Goal: Task Accomplishment & Management: Manage account settings

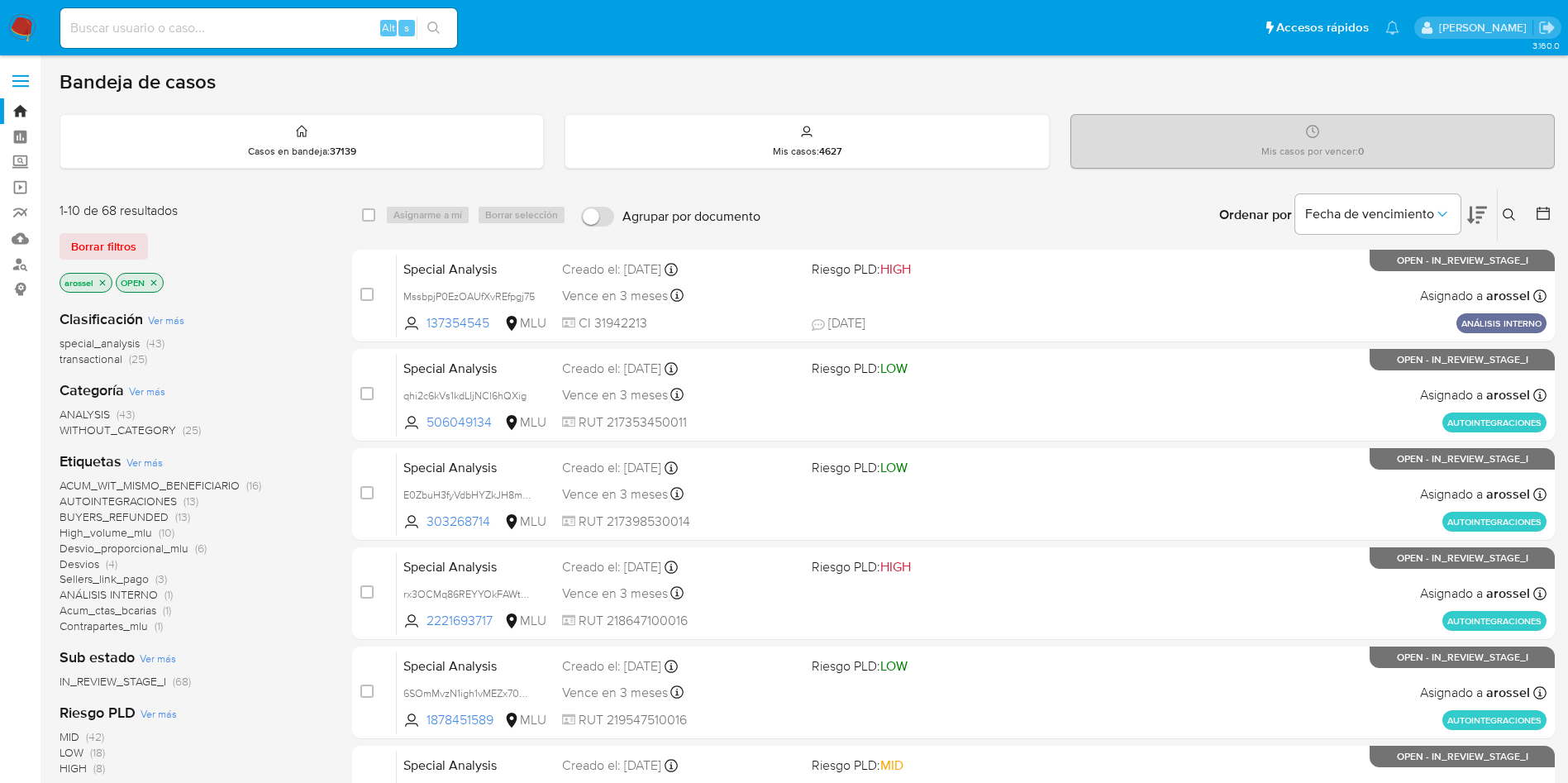
drag, startPoint x: 276, startPoint y: 23, endPoint x: 285, endPoint y: 24, distance: 9.1
click at [275, 23] on input at bounding box center [259, 27] width 397 height 21
paste input "MPk1AHQJXtRTWqTim3kW8FOi"
type input "MPk1AHQJXtRTWqTim3kW8FOi"
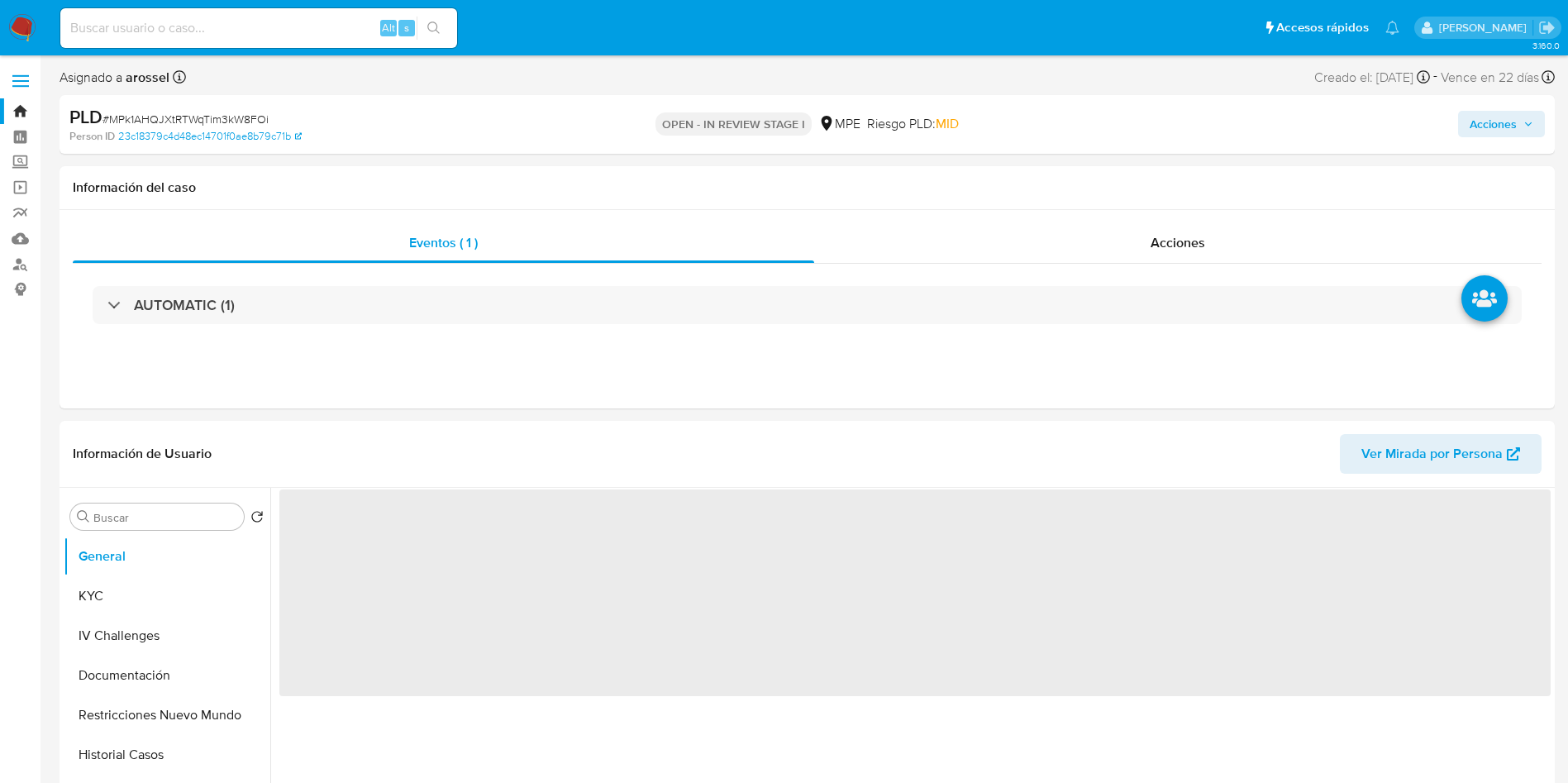
select select "10"
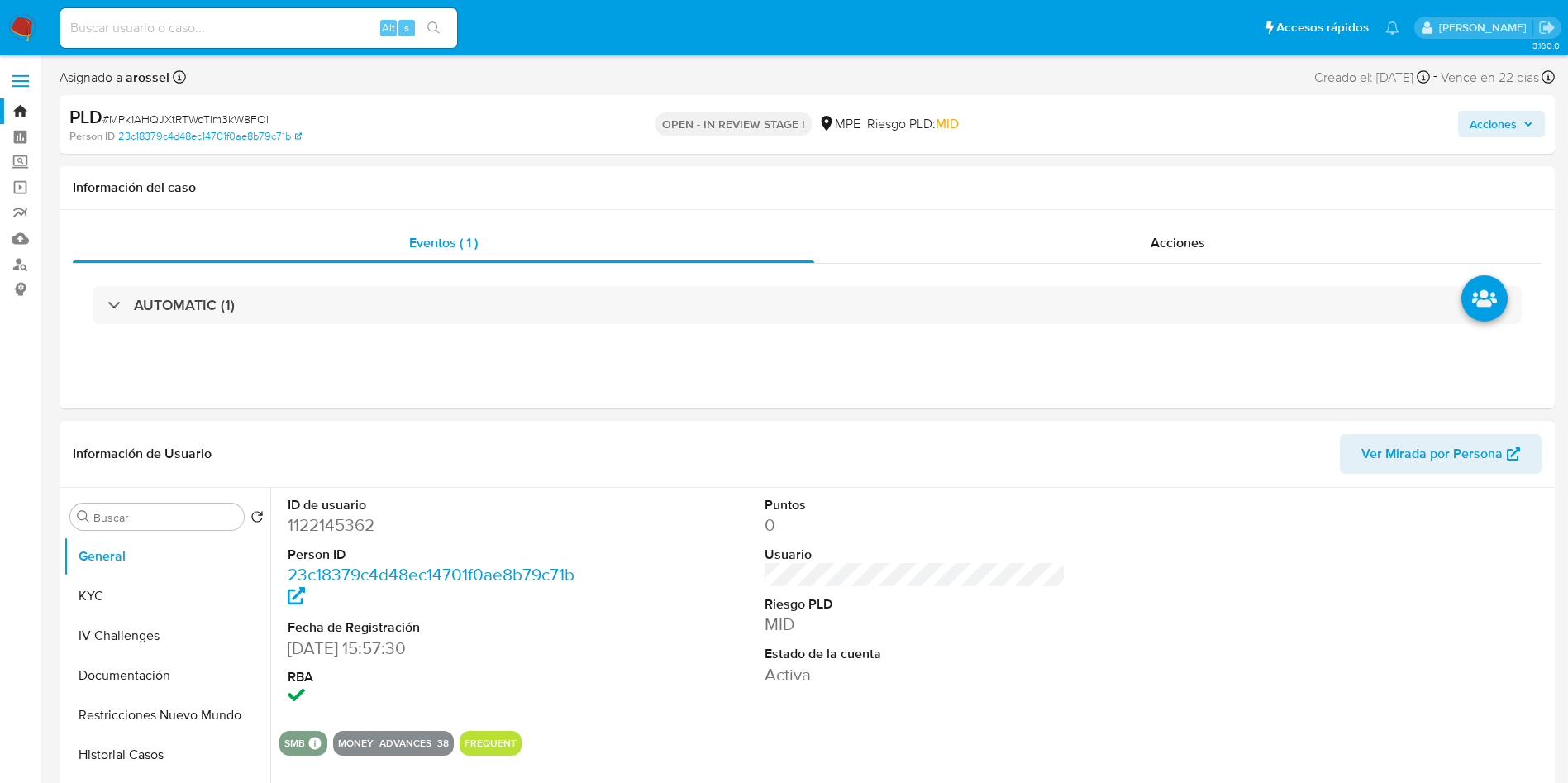
click at [338, 531] on dd "1122145362" at bounding box center [439, 524] width 302 height 23
click at [338, 530] on dd "1122145362" at bounding box center [439, 524] width 302 height 23
copy dd "1122145362"
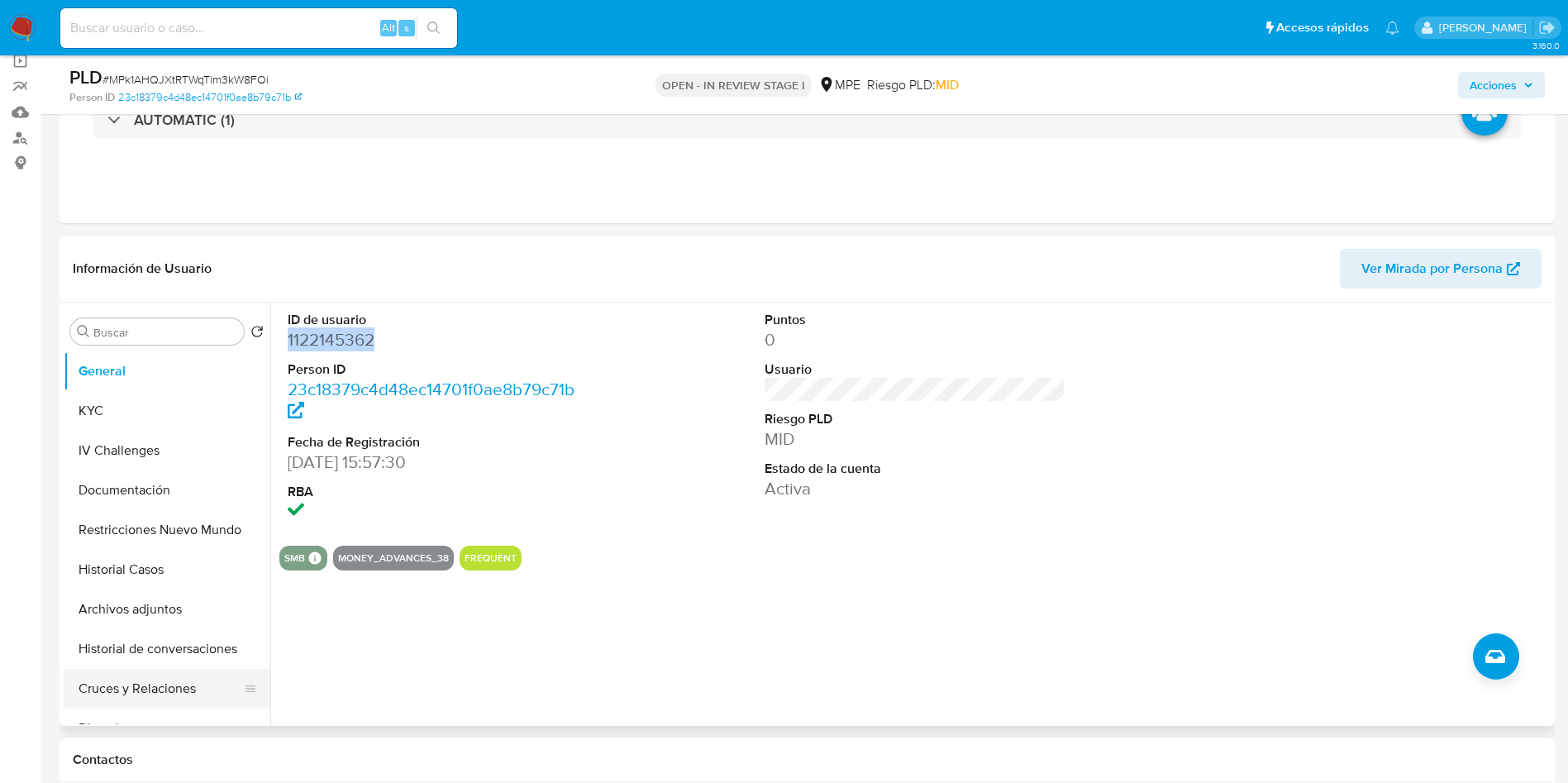
scroll to position [248, 0]
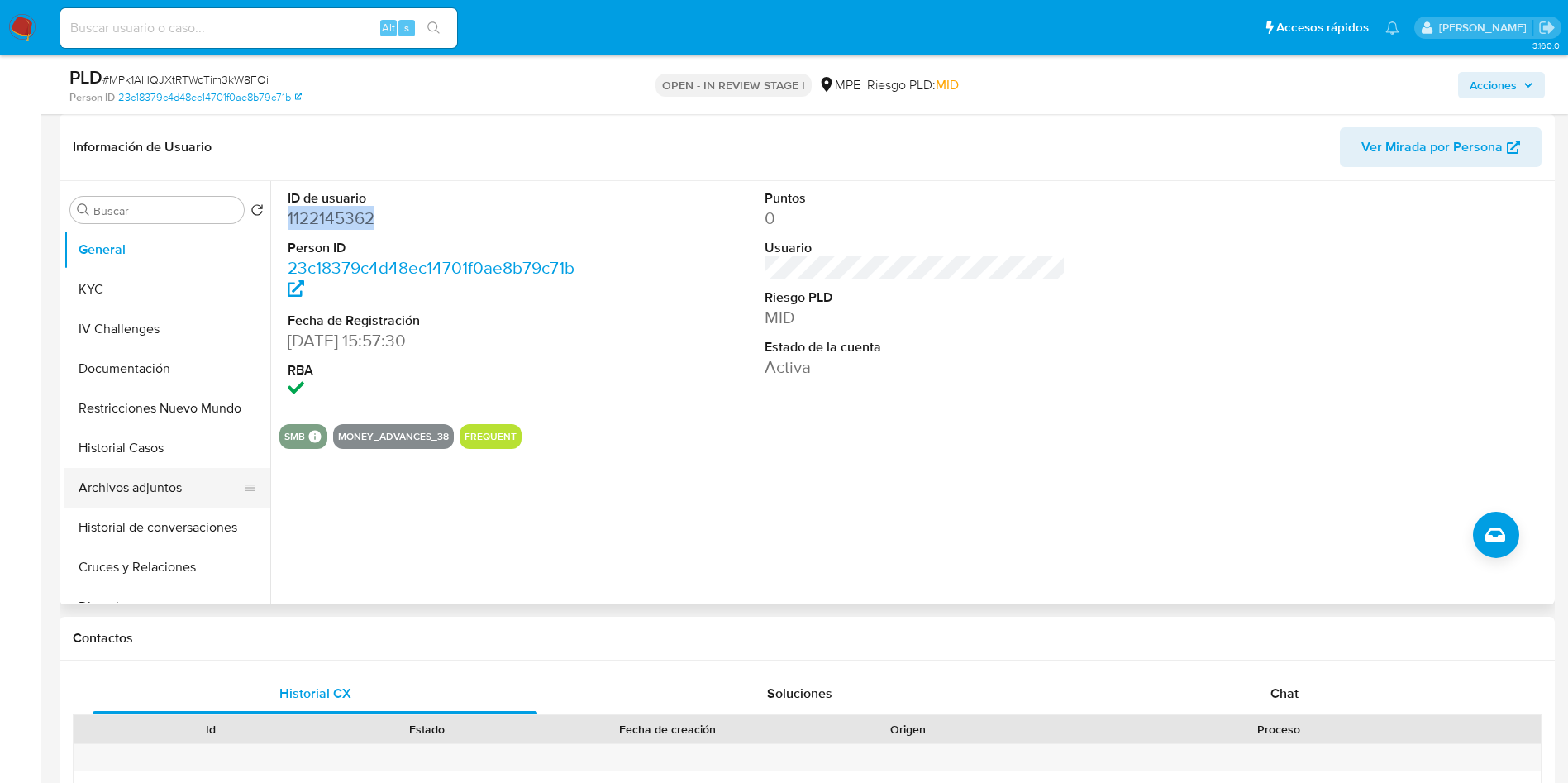
click at [186, 480] on button "Archivos adjuntos" at bounding box center [160, 488] width 193 height 39
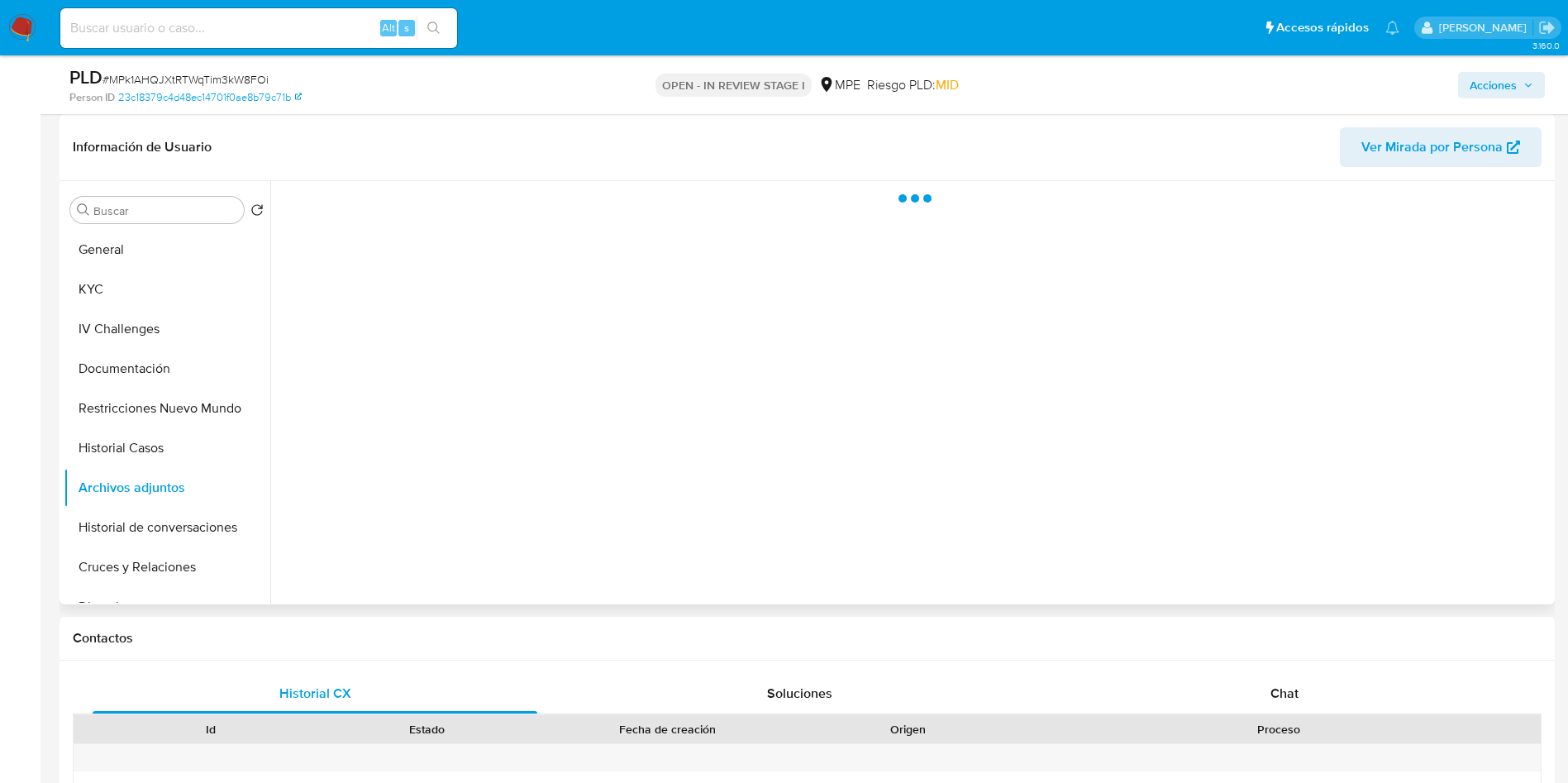
click at [1397, 124] on div "Información de Usuario Ver Mirada por Persona" at bounding box center [807, 147] width 1496 height 67
click at [1398, 149] on span "Ver Mirada por Persona" at bounding box center [1432, 146] width 142 height 39
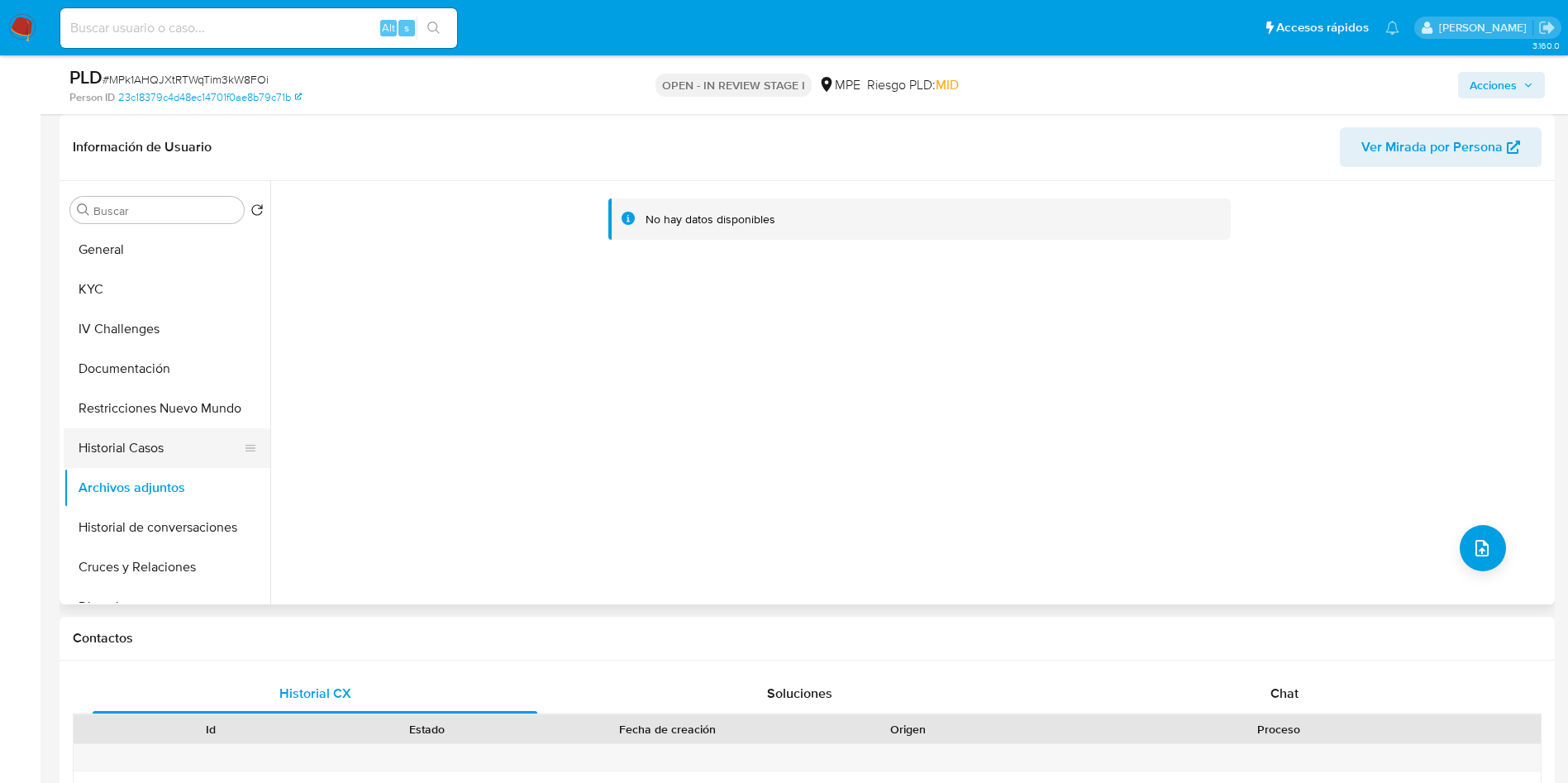
click at [169, 443] on button "Historial Casos" at bounding box center [160, 447] width 193 height 39
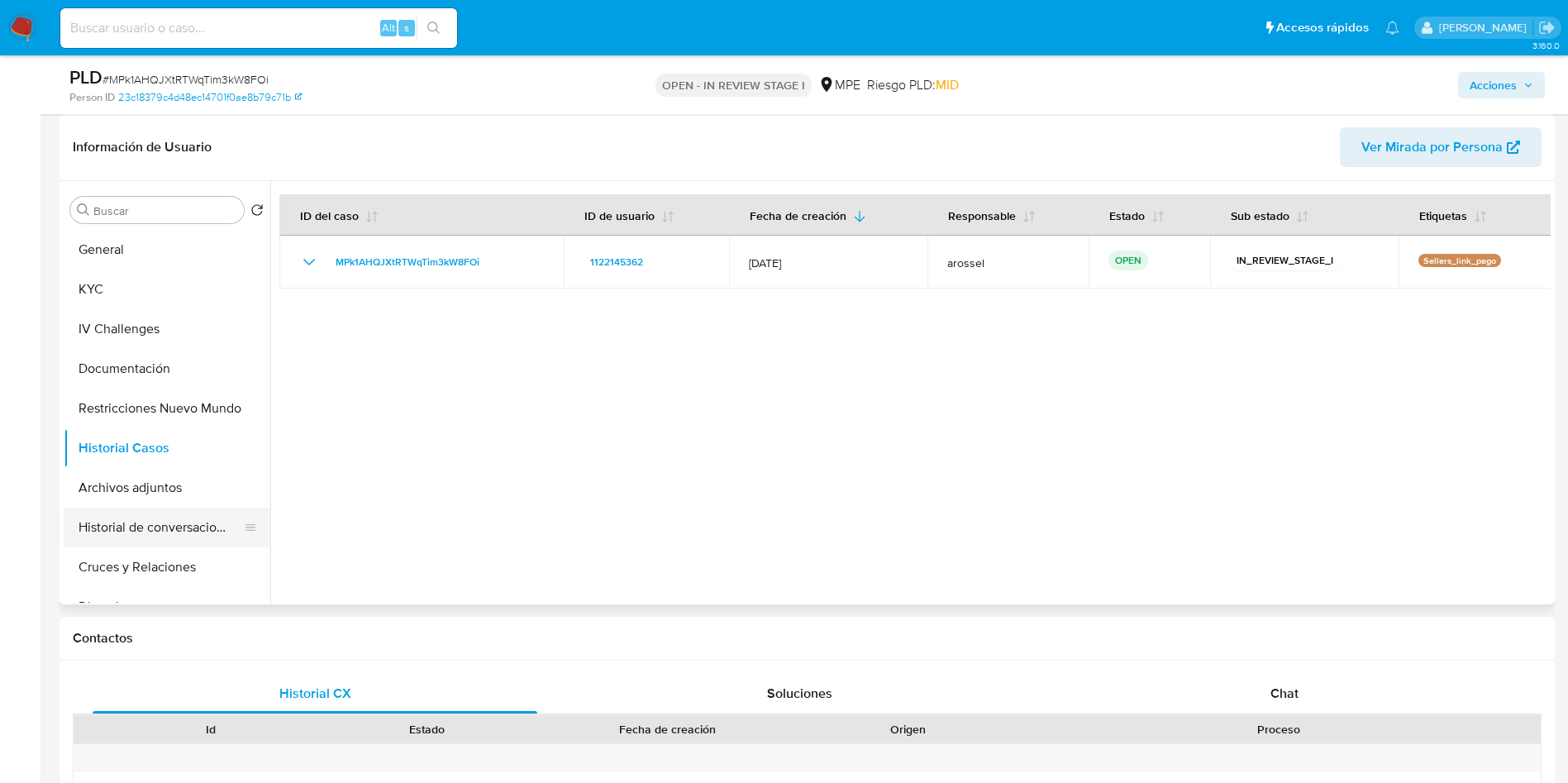
click at [124, 544] on button "Historial de conversaciones" at bounding box center [160, 527] width 193 height 39
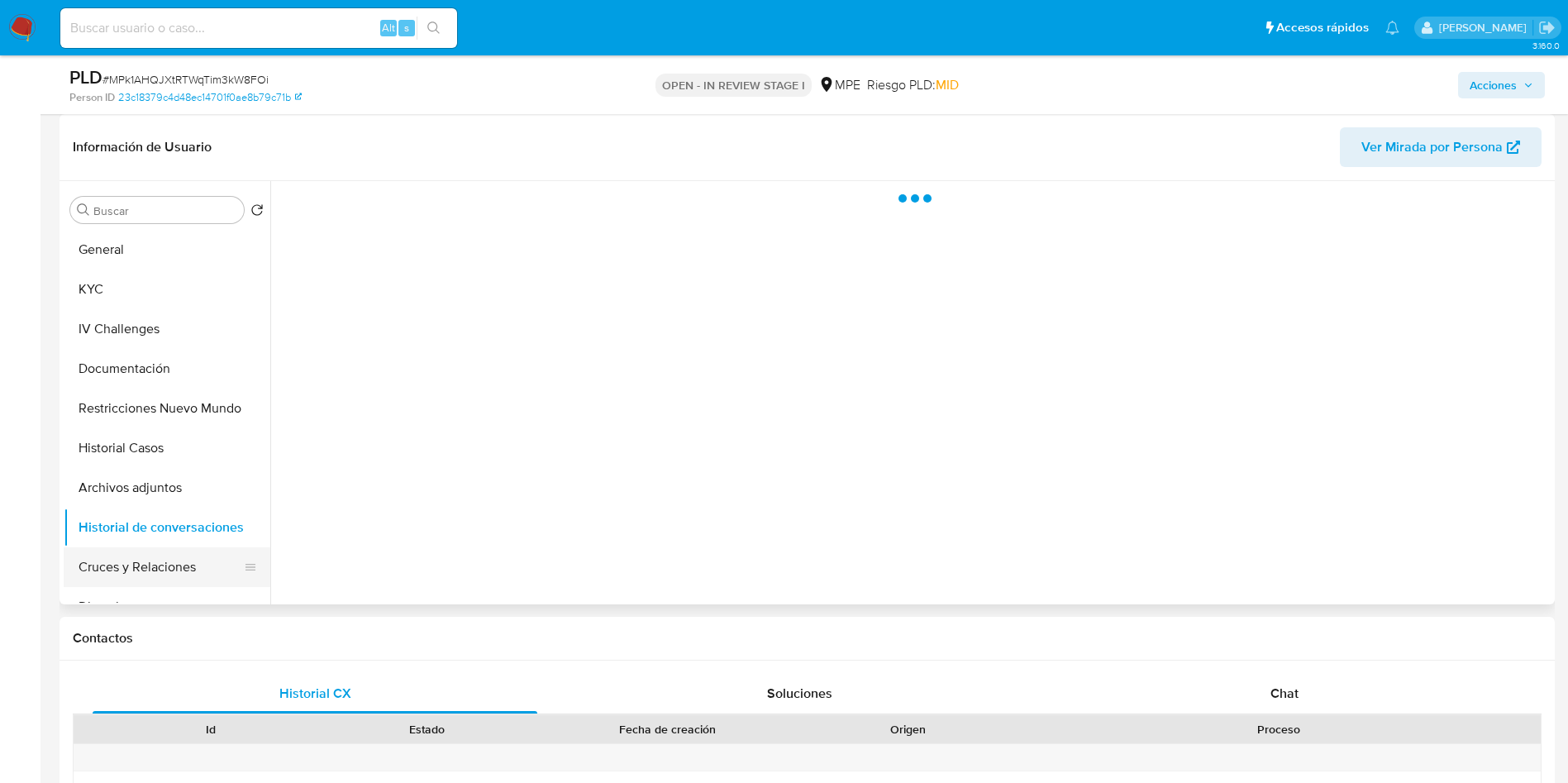
click at [182, 547] on button "Cruces y Relaciones" at bounding box center [160, 566] width 193 height 39
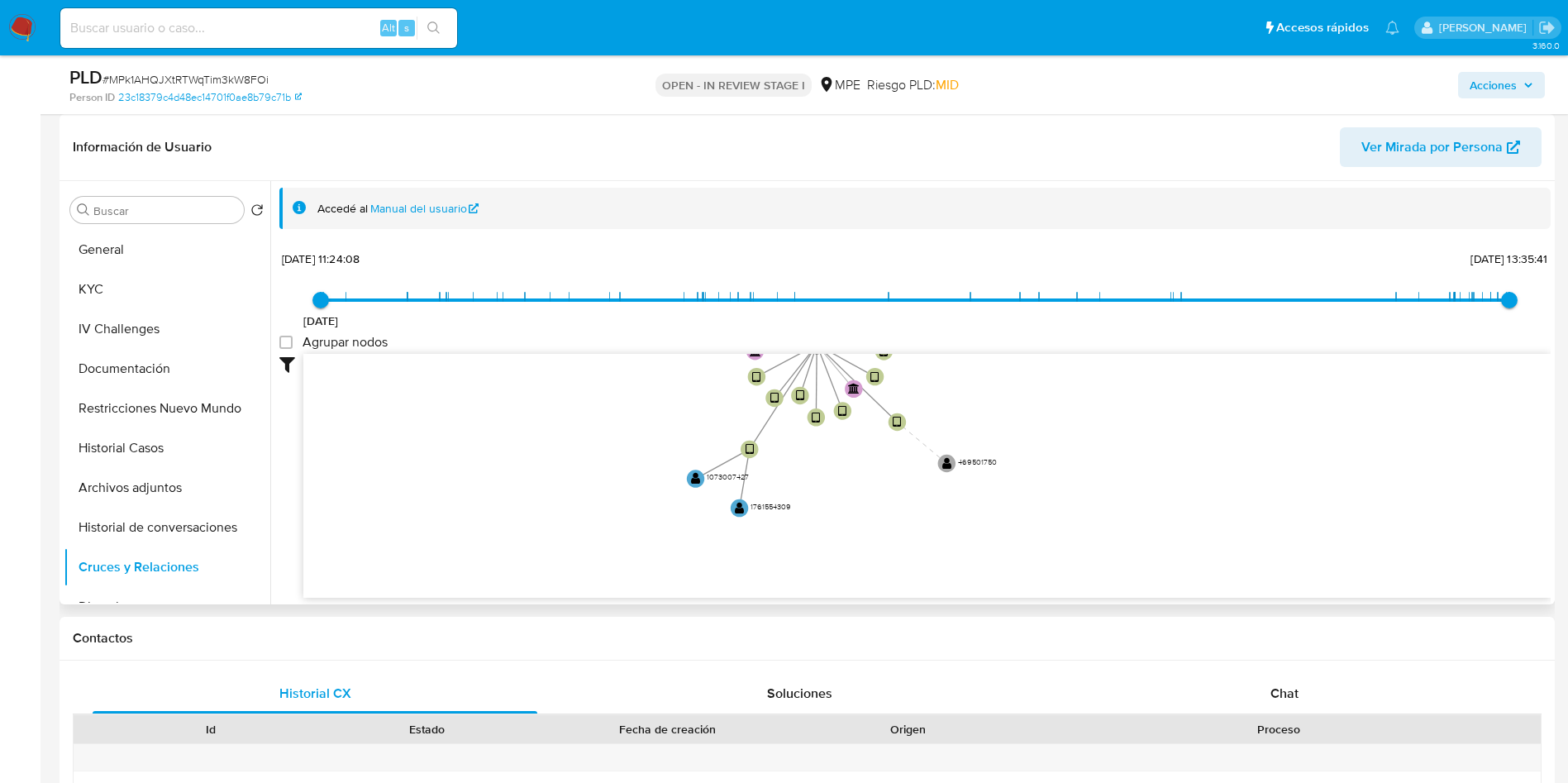
drag, startPoint x: 998, startPoint y: 430, endPoint x: 636, endPoint y: 358, distance: 369.1
click at [895, 416] on icon "device-65c2a2ce45d9e994744c2c13  user-1122145362  1122145362 user-469501750 …" at bounding box center [928, 474] width 1248 height 240
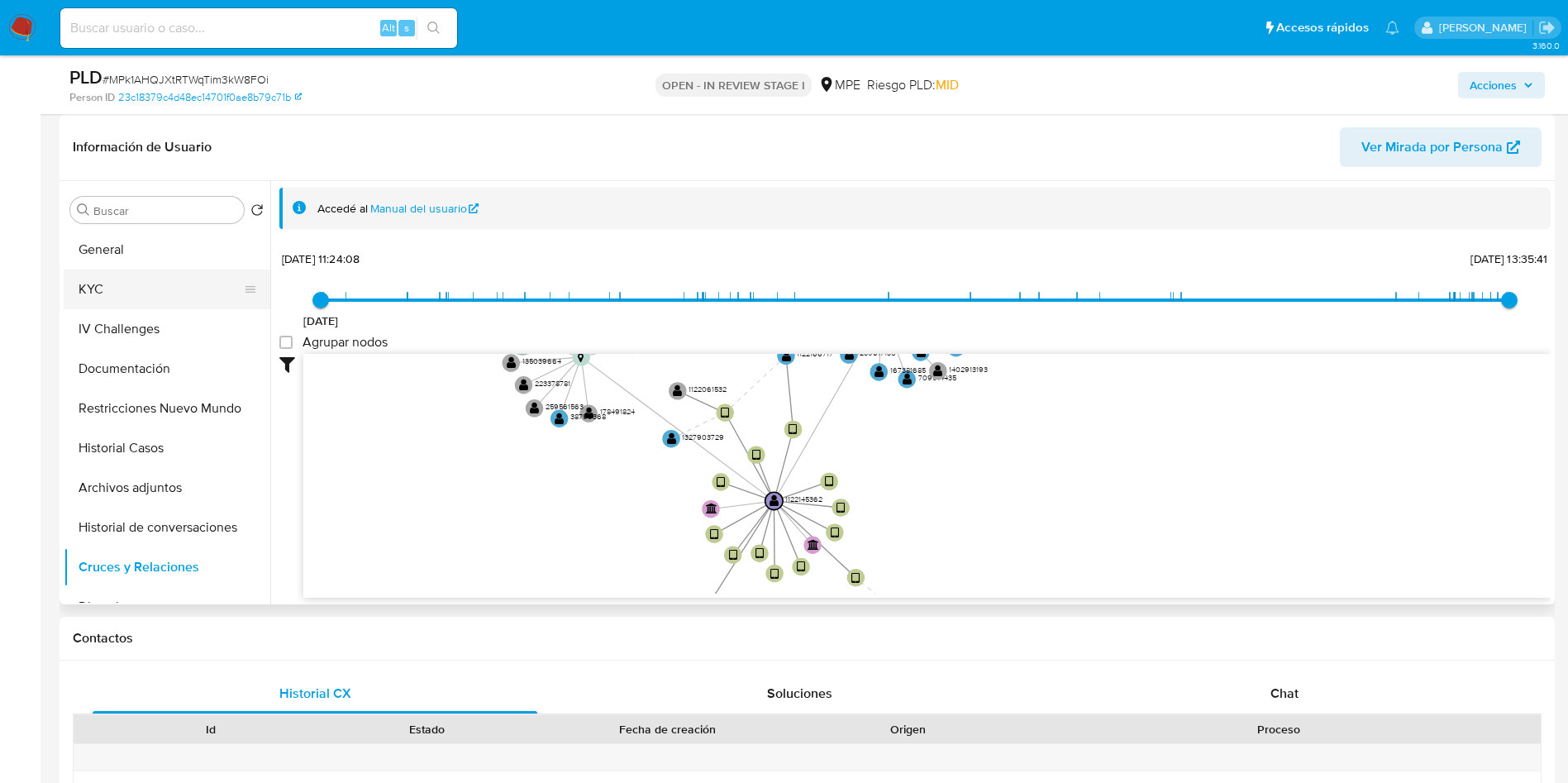
click at [155, 276] on button "KYC" at bounding box center [160, 289] width 193 height 39
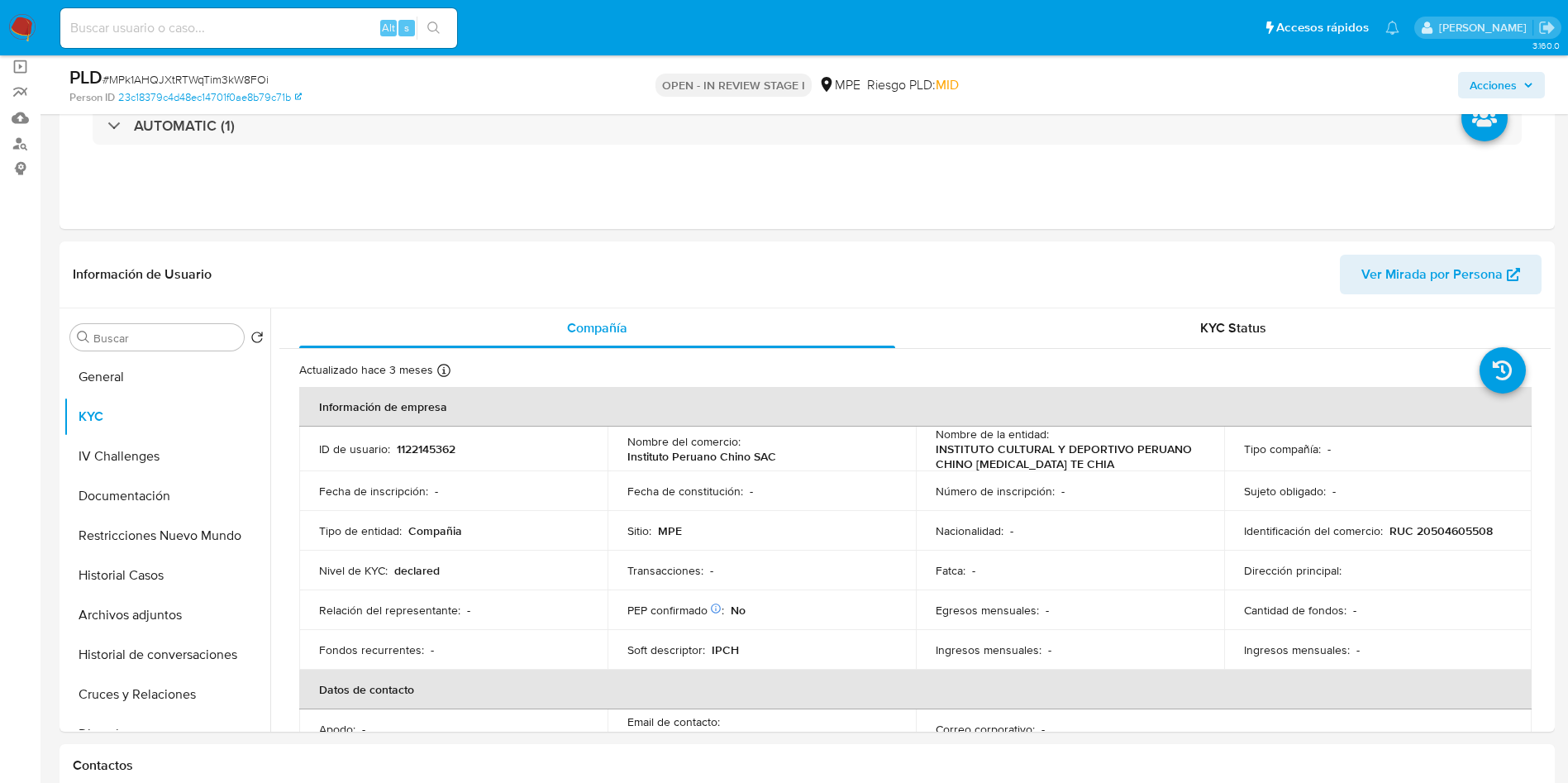
scroll to position [0, 0]
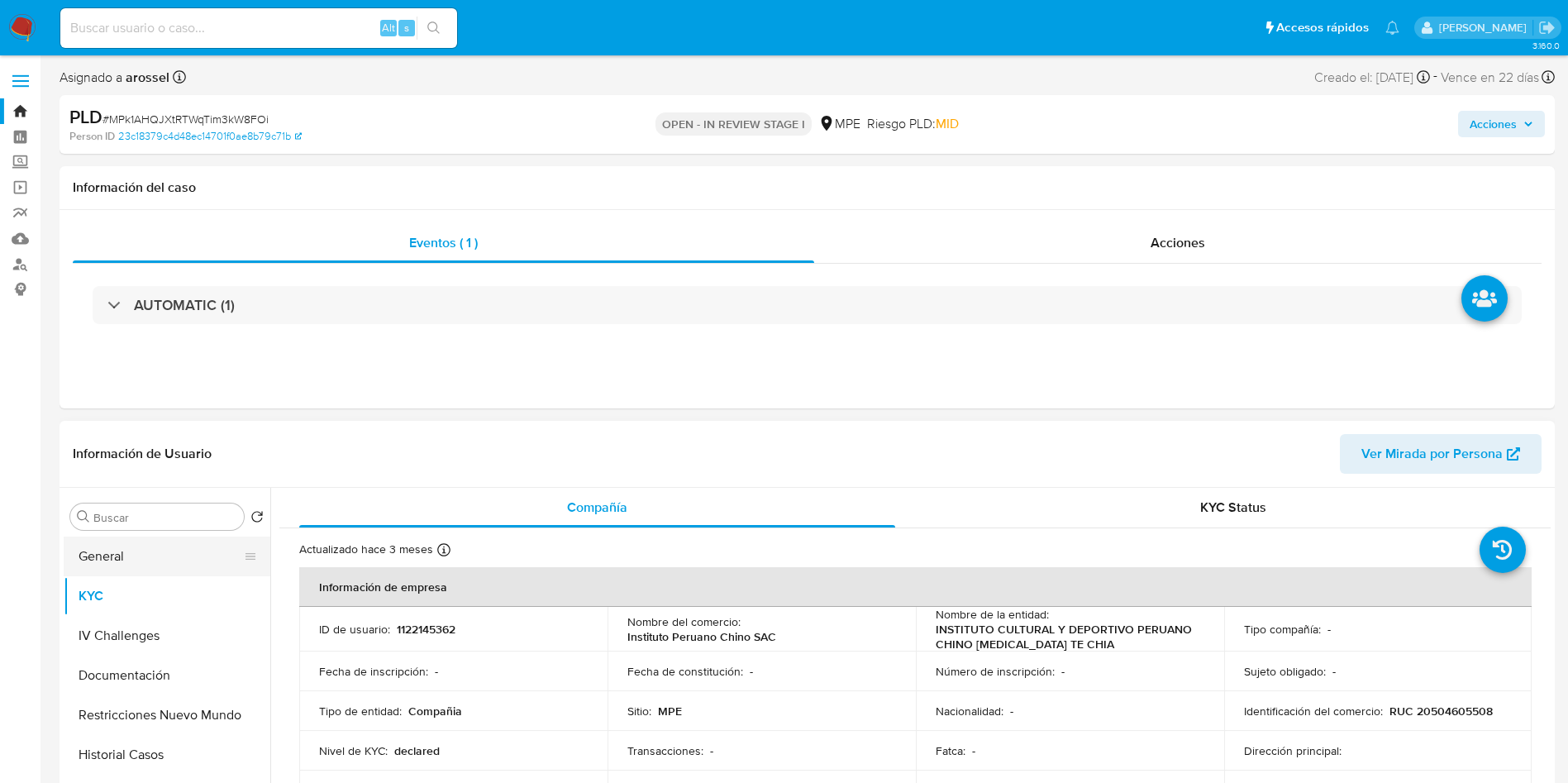
click at [125, 563] on button "General" at bounding box center [160, 556] width 193 height 39
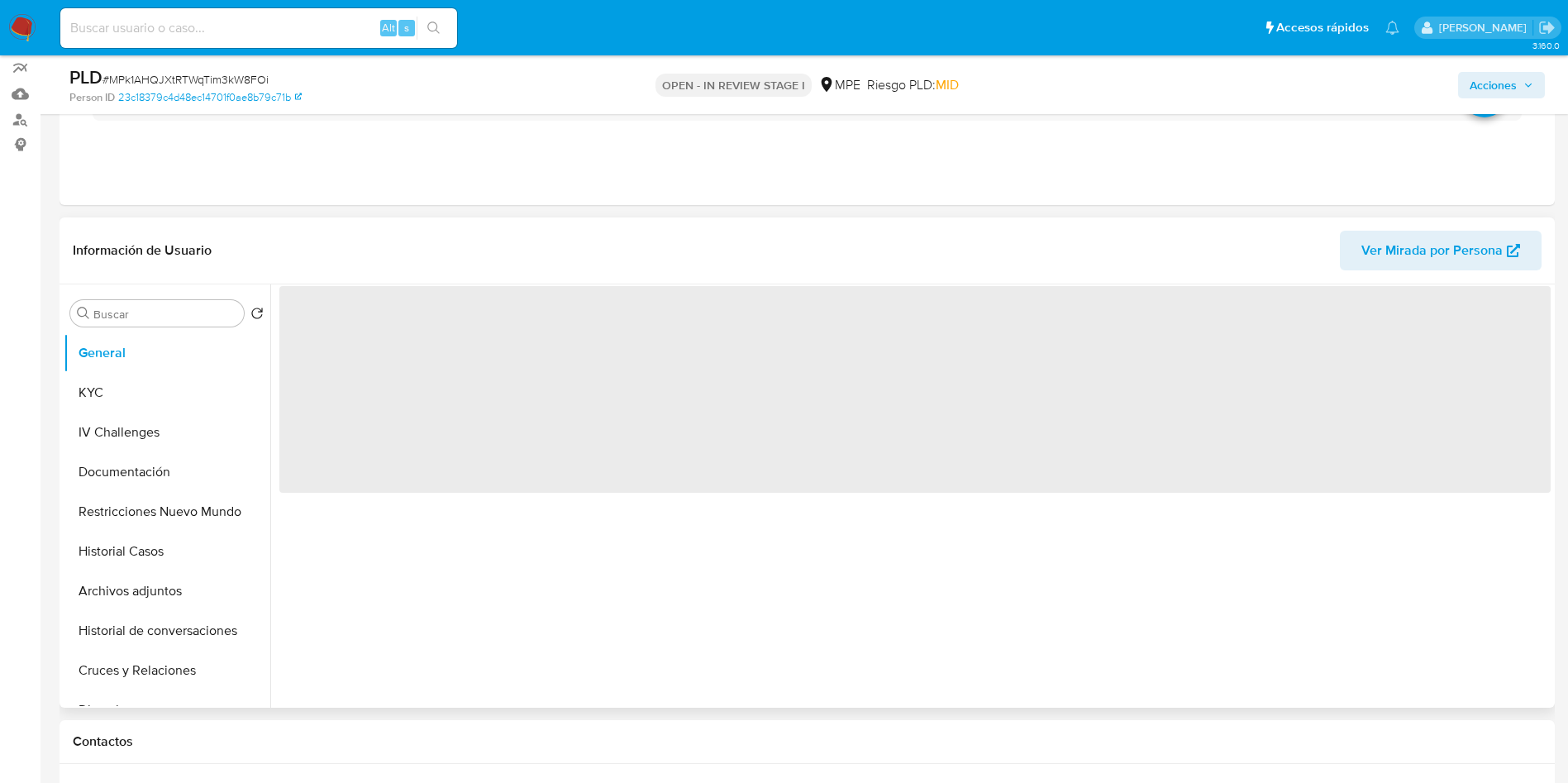
scroll to position [248, 0]
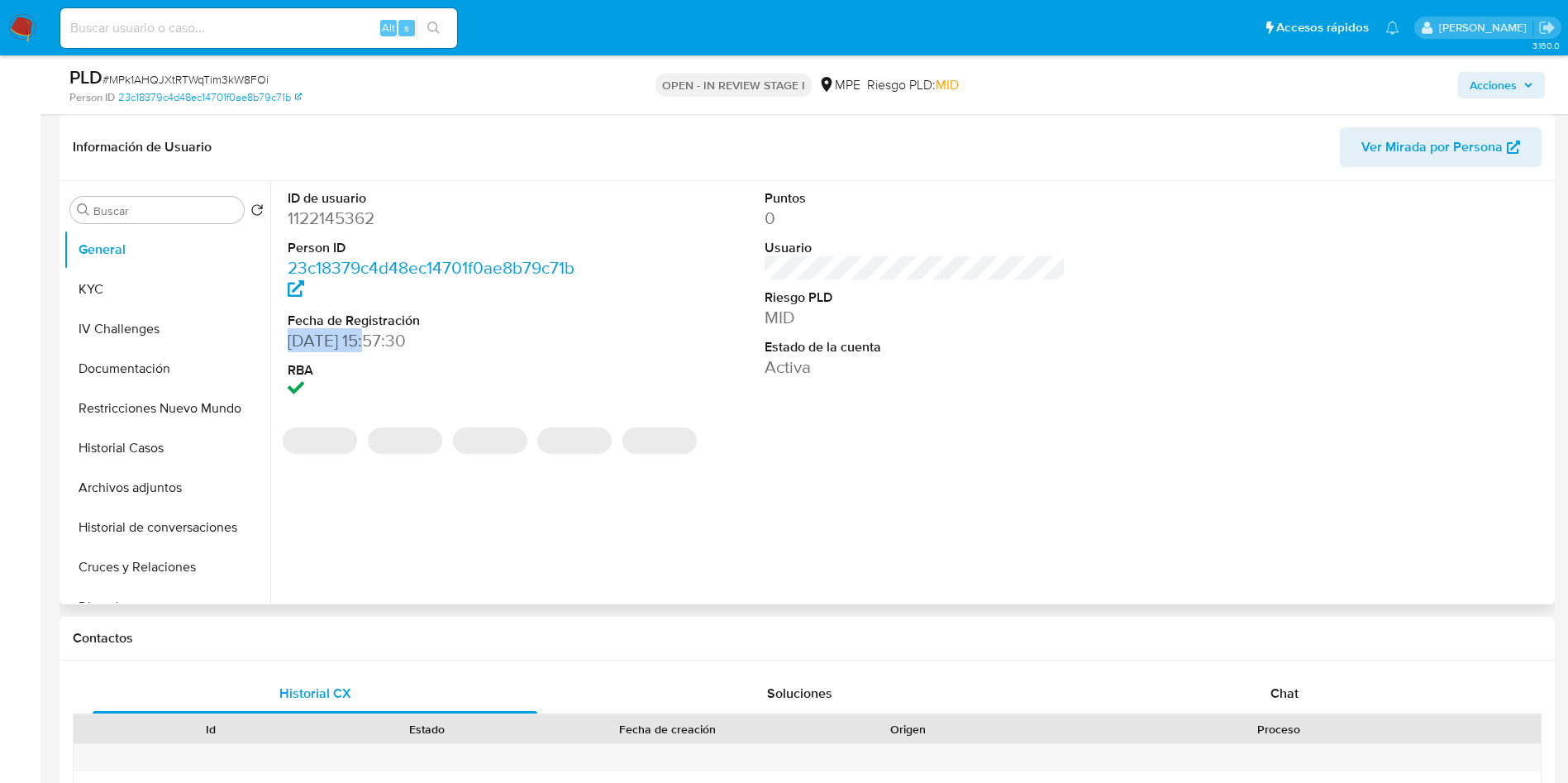
drag, startPoint x: 286, startPoint y: 346, endPoint x: 371, endPoint y: 342, distance: 85.1
click at [371, 342] on div "ID de usuario 1122145362 Person ID 23c18379c4d48ec14701f0ae8b79c71b Fecha de Re…" at bounding box center [438, 295] width 318 height 230
copy dd "11/05/2022"
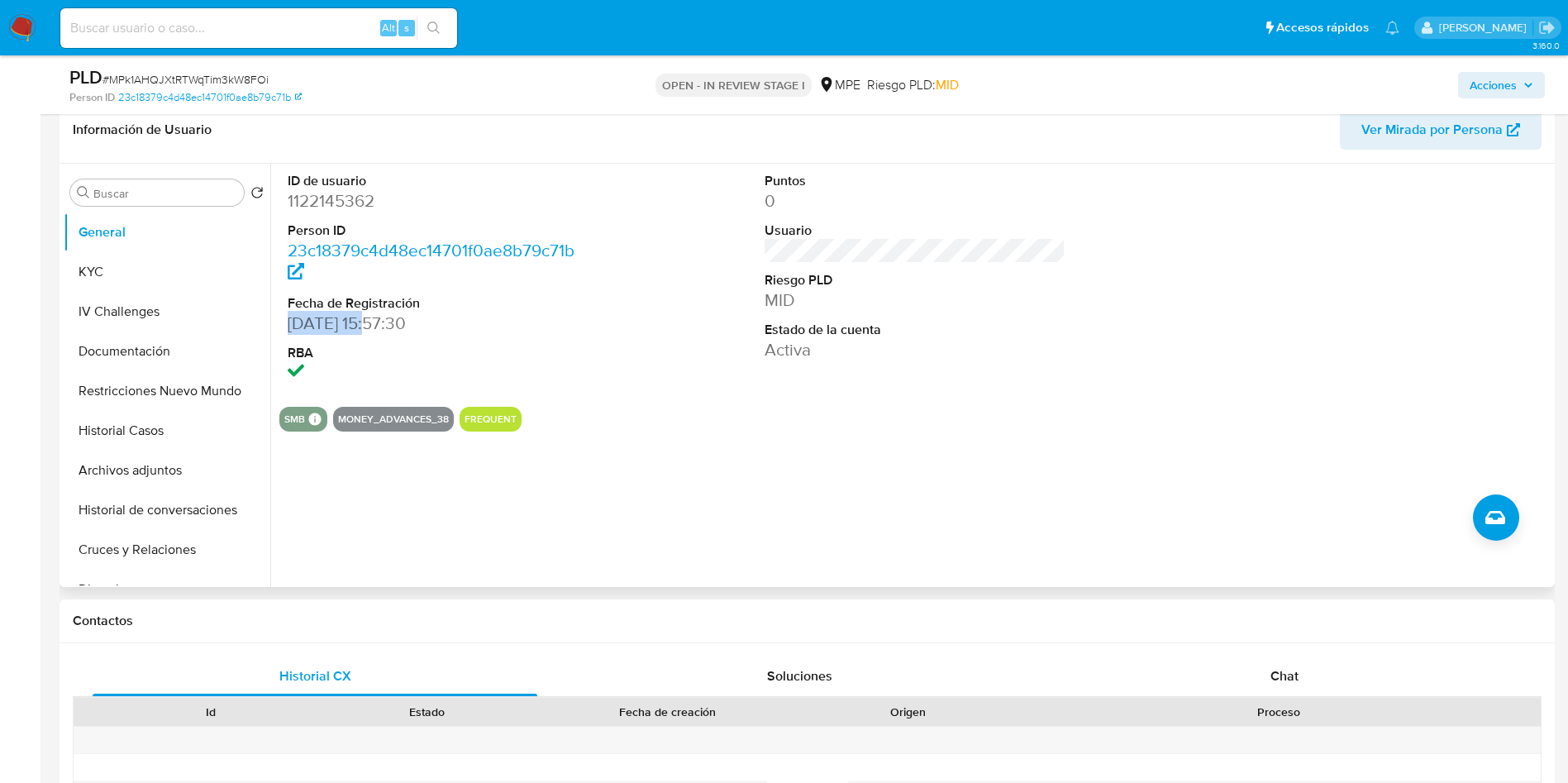
scroll to position [0, 0]
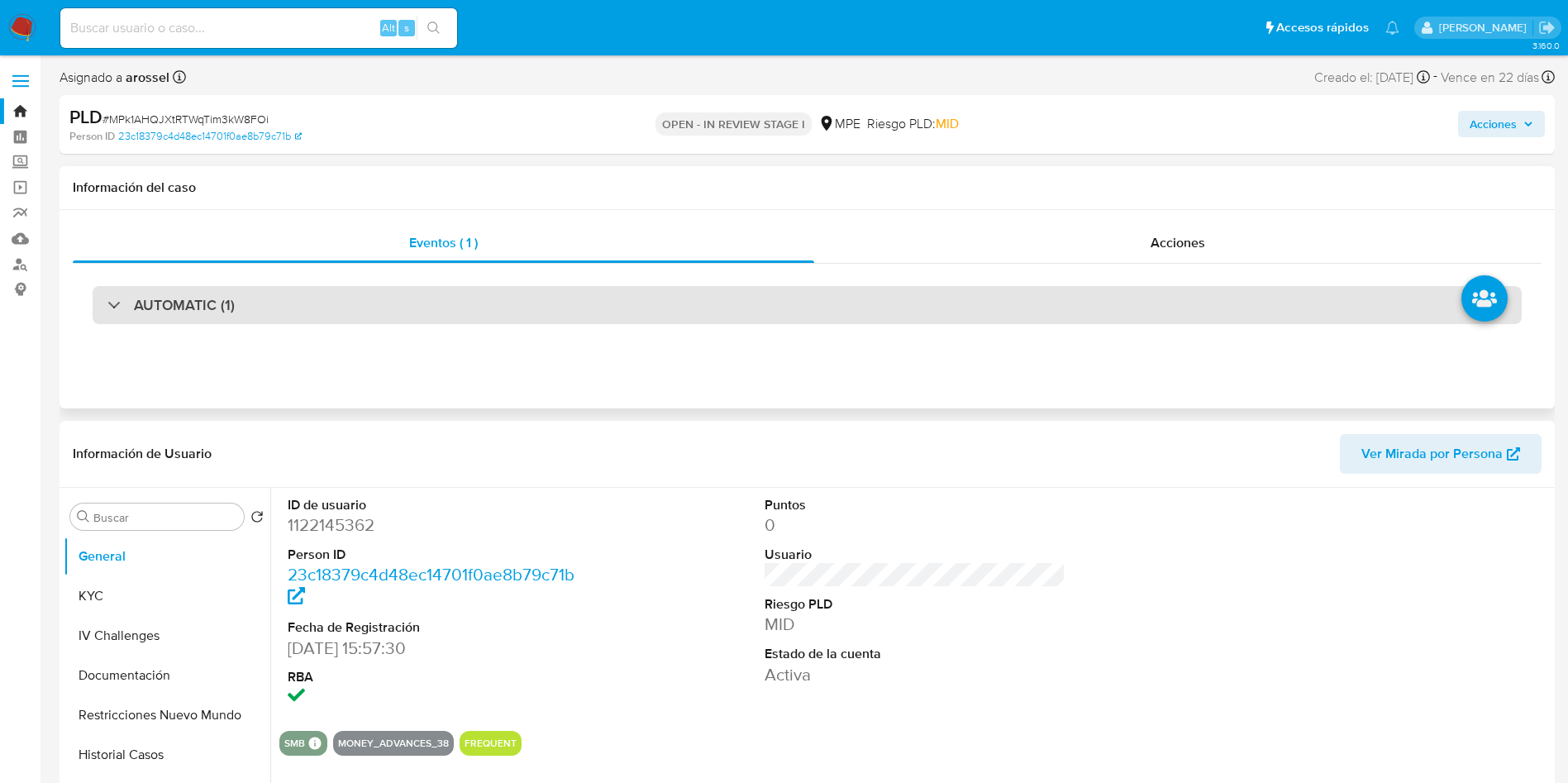
click at [302, 287] on div "AUTOMATIC (1)" at bounding box center [807, 306] width 1430 height 38
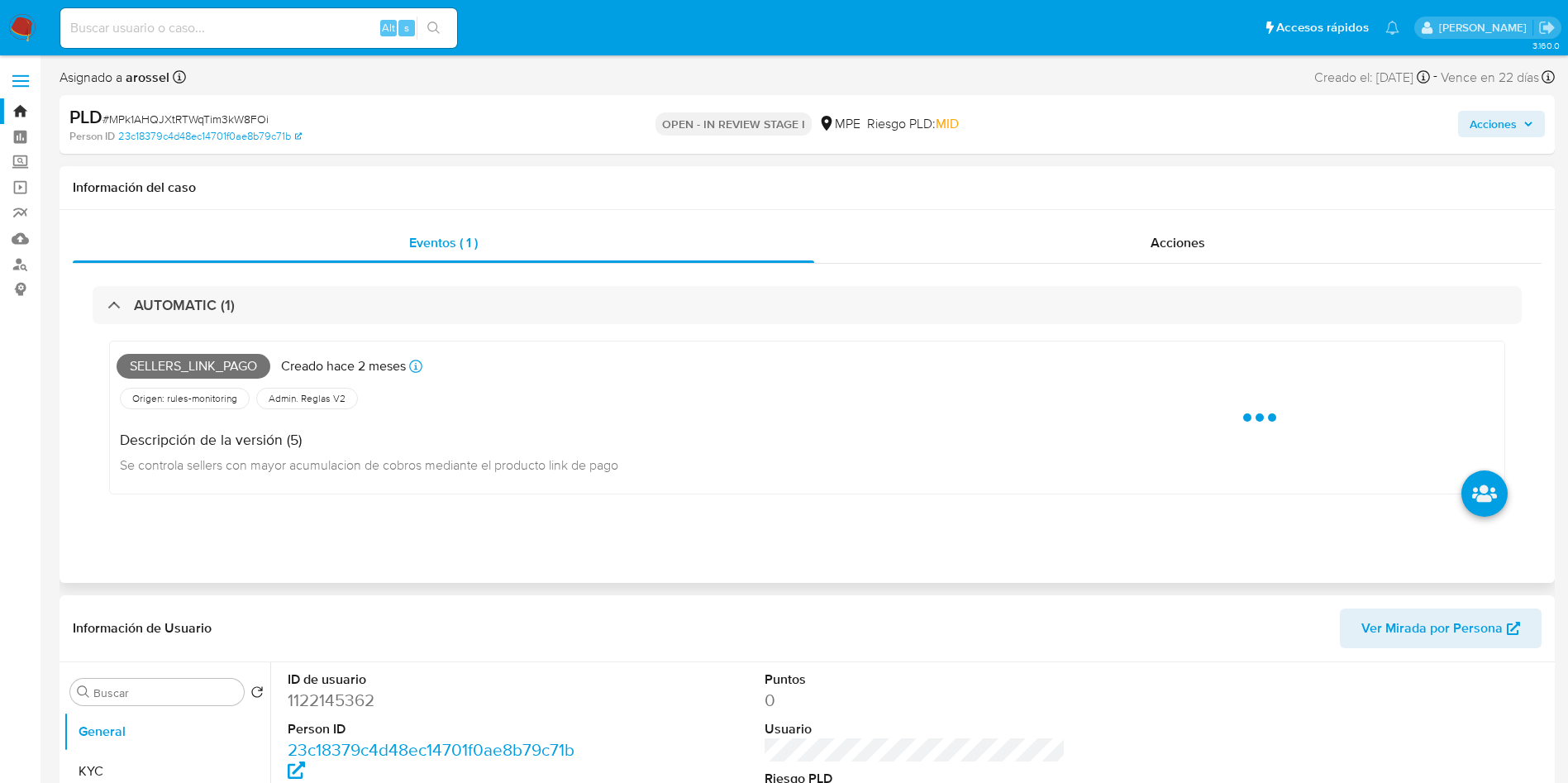
click at [228, 355] on span "Sellers_link_pago" at bounding box center [193, 366] width 154 height 25
click at [228, 363] on span "Sellers_link_pago" at bounding box center [193, 366] width 154 height 25
copy span "Sellers_link_pago"
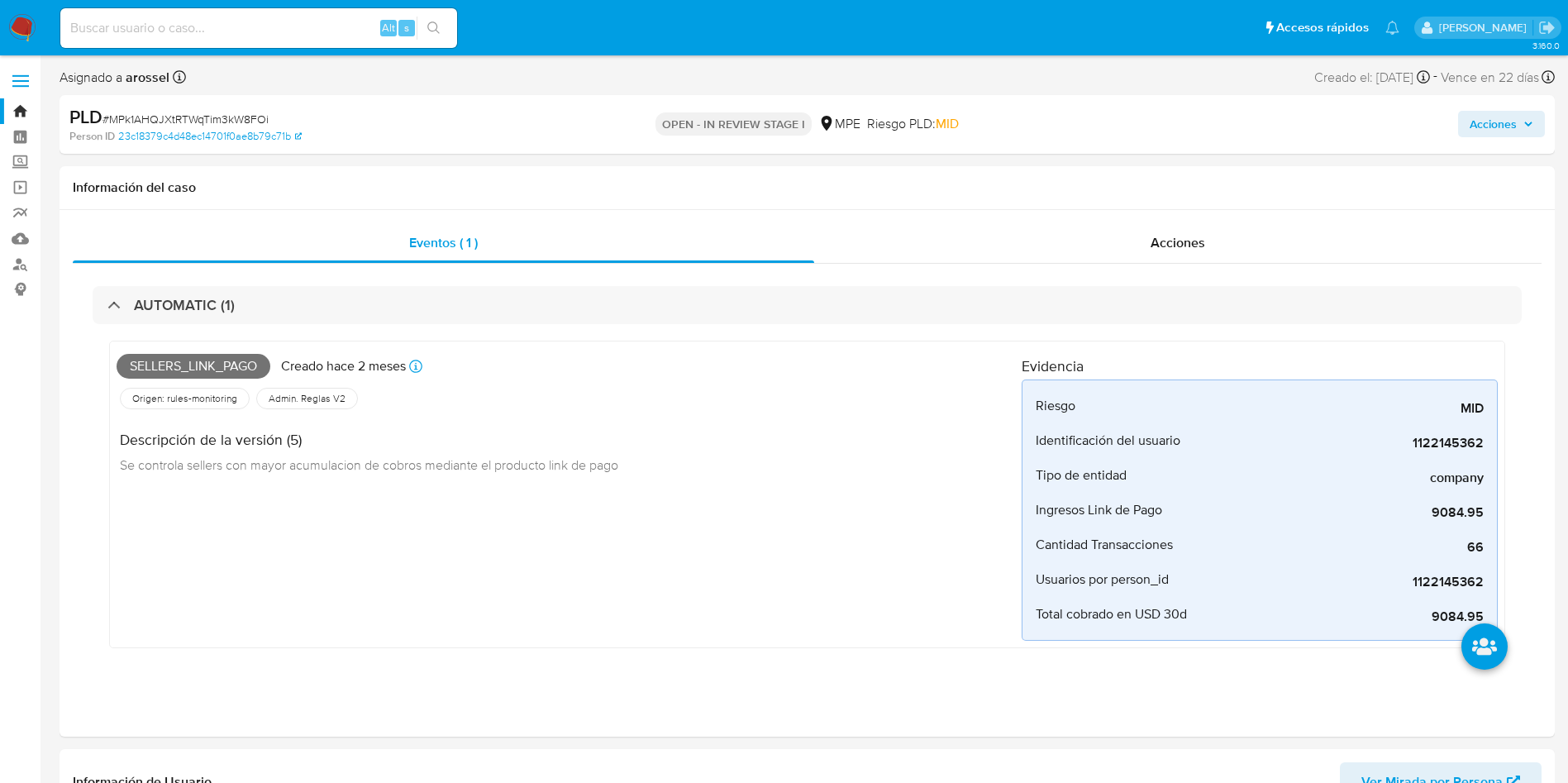
click at [242, 114] on span "# MPk1AHQJXtRTWqTim3kW8FOi" at bounding box center [186, 119] width 166 height 16
copy span "MPk1AHQJXtRTWqTim3kW8FOi"
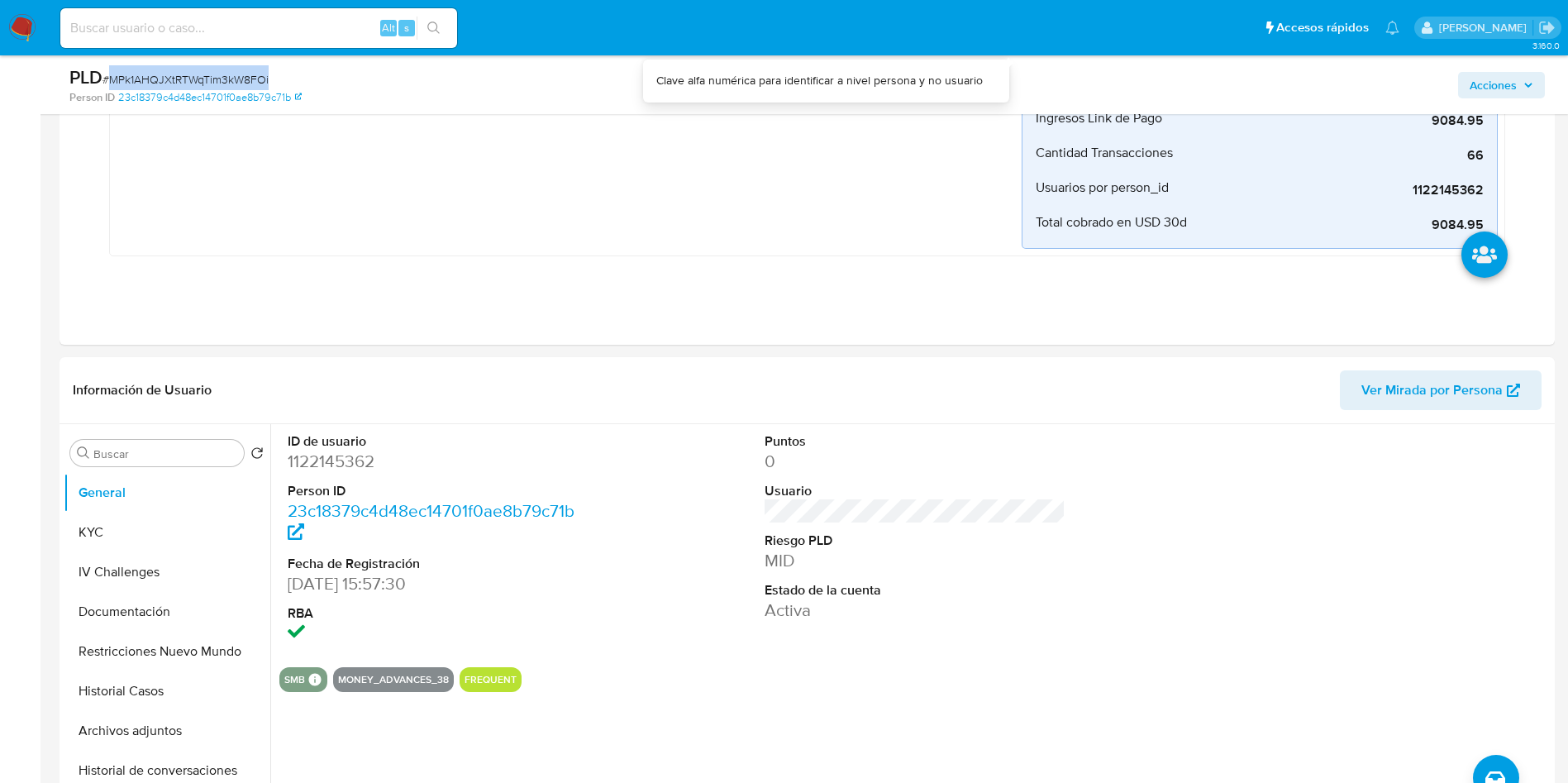
scroll to position [744, 0]
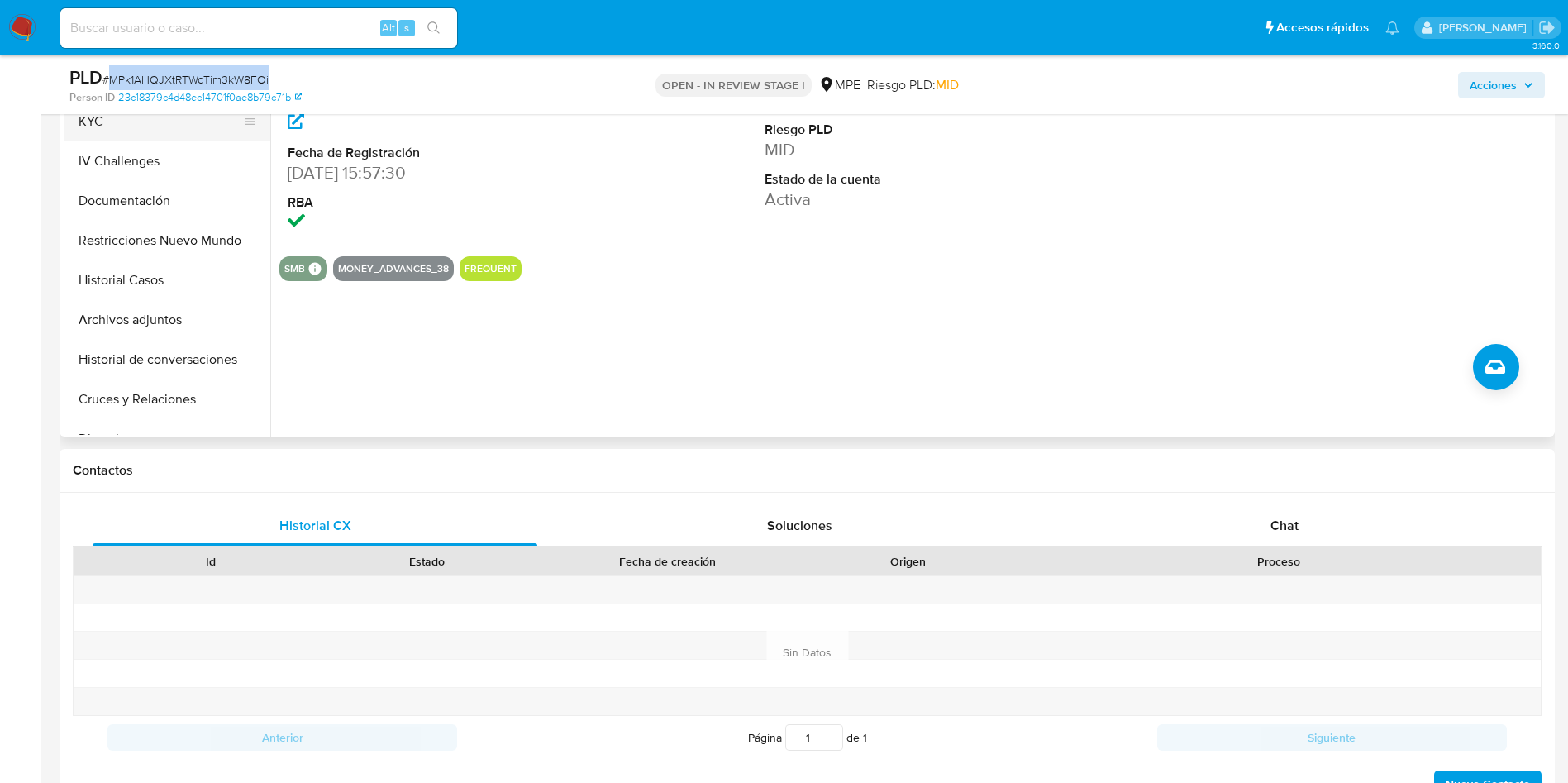
click at [131, 121] on button "KYC" at bounding box center [160, 121] width 193 height 39
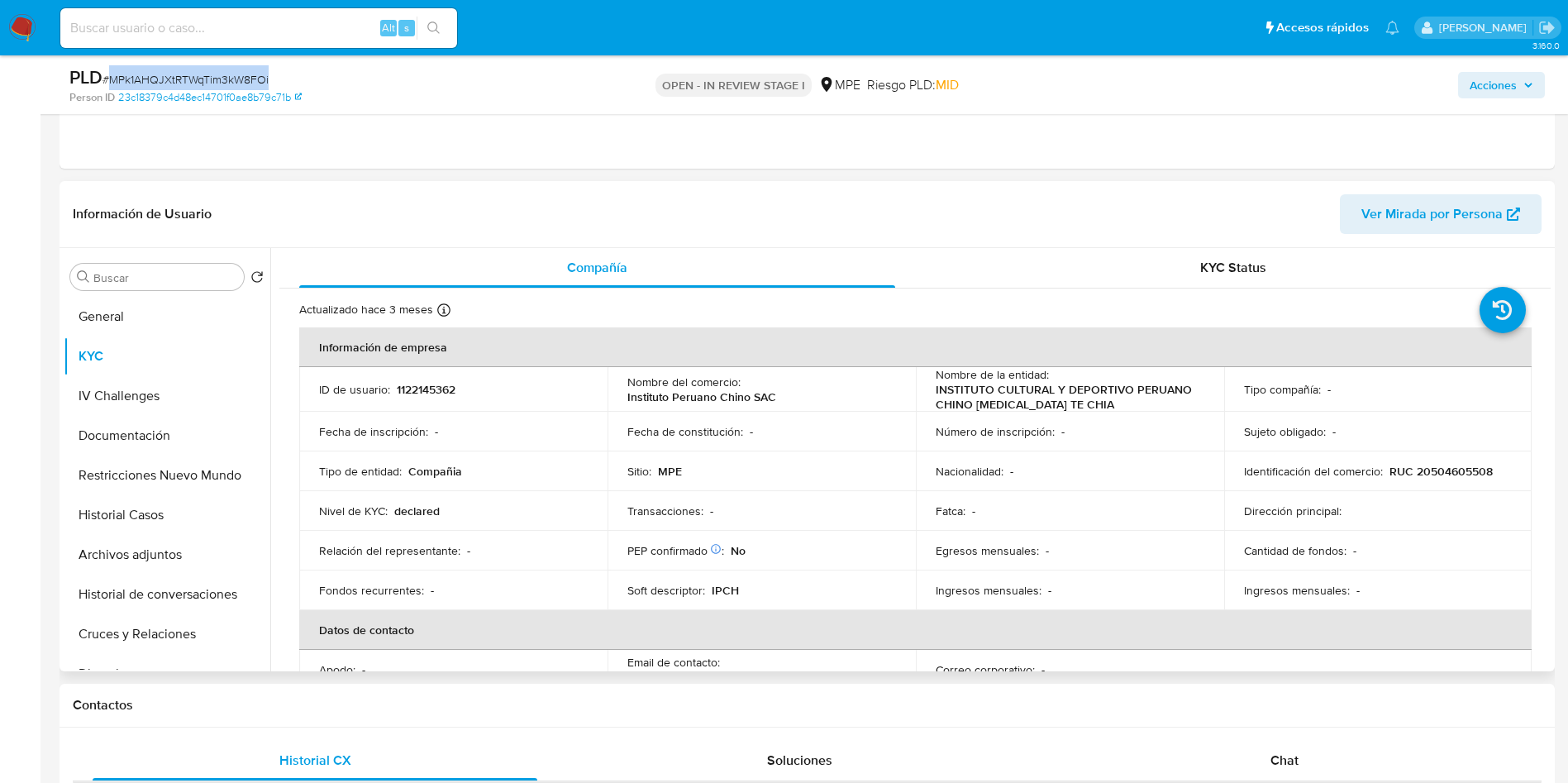
scroll to position [620, 0]
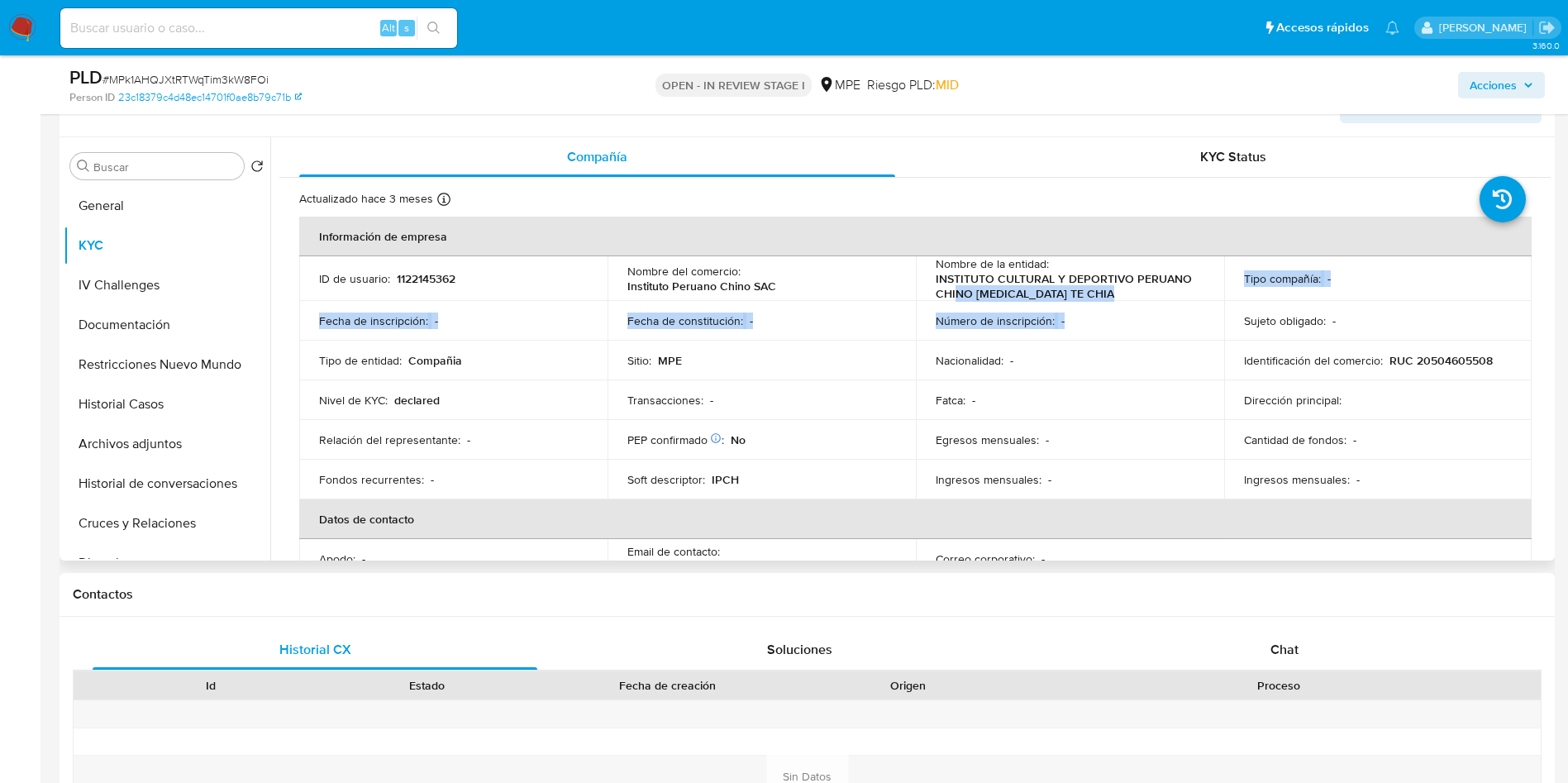
drag, startPoint x: 1073, startPoint y: 315, endPoint x: 953, endPoint y: 294, distance: 121.8
click at [953, 295] on tbody "ID de usuario : 1122145362 Nombre del comercio : Instituto Peruano Chino SAC No…" at bounding box center [915, 378] width 1232 height 243
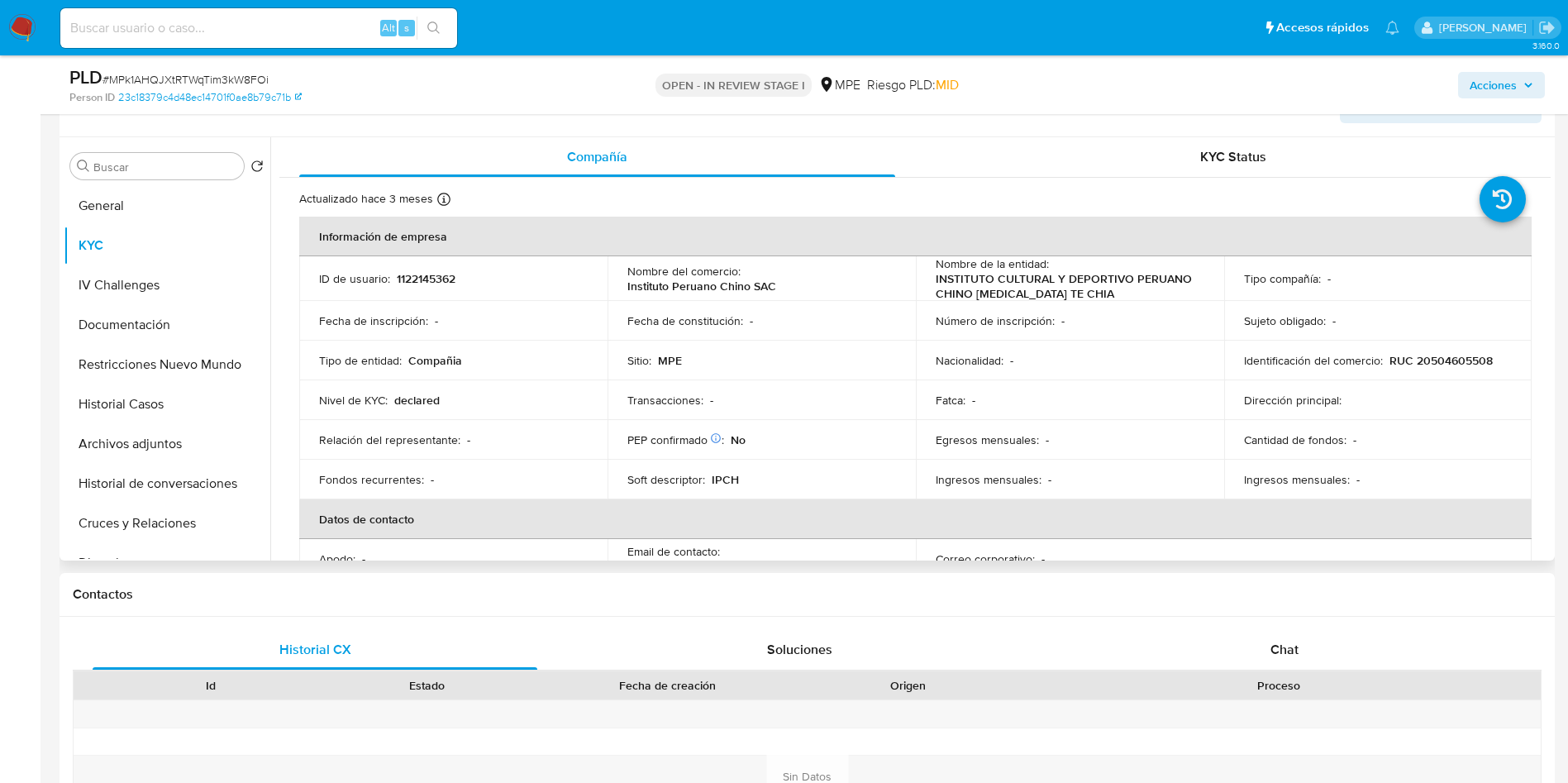
click at [949, 289] on p "INSTITUTO CULTURAL Y DEPORTIVO PERUANO CHINO TAO TE CHIA" at bounding box center [1067, 285] width 262 height 30
click at [977, 278] on p "INSTITUTO CULTURAL Y DEPORTIVO PERUANO CHINO TAO TE CHIA" at bounding box center [1067, 285] width 262 height 30
click at [962, 276] on p "INSTITUTO CULTURAL Y DEPORTIVO PERUANO CHINO TAO TE CHIA" at bounding box center [1067, 285] width 262 height 30
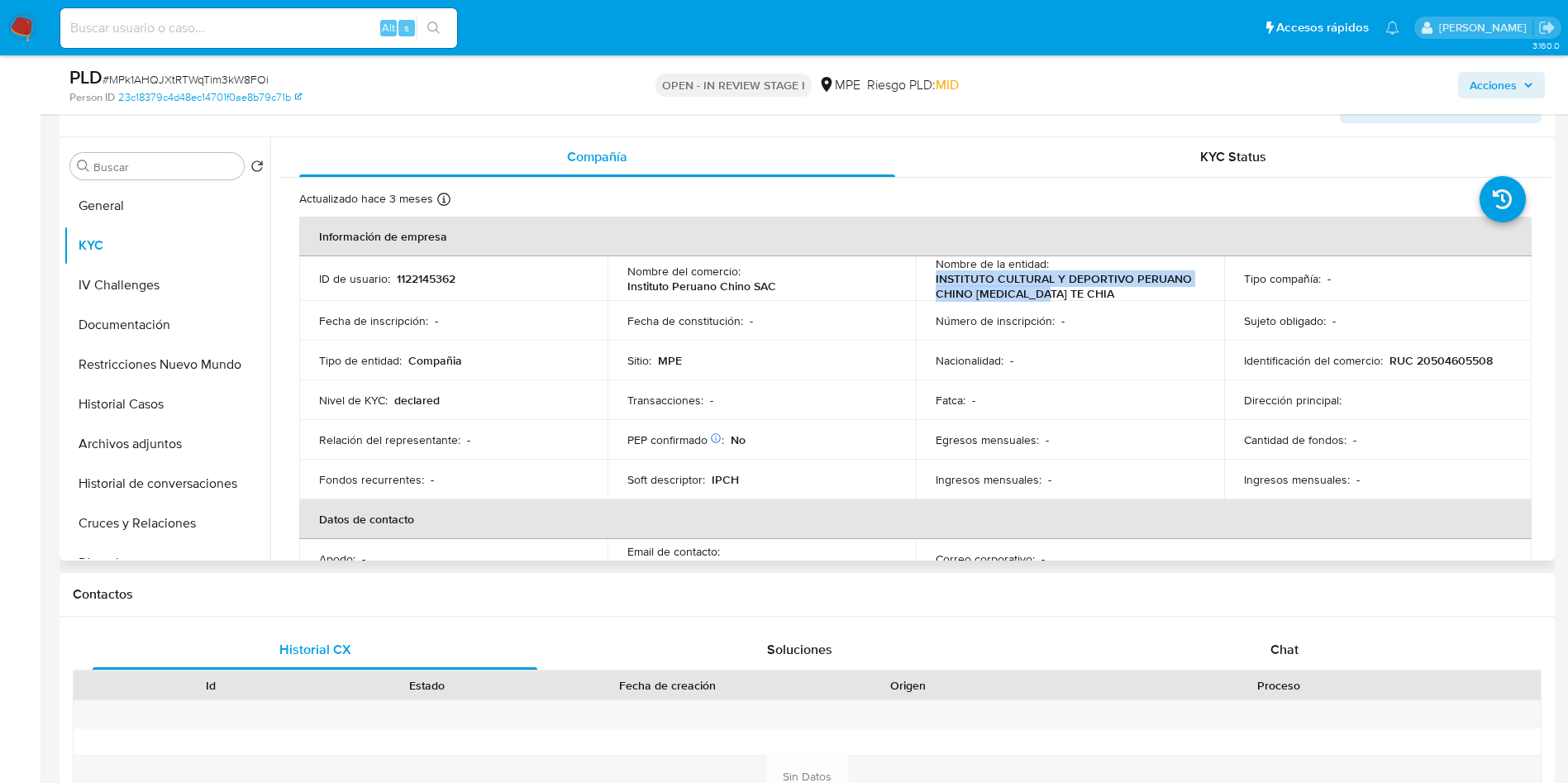
drag, startPoint x: 929, startPoint y: 276, endPoint x: 1050, endPoint y: 295, distance: 122.5
click at [1050, 295] on td "Nombre de la entidad : INSTITUTO CULTURAL Y DEPORTIVO PERUANO CHINO TAO TE CHIA" at bounding box center [1069, 278] width 308 height 45
copy p "INSTITUTO CULTURAL Y DEPORTIVO PERUANO CHINO TAO TE CHIA"
click at [159, 406] on button "Historial Casos" at bounding box center [160, 403] width 193 height 39
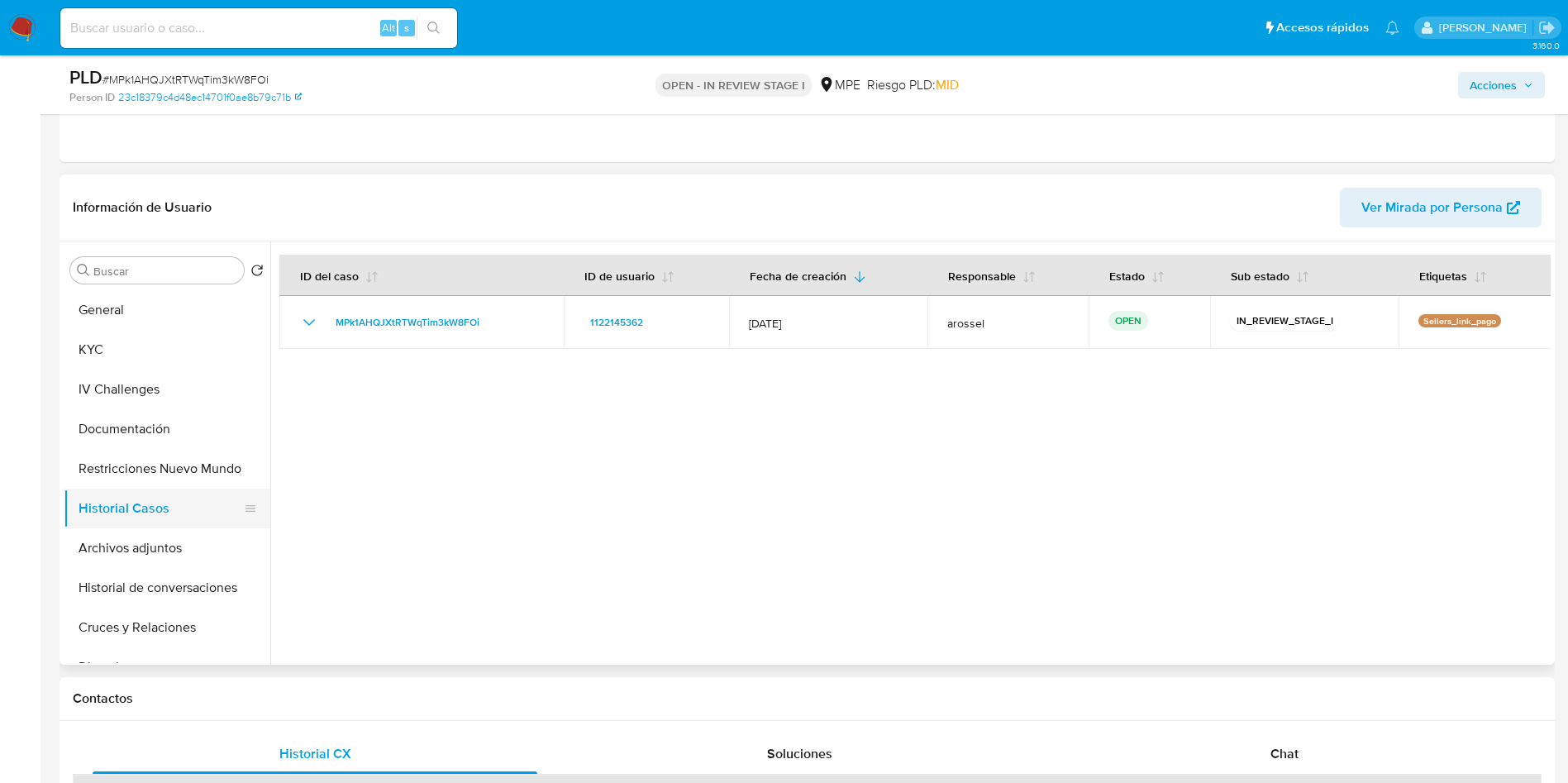
scroll to position [124, 0]
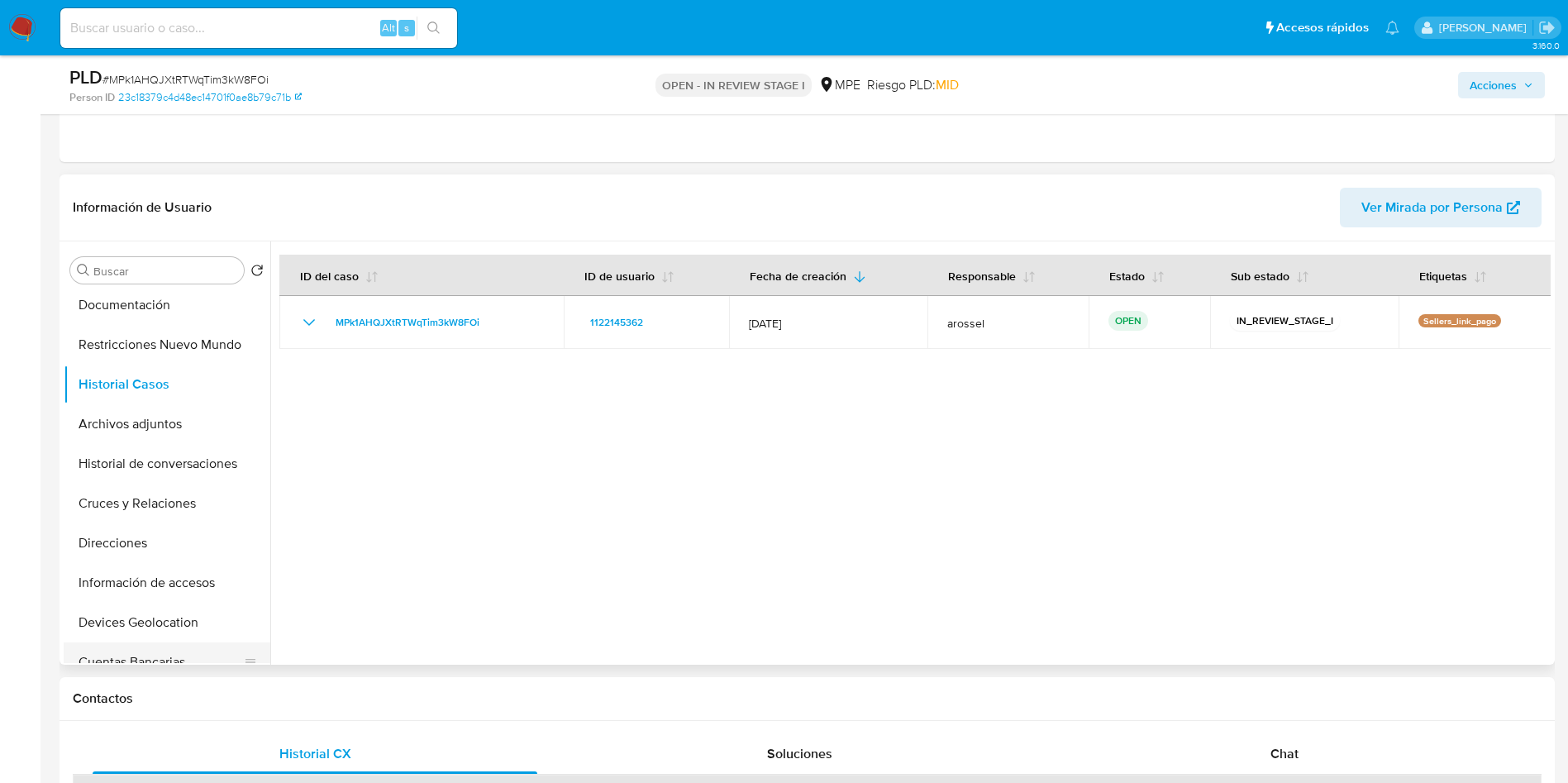
click at [185, 648] on button "Cuentas Bancarias" at bounding box center [160, 661] width 193 height 39
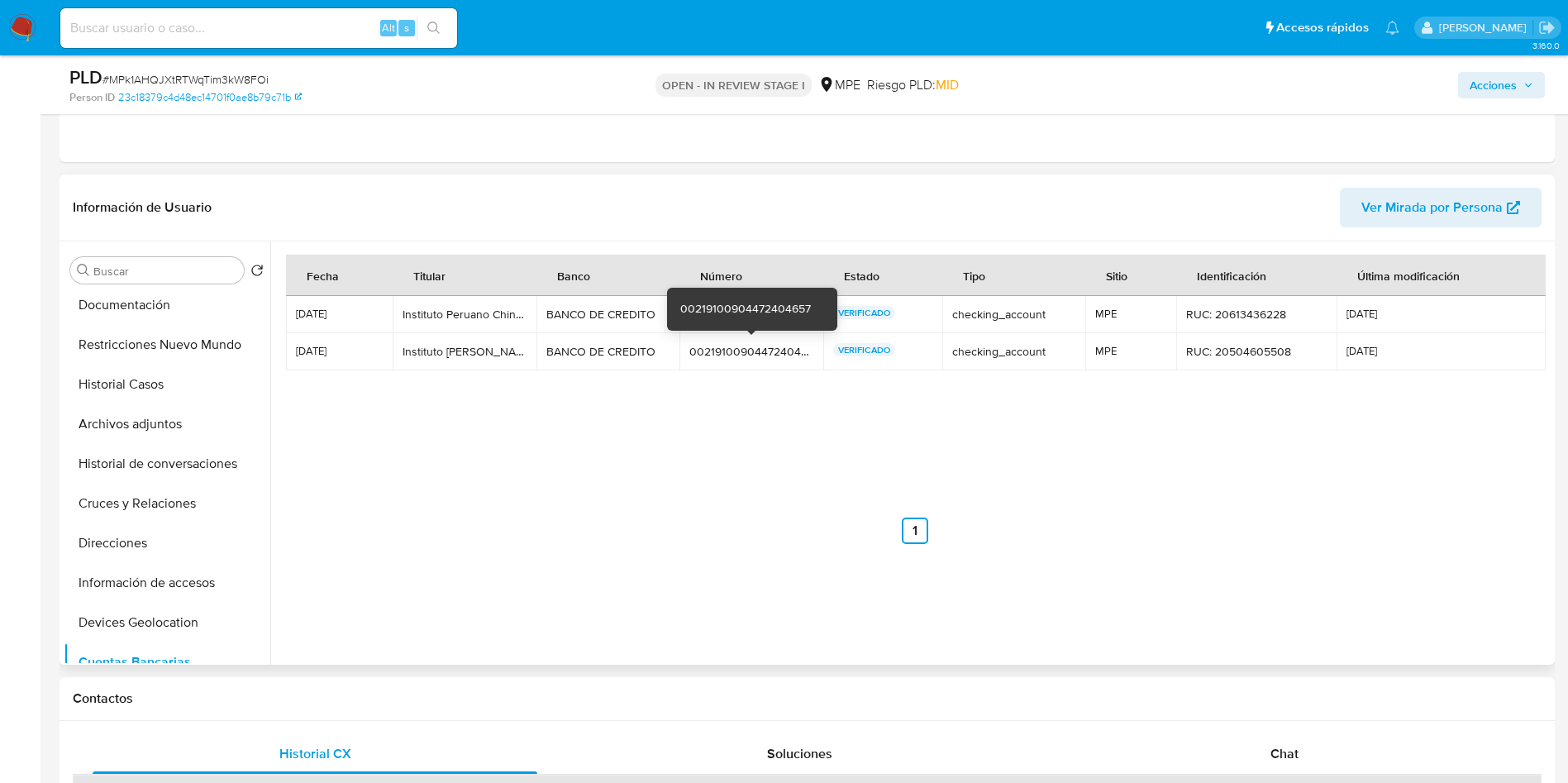
click at [732, 352] on div "00219100904472404657" at bounding box center [752, 351] width 124 height 15
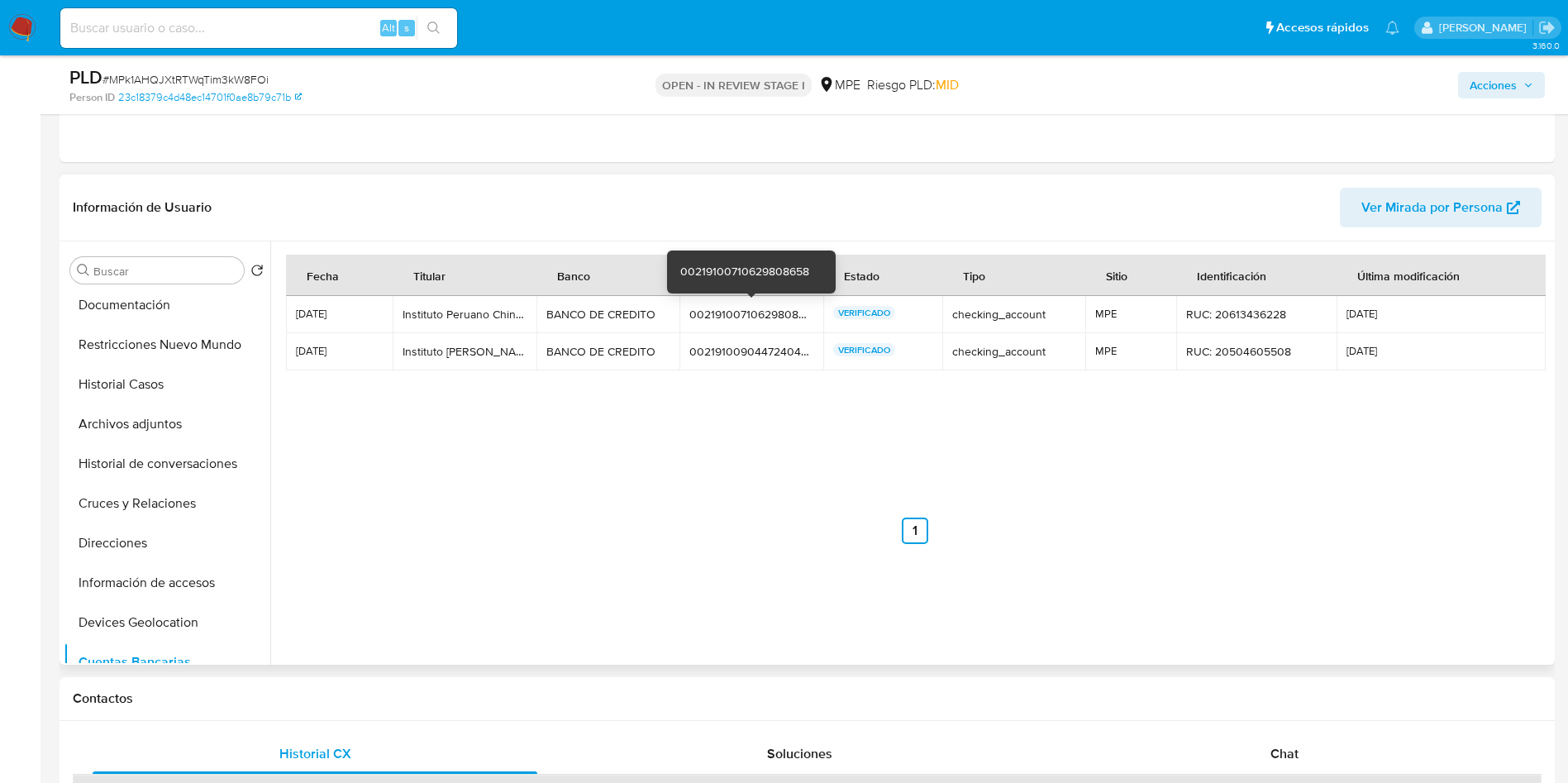
click at [784, 314] on div "00219100710629808658" at bounding box center [752, 314] width 124 height 15
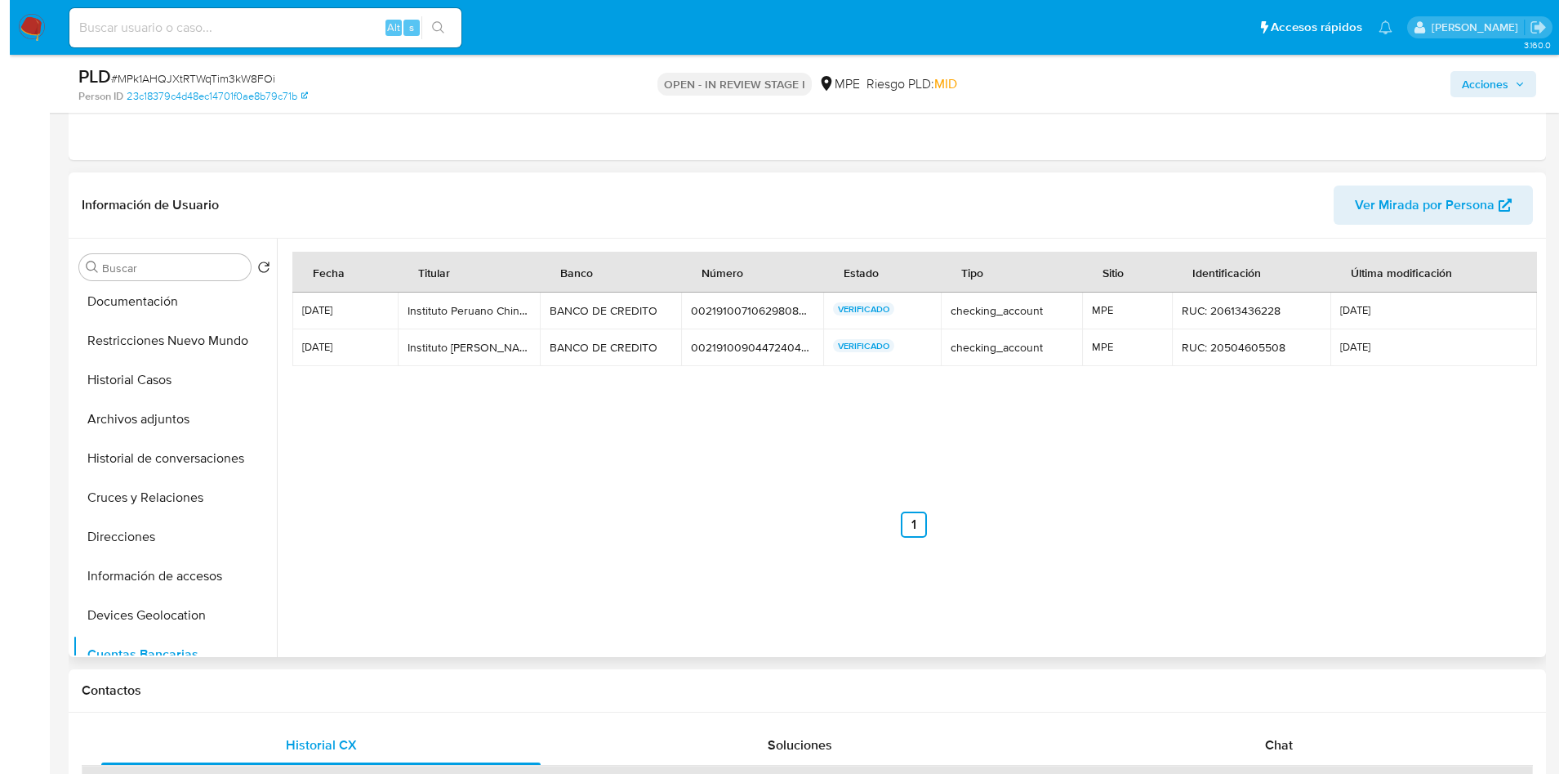
scroll to position [0, 0]
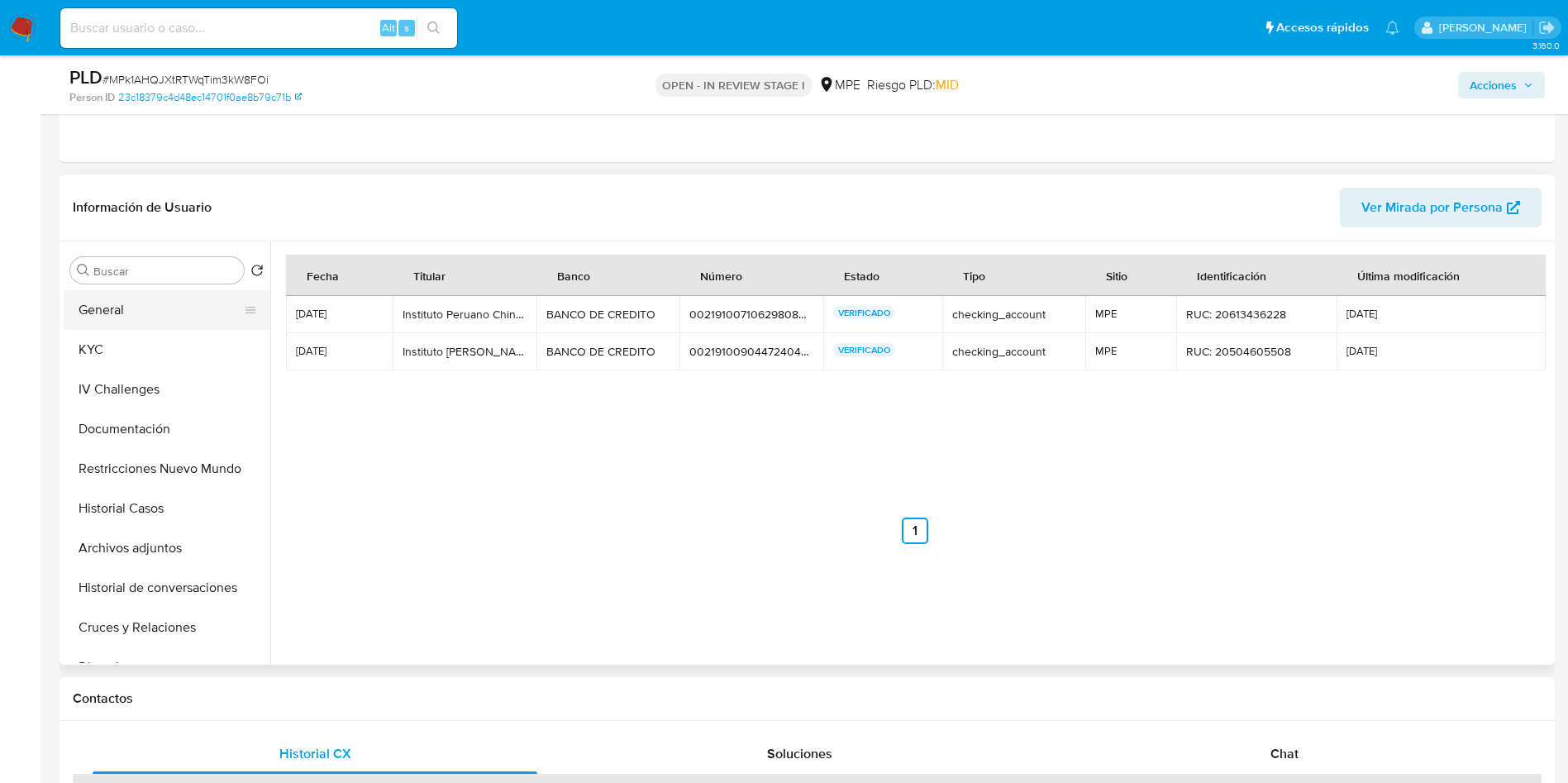
click at [148, 314] on button "General" at bounding box center [160, 309] width 193 height 39
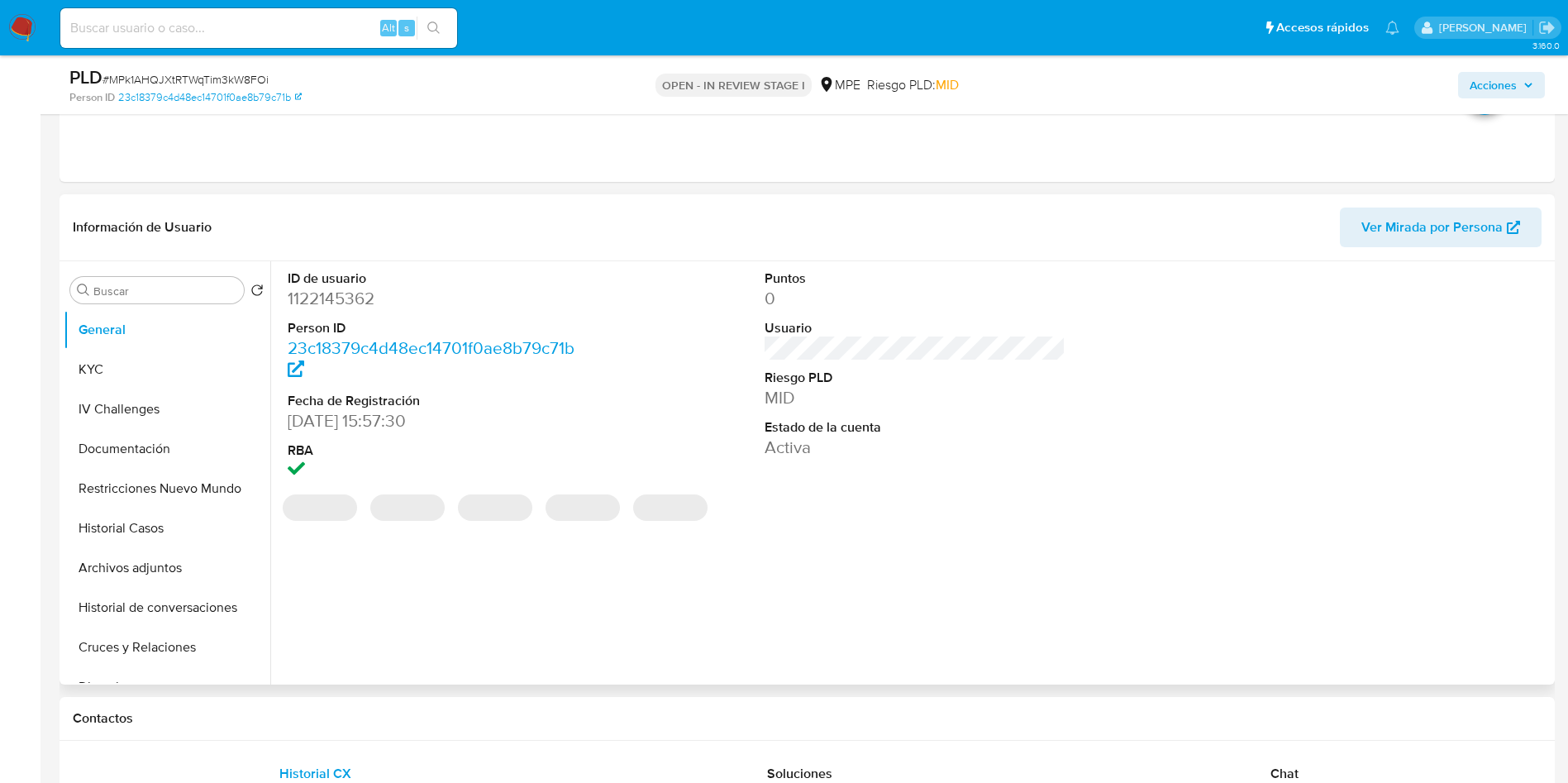
click at [354, 292] on dd "1122145362" at bounding box center [439, 298] width 302 height 23
click at [353, 292] on dd "1122145362" at bounding box center [439, 298] width 302 height 23
copy dd "1122145362"
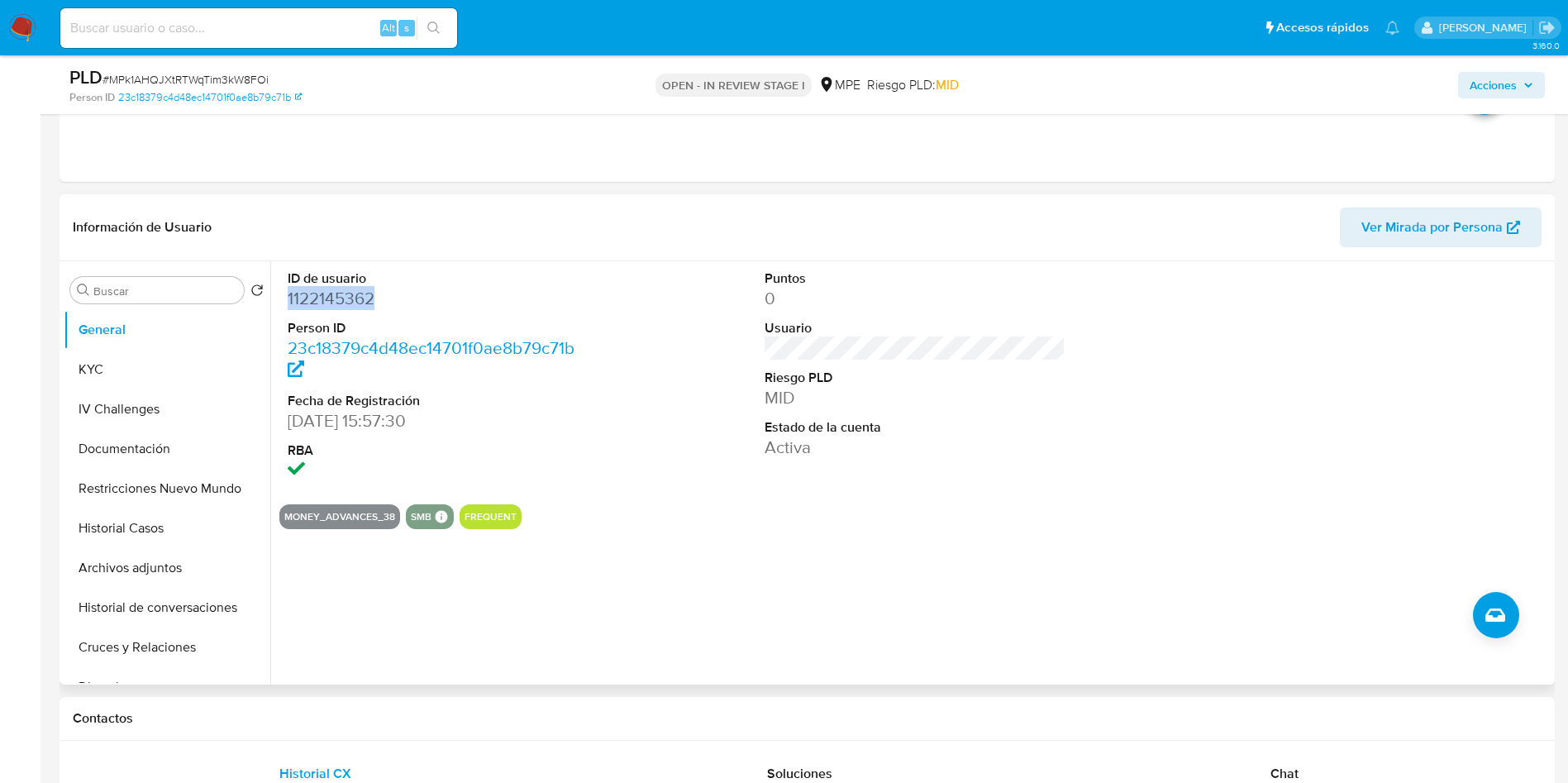
drag, startPoint x: 150, startPoint y: 366, endPoint x: 266, endPoint y: 408, distance: 123.4
click at [149, 365] on button "KYC" at bounding box center [167, 369] width 207 height 39
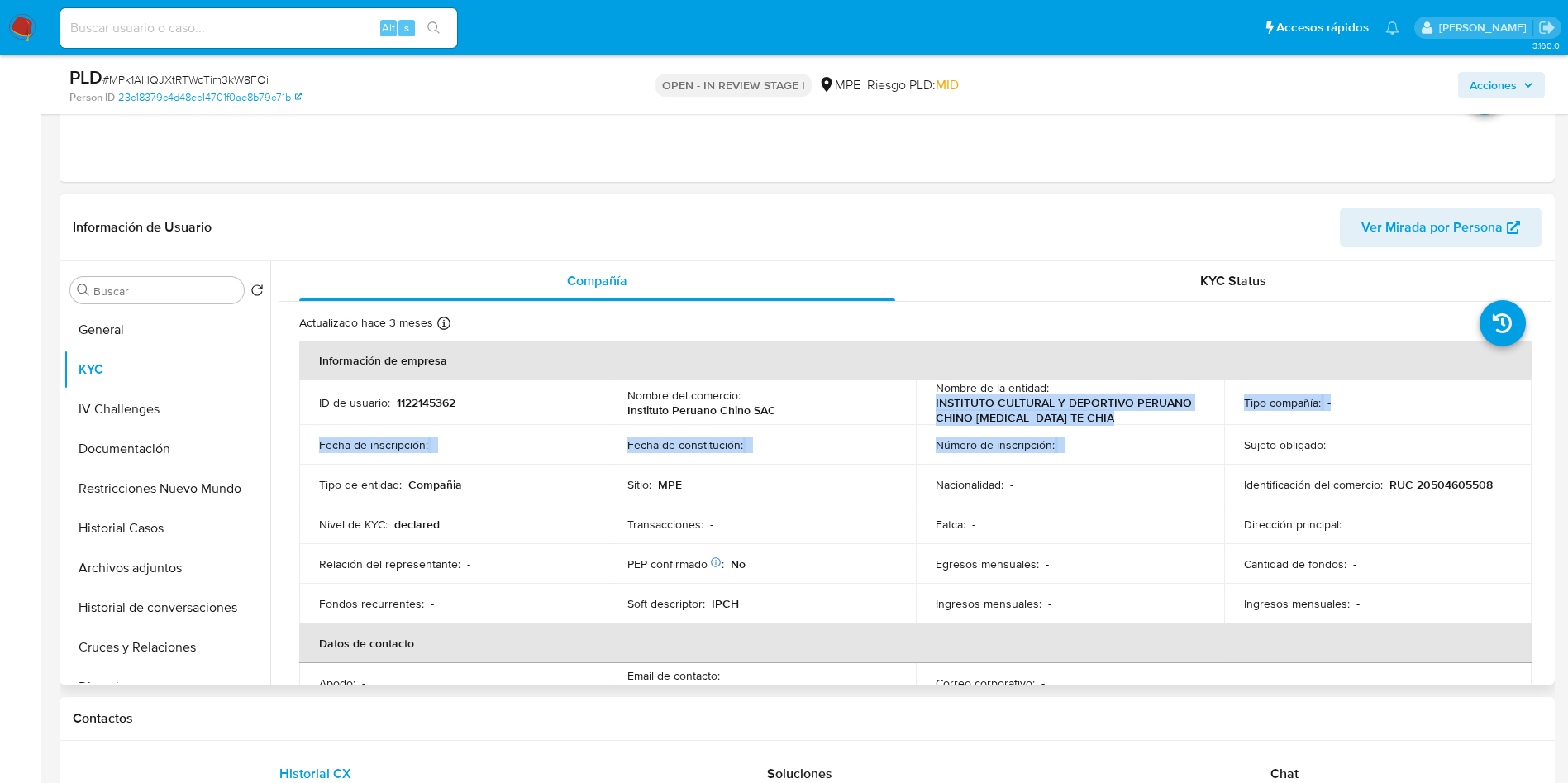
drag, startPoint x: 932, startPoint y: 402, endPoint x: 1069, endPoint y: 431, distance: 140.0
click at [1069, 431] on tbody "ID de usuario : 1122145362 Nombre del comercio : Instituto Peruano Chino SAC No…" at bounding box center [915, 502] width 1232 height 243
click at [1023, 414] on p "INSTITUTO CULTURAL Y DEPORTIVO PERUANO CHINO TAO TE CHIA" at bounding box center [1067, 410] width 262 height 30
drag, startPoint x: 931, startPoint y: 403, endPoint x: 1058, endPoint y: 419, distance: 128.0
click at [1058, 419] on td "Nombre de la entidad : INSTITUTO CULTURAL Y DEPORTIVO PERUANO CHINO TAO TE CHIA" at bounding box center [1069, 402] width 308 height 45
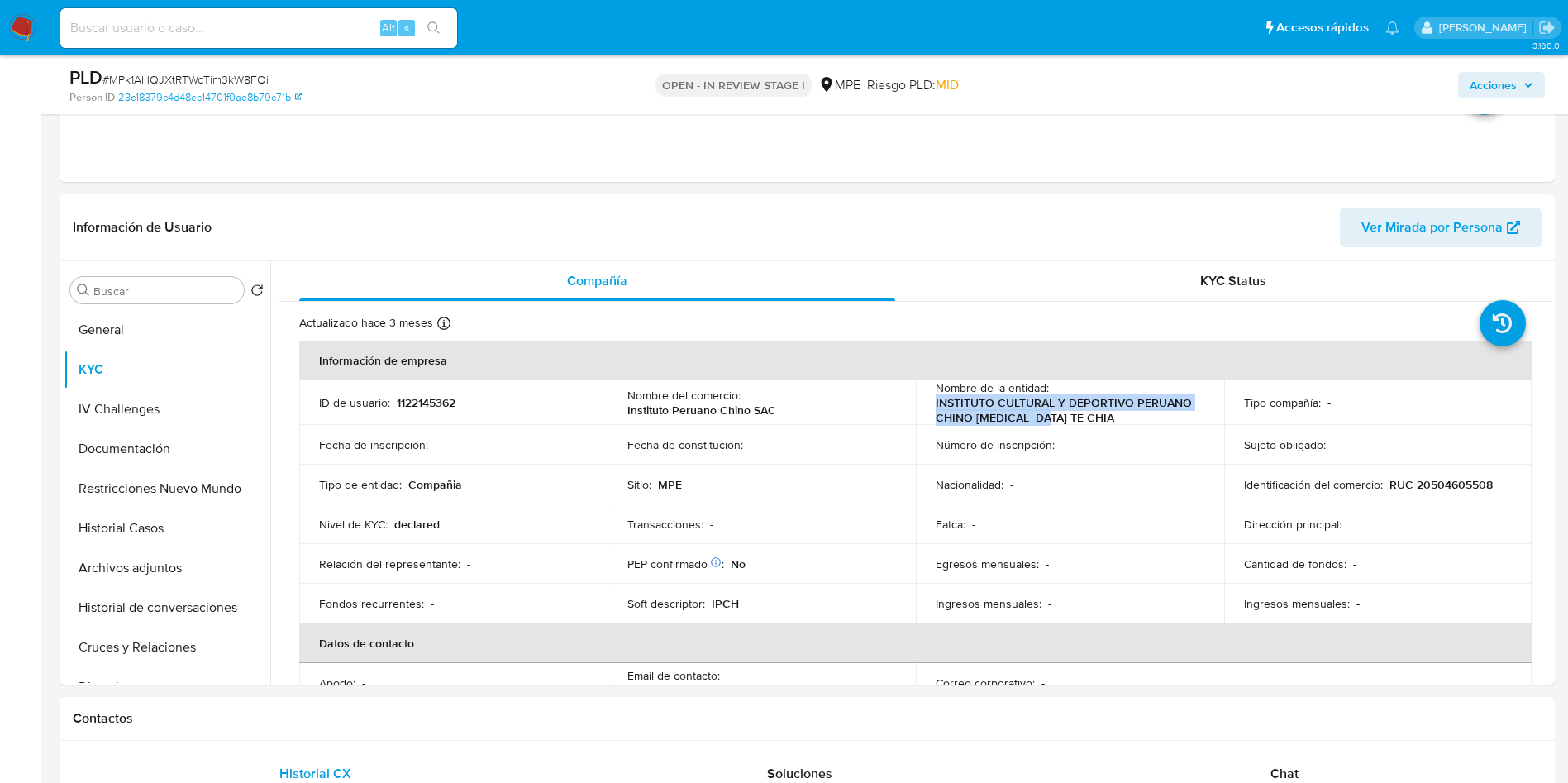
copy p "INSTITUTO CULTURAL Y DEPORTIVO PERUANO CHINO TAO TE CHIA"
click at [166, 570] on button "Archivos adjuntos" at bounding box center [160, 567] width 193 height 39
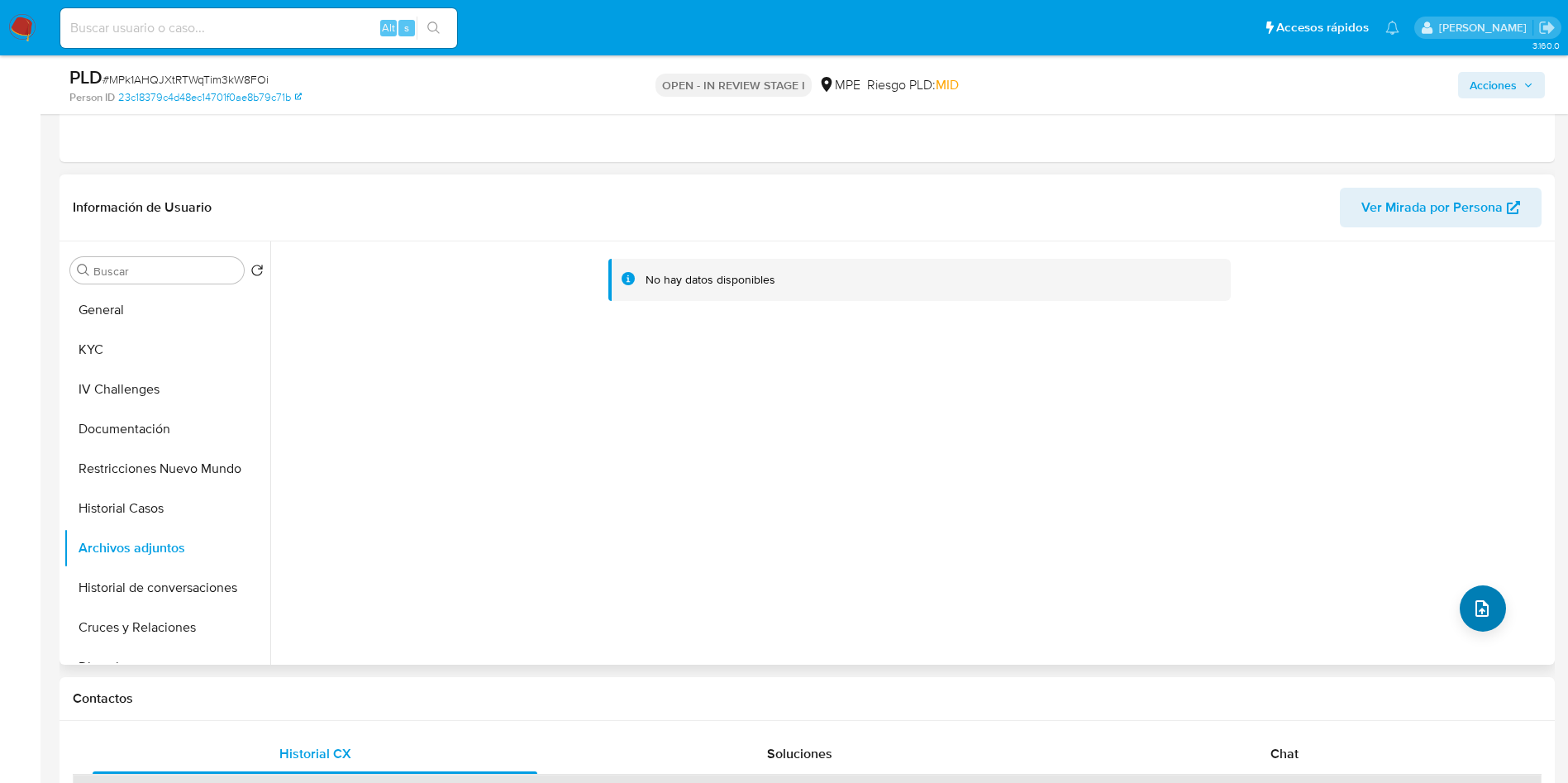
drag, startPoint x: 1494, startPoint y: 588, endPoint x: 1482, endPoint y: 588, distance: 12.0
click at [1482, 588] on div "No hay datos disponibles" at bounding box center [911, 453] width 1281 height 424
click at [1479, 598] on icon "upload-file" at bounding box center [1483, 608] width 20 height 20
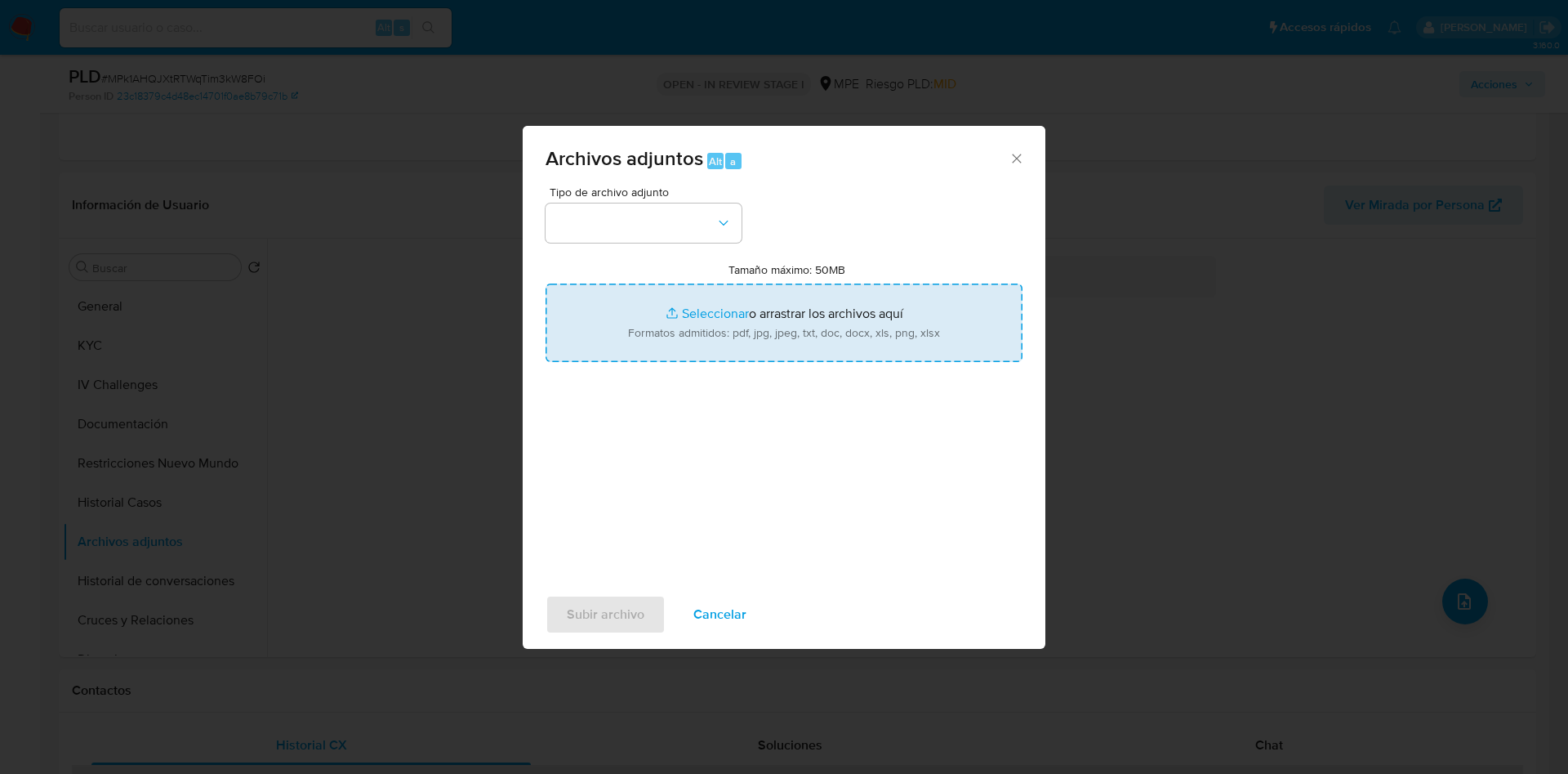
click at [607, 334] on input "Tamaño máximo: 50MB Seleccionar archivos" at bounding box center [784, 323] width 477 height 79
type input "C:\fakepath\Case Log 1122145362 - 18_09_2025.pdf"
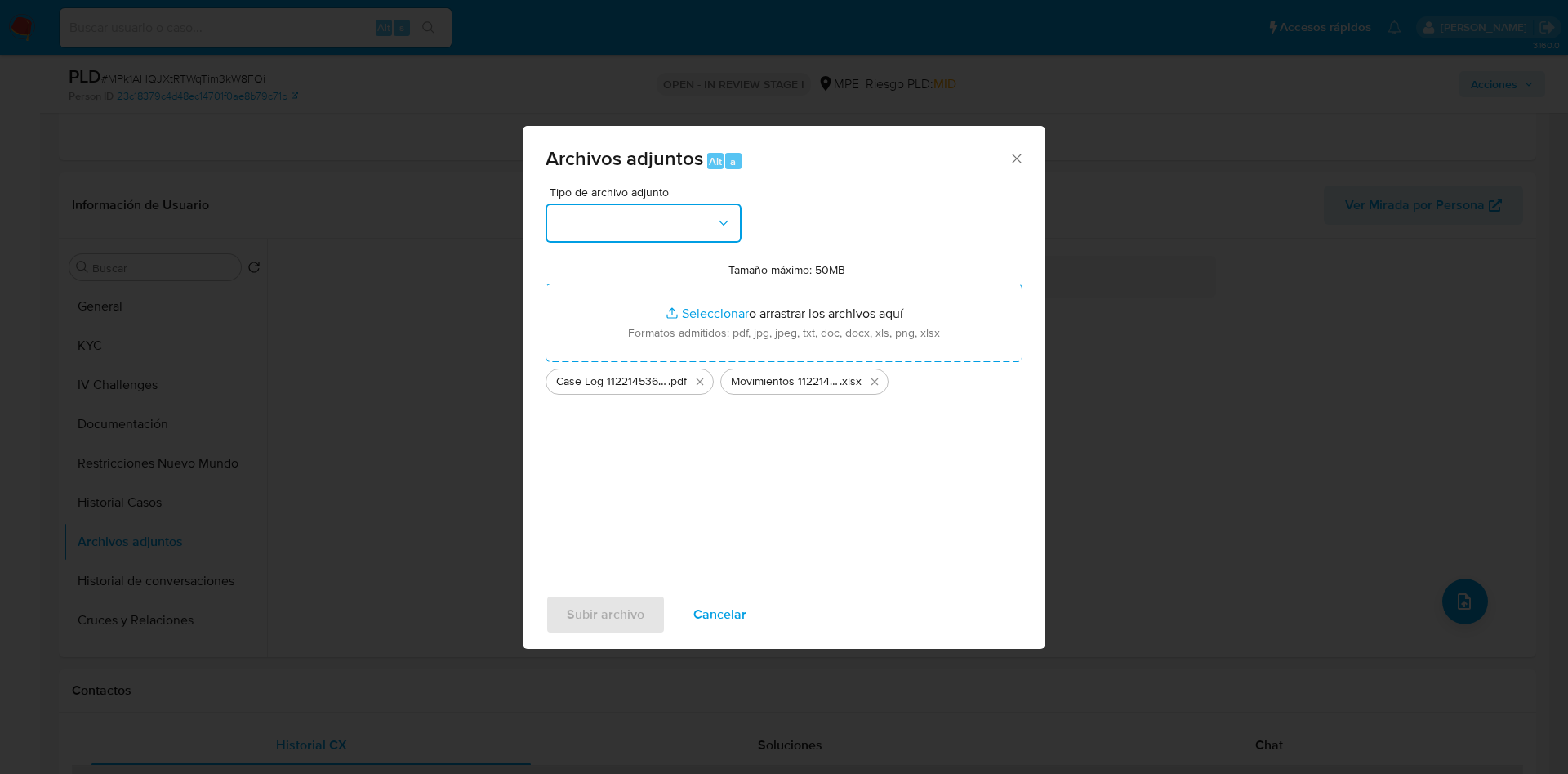
click at [700, 231] on button "button" at bounding box center [643, 222] width 196 height 39
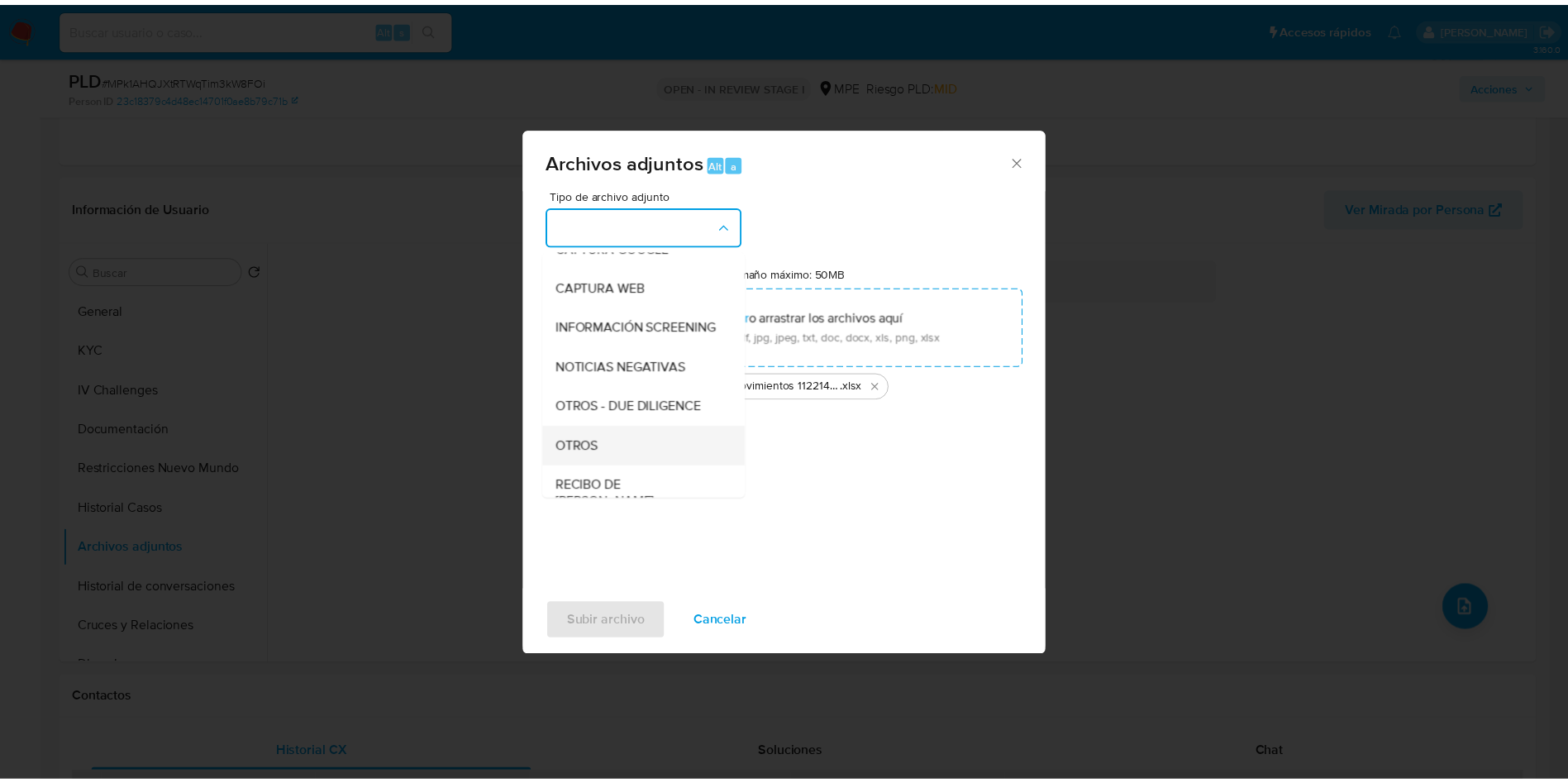
scroll to position [124, 0]
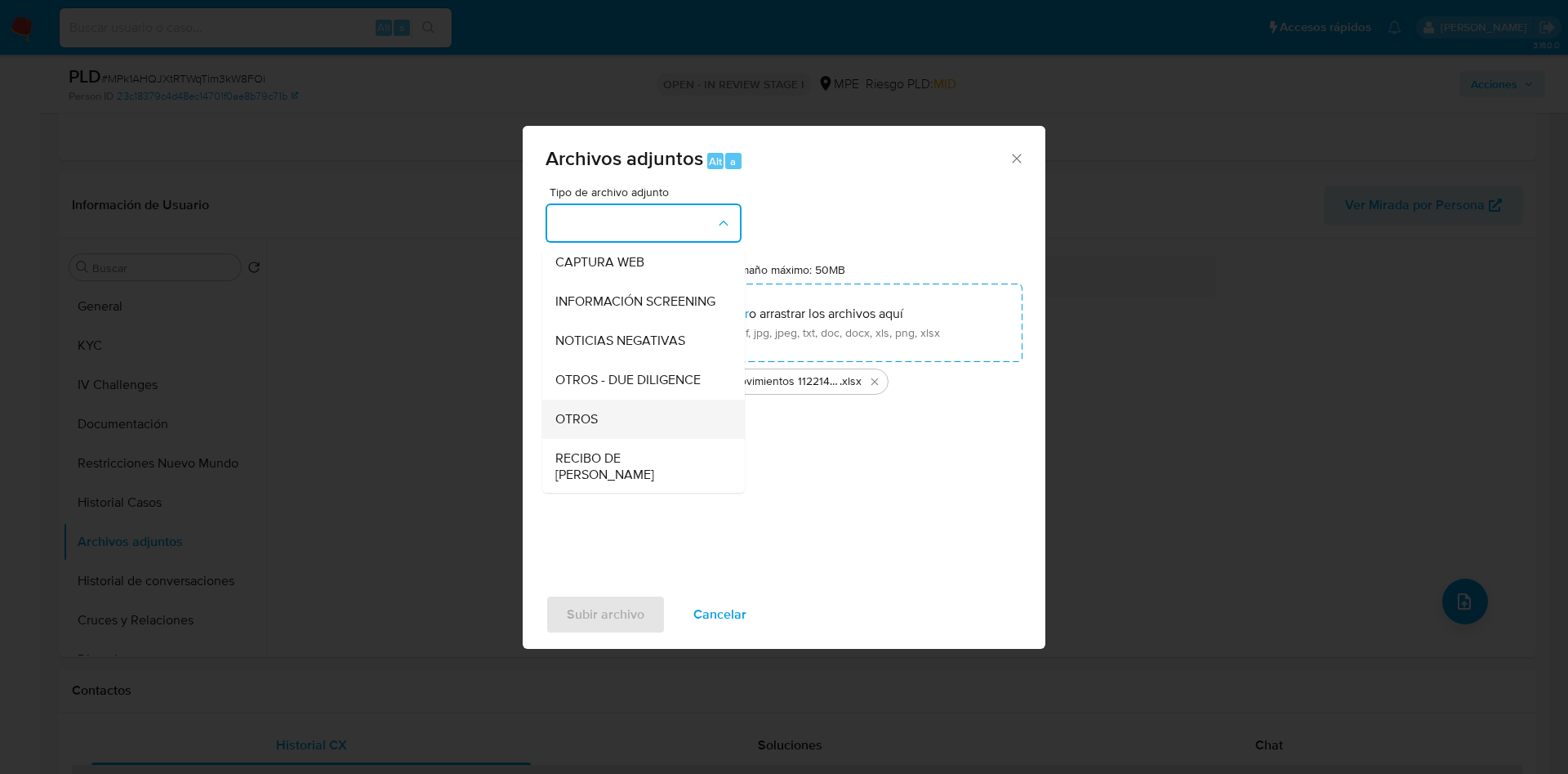
click at [602, 434] on div "OTROS" at bounding box center [639, 419] width 166 height 39
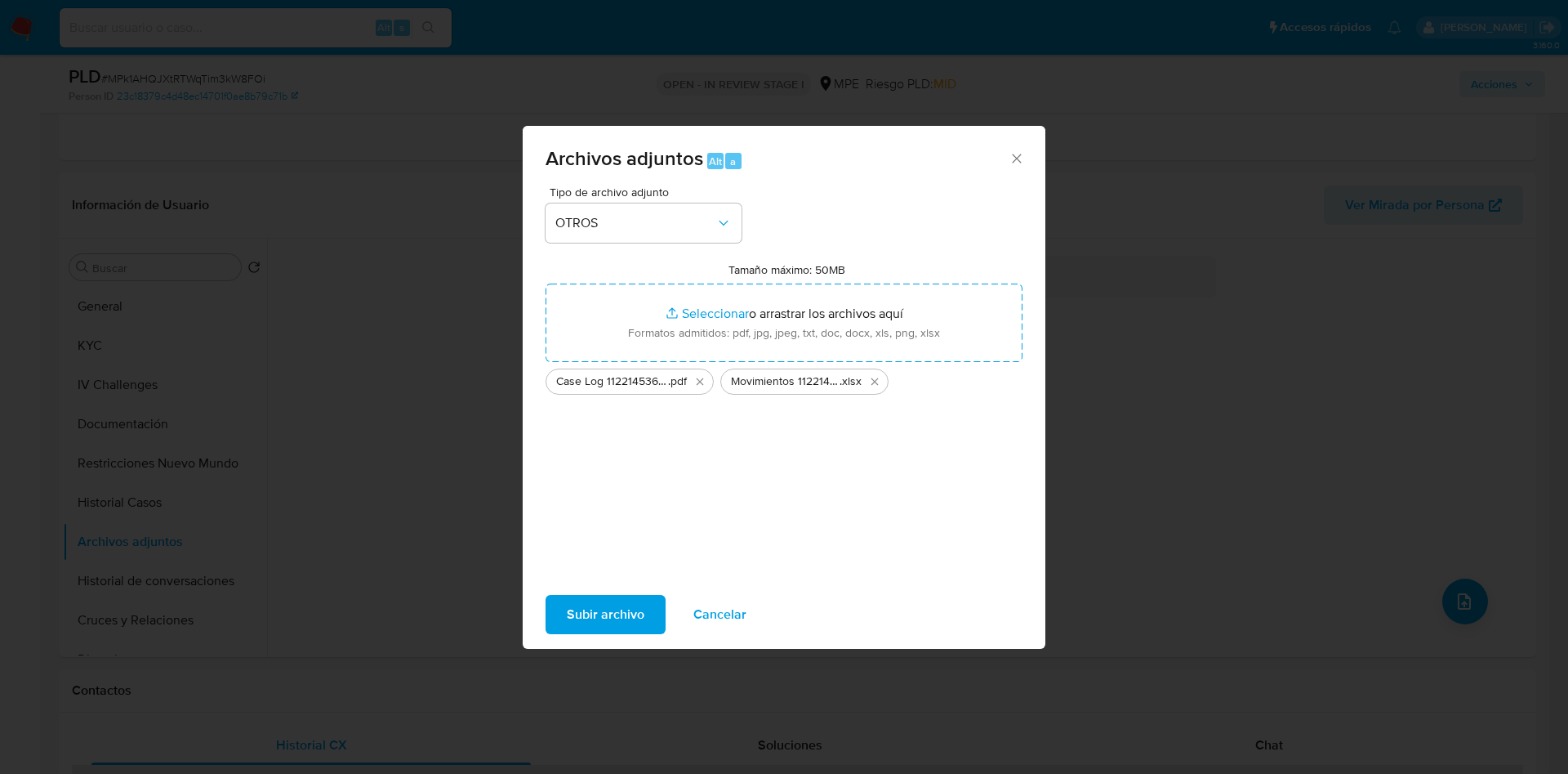
click at [624, 604] on span "Subir archivo" at bounding box center [606, 615] width 78 height 36
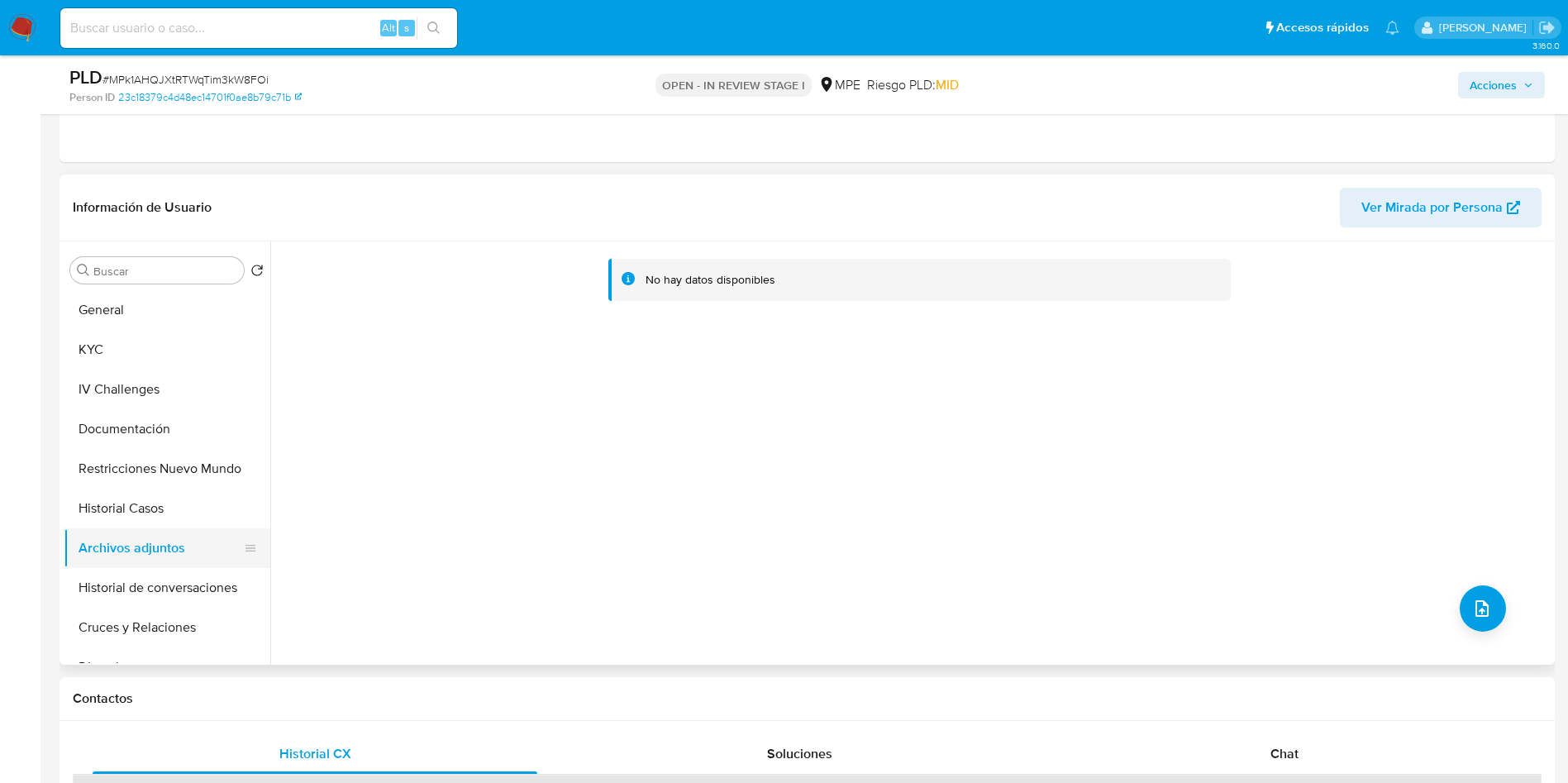
drag, startPoint x: 196, startPoint y: 511, endPoint x: 173, endPoint y: 560, distance: 54.1
click at [193, 511] on button "Historial Casos" at bounding box center [167, 508] width 207 height 39
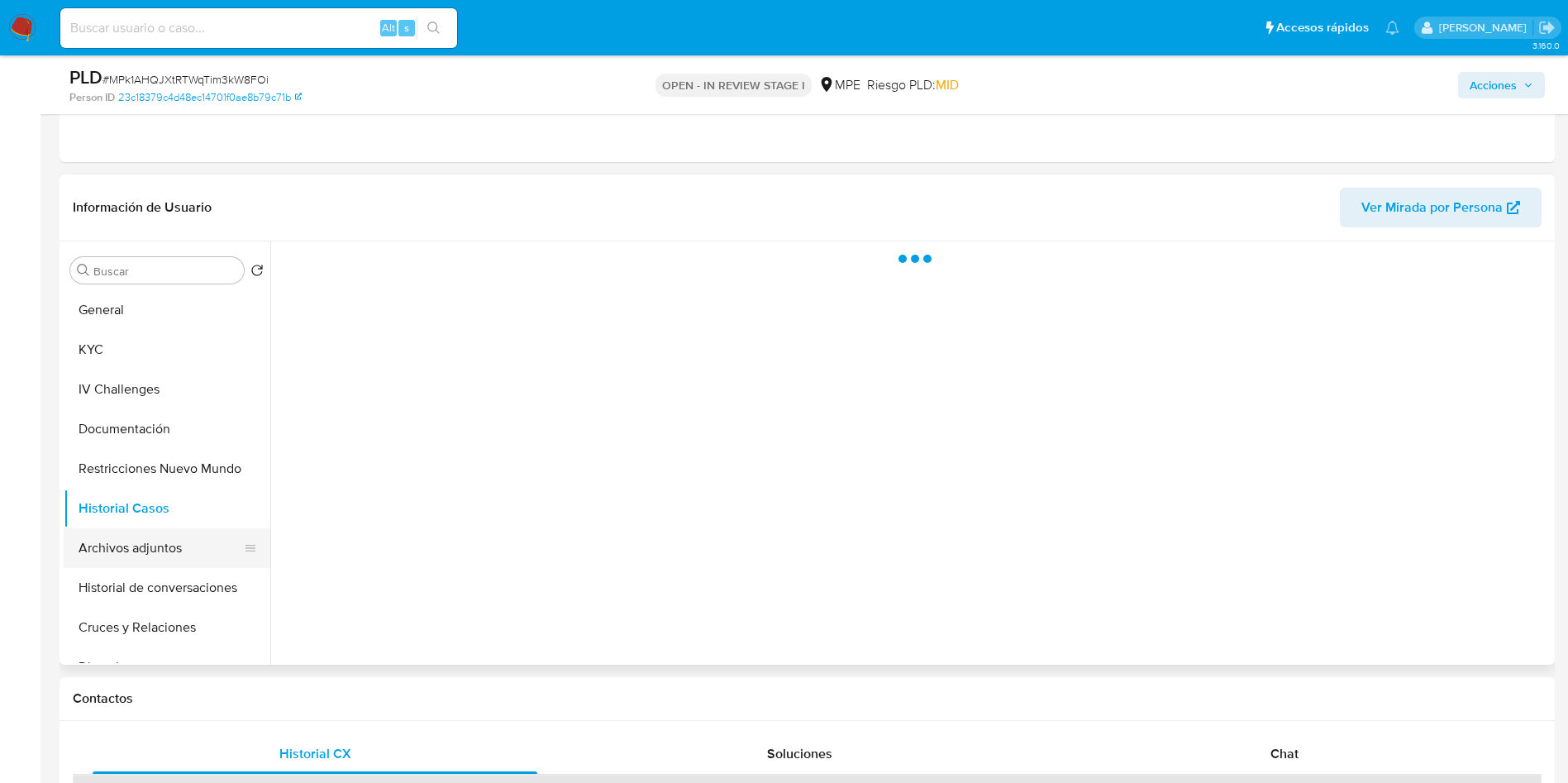
click at [173, 560] on button "Archivos adjuntos" at bounding box center [160, 547] width 193 height 39
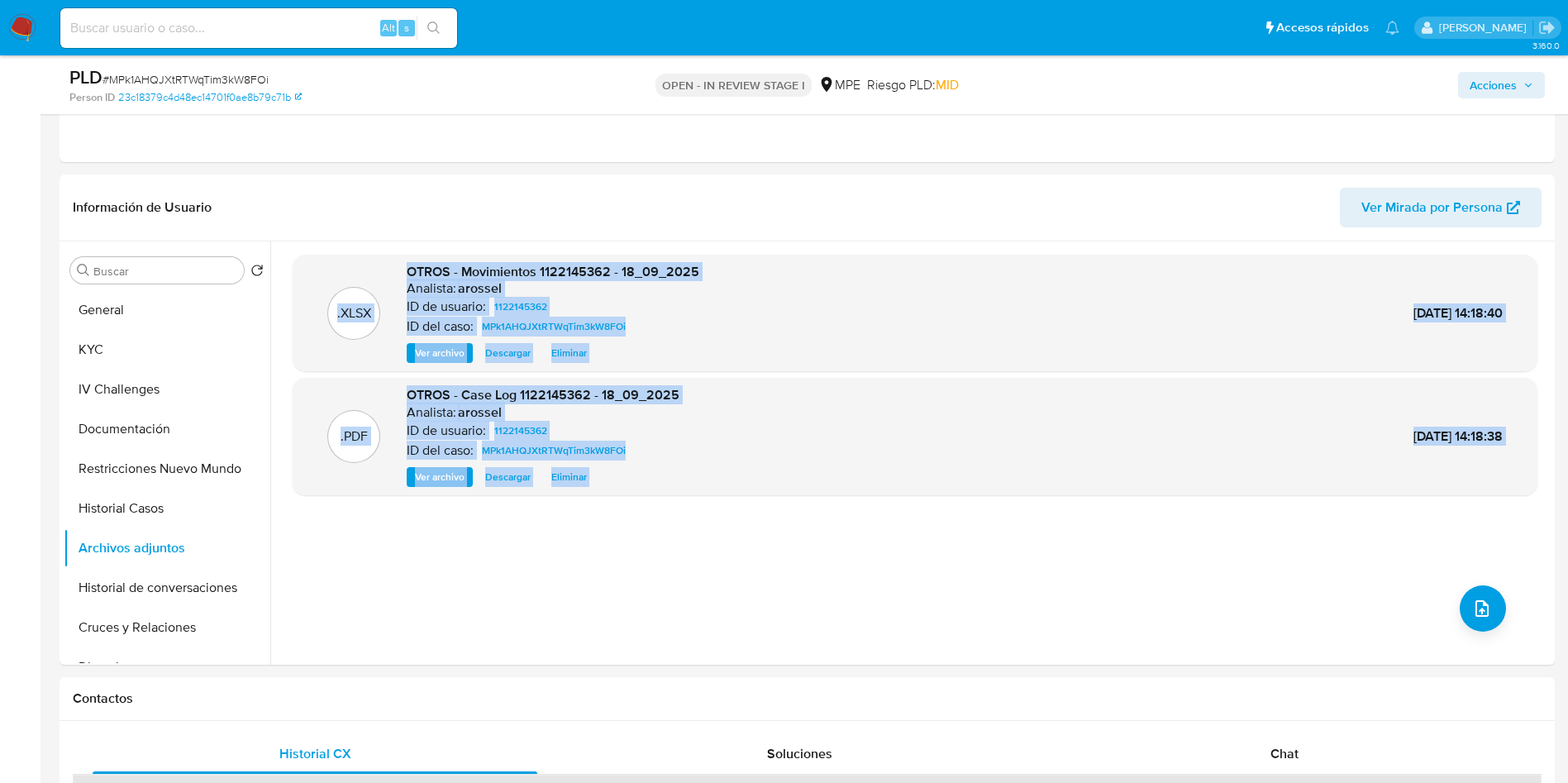
click at [1517, 88] on span "Acciones" at bounding box center [1502, 84] width 64 height 23
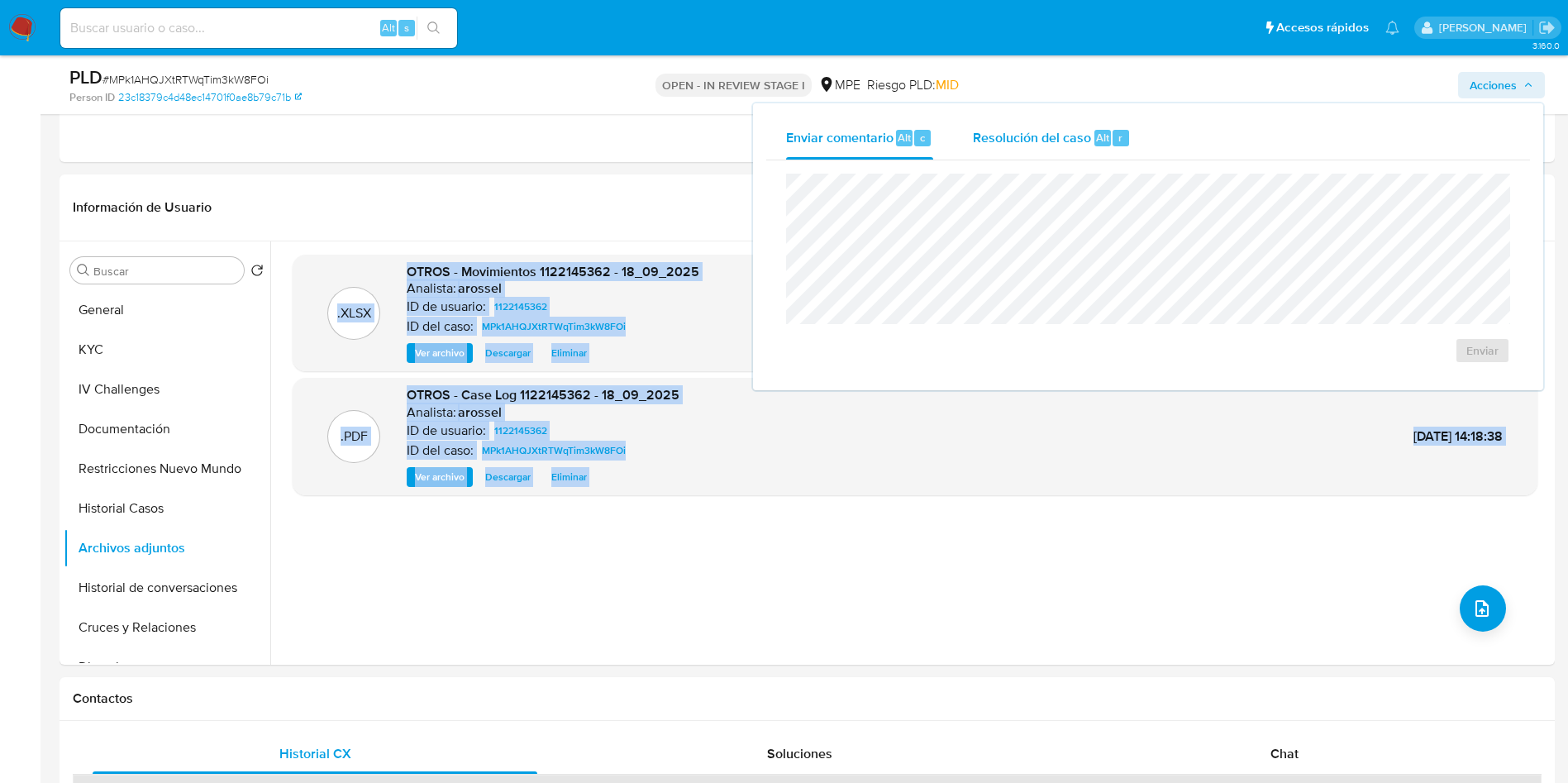
drag, startPoint x: 1055, startPoint y: 156, endPoint x: 1049, endPoint y: 172, distance: 17.1
click at [1055, 156] on div "Resolución del caso Alt r" at bounding box center [1052, 137] width 158 height 43
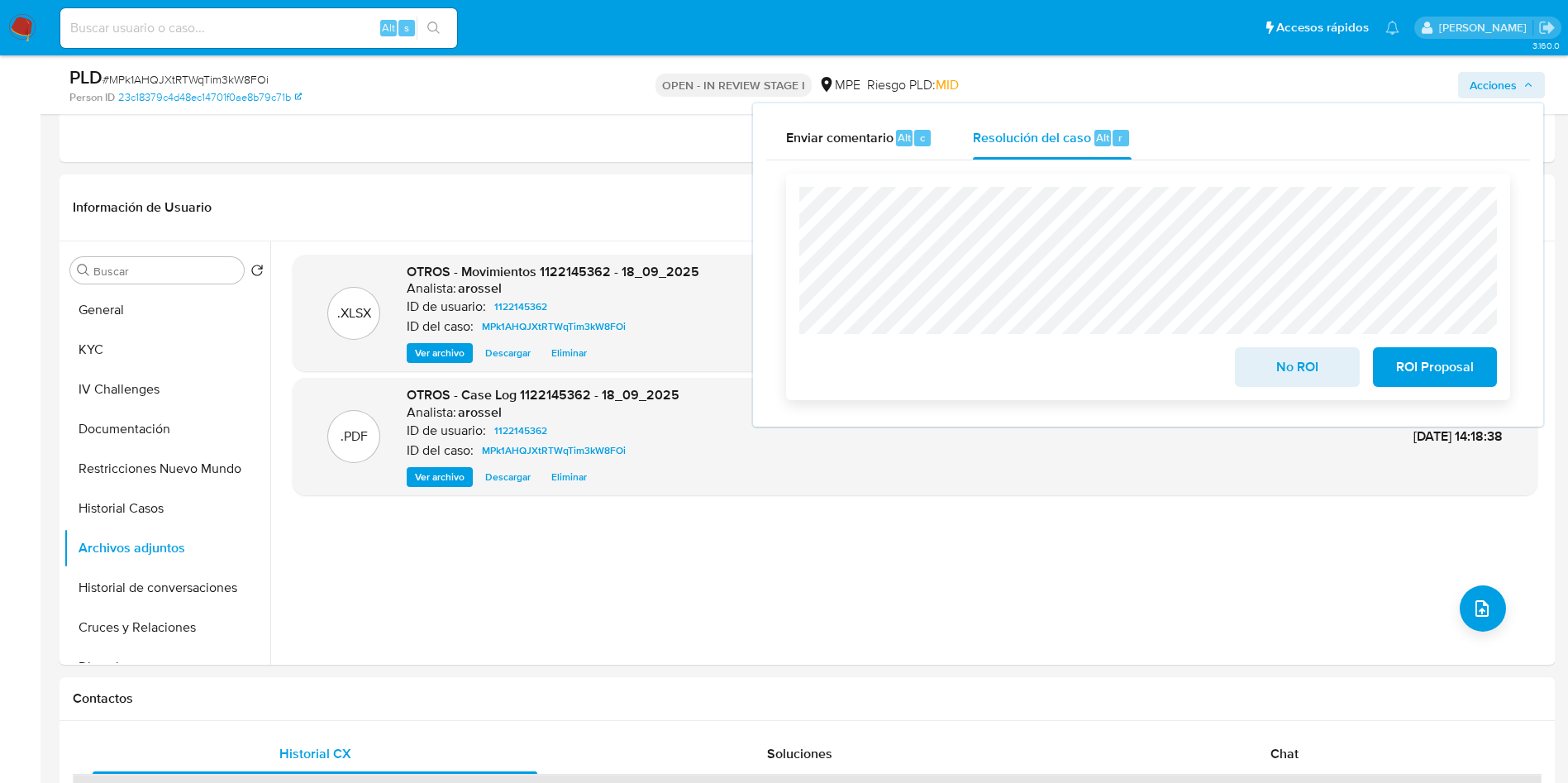
click at [1275, 394] on div "No ROI ROI Proposal" at bounding box center [1148, 287] width 725 height 227
click at [1258, 365] on span "No ROI" at bounding box center [1297, 367] width 81 height 37
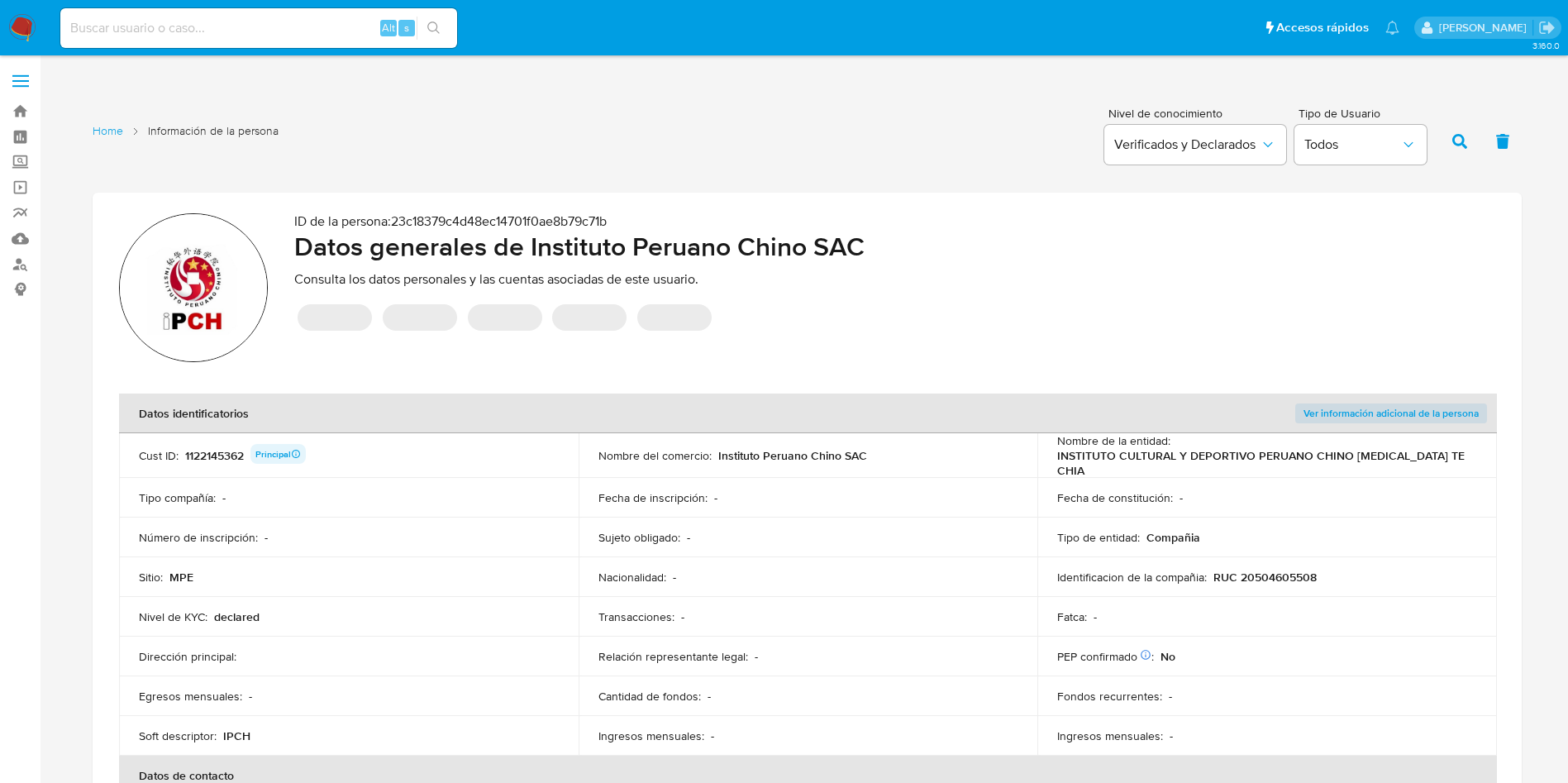
drag, startPoint x: 834, startPoint y: 349, endPoint x: 794, endPoint y: 446, distance: 104.9
click at [834, 352] on div "ID de la persona : 23c18379c4d48ec14701f0ae8b79c71b Datos generales de Institut…" at bounding box center [895, 290] width 1201 height 154
click at [228, 451] on div "1122145362 Principal" at bounding box center [245, 455] width 121 height 23
drag, startPoint x: 228, startPoint y: 451, endPoint x: 234, endPoint y: 443, distance: 10.0
click at [228, 452] on div "1122145362 Principal" at bounding box center [245, 455] width 121 height 23
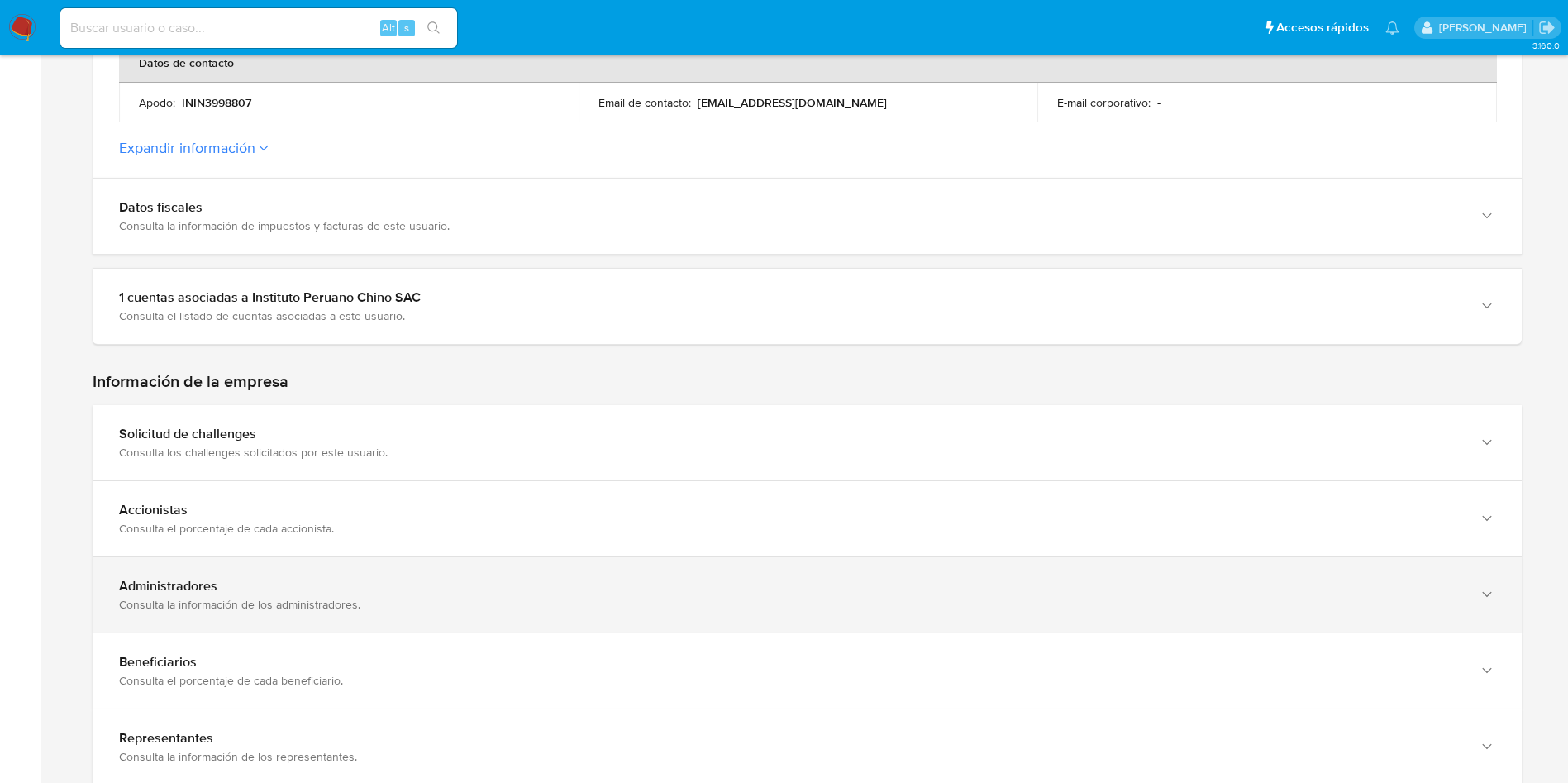
scroll to position [744, 0]
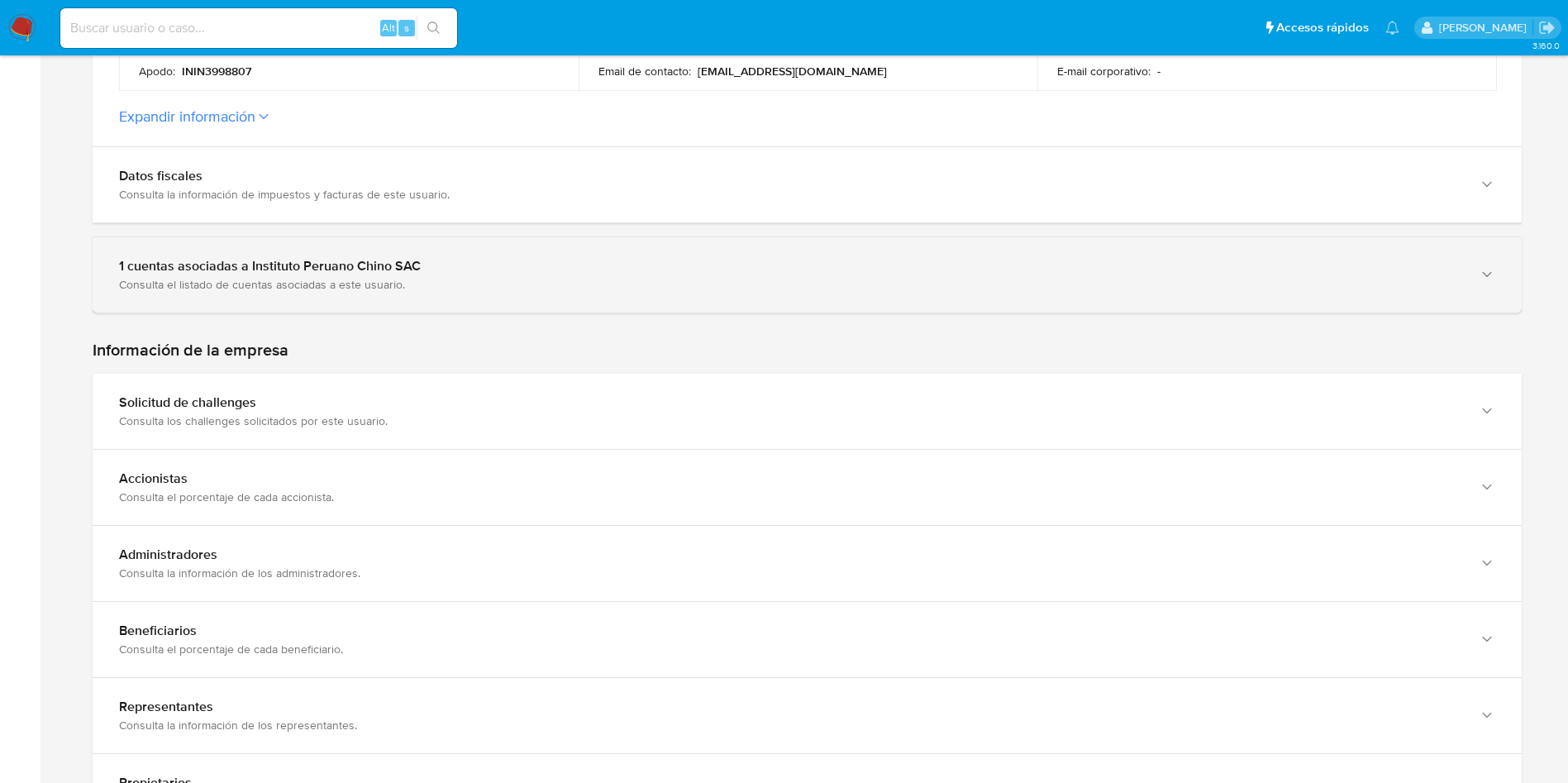
click at [449, 267] on div "1 cuentas asociadas a Instituto Peruano Chino SAC" at bounding box center [790, 266] width 1344 height 16
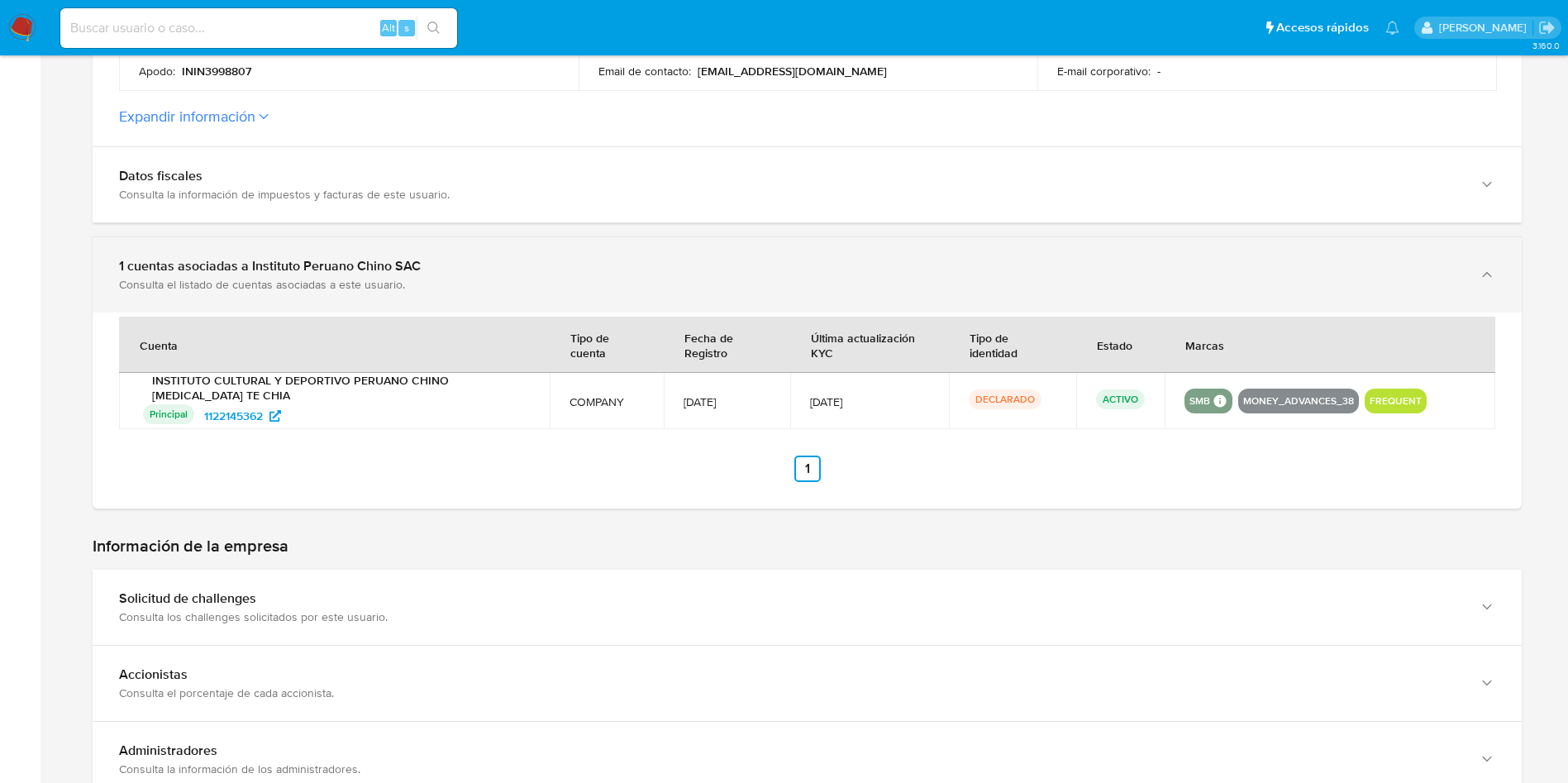
click at [451, 267] on div "1 cuentas asociadas a Instituto Peruano Chino SAC" at bounding box center [790, 266] width 1344 height 16
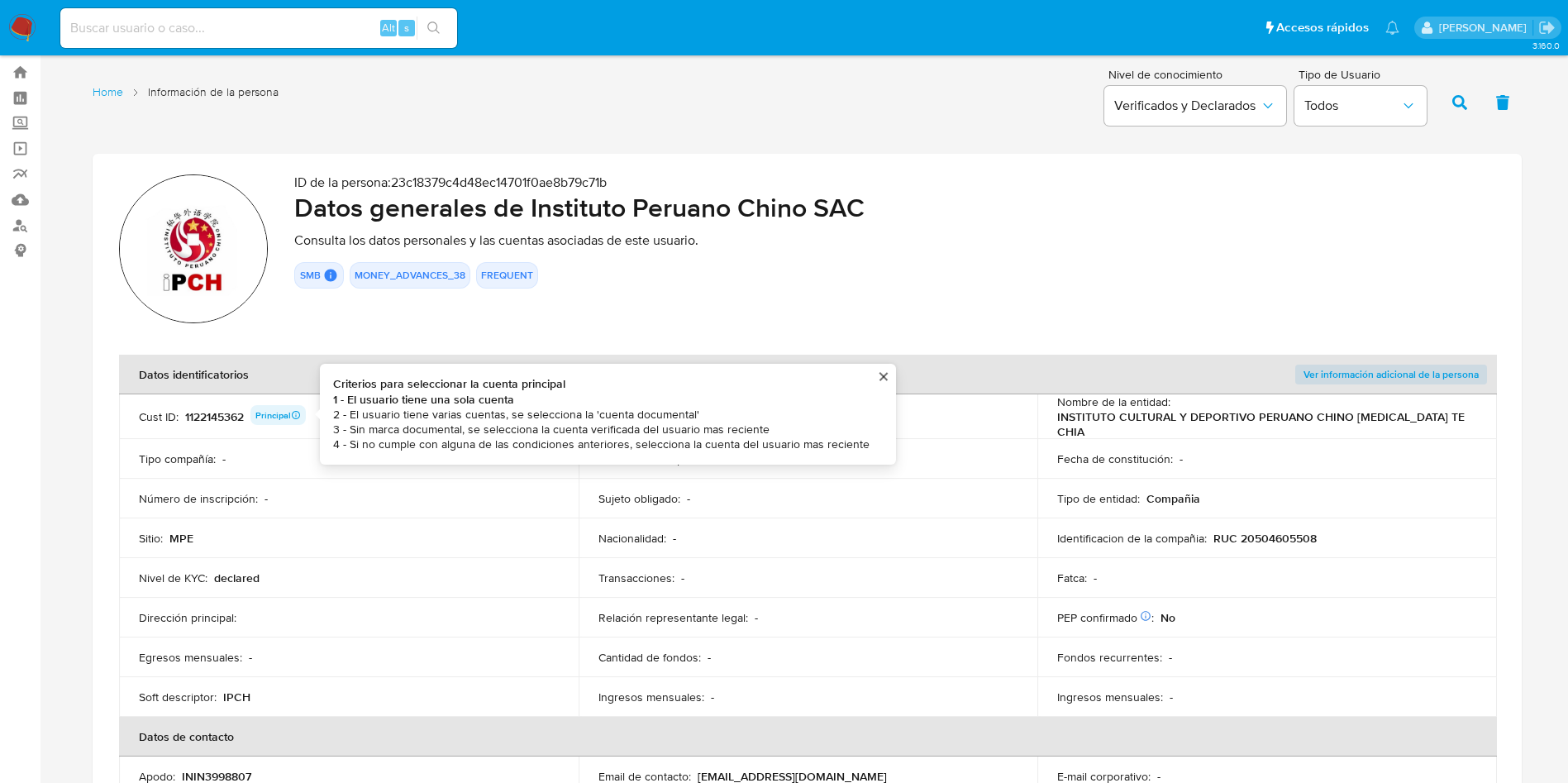
scroll to position [0, 0]
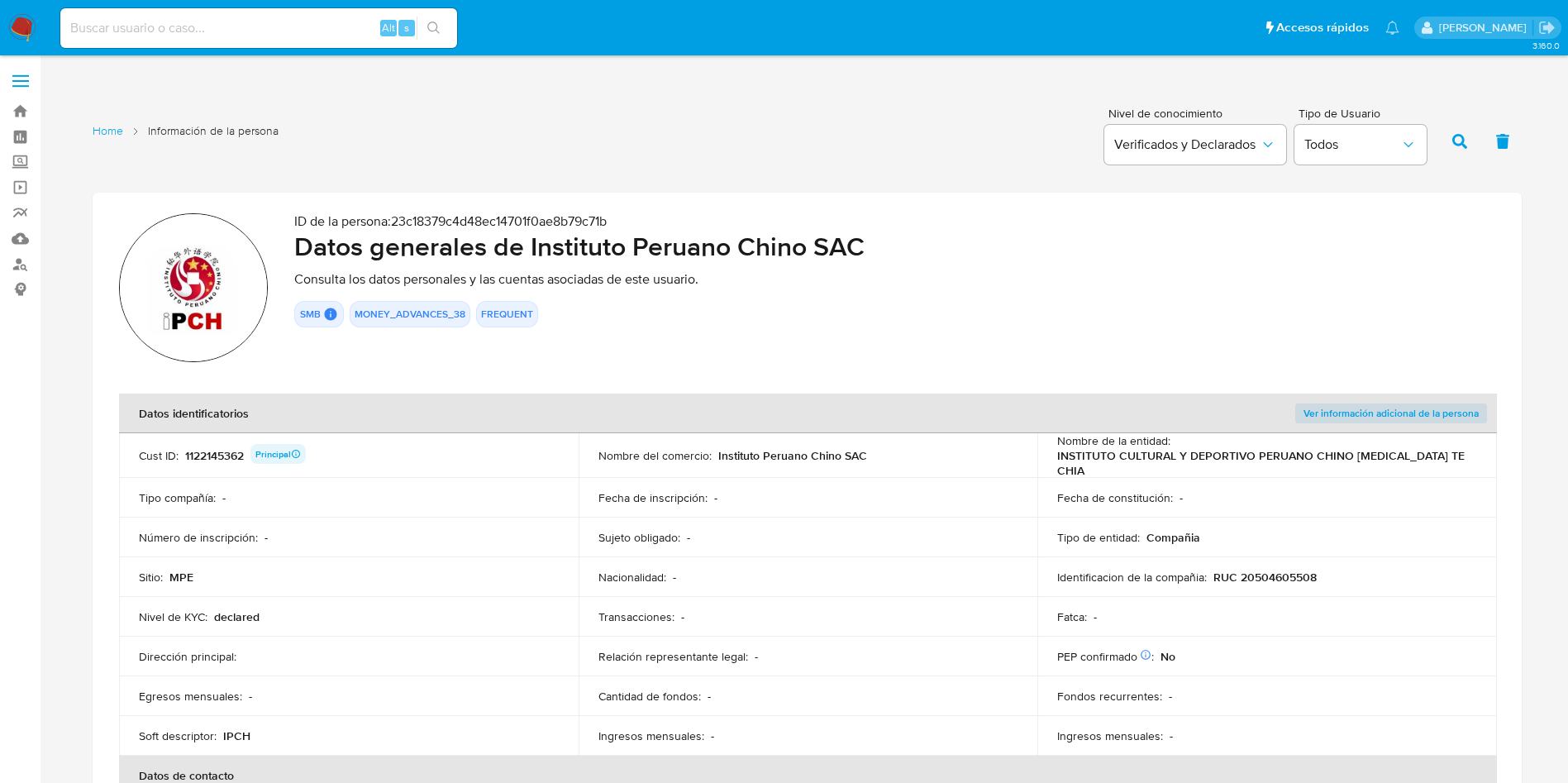
drag, startPoint x: 532, startPoint y: 242, endPoint x: 872, endPoint y: 231, distance: 340.2
click at [872, 231] on h2 "Datos generales de Instituto Peruano Chino SAC" at bounding box center [895, 246] width 1201 height 33
drag, startPoint x: 1217, startPoint y: 565, endPoint x: 1327, endPoint y: 563, distance: 110.0
click at [1326, 563] on td "Identificacion de la compañia : RUC 20504605508" at bounding box center [1267, 576] width 459 height 39
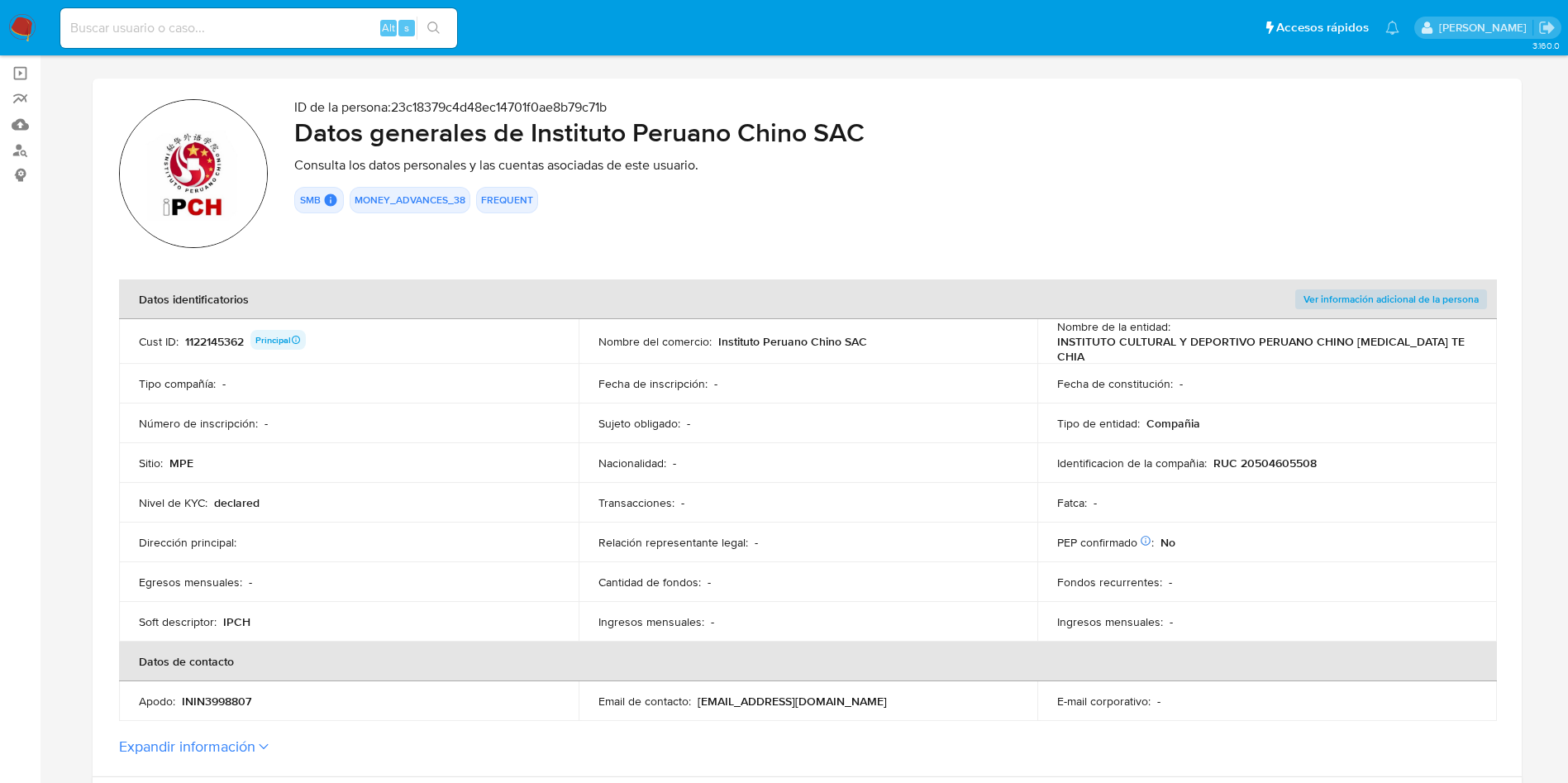
scroll to position [248, 0]
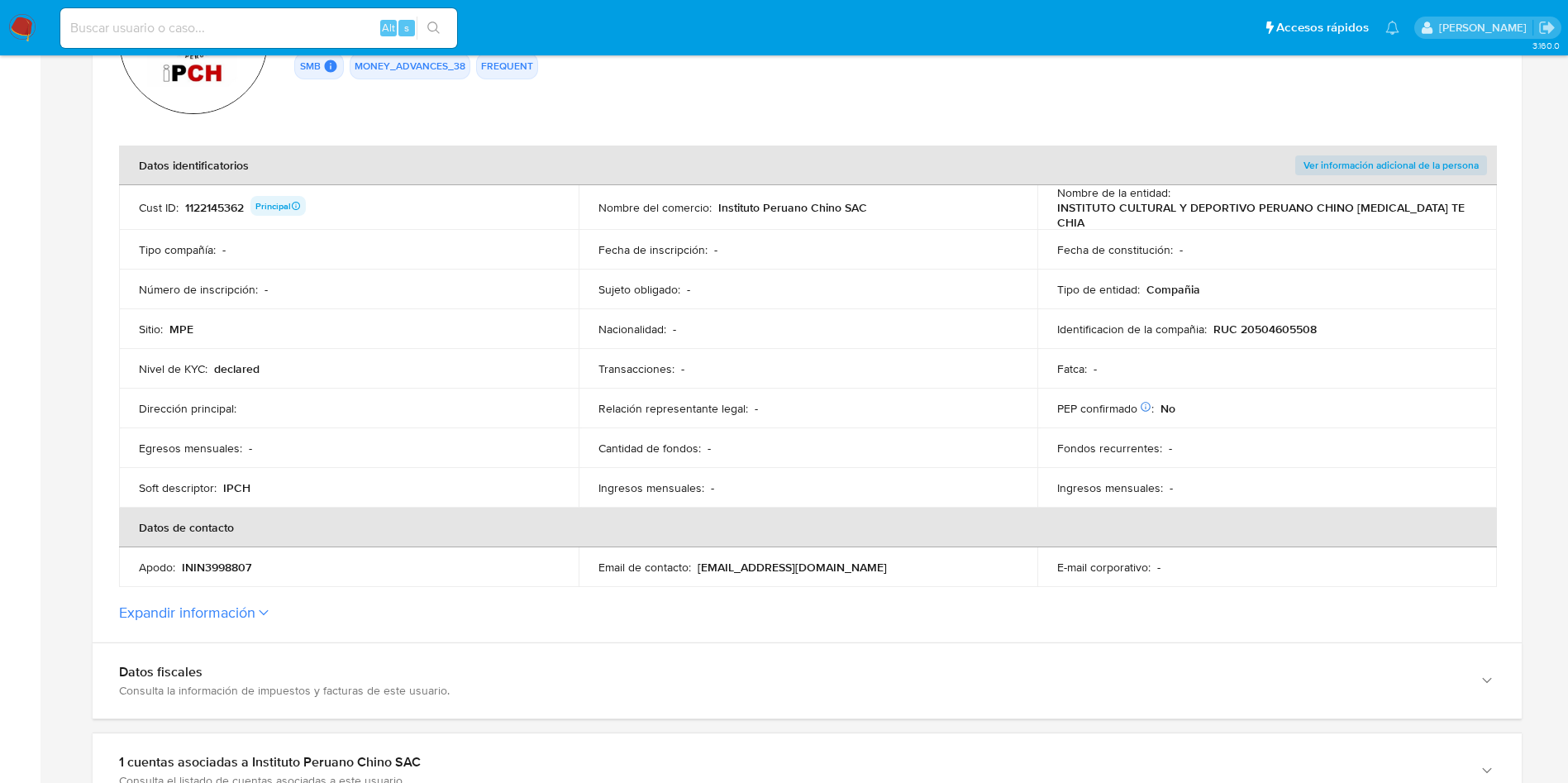
click at [1307, 331] on p "RUC 20504605508" at bounding box center [1265, 329] width 103 height 15
click at [1285, 327] on p "RUC 20504605508" at bounding box center [1265, 329] width 103 height 15
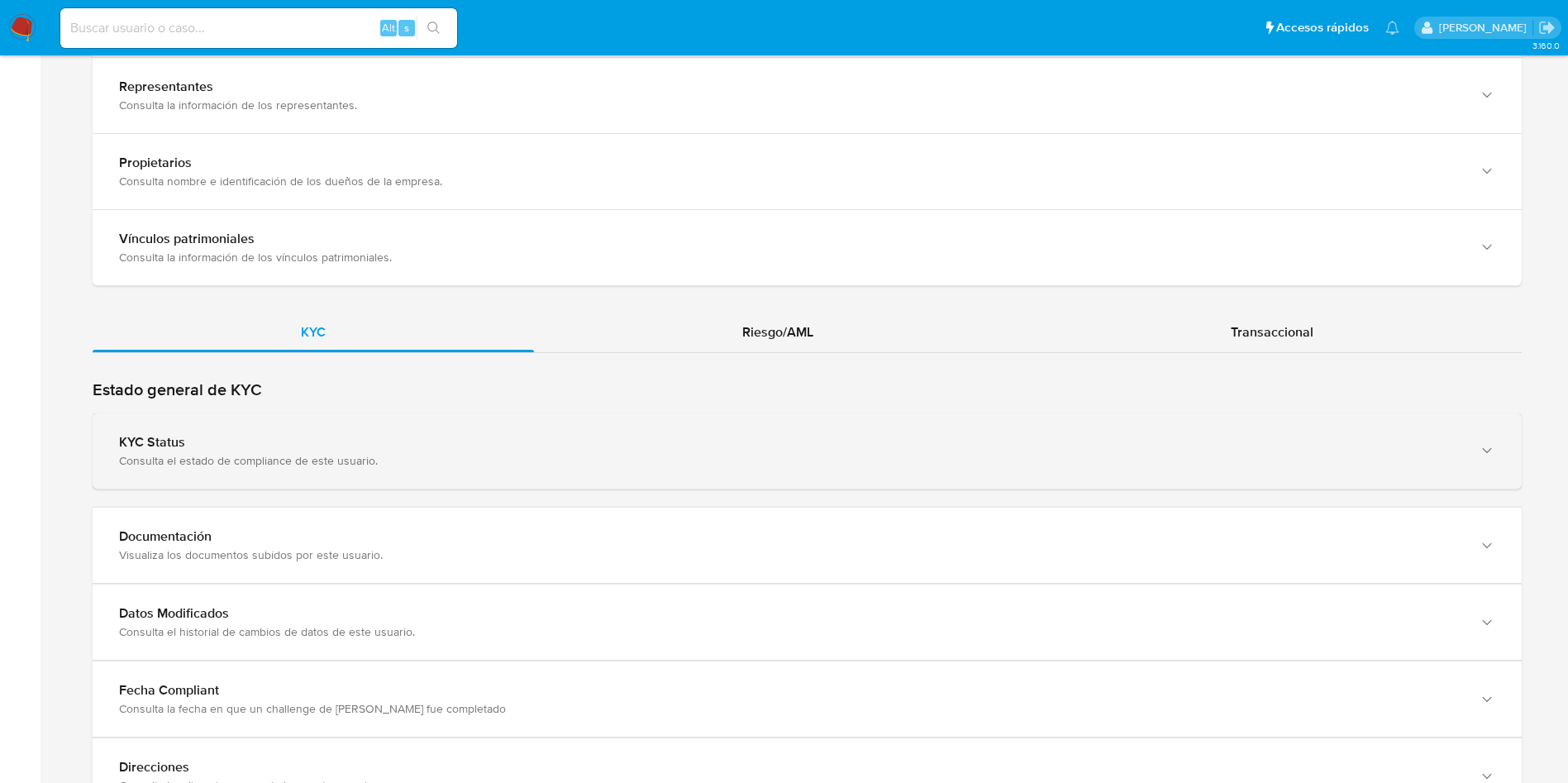
drag, startPoint x: 533, startPoint y: 467, endPoint x: 539, endPoint y: 449, distance: 19.0
click at [533, 462] on div "KYC Status Consulta el estado de compliance de este usuario." at bounding box center [807, 451] width 1430 height 75
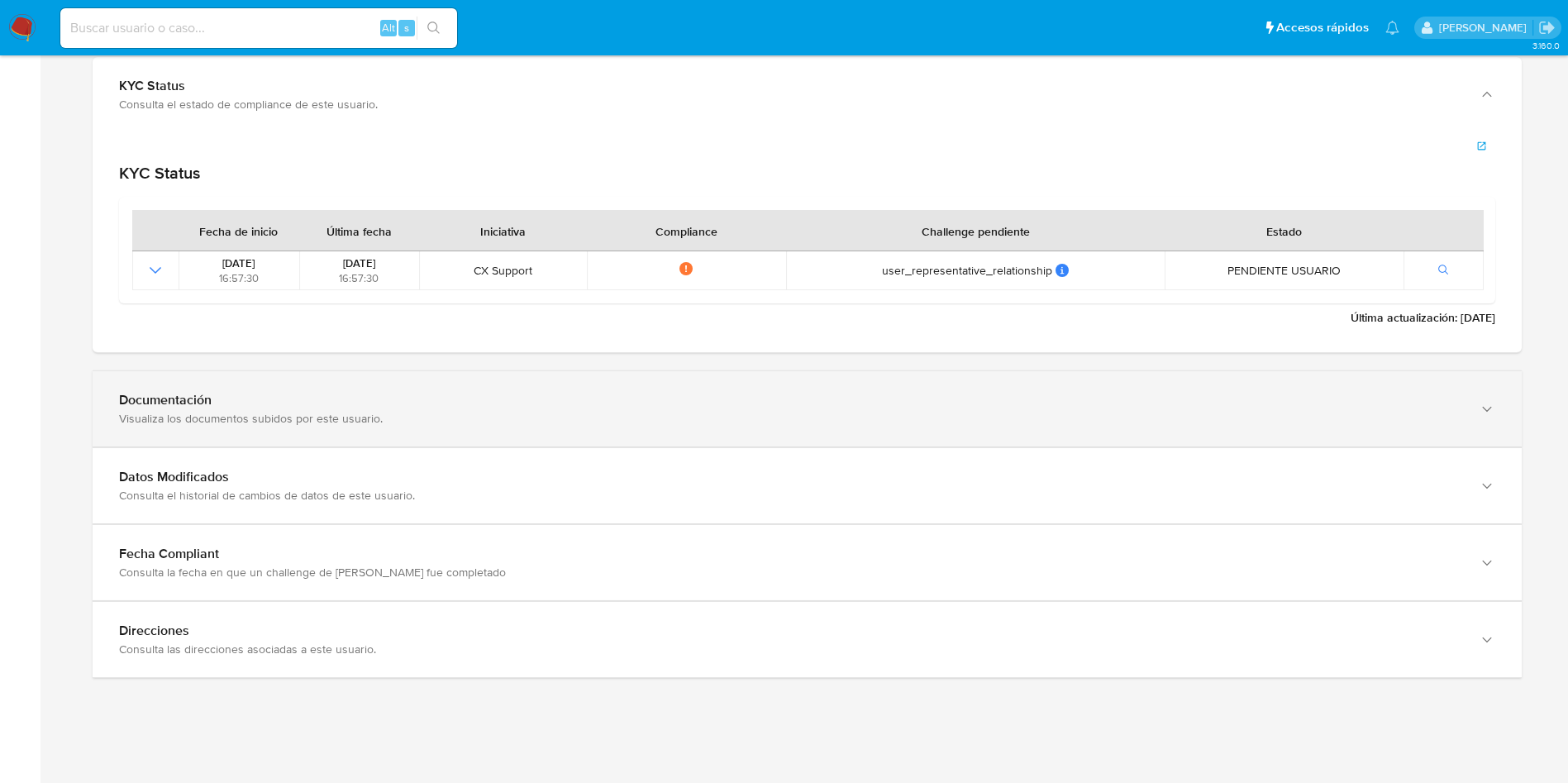
click at [607, 398] on div "Documentación" at bounding box center [790, 400] width 1344 height 16
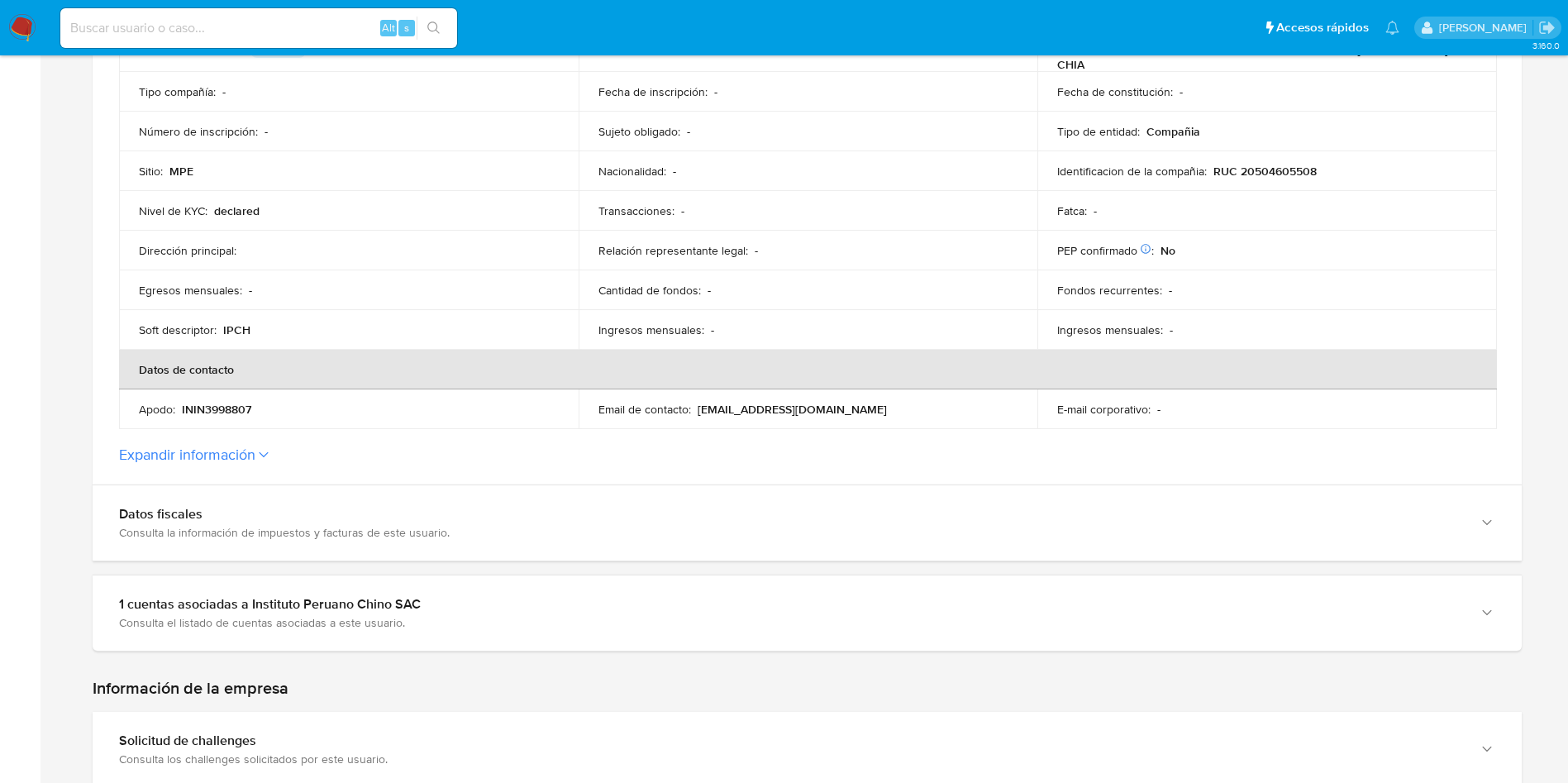
scroll to position [282, 0]
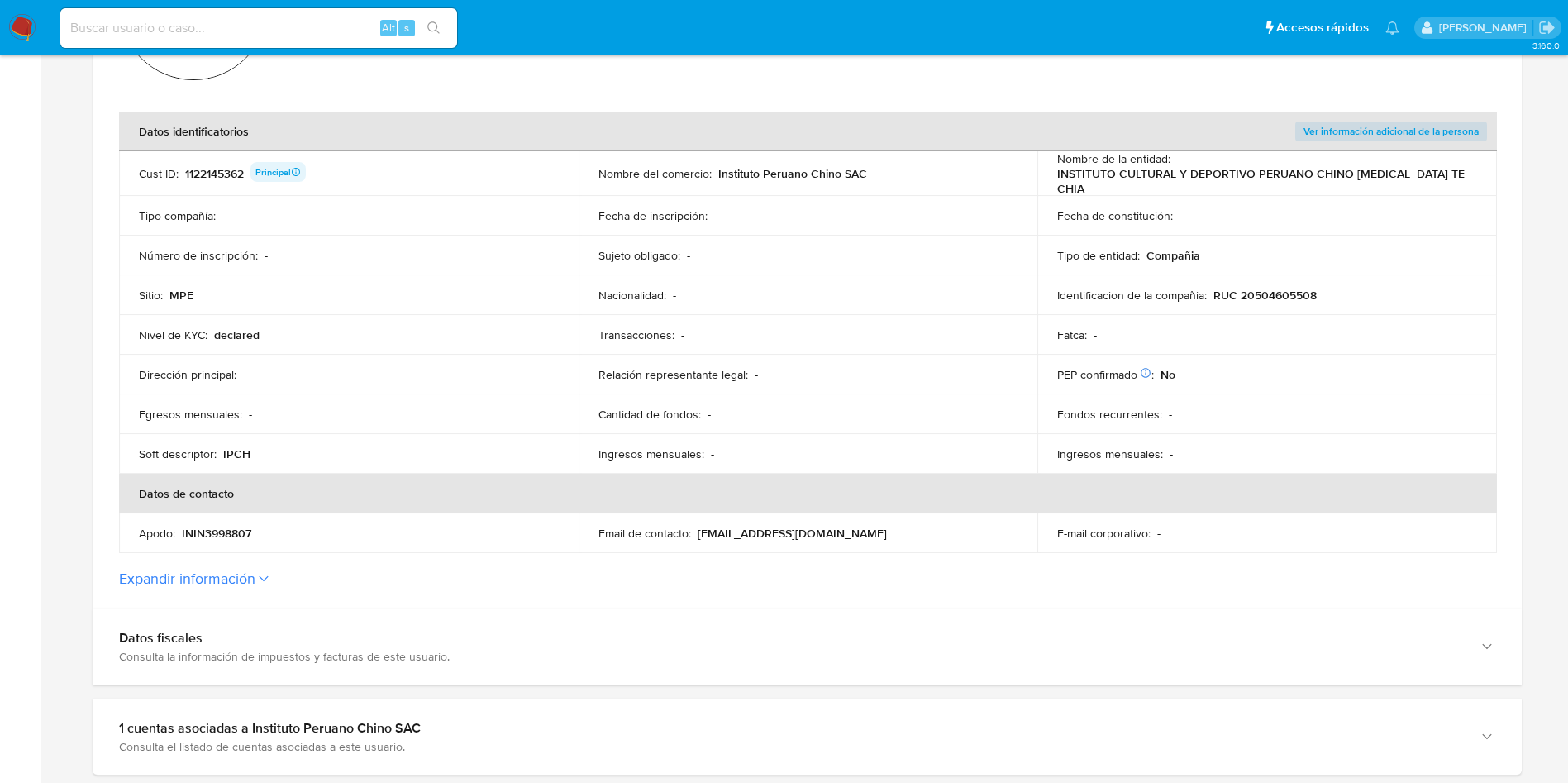
click at [210, 166] on div "1122145362 Principal" at bounding box center [245, 173] width 121 height 23
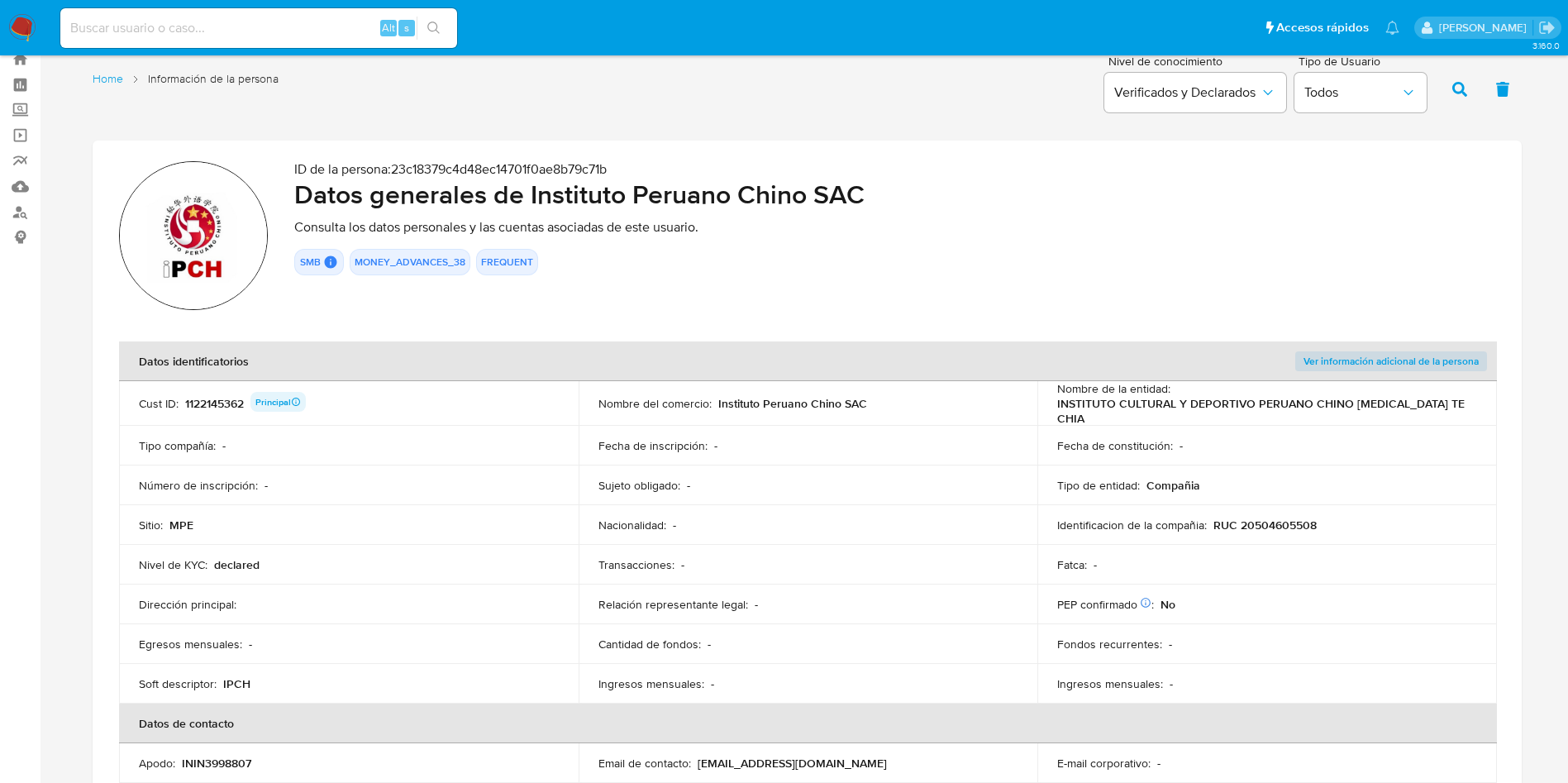
scroll to position [0, 0]
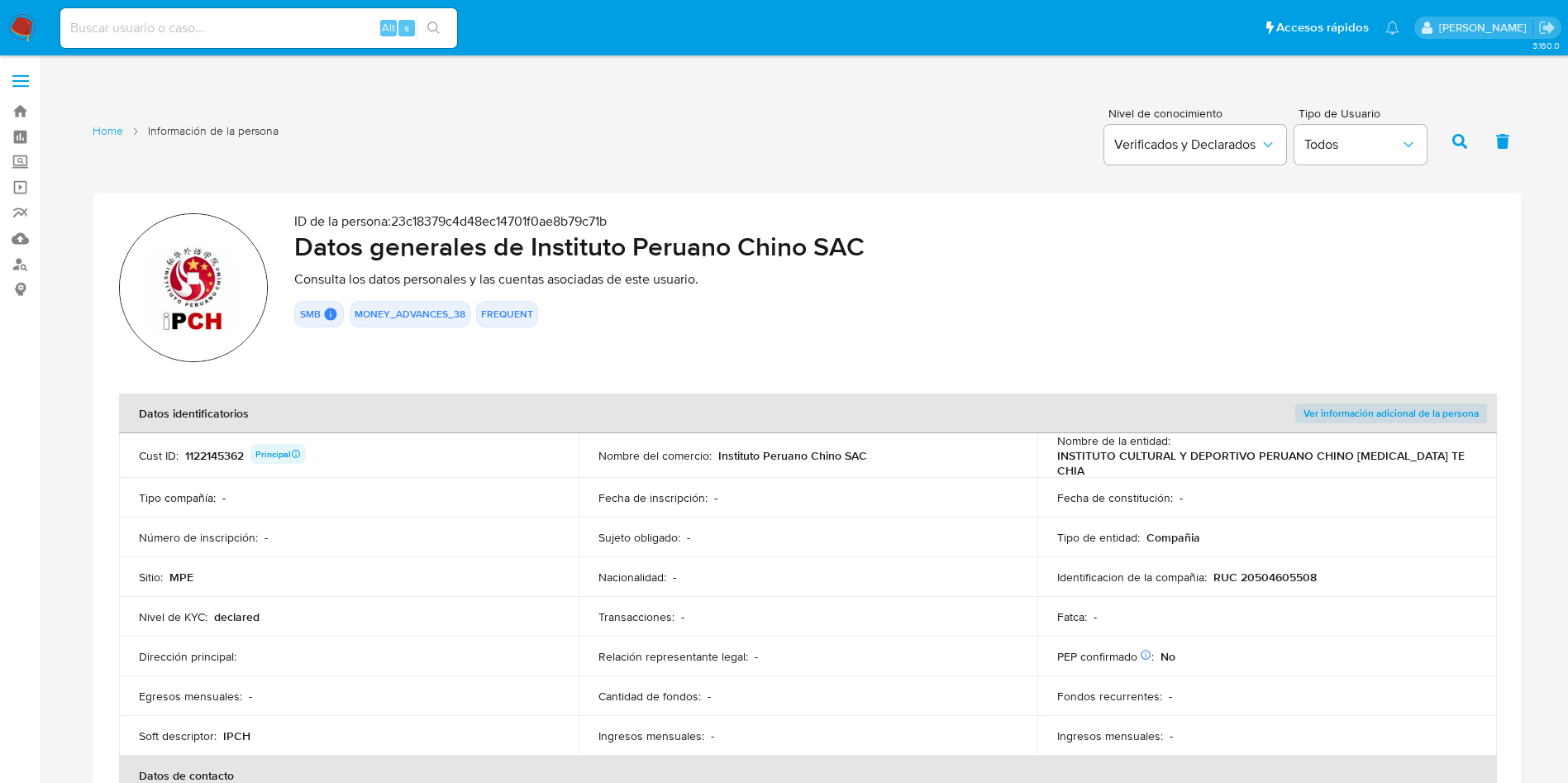
click at [213, 453] on div "1122145362 Principal" at bounding box center [245, 455] width 121 height 23
drag, startPoint x: 528, startPoint y: 249, endPoint x: 882, endPoint y: 235, distance: 354.3
click at [882, 235] on h2 "Datos generales de Instituto Peruano Chino SAC" at bounding box center [895, 246] width 1201 height 33
click at [1267, 570] on p "RUC 20504605508" at bounding box center [1265, 577] width 103 height 15
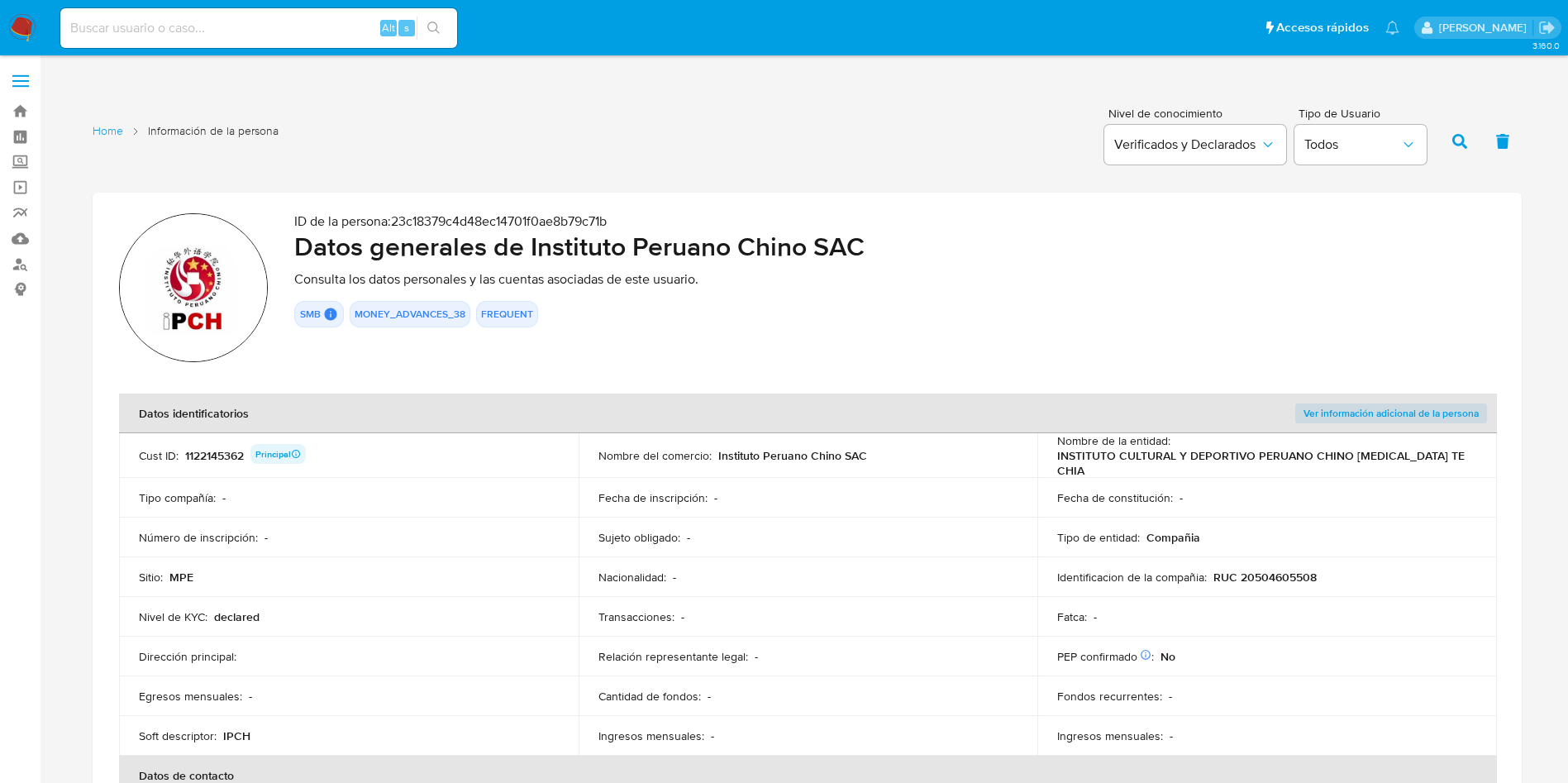
click at [1267, 570] on p "RUC 20504605508" at bounding box center [1265, 577] width 103 height 15
drag, startPoint x: 528, startPoint y: 242, endPoint x: 863, endPoint y: 241, distance: 335.0
click at [863, 241] on h2 "Datos generales de Instituto Peruano Chino SAC" at bounding box center [895, 246] width 1201 height 33
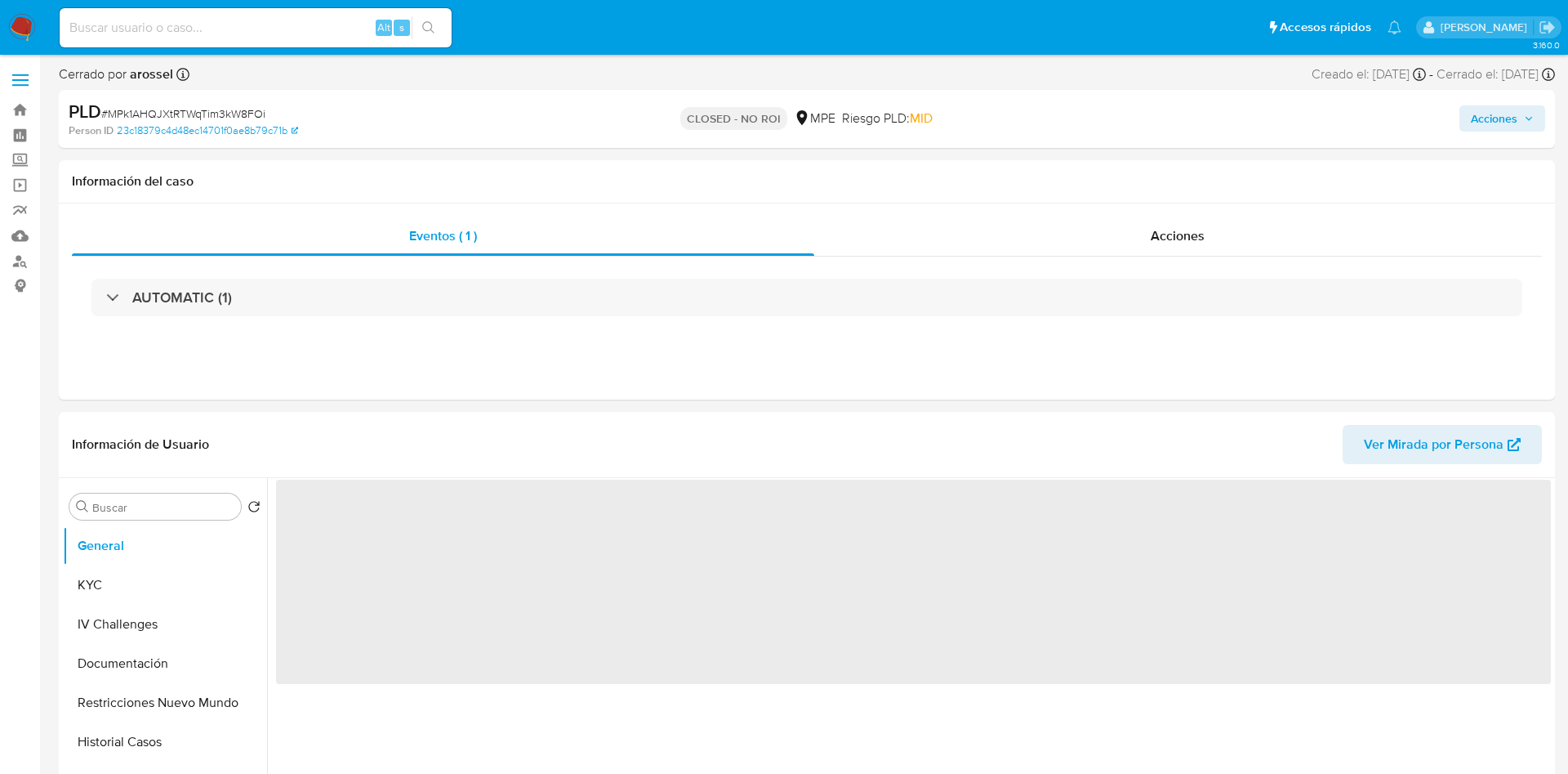
select select "10"
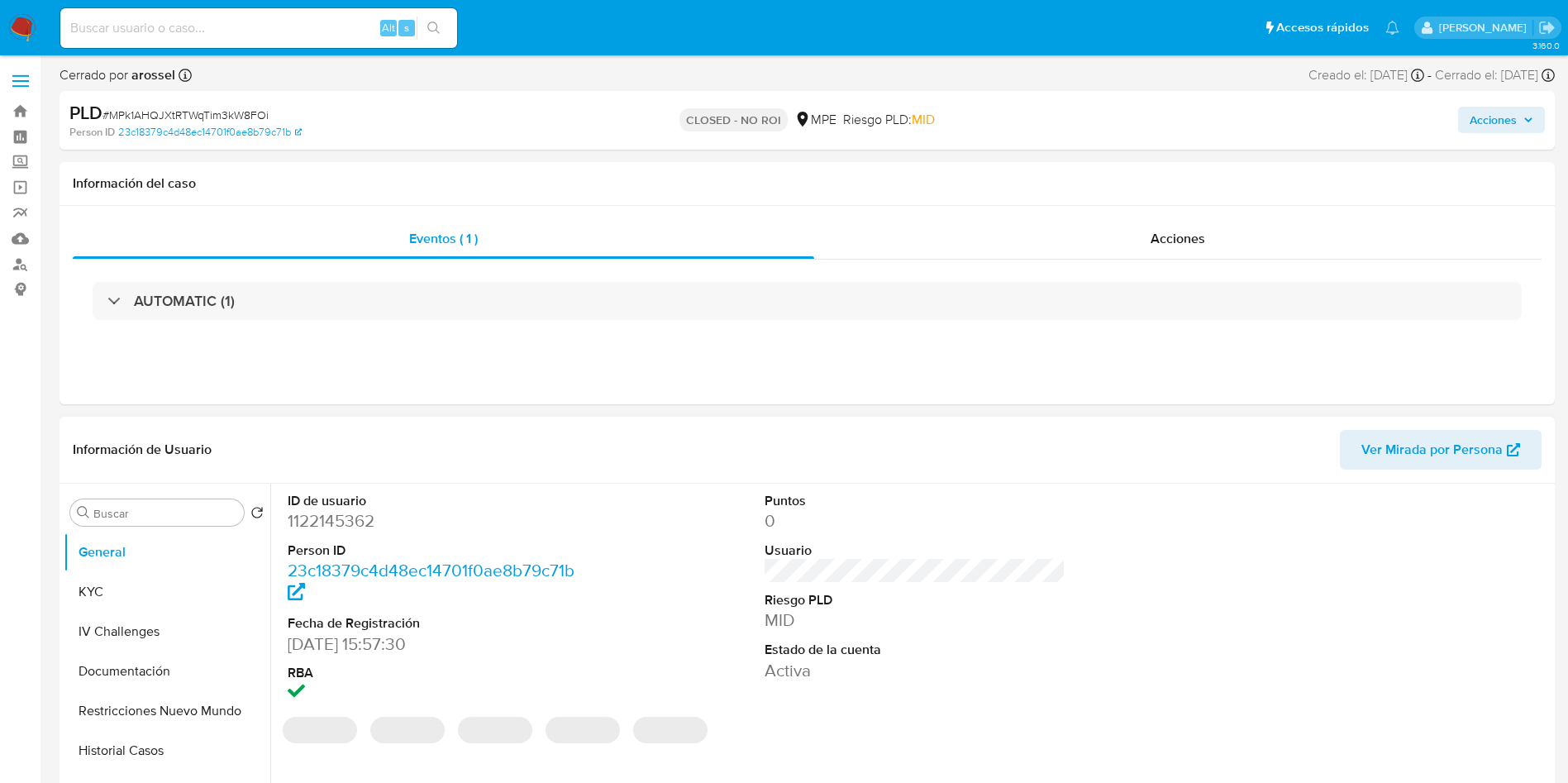
click at [103, 593] on button "KYC" at bounding box center [167, 591] width 207 height 39
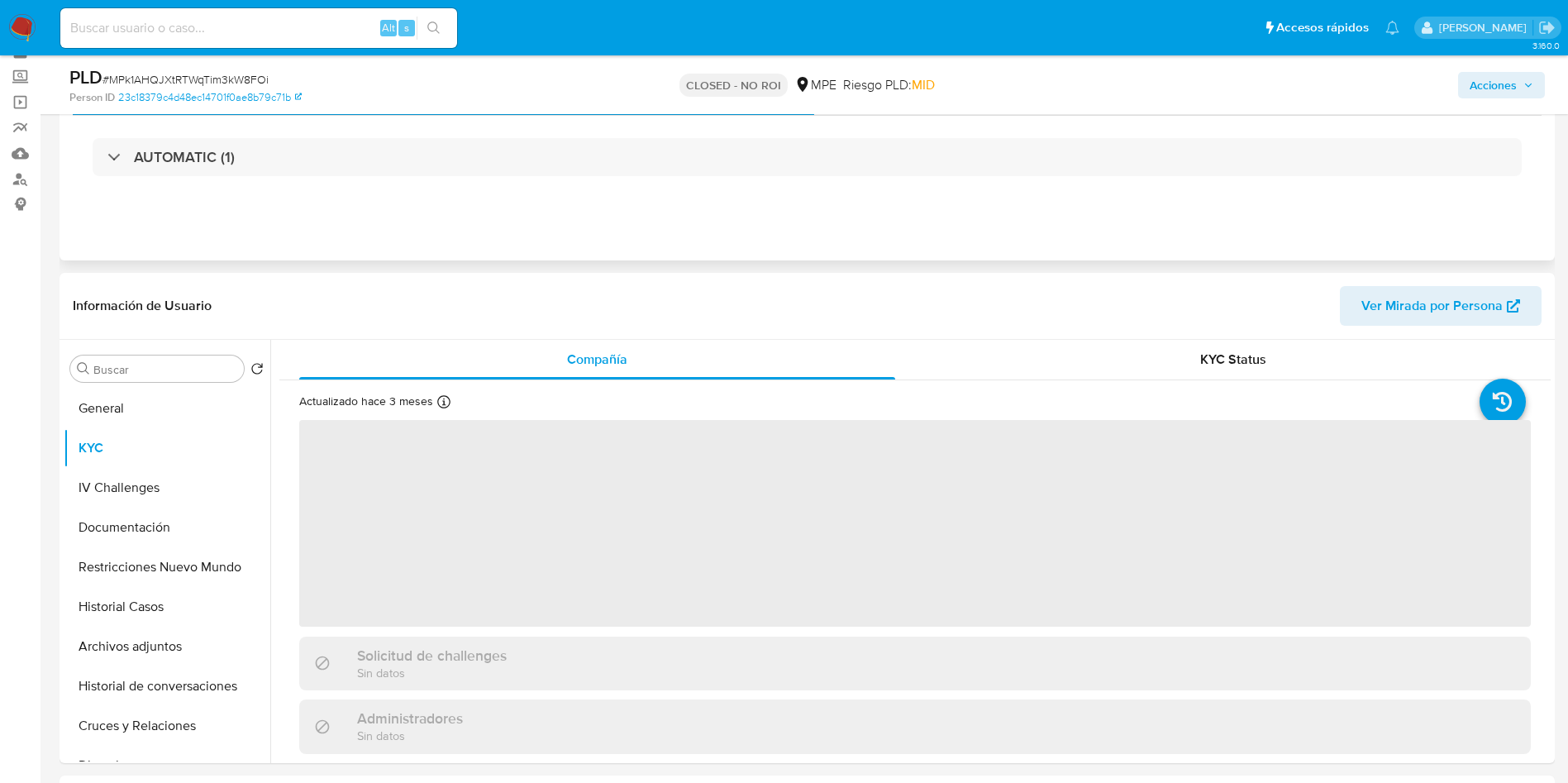
scroll to position [124, 0]
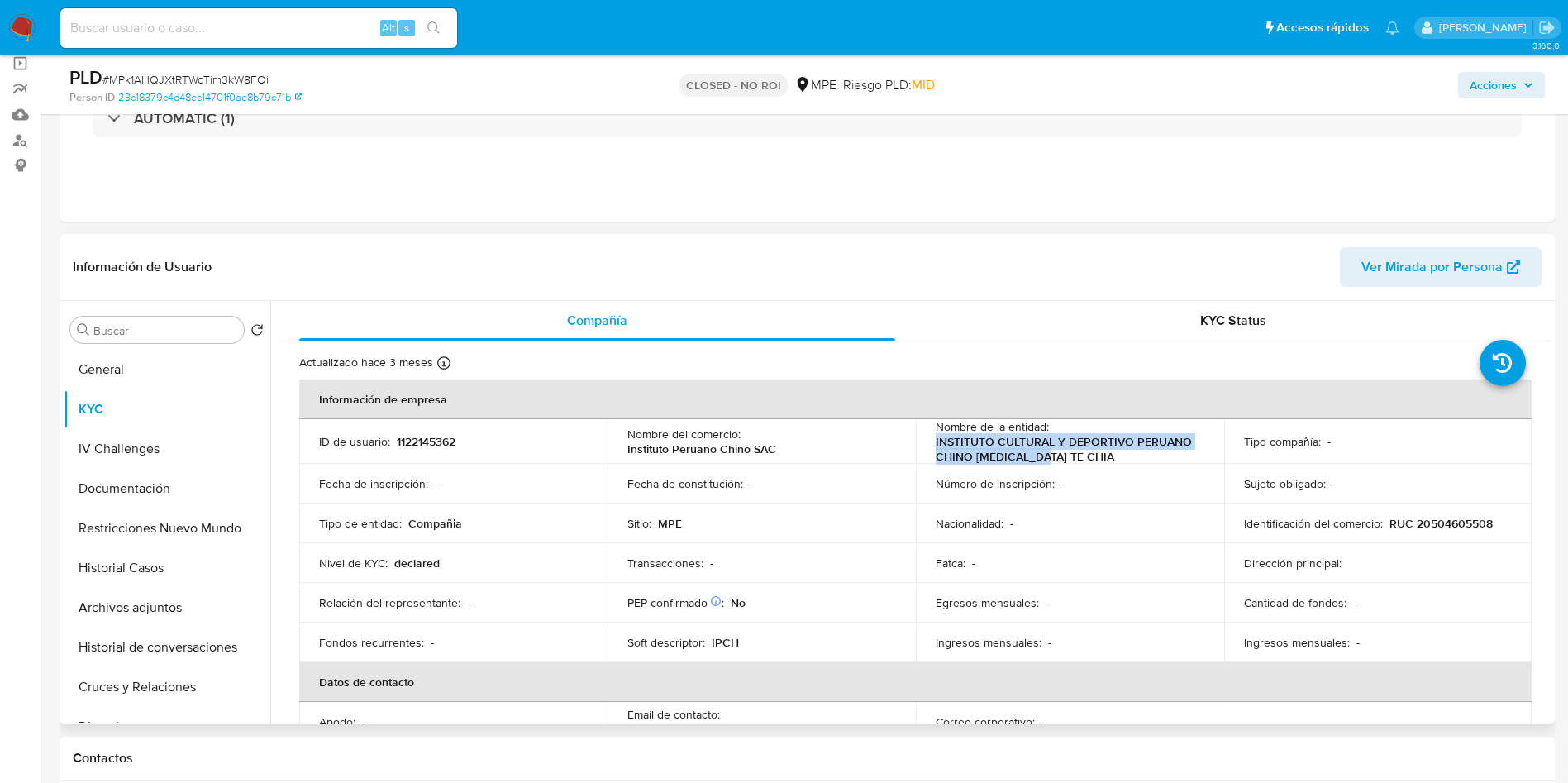
drag, startPoint x: 918, startPoint y: 438, endPoint x: 736, endPoint y: 100, distance: 383.9
click at [1075, 462] on td "Nombre de la entidad : INSTITUTO CULTURAL Y DEPORTIVO PERUANO CHINO [MEDICAL_DA…" at bounding box center [1069, 441] width 308 height 45
copy p "INSTITUTO CULTURAL Y DEPORTIVO PERUANO CHINO [MEDICAL_DATA] TE CHIA"
drag, startPoint x: 248, startPoint y: 16, endPoint x: 262, endPoint y: 23, distance: 15.7
click at [250, 17] on input at bounding box center [259, 27] width 397 height 21
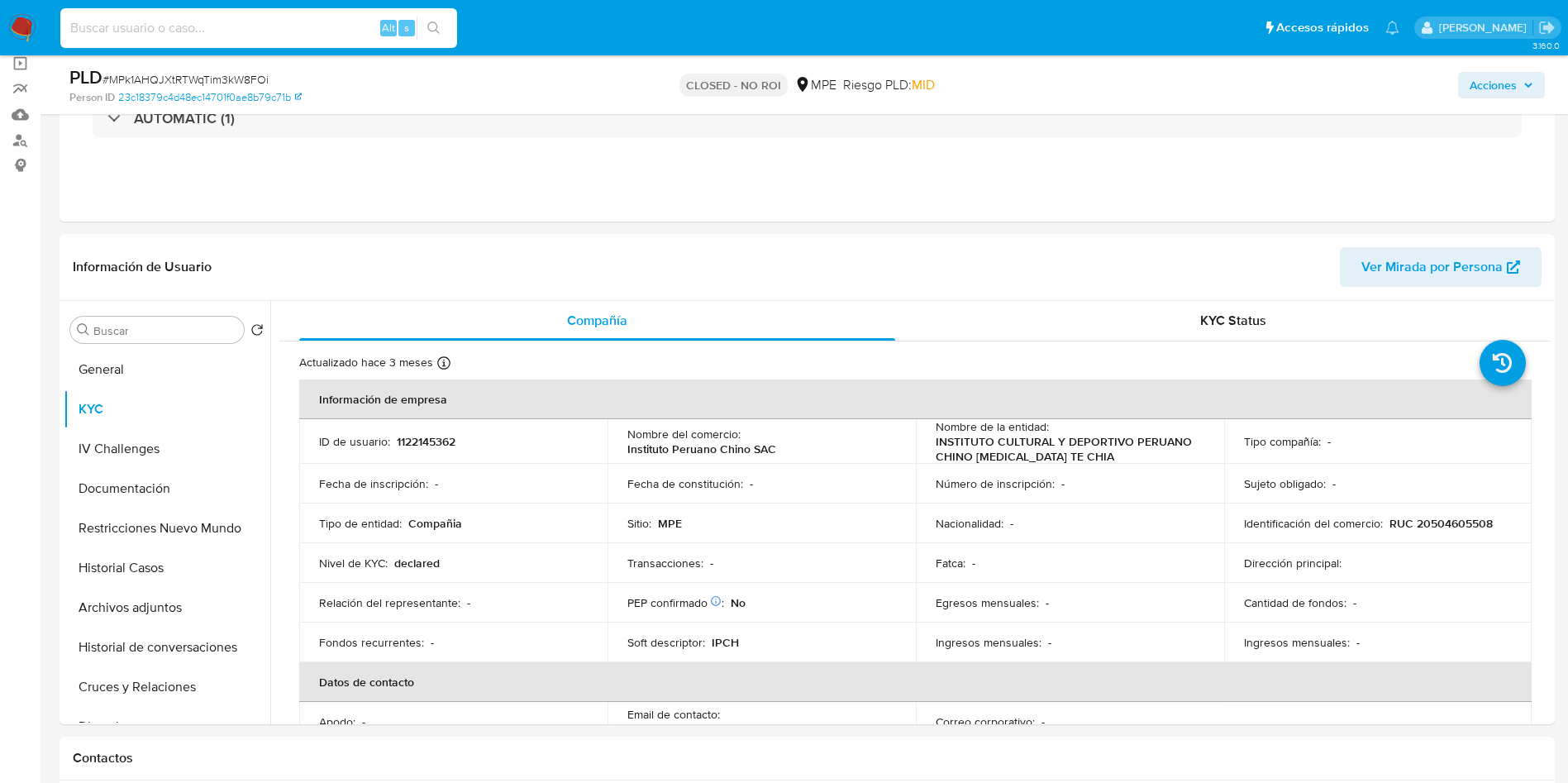
click at [262, 28] on input at bounding box center [259, 27] width 397 height 21
paste input "w2OQGg4kN5kcdNncDaxqXLap"
type input "w2OQGg4kN5kcdNncDaxqXLap"
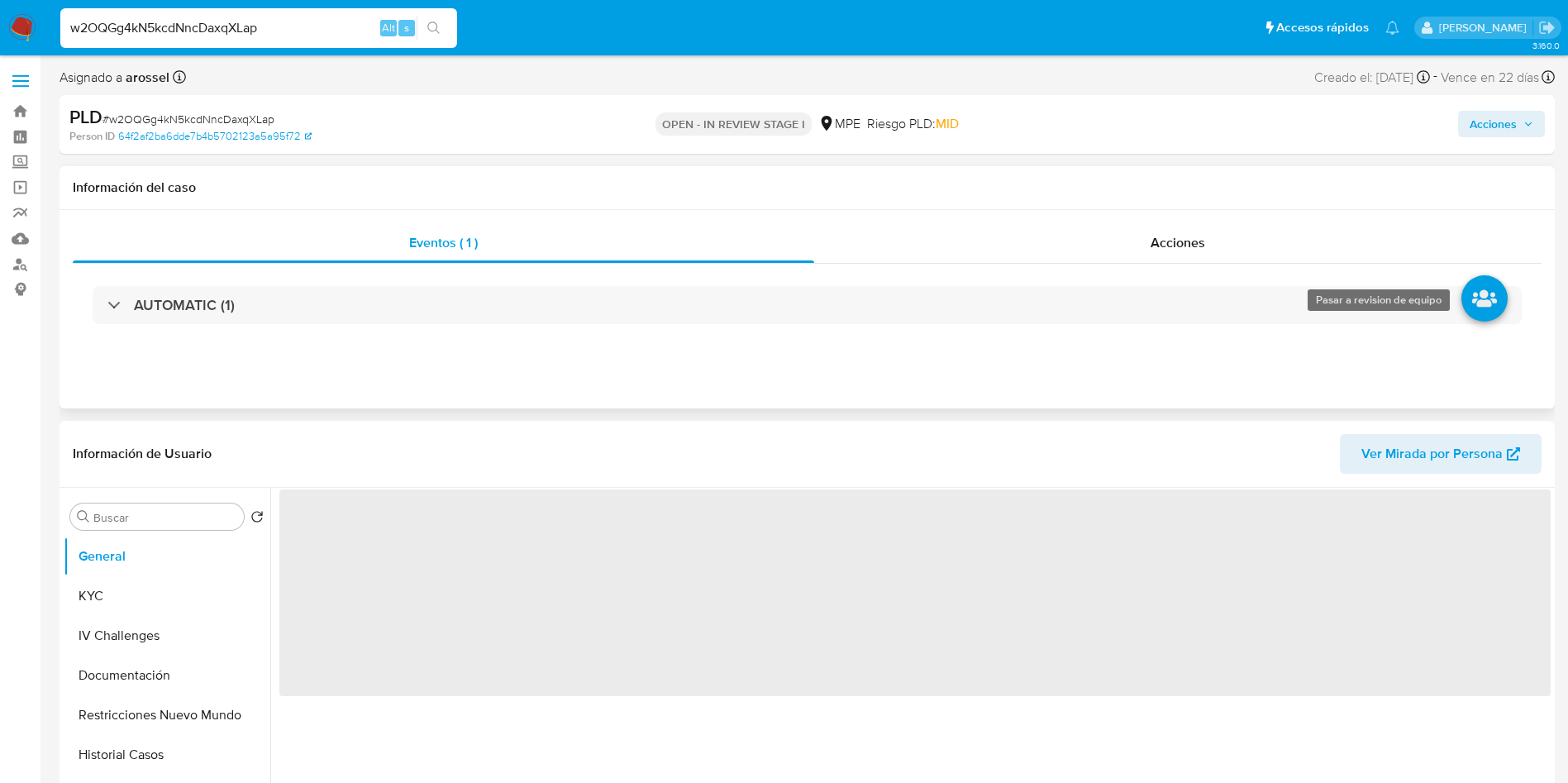
select select "10"
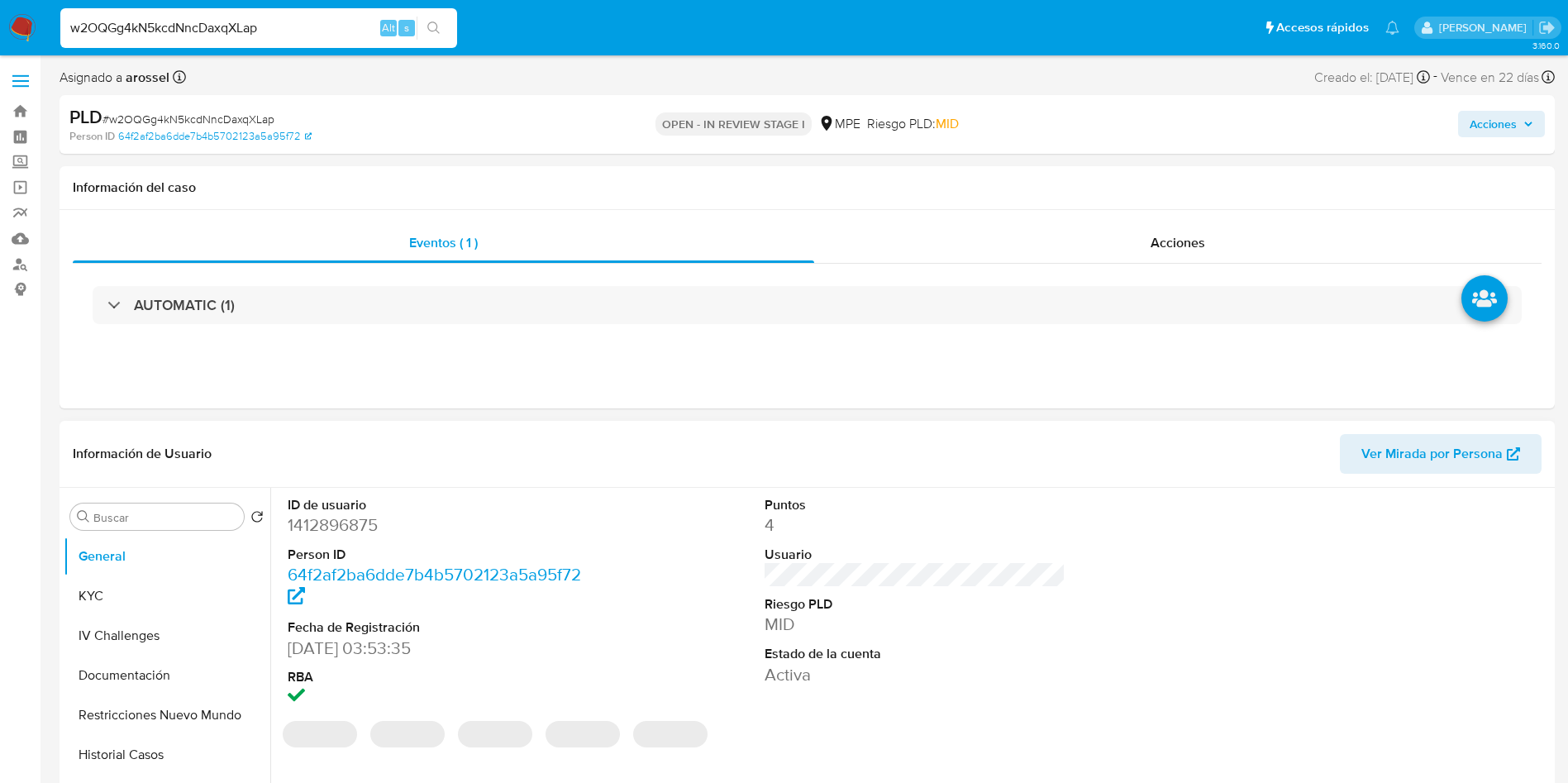
click at [1420, 467] on span "Ver Mirada por Persona" at bounding box center [1432, 453] width 142 height 39
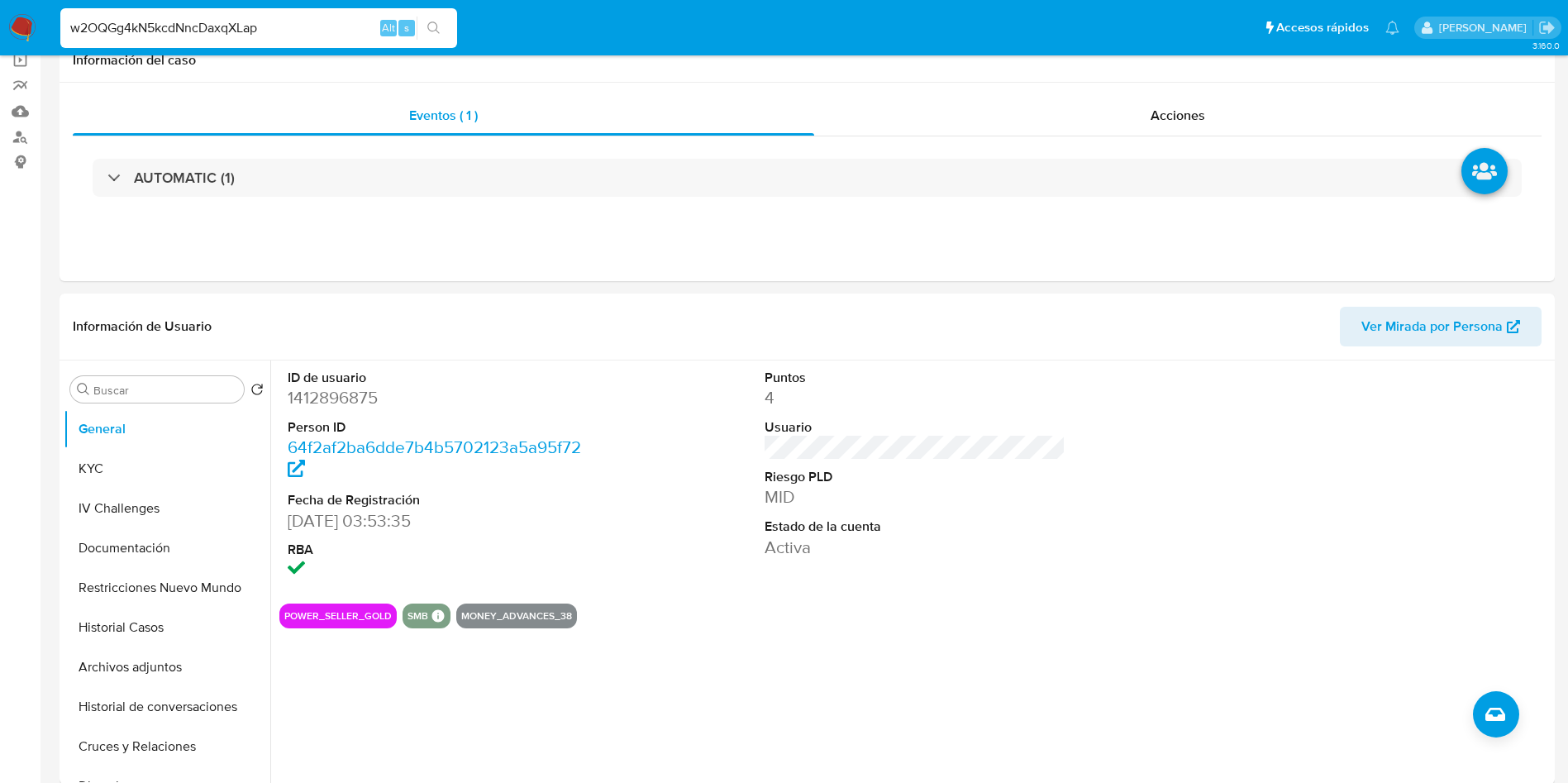
scroll to position [248, 0]
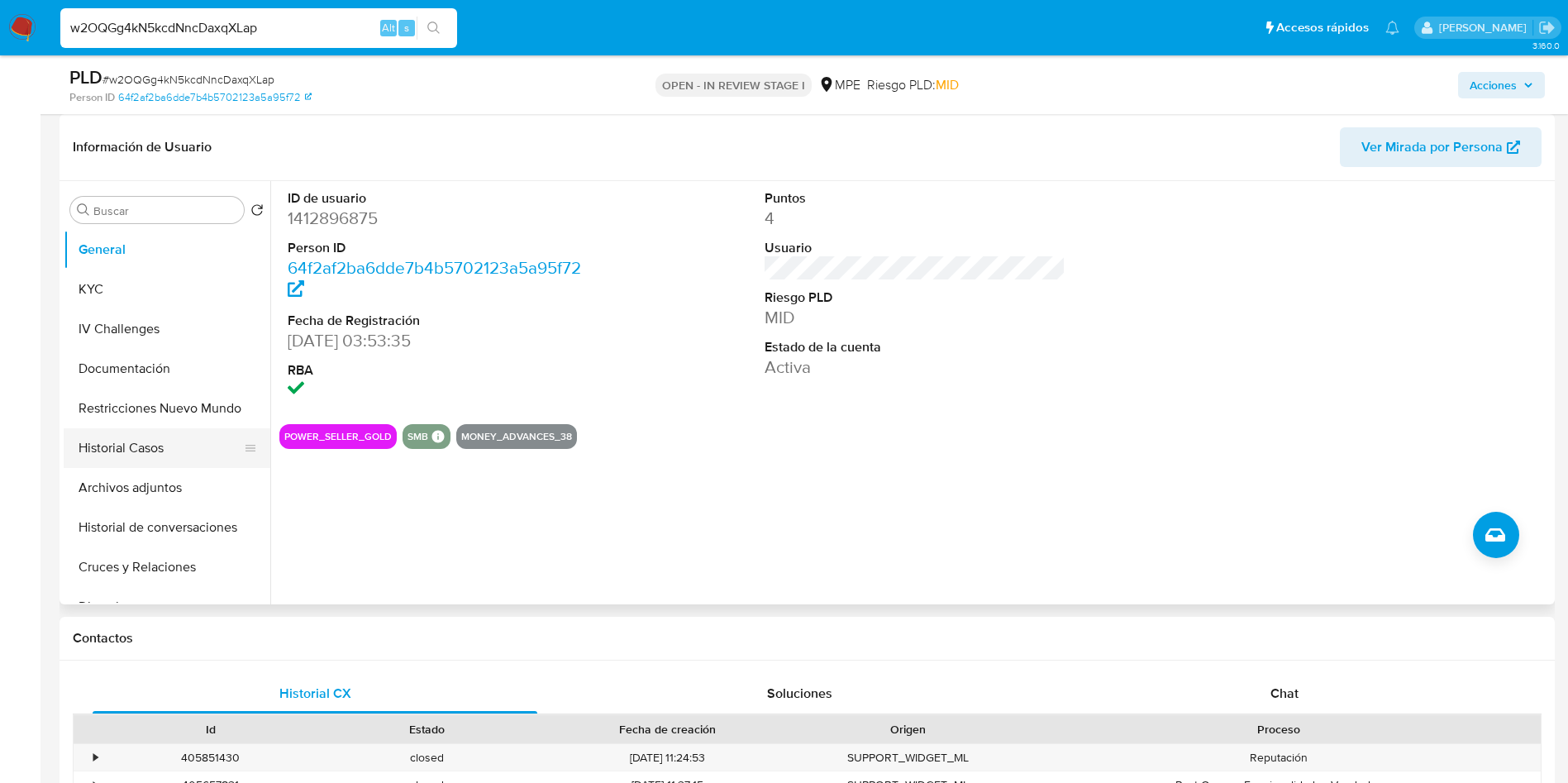
click at [150, 452] on button "Historial Casos" at bounding box center [160, 447] width 193 height 39
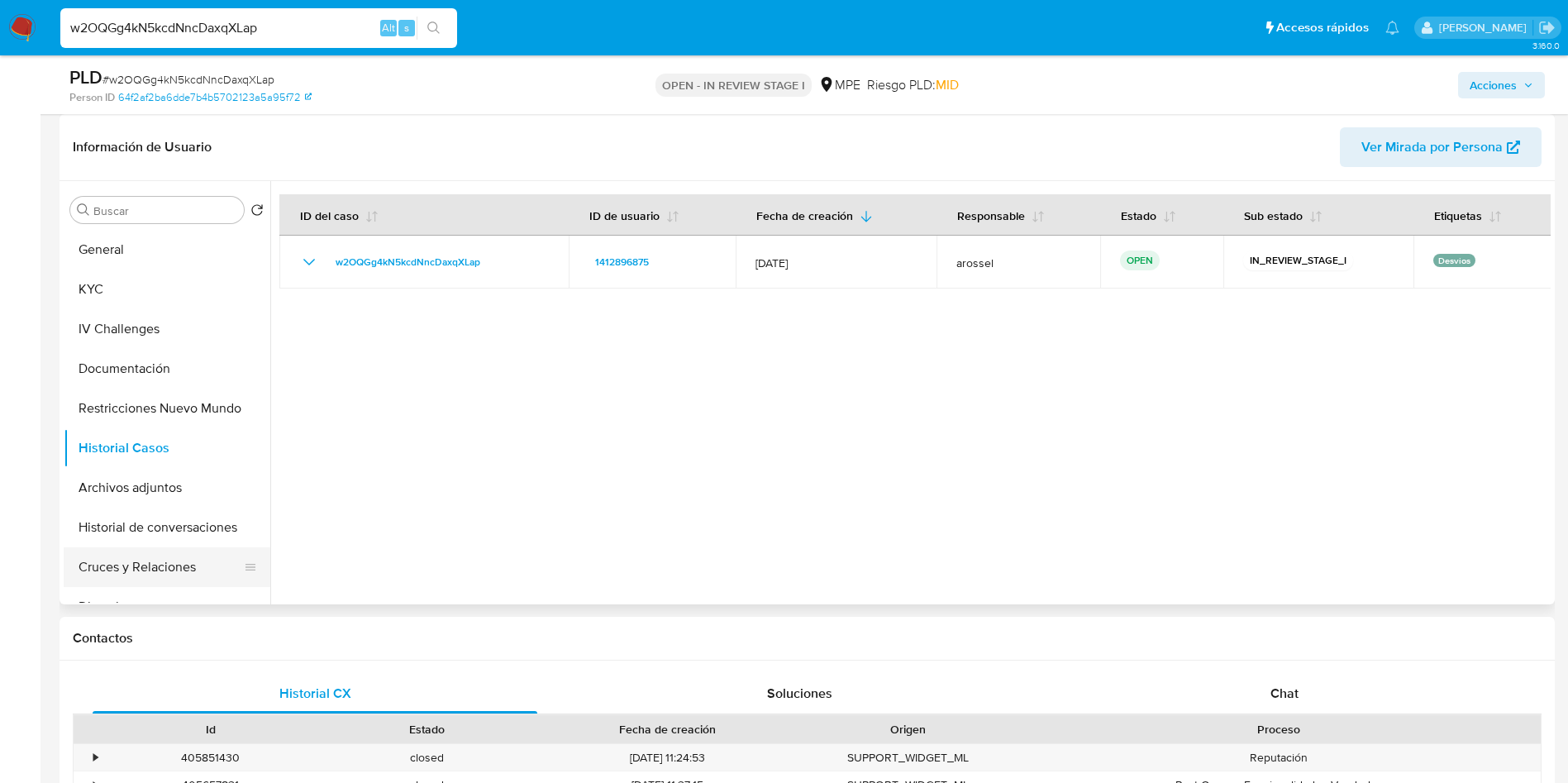
click at [156, 563] on button "Cruces y Relaciones" at bounding box center [160, 566] width 193 height 39
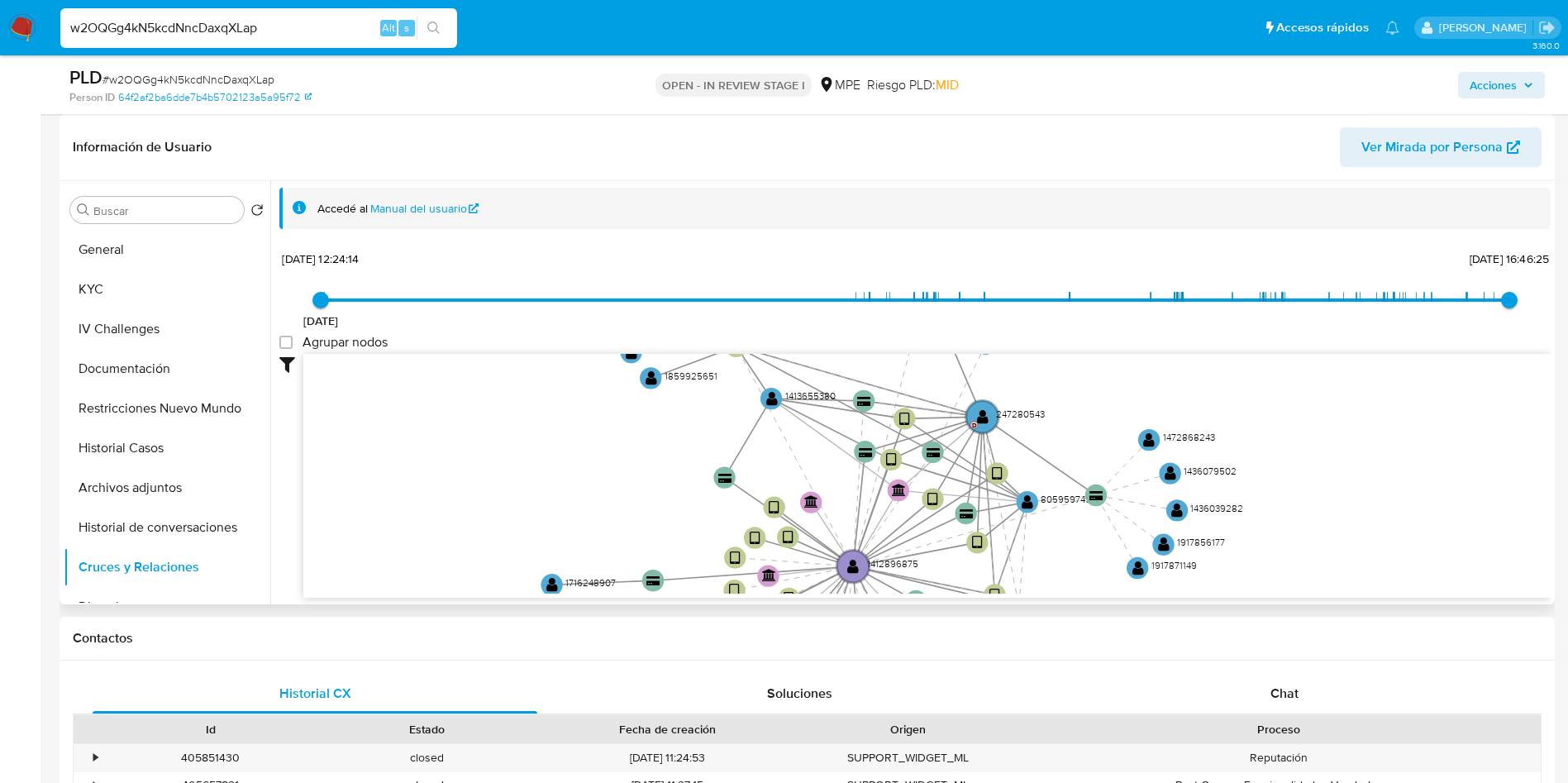
drag, startPoint x: 722, startPoint y: 471, endPoint x: 599, endPoint y: 511, distance: 129.3
click at [627, 577] on icon "device-67229362167667e80e74f284  user-1412896875  1412896875 user-247280543 …" at bounding box center [928, 474] width 1248 height 240
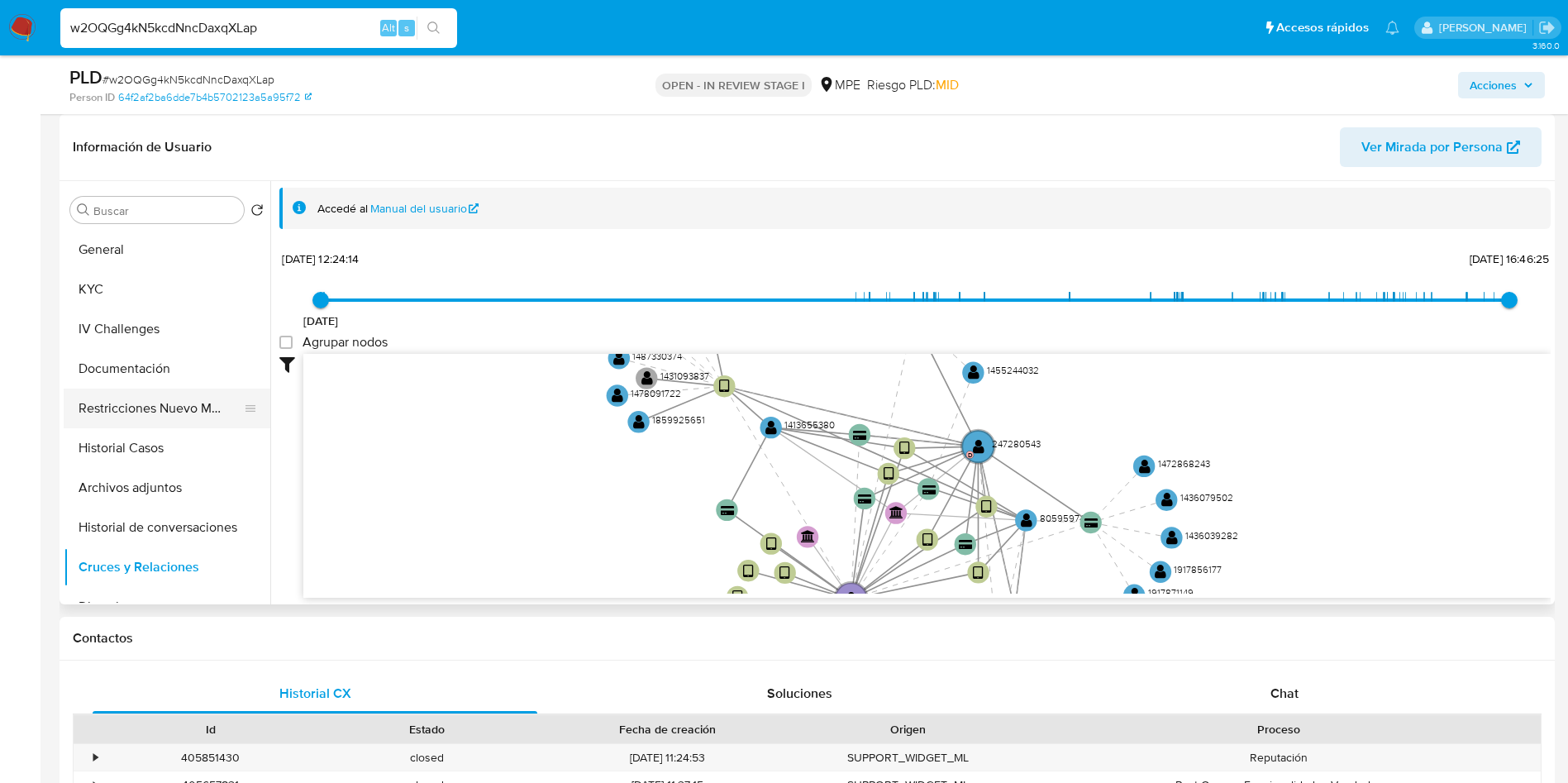
drag, startPoint x: 178, startPoint y: 442, endPoint x: 239, endPoint y: 413, distance: 67.5
click at [178, 442] on button "Historial Casos" at bounding box center [167, 447] width 207 height 39
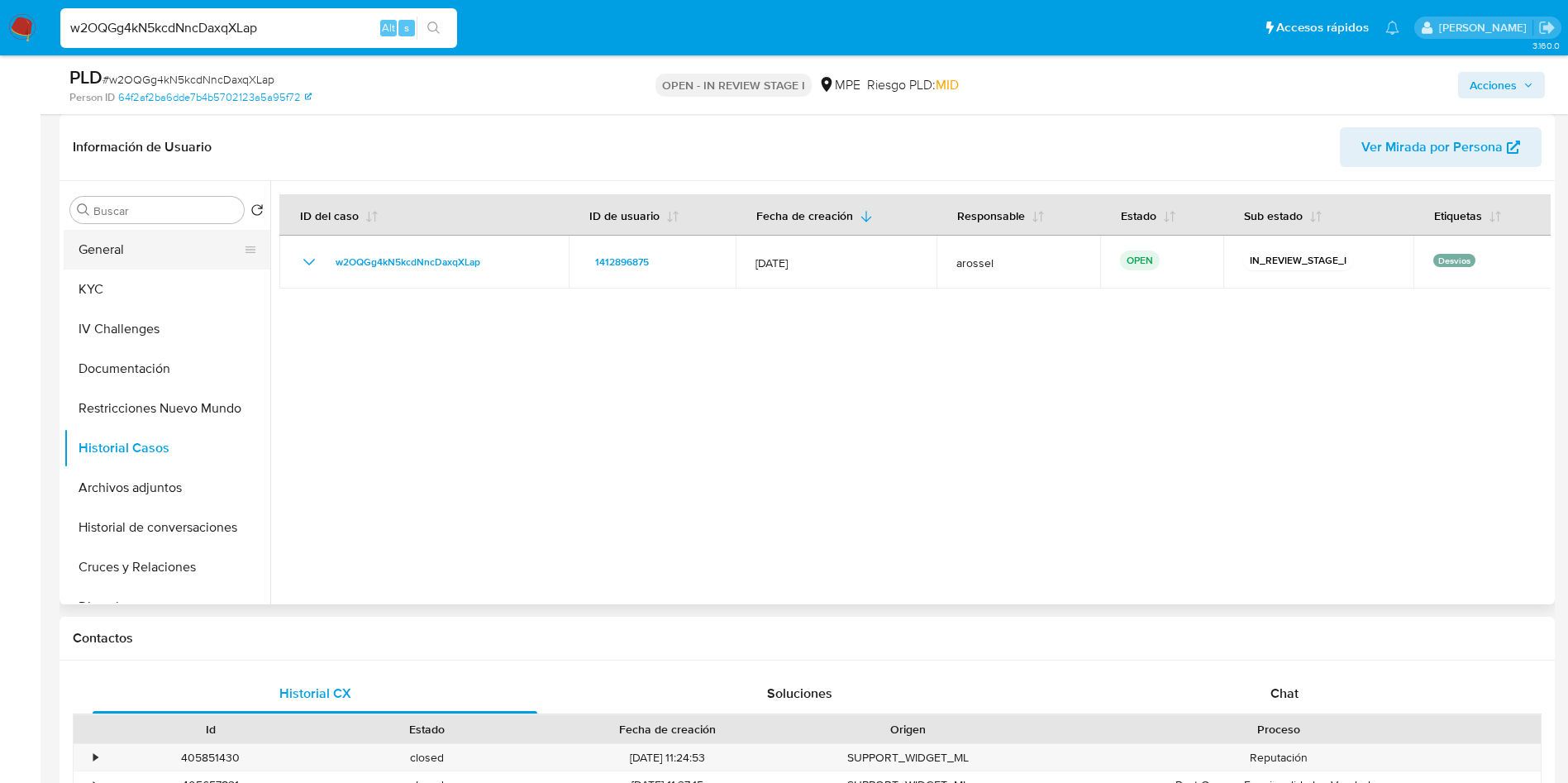
drag, startPoint x: 134, startPoint y: 236, endPoint x: 154, endPoint y: 260, distance: 31.2
click at [135, 237] on button "General" at bounding box center [160, 249] width 193 height 39
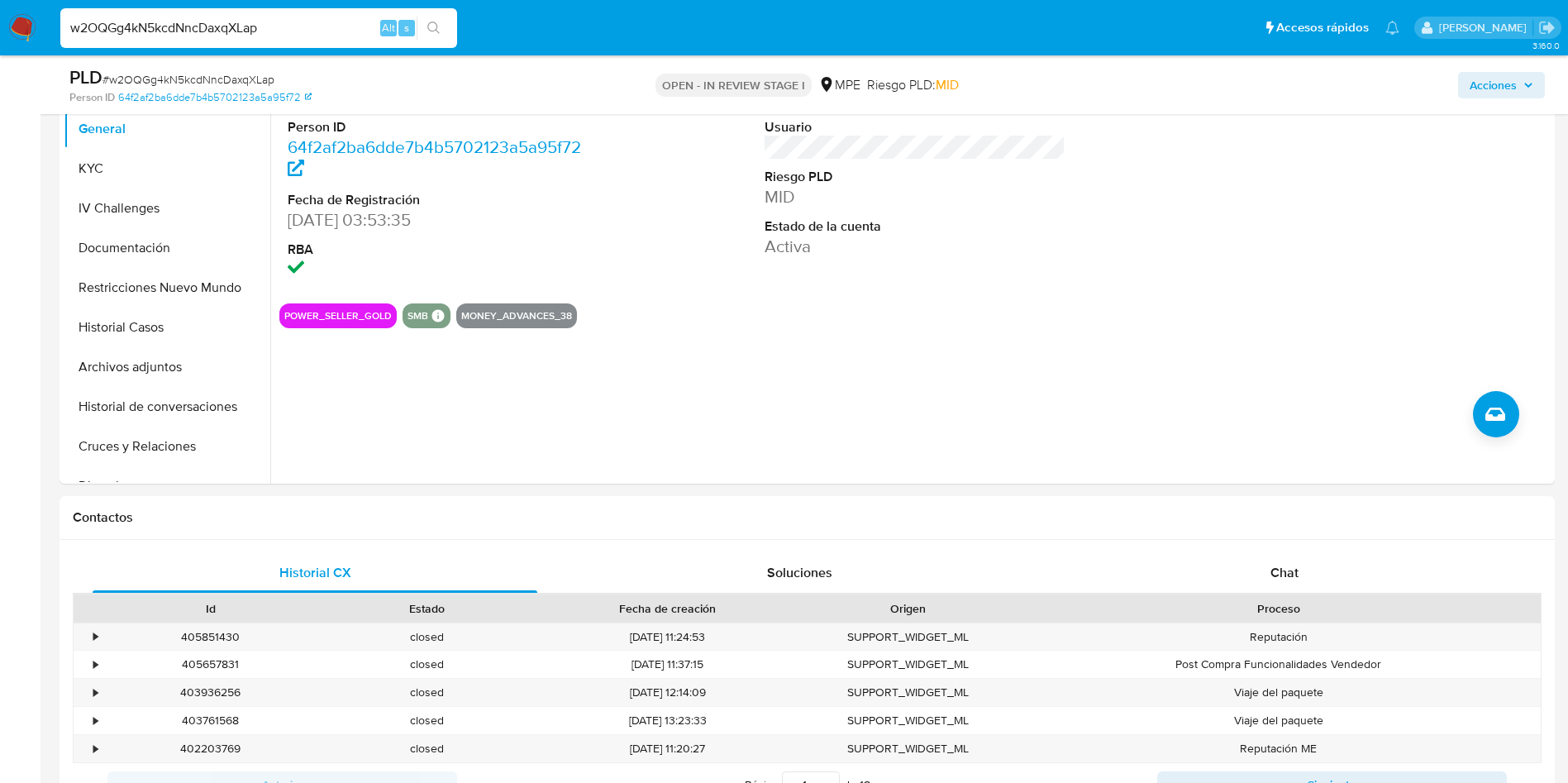
scroll to position [0, 0]
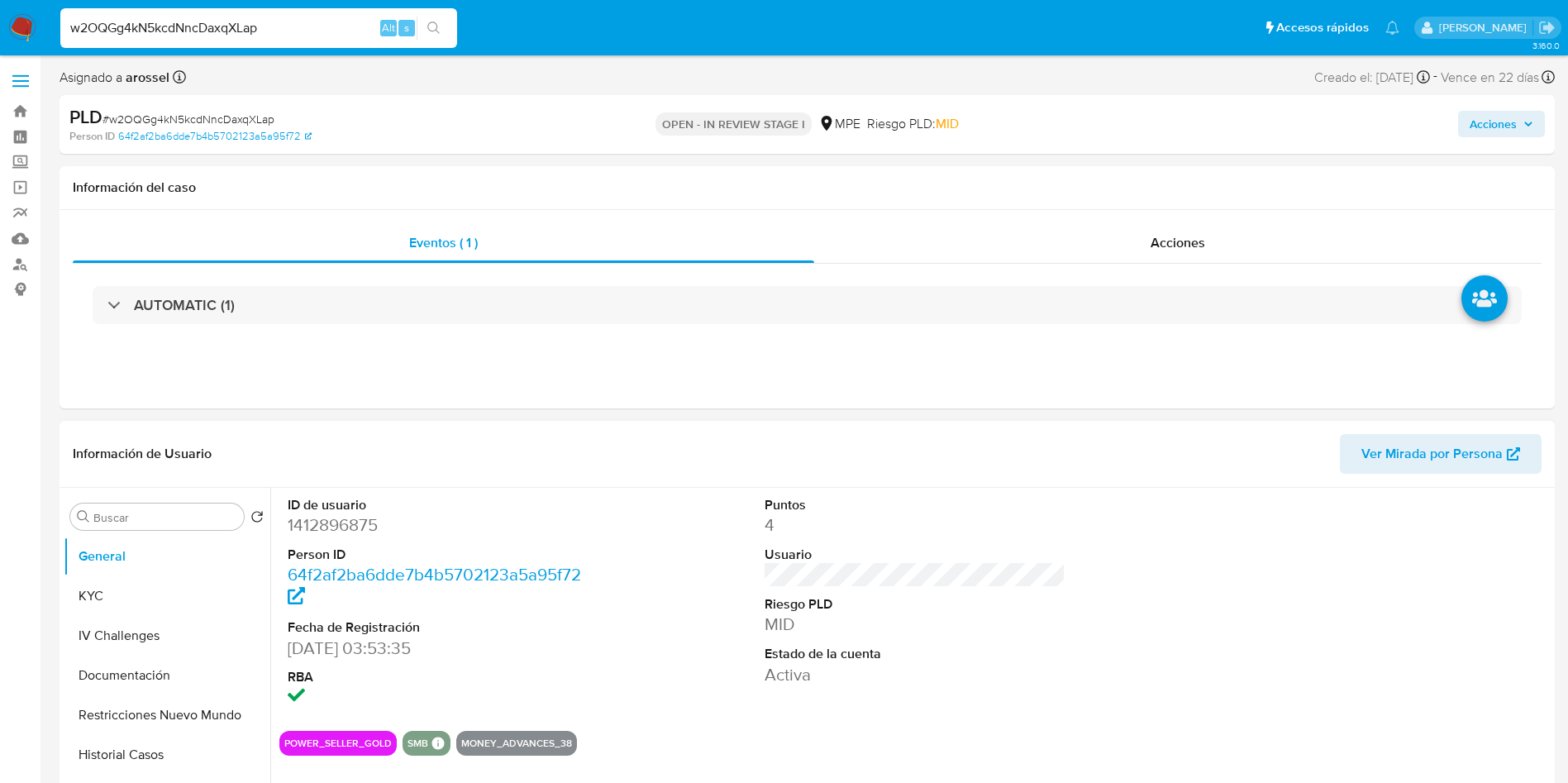
click at [339, 524] on dd "1412896875" at bounding box center [439, 524] width 302 height 23
copy dd "1412896875"
drag, startPoint x: 279, startPoint y: 634, endPoint x: 338, endPoint y: 636, distance: 59.0
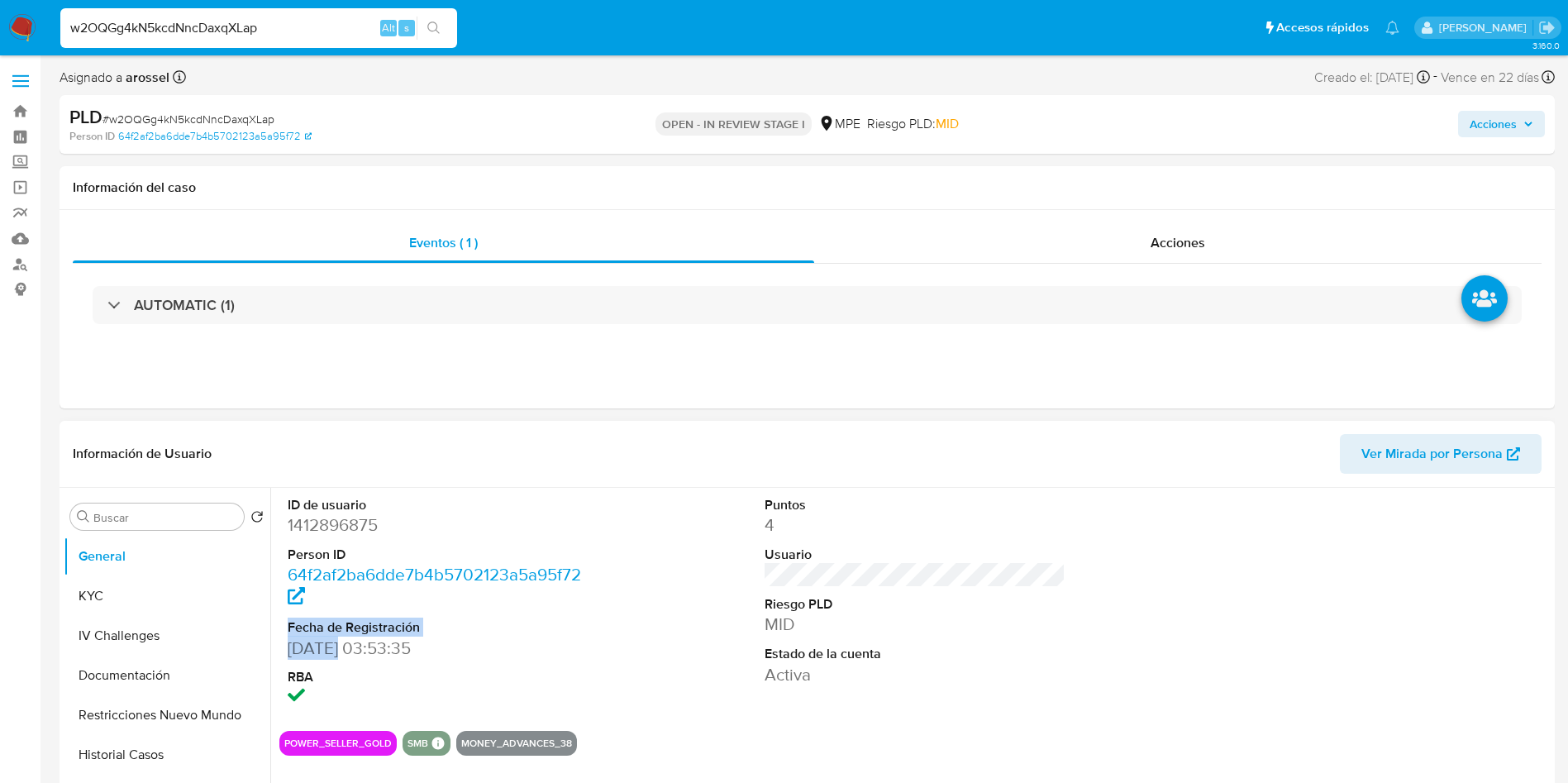
click at [338, 636] on div "ID de usuario 1412896875 Person ID 64f2af2ba6dde7b4b5702123a5a95f72 Fecha de Re…" at bounding box center [911, 699] width 1281 height 424
click at [317, 637] on dd "03/07/2023 03:53:35" at bounding box center [439, 648] width 302 height 23
click at [293, 645] on dd "03/07/2023 03:53:35" at bounding box center [439, 648] width 302 height 23
drag, startPoint x: 285, startPoint y: 647, endPoint x: 377, endPoint y: 644, distance: 92.0
click at [377, 644] on div "ID de usuario 1412896875 Person ID 64f2af2ba6dde7b4b5702123a5a95f72 Fecha de Re…" at bounding box center [438, 602] width 318 height 230
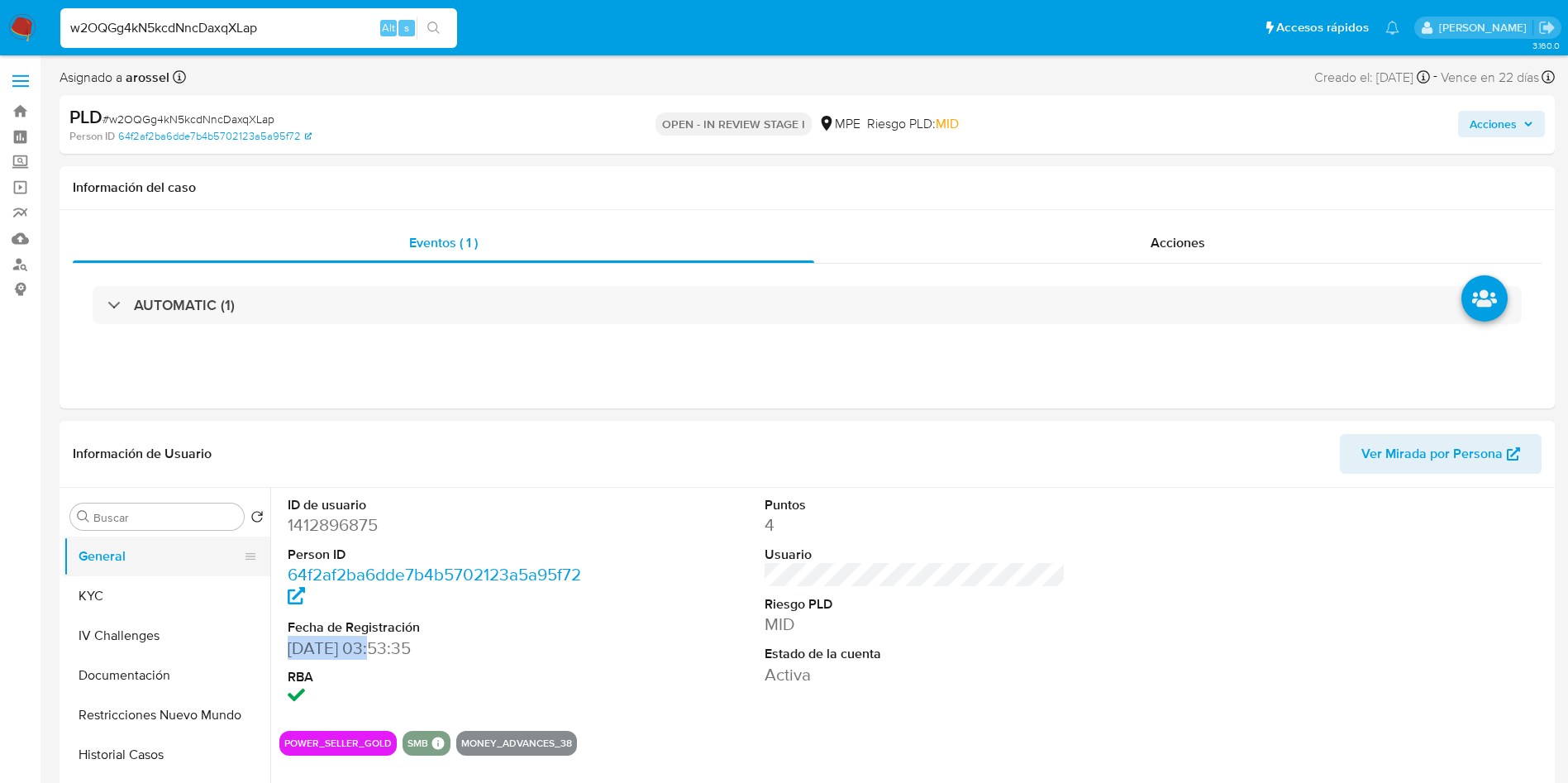
copy dd "03/07/2023"
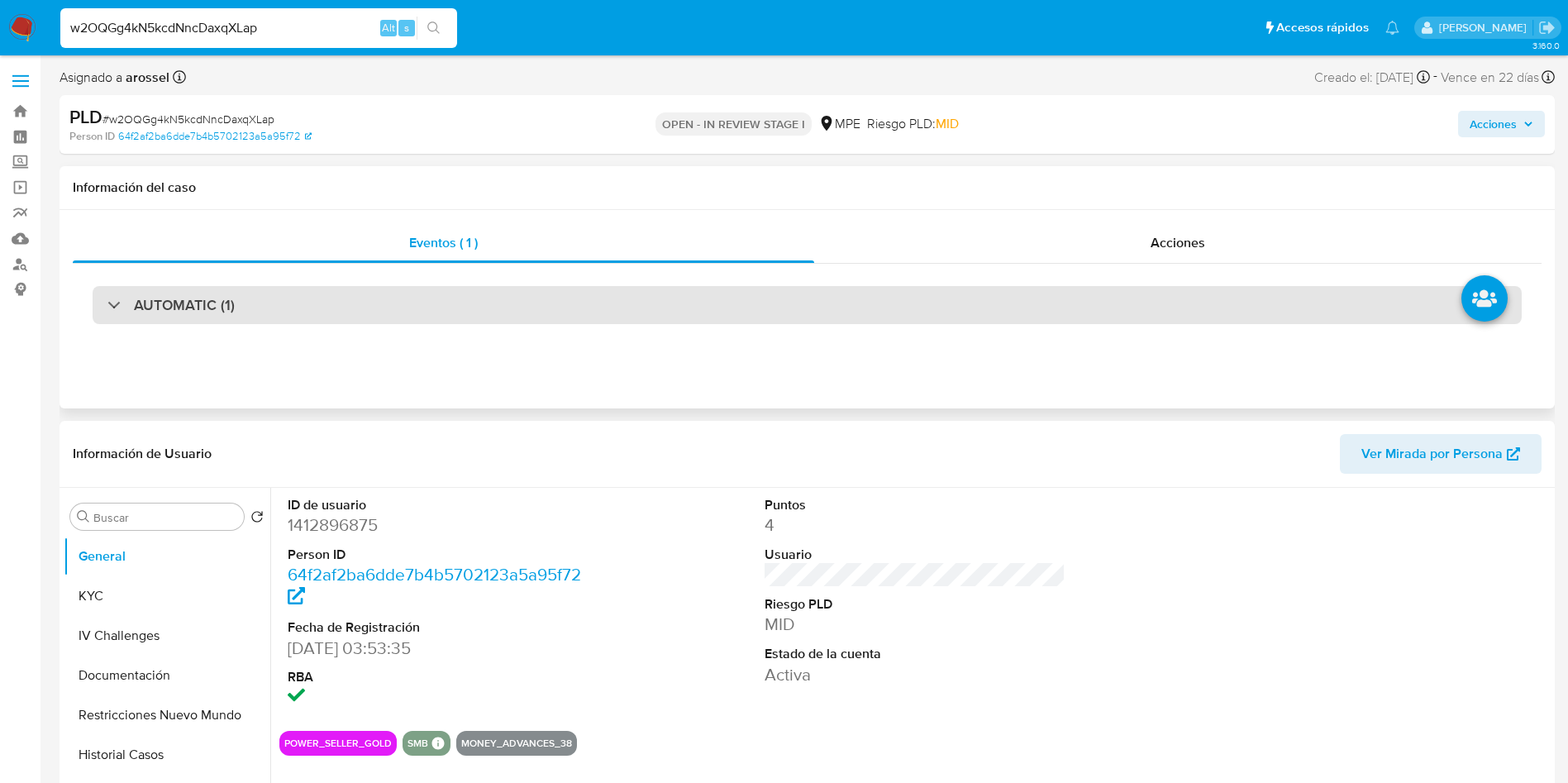
drag, startPoint x: 288, startPoint y: 288, endPoint x: 288, endPoint y: 313, distance: 25.0
click at [288, 289] on div "AUTOMATIC (1)" at bounding box center [807, 306] width 1430 height 38
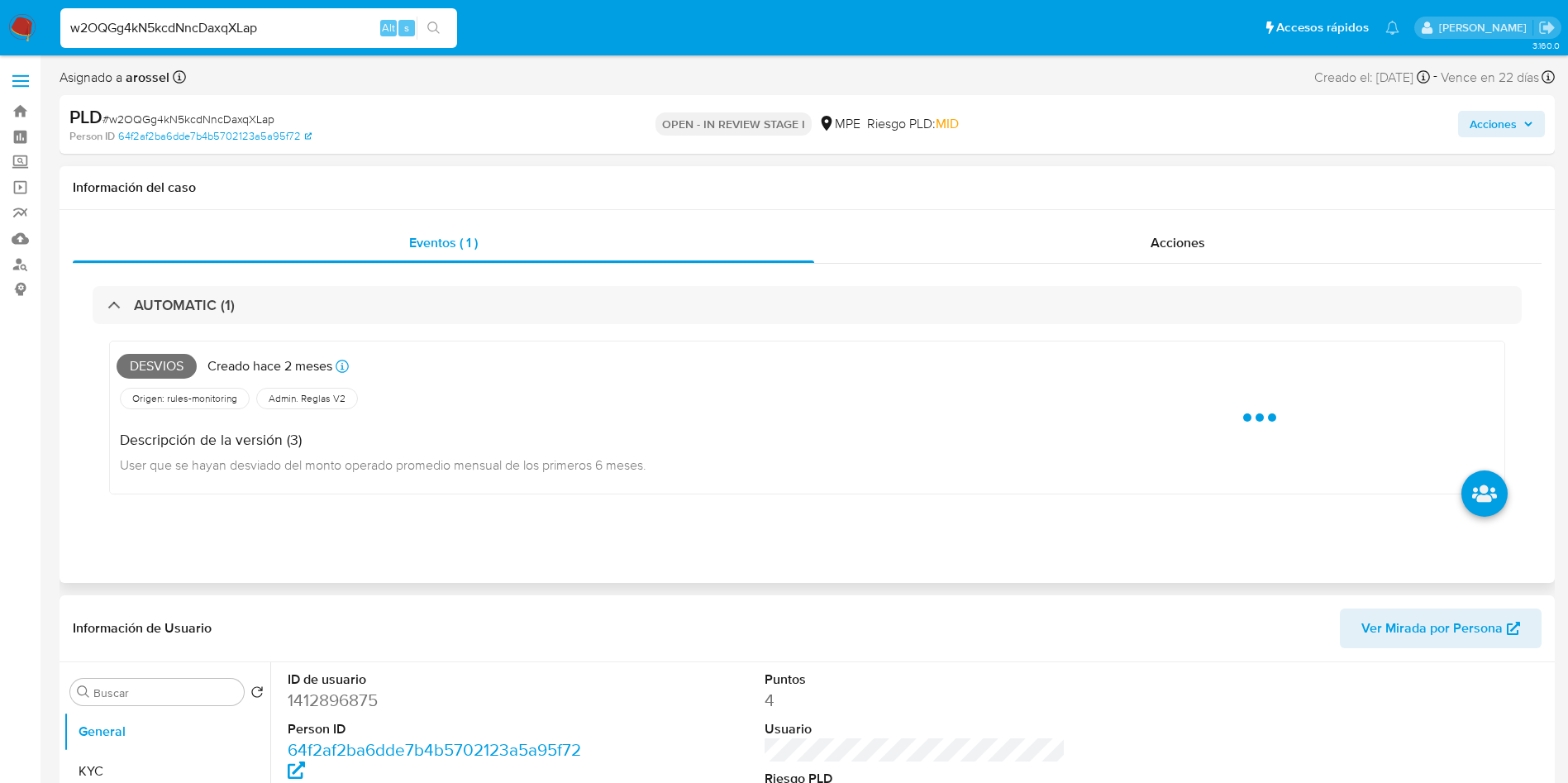
click at [163, 367] on span "Desvios" at bounding box center [156, 366] width 81 height 25
copy span "Desvios"
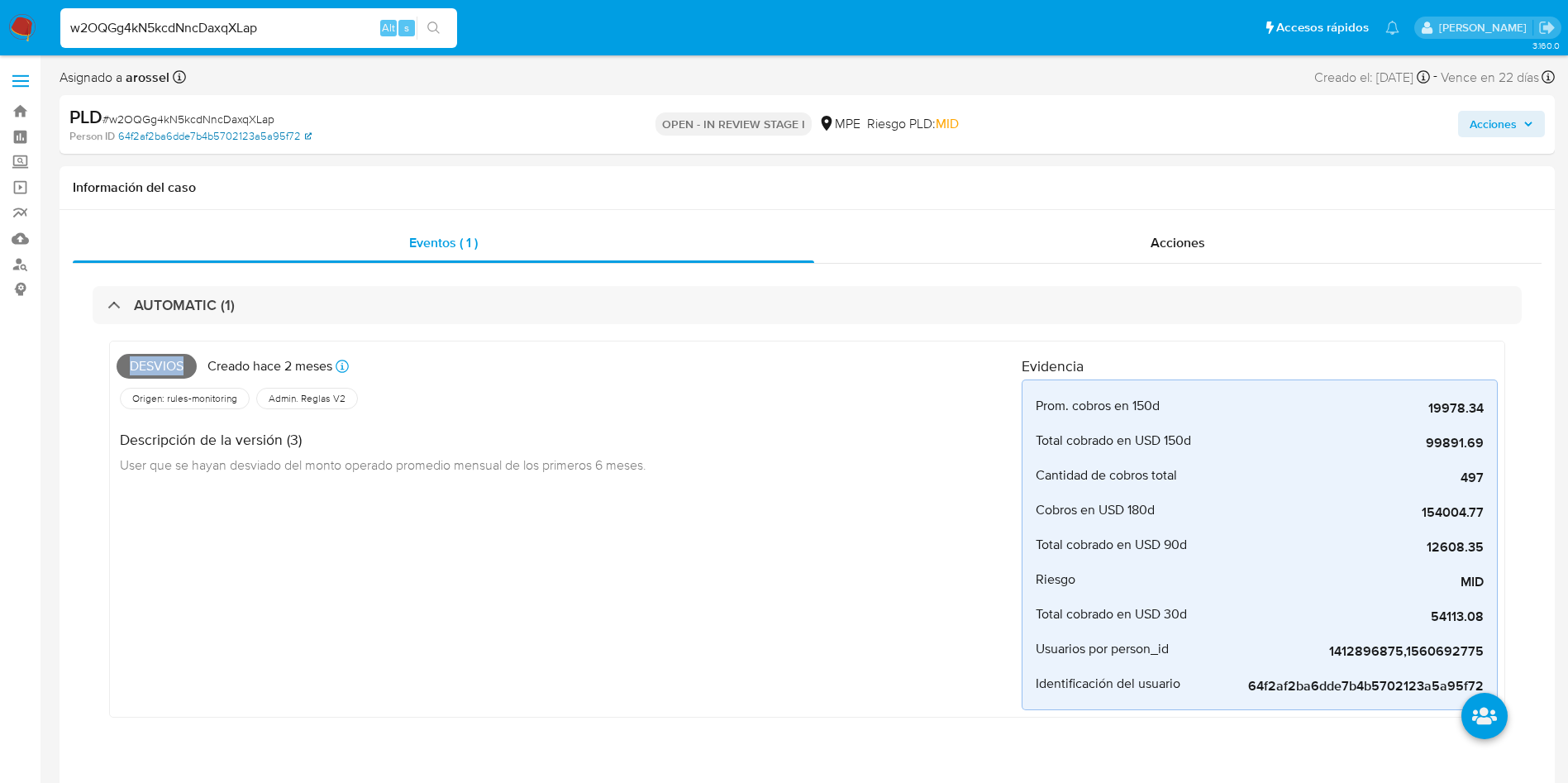
click at [237, 131] on link "64f2af2ba6dde7b4b5702123a5a95f72" at bounding box center [214, 136] width 193 height 15
click at [215, 114] on span "# w2OQGg4kN5kcdNncDaxqXLap" at bounding box center [188, 119] width 172 height 16
copy span "w2OQGg4kN5kcdNncDaxqXLap"
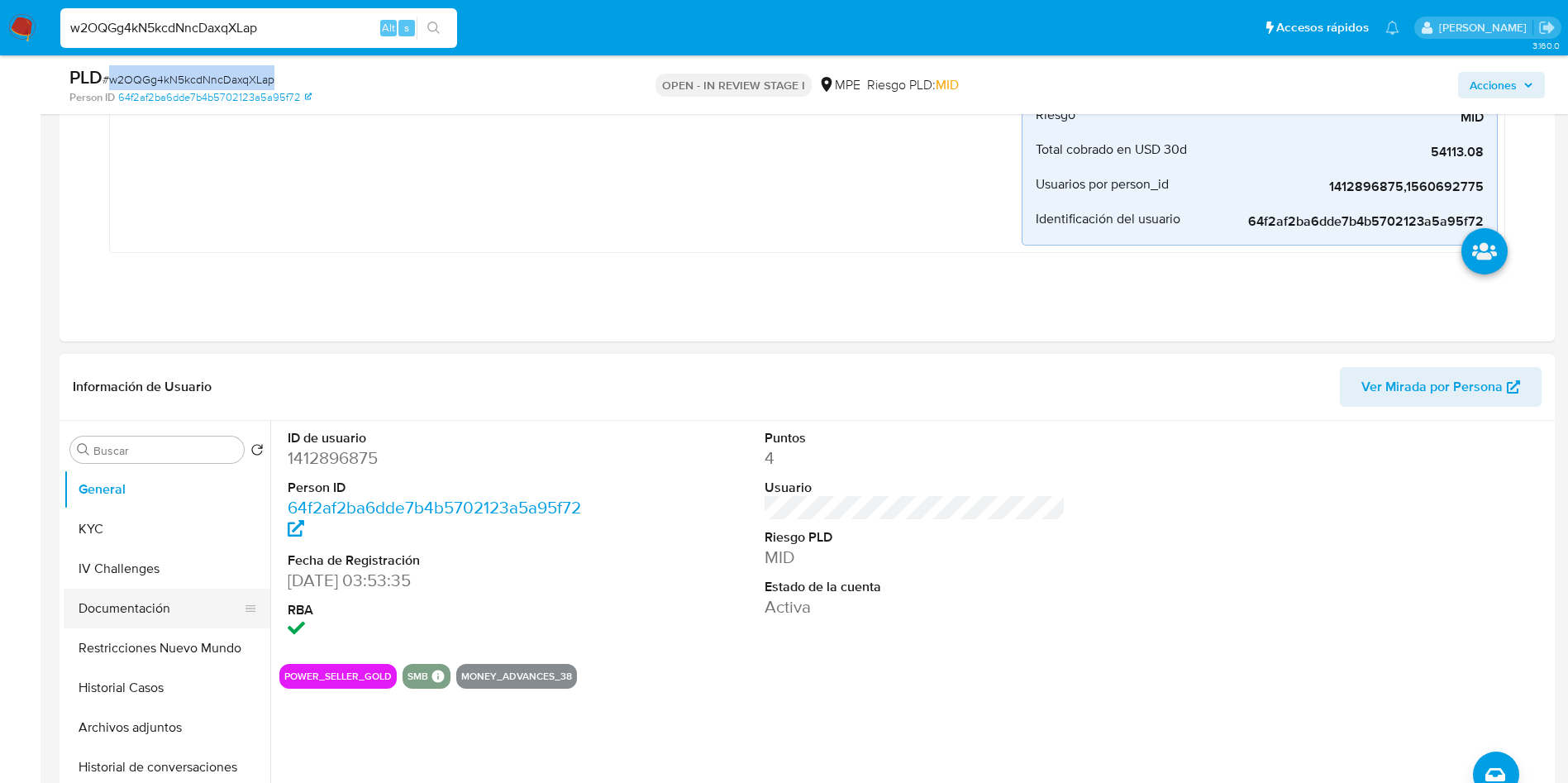
scroll to position [620, 0]
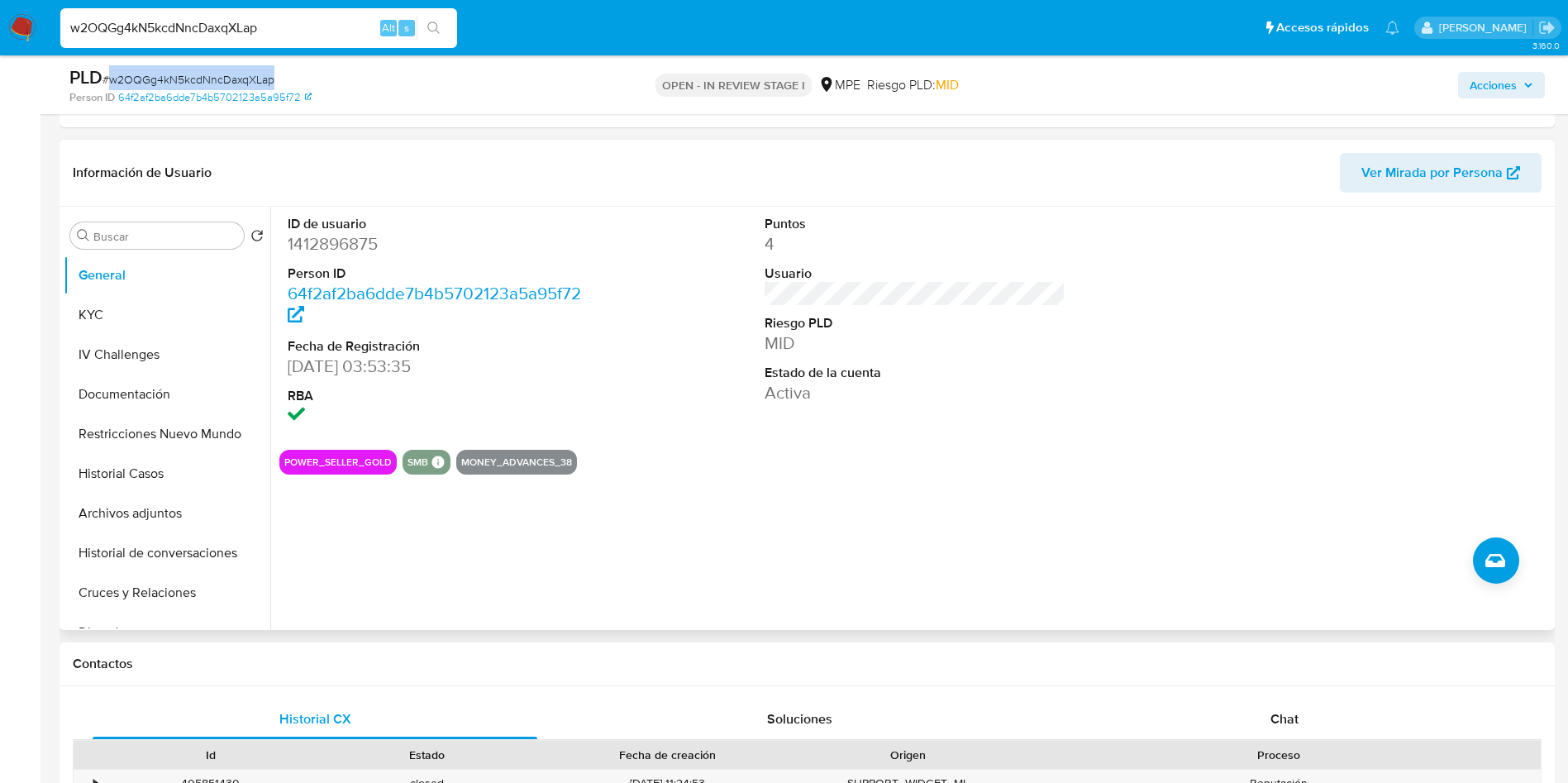
drag, startPoint x: 139, startPoint y: 316, endPoint x: 266, endPoint y: 391, distance: 147.5
click at [139, 316] on button "KYC" at bounding box center [167, 315] width 207 height 39
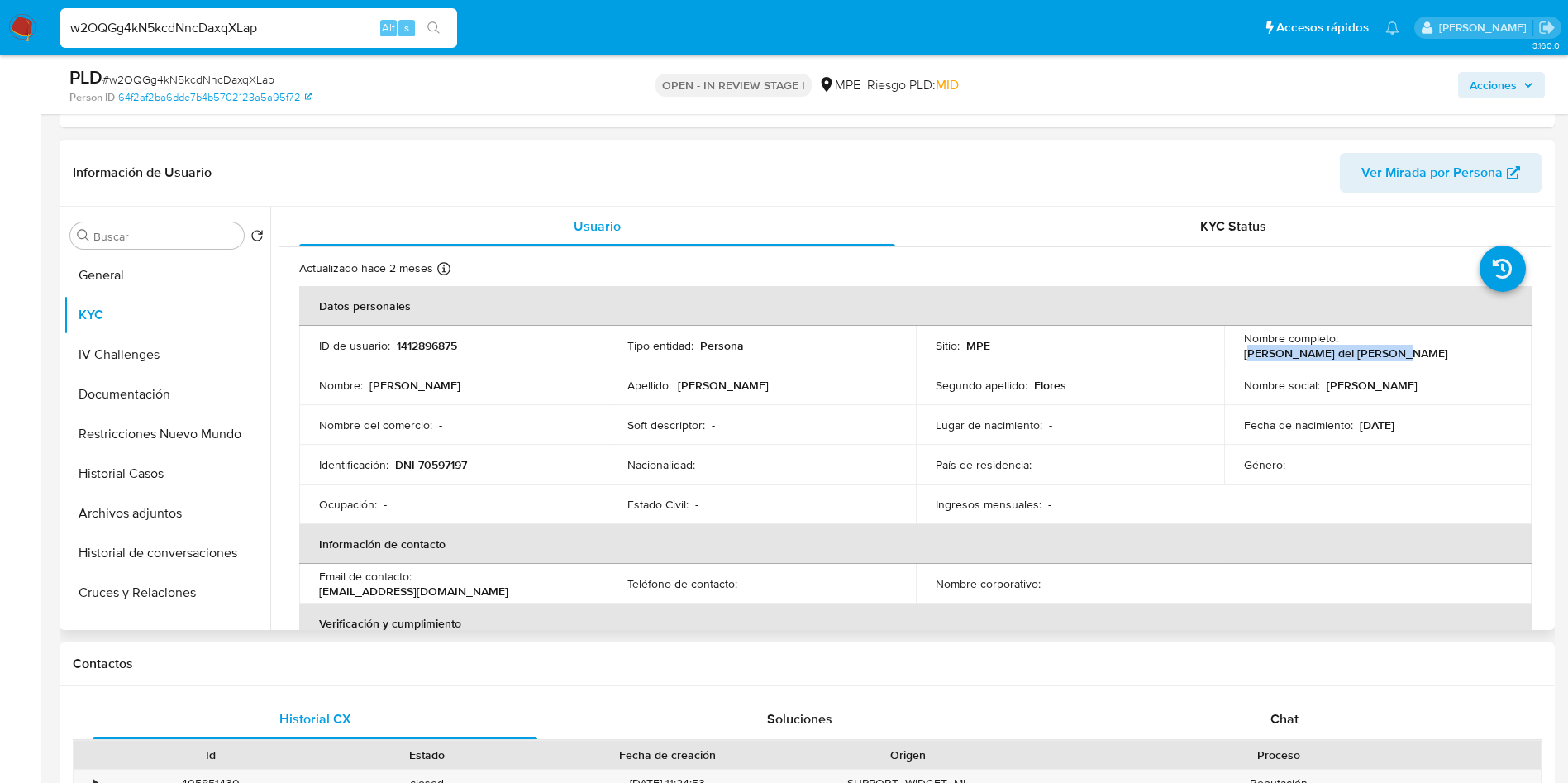
drag, startPoint x: 1344, startPoint y: 341, endPoint x: 1449, endPoint y: 339, distance: 105.0
click at [1494, 337] on td "Nombre completo : Carmen Gabriela del Flores" at bounding box center [1378, 345] width 308 height 39
drag, startPoint x: 1336, startPoint y: 340, endPoint x: 1491, endPoint y: 344, distance: 155.1
click at [1491, 344] on div "Nombre completo : Carmen Gabriela del Flores" at bounding box center [1379, 346] width 269 height 30
copy div "Carmen Gabriela del Flores"
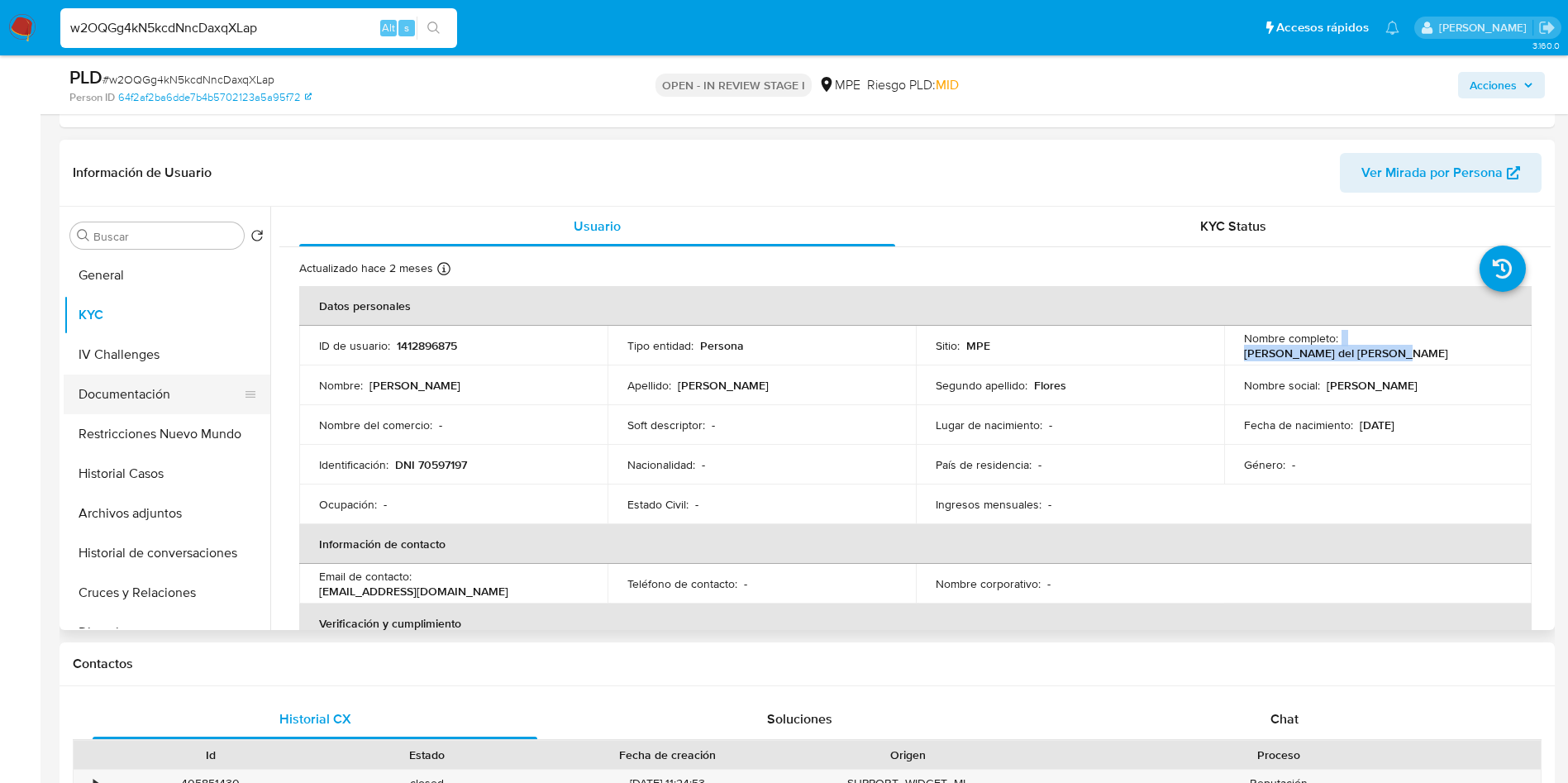
click at [137, 390] on button "Documentación" at bounding box center [160, 393] width 193 height 39
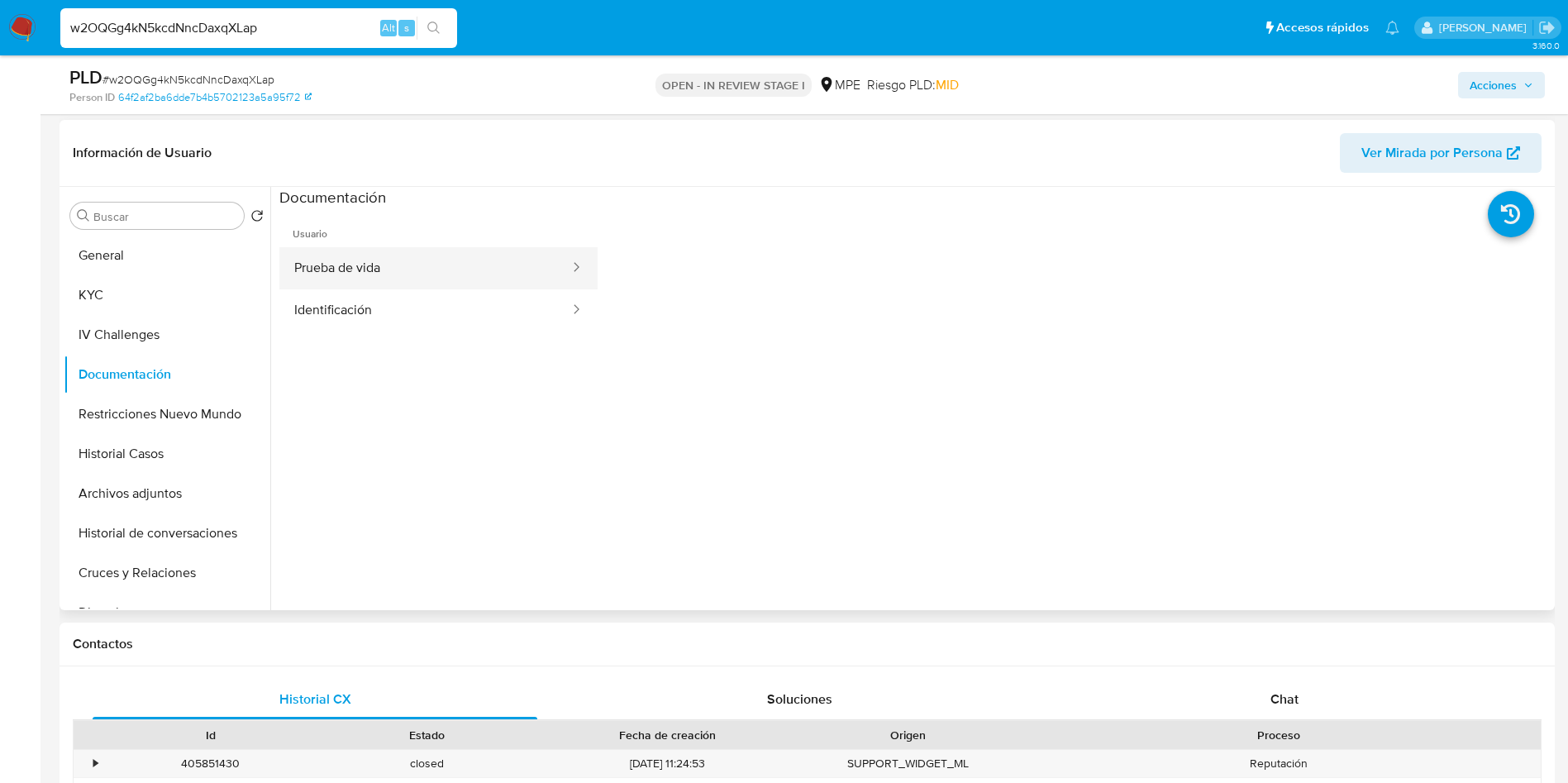
click at [425, 271] on button "Prueba de vida" at bounding box center [424, 268] width 292 height 42
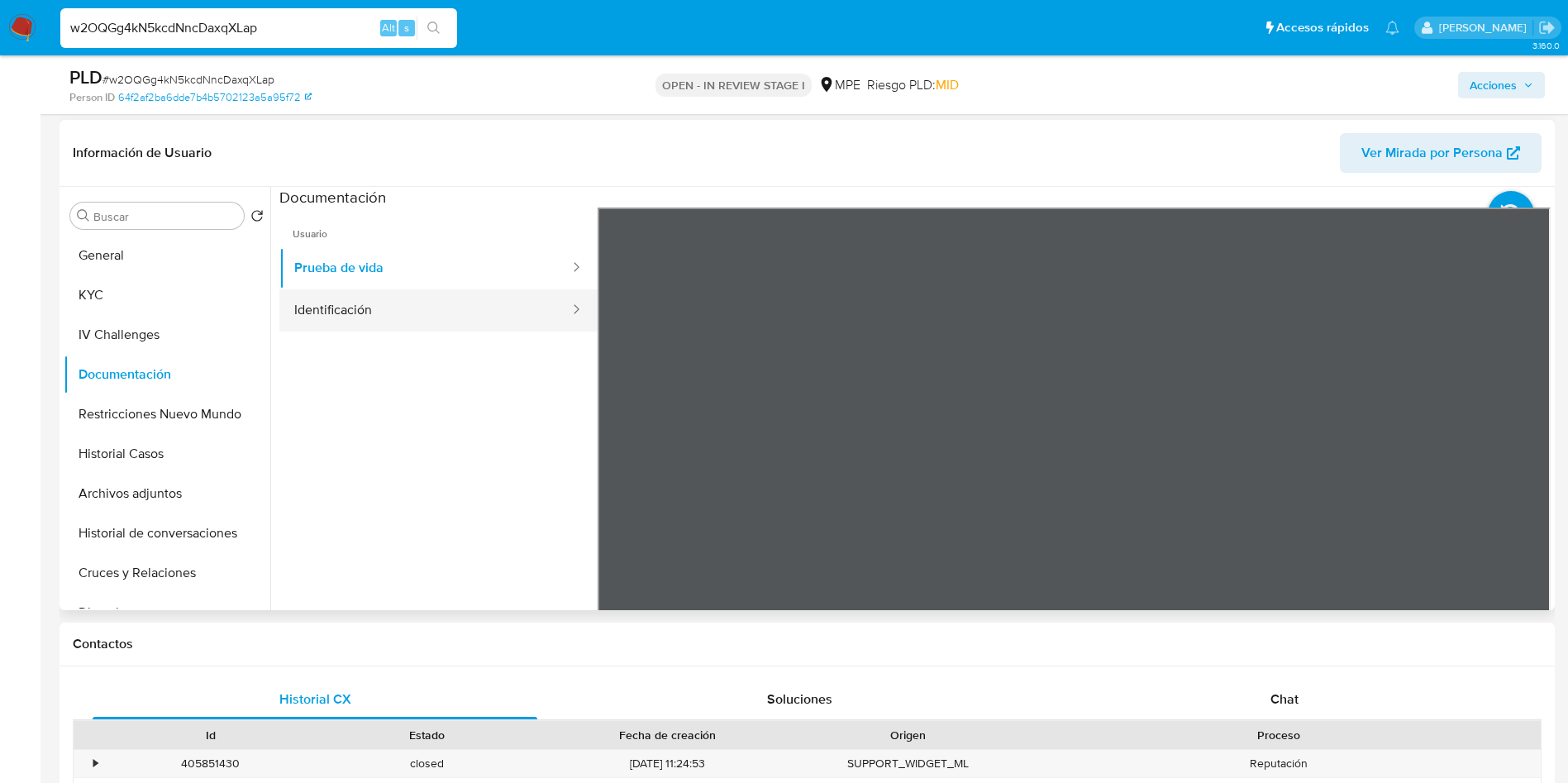
click at [379, 318] on button "Identificación" at bounding box center [424, 310] width 292 height 42
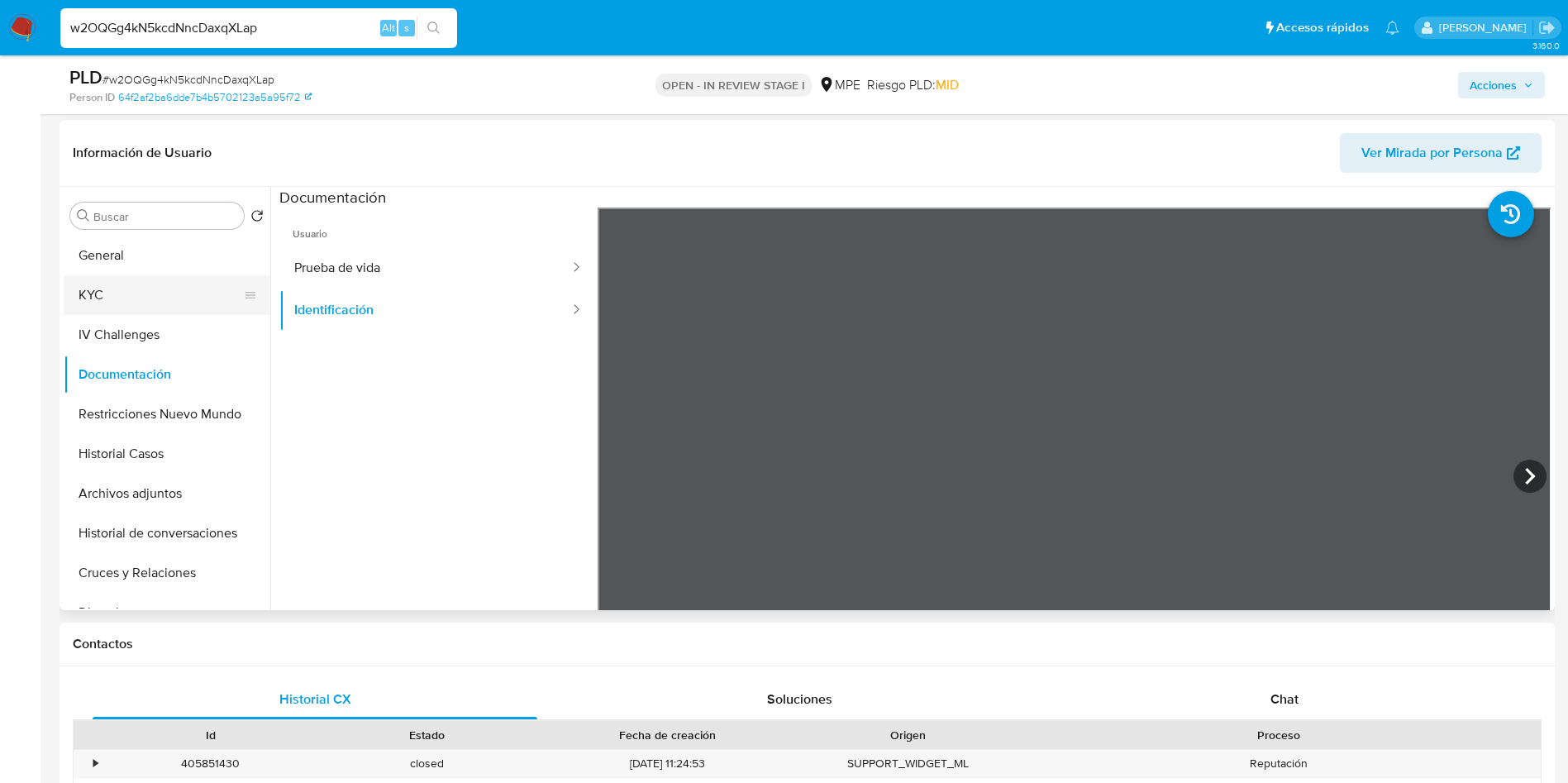
click at [124, 285] on button "KYC" at bounding box center [160, 295] width 193 height 39
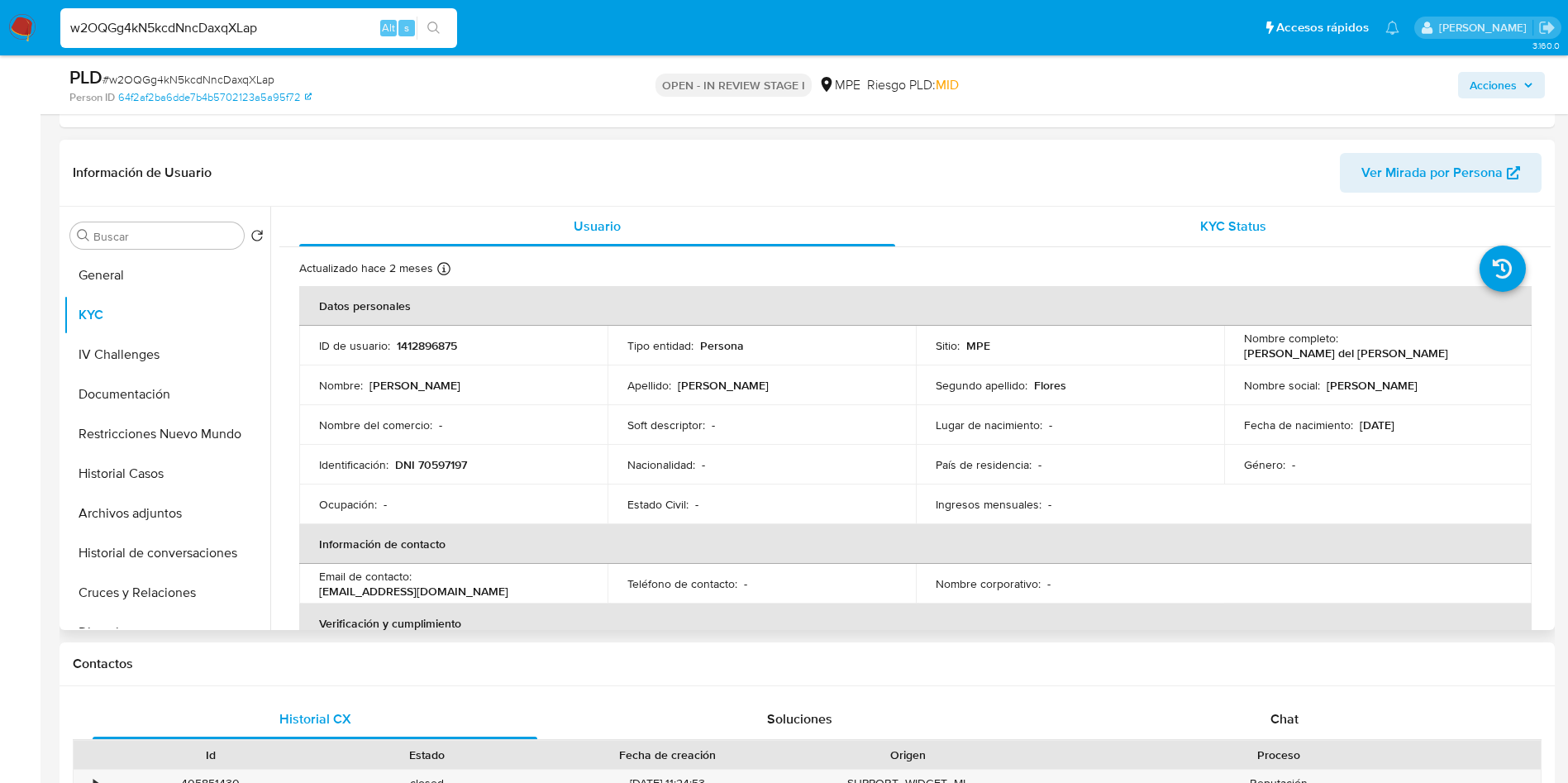
click at [1265, 214] on div "KYC Status" at bounding box center [1233, 226] width 596 height 39
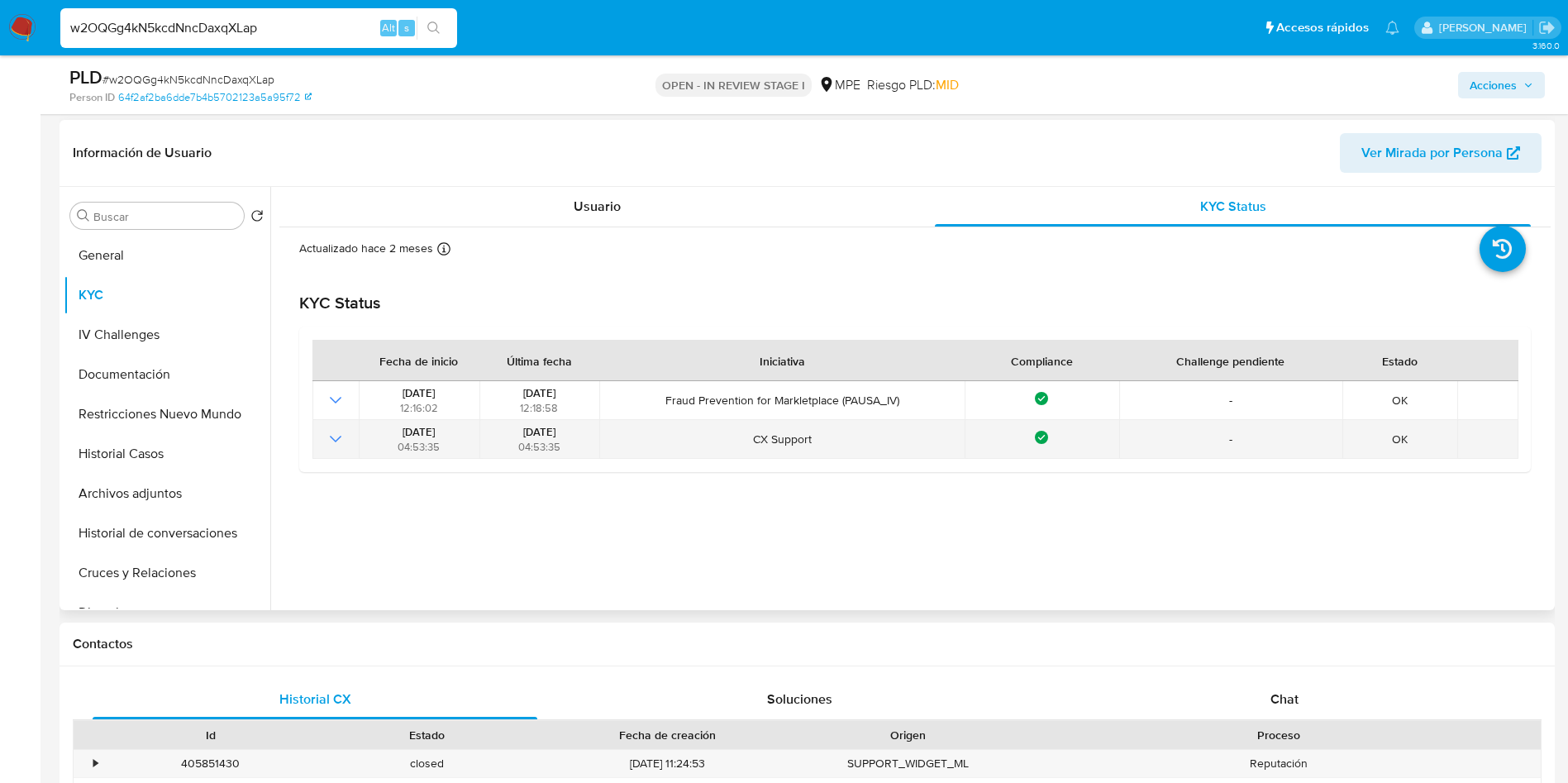
drag, startPoint x: 338, startPoint y: 435, endPoint x: 382, endPoint y: 421, distance: 46.2
click at [337, 435] on icon "Mostrar operación" at bounding box center [336, 439] width 20 height 20
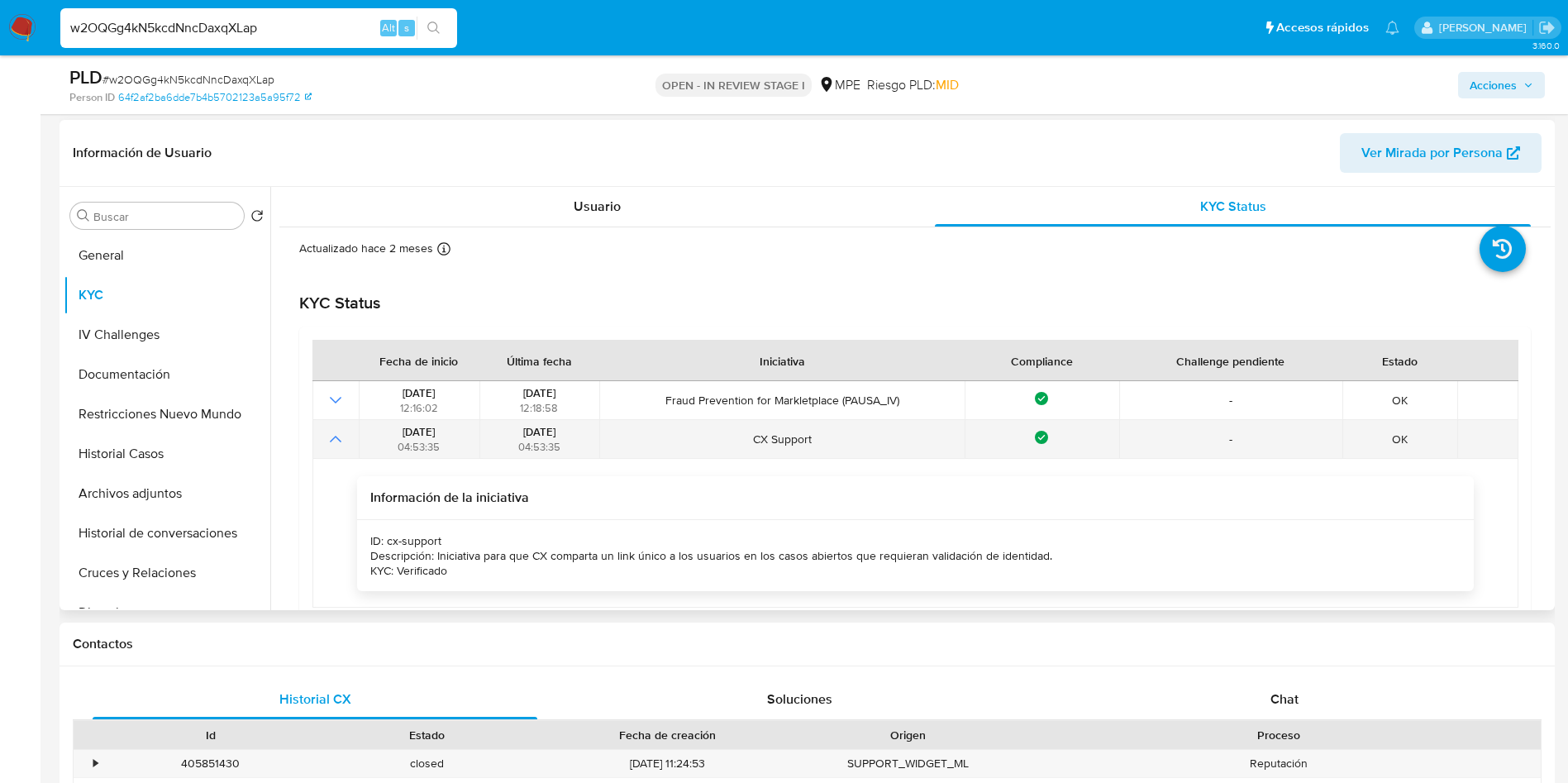
scroll to position [24, 0]
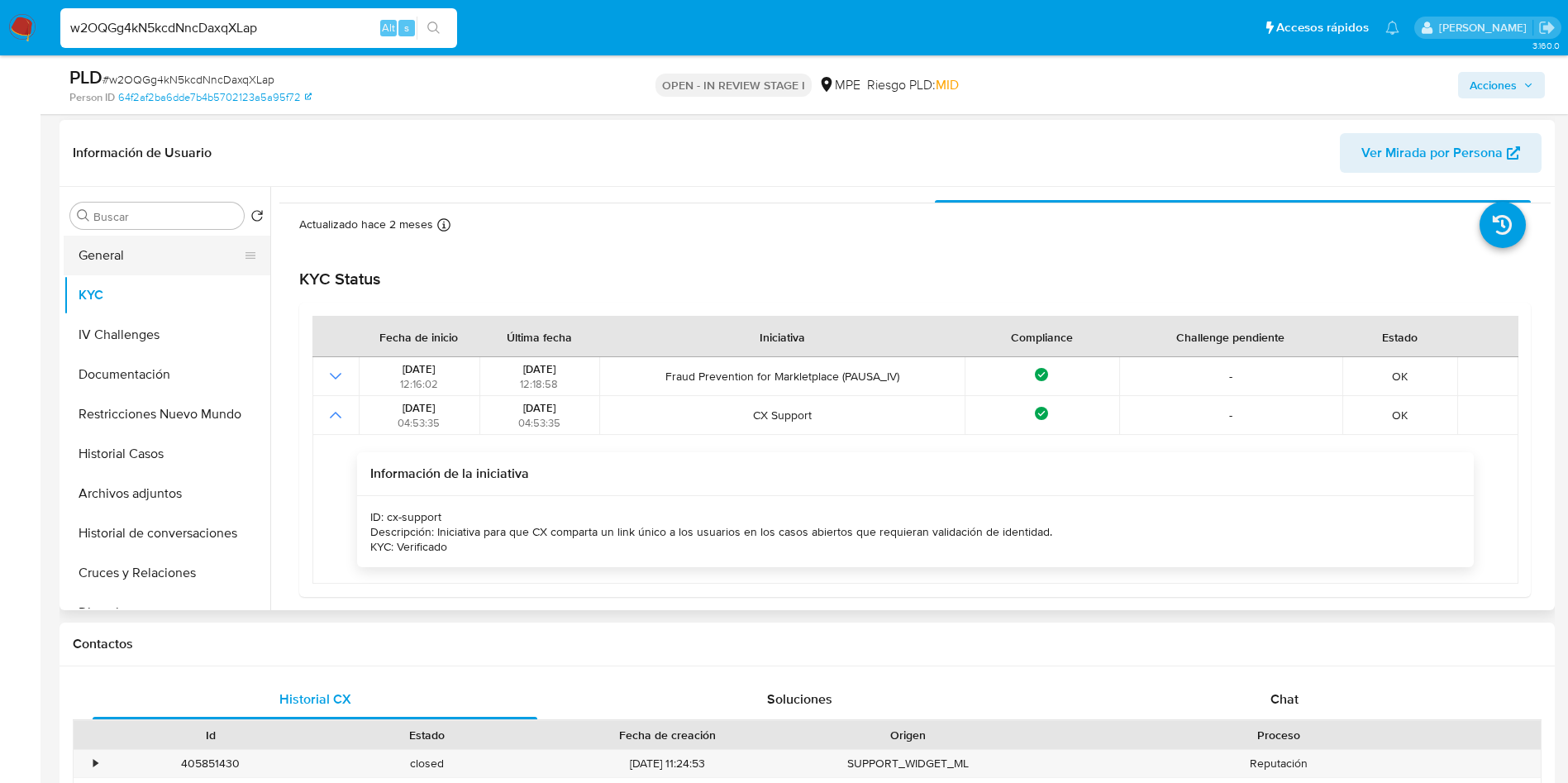
click at [145, 248] on button "General" at bounding box center [160, 255] width 193 height 39
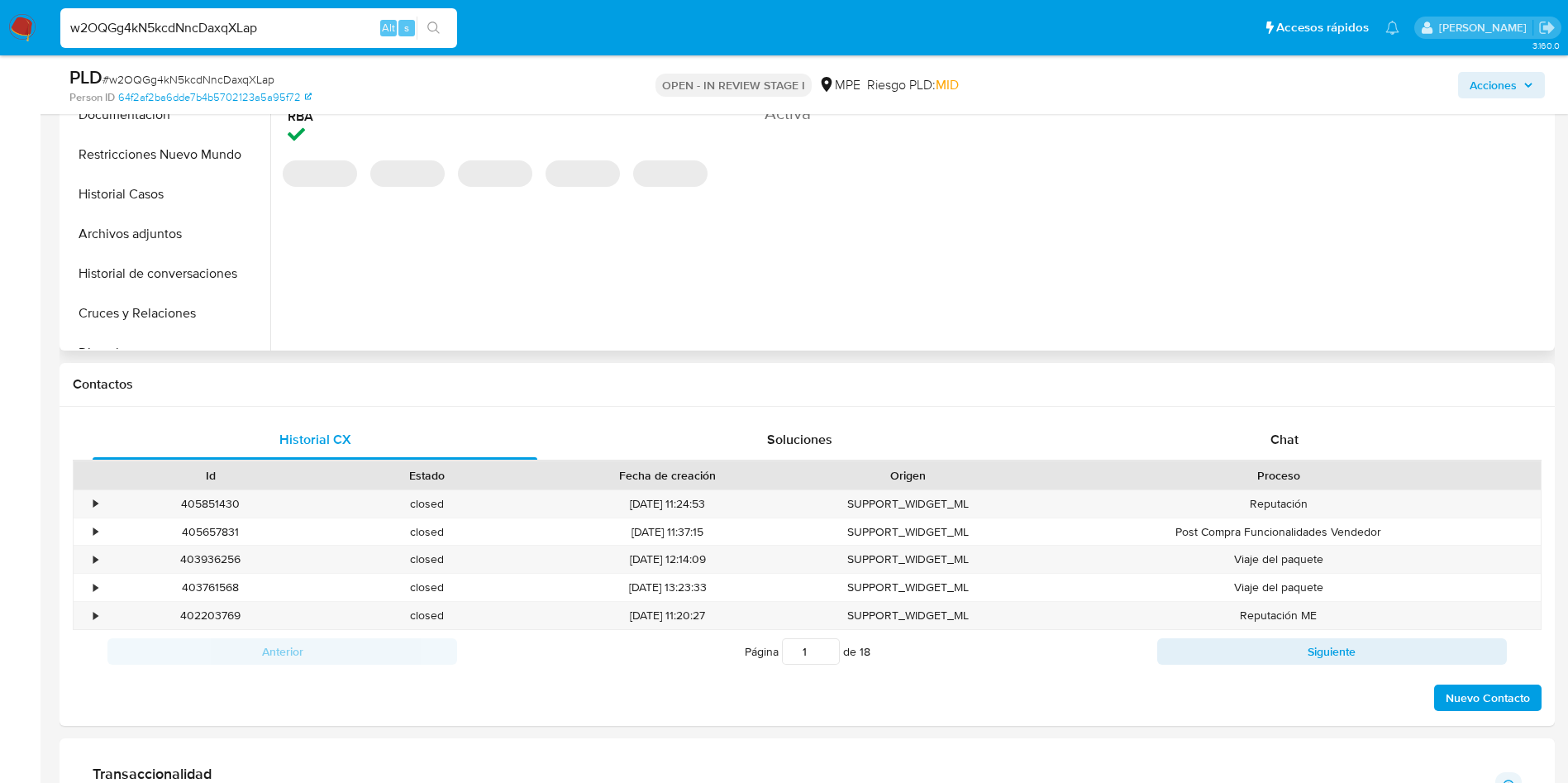
scroll to position [744, 0]
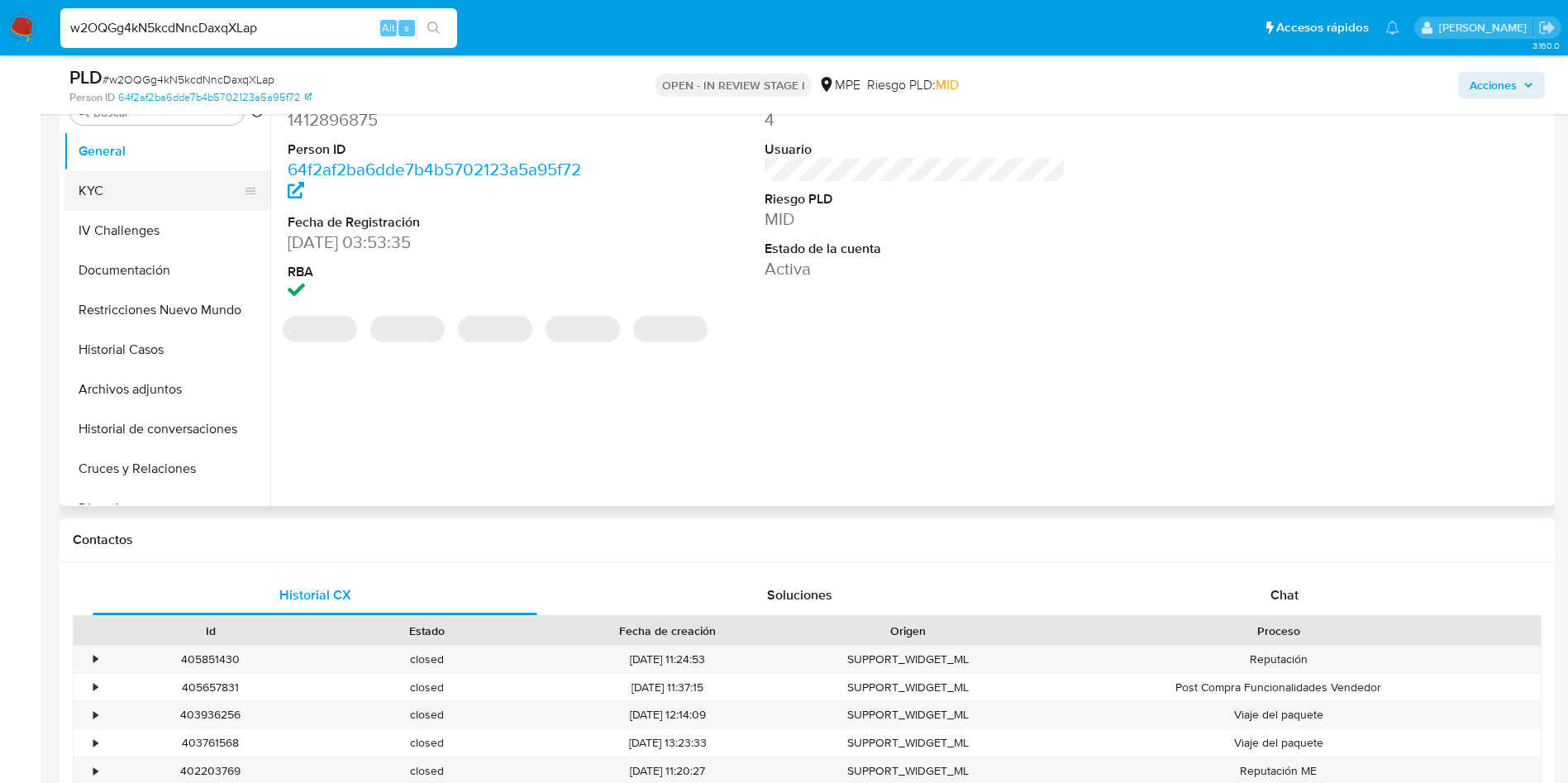
click at [131, 196] on button "KYC" at bounding box center [160, 190] width 193 height 39
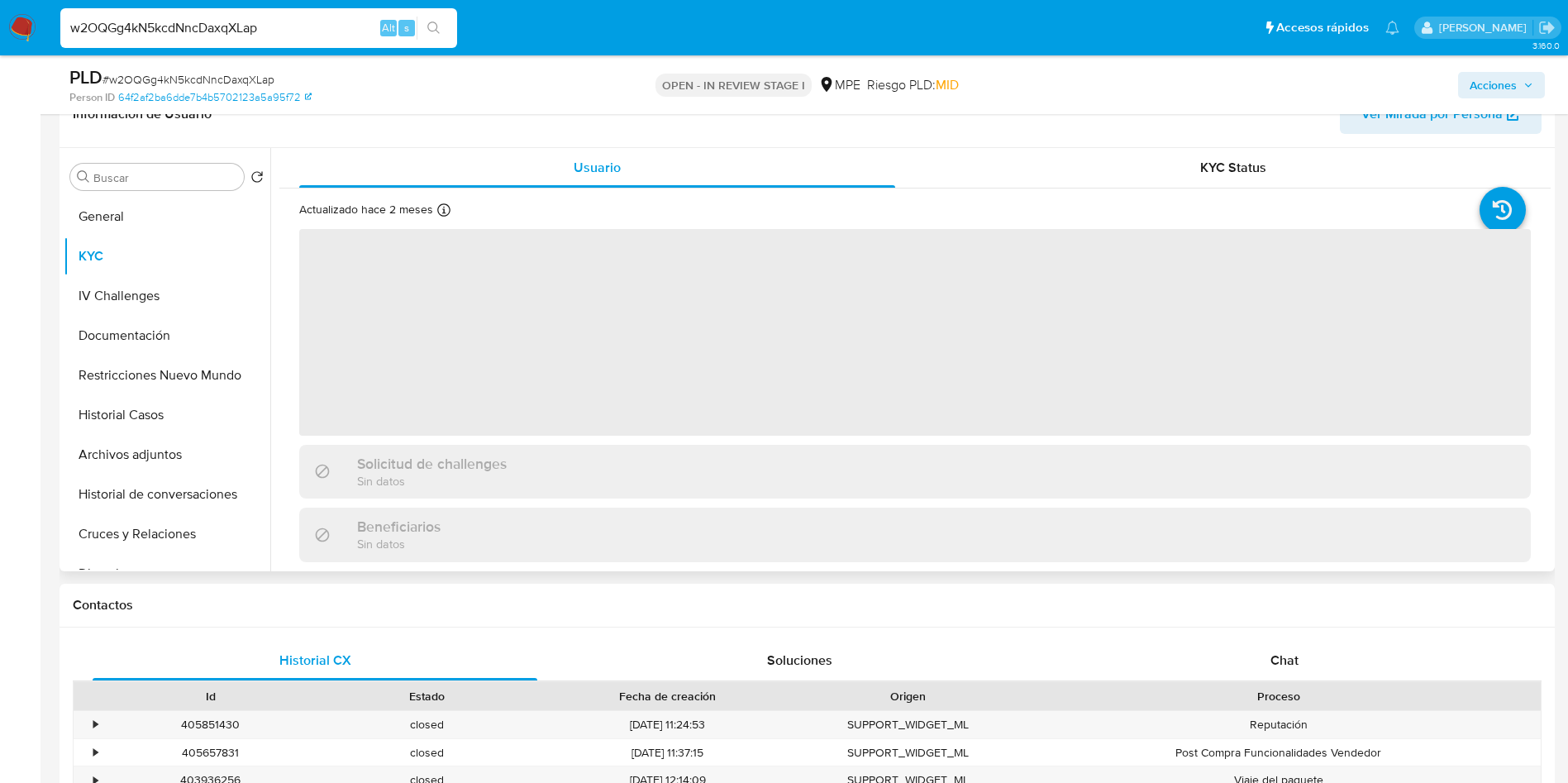
scroll to position [620, 0]
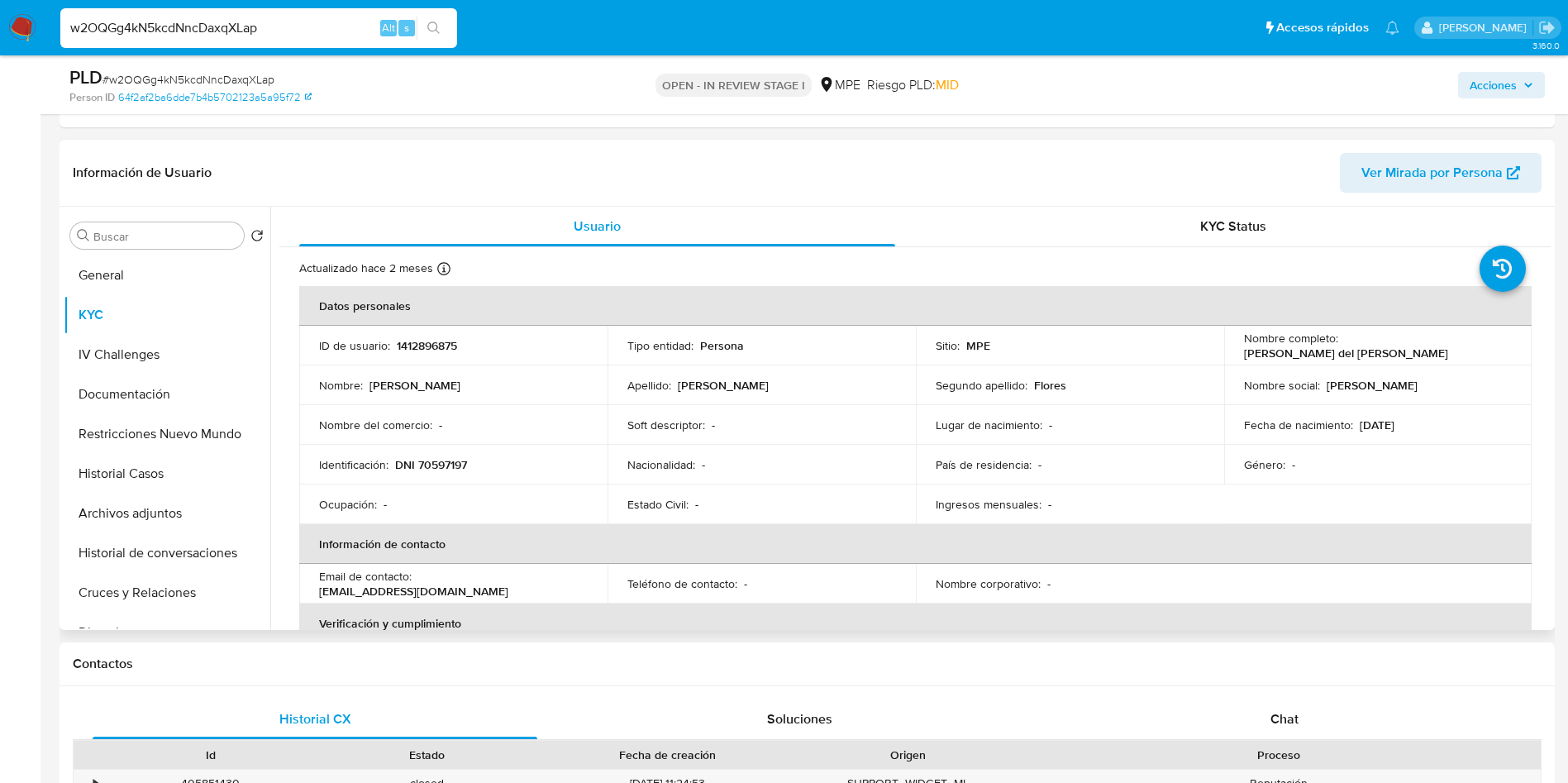
click at [776, 428] on div "Soft descriptor : -" at bounding box center [762, 424] width 269 height 15
click at [1263, 225] on div "KYC Status" at bounding box center [1233, 226] width 596 height 39
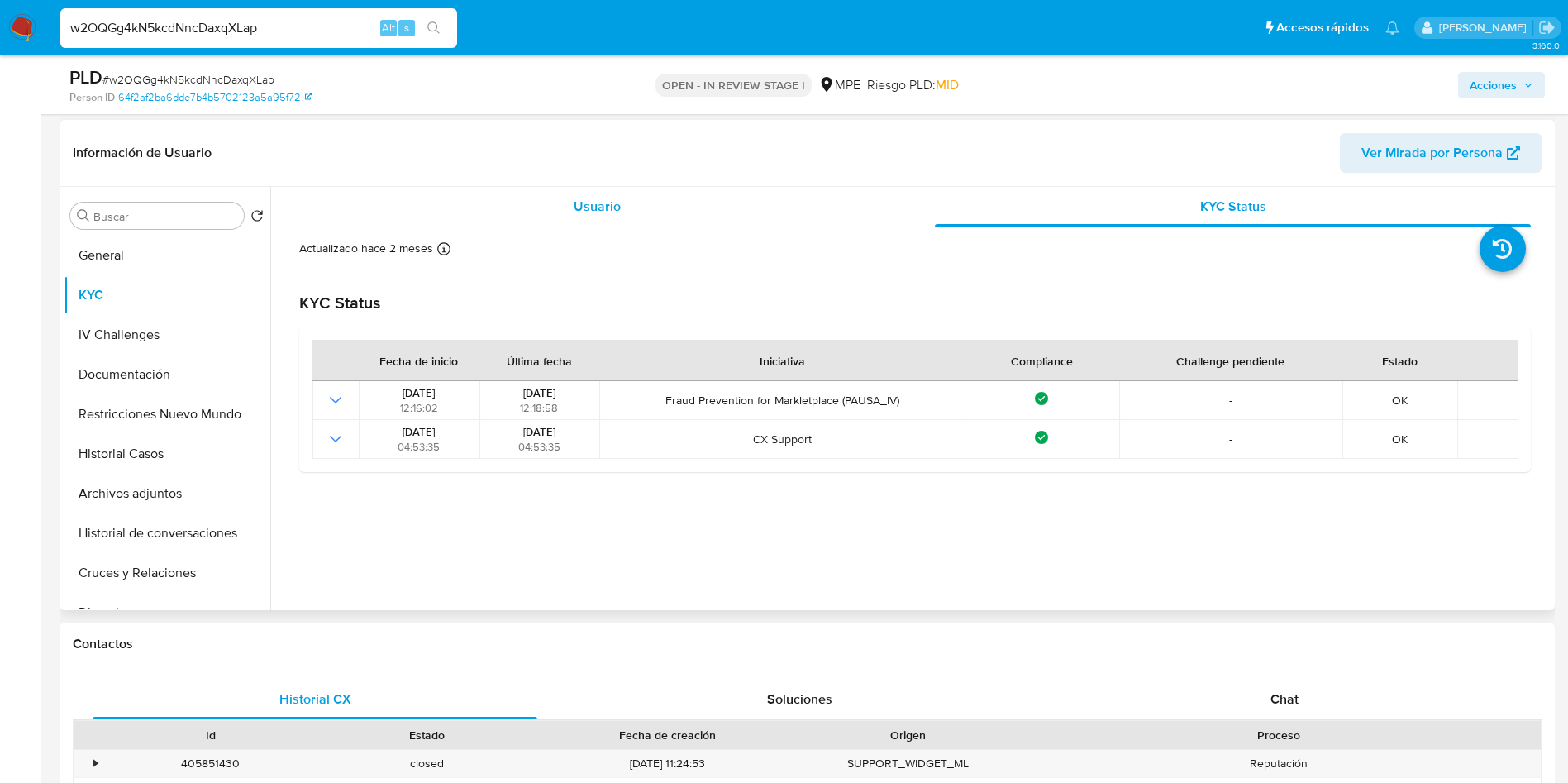
click at [576, 191] on div "Usuario" at bounding box center [597, 206] width 596 height 39
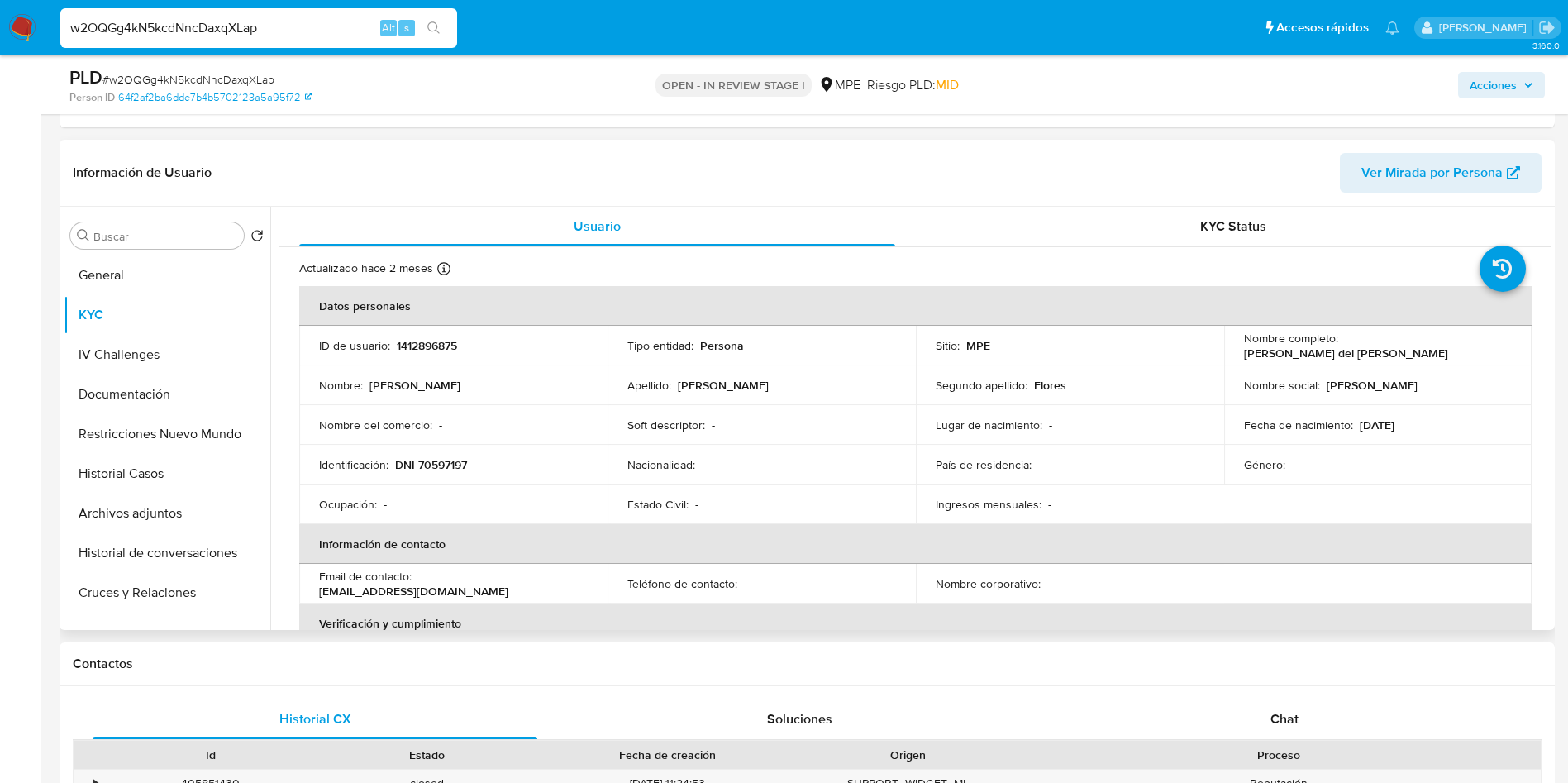
click at [438, 351] on p "1412896875" at bounding box center [427, 346] width 60 height 15
copy p "1412896875"
click at [149, 424] on button "Restricciones Nuevo Mundo" at bounding box center [160, 434] width 193 height 39
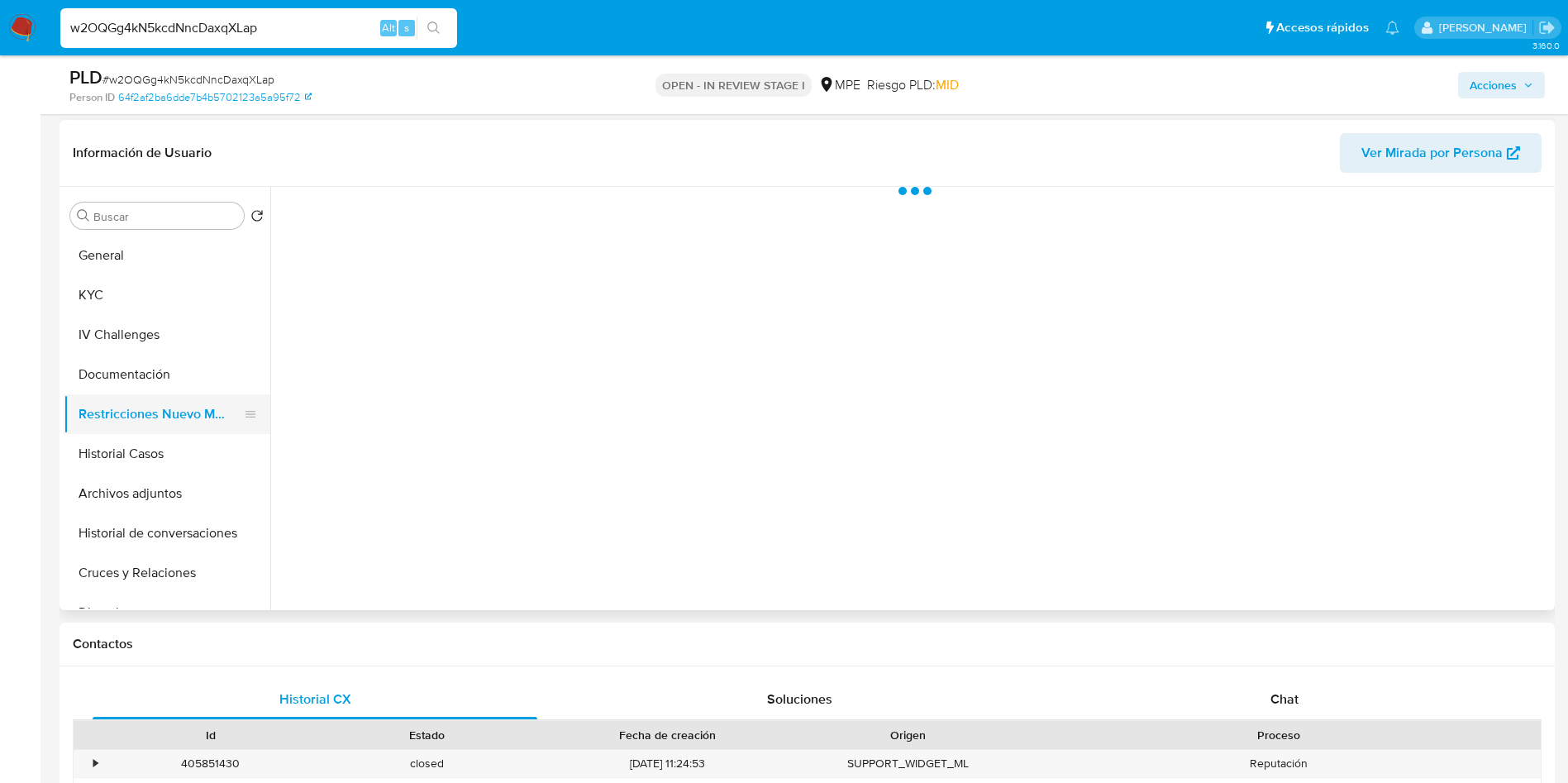
click at [150, 402] on button "Restricciones Nuevo Mundo" at bounding box center [160, 413] width 193 height 39
click at [145, 361] on button "Documentación" at bounding box center [160, 374] width 193 height 39
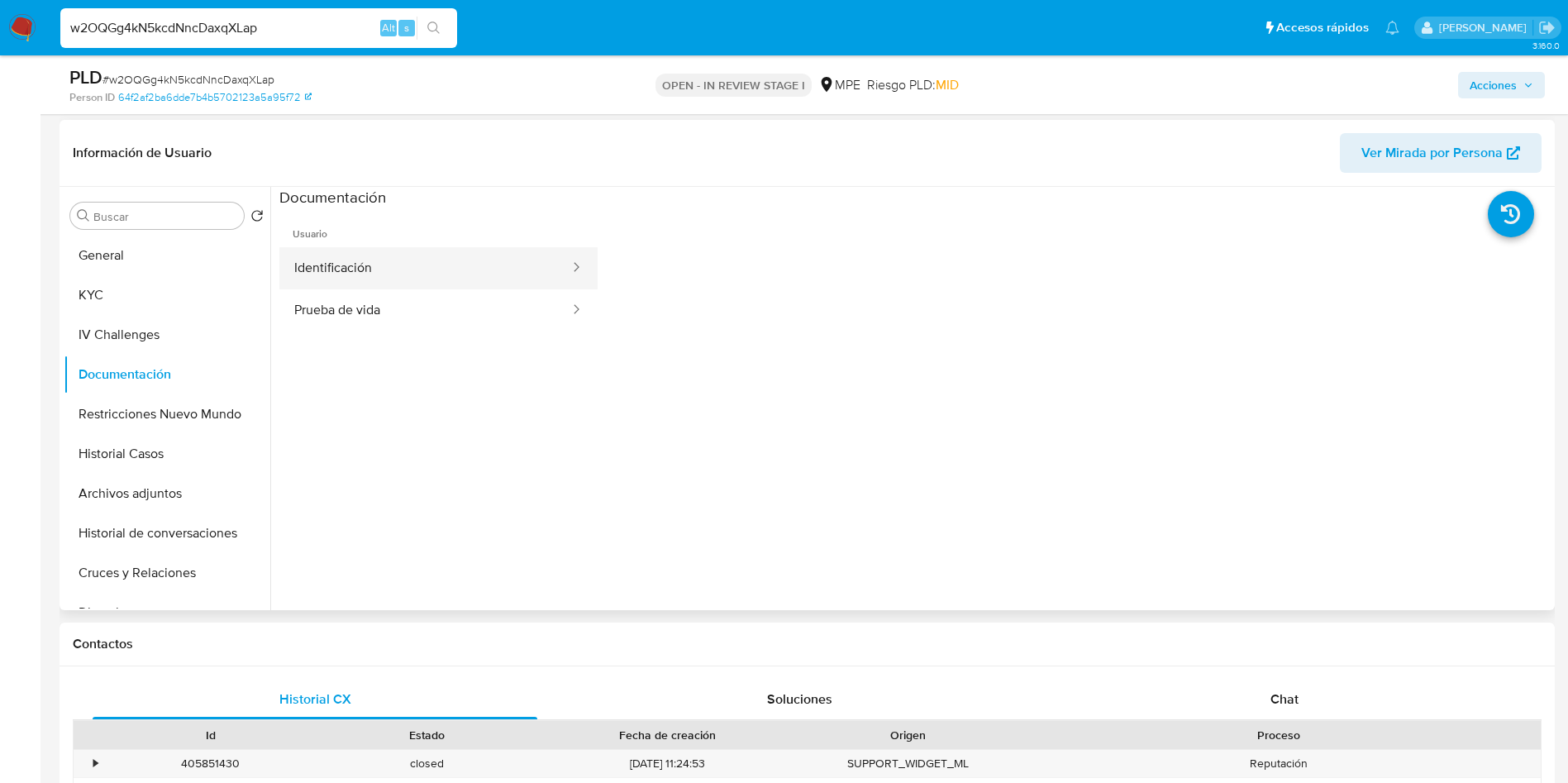
click at [438, 262] on button "Identificación" at bounding box center [424, 268] width 292 height 42
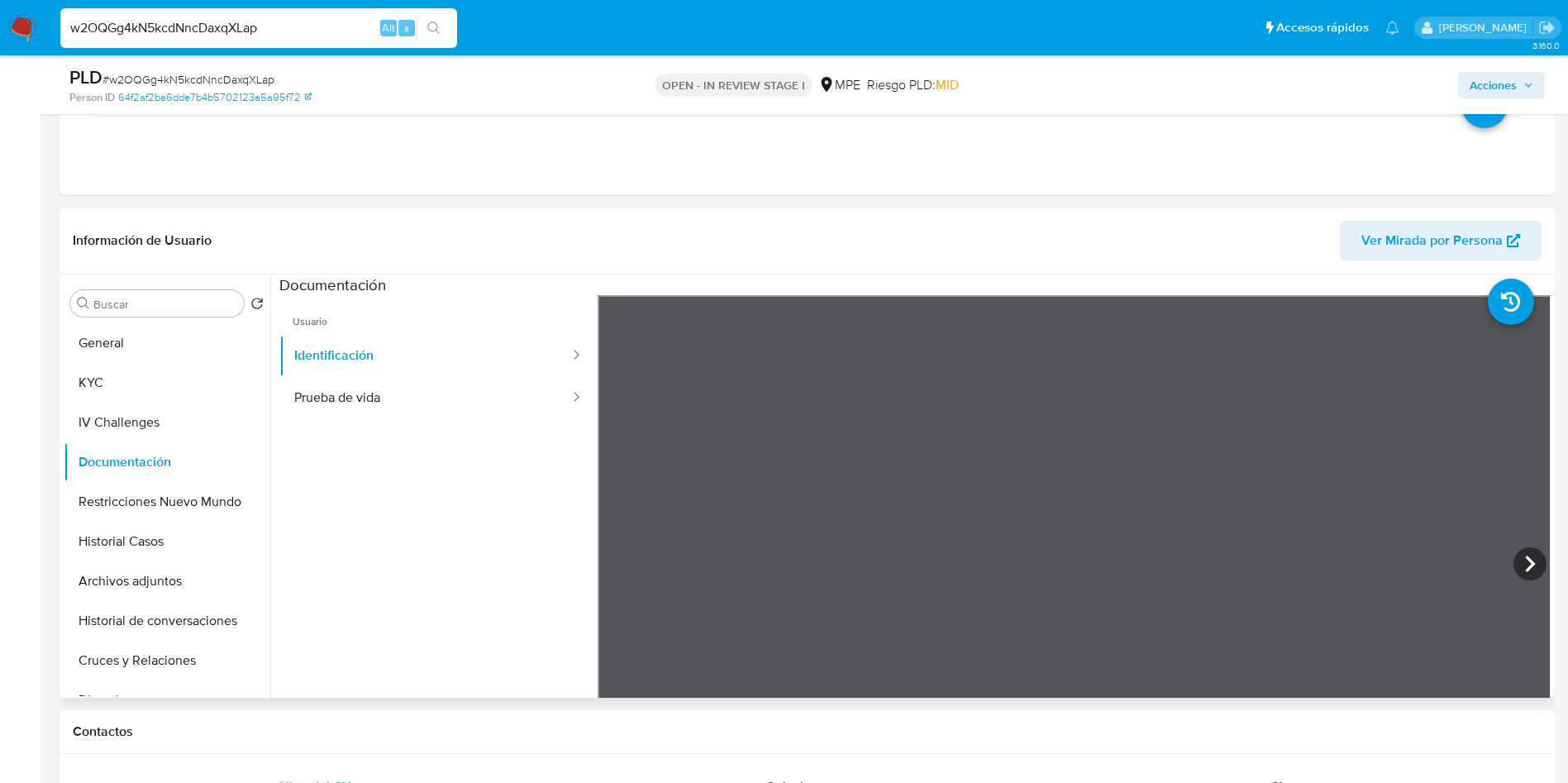
scroll to position [425, 0]
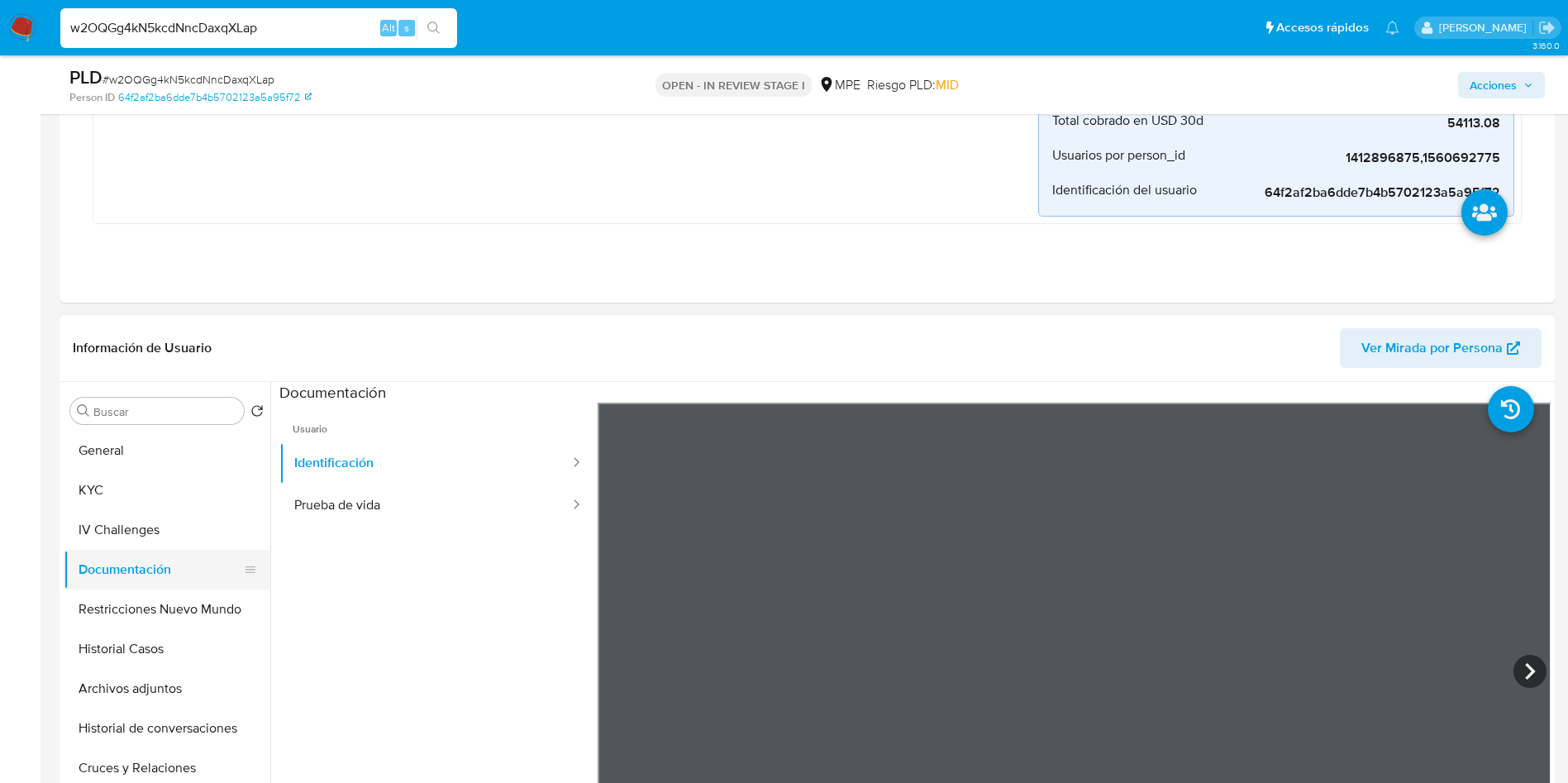
drag, startPoint x: 135, startPoint y: 483, endPoint x: 193, endPoint y: 563, distance: 98.8
click at [134, 481] on button "KYC" at bounding box center [167, 489] width 207 height 39
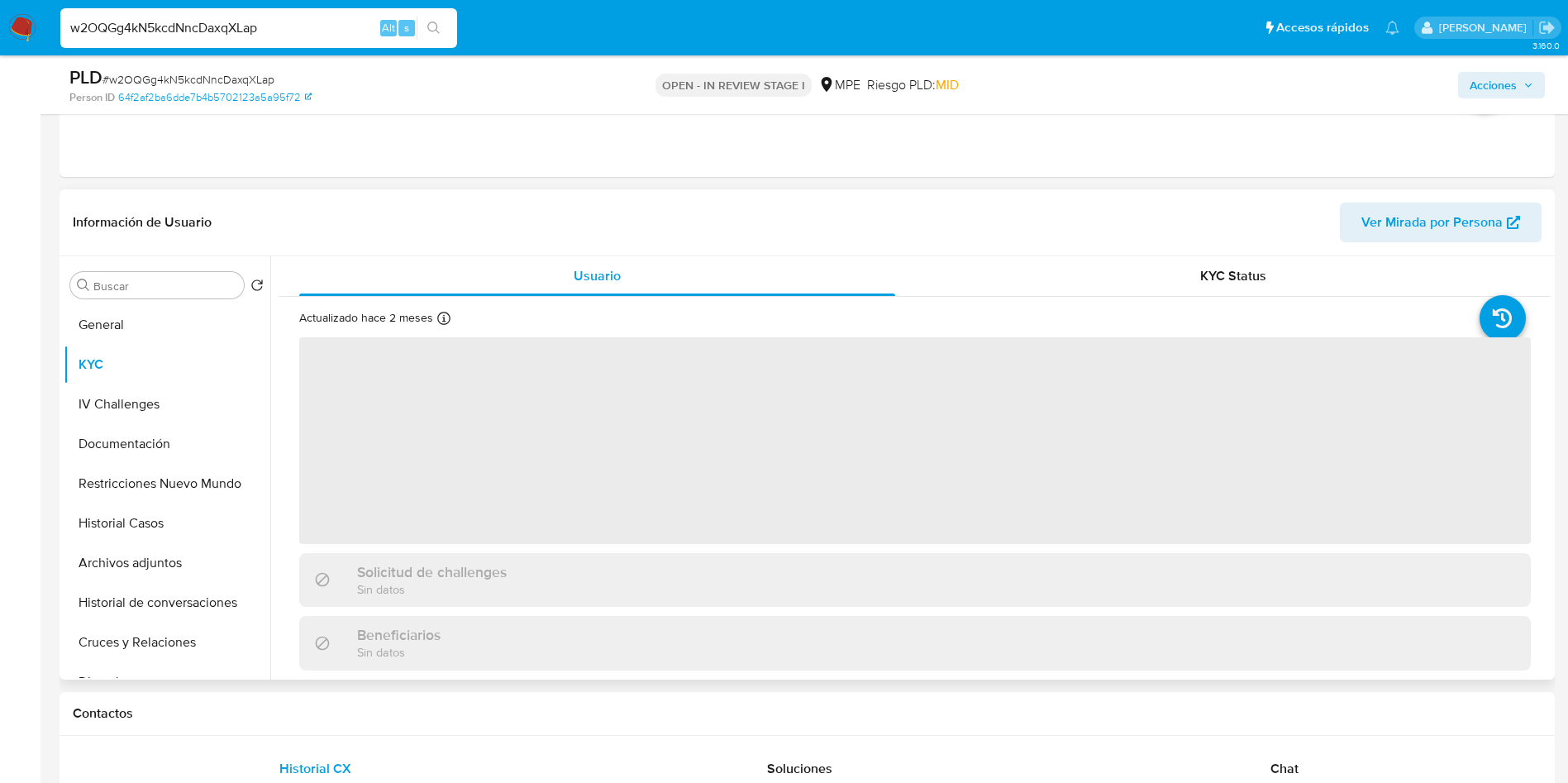
scroll to position [673, 0]
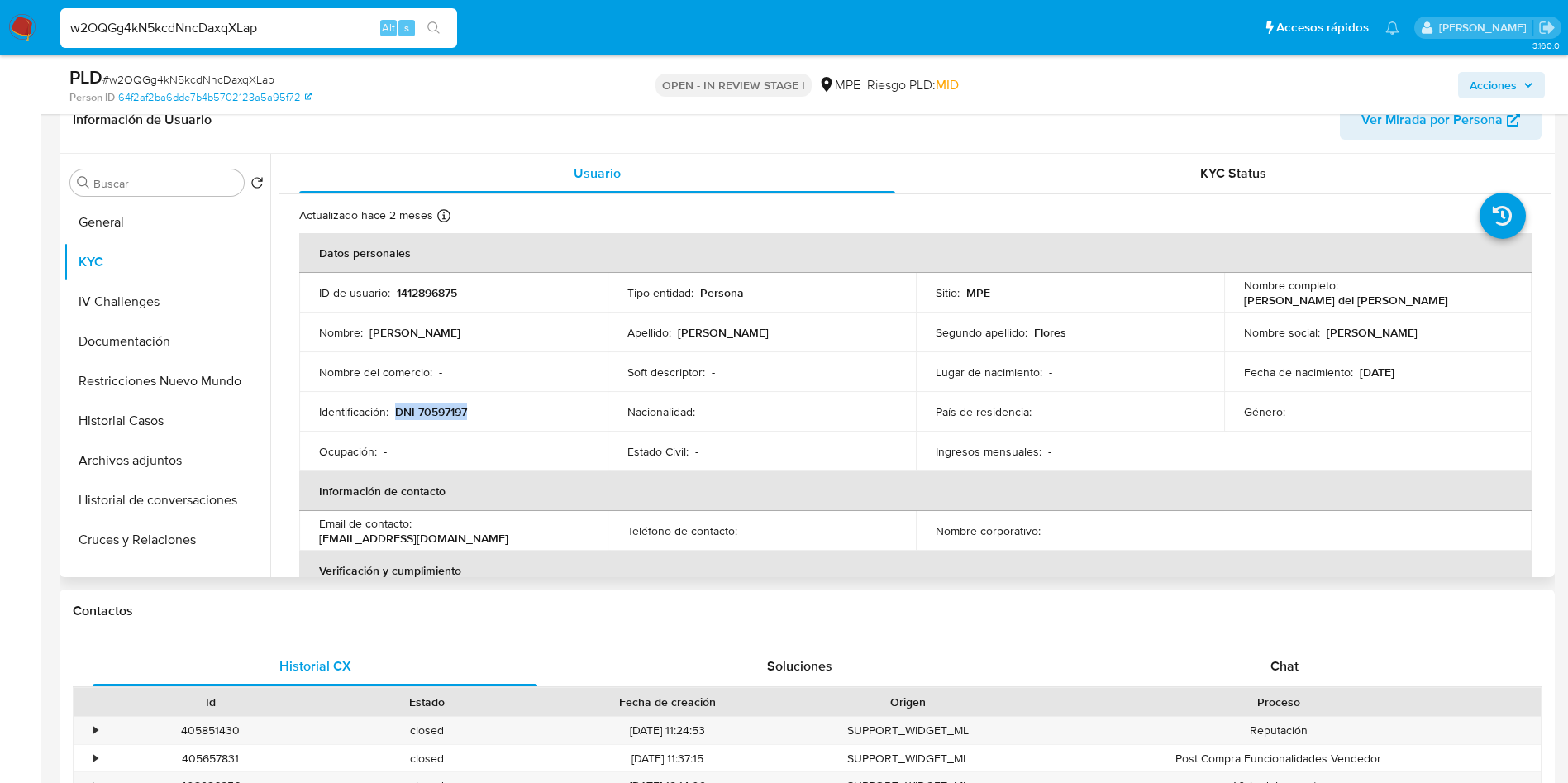
drag, startPoint x: 397, startPoint y: 406, endPoint x: 491, endPoint y: 407, distance: 94.0
click at [491, 407] on div "Identificación : DNI 70597197" at bounding box center [454, 412] width 269 height 15
copy p "DNI 70597197"
click at [821, 373] on div "Soft descriptor : -" at bounding box center [762, 372] width 269 height 15
click at [1182, 396] on td "País de residencia : -" at bounding box center [1069, 411] width 308 height 39
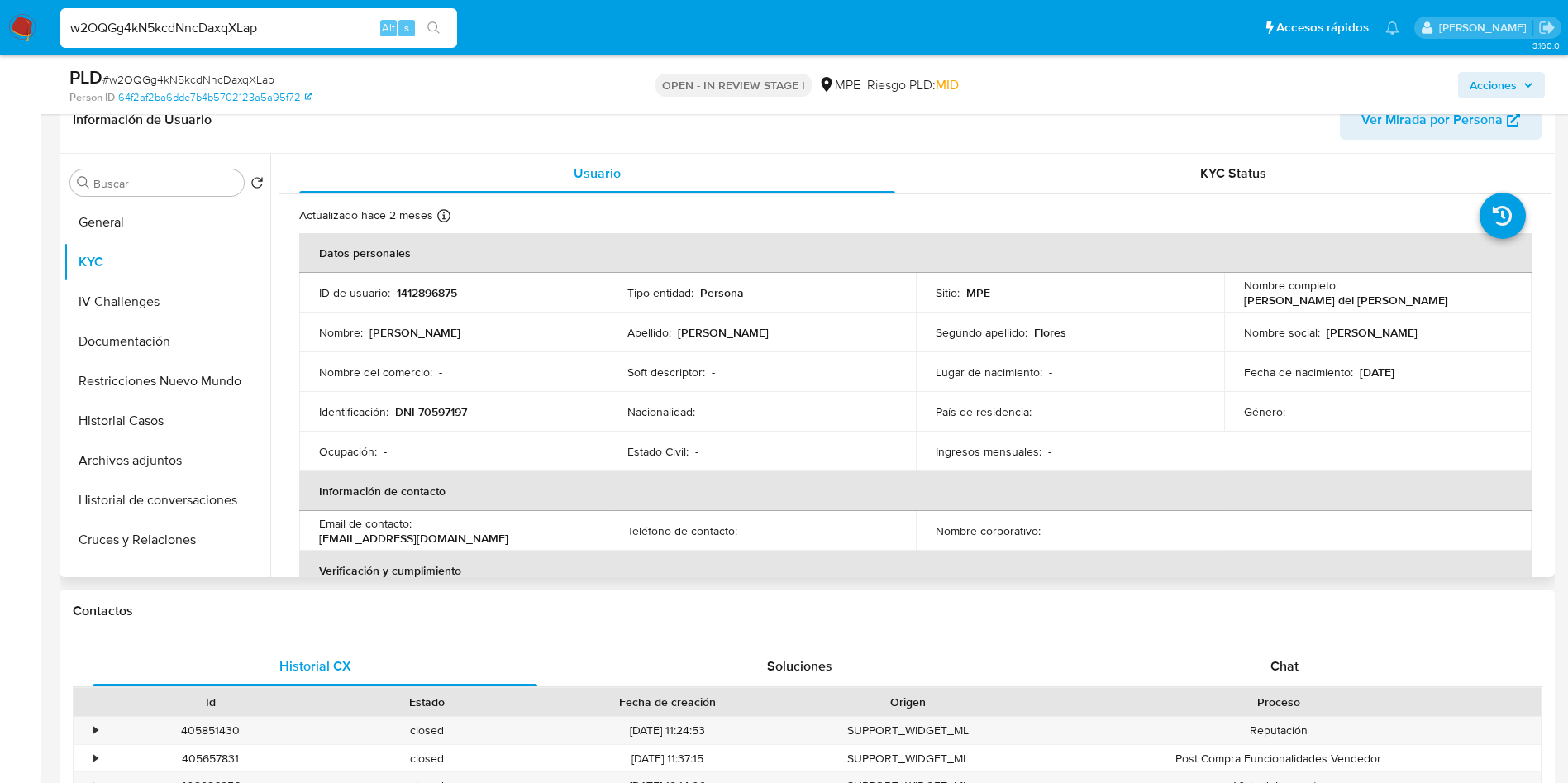
drag, startPoint x: 1349, startPoint y: 367, endPoint x: 1407, endPoint y: 353, distance: 59.7
click at [1416, 359] on td "Fecha de nacimiento : 18/07/1999" at bounding box center [1378, 371] width 308 height 39
copy div "18/07/1999"
click at [154, 329] on button "Documentación" at bounding box center [160, 341] width 193 height 39
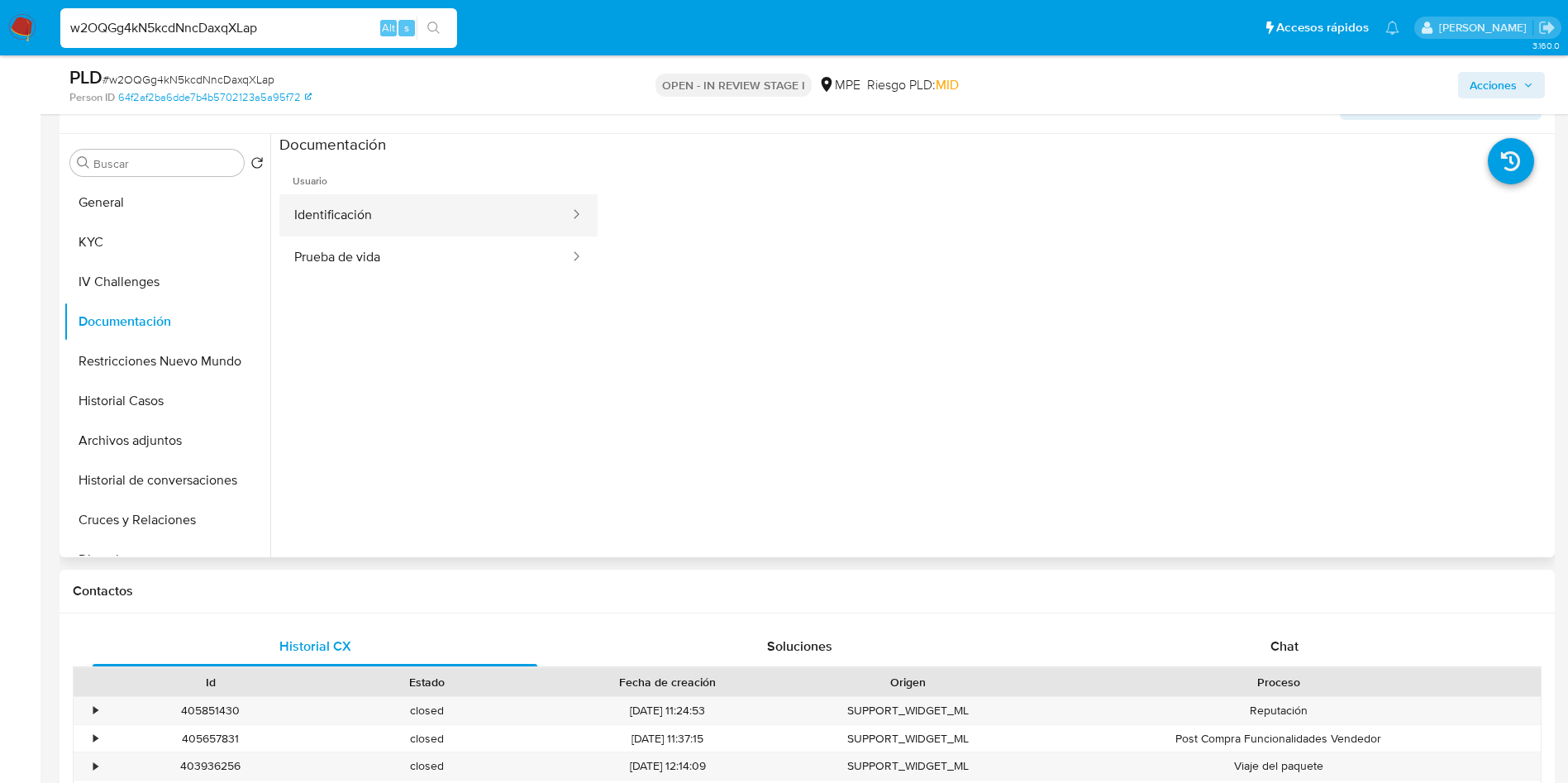
click at [469, 210] on button "Identificación" at bounding box center [424, 215] width 292 height 42
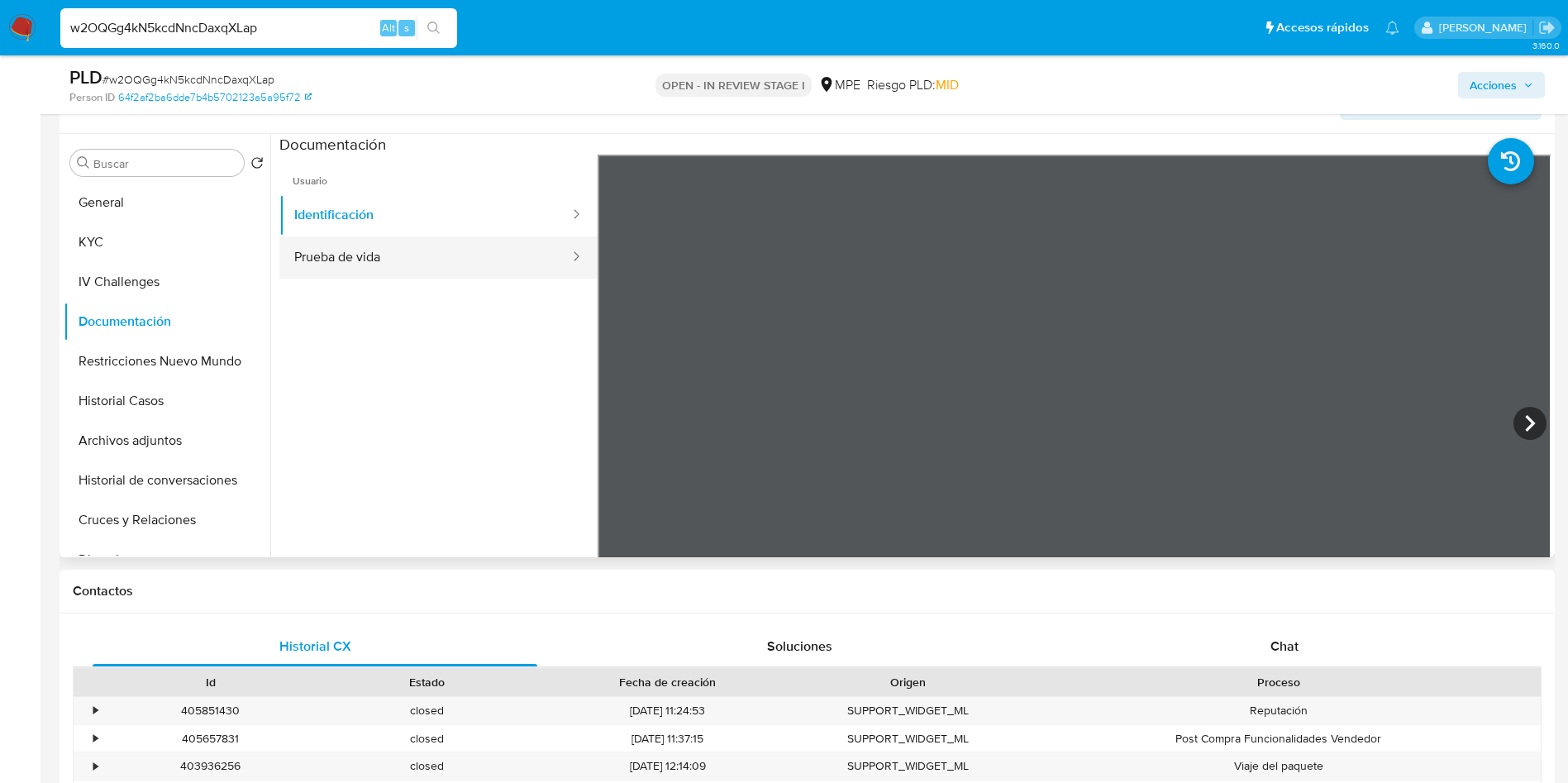
click at [364, 269] on button "Prueba de vida" at bounding box center [424, 257] width 292 height 42
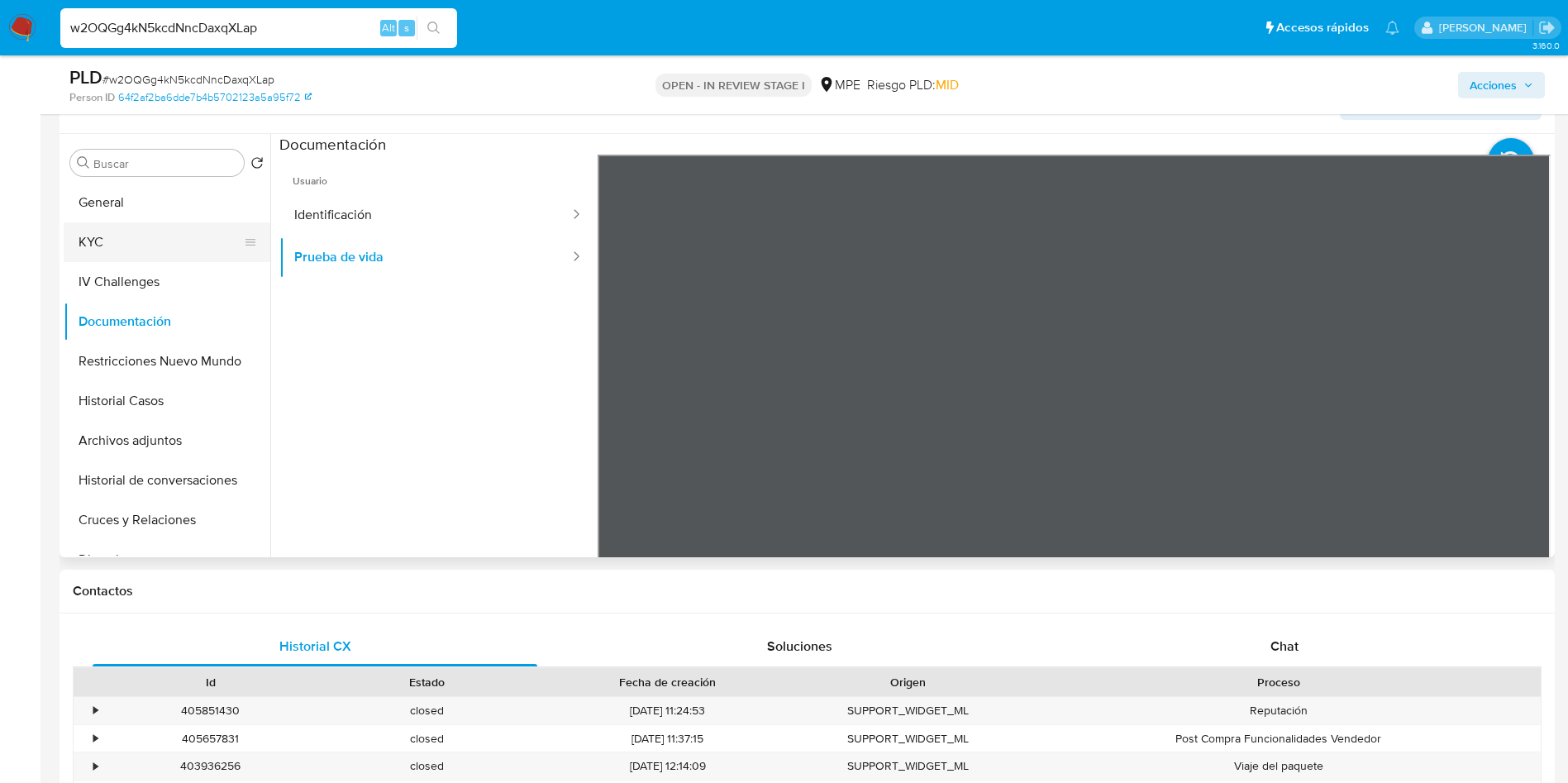
click at [108, 236] on button "KYC" at bounding box center [160, 241] width 193 height 39
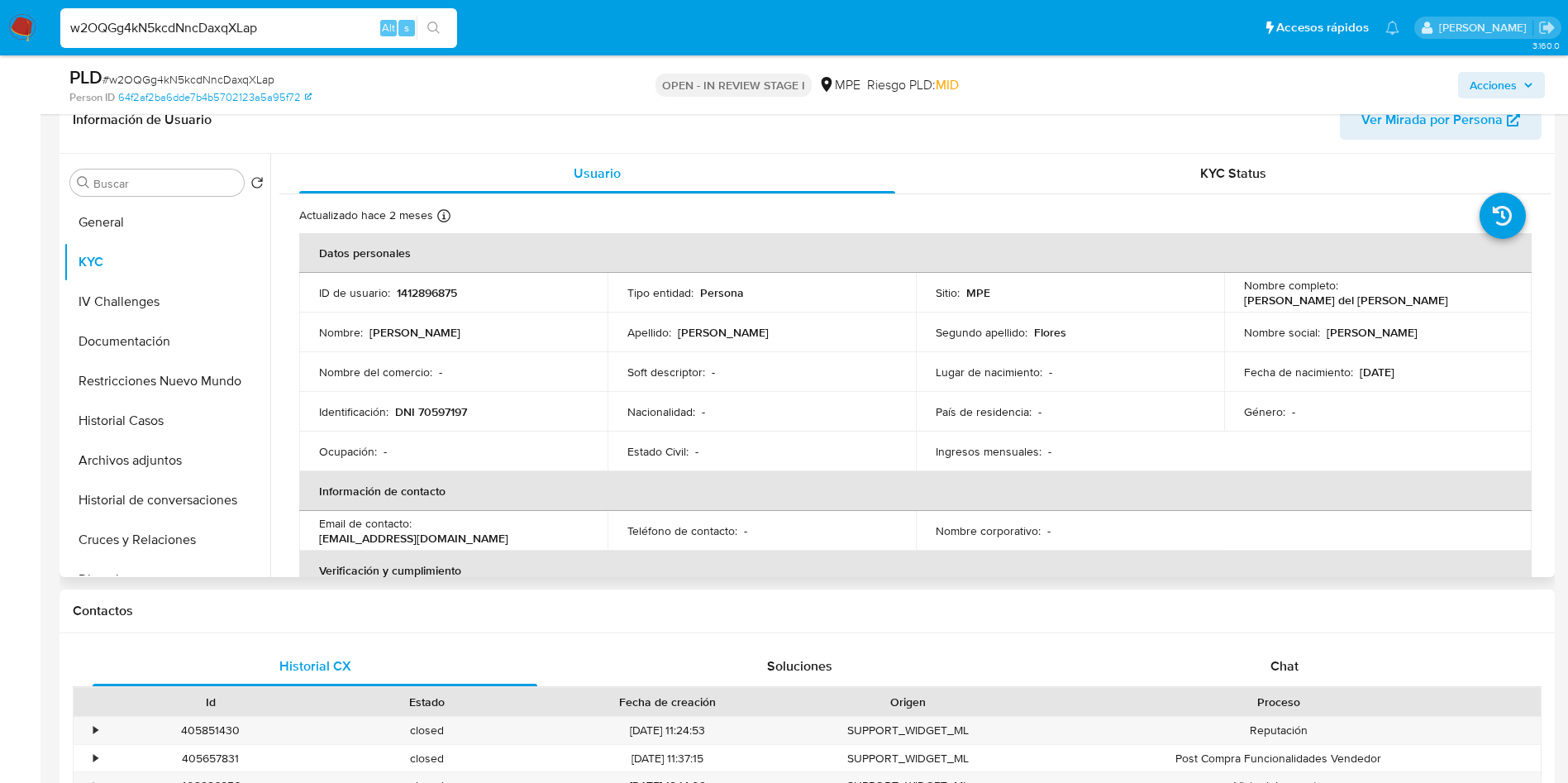
click at [1044, 124] on header "Información de Usuario Ver Mirada por Persona" at bounding box center [808, 119] width 1469 height 39
click at [435, 286] on p "1412896875" at bounding box center [427, 293] width 60 height 15
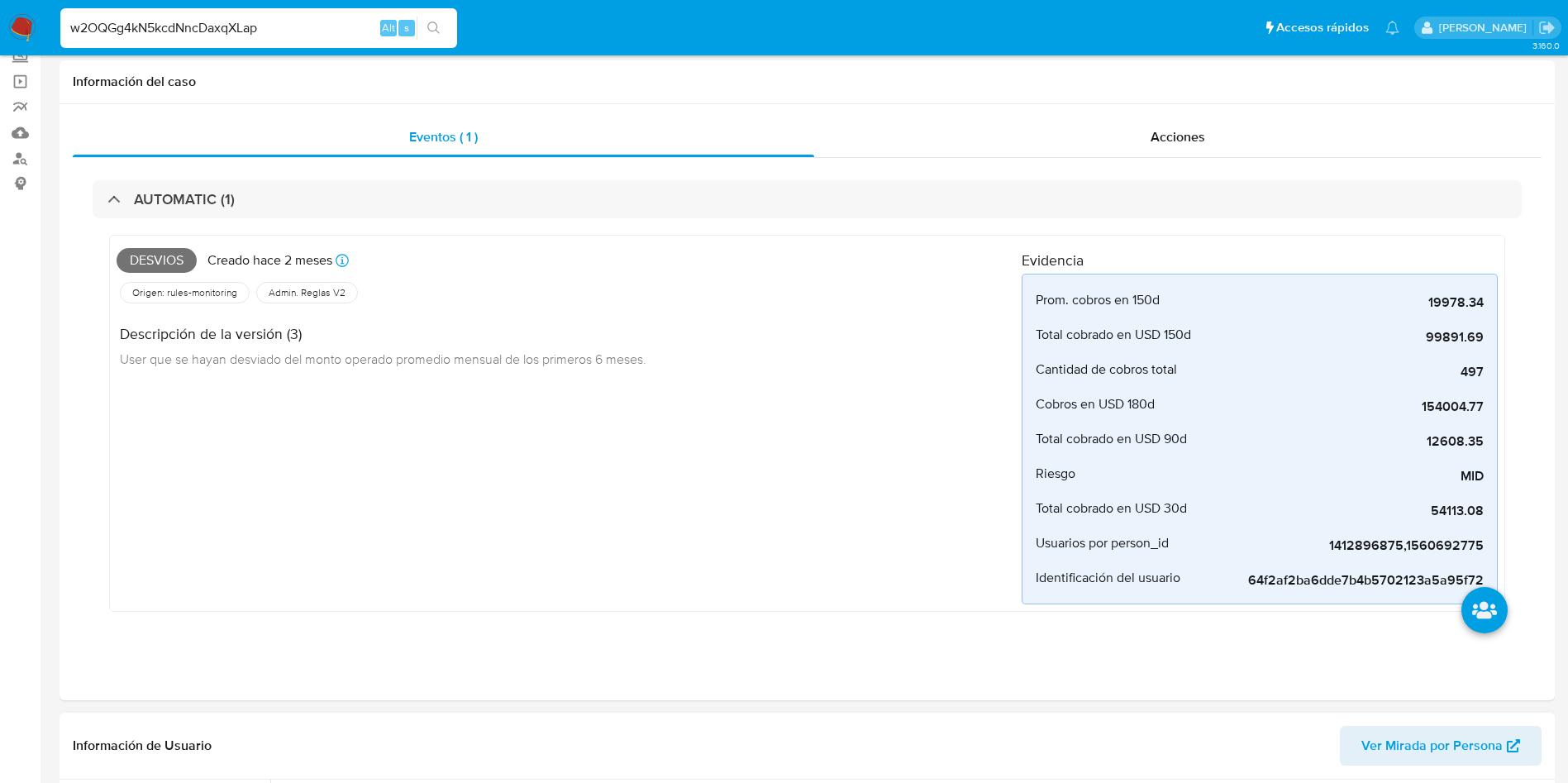
scroll to position [620, 0]
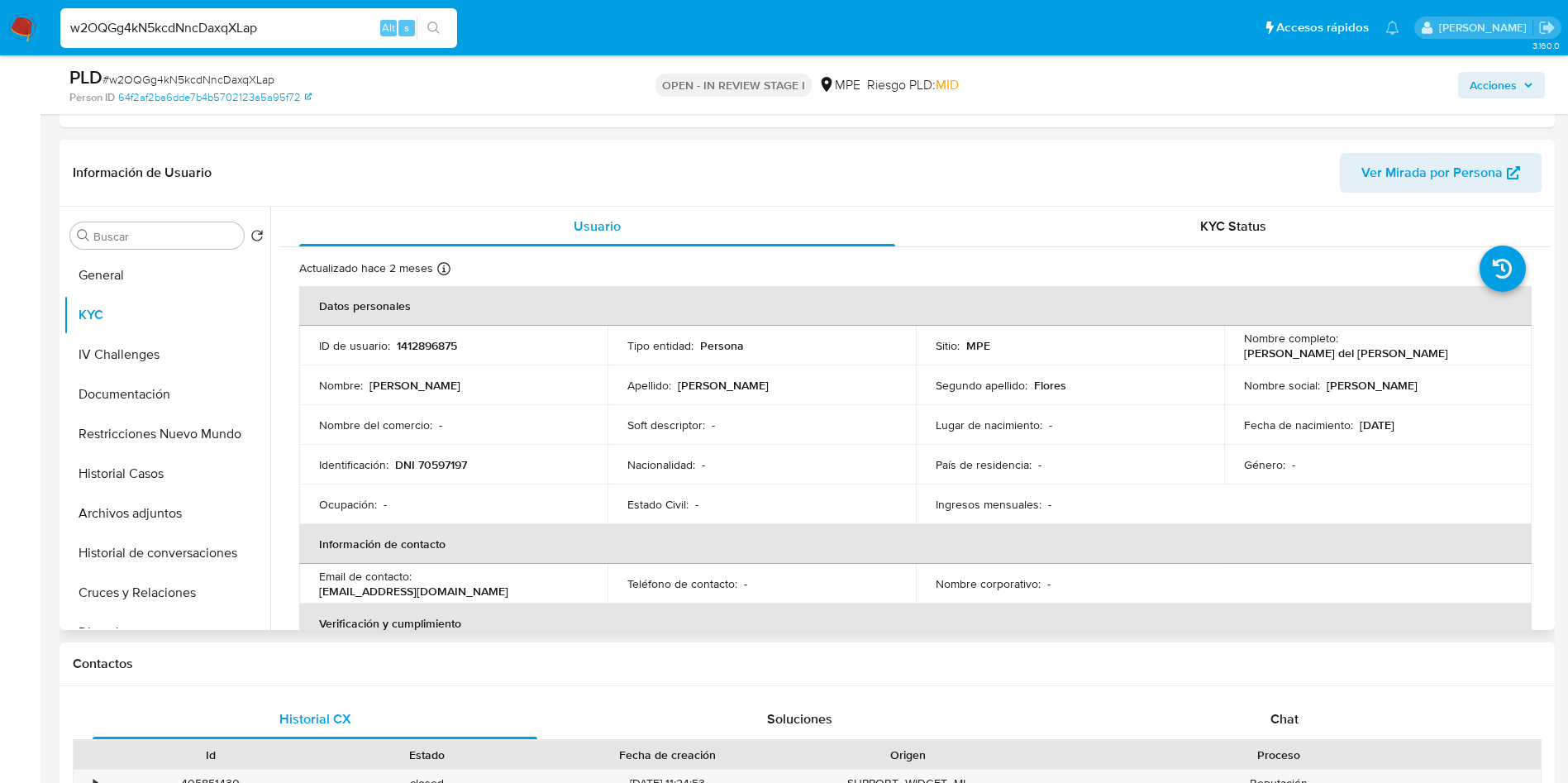
click at [423, 356] on td "ID de usuario : 1412896875" at bounding box center [453, 345] width 308 height 39
click at [430, 348] on p "1412896875" at bounding box center [427, 346] width 60 height 15
drag, startPoint x: 1341, startPoint y: 339, endPoint x: 1492, endPoint y: 345, distance: 151.1
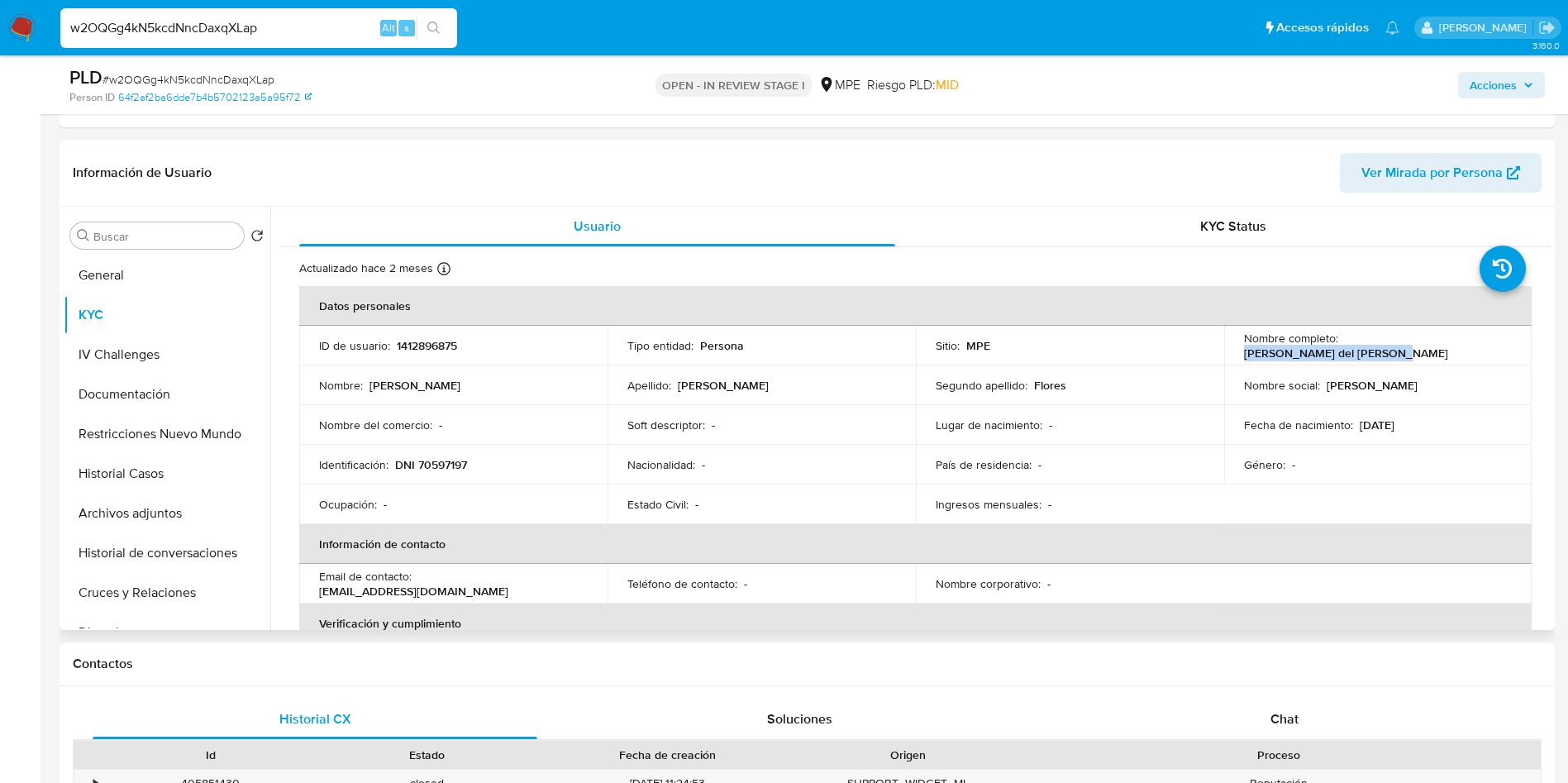
click at [1492, 345] on div "Nombre completo : Carmen Gabriela del Flores" at bounding box center [1379, 346] width 269 height 30
click at [441, 451] on td "Identificación : DNI 70597197" at bounding box center [453, 464] width 308 height 39
click at [443, 460] on p "DNI 70597197" at bounding box center [431, 465] width 72 height 15
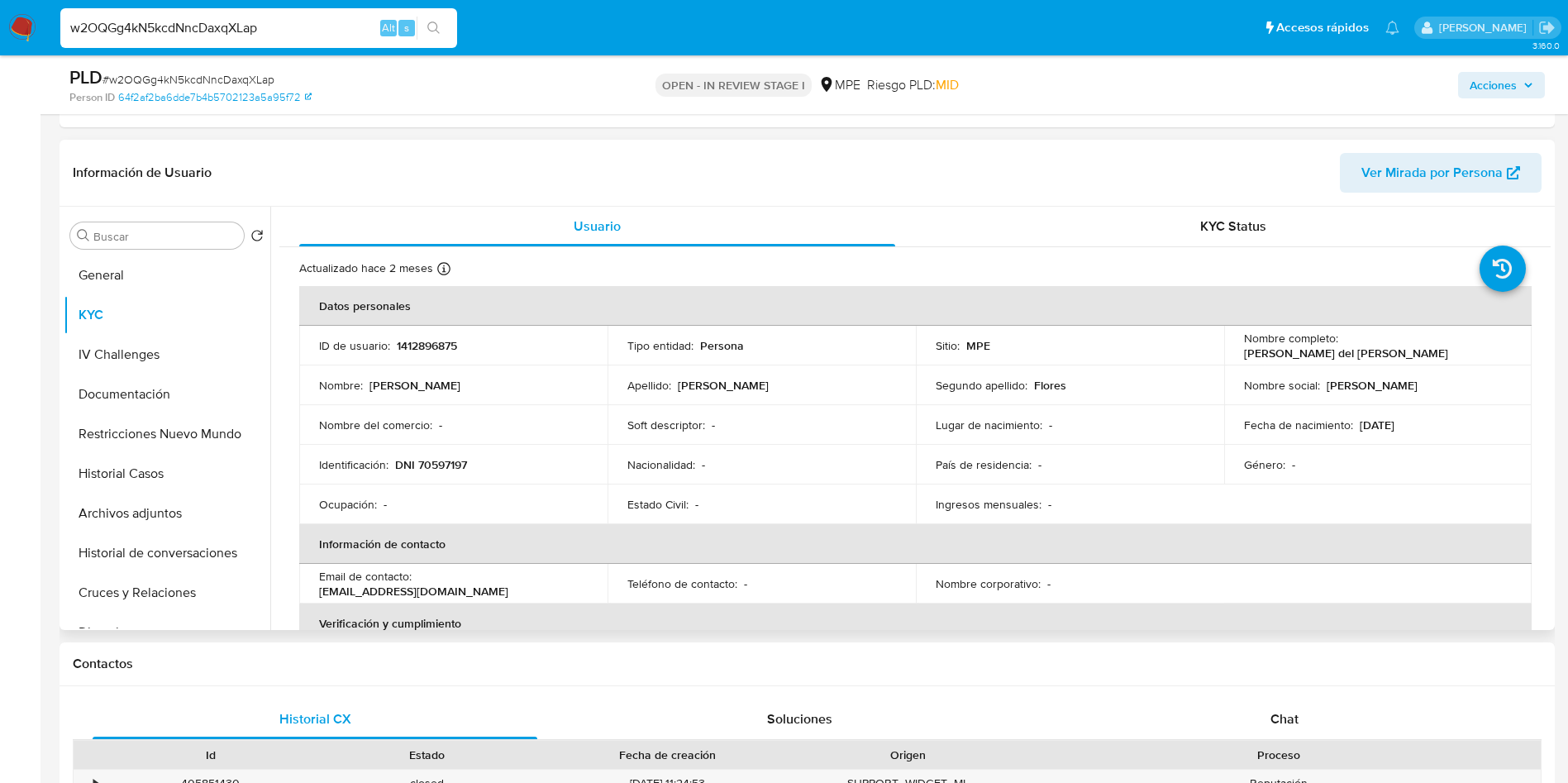
click at [661, 424] on p "Soft descriptor :" at bounding box center [666, 424] width 78 height 15
drag, startPoint x: 419, startPoint y: 579, endPoint x: 578, endPoint y: 587, distance: 159.2
click at [578, 587] on div "Email de contacto : gabriela16flores18@gmail.com" at bounding box center [454, 584] width 269 height 30
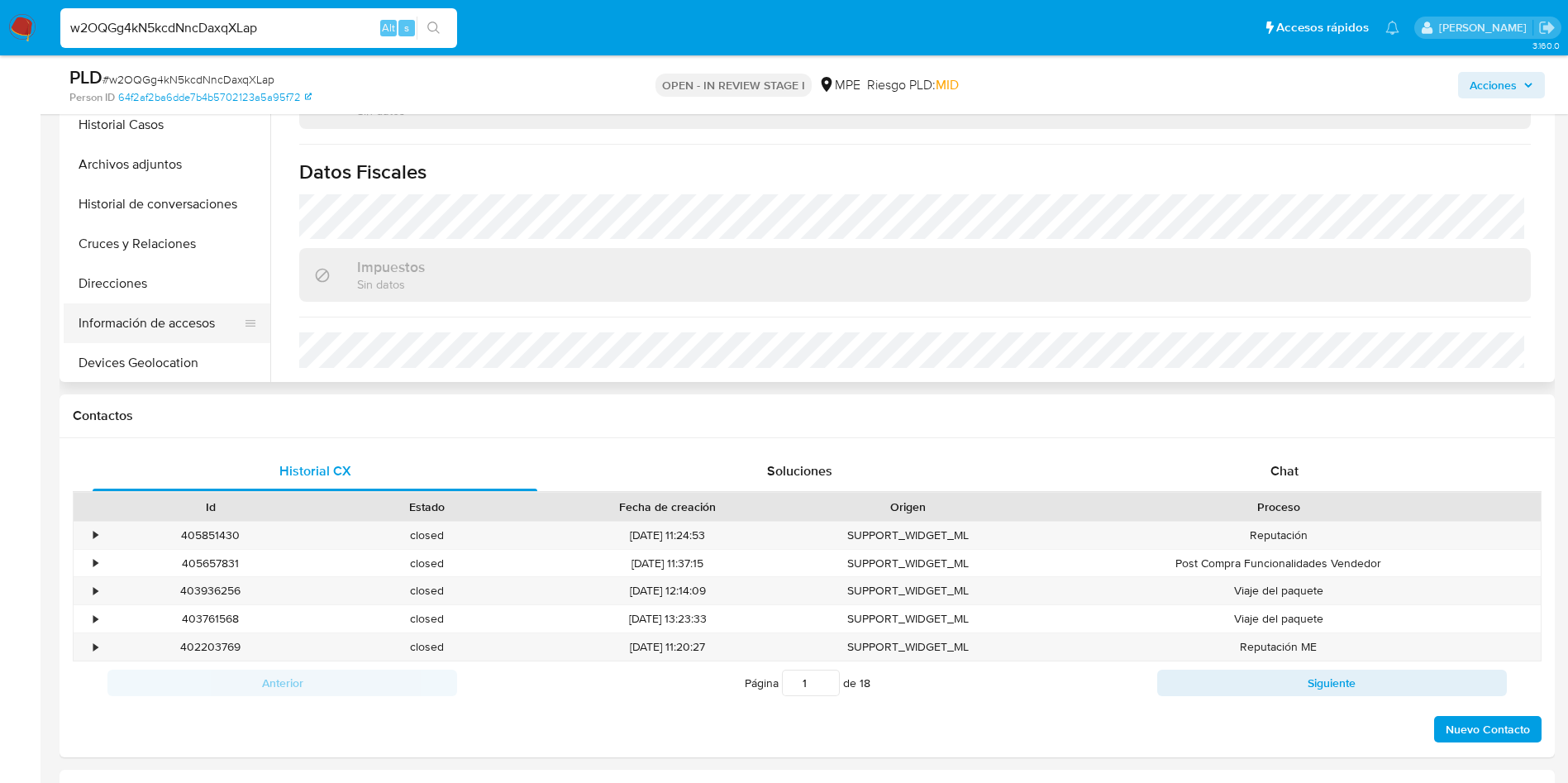
scroll to position [124, 0]
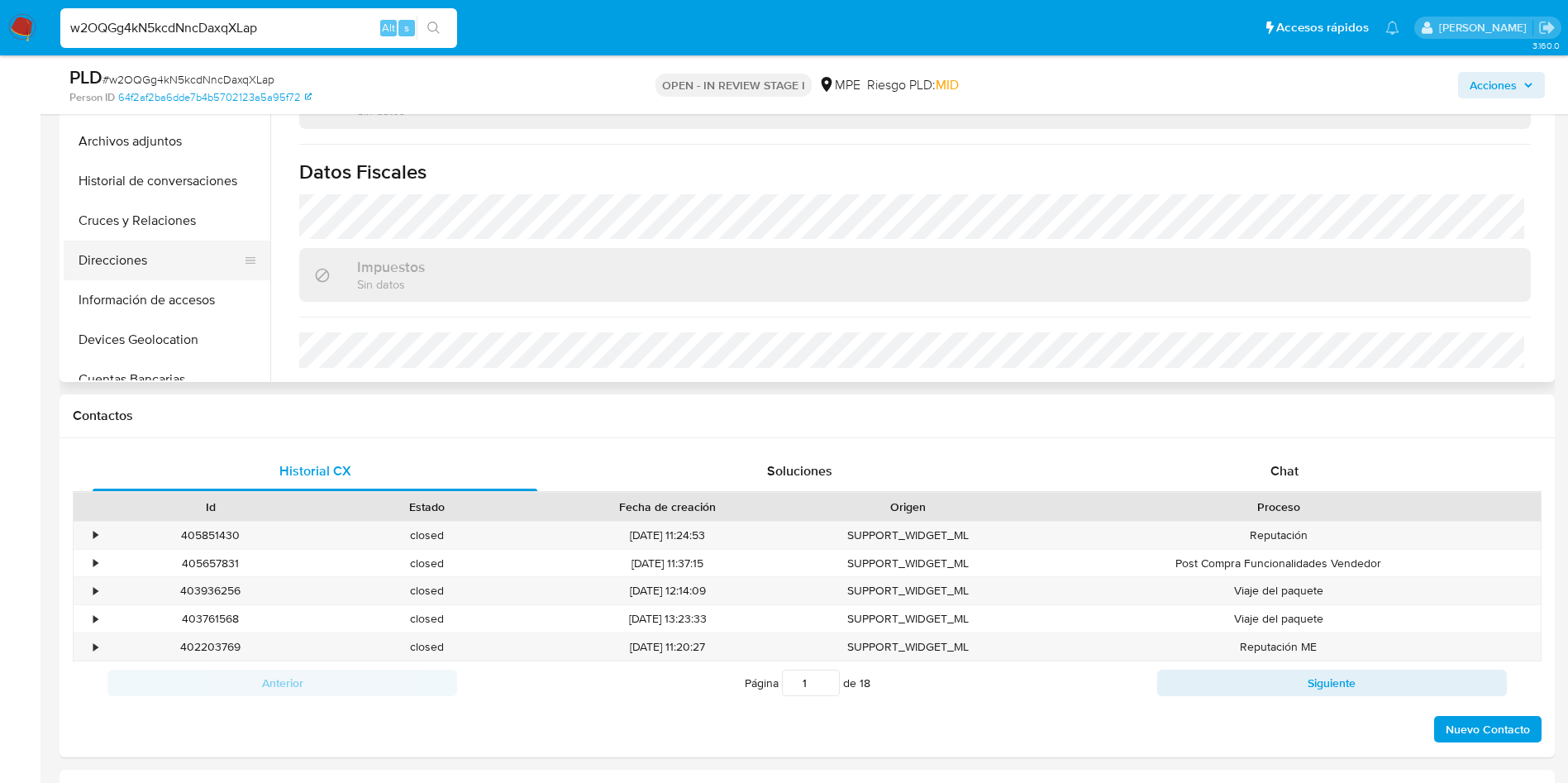
click at [154, 266] on button "Direcciones" at bounding box center [160, 260] width 193 height 39
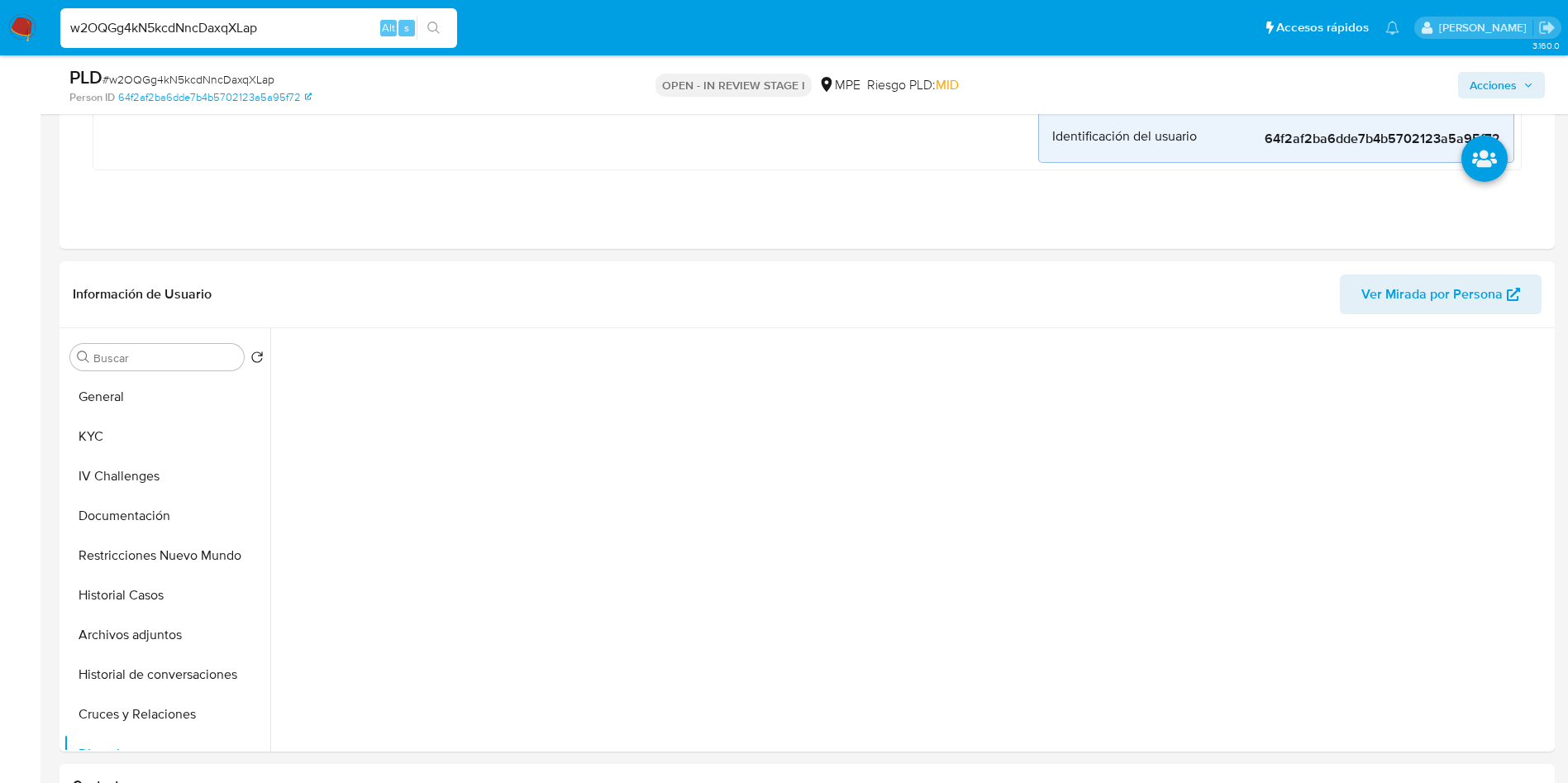
scroll to position [372, 0]
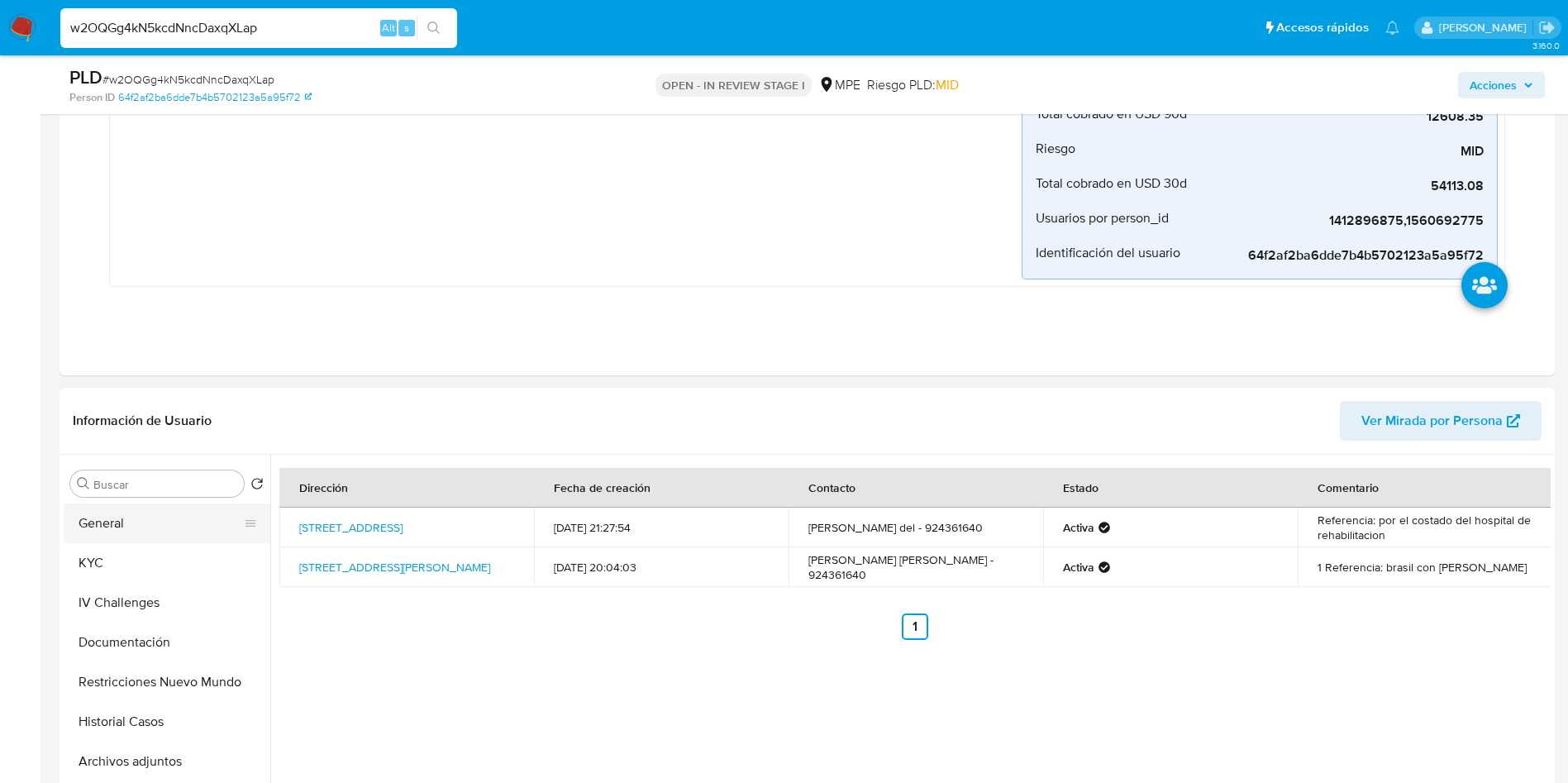
click at [156, 515] on button "General" at bounding box center [160, 522] width 193 height 39
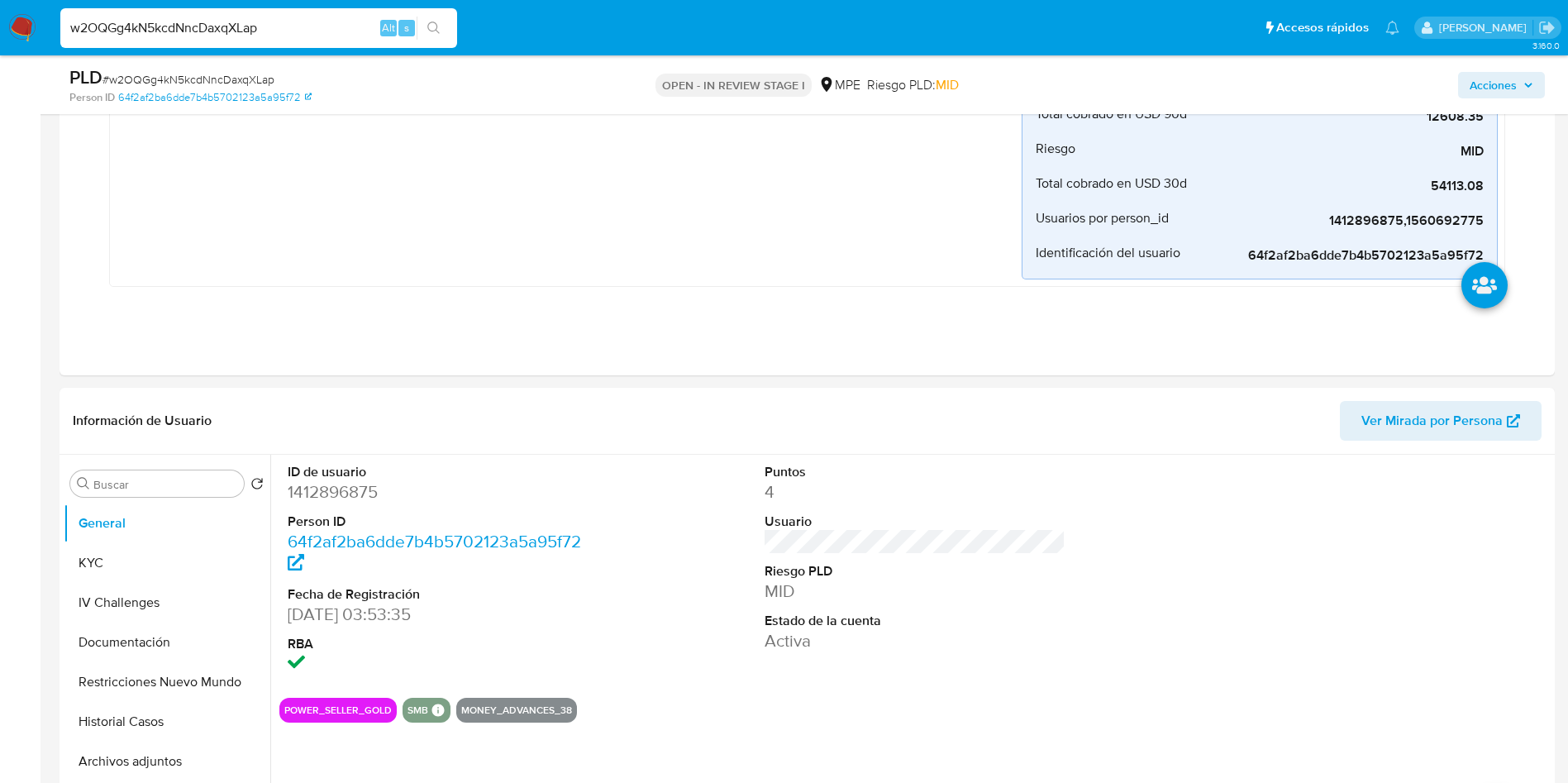
click at [299, 30] on input "w2OQGg4kN5kcdNncDaxqXLap" at bounding box center [259, 27] width 397 height 21
click at [299, 29] on input "w2OQGg4kN5kcdNncDaxqXLap" at bounding box center [259, 27] width 397 height 21
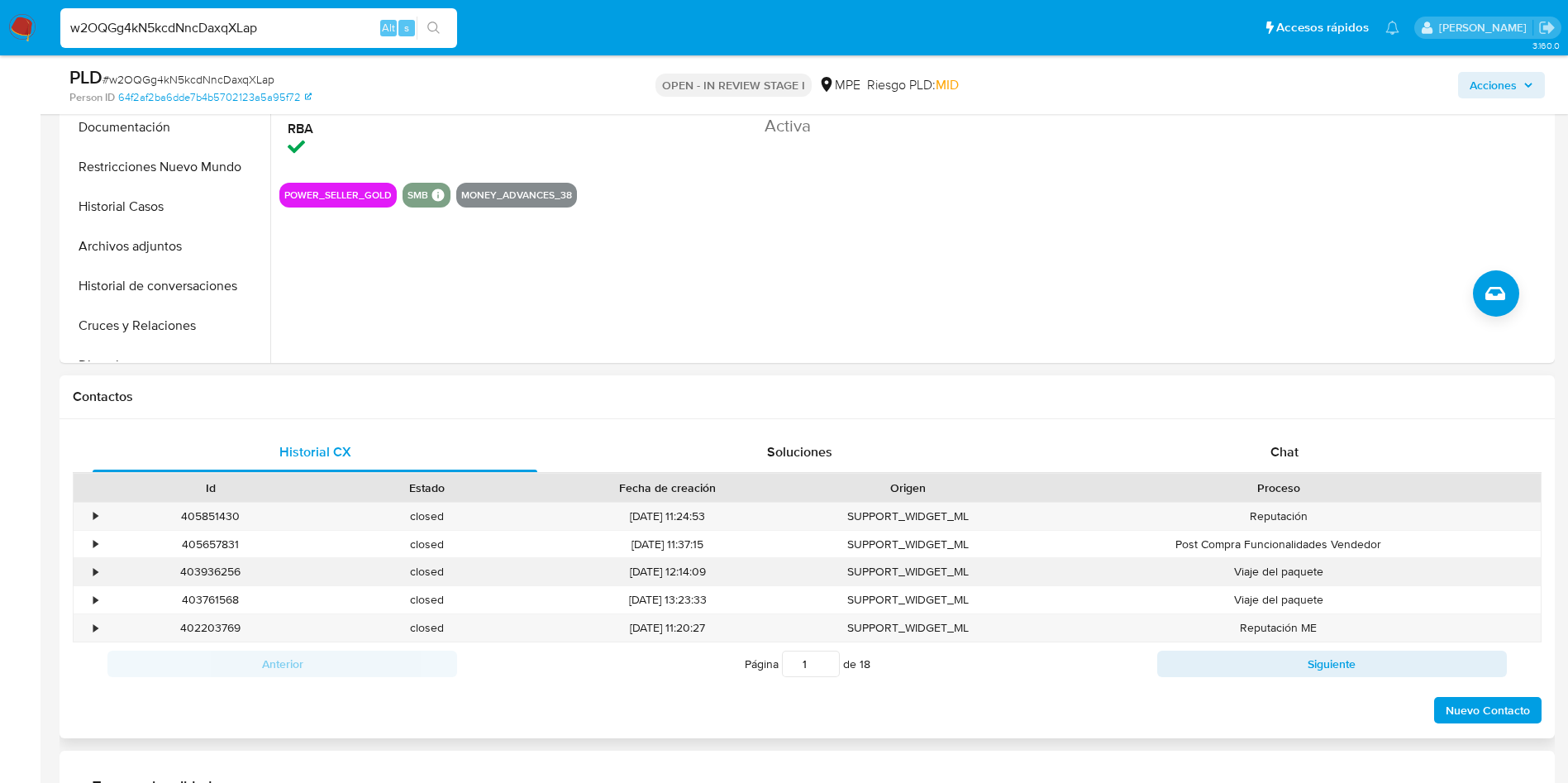
scroll to position [992, 0]
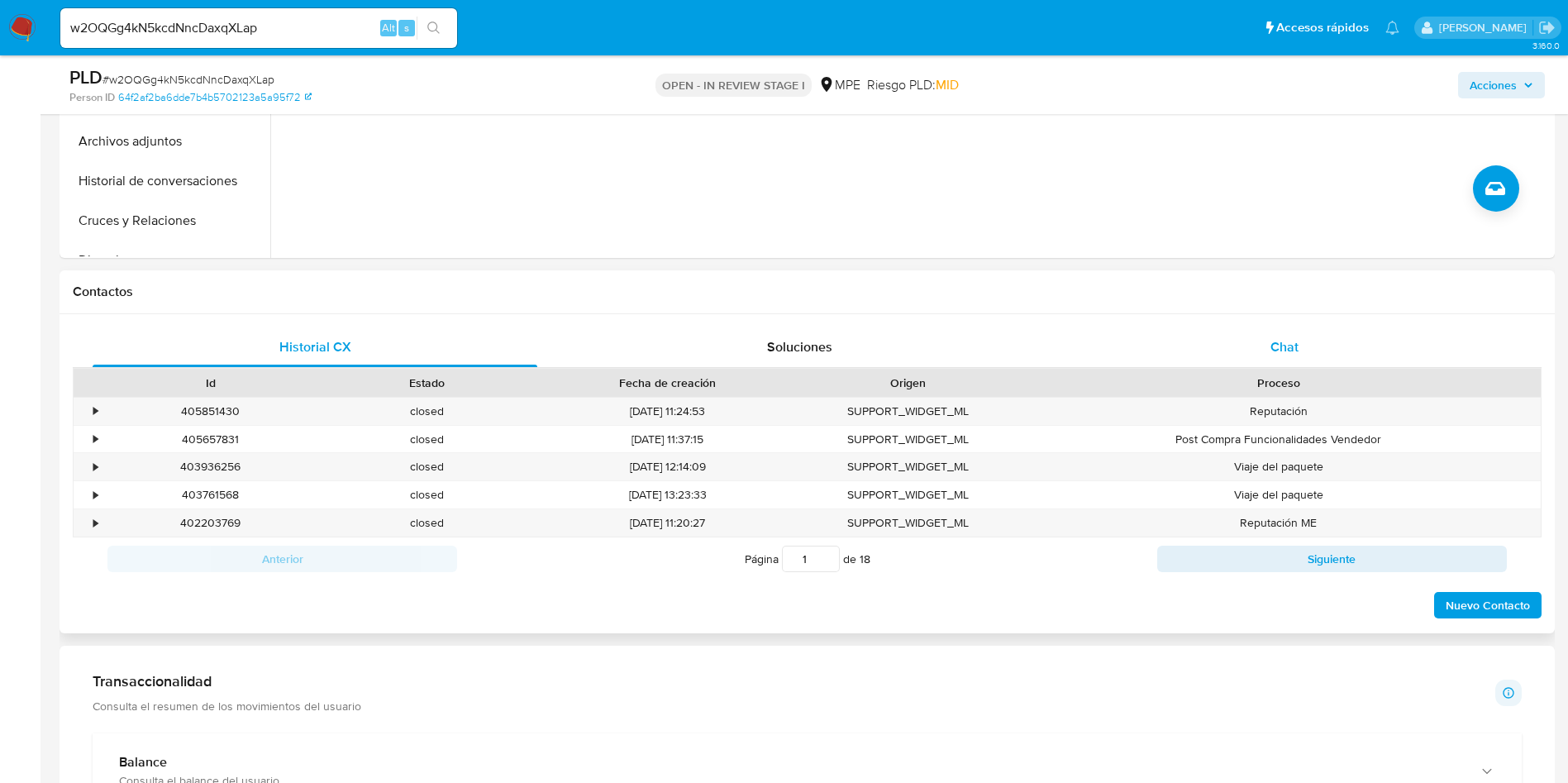
click at [1324, 332] on div "Chat" at bounding box center [1284, 347] width 445 height 39
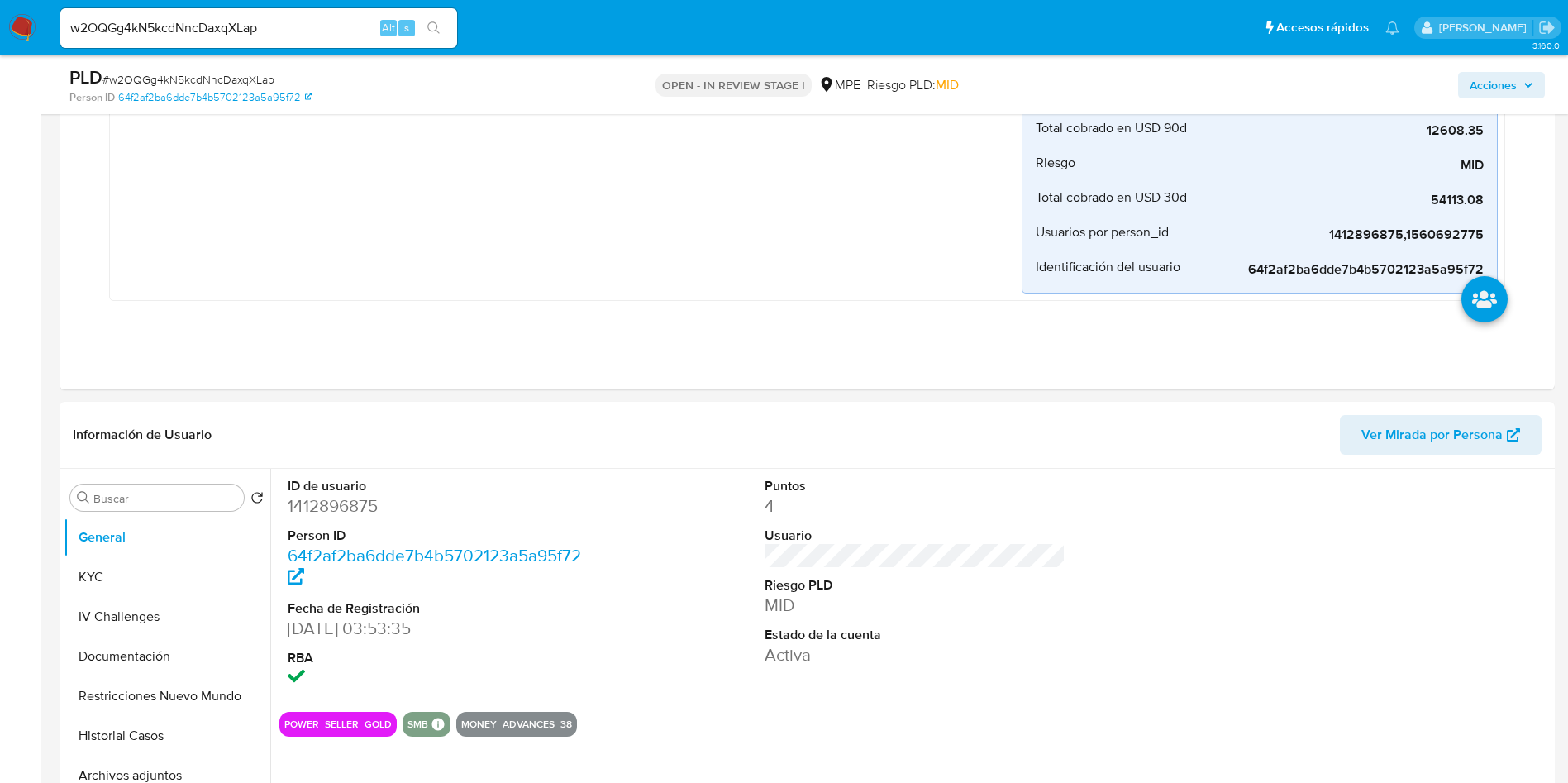
scroll to position [248, 0]
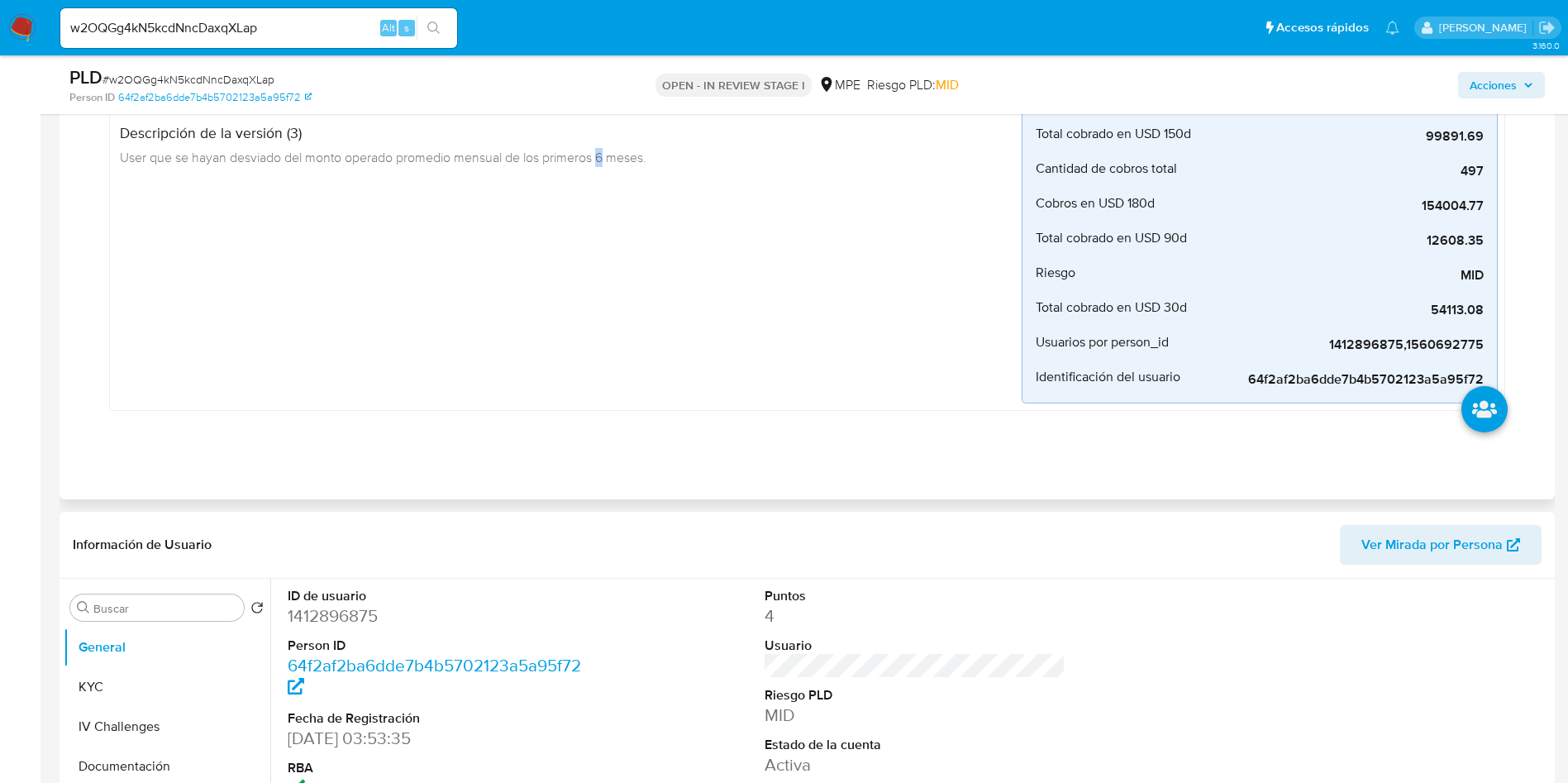
click at [606, 411] on div "Desvios Creado hace 2 meses Creado: 12/07/2025 07:33:47 Origen: rules-monitorin…" at bounding box center [807, 226] width 1430 height 418
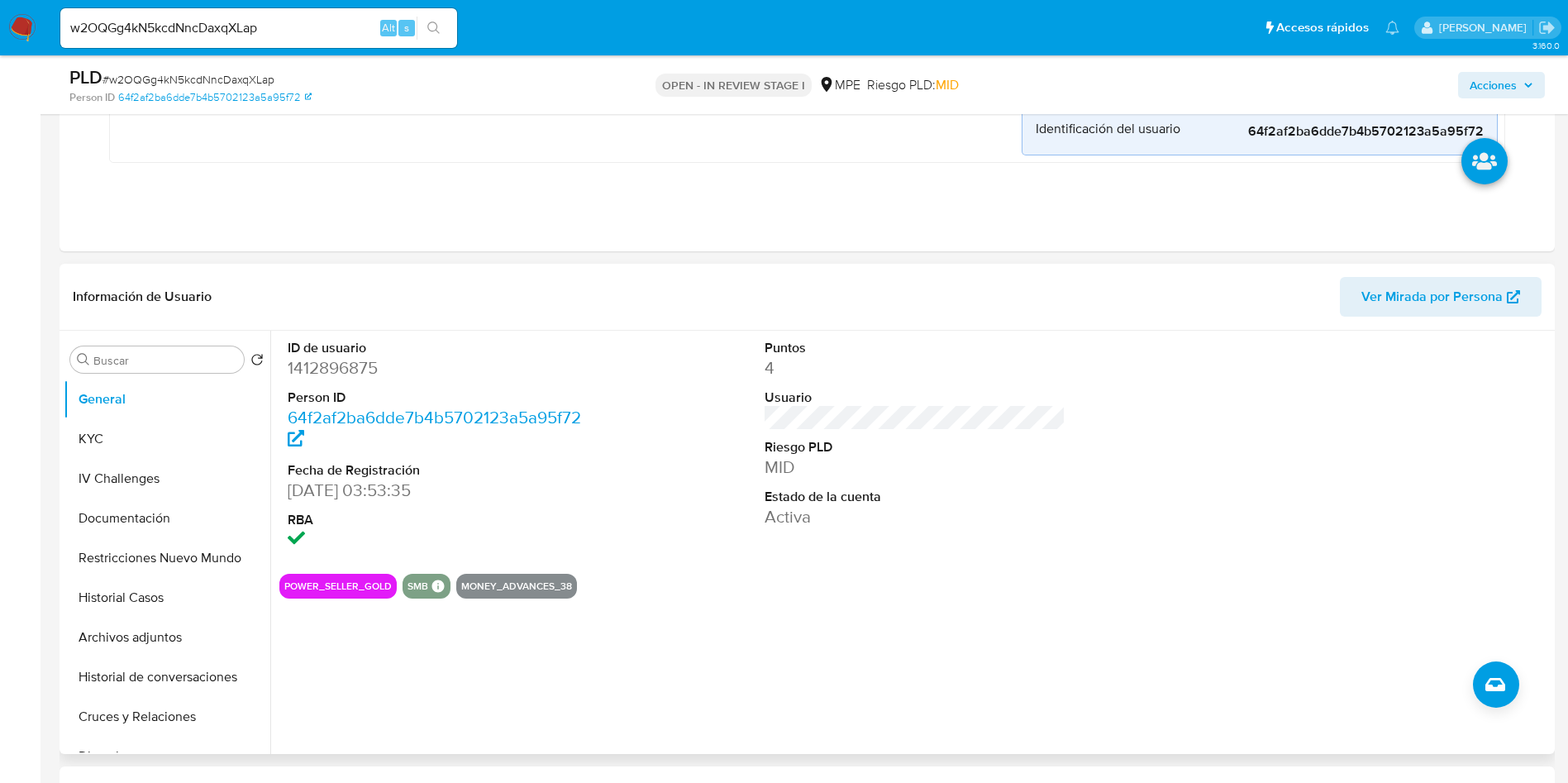
click at [872, 524] on dd "Activa" at bounding box center [916, 516] width 302 height 23
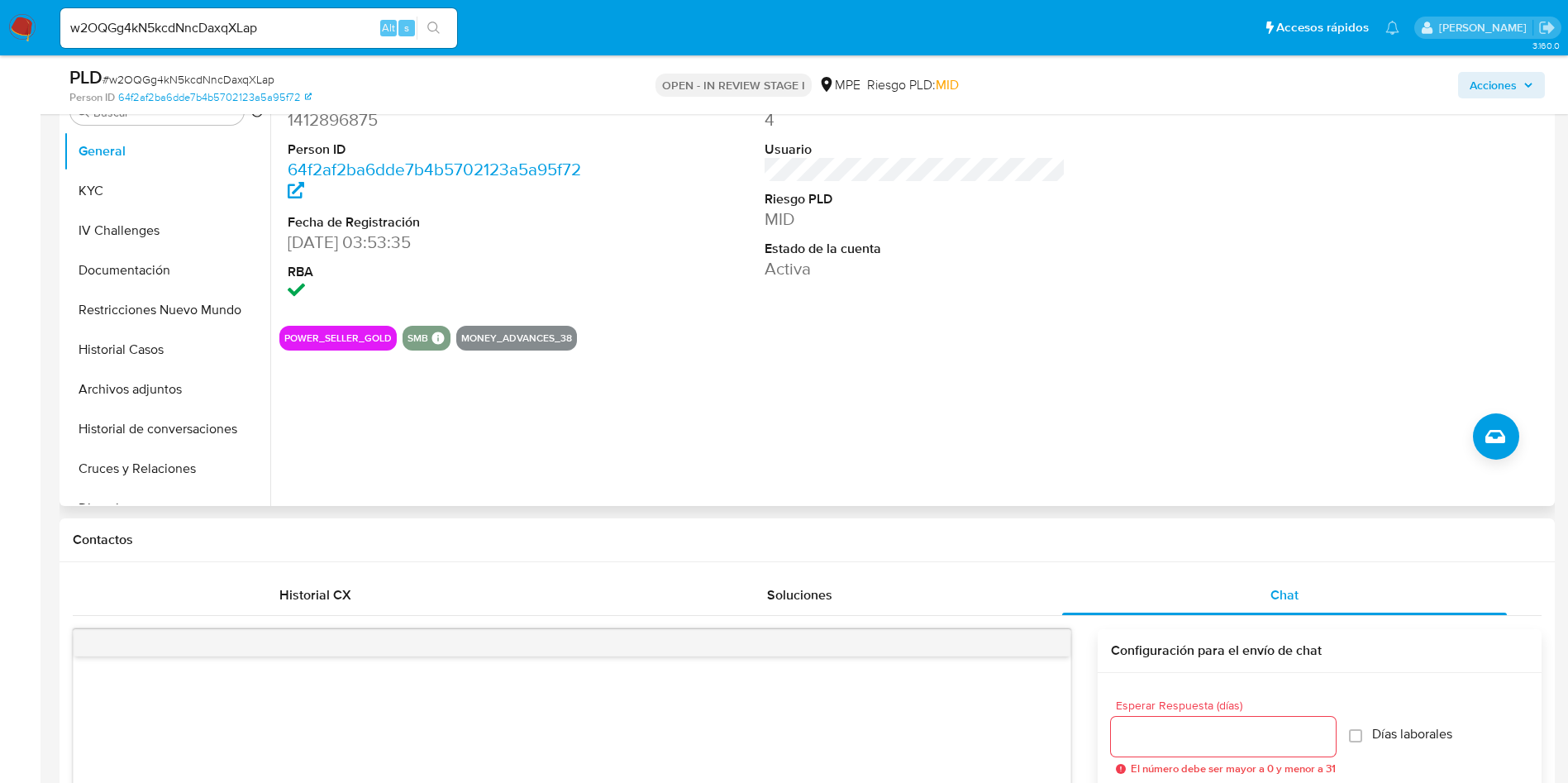
click at [923, 418] on div "ID de usuario 1412896875 Person ID 64f2af2ba6dde7b4b5702123a5a95f72 Fecha de Re…" at bounding box center [911, 294] width 1281 height 424
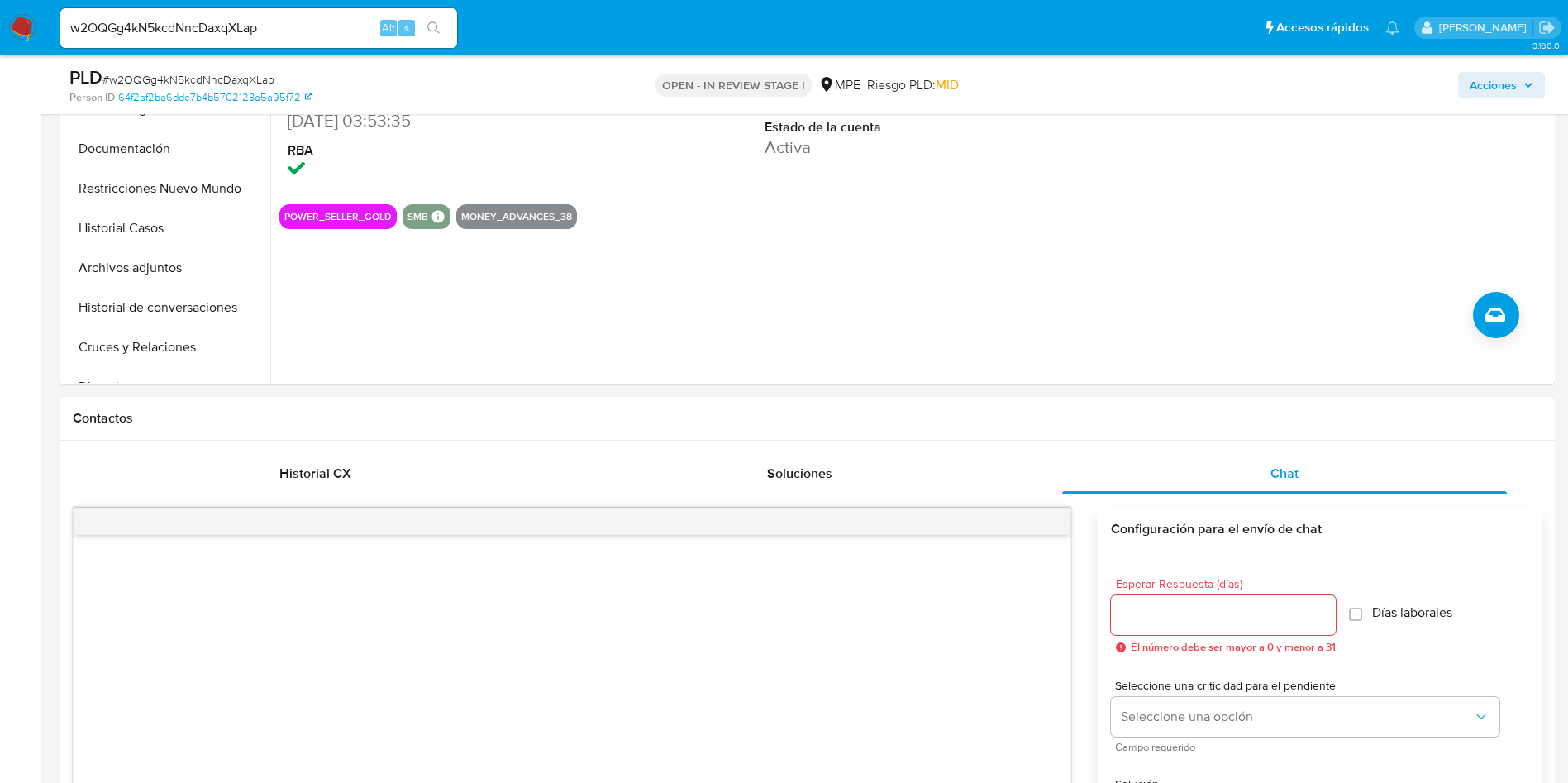
scroll to position [992, 0]
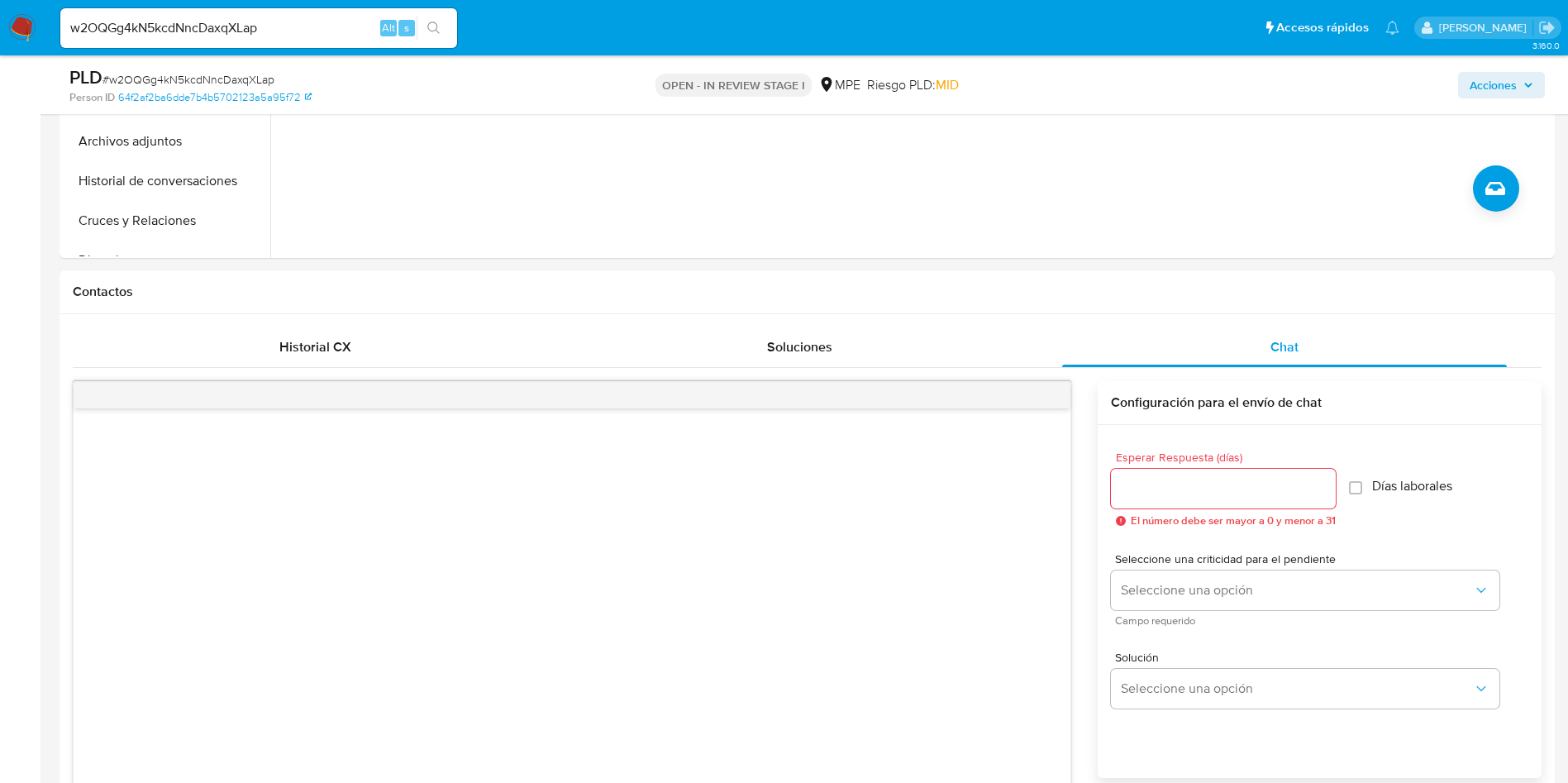
drag, startPoint x: 932, startPoint y: 263, endPoint x: 833, endPoint y: 278, distance: 100.1
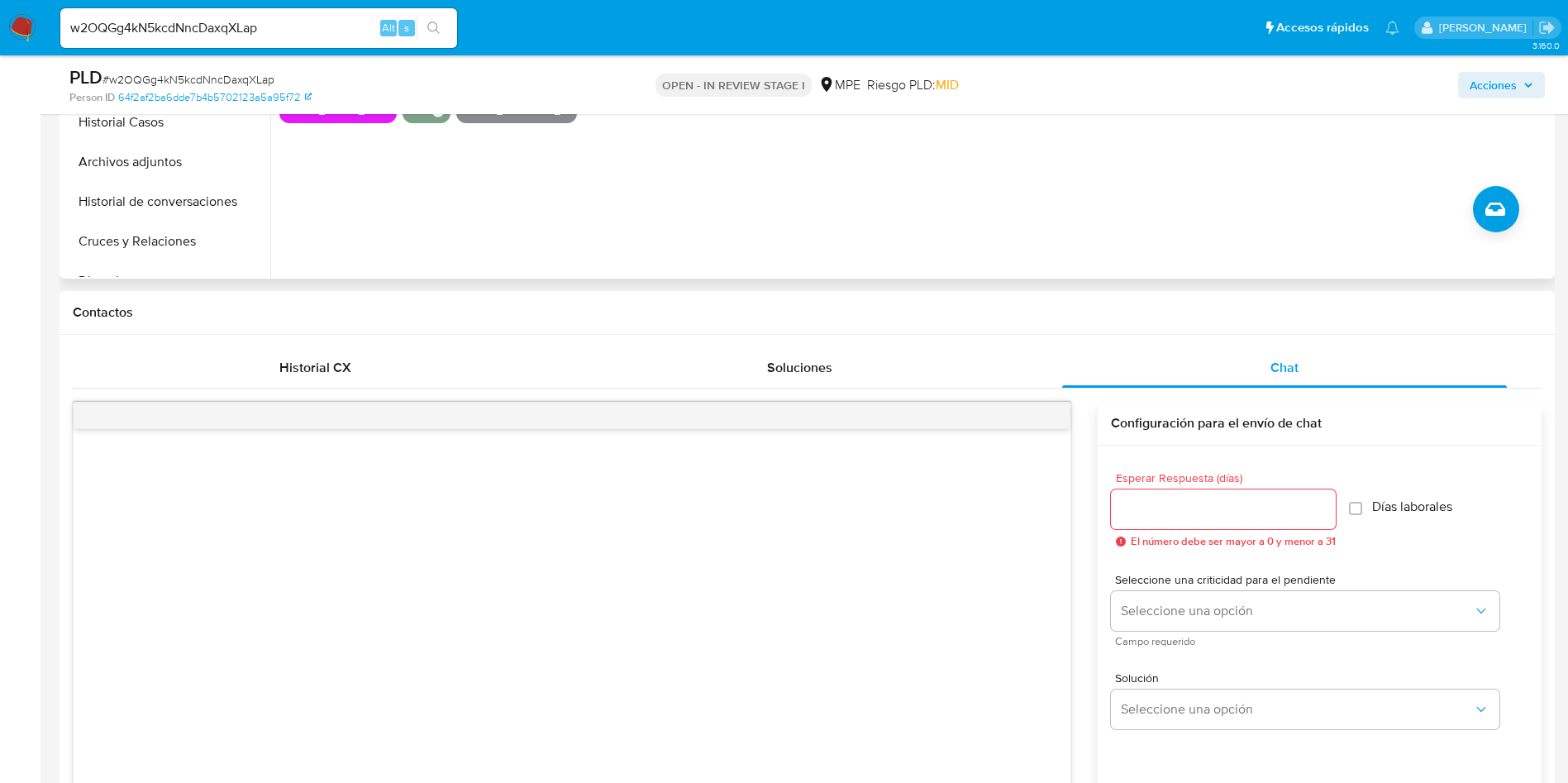
scroll to position [744, 0]
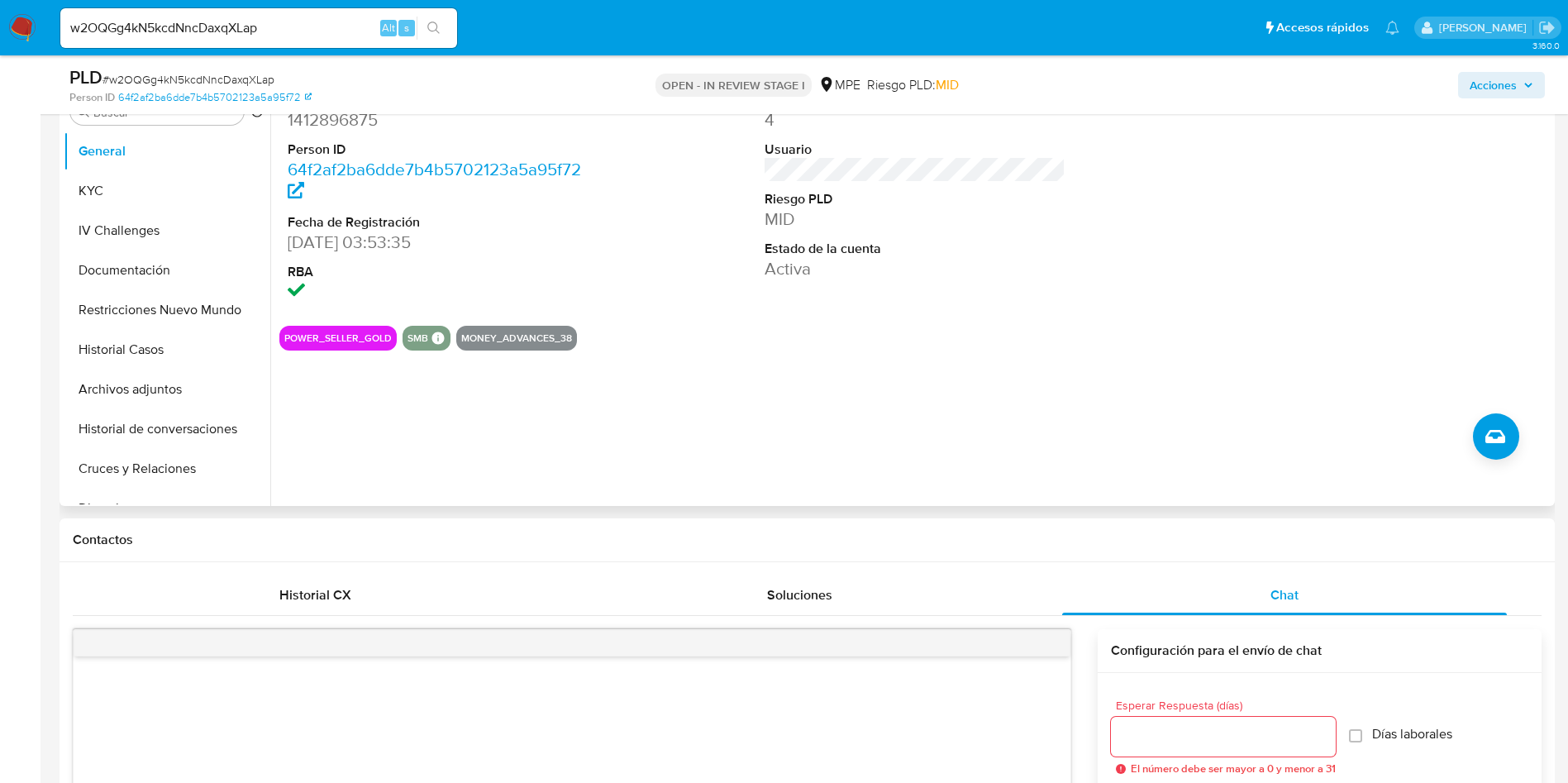
drag, startPoint x: 848, startPoint y: 335, endPoint x: 856, endPoint y: 336, distance: 8.1
click at [850, 335] on div "POWER_SELLER_GOLD SMB SMB SMB Advisor Email - Advisor Name - MONEY_ADVANCES_38" at bounding box center [915, 338] width 1272 height 25
click at [735, 339] on div "POWER_SELLER_GOLD SMB SMB SMB Advisor Email - Advisor Name - MONEY_ADVANCES_38" at bounding box center [915, 338] width 1272 height 25
drag, startPoint x: 717, startPoint y: 307, endPoint x: 710, endPoint y: 302, distance: 8.6
click at [710, 302] on div "ID de usuario 1412896875 Person ID 64f2af2ba6dde7b4b5702123a5a95f72 Fecha de Re…" at bounding box center [915, 197] width 1272 height 230
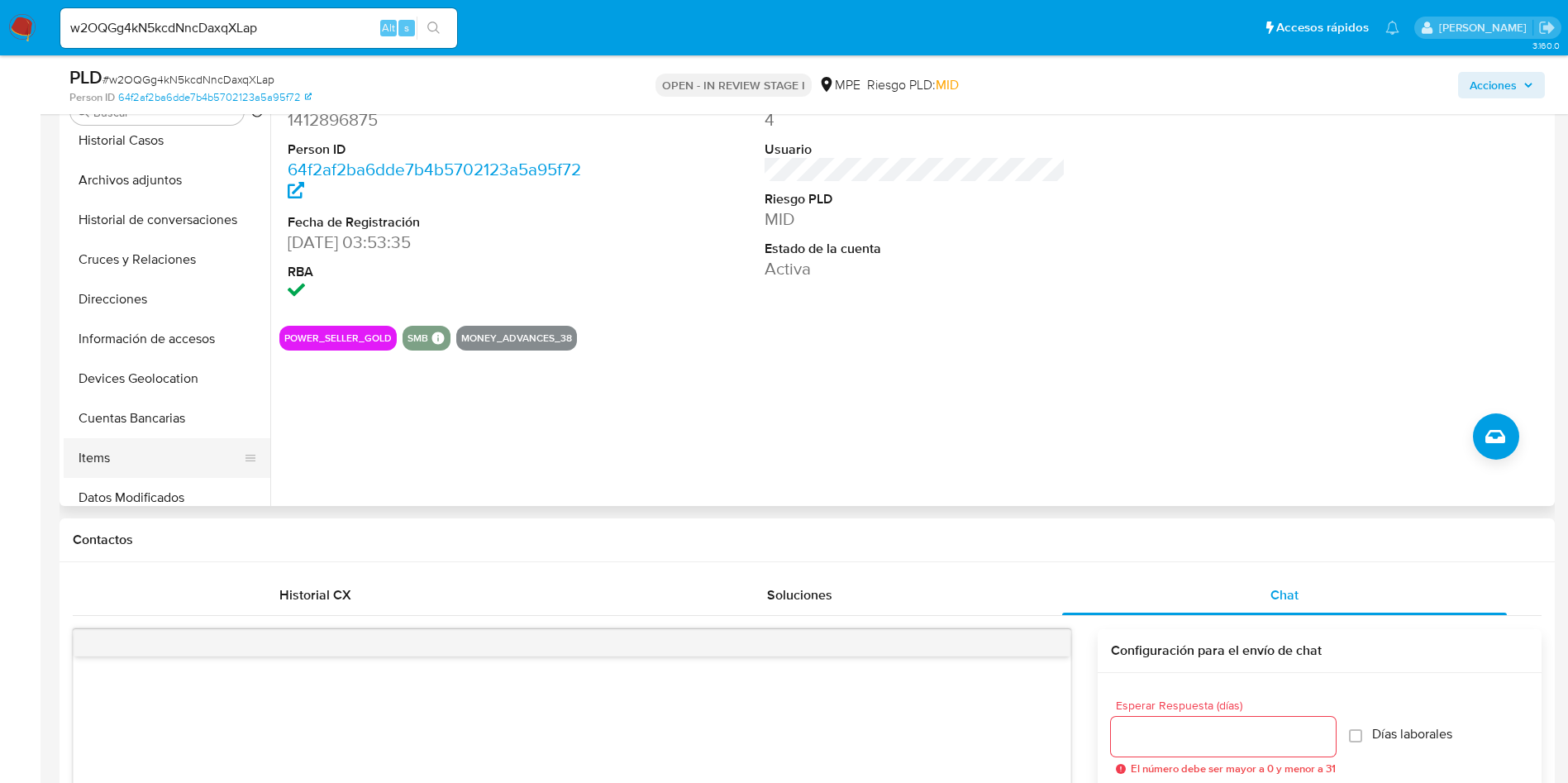
scroll to position [248, 0]
click at [145, 379] on button "Cuentas Bancarias" at bounding box center [160, 379] width 193 height 39
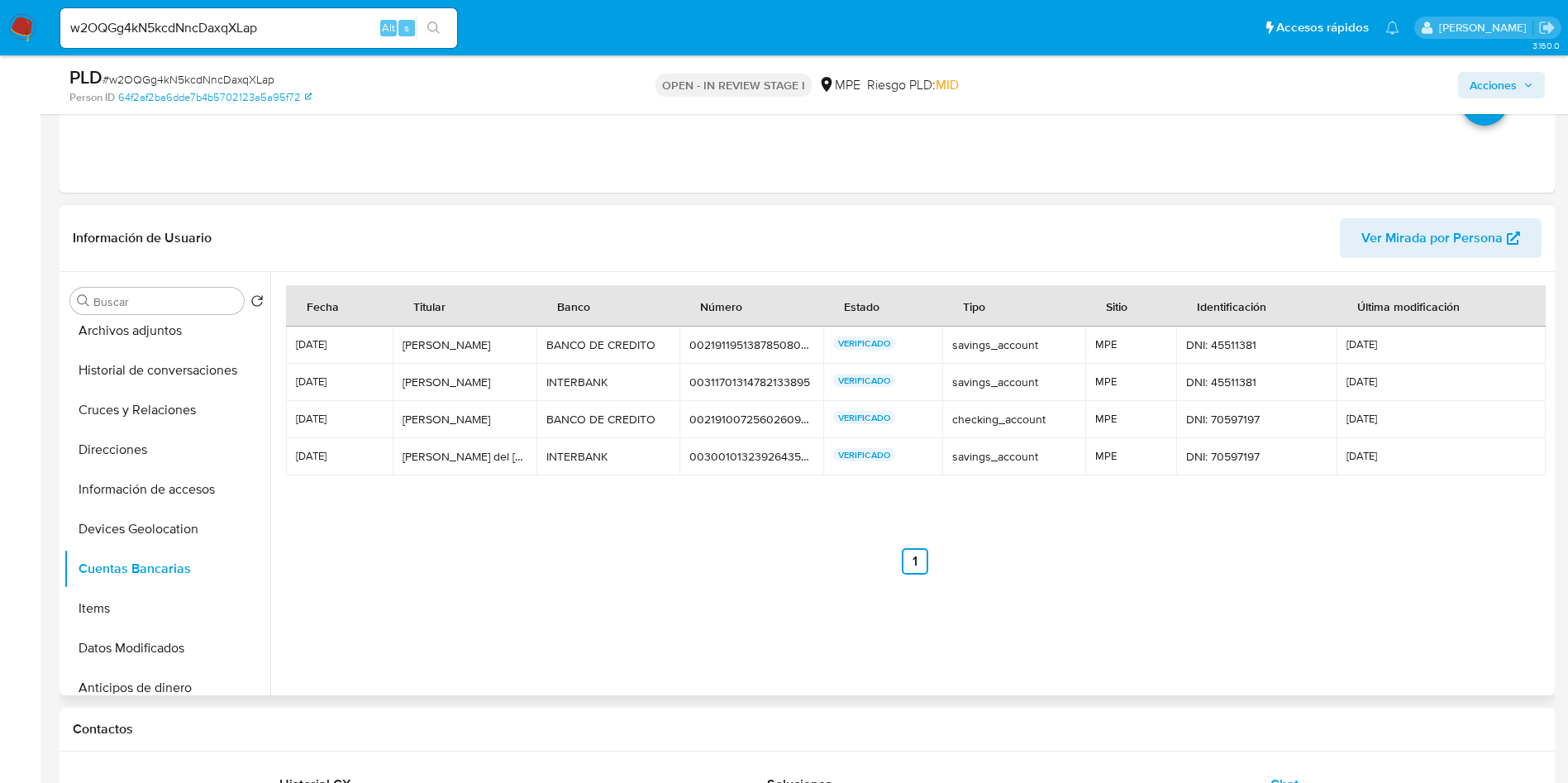
scroll to position [496, 0]
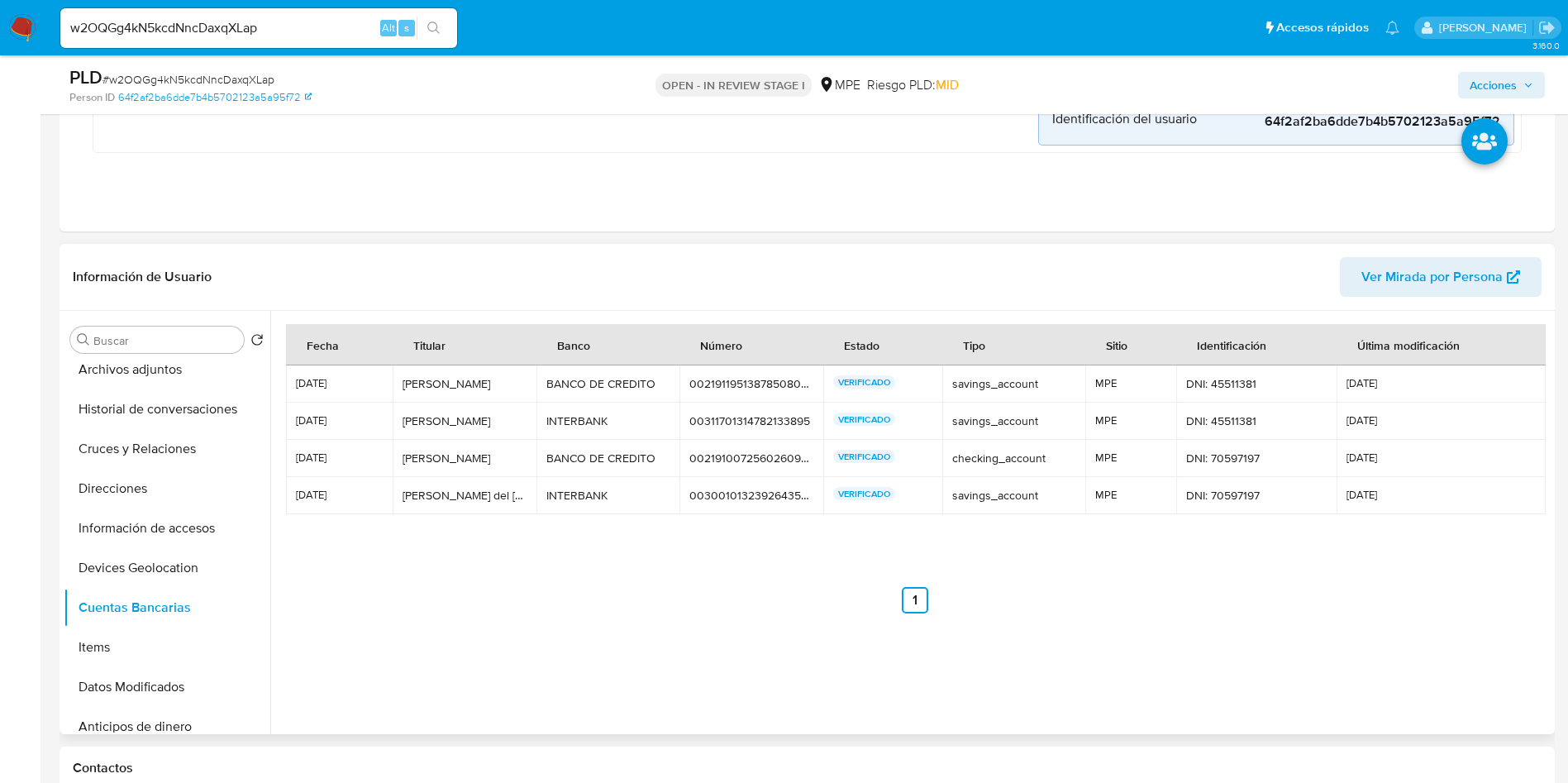
click at [666, 582] on nav "Anterior 1 Siguiente" at bounding box center [916, 587] width 1259 height 53
click at [550, 393] on td "BANCO DE CREDITO BANCO DE CREDITO" at bounding box center [608, 383] width 144 height 38
click at [416, 424] on div "joseph marquez" at bounding box center [465, 421] width 124 height 15
click at [725, 421] on div "00311701314782133895" at bounding box center [752, 421] width 124 height 15
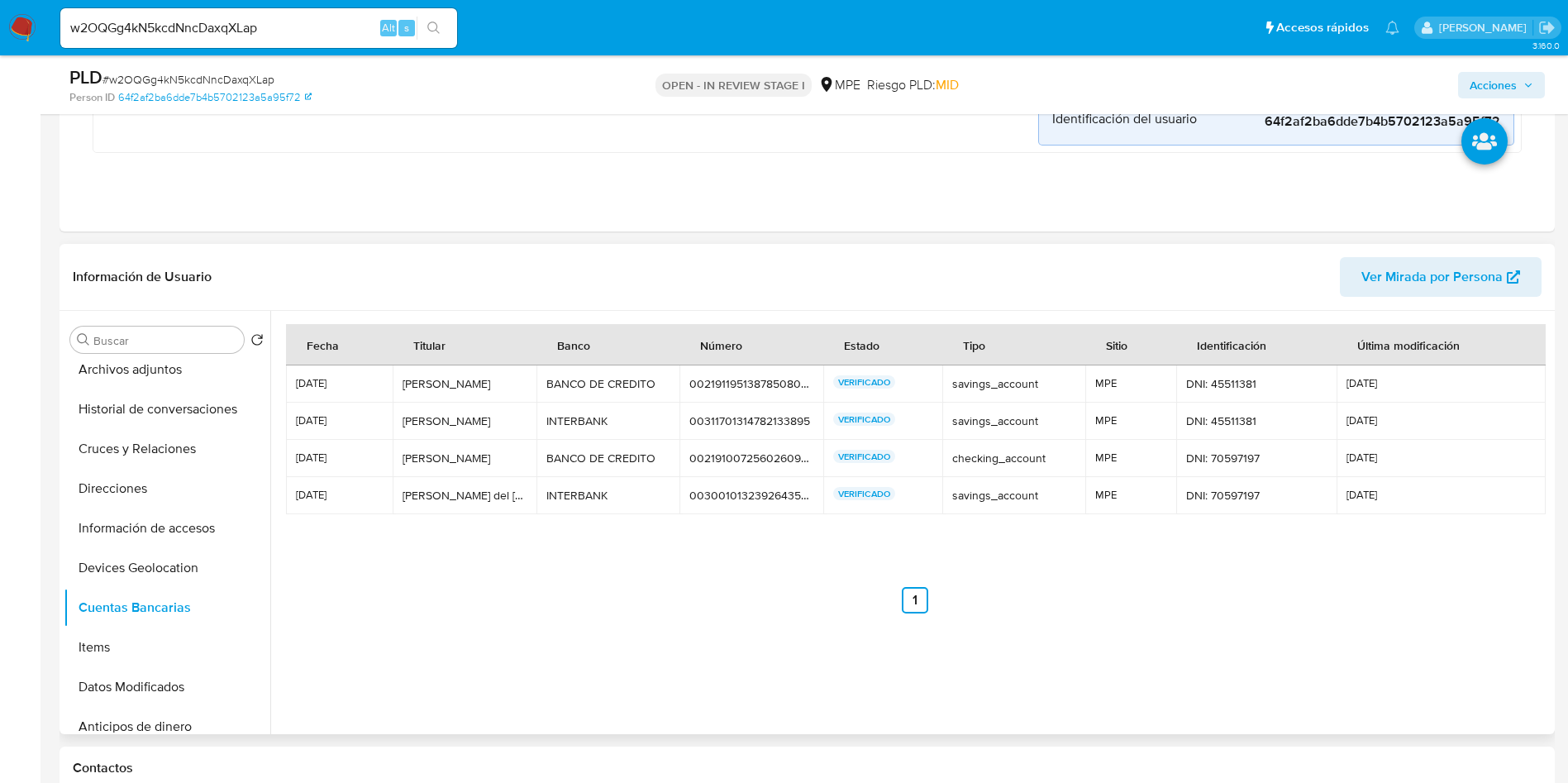
click at [629, 651] on div "Fecha Titular Banco Número Estado Tipo Sitio Identificación Última modificación…" at bounding box center [916, 509] width 1259 height 372
click at [781, 387] on div "00219119513878508056" at bounding box center [752, 383] width 124 height 15
click at [728, 502] on div "00300101323926435754" at bounding box center [752, 495] width 124 height 15
click at [738, 459] on div "00219100725602609052" at bounding box center [752, 458] width 124 height 15
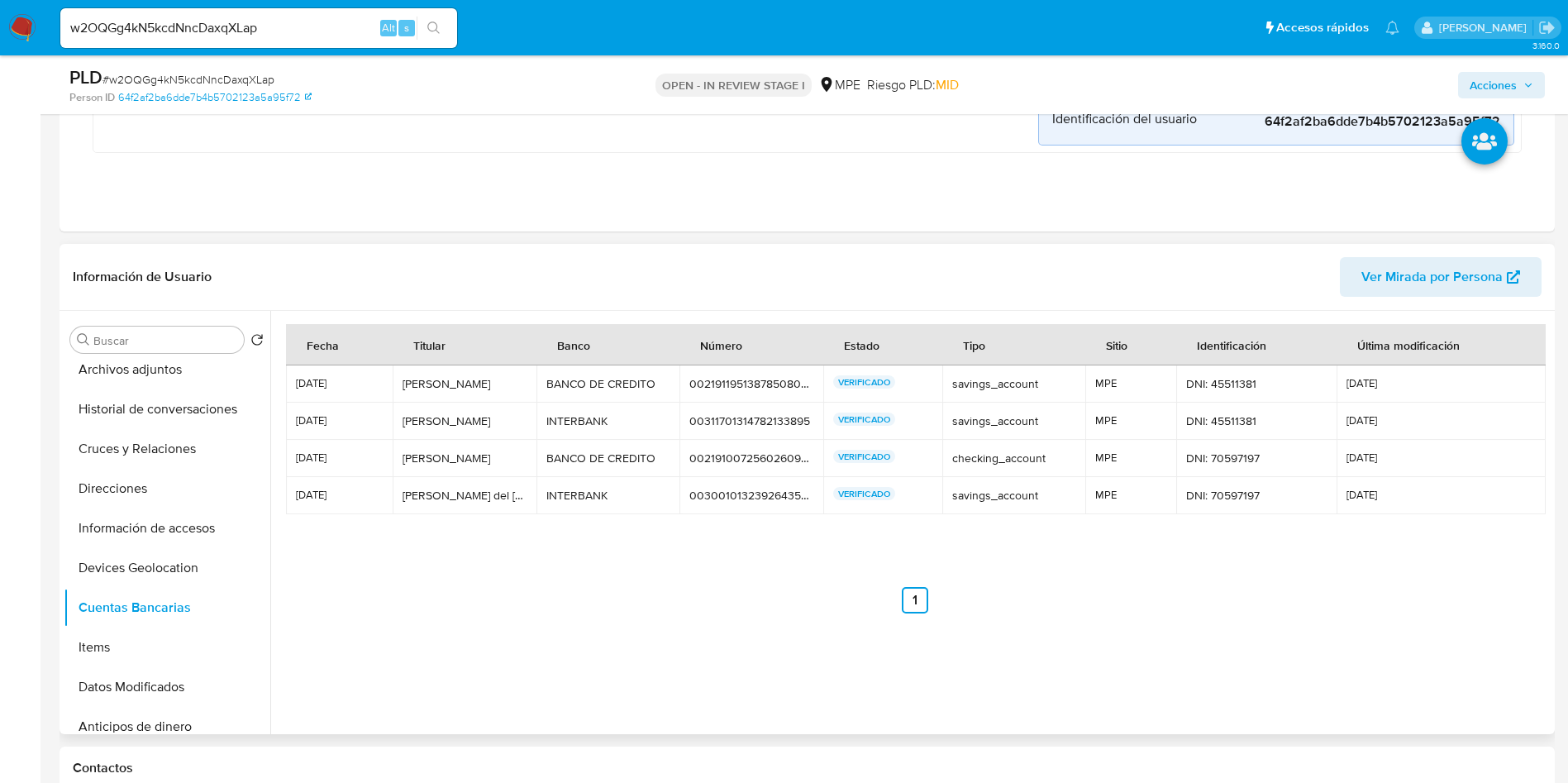
click at [743, 459] on div "00219100725602609052" at bounding box center [752, 458] width 124 height 15
click at [738, 500] on div "00300101323926435754" at bounding box center [752, 495] width 124 height 15
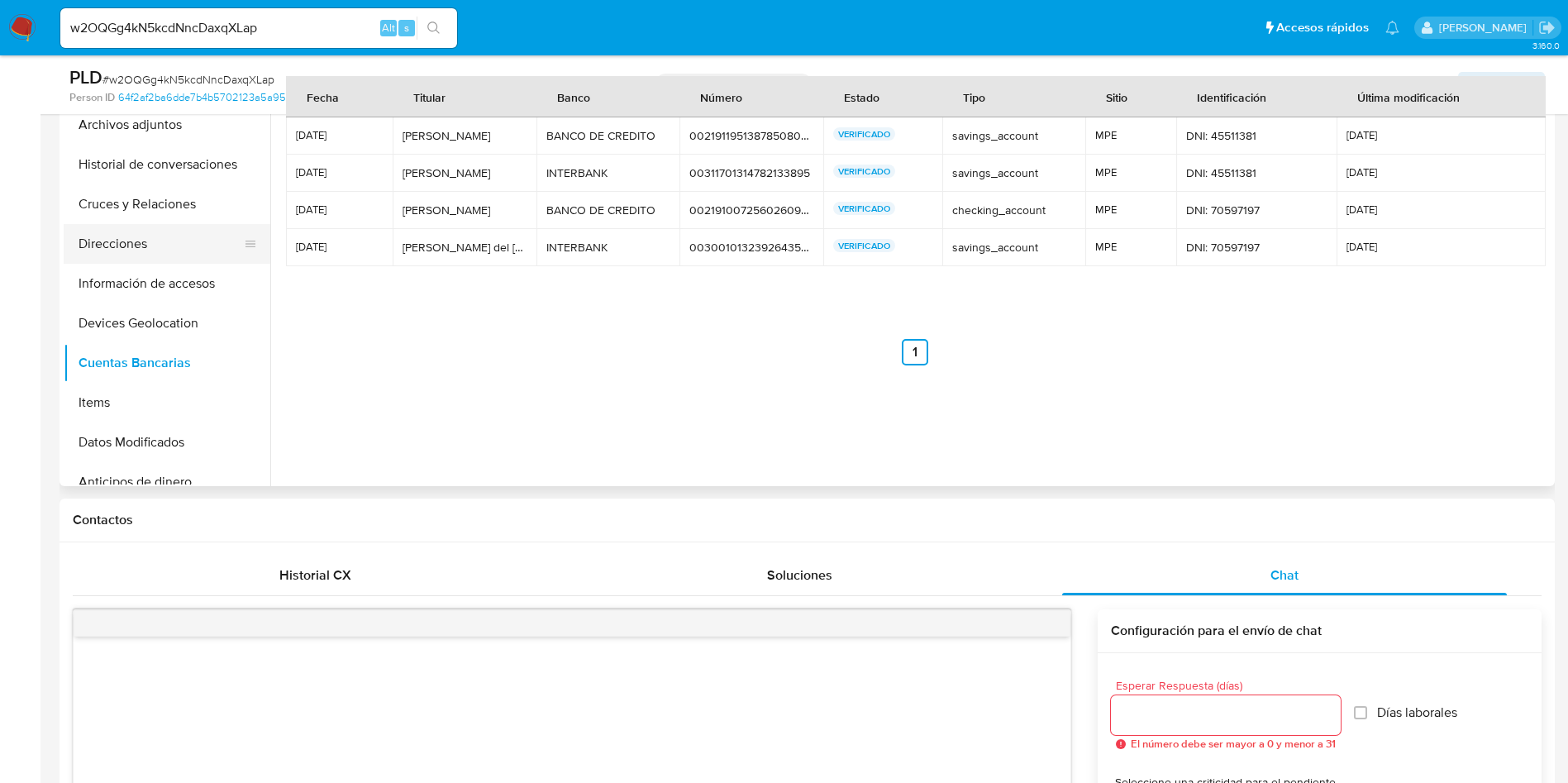
scroll to position [124, 0]
click at [163, 284] on button "Historial de conversaciones" at bounding box center [160, 284] width 193 height 39
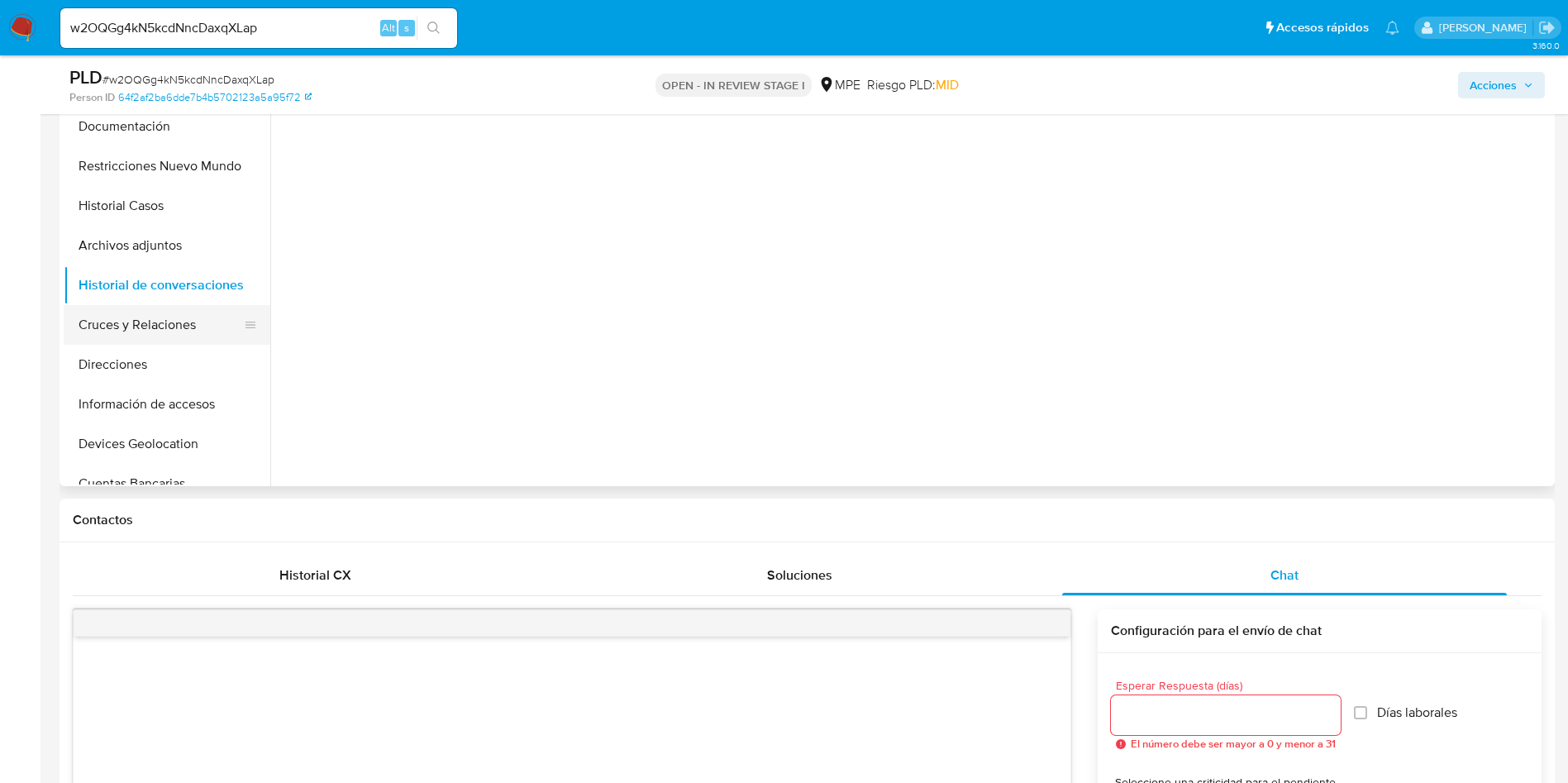
click at [175, 306] on button "Cruces y Relaciones" at bounding box center [160, 324] width 193 height 39
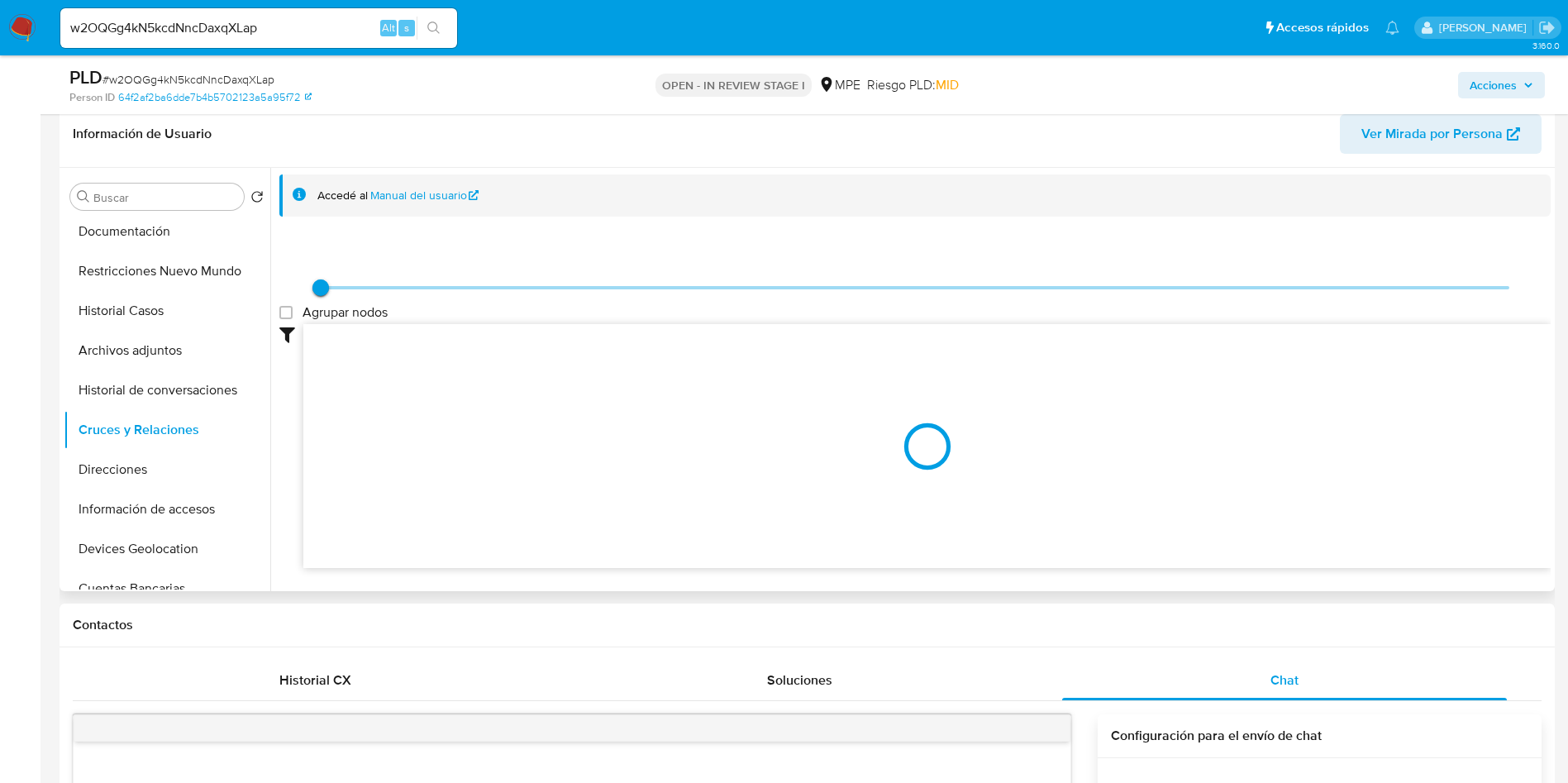
scroll to position [620, 0]
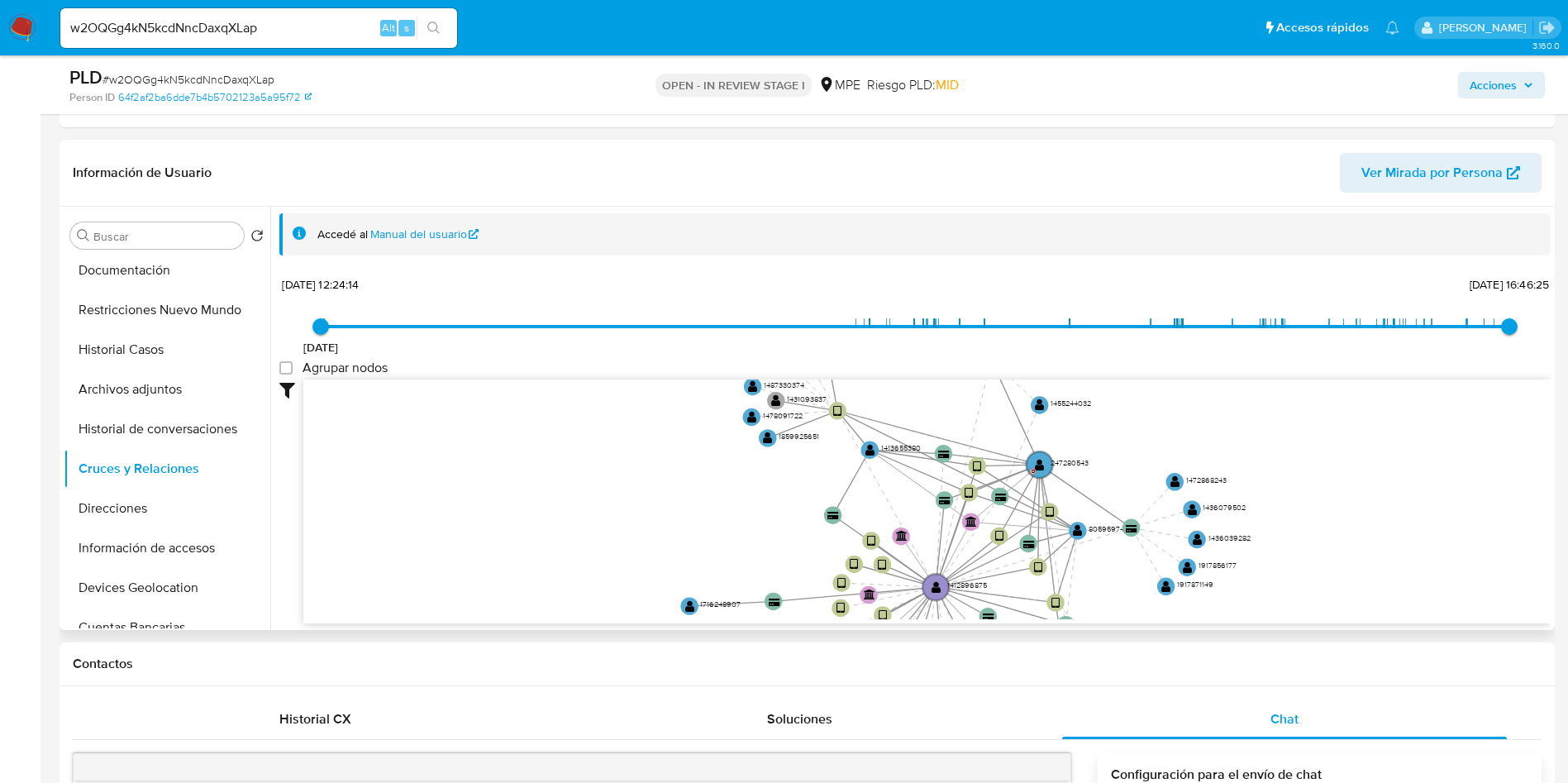
drag, startPoint x: 788, startPoint y: 447, endPoint x: 700, endPoint y: 547, distance: 133.2
click at [700, 547] on icon "device-67229362167667e80e74f284  user-1412896875  1412896875 user-247280543 …" at bounding box center [928, 499] width 1248 height 240
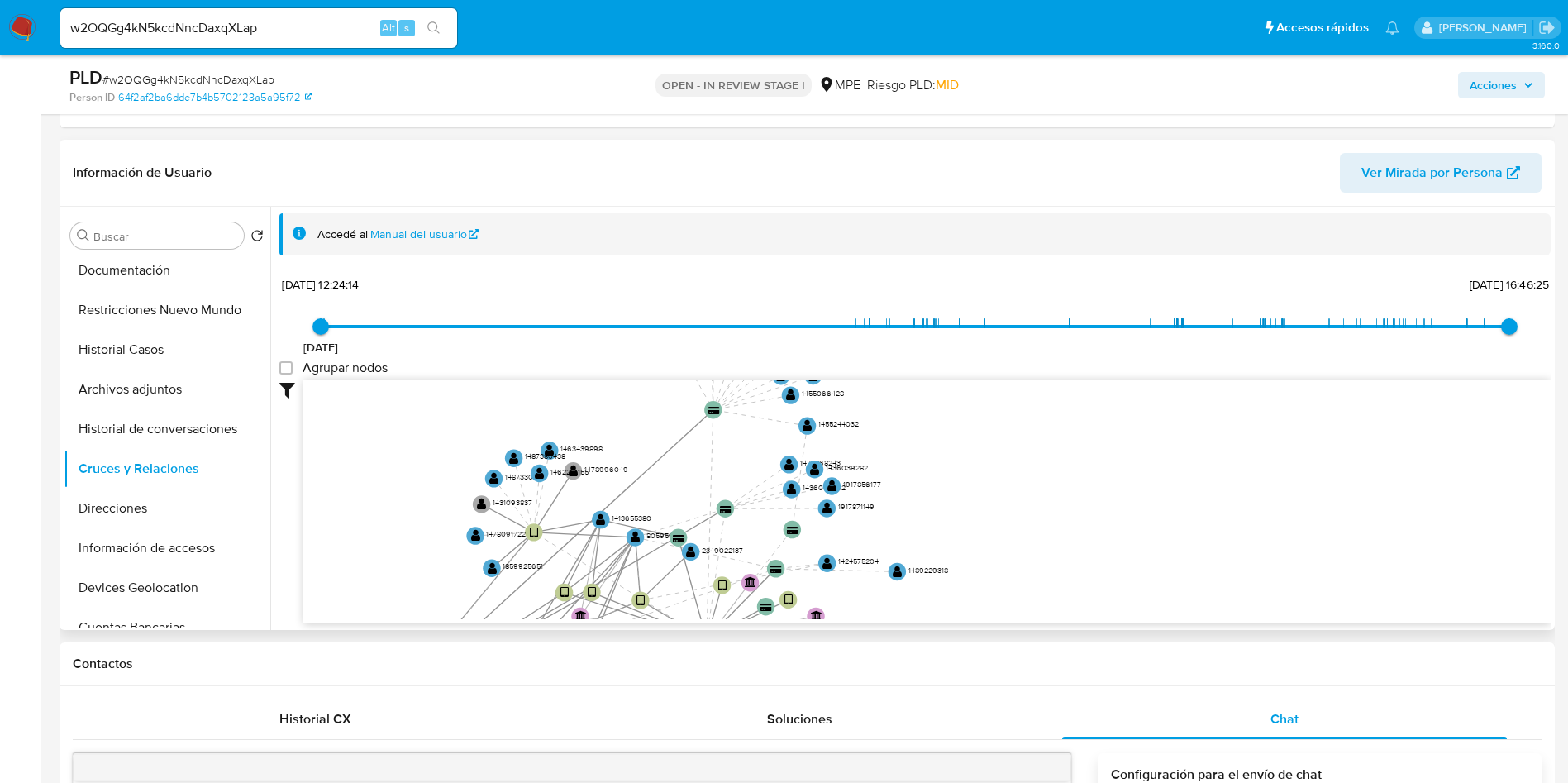
drag, startPoint x: 995, startPoint y: 482, endPoint x: 371, endPoint y: 147, distance: 708.2
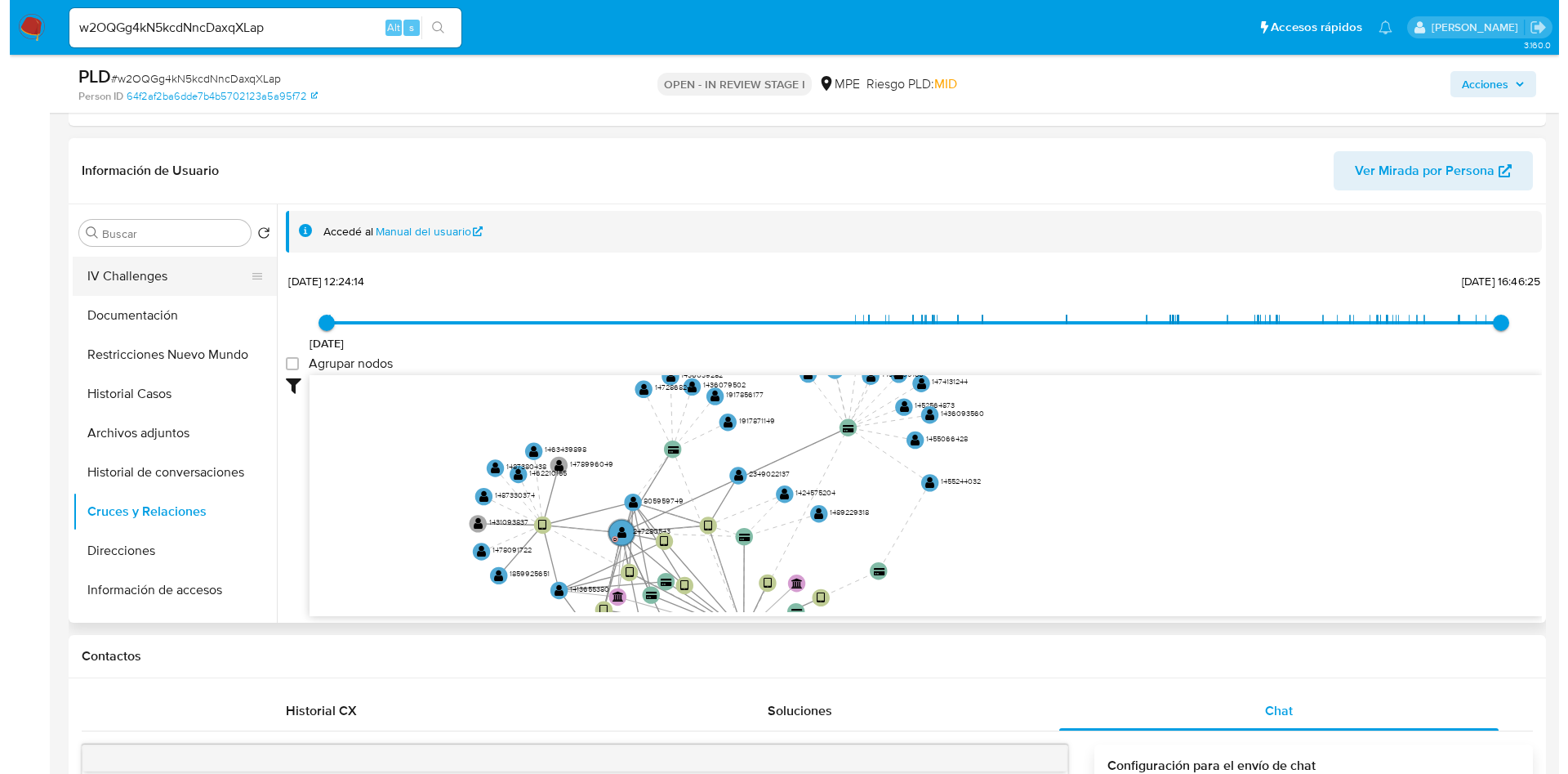
scroll to position [0, 0]
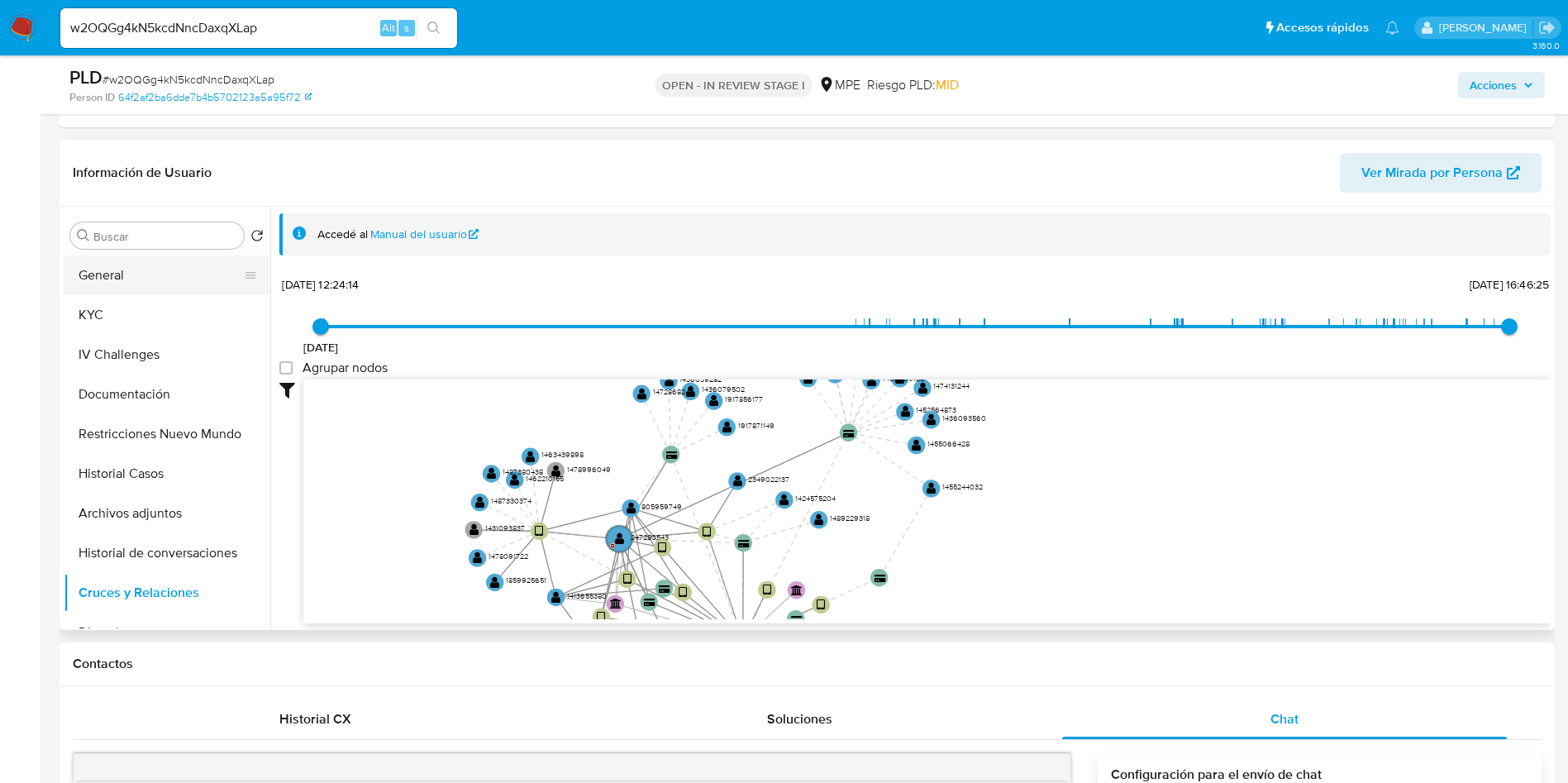
click at [144, 263] on button "General" at bounding box center [160, 274] width 193 height 39
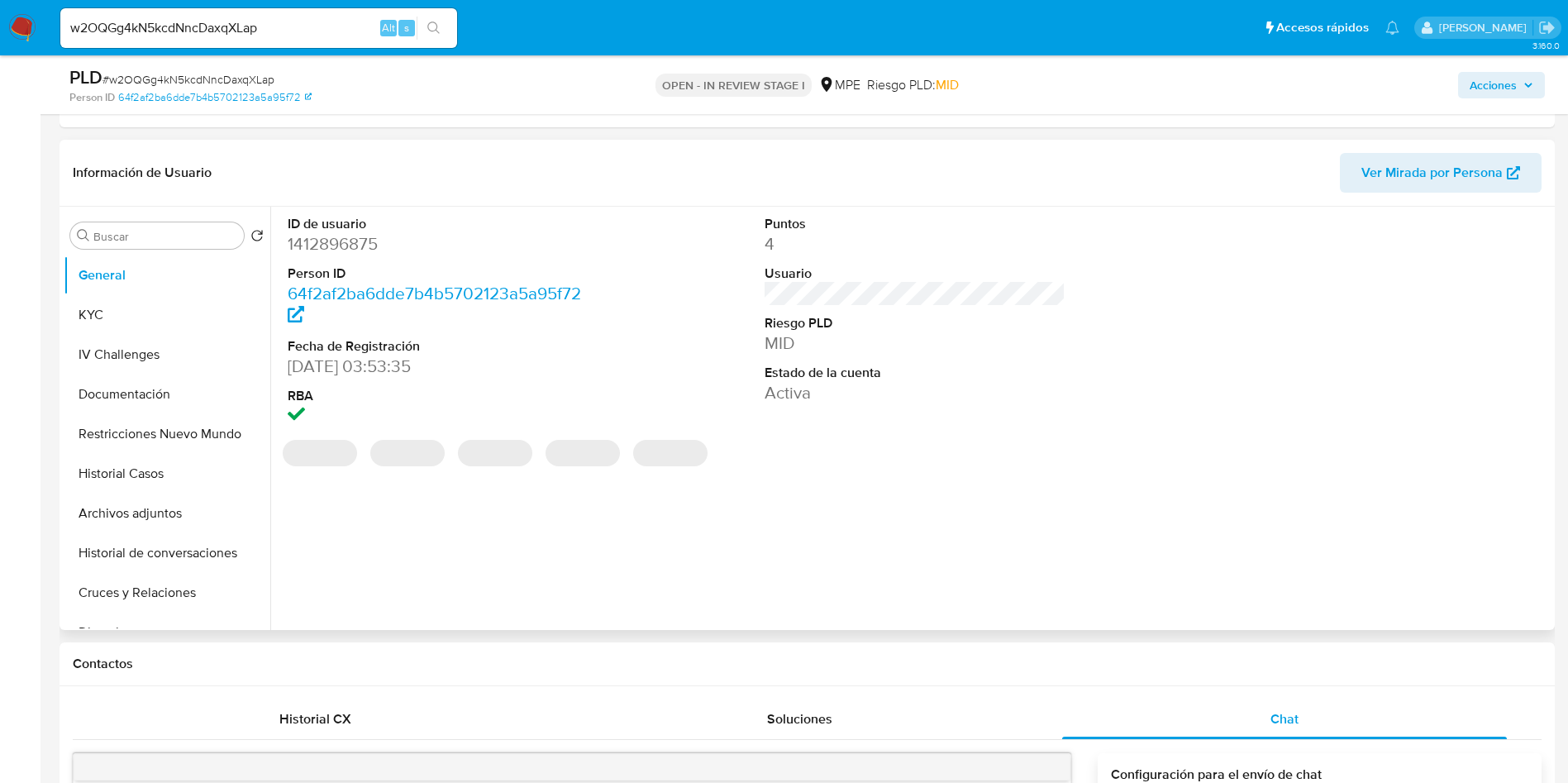
click at [325, 248] on dd "1412896875" at bounding box center [439, 243] width 302 height 23
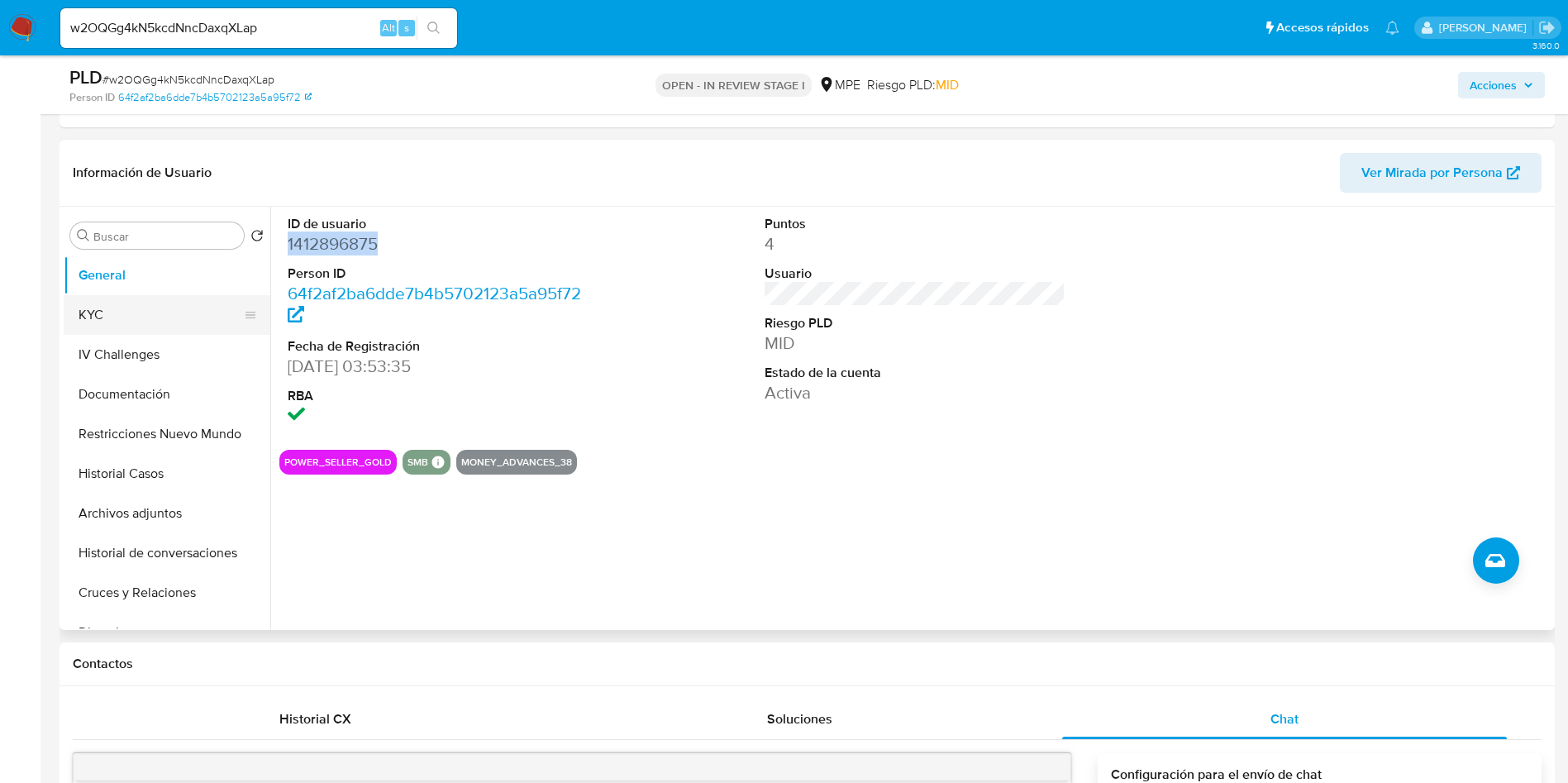
click at [184, 323] on button "KYC" at bounding box center [160, 315] width 193 height 39
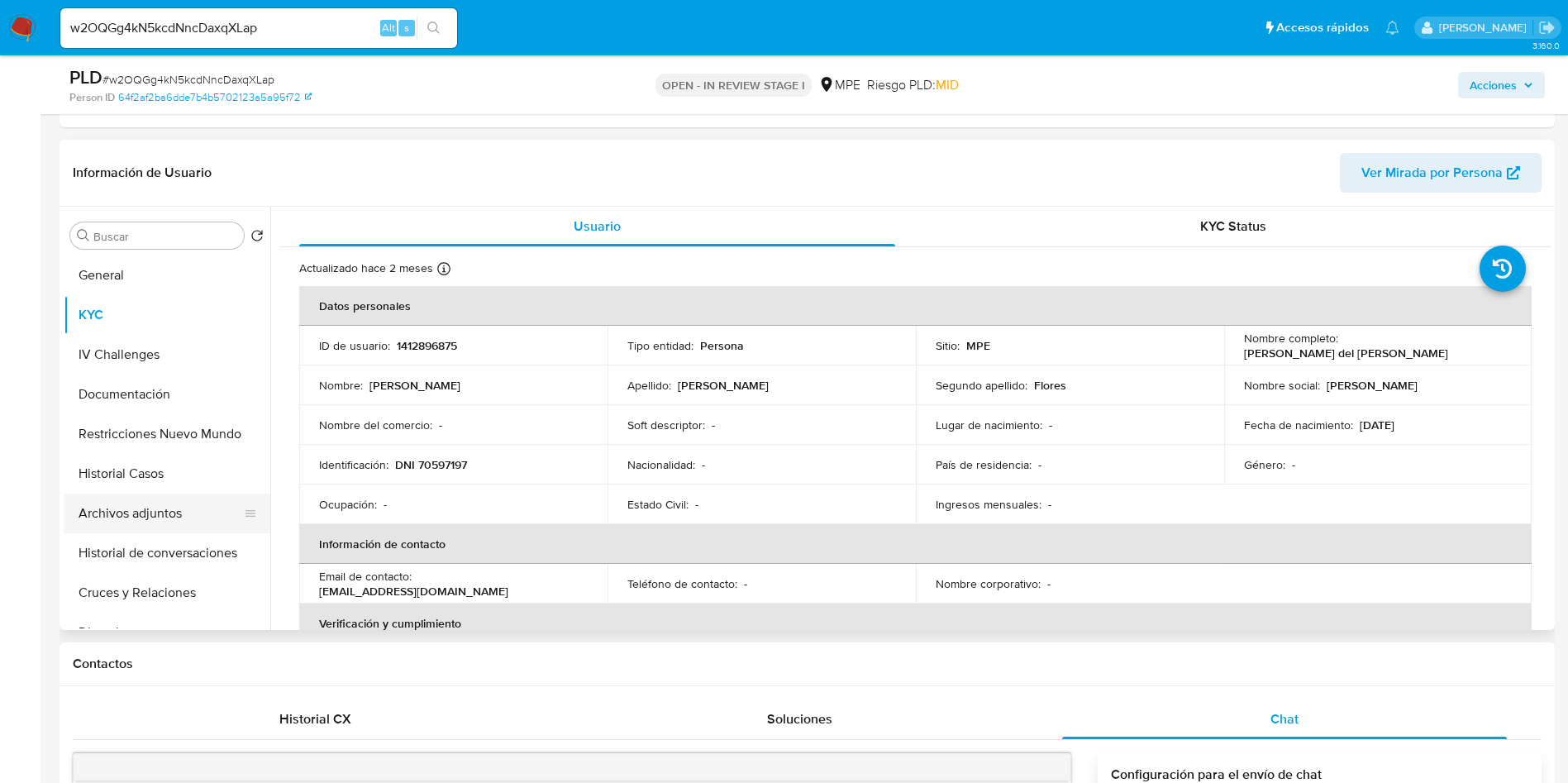
click at [145, 509] on button "Archivos adjuntos" at bounding box center [160, 513] width 193 height 39
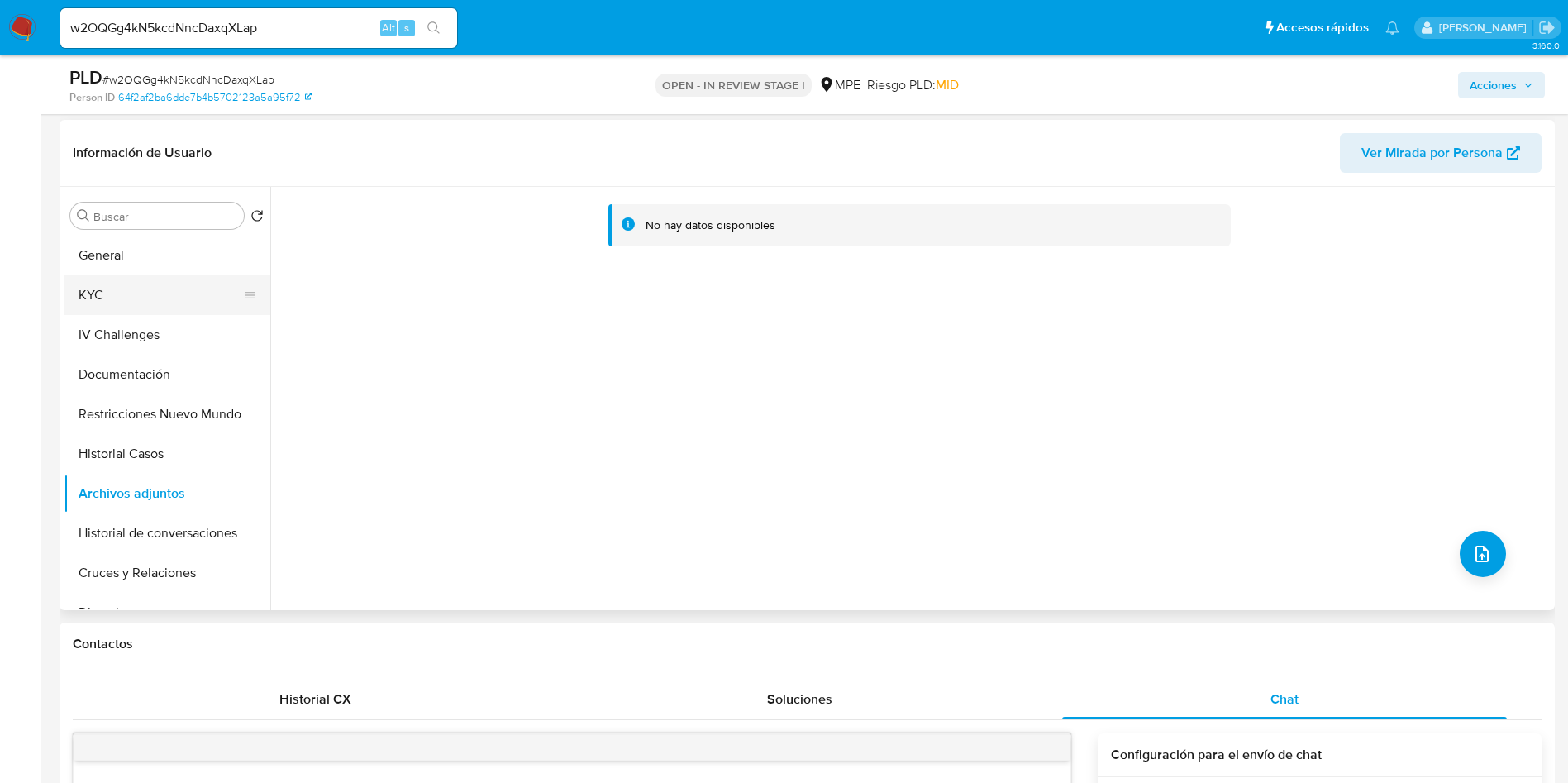
click at [102, 292] on button "KYC" at bounding box center [160, 295] width 193 height 39
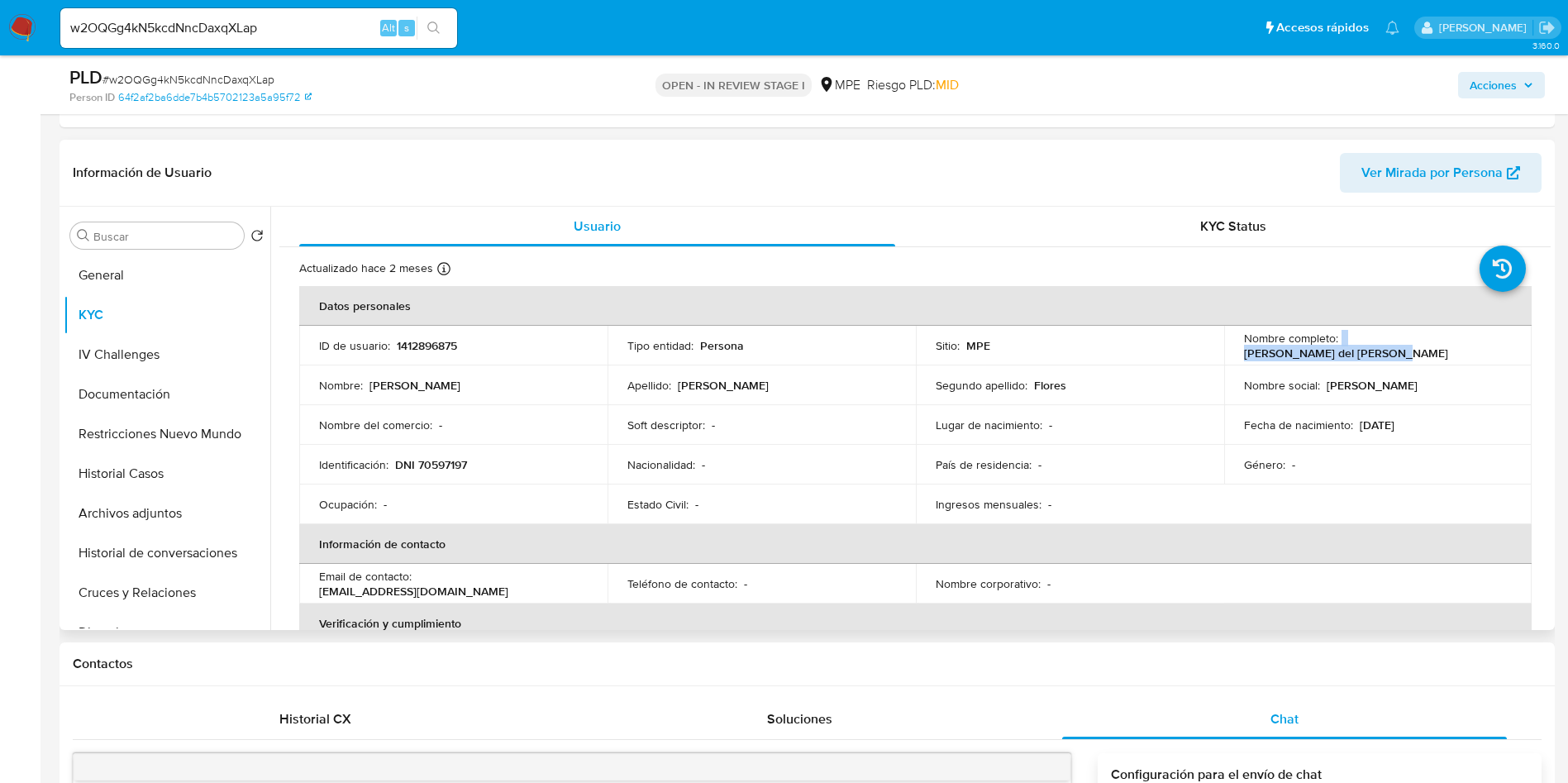
drag, startPoint x: 1337, startPoint y: 345, endPoint x: 1494, endPoint y: 345, distance: 157.0
click at [1494, 345] on div "Nombre completo : Carmen Gabriela del Flores" at bounding box center [1379, 346] width 269 height 30
click at [147, 507] on button "Archivos adjuntos" at bounding box center [160, 513] width 193 height 39
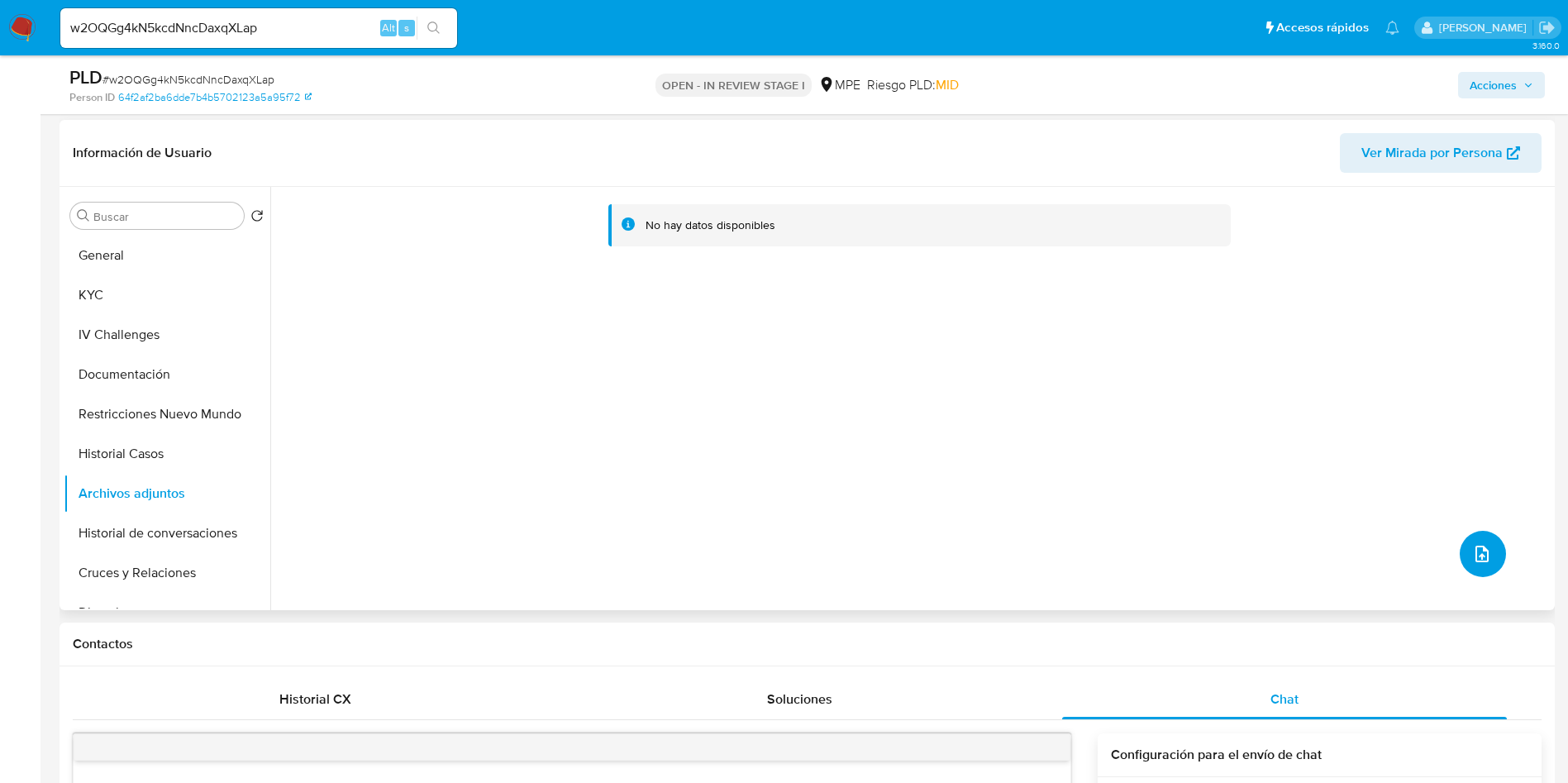
click at [1473, 559] on icon "upload-file" at bounding box center [1483, 554] width 20 height 20
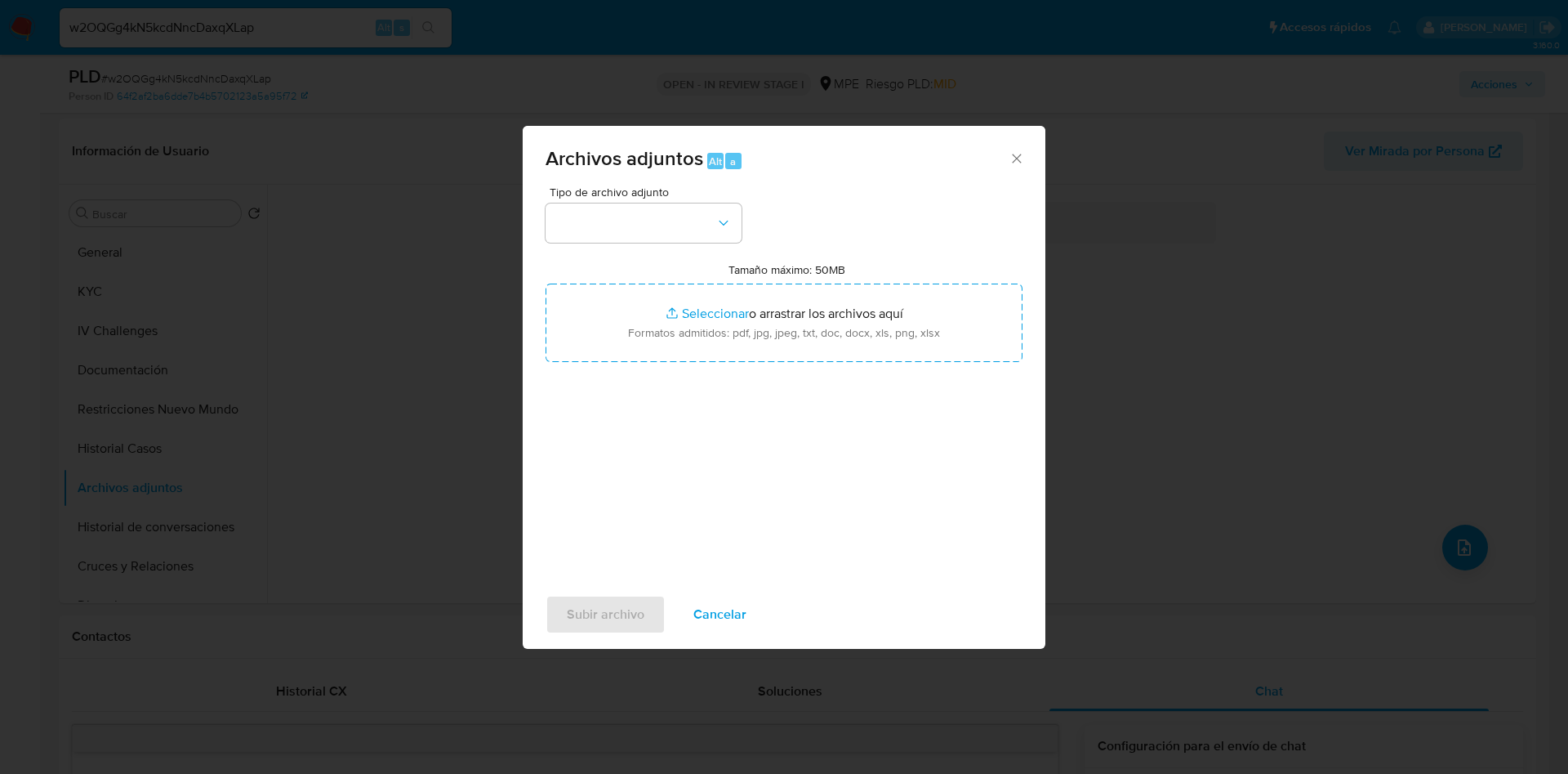
click at [749, 354] on input "Tamaño máximo: 50MB Seleccionar archivos" at bounding box center [784, 323] width 477 height 79
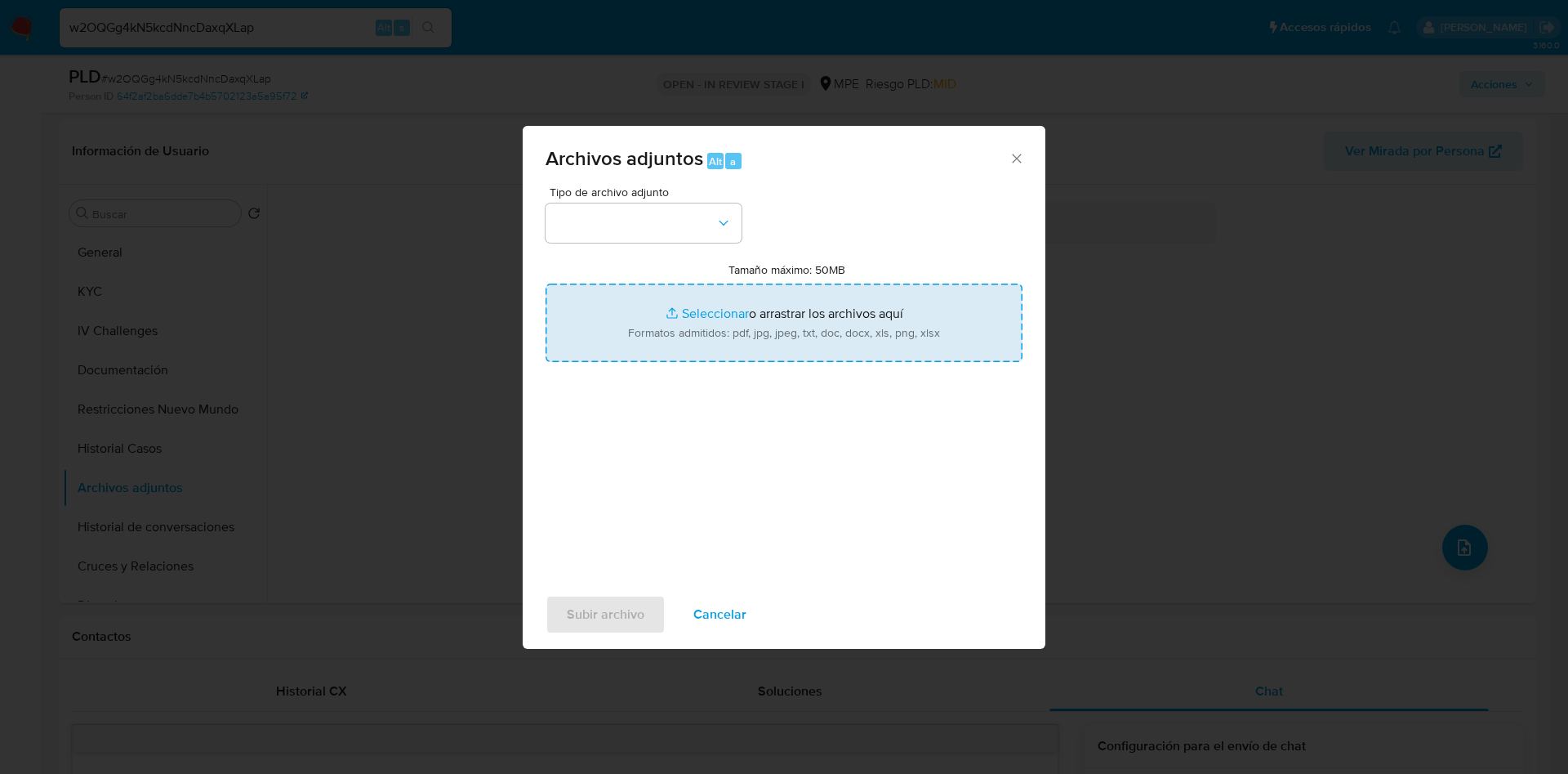
click at [850, 335] on input "Tamaño máximo: 50MB Seleccionar archivos" at bounding box center [784, 323] width 477 height 79
type input "C:\fakepath\Case Log 1412896875 - 18_09_2025.pdf"
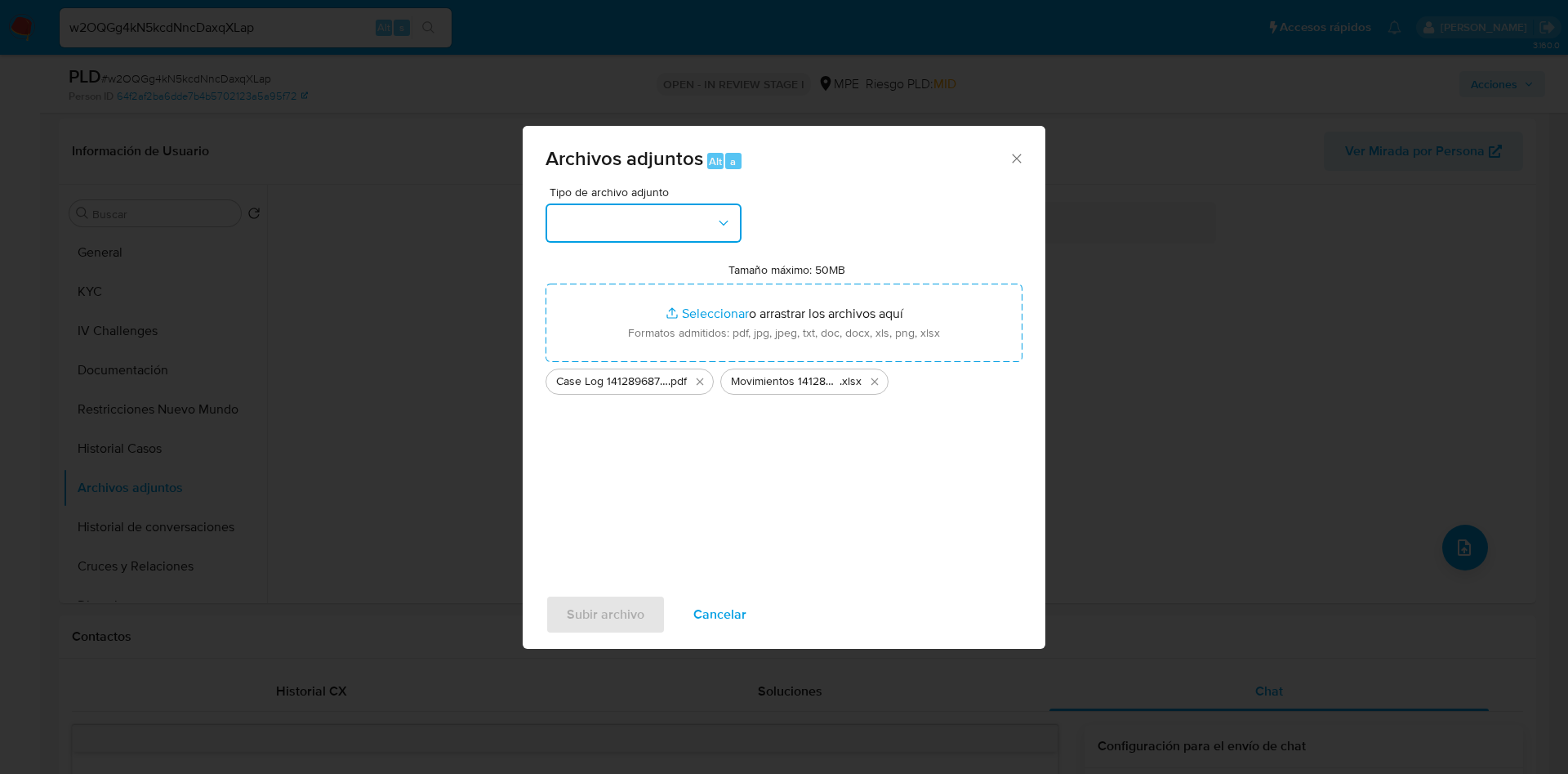
click at [667, 225] on button "button" at bounding box center [643, 222] width 196 height 39
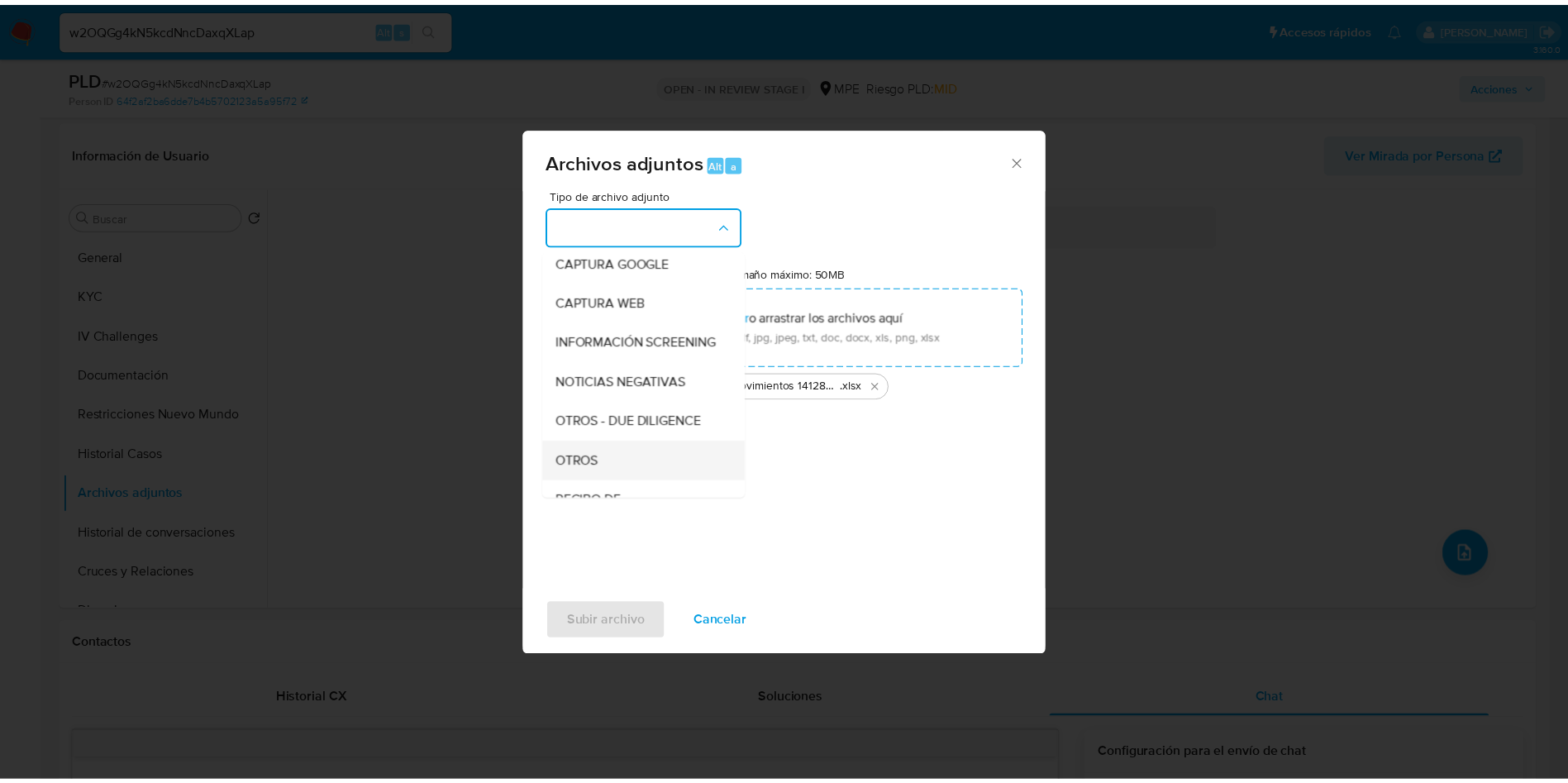
scroll to position [124, 0]
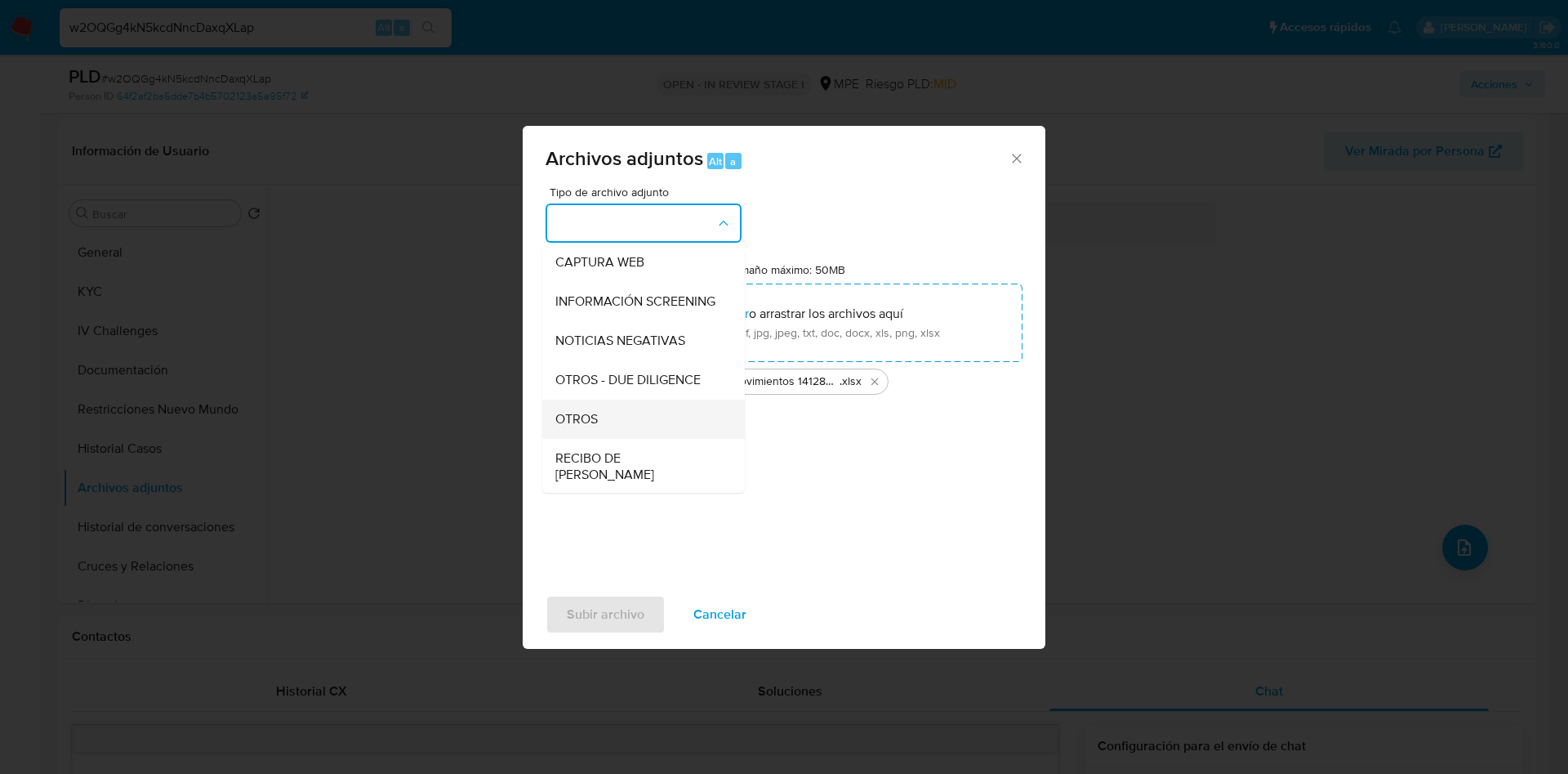
click at [638, 438] on div "OTROS" at bounding box center [639, 419] width 166 height 39
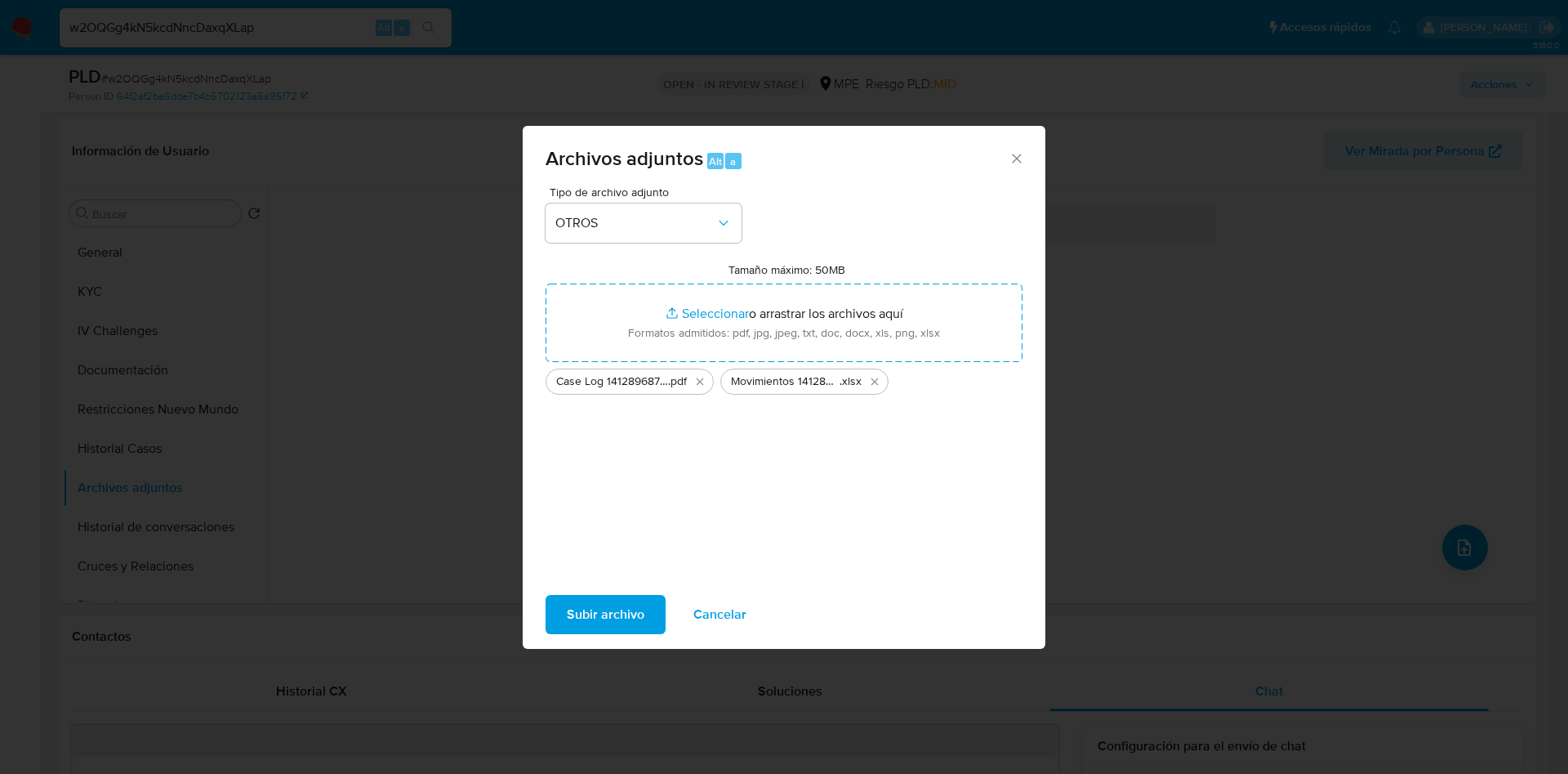
click at [613, 624] on span "Subir archivo" at bounding box center [606, 615] width 78 height 36
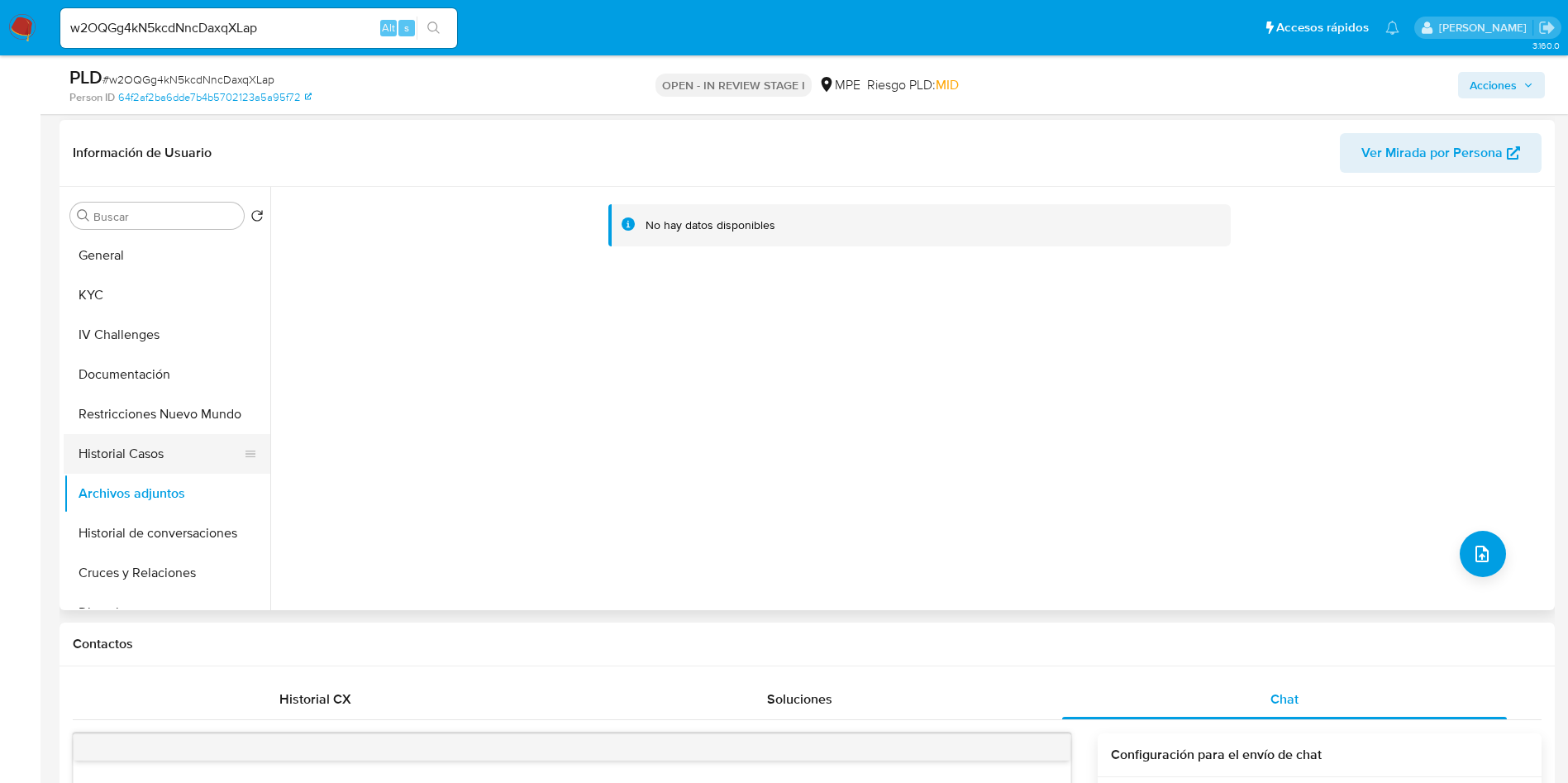
click at [203, 458] on button "Historial Casos" at bounding box center [160, 453] width 193 height 39
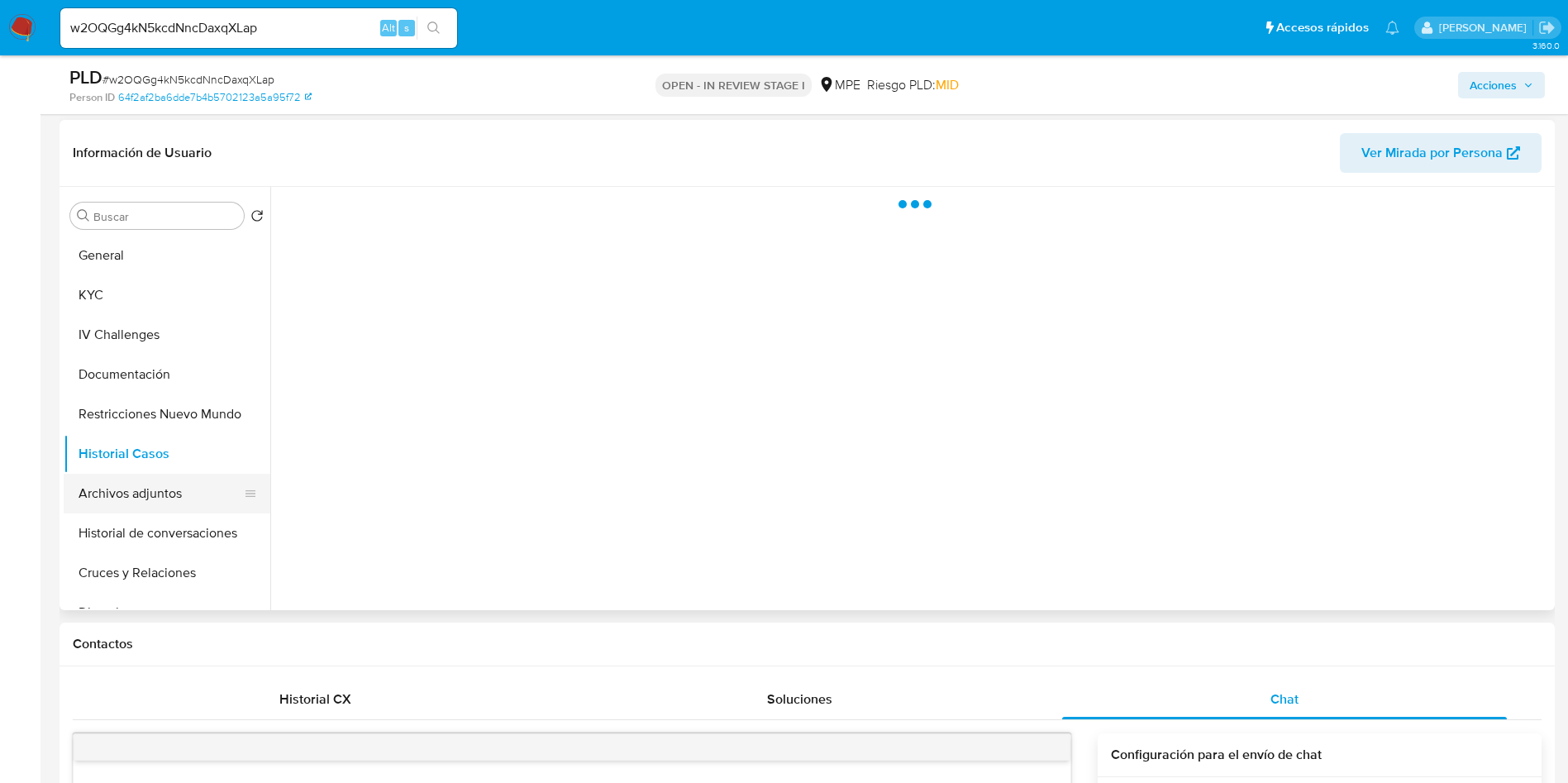
click at [192, 487] on button "Archivos adjuntos" at bounding box center [160, 493] width 193 height 39
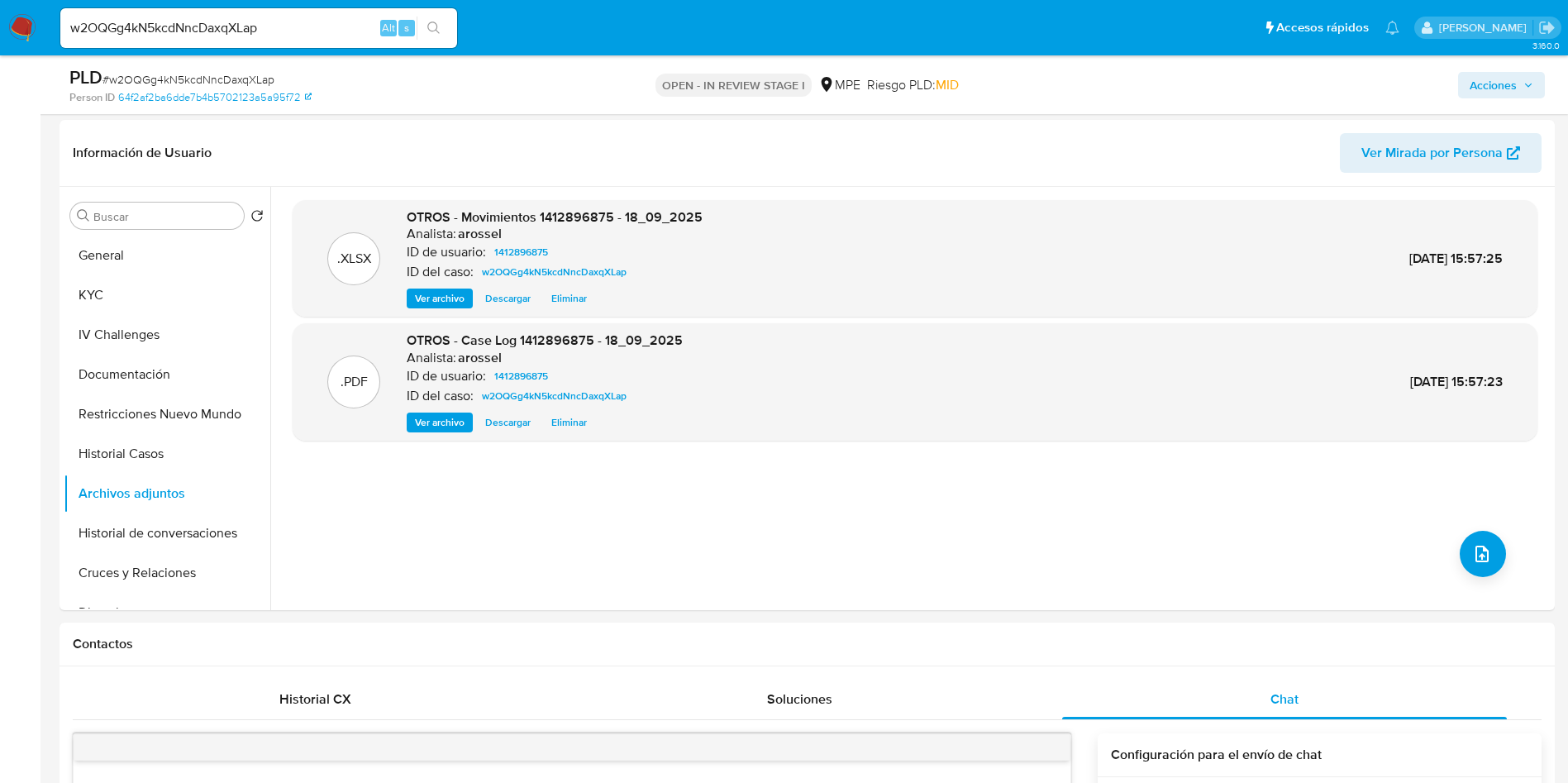
click at [1511, 82] on span "Acciones" at bounding box center [1494, 85] width 48 height 27
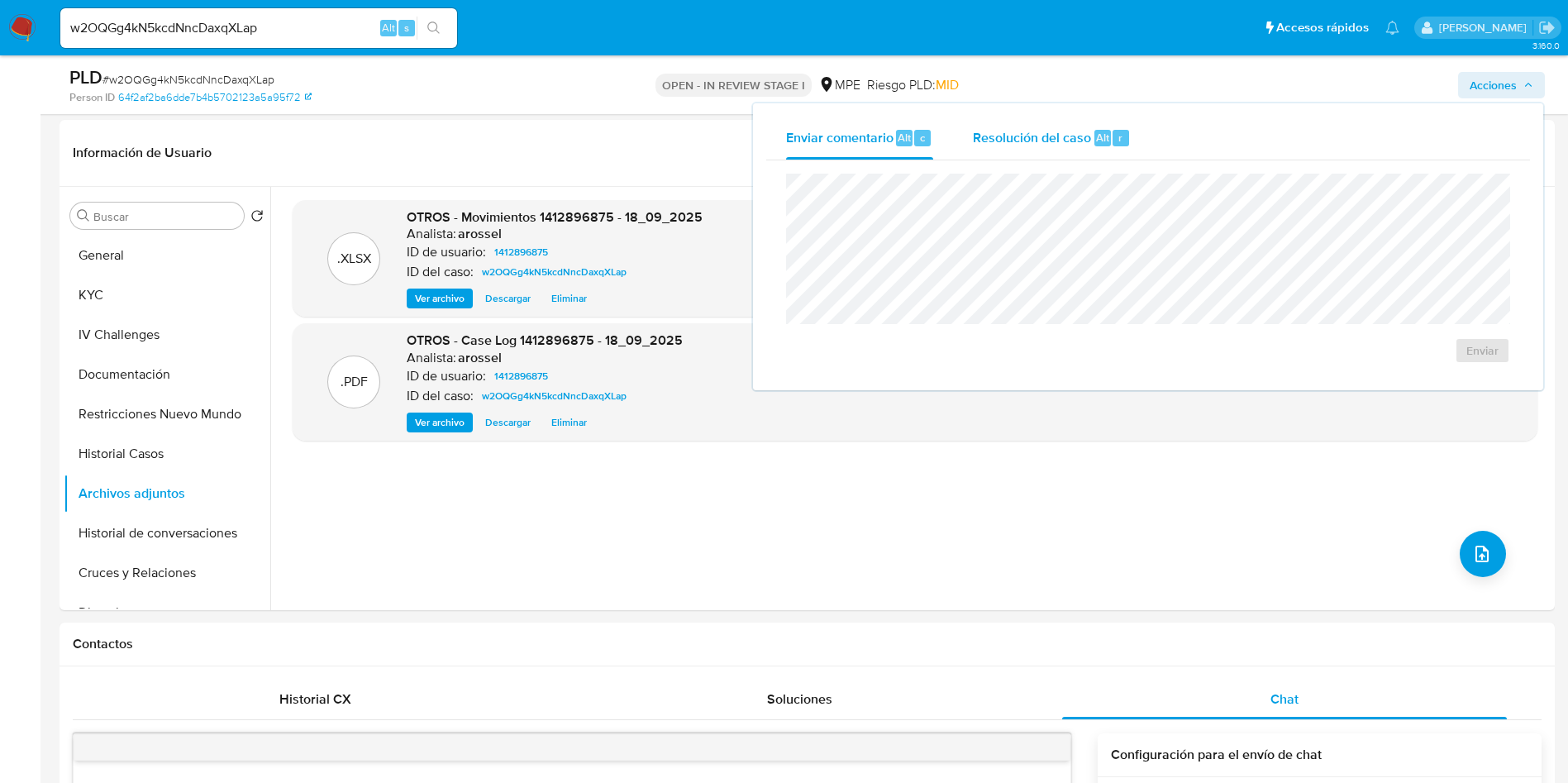
click at [1089, 142] on span "Resolución del caso" at bounding box center [1032, 136] width 118 height 19
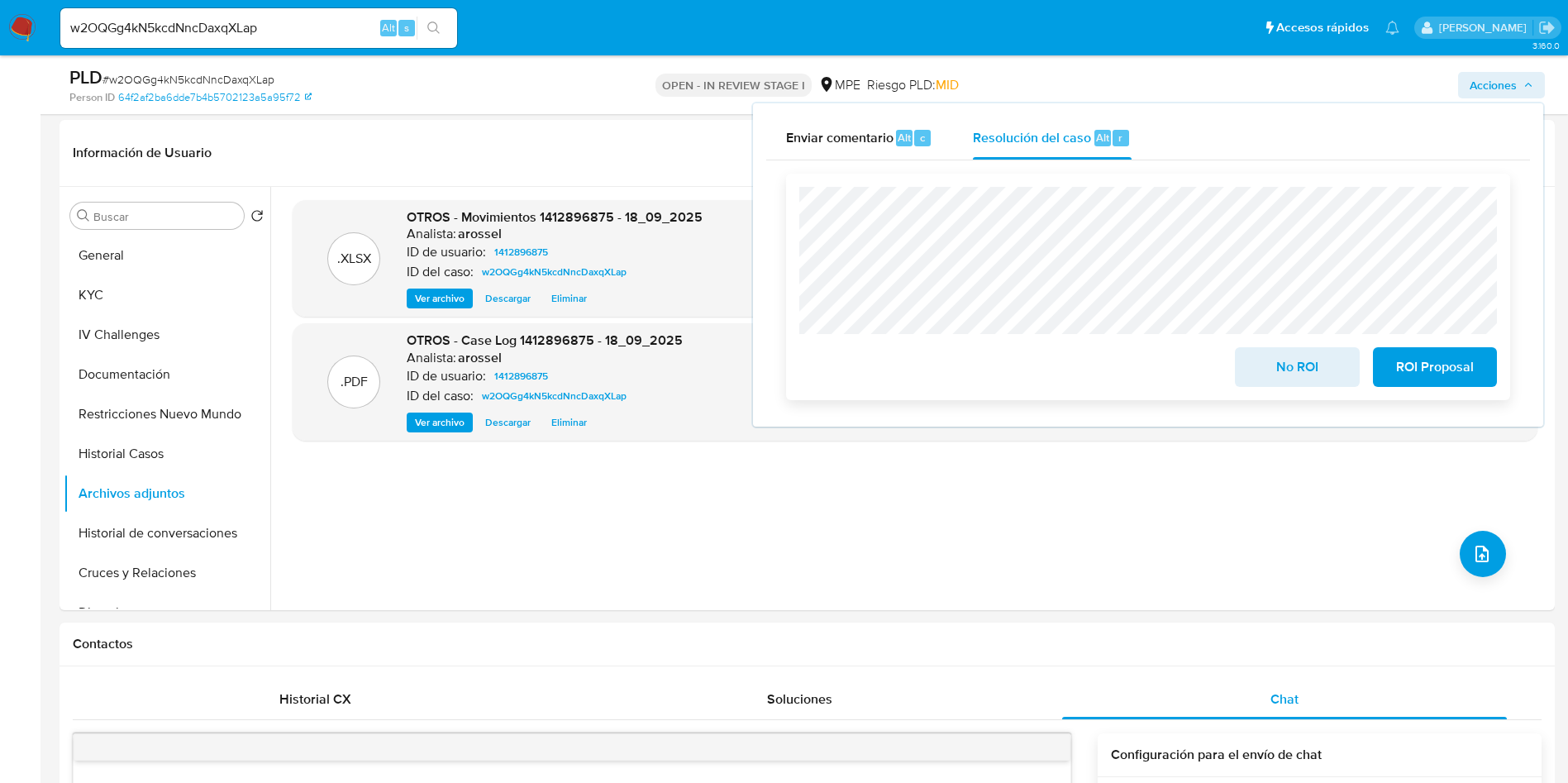
click at [1293, 383] on span "No ROI" at bounding box center [1297, 367] width 81 height 37
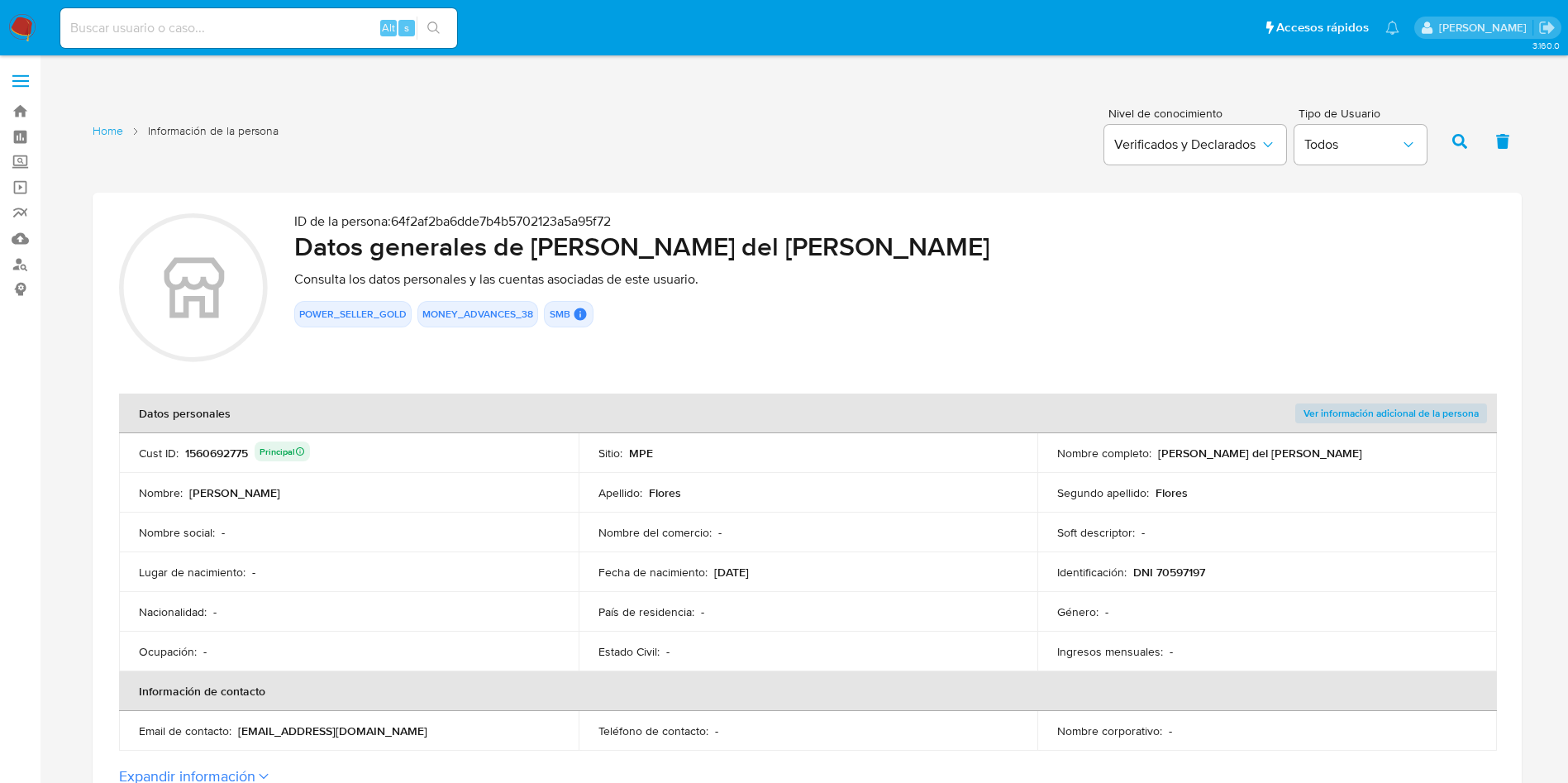
drag, startPoint x: 851, startPoint y: 295, endPoint x: 840, endPoint y: 429, distance: 134.5
click at [851, 296] on div "ID de la persona : 64f2af2ba6dde7b4b5702123a5a95f72 Datos generales de Gabriela…" at bounding box center [895, 290] width 1201 height 154
click at [723, 370] on section "ID de la persona : 64f2af2ba6dde7b4b5702123a5a95f72 Datos generales de Gabriela…" at bounding box center [807, 499] width 1430 height 614
click at [220, 453] on div "1560692775 Principal" at bounding box center [247, 453] width 124 height 23
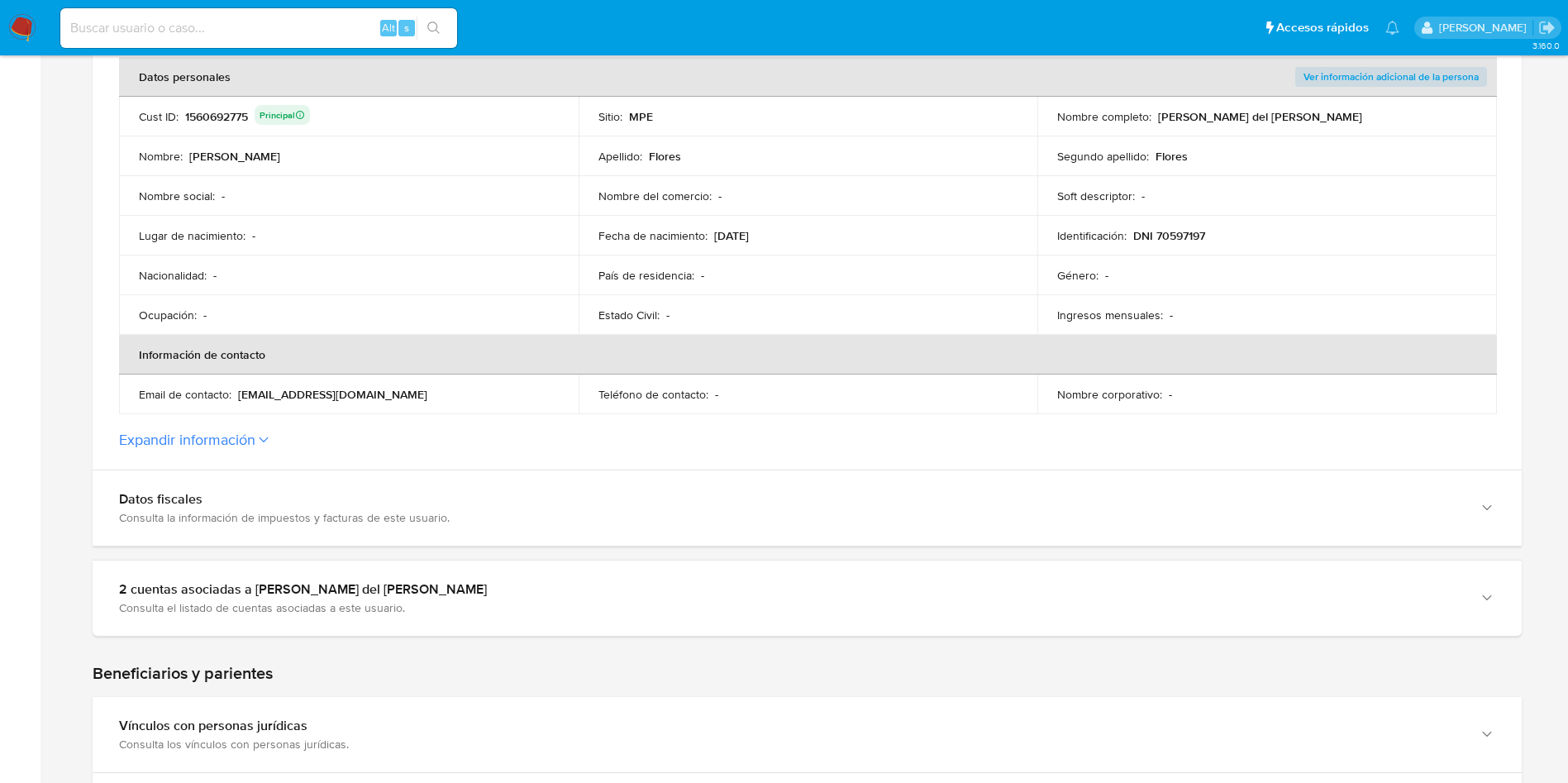
scroll to position [620, 0]
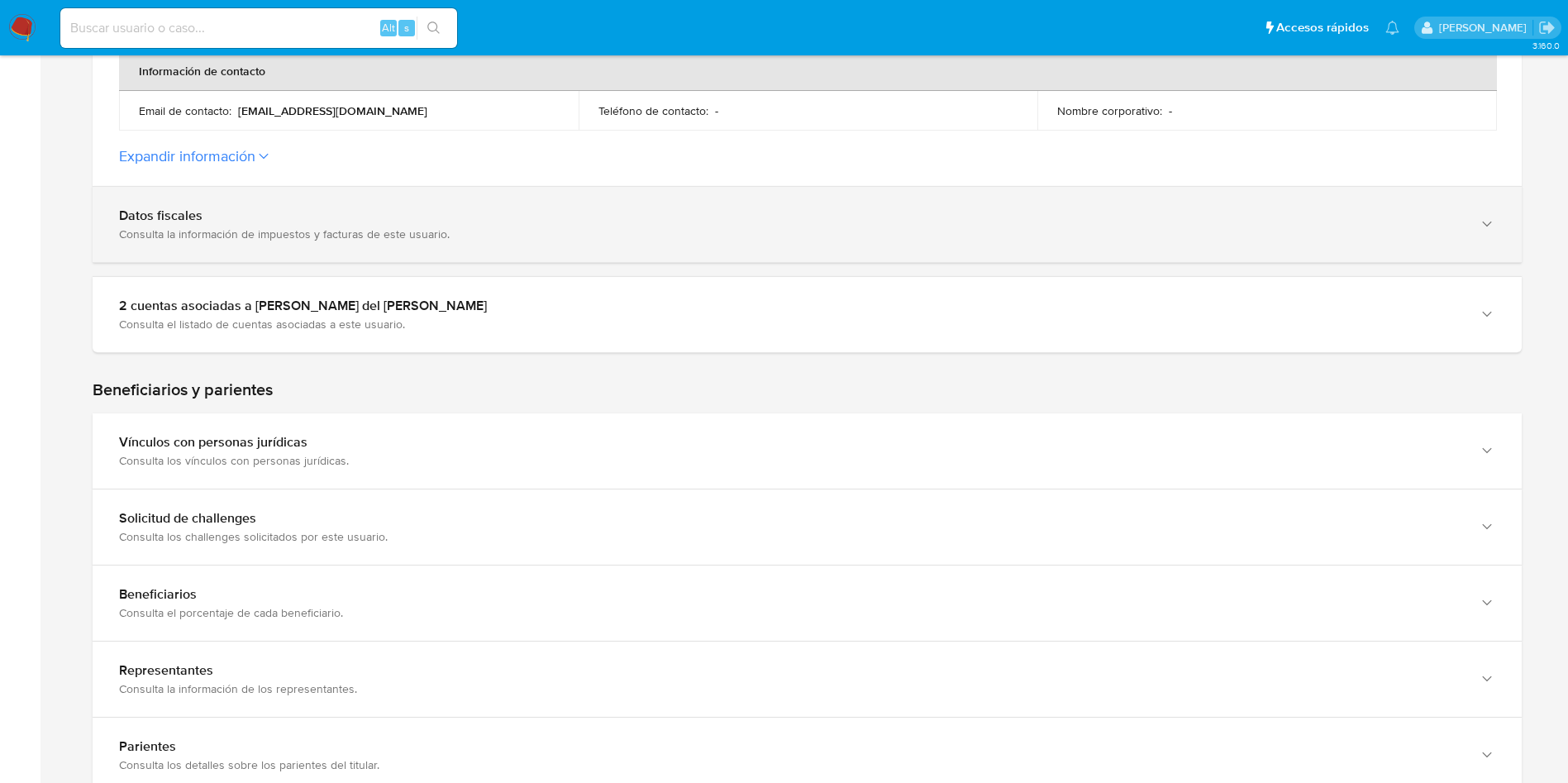
drag, startPoint x: 256, startPoint y: 301, endPoint x: 288, endPoint y: 251, distance: 59.4
click at [254, 301] on div "2 cuentas asociadas a Gabriela del Carmen Flores Flores" at bounding box center [790, 306] width 1344 height 16
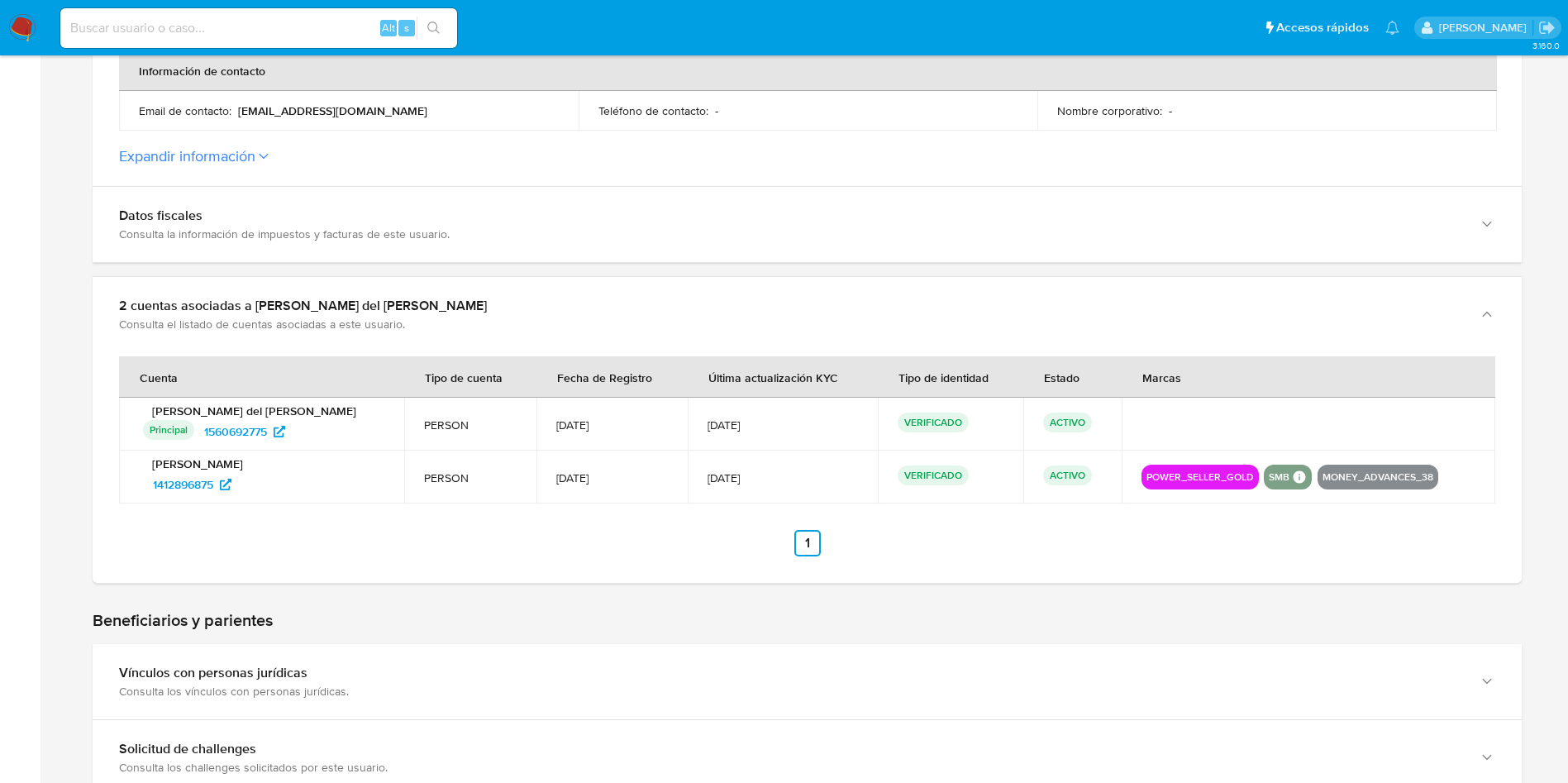
drag, startPoint x: 274, startPoint y: 506, endPoint x: 295, endPoint y: 479, distance: 34.2
click at [270, 504] on div "Cuenta Tipo de cuenta Fecha de Registro Última actualización KYC Tipo de identi…" at bounding box center [807, 467] width 1430 height 231
drag, startPoint x: 328, startPoint y: 435, endPoint x: 205, endPoint y: 436, distance: 123.0
click at [205, 436] on div "Principal Identificado como usuario principal 1560692775" at bounding box center [263, 431] width 242 height 27
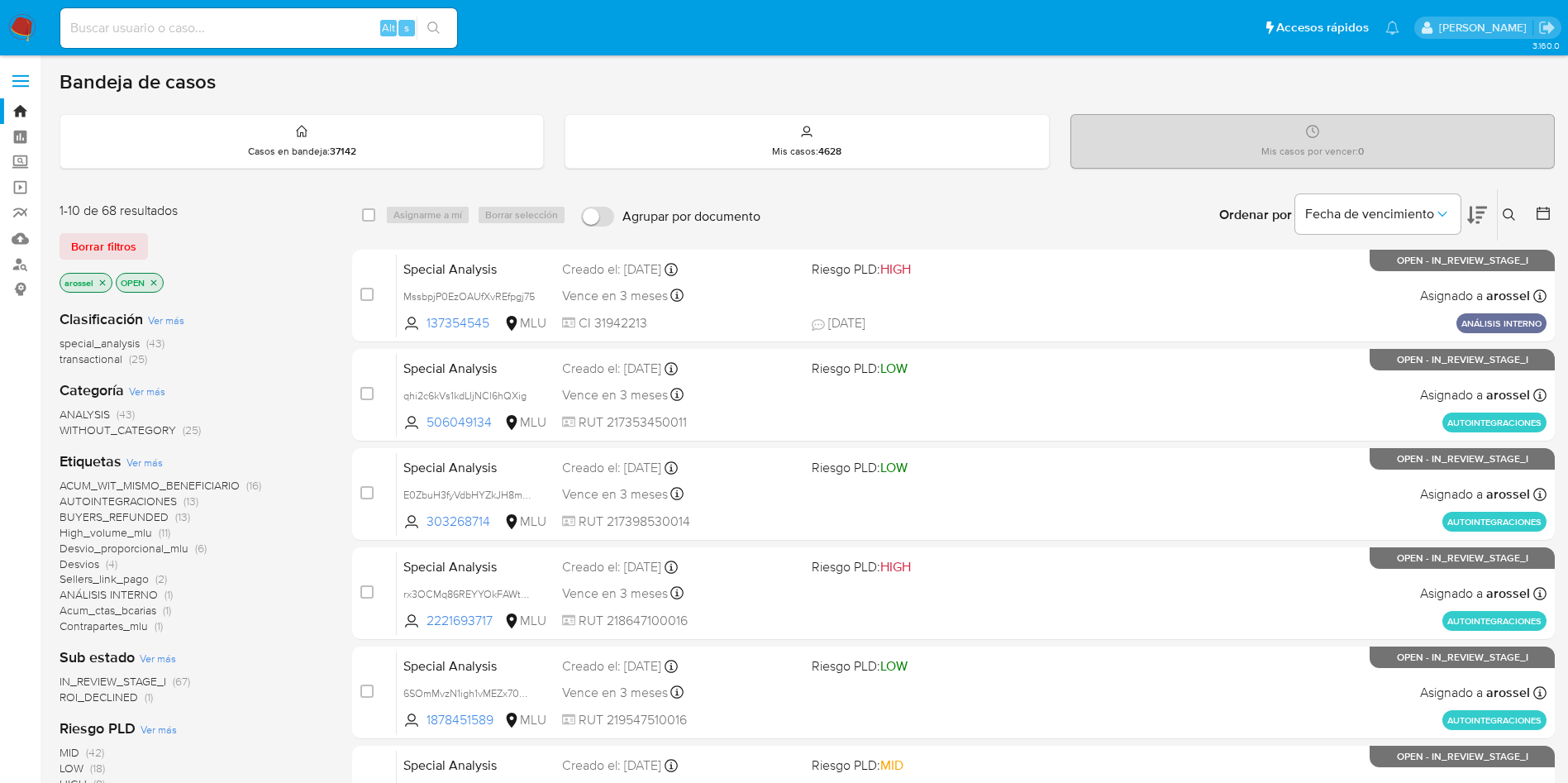
click at [129, 703] on span "ROI_DECLINED" at bounding box center [99, 697] width 79 height 16
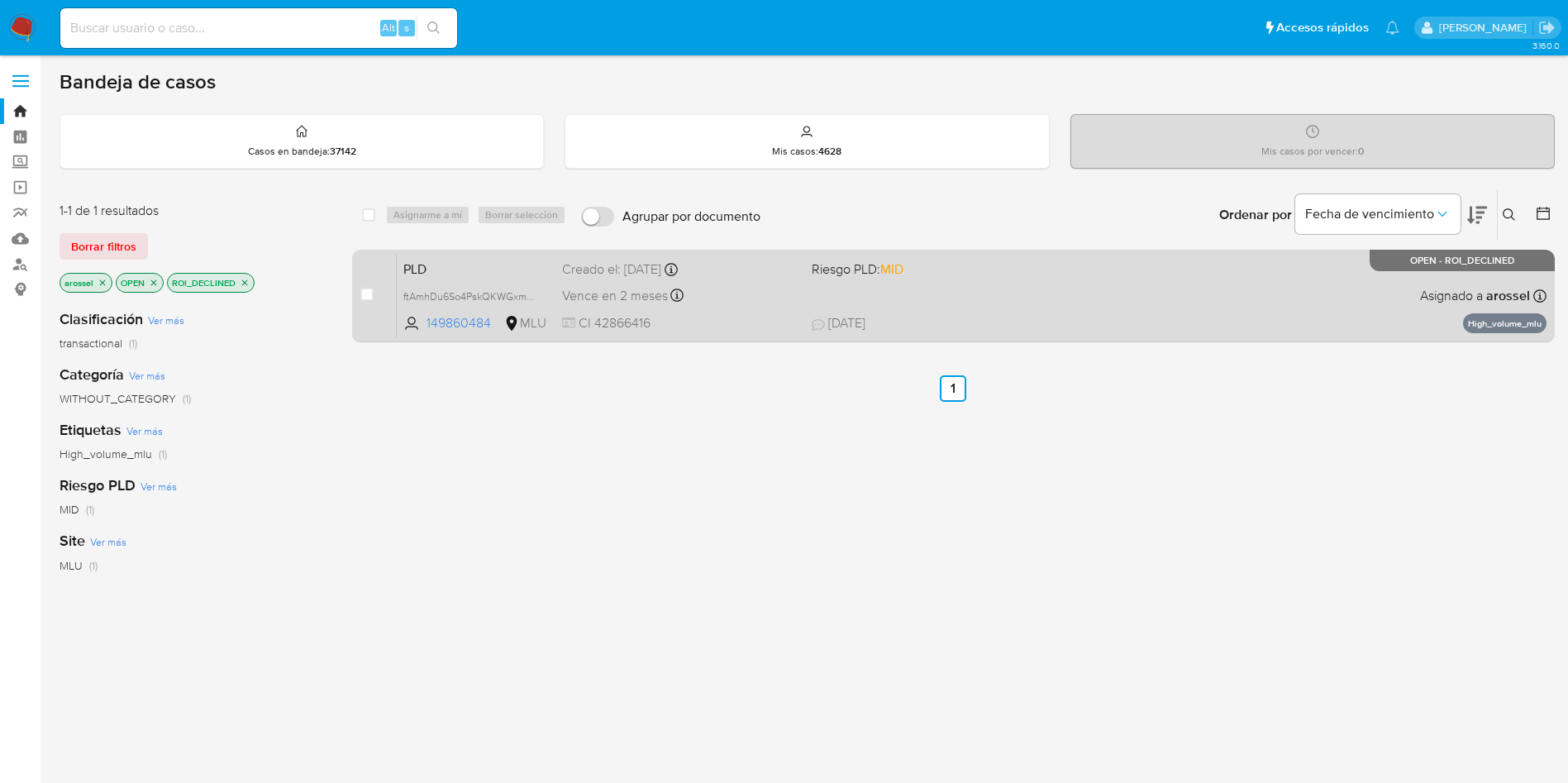
click at [917, 286] on div "PLD ftAmhDu6So4PskQKWGxmAmyZ 149860484 MLU Riesgo PLD: MID Creado el: [DATE] Cr…" at bounding box center [972, 295] width 1150 height 83
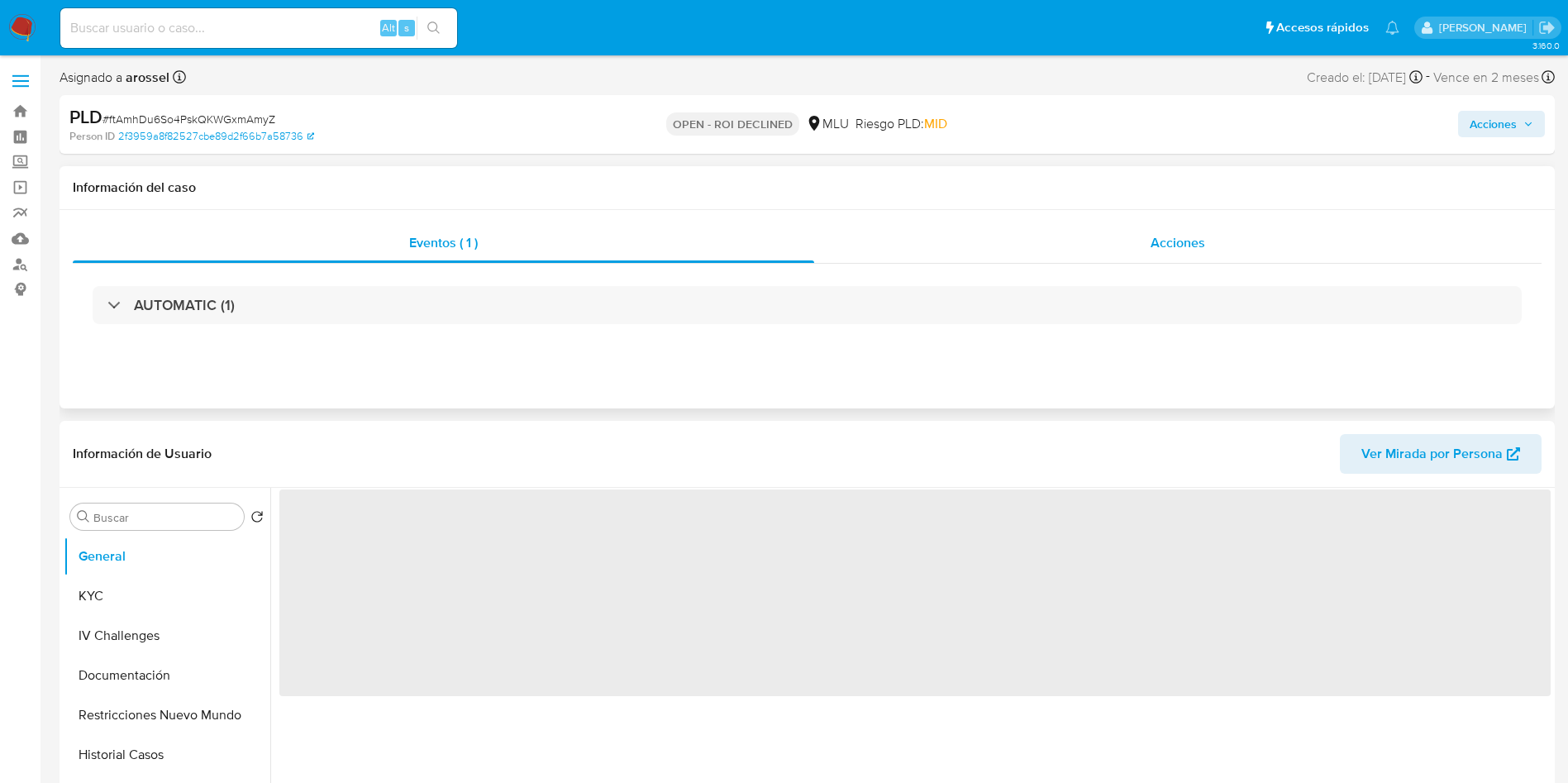
select select "10"
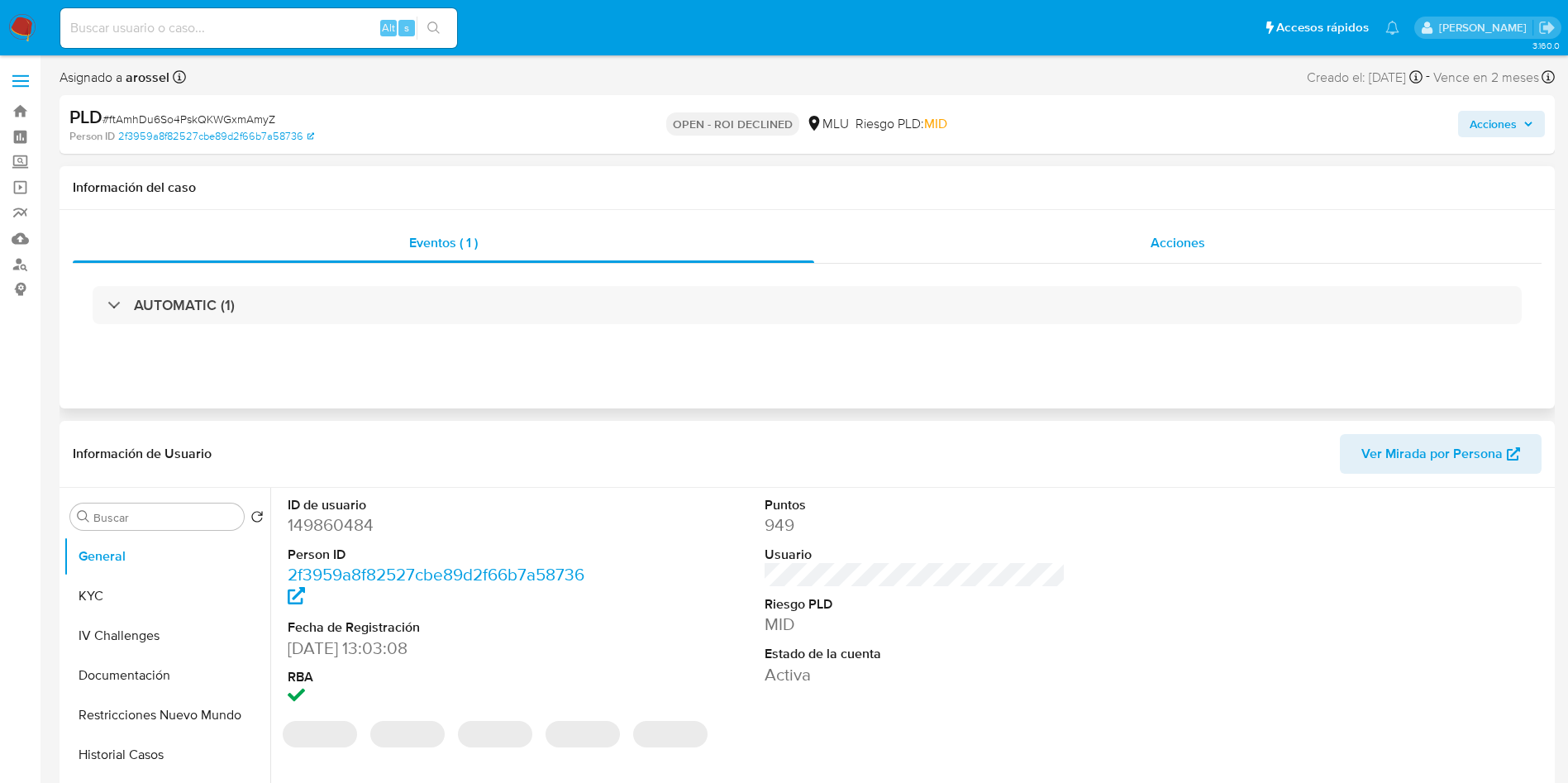
click at [1140, 242] on div "Acciones" at bounding box center [1177, 242] width 727 height 39
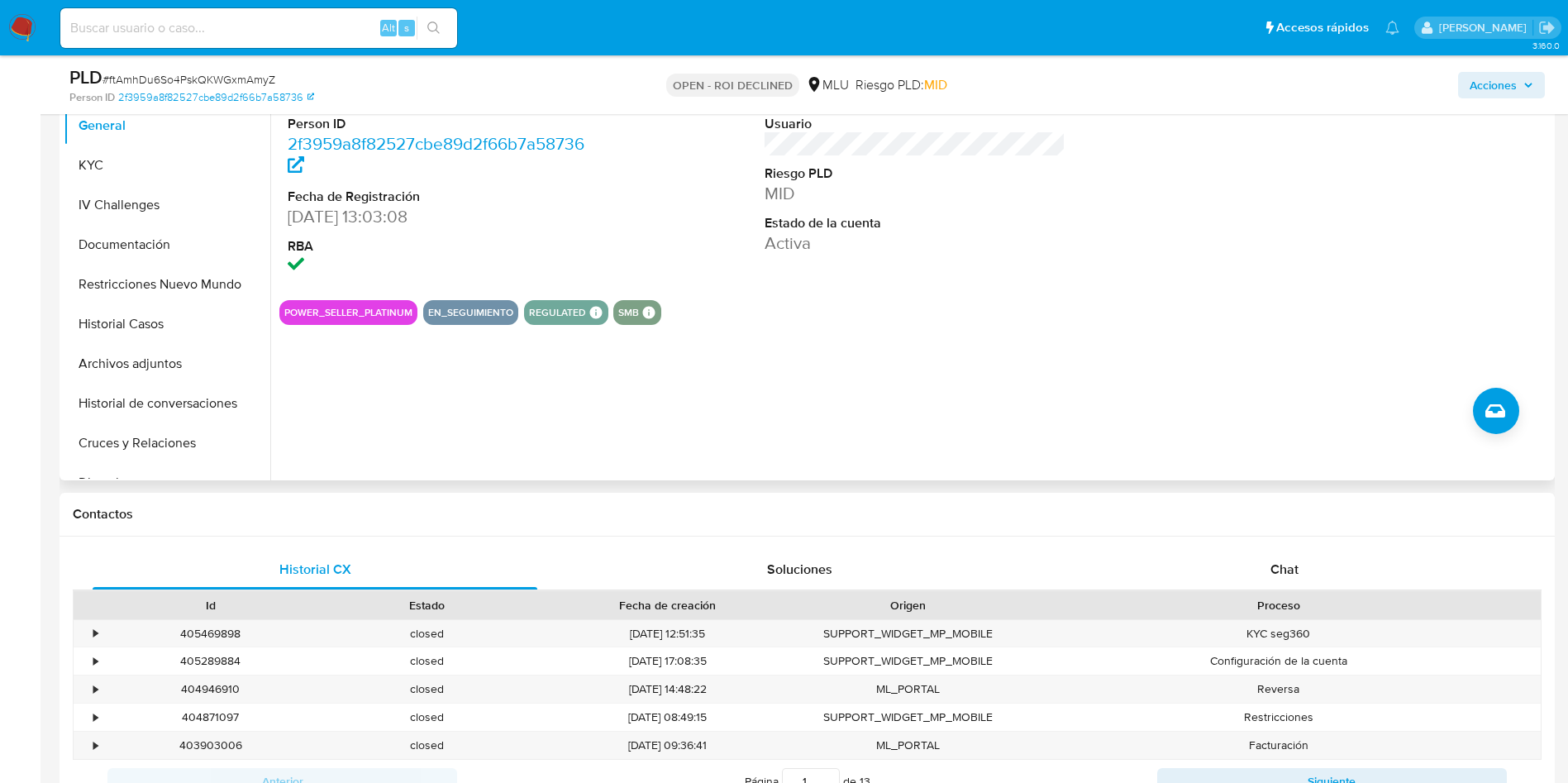
scroll to position [496, 0]
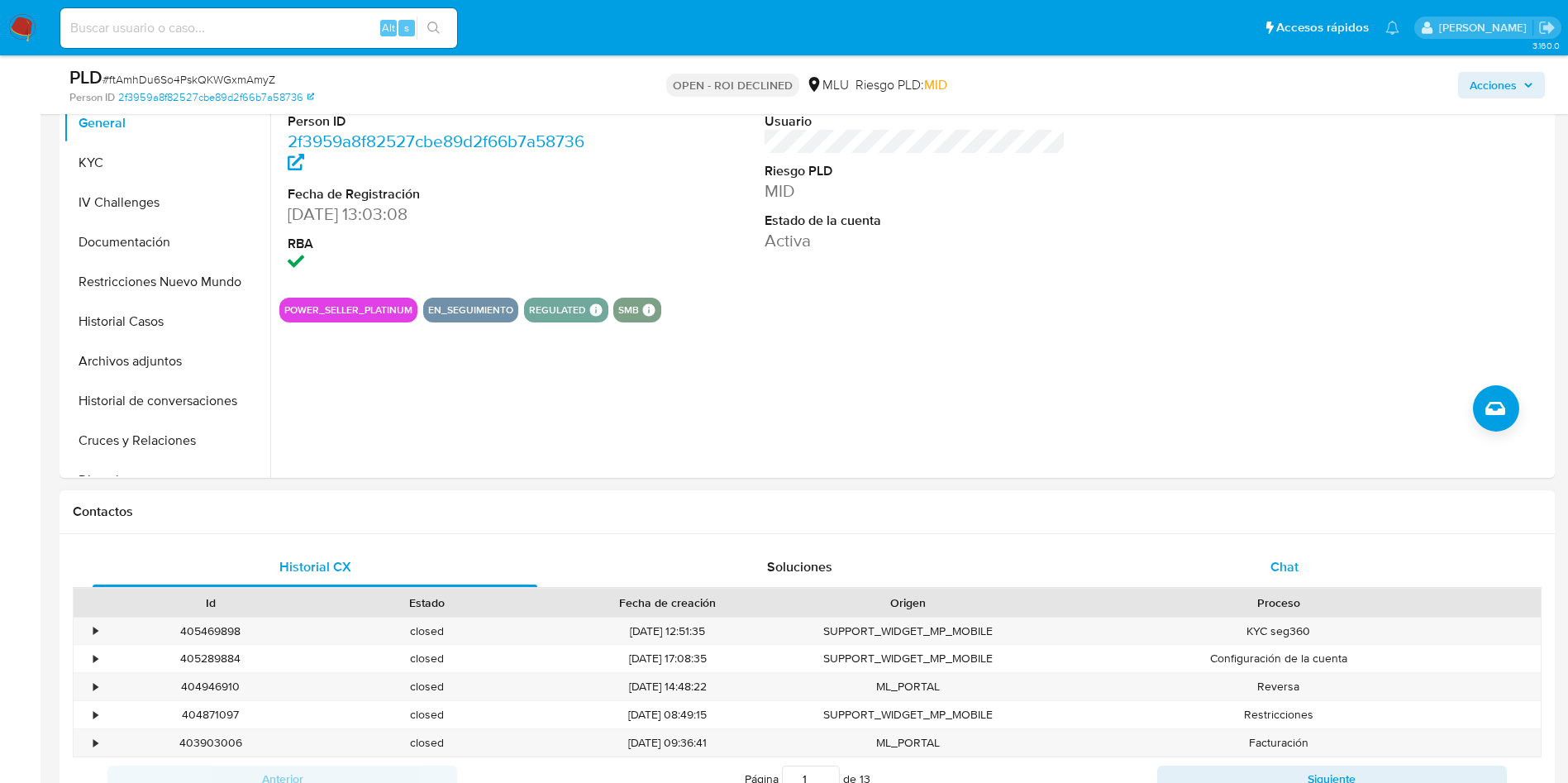
click at [1337, 563] on div "Chat" at bounding box center [1284, 566] width 445 height 39
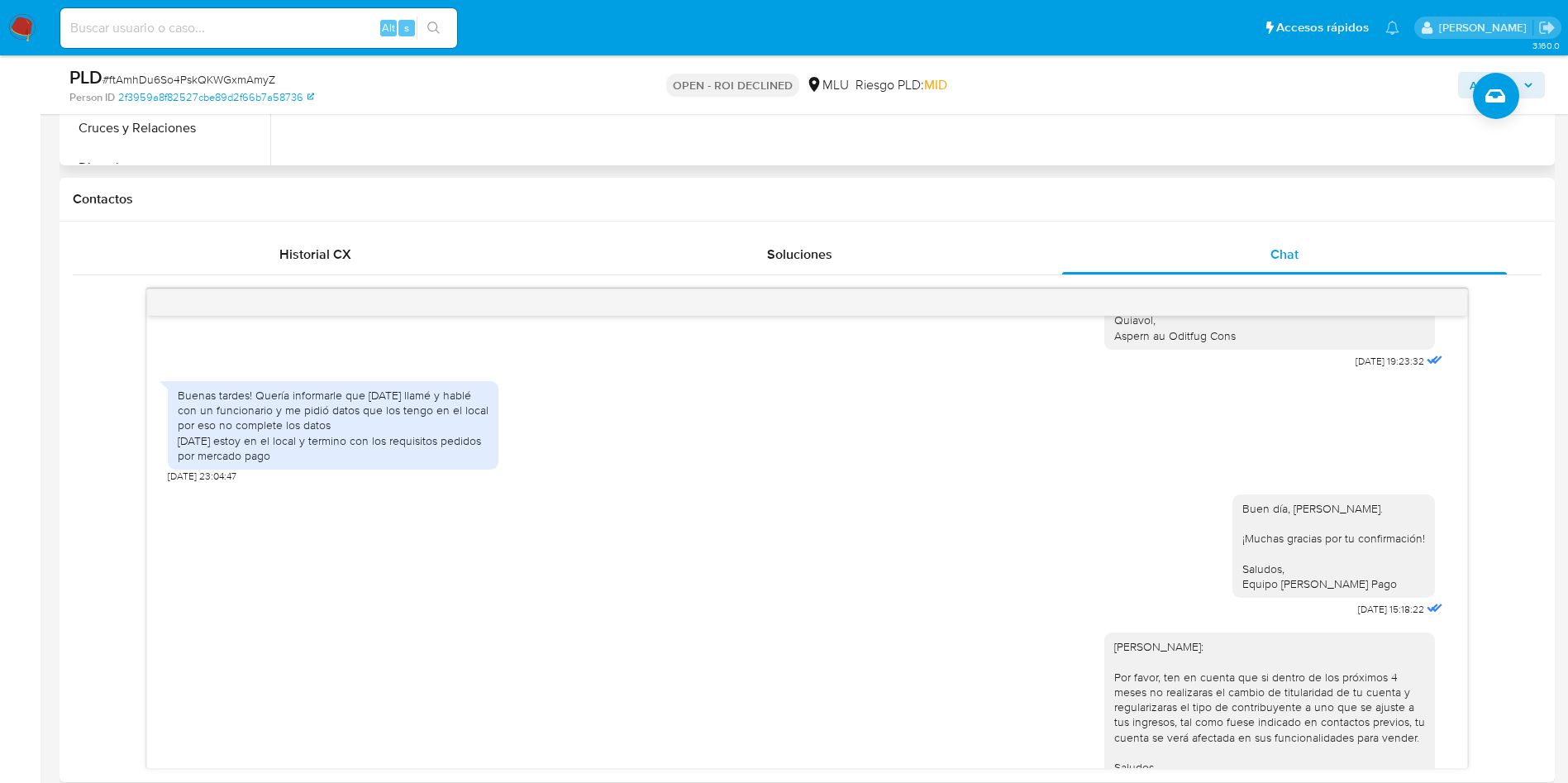
scroll to position [372, 0]
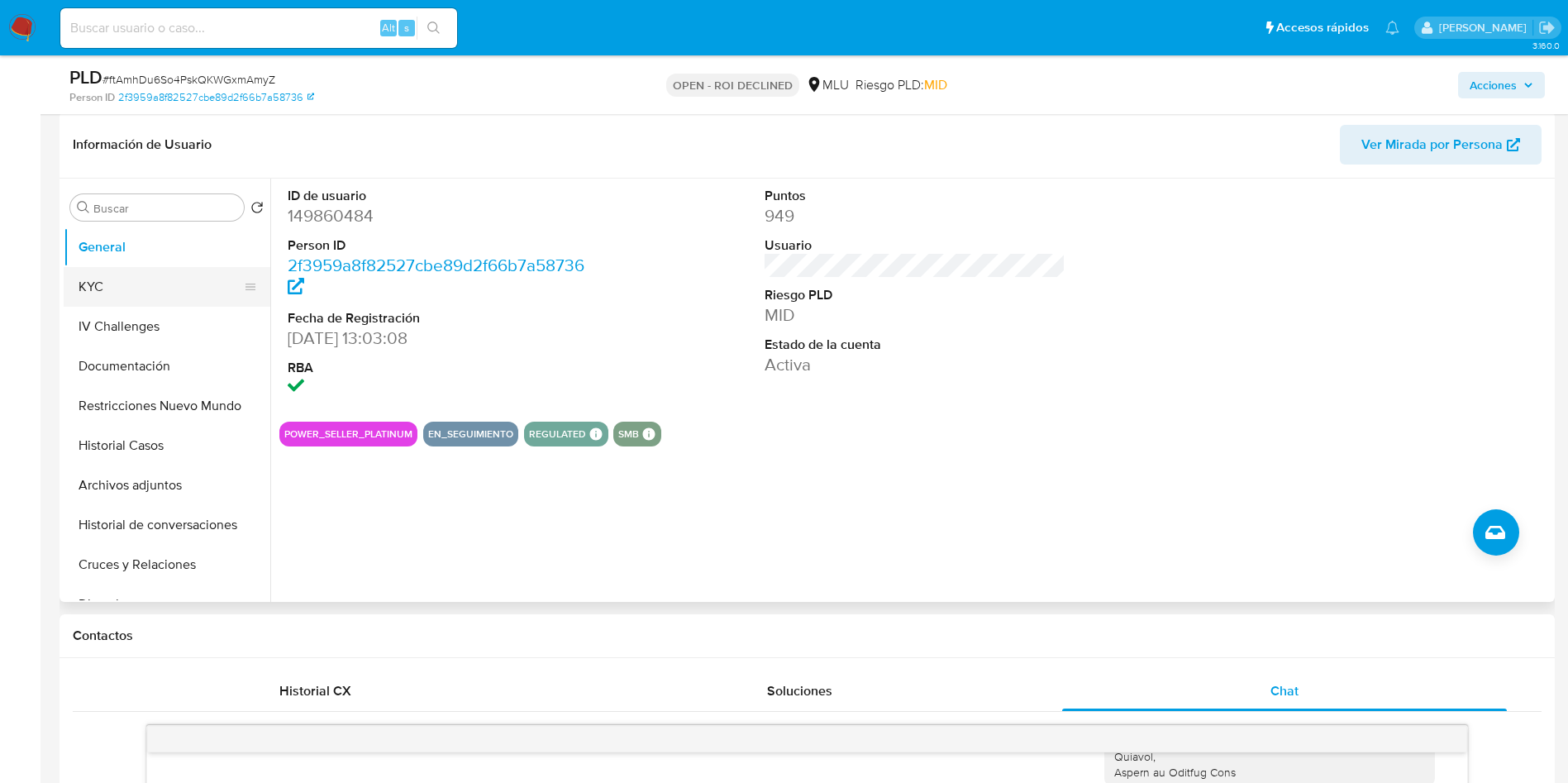
click at [134, 281] on button "KYC" at bounding box center [160, 286] width 193 height 39
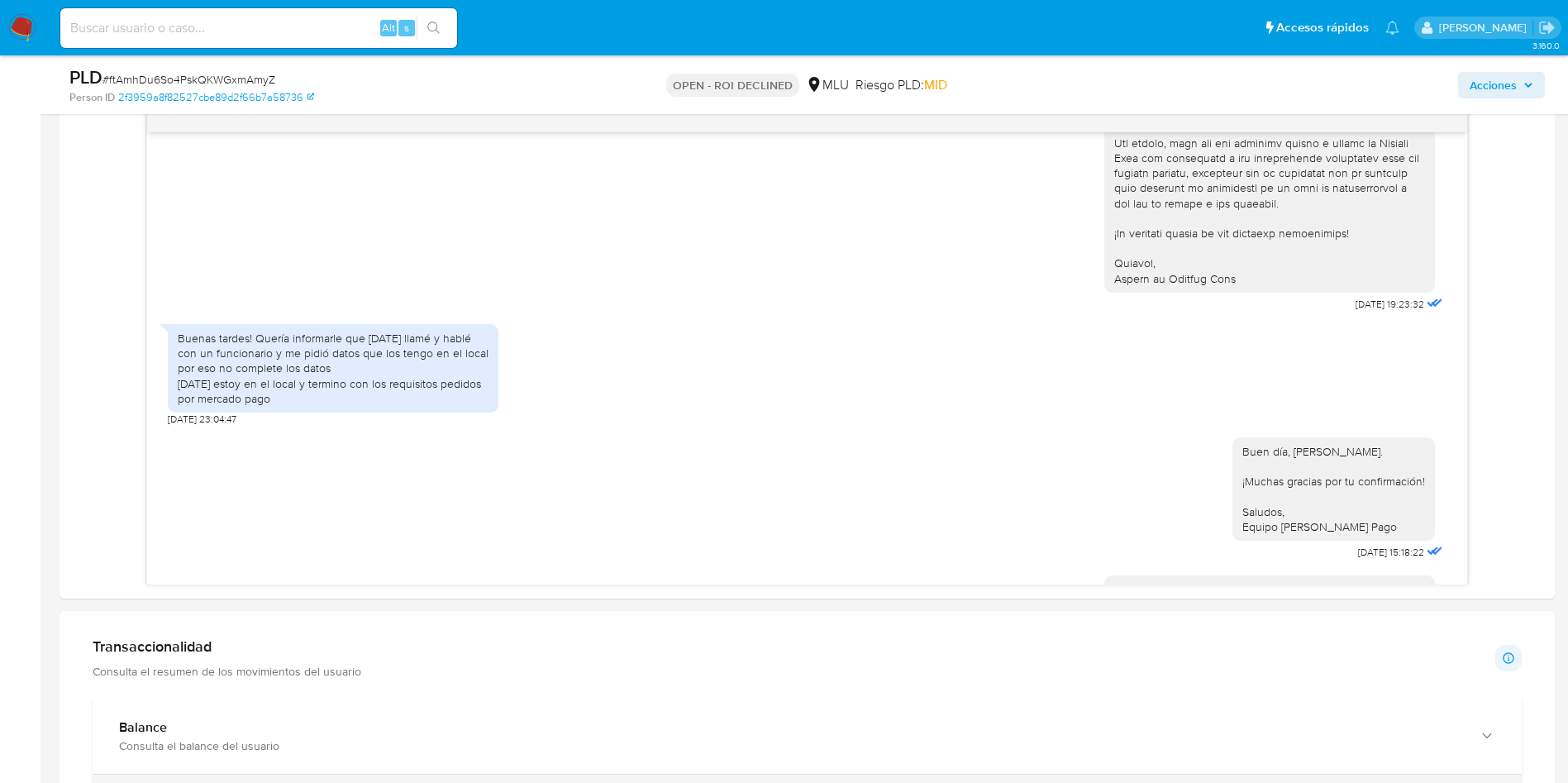
scroll to position [2097, 0]
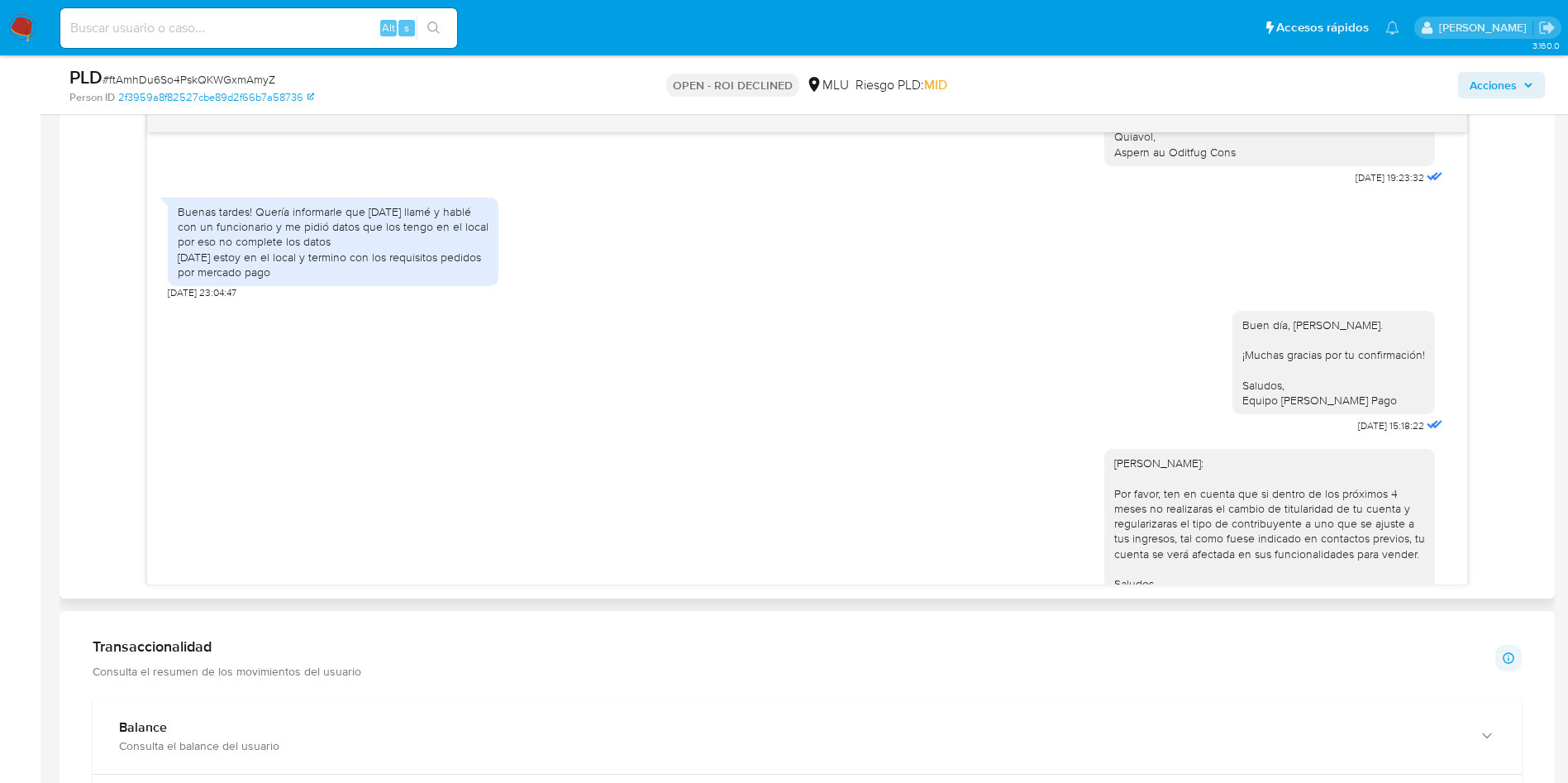
click at [1534, 327] on div "Hola, Martín. Te contactamos ya que necesitamos verificar algunos datos. Por es…" at bounding box center [808, 345] width 1469 height 480
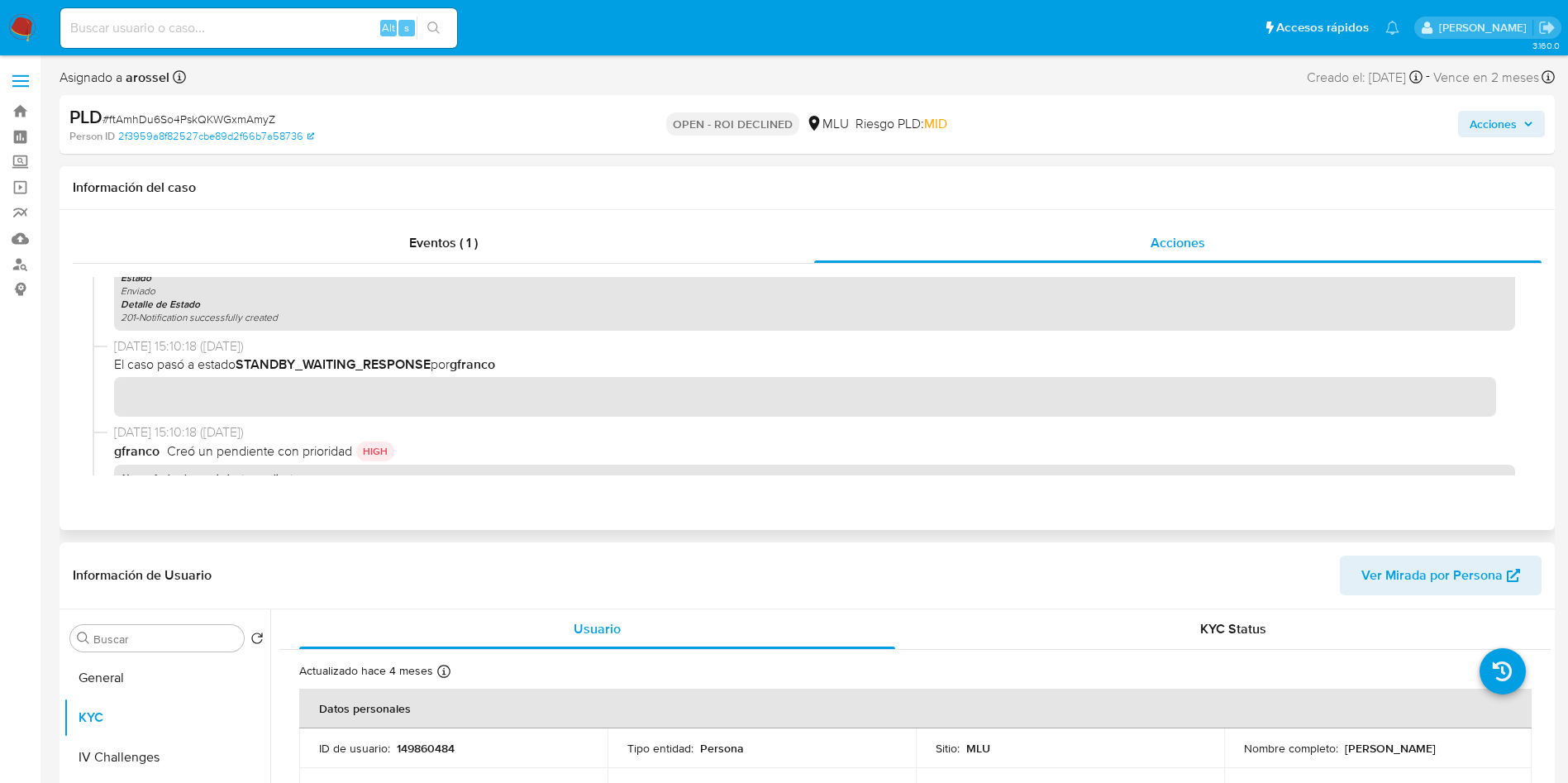
scroll to position [496, 0]
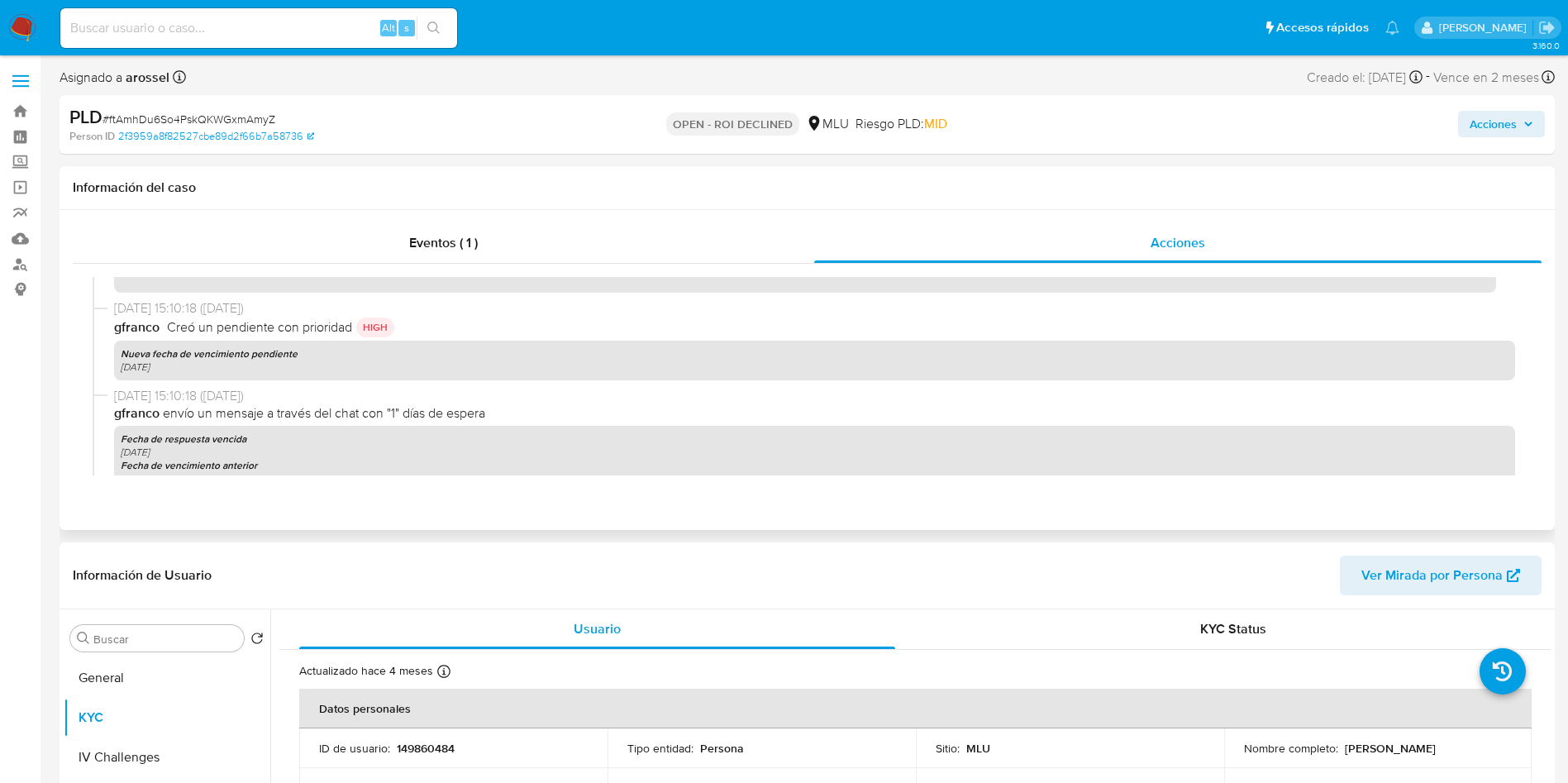
drag, startPoint x: 190, startPoint y: 363, endPoint x: 112, endPoint y: 355, distance: 78.4
click at [112, 355] on div "17/09/2025 15:10:18 (hace un día) gfranco Creó un pendiente con prioridad HIGH …" at bounding box center [807, 343] width 1430 height 88
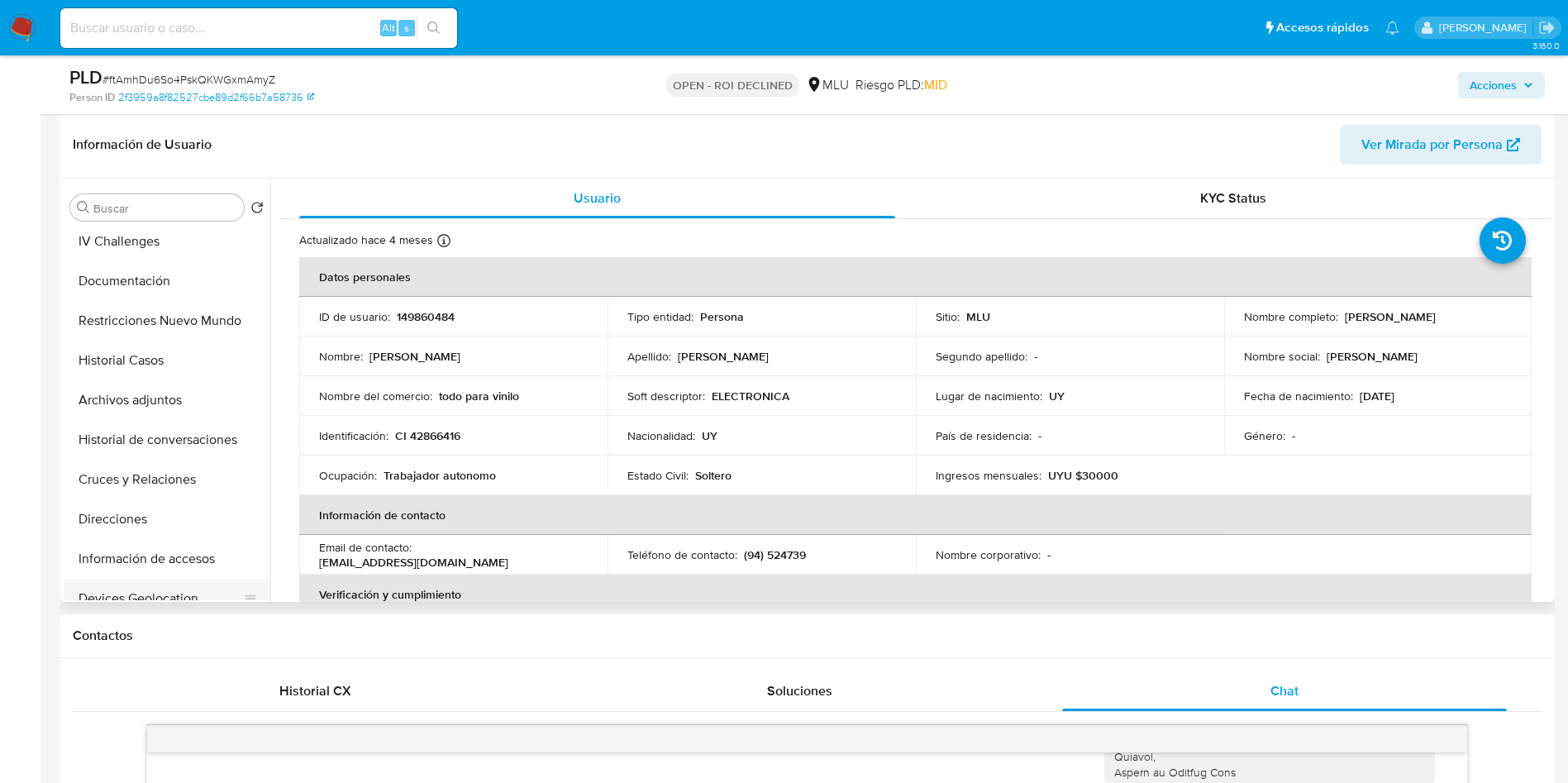
scroll to position [124, 0]
click at [149, 294] on button "Restricciones Nuevo Mundo" at bounding box center [167, 281] width 207 height 39
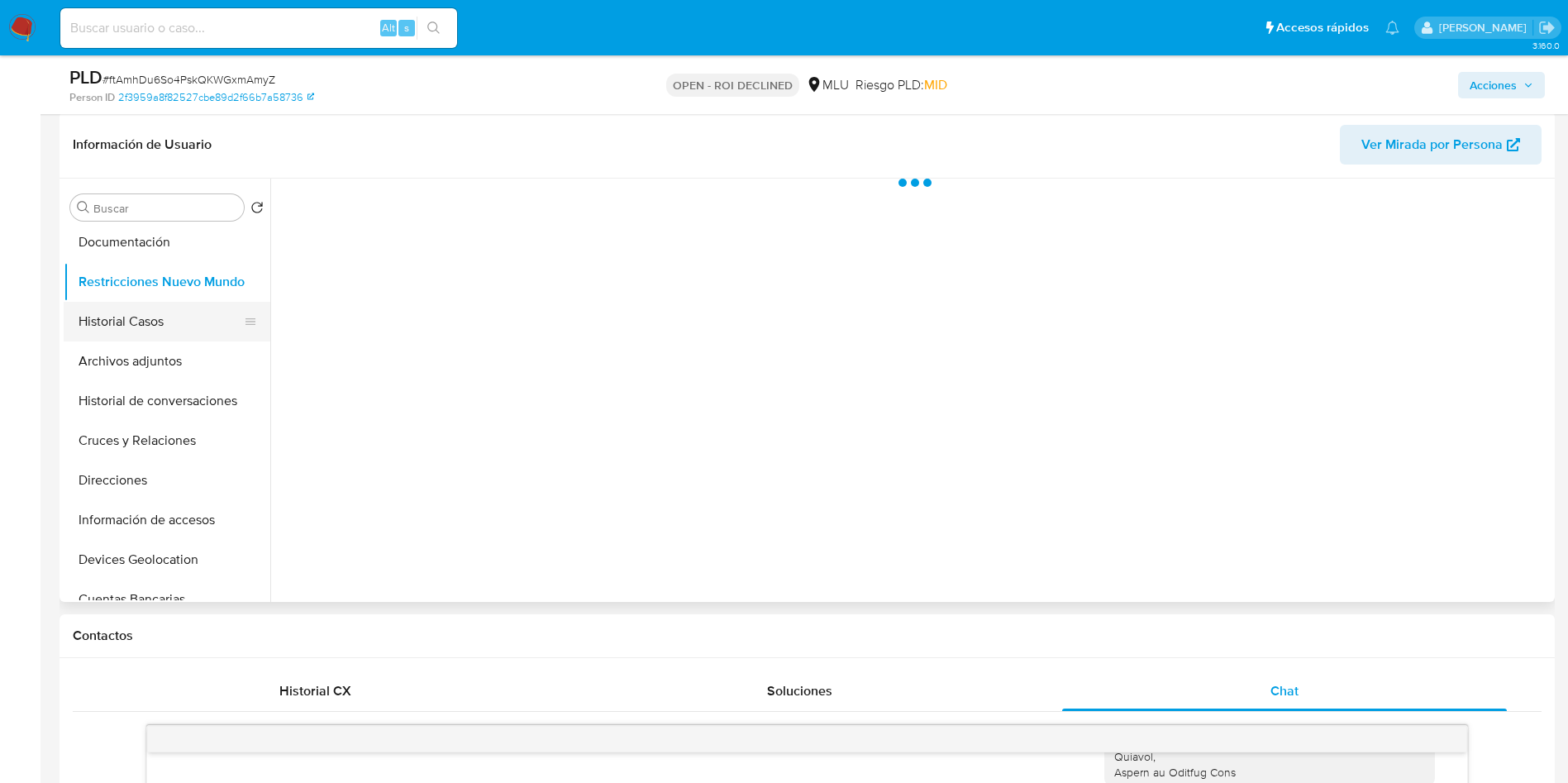
click at [159, 316] on button "Historial Casos" at bounding box center [160, 321] width 193 height 39
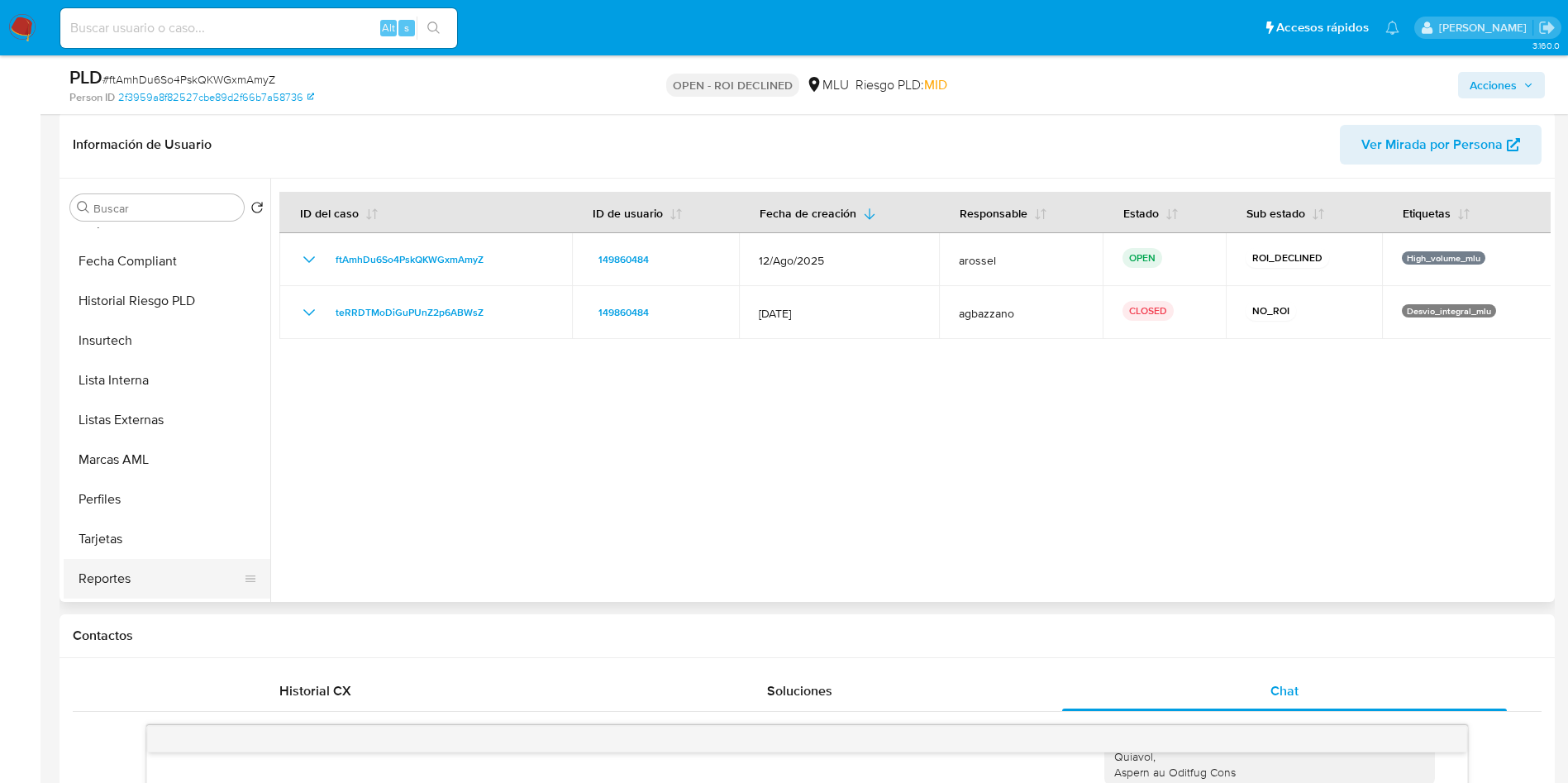
scroll to position [738, 0]
click at [153, 419] on button "Marcas AML" at bounding box center [160, 421] width 193 height 39
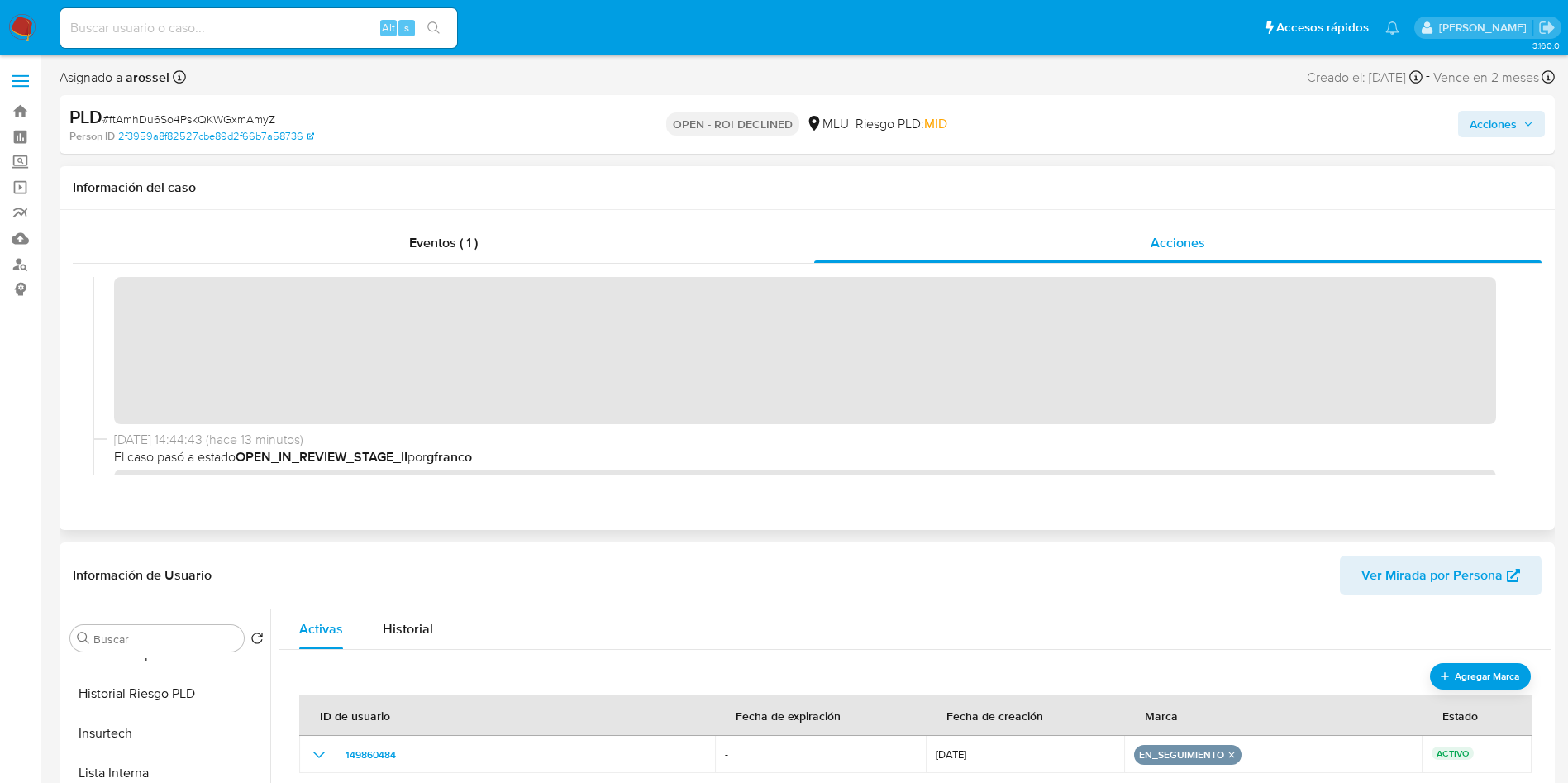
scroll to position [0, 0]
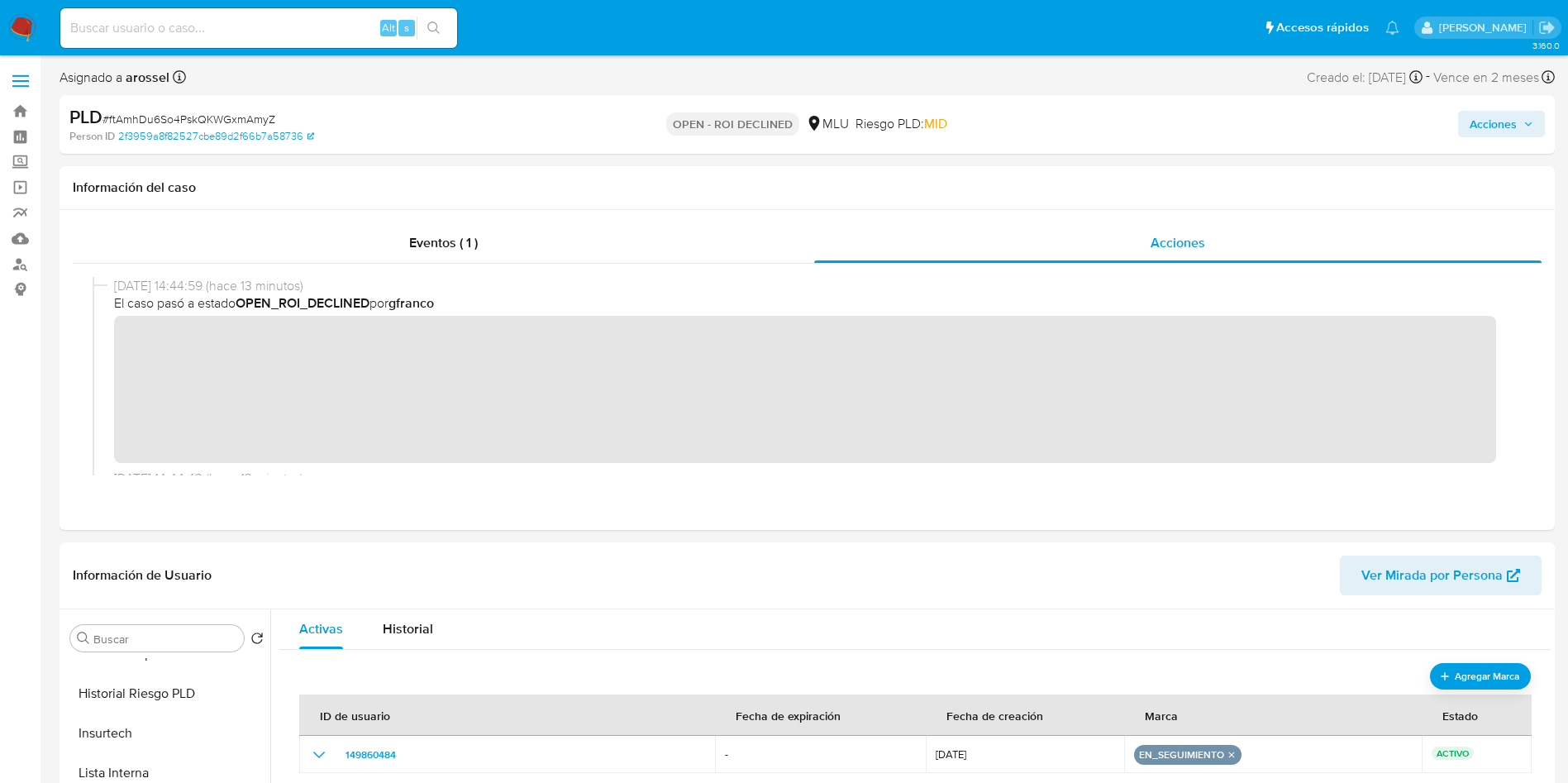
click at [1508, 124] on span "Acciones" at bounding box center [1494, 123] width 48 height 27
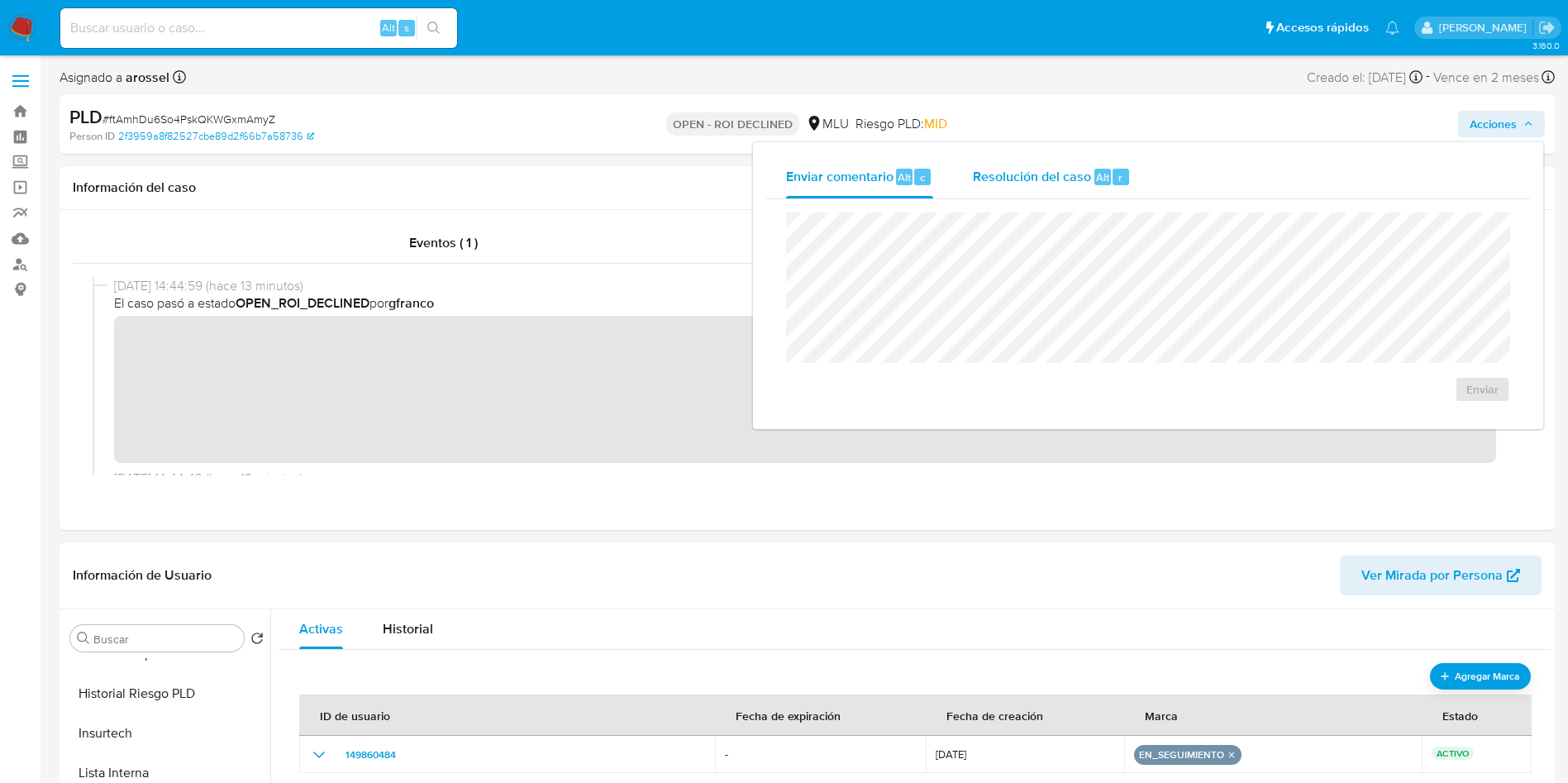
click at [1026, 185] on span "Resolución del caso" at bounding box center [1032, 177] width 118 height 19
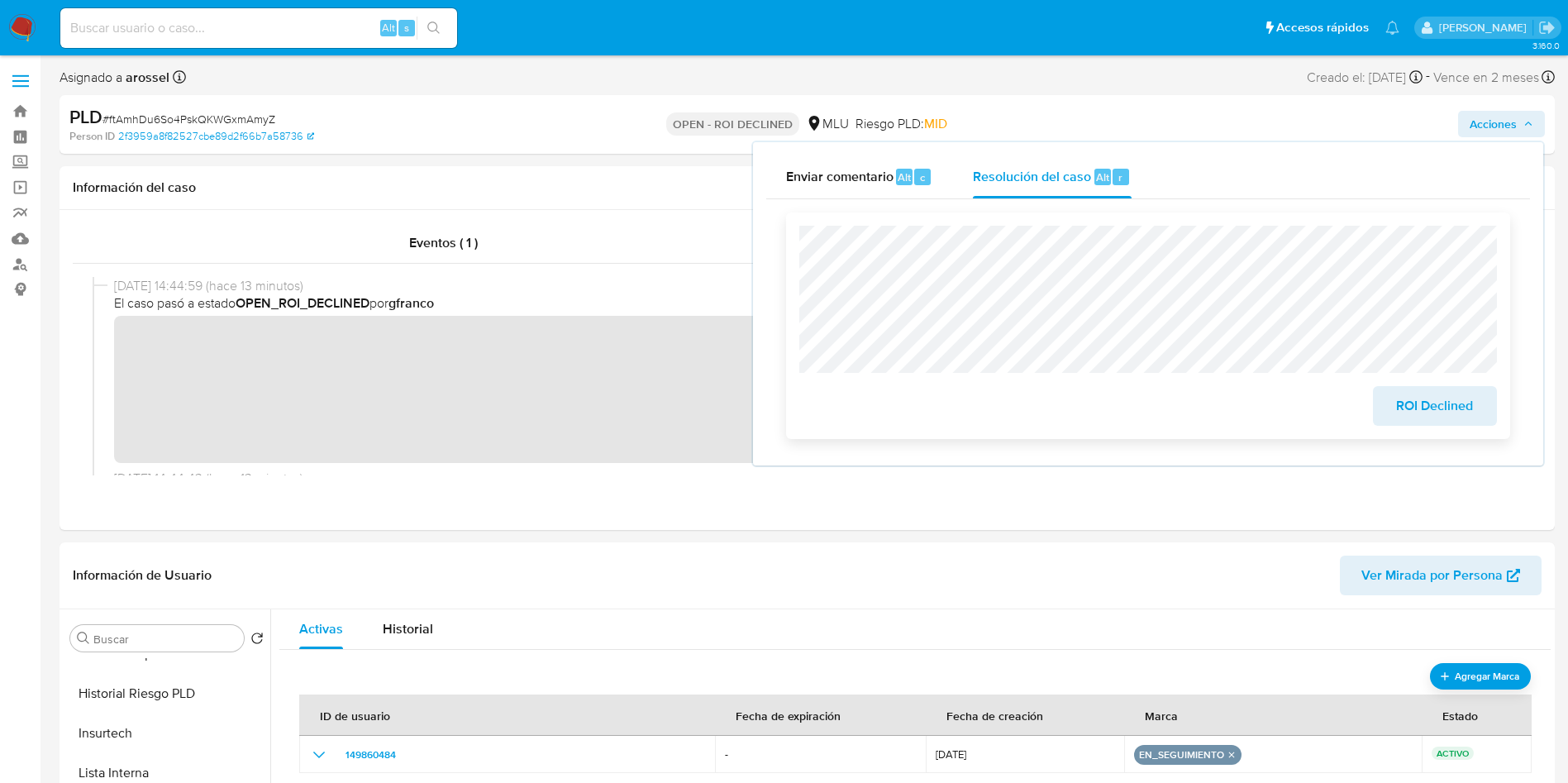
click at [1391, 413] on button "ROI Declined" at bounding box center [1435, 405] width 124 height 39
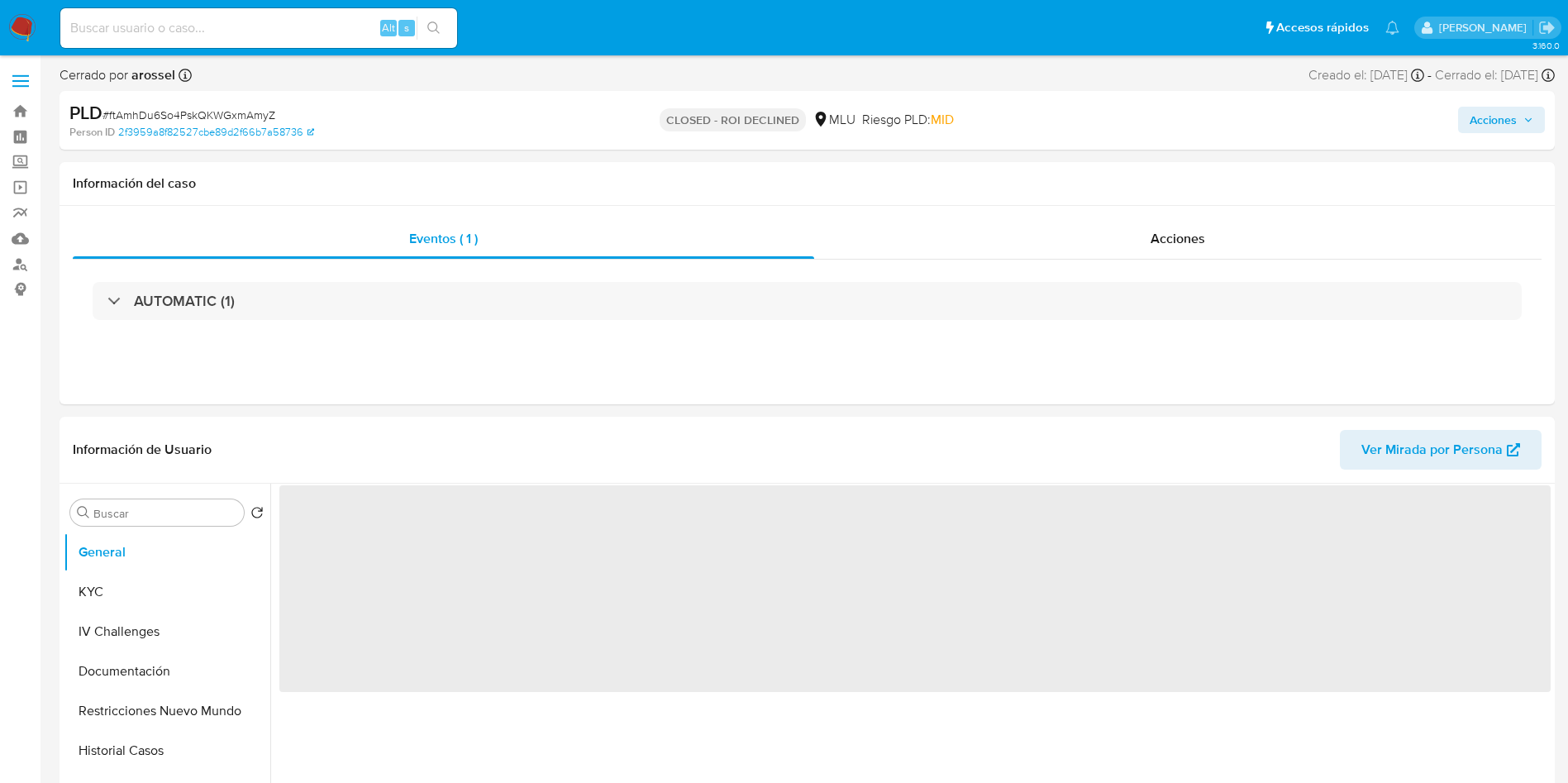
drag, startPoint x: 0, startPoint y: 0, endPoint x: 242, endPoint y: 117, distance: 268.8
click at [242, 117] on span "# ftAmhDu6So4PskQKWGxmAmyZ" at bounding box center [188, 115] width 173 height 16
click at [243, 118] on span "# ftAmhDu6So4PskQKWGxmAmyZ" at bounding box center [188, 115] width 173 height 16
select select "10"
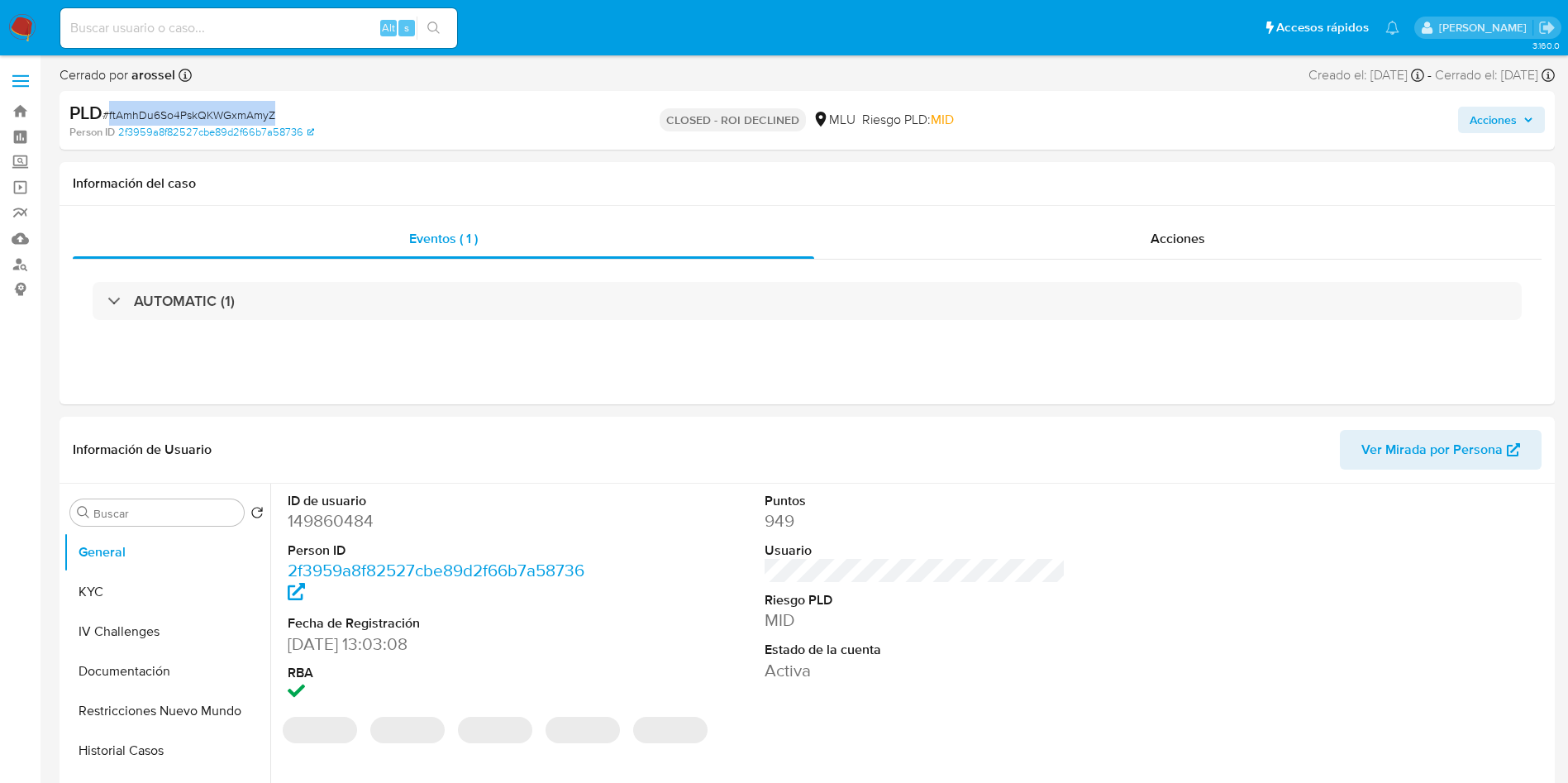
click at [243, 118] on span "# ftAmhDu6So4PskQKWGxmAmyZ" at bounding box center [188, 115] width 173 height 16
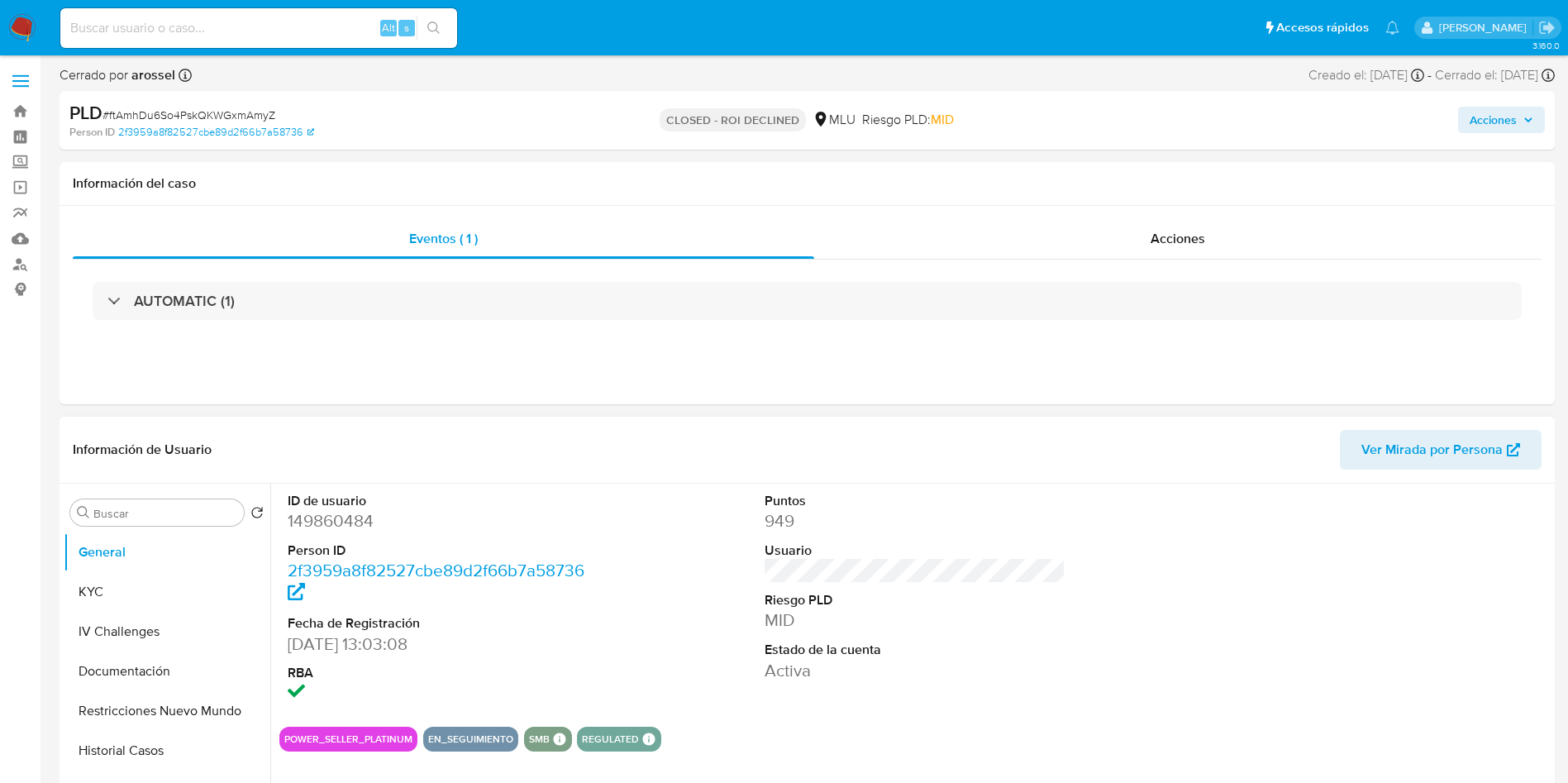
click at [1002, 623] on dd "MID" at bounding box center [916, 619] width 302 height 23
click at [178, 113] on span "# ftAmhDu6So4PskQKWGxmAmyZ" at bounding box center [188, 115] width 173 height 16
copy span "ftAmhDu6So4PskQKWGxmAmyZ"
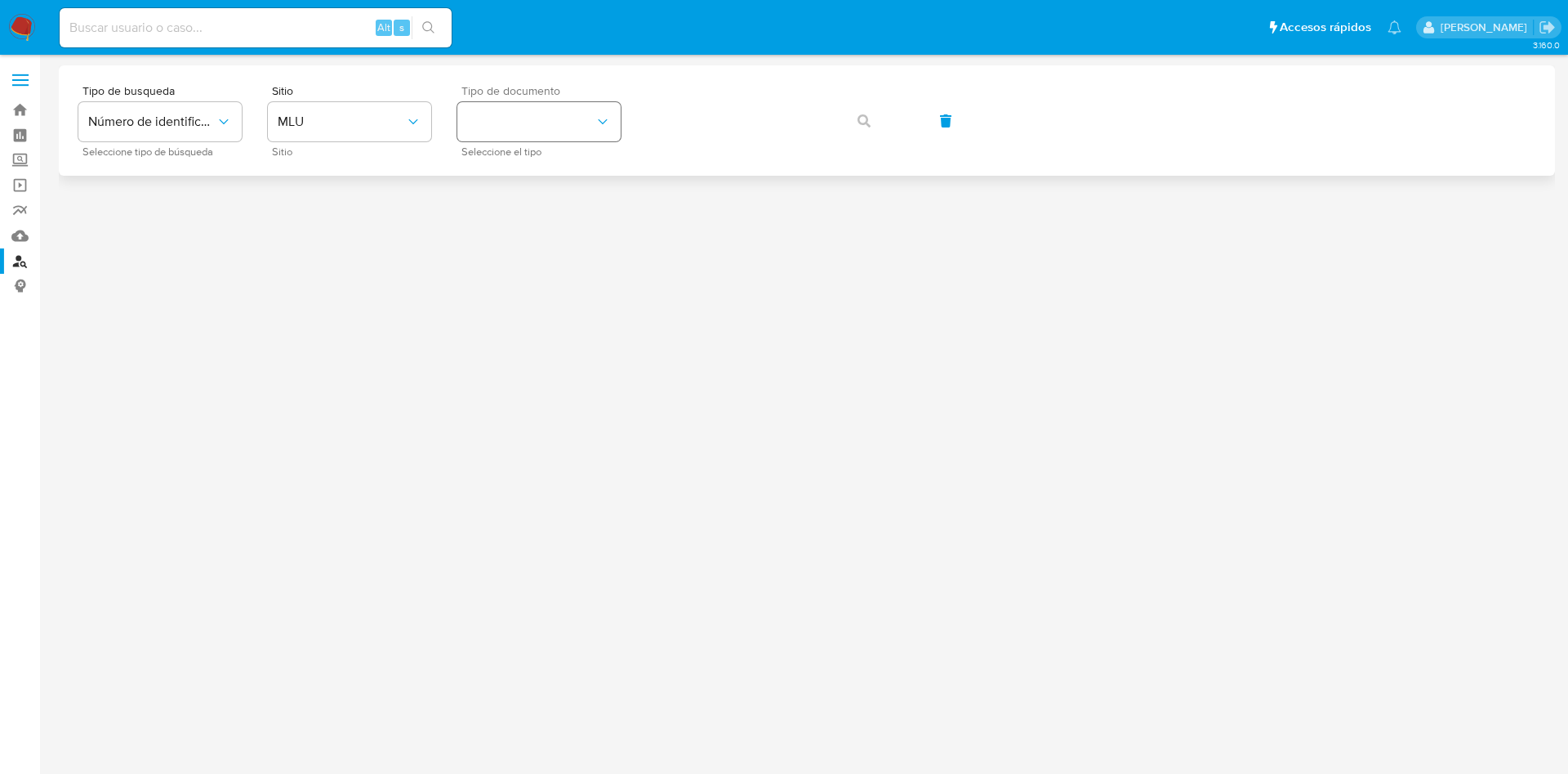
click at [460, 107] on div "Tipo de busqueda Número de identificación Seleccione tipo de búsqueda Sitio MLU…" at bounding box center [807, 120] width 1457 height 71
click at [323, 114] on span "MLU" at bounding box center [341, 122] width 127 height 16
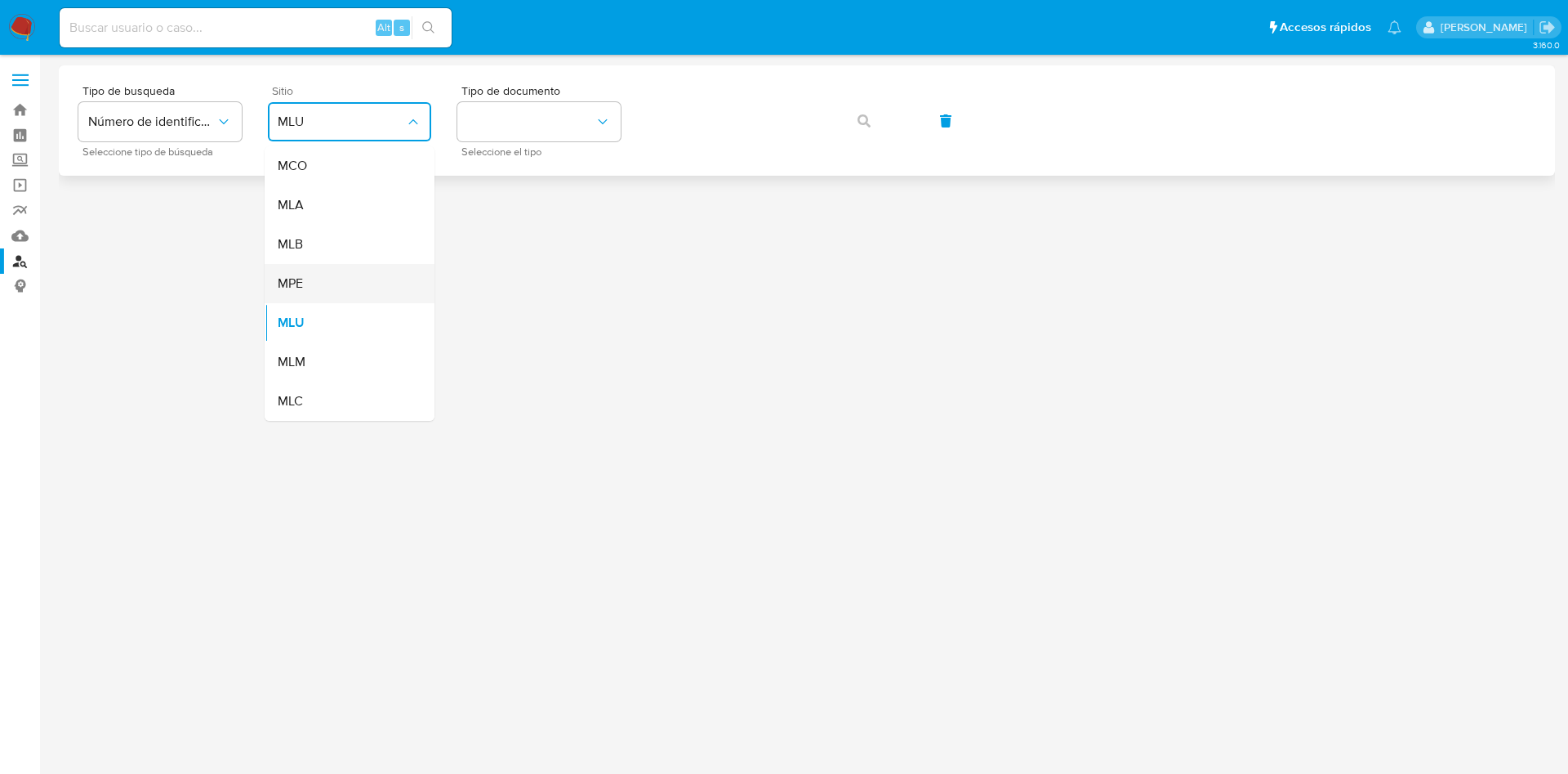
click at [343, 272] on div "MPE" at bounding box center [344, 283] width 134 height 39
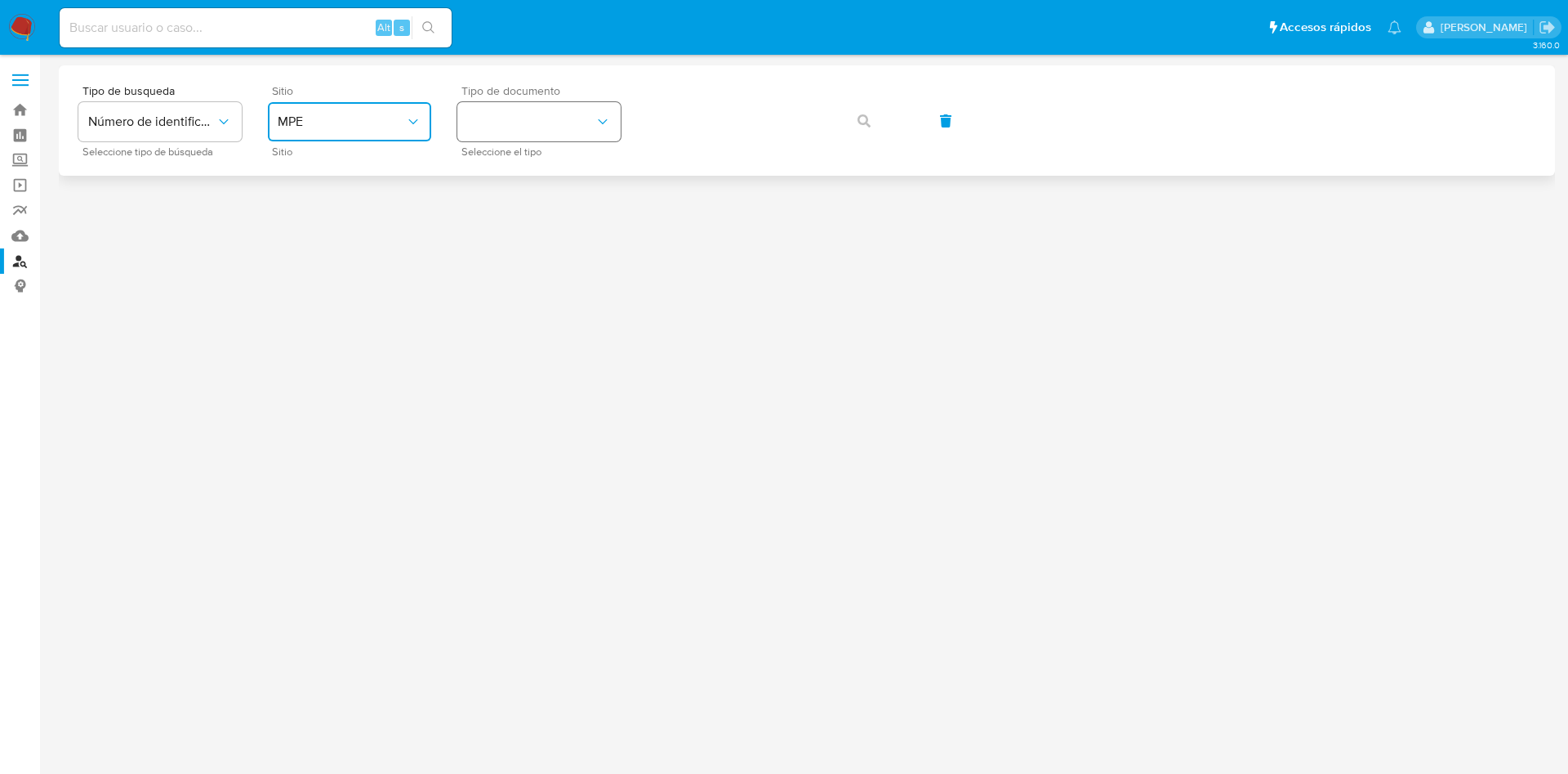
click at [530, 126] on button "identificationType" at bounding box center [539, 121] width 164 height 39
click at [536, 236] on div "DNI DNI" at bounding box center [534, 229] width 134 height 55
drag, startPoint x: 858, startPoint y: 121, endPoint x: 861, endPoint y: 153, distance: 32.1
click at [858, 121] on icon "button" at bounding box center [864, 121] width 13 height 13
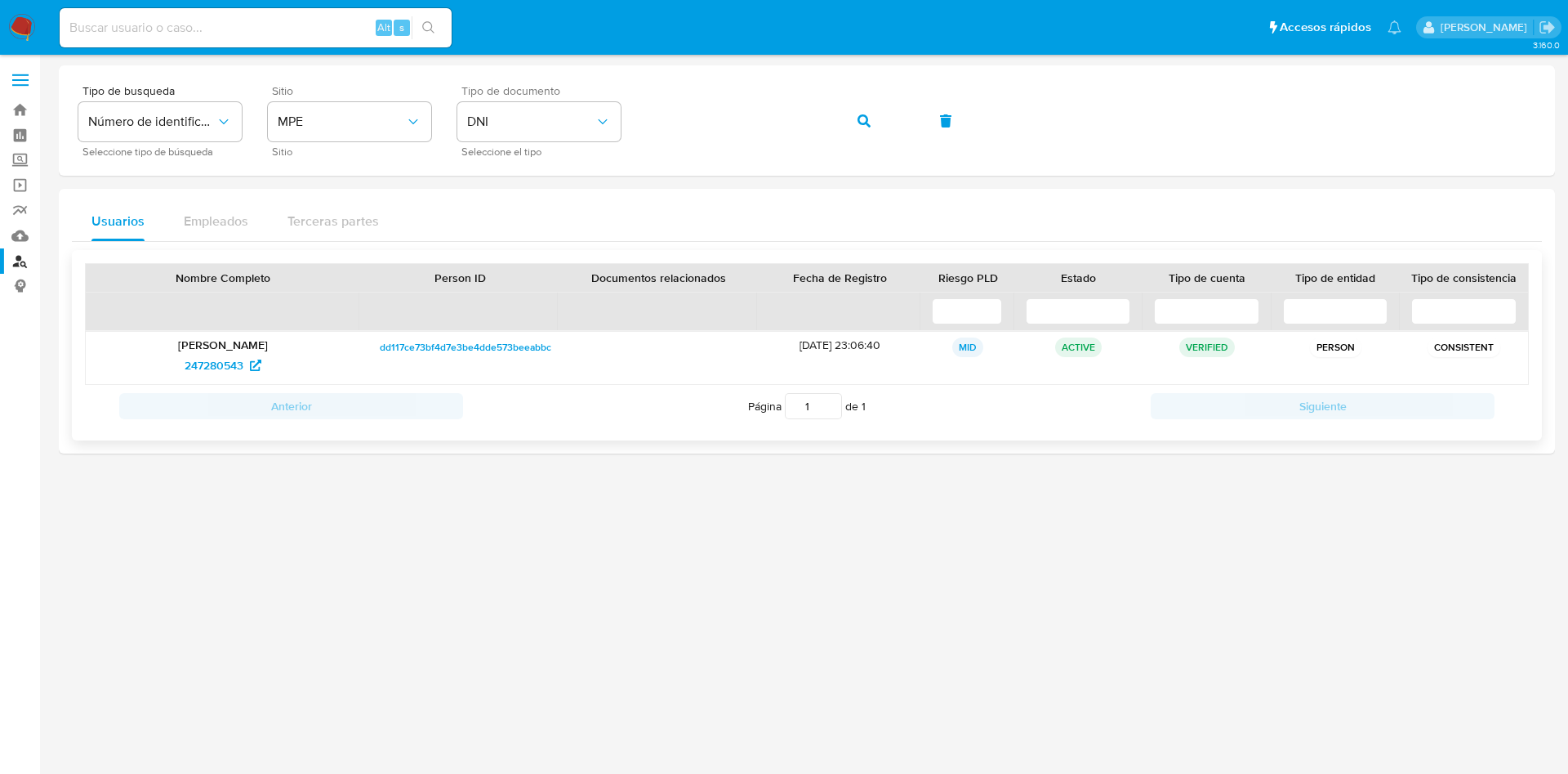
click at [224, 335] on div "[PERSON_NAME] 247280543" at bounding box center [223, 358] width 275 height 52
click at [232, 337] on p "[PERSON_NAME]" at bounding box center [223, 345] width 251 height 14
click at [211, 371] on span "247280543" at bounding box center [213, 365] width 59 height 26
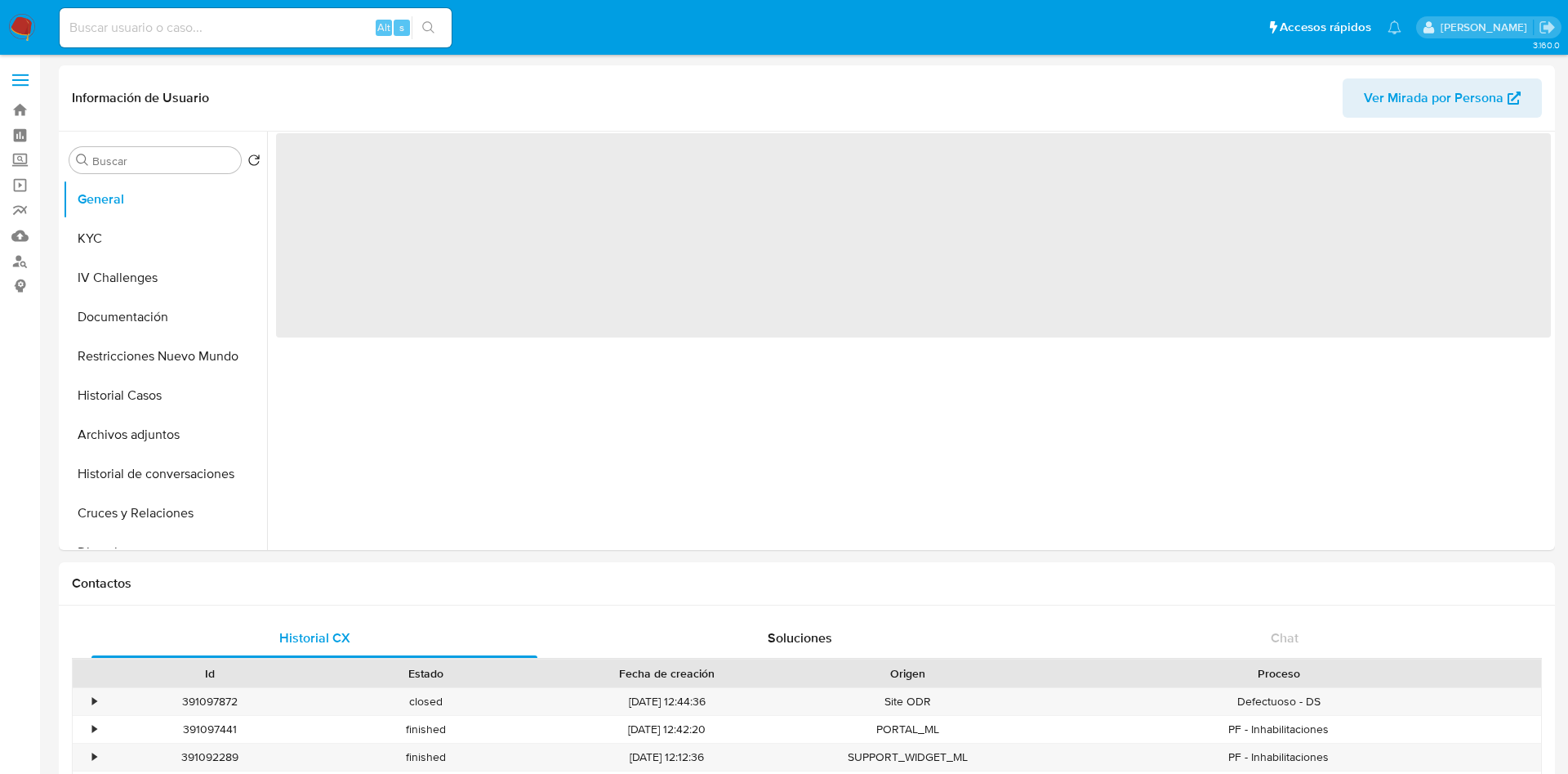
select select "10"
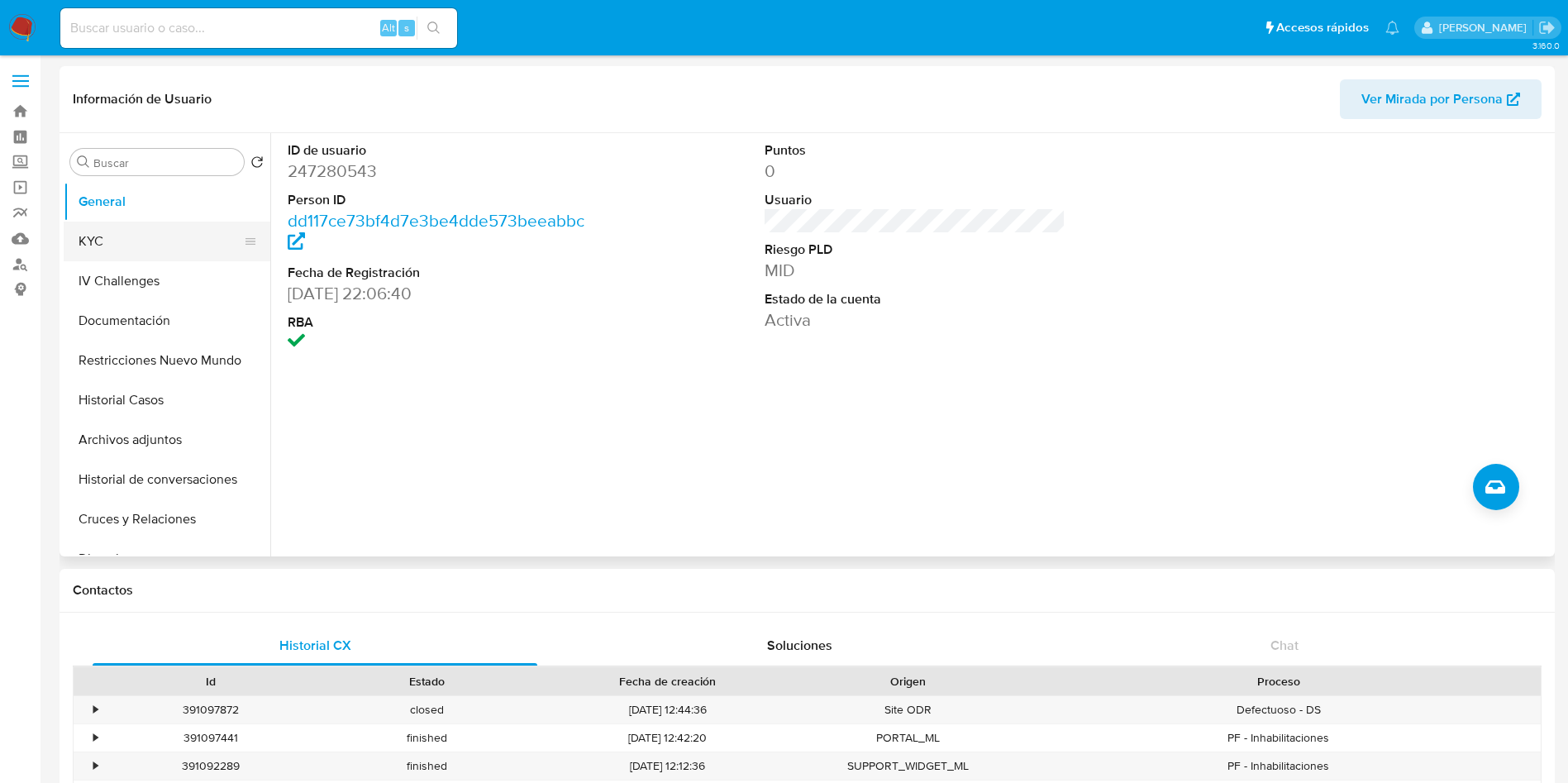
click at [140, 233] on button "KYC" at bounding box center [160, 241] width 193 height 39
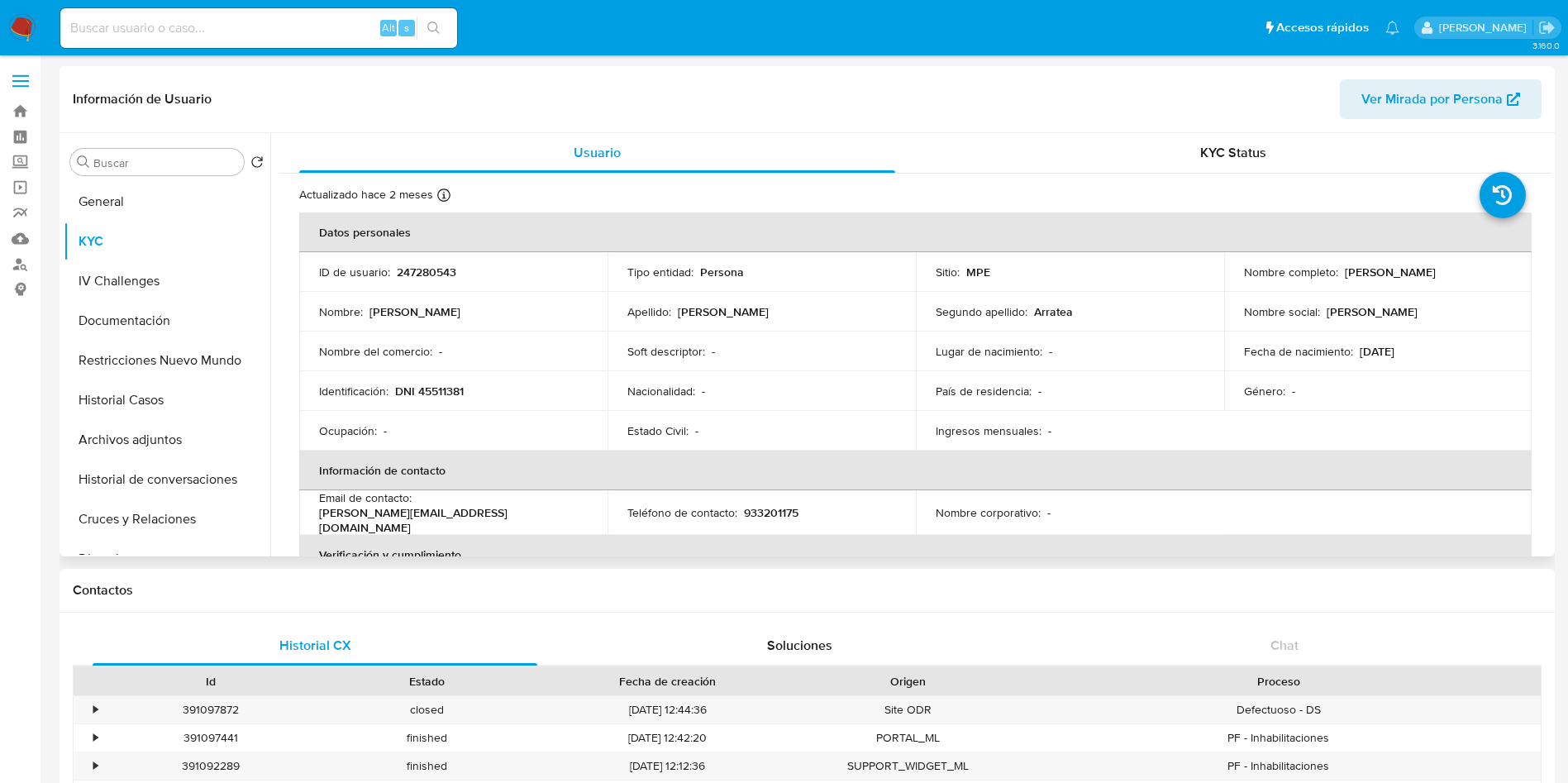
drag, startPoint x: 1230, startPoint y: 283, endPoint x: 1404, endPoint y: 284, distance: 174.0
click at [1404, 284] on td "Nombre completo : [PERSON_NAME]" at bounding box center [1378, 272] width 308 height 39
copy p "[PERSON_NAME]"
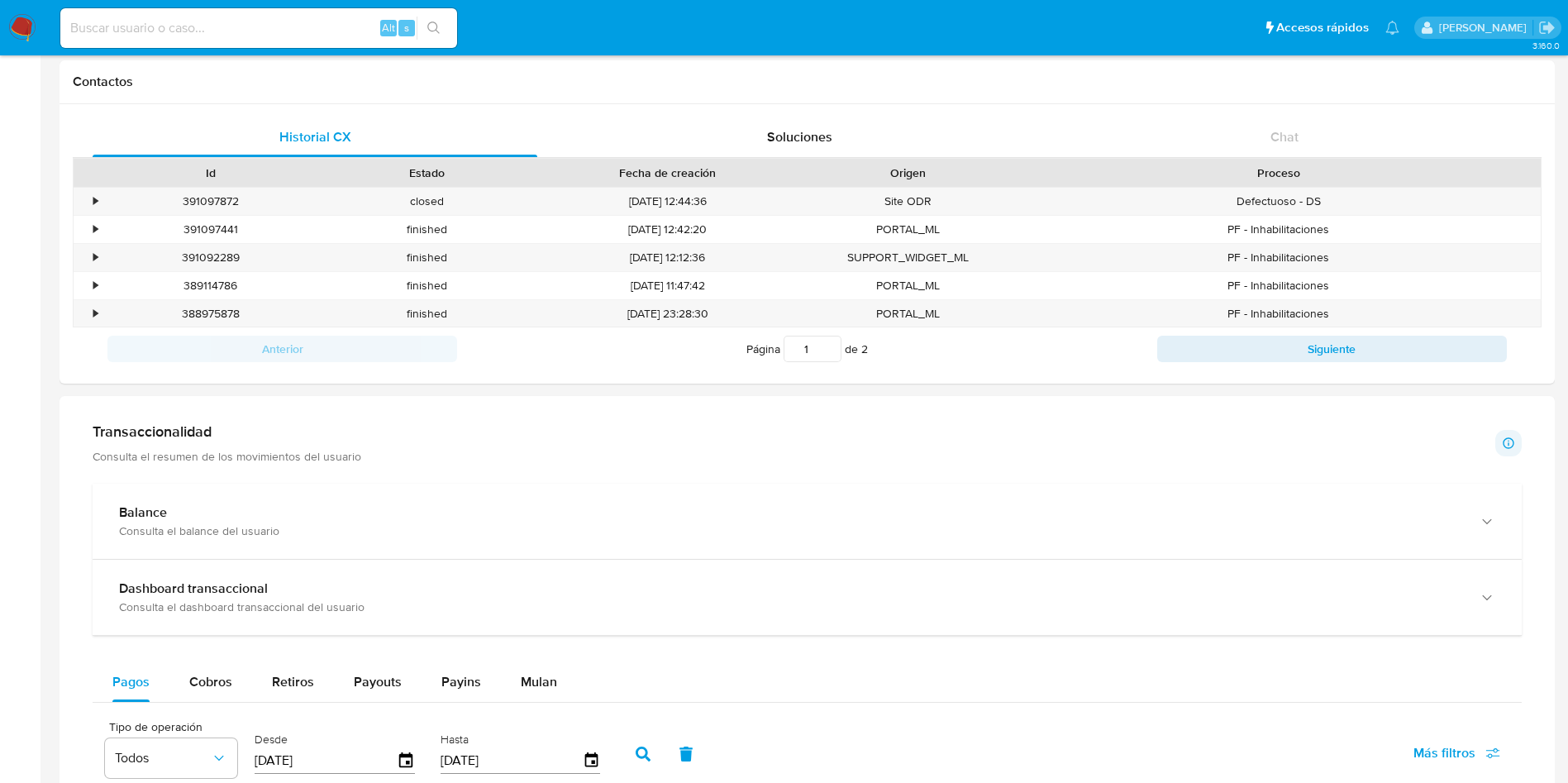
scroll to position [501, 0]
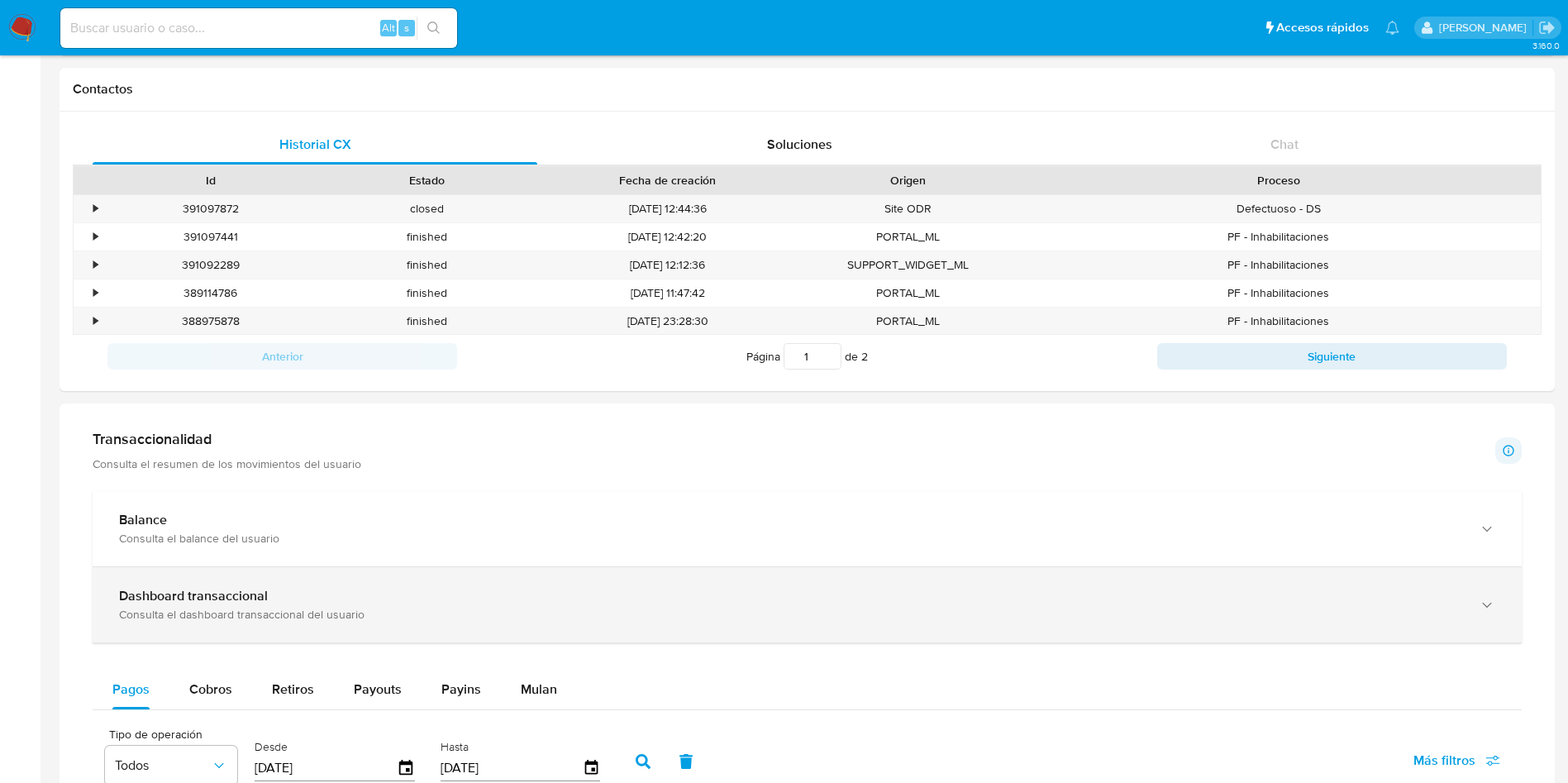
click at [381, 640] on div "Dashboard transaccional Consulta el dashboard transaccional del usuario" at bounding box center [807, 605] width 1430 height 75
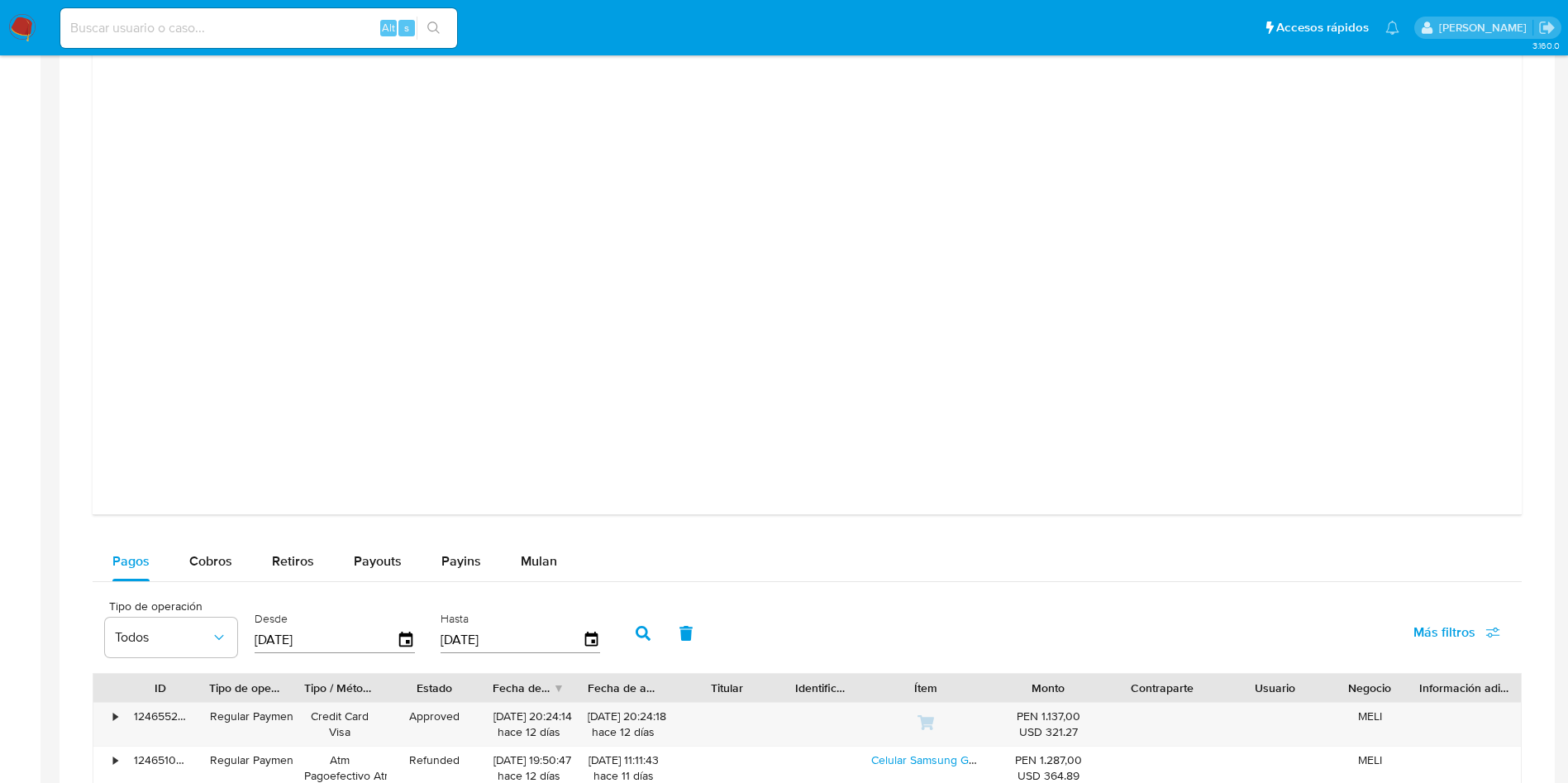
scroll to position [1741, 0]
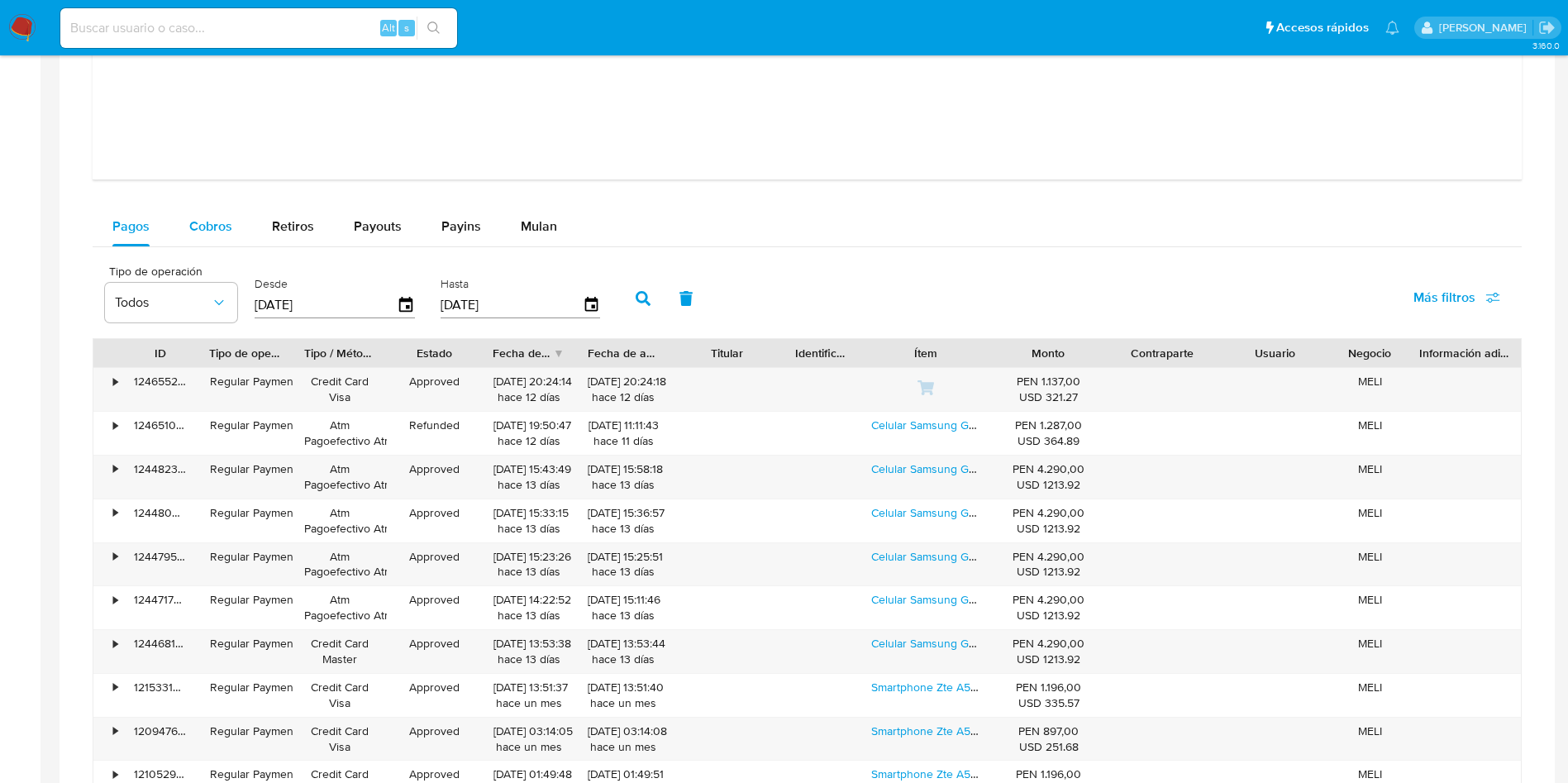
click at [209, 224] on span "Cobros" at bounding box center [210, 226] width 43 height 19
select select "10"
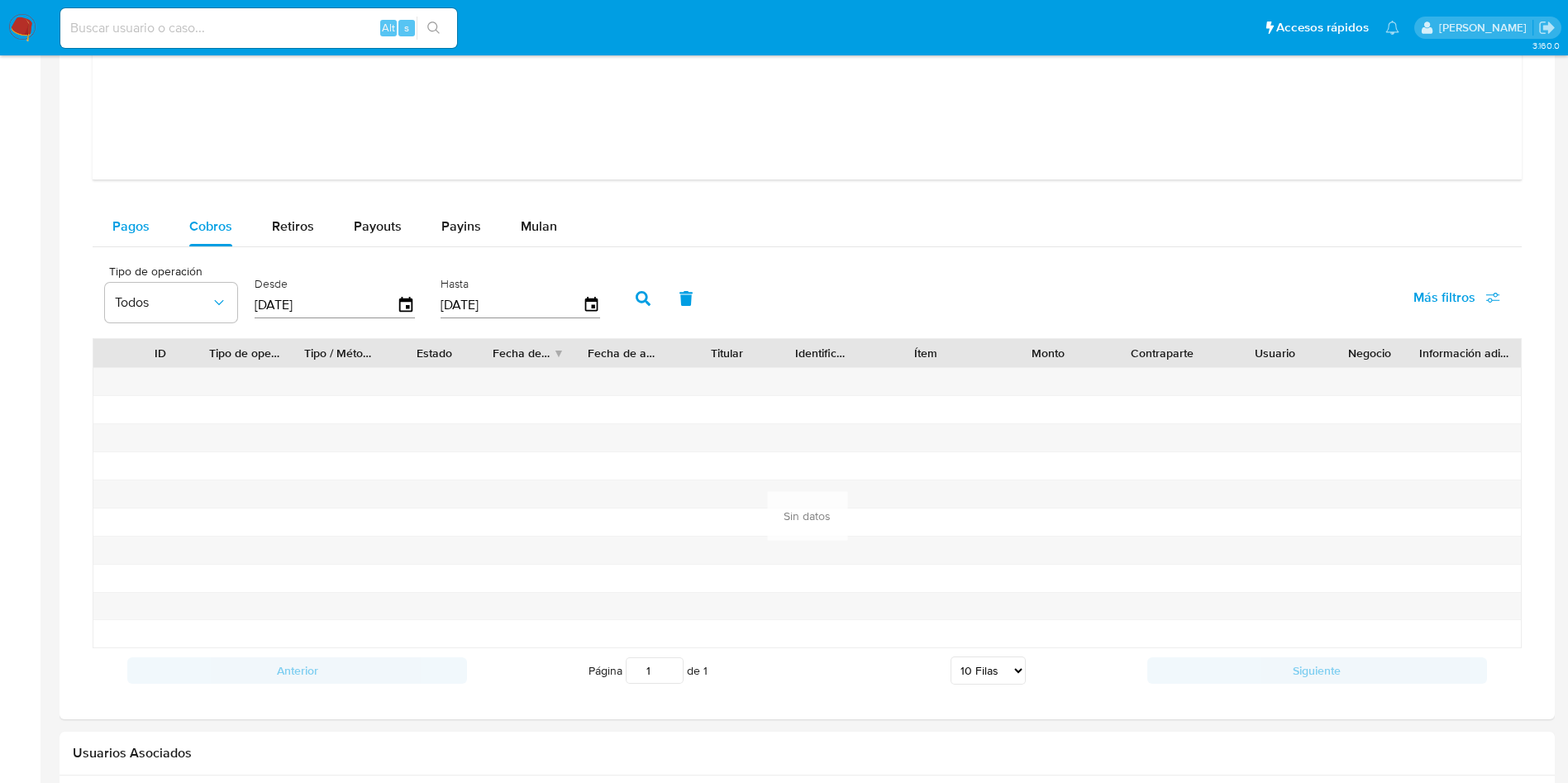
click at [127, 241] on div "Pagos" at bounding box center [131, 226] width 38 height 39
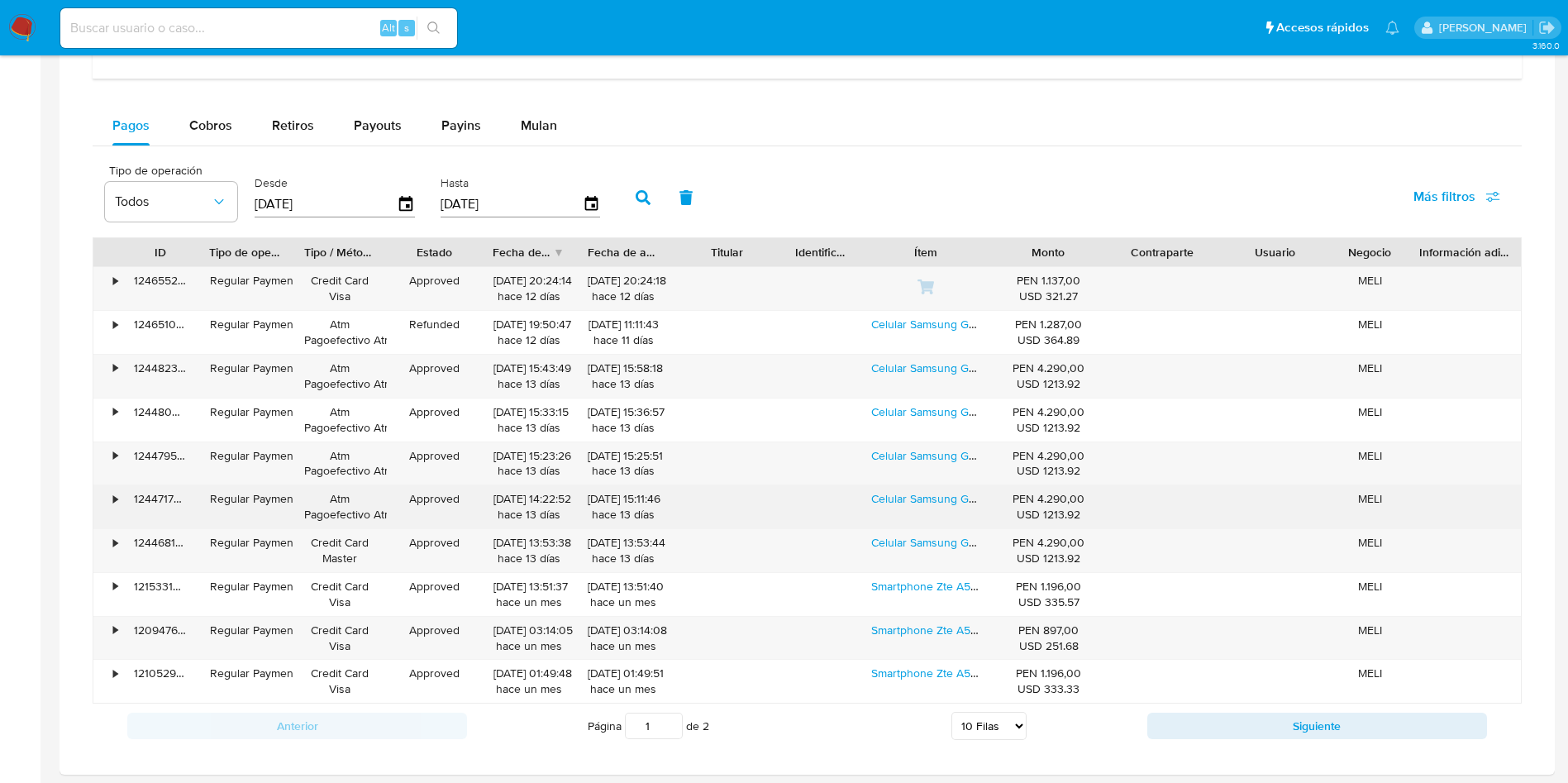
scroll to position [1989, 0]
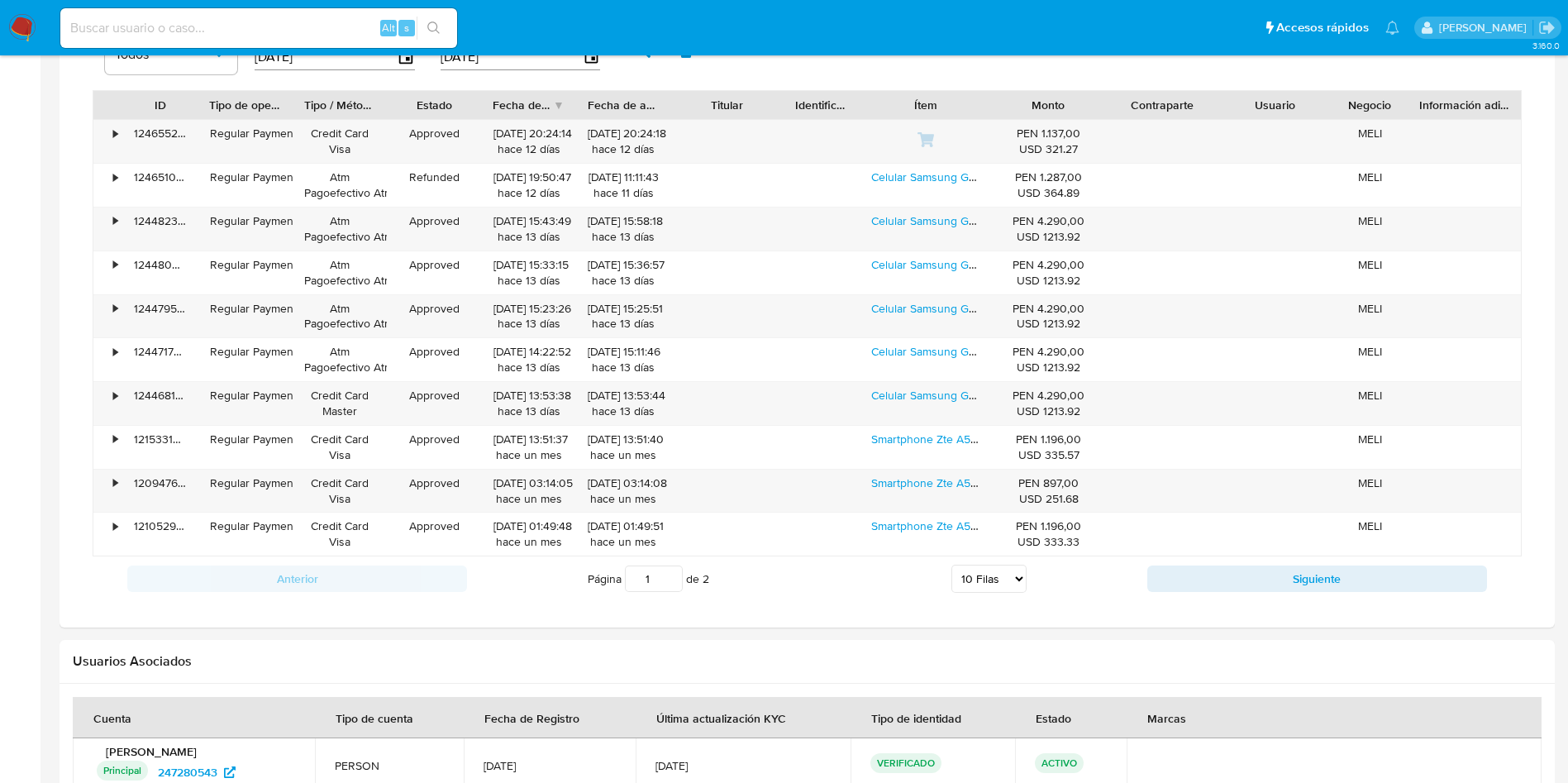
click at [940, 570] on div "Página 1 de 2 5 [PERSON_NAME] 10 [PERSON_NAME] 20 [PERSON_NAME] 25 [PERSON_NAME…" at bounding box center [808, 579] width 681 height 33
click at [970, 590] on select "5 Filas 10 Filas 20 Filas 25 Filas 50 Filas 100 Filas" at bounding box center [989, 578] width 75 height 28
select select "100"
click at [951, 564] on select "5 Filas 10 Filas 20 Filas 25 Filas 50 Filas 100 Filas" at bounding box center [989, 578] width 75 height 28
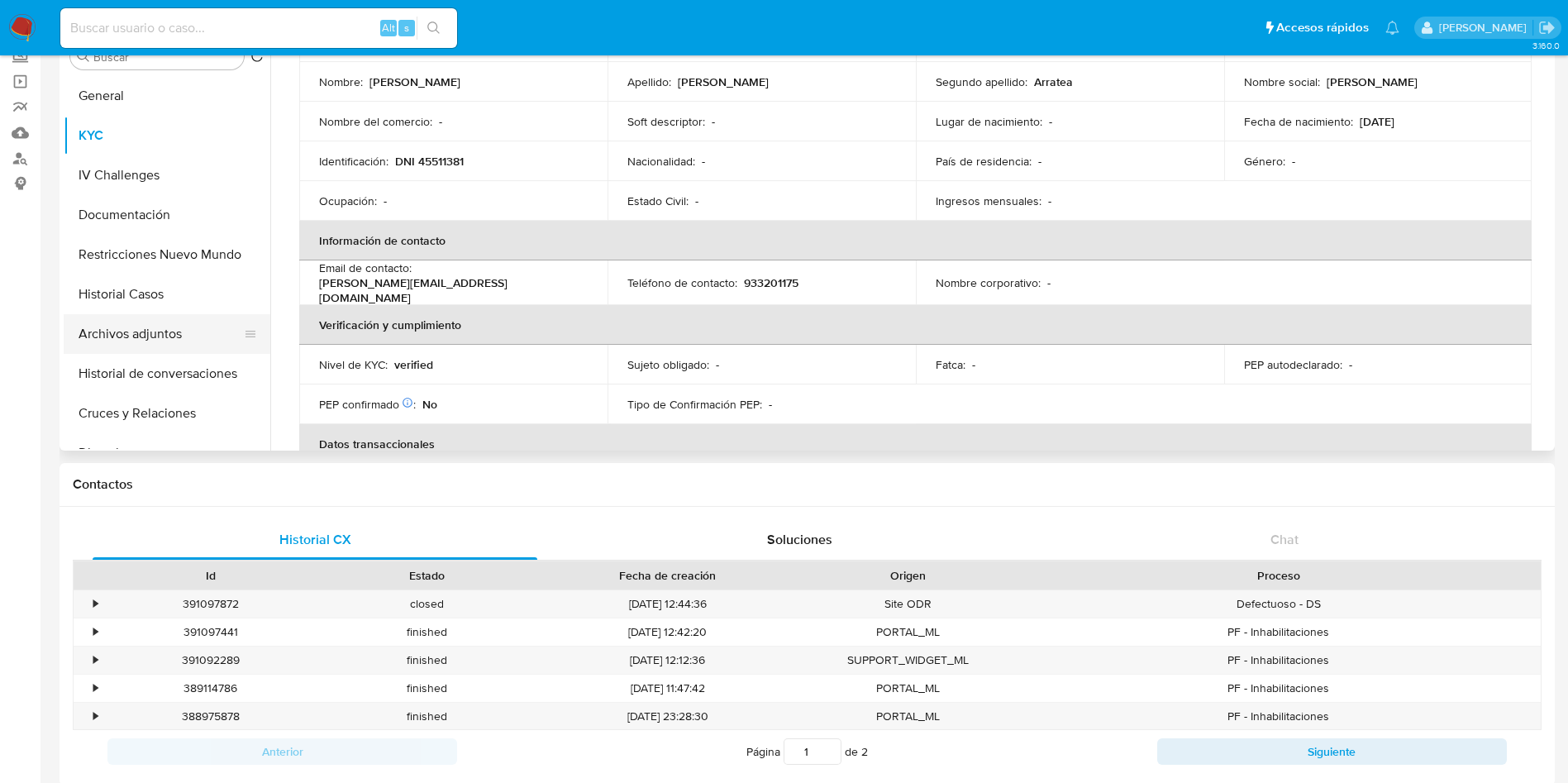
scroll to position [0, 0]
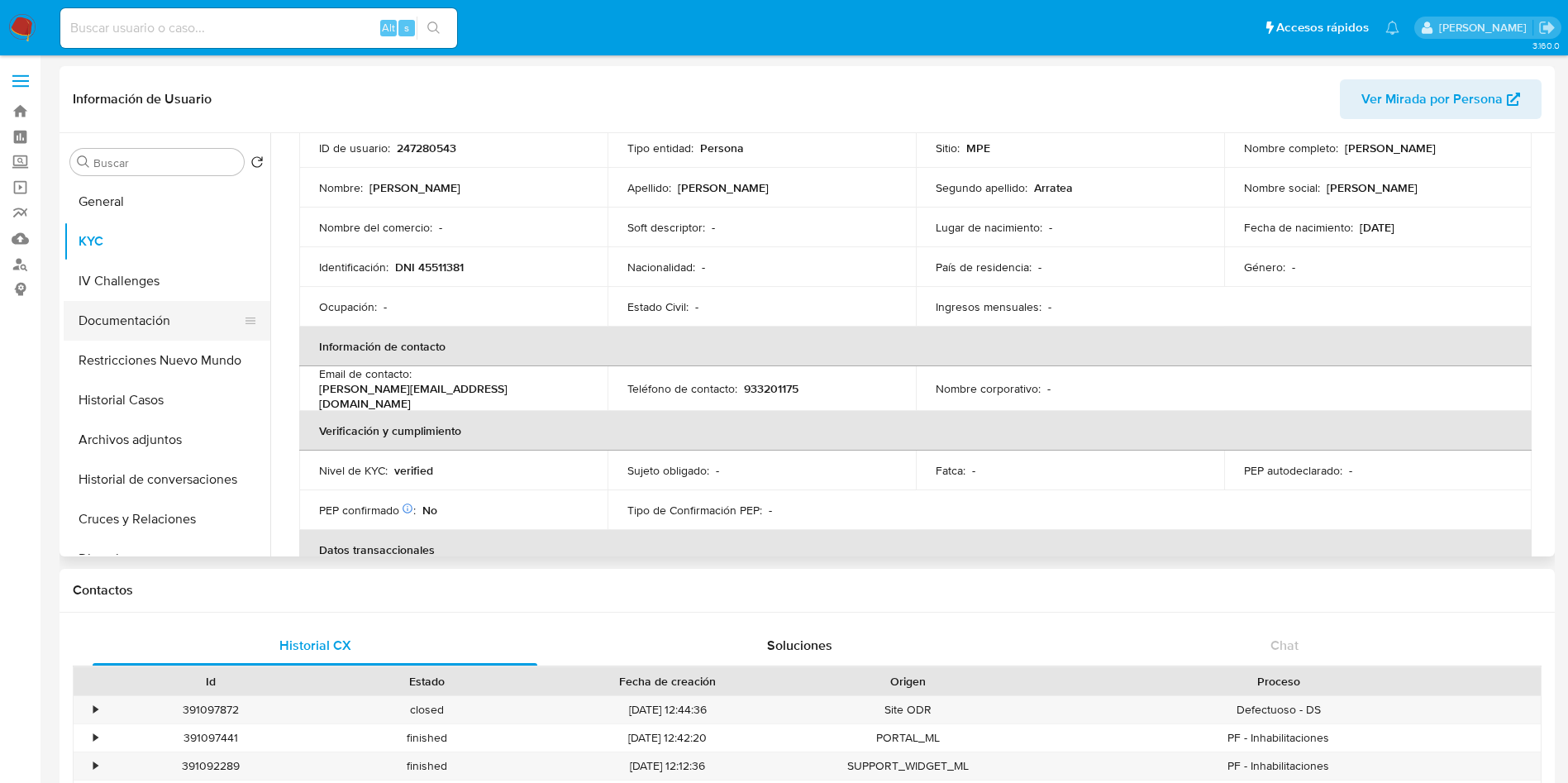
click at [194, 320] on button "Documentación" at bounding box center [160, 320] width 193 height 39
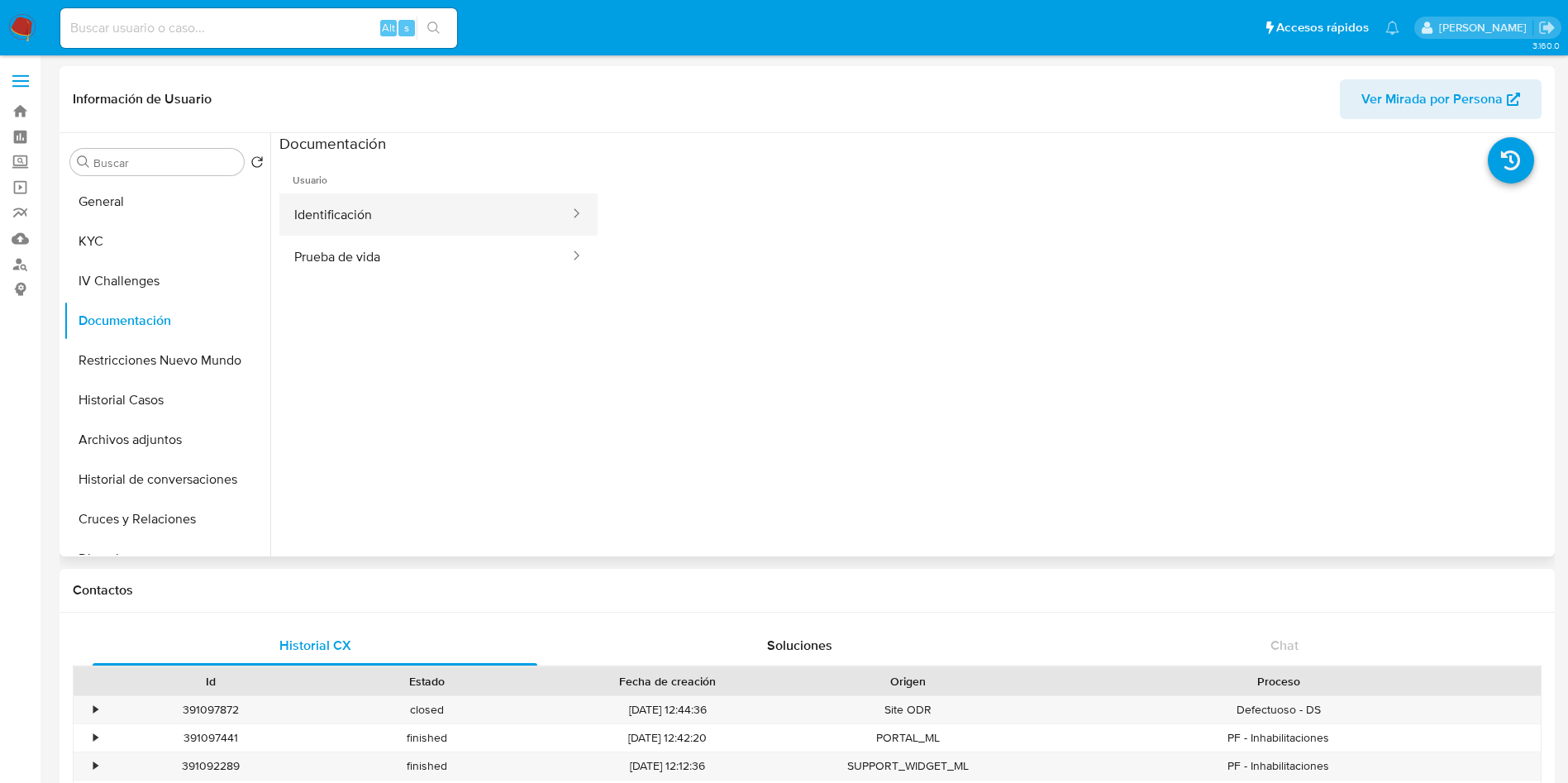
click at [425, 229] on button "Identificación" at bounding box center [424, 214] width 292 height 42
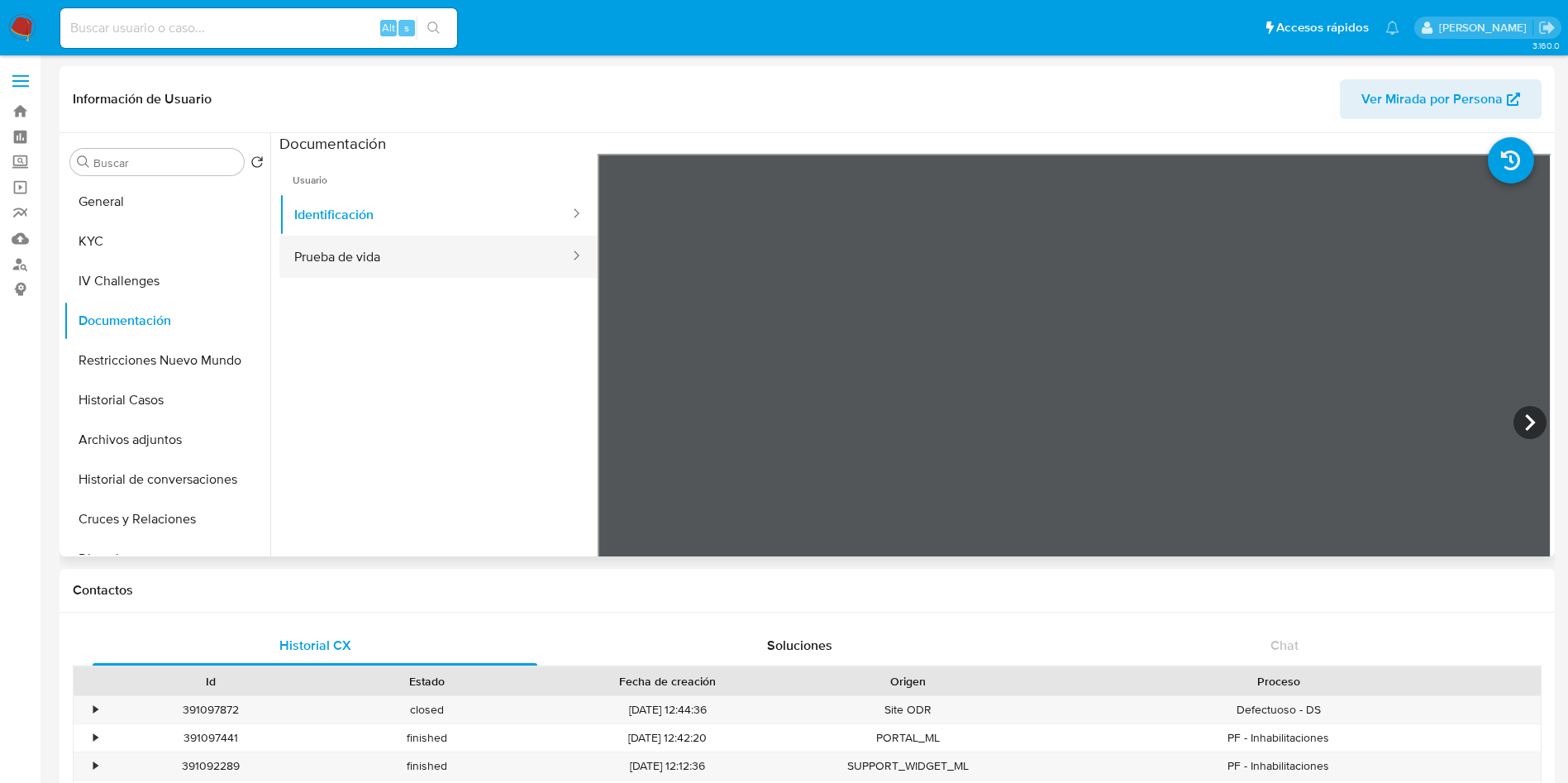
click at [413, 257] on button "Prueba de vida" at bounding box center [424, 257] width 292 height 42
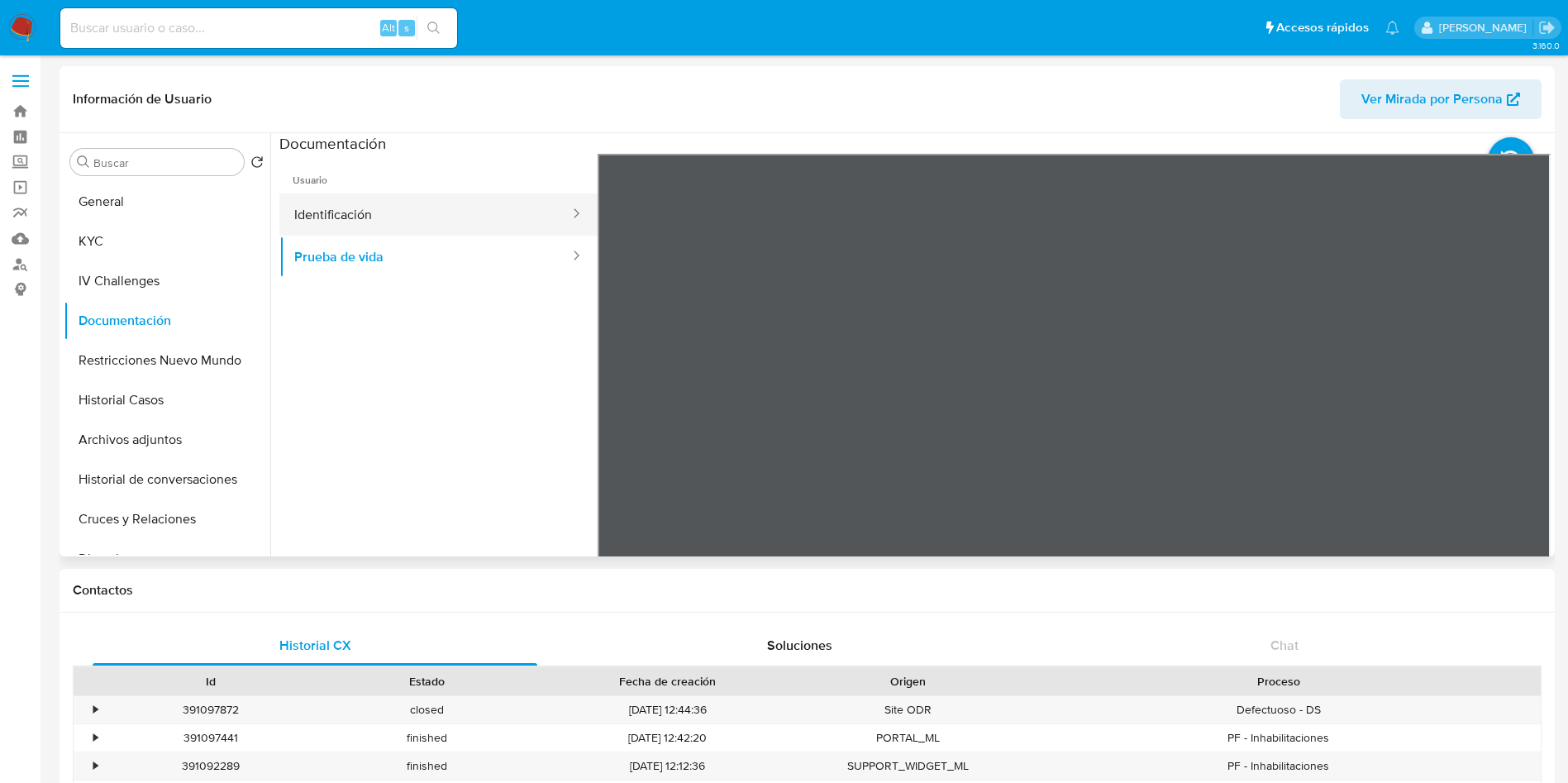
click at [423, 210] on button "Identificación" at bounding box center [424, 214] width 292 height 42
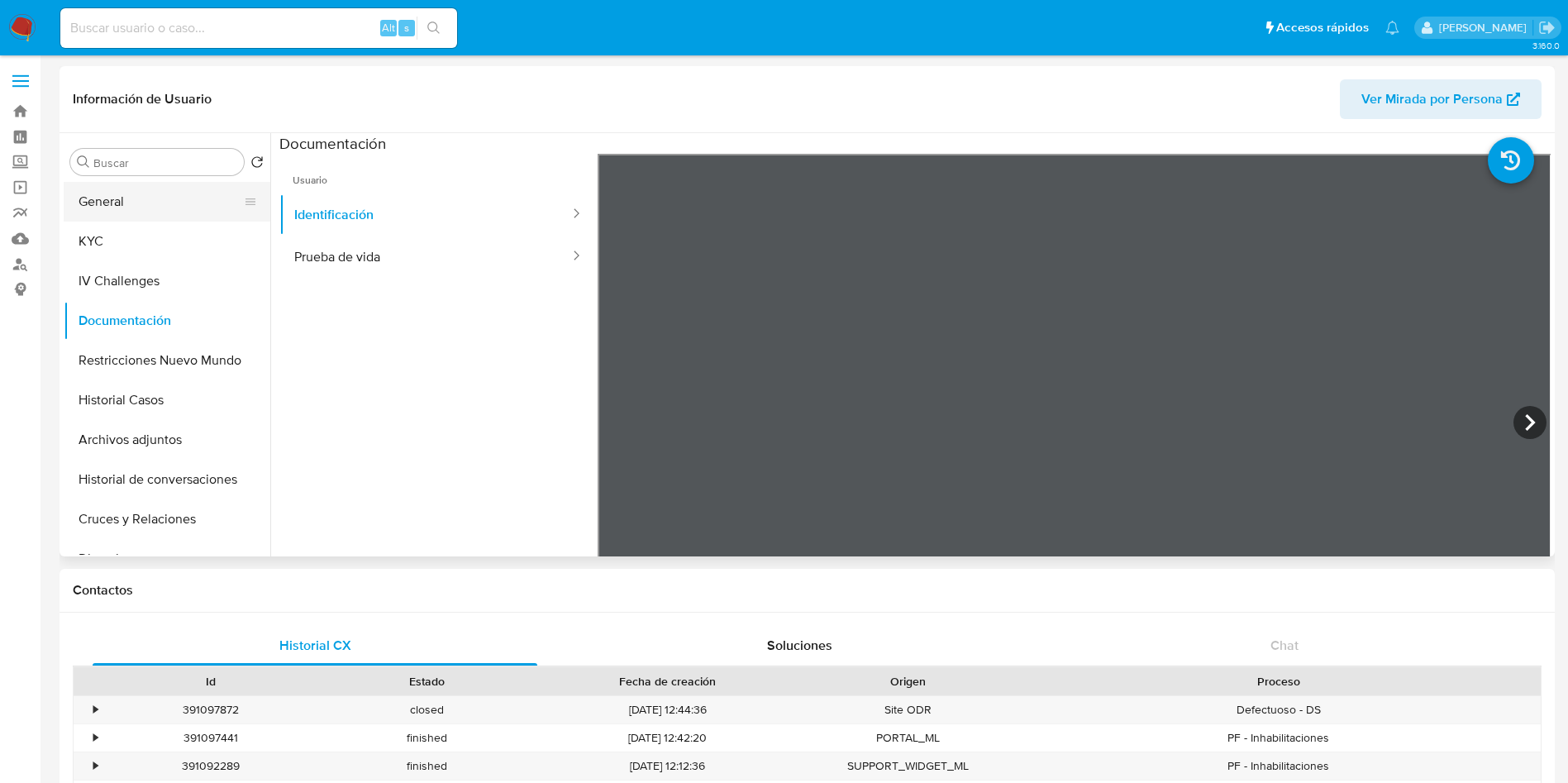
click at [154, 210] on button "General" at bounding box center [160, 201] width 193 height 39
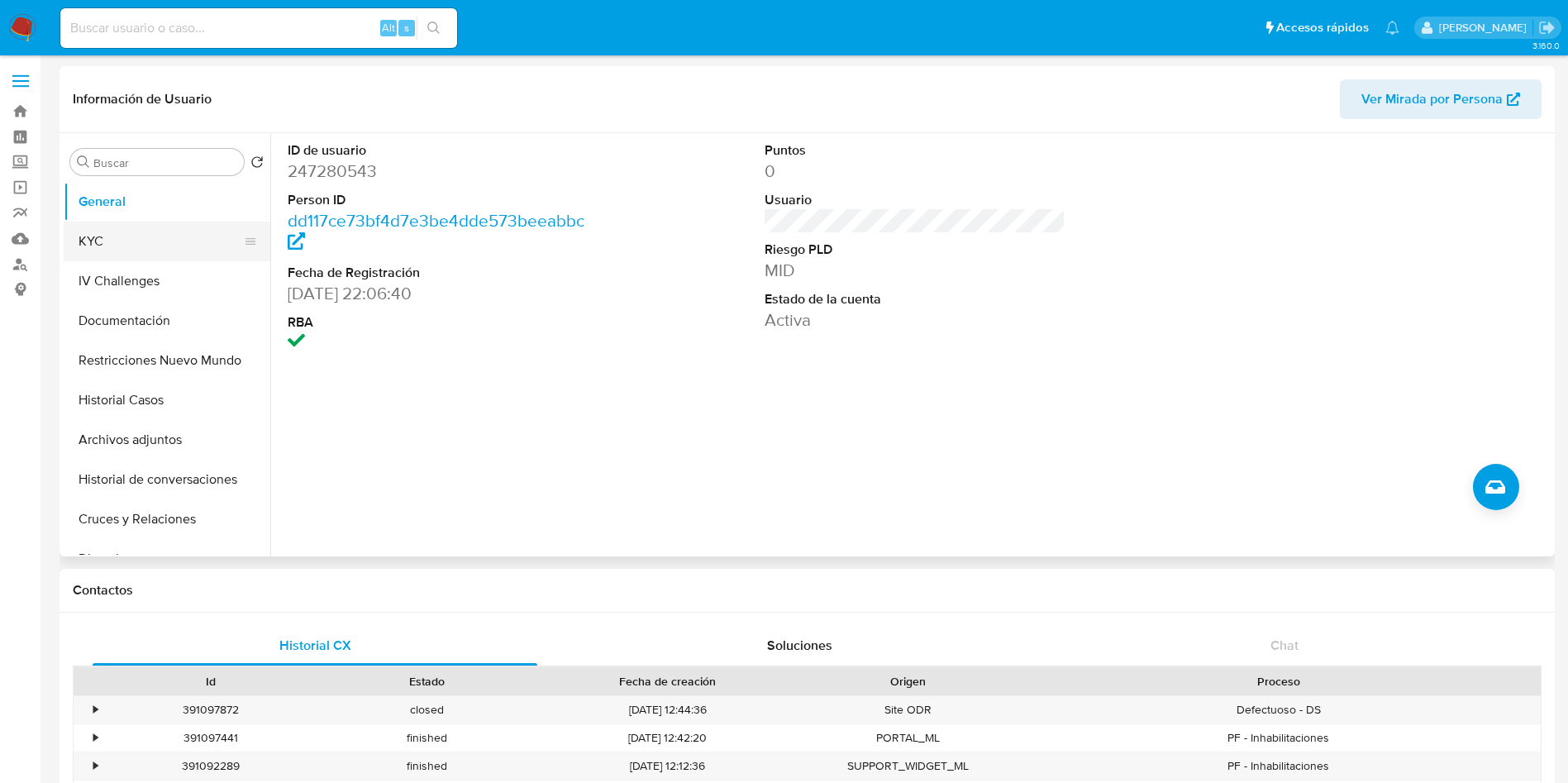
click at [125, 234] on button "KYC" at bounding box center [160, 241] width 193 height 39
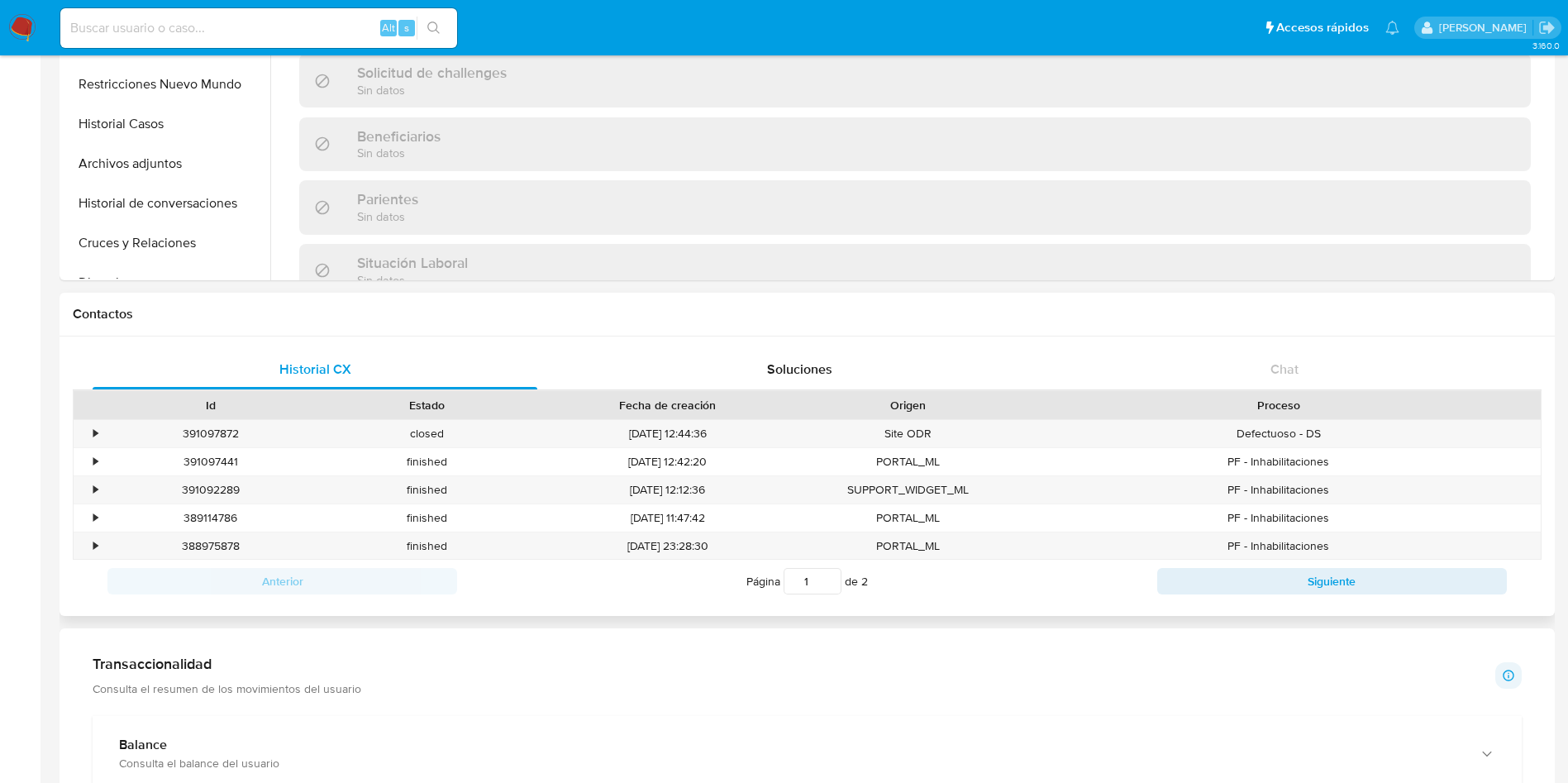
scroll to position [372, 0]
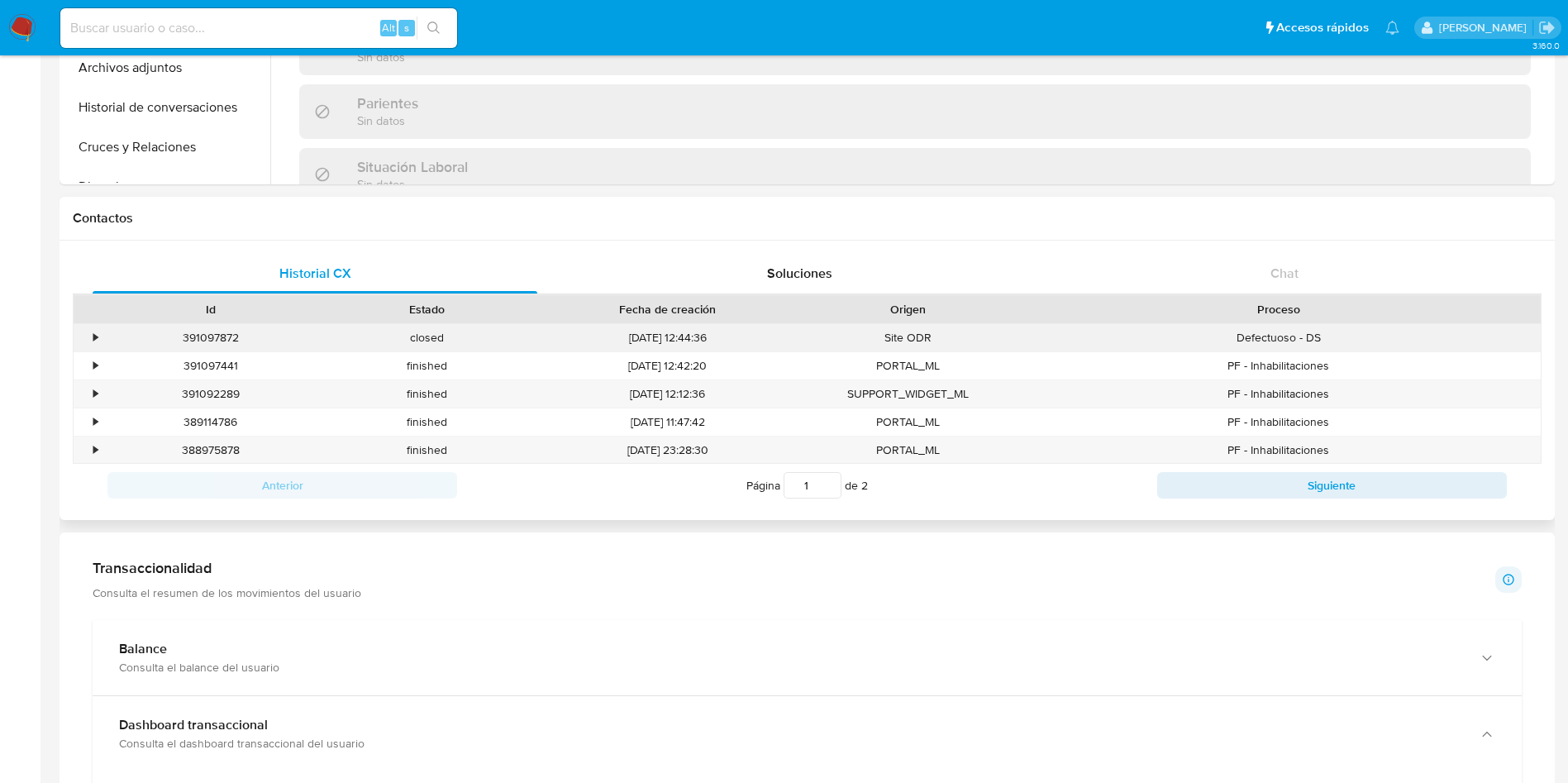
click at [95, 332] on div "•" at bounding box center [95, 338] width 5 height 16
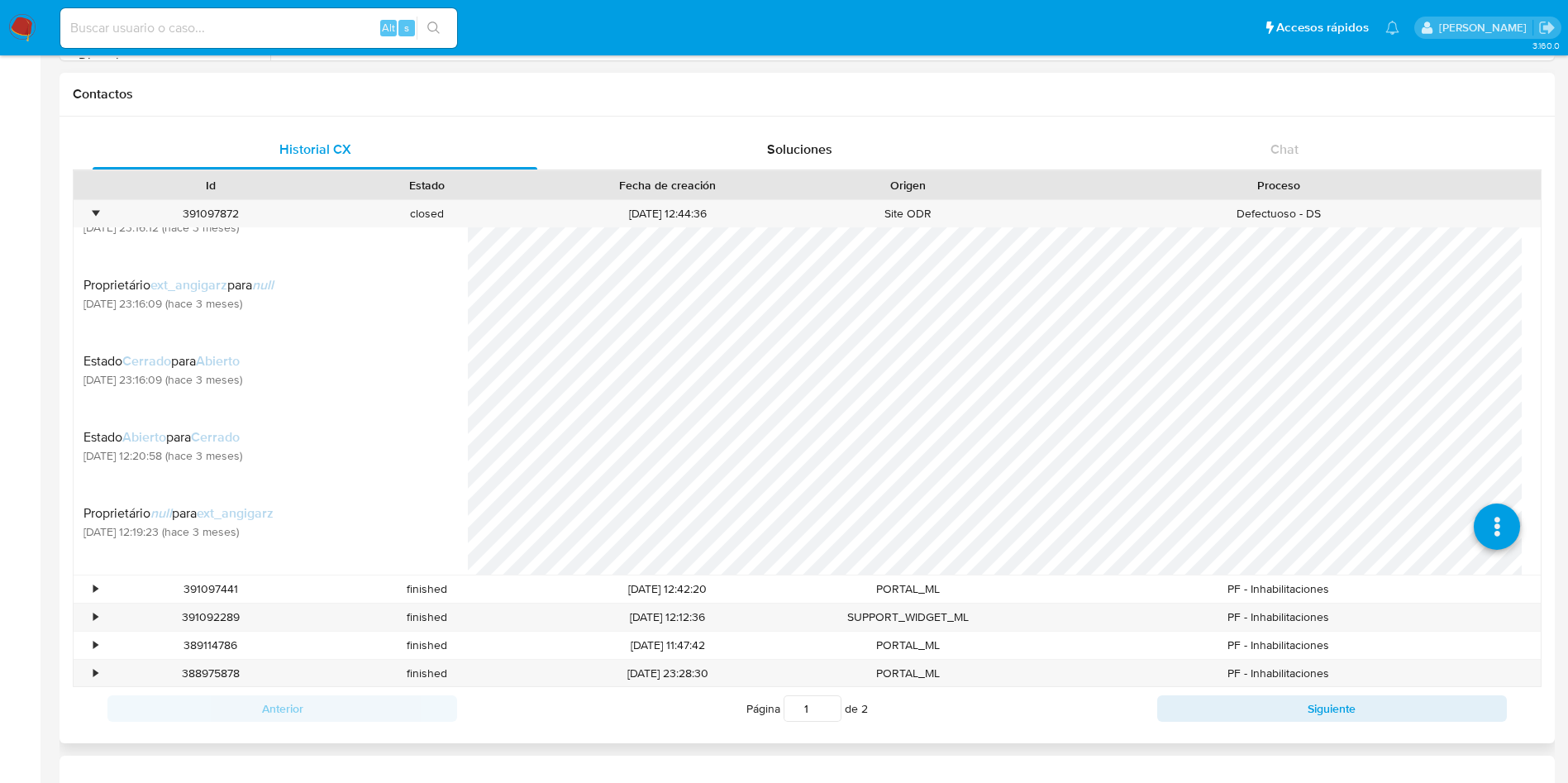
scroll to position [0, 0]
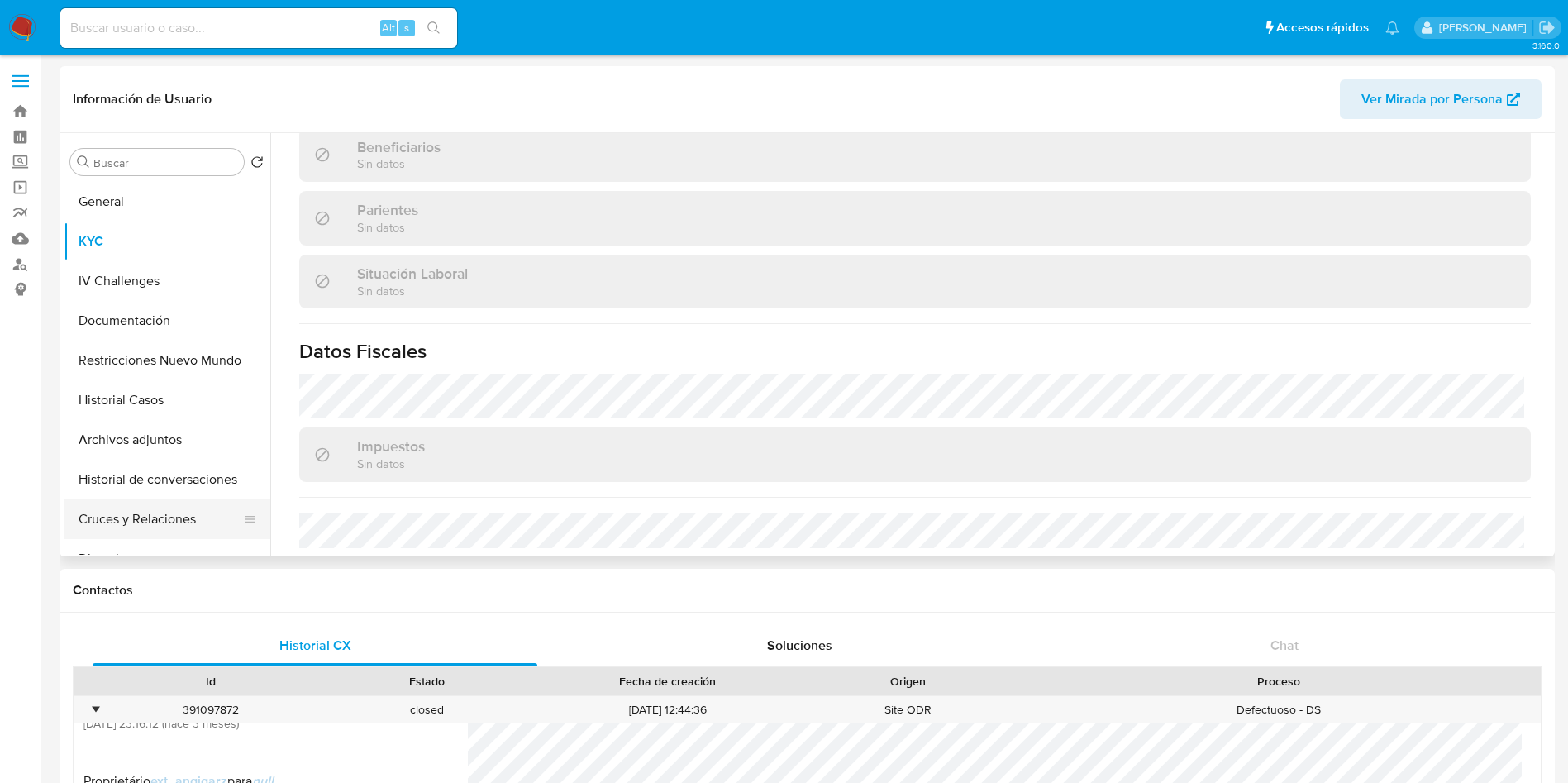
click at [185, 526] on button "Cruces y Relaciones" at bounding box center [160, 519] width 193 height 39
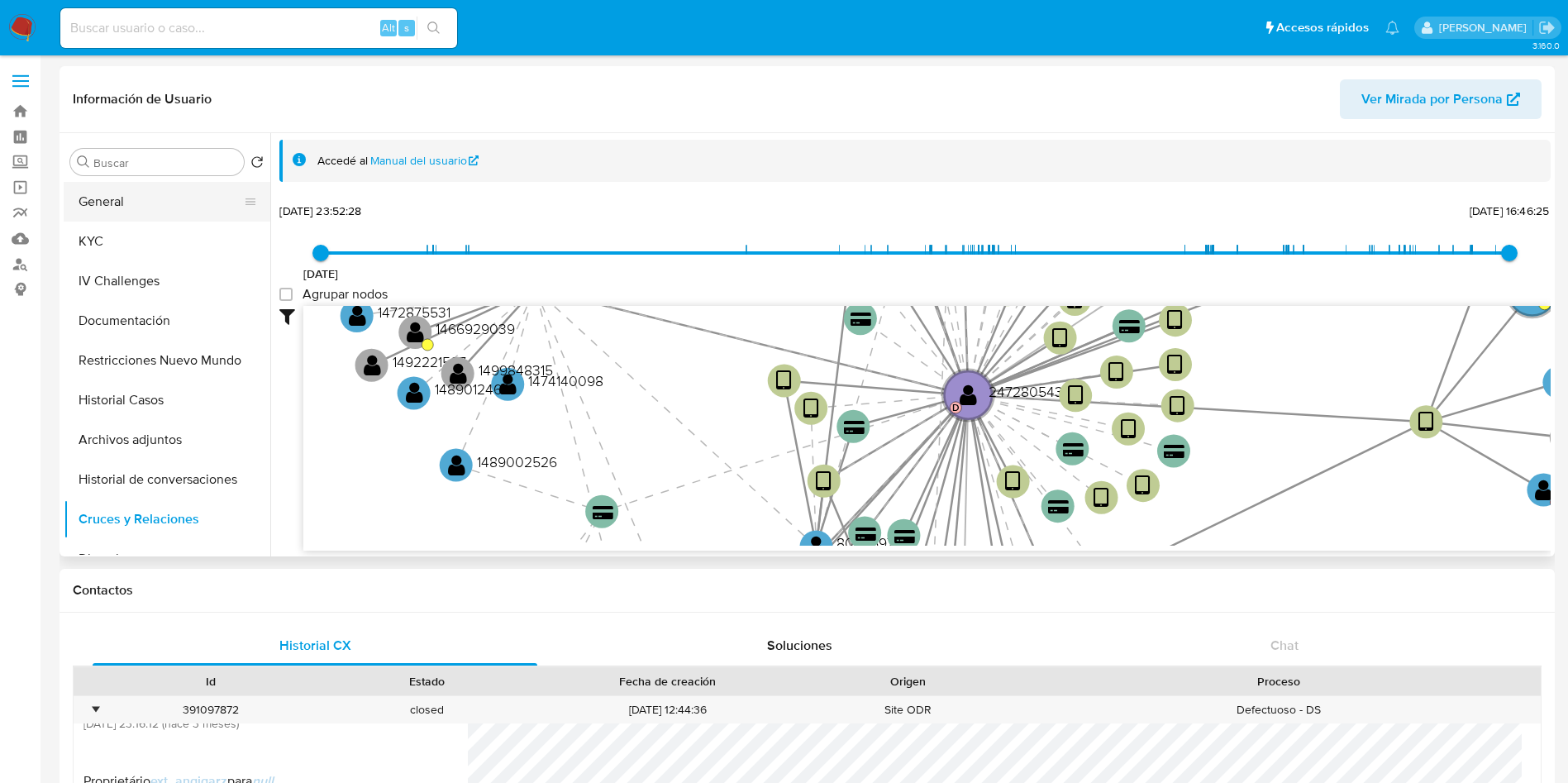
click at [164, 205] on button "General" at bounding box center [160, 201] width 193 height 39
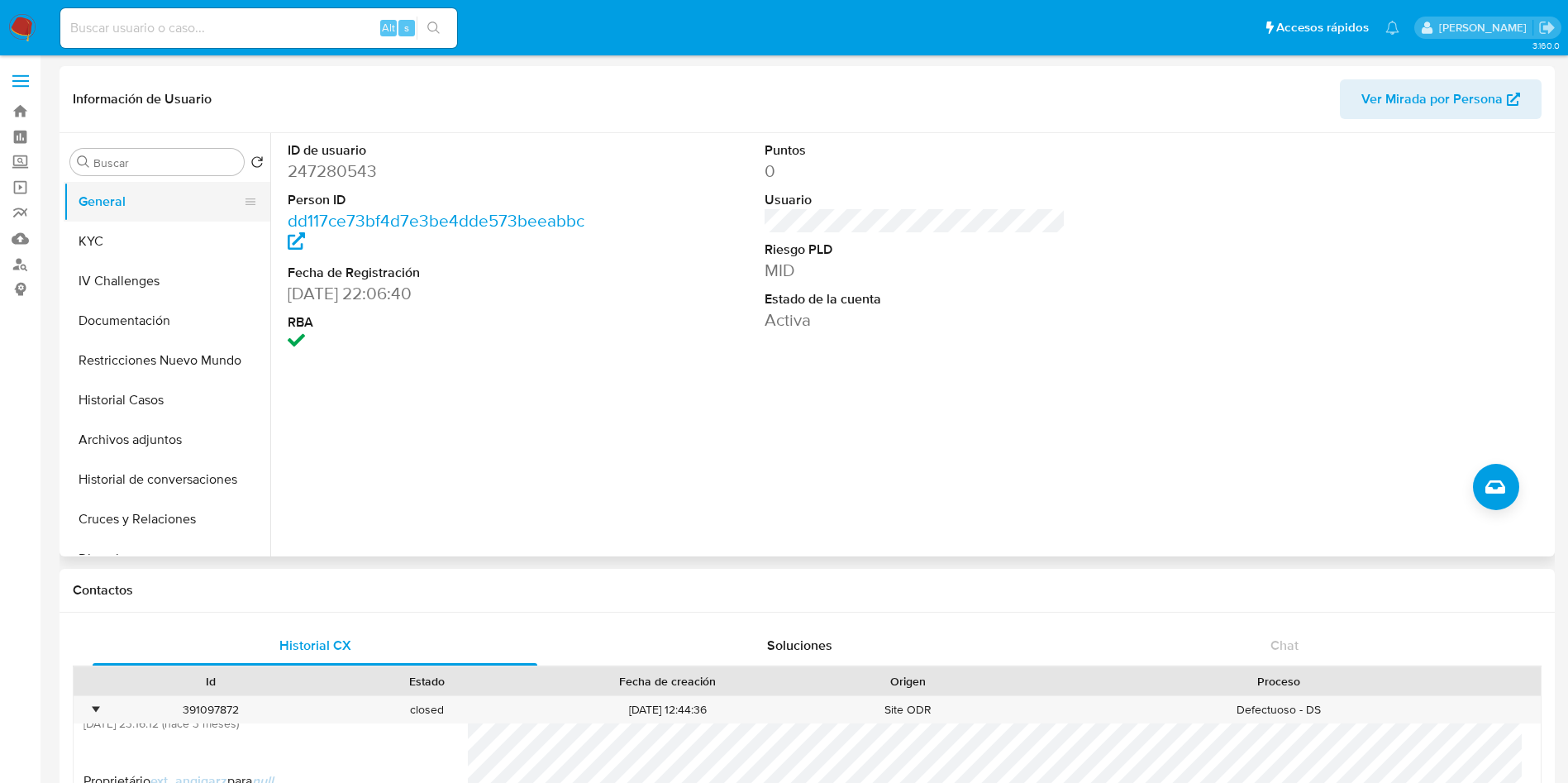
click at [124, 214] on button "General" at bounding box center [160, 201] width 193 height 39
click at [139, 245] on button "KYC" at bounding box center [160, 241] width 193 height 39
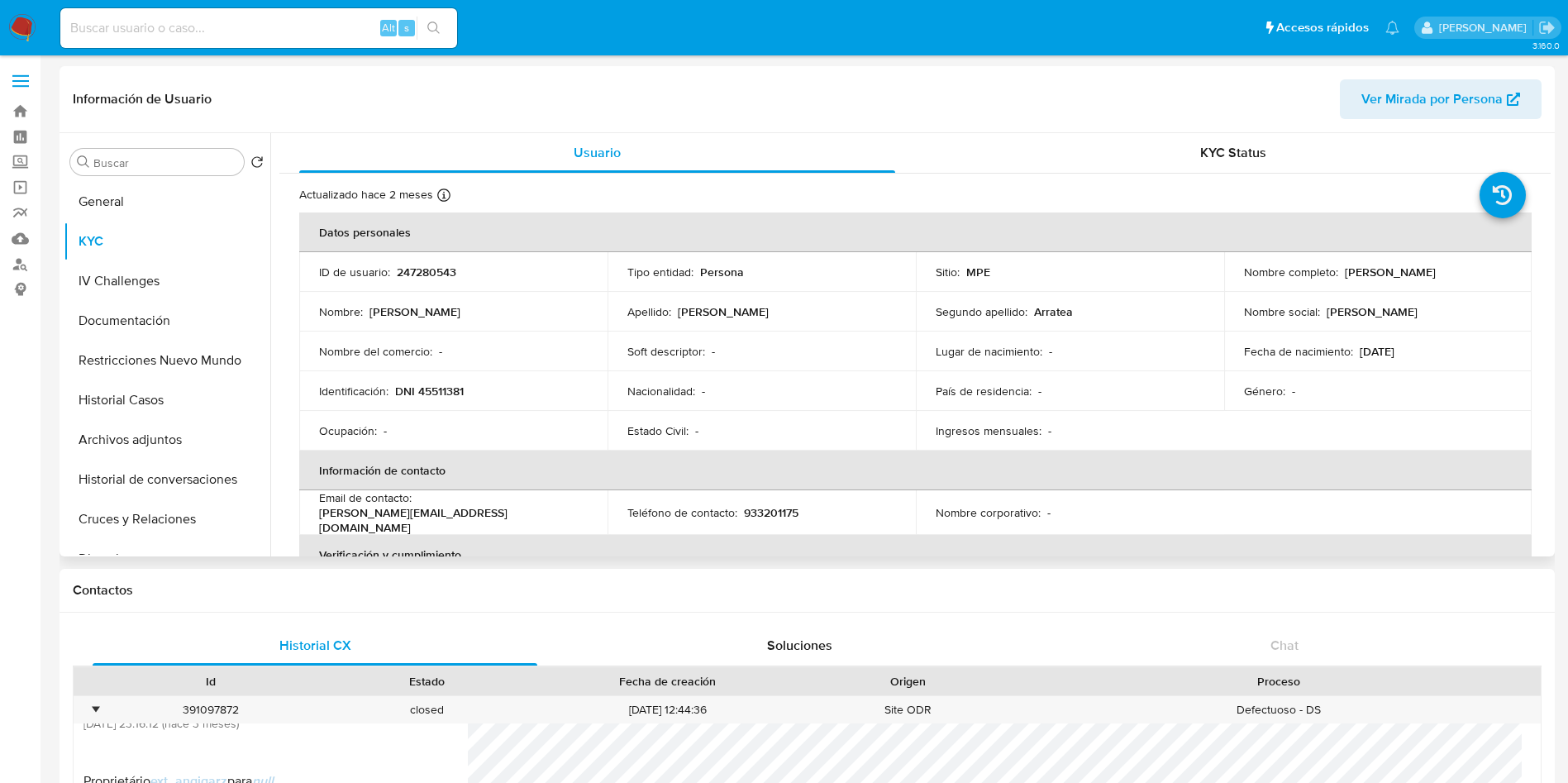
click at [428, 279] on p "247280543" at bounding box center [426, 272] width 59 height 15
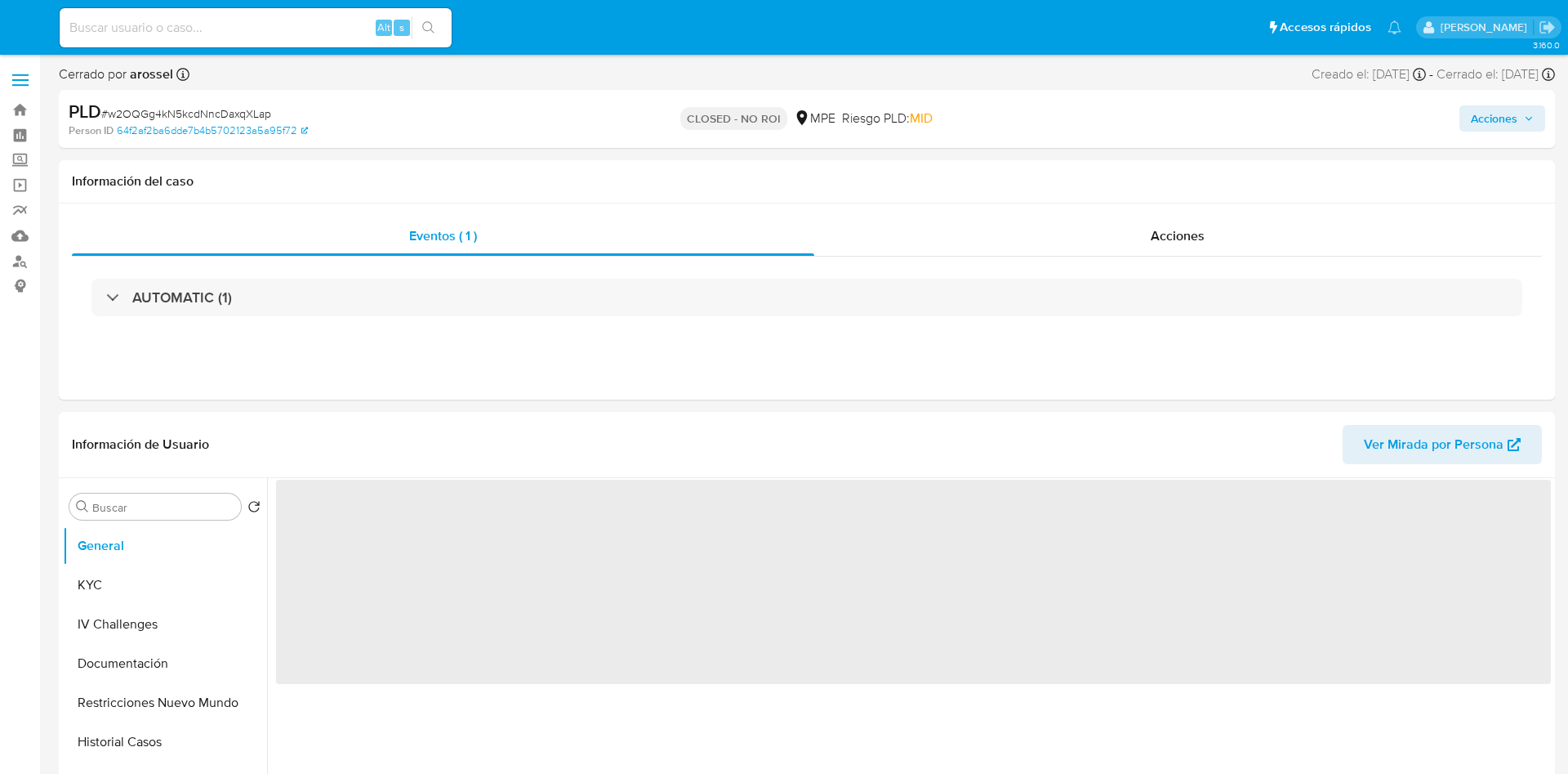
select select "10"
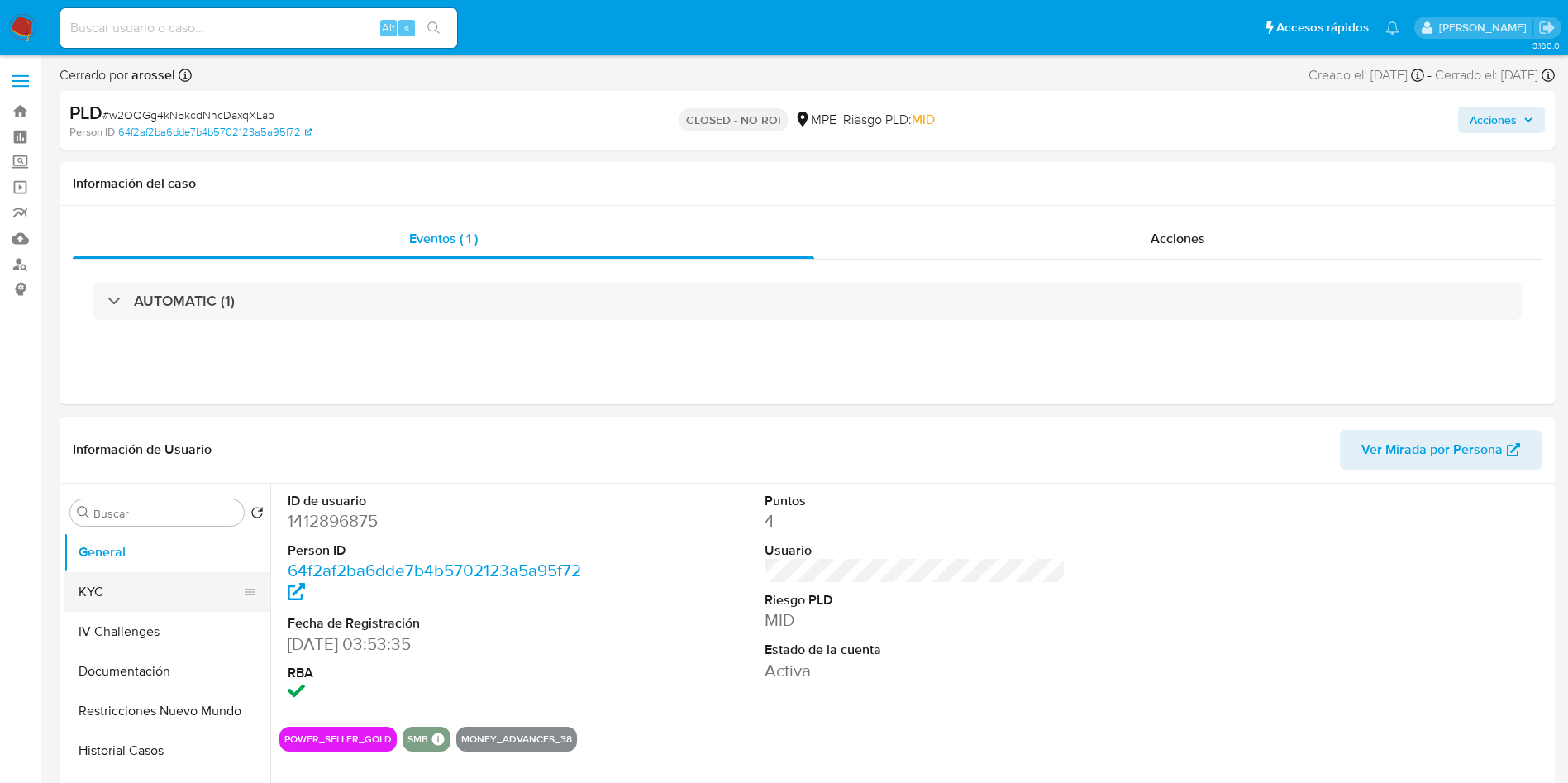
click at [109, 588] on button "KYC" at bounding box center [160, 591] width 193 height 39
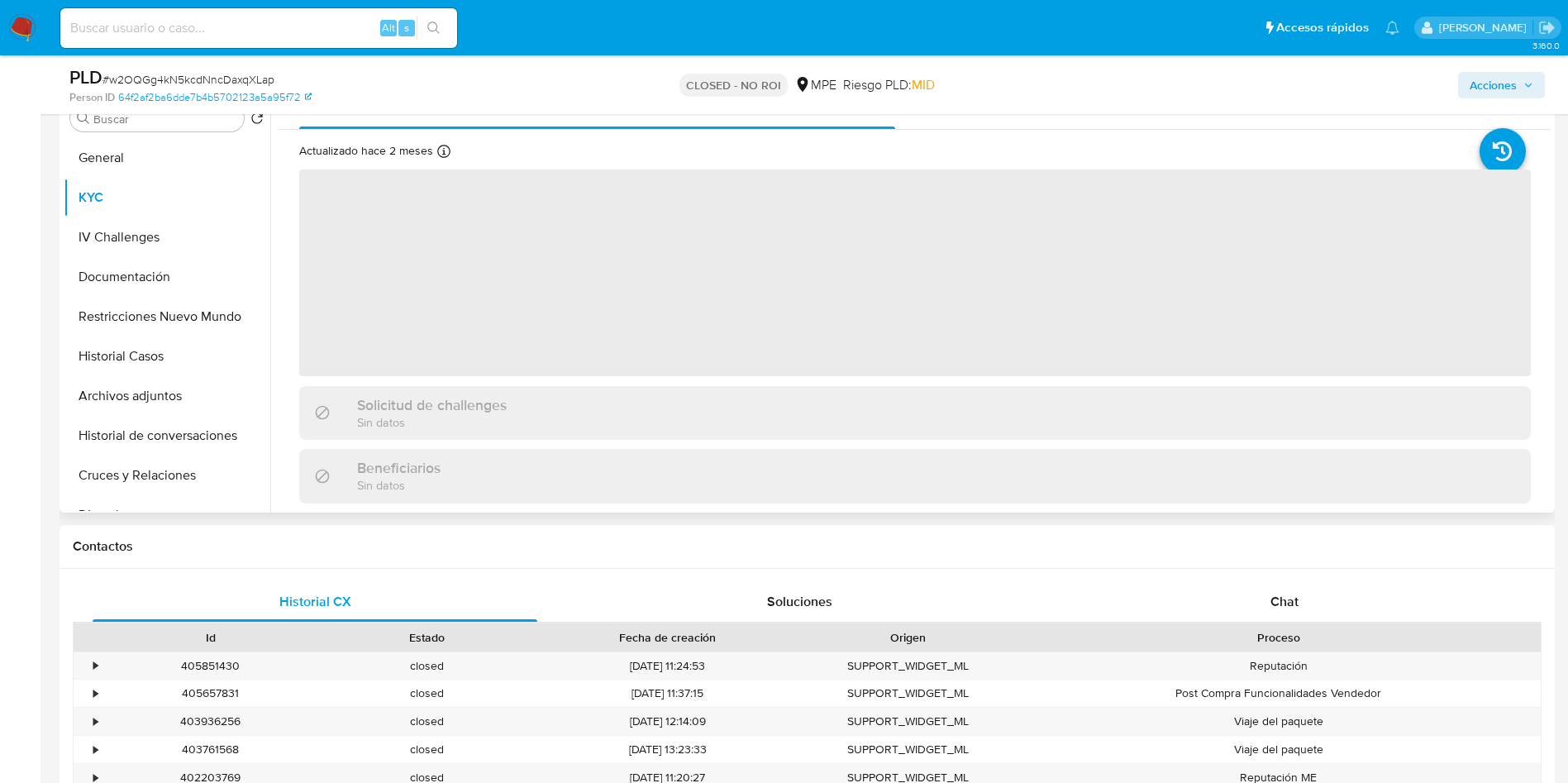
scroll to position [372, 0]
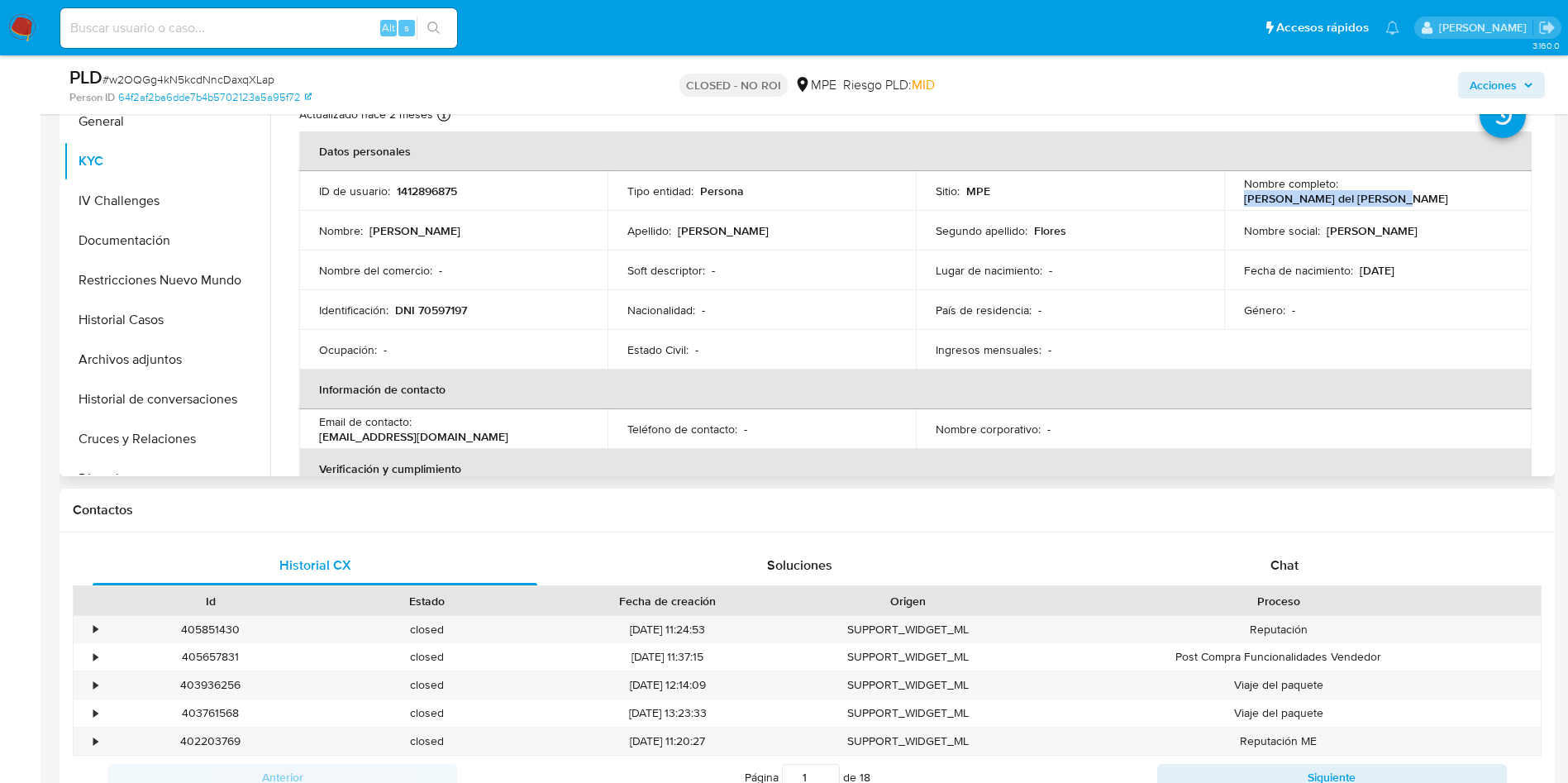
drag, startPoint x: 1340, startPoint y: 190, endPoint x: 1509, endPoint y: 185, distance: 169.1
click at [1509, 185] on td "Nombre completo : [PERSON_NAME] del [PERSON_NAME]" at bounding box center [1378, 190] width 308 height 39
copy p "[PERSON_NAME] del [PERSON_NAME]"
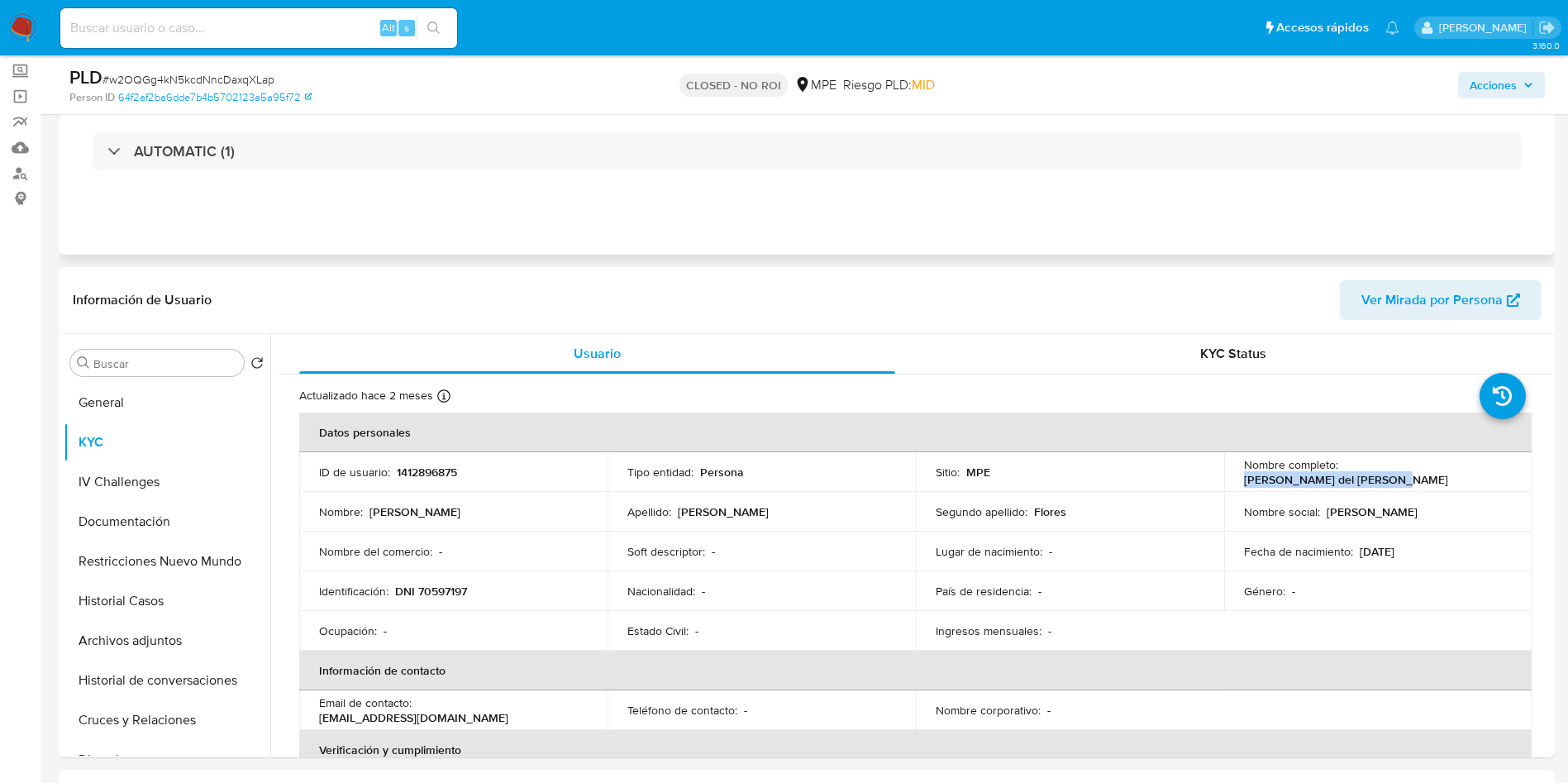
scroll to position [0, 0]
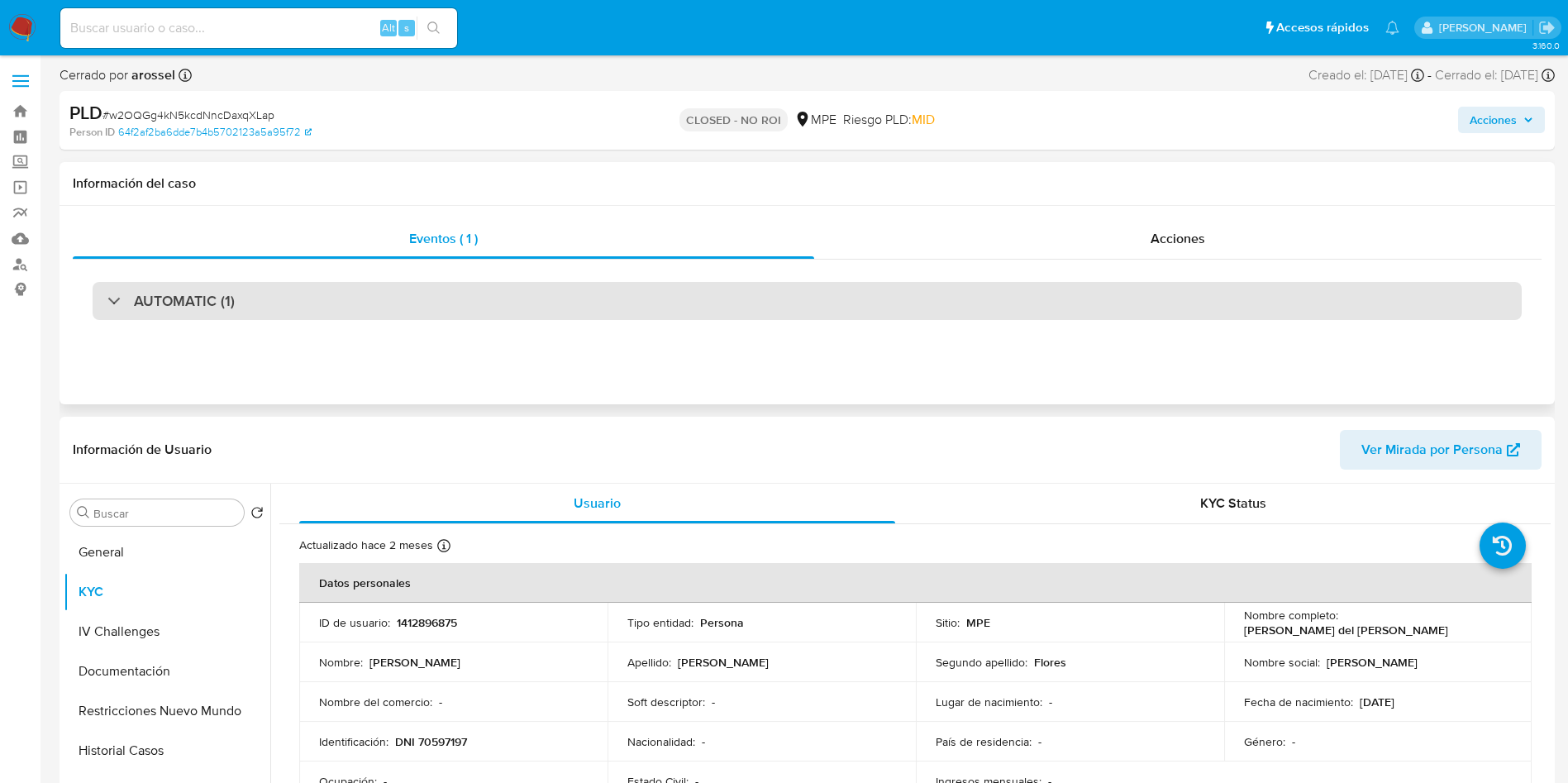
click at [281, 283] on div "AUTOMATIC (1)" at bounding box center [807, 301] width 1430 height 38
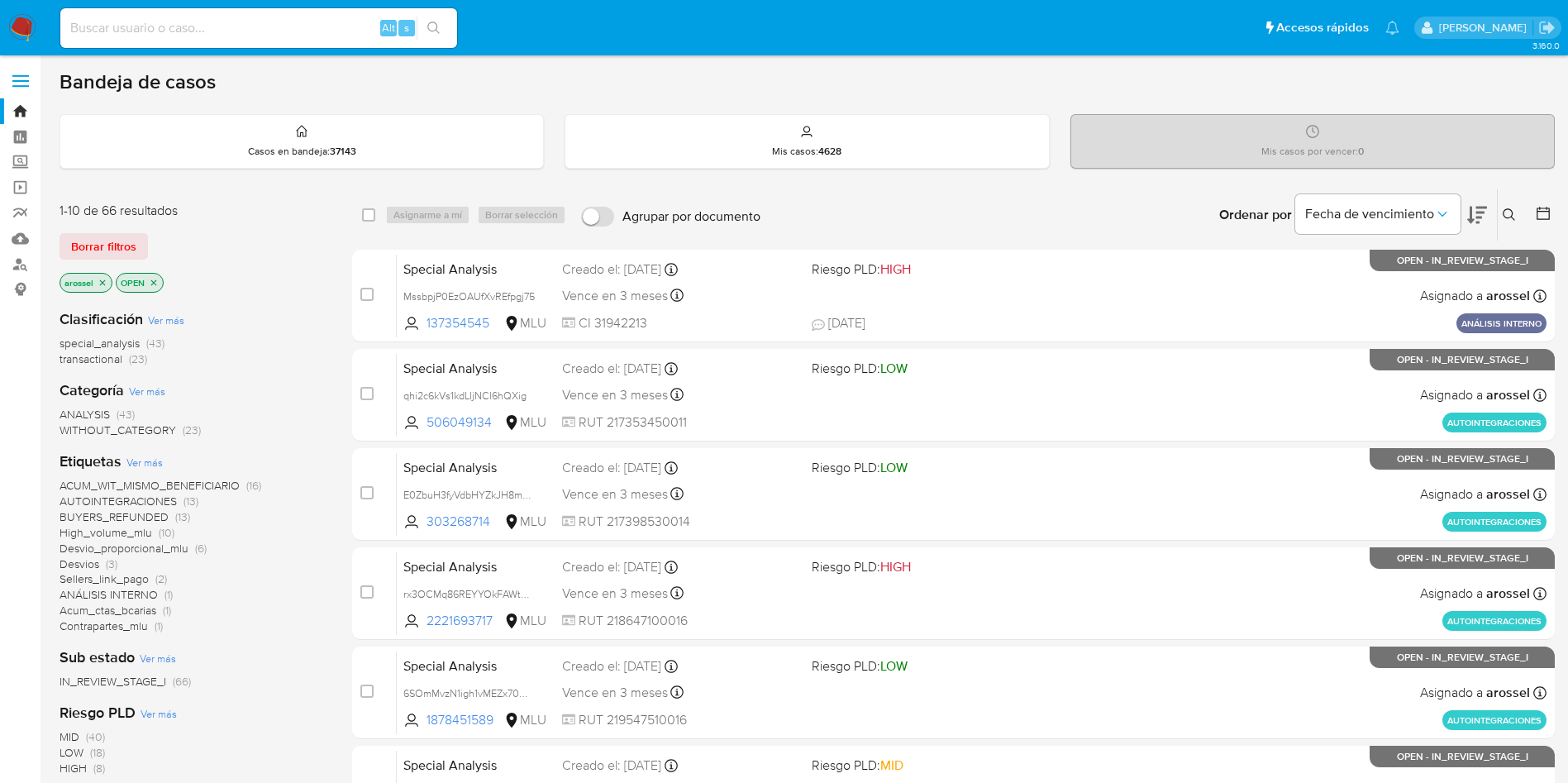
click at [271, 25] on input at bounding box center [259, 27] width 397 height 21
drag, startPoint x: 137, startPoint y: 231, endPoint x: 130, endPoint y: 239, distance: 10.6
click at [133, 234] on button "Borrar filtros" at bounding box center [103, 246] width 89 height 27
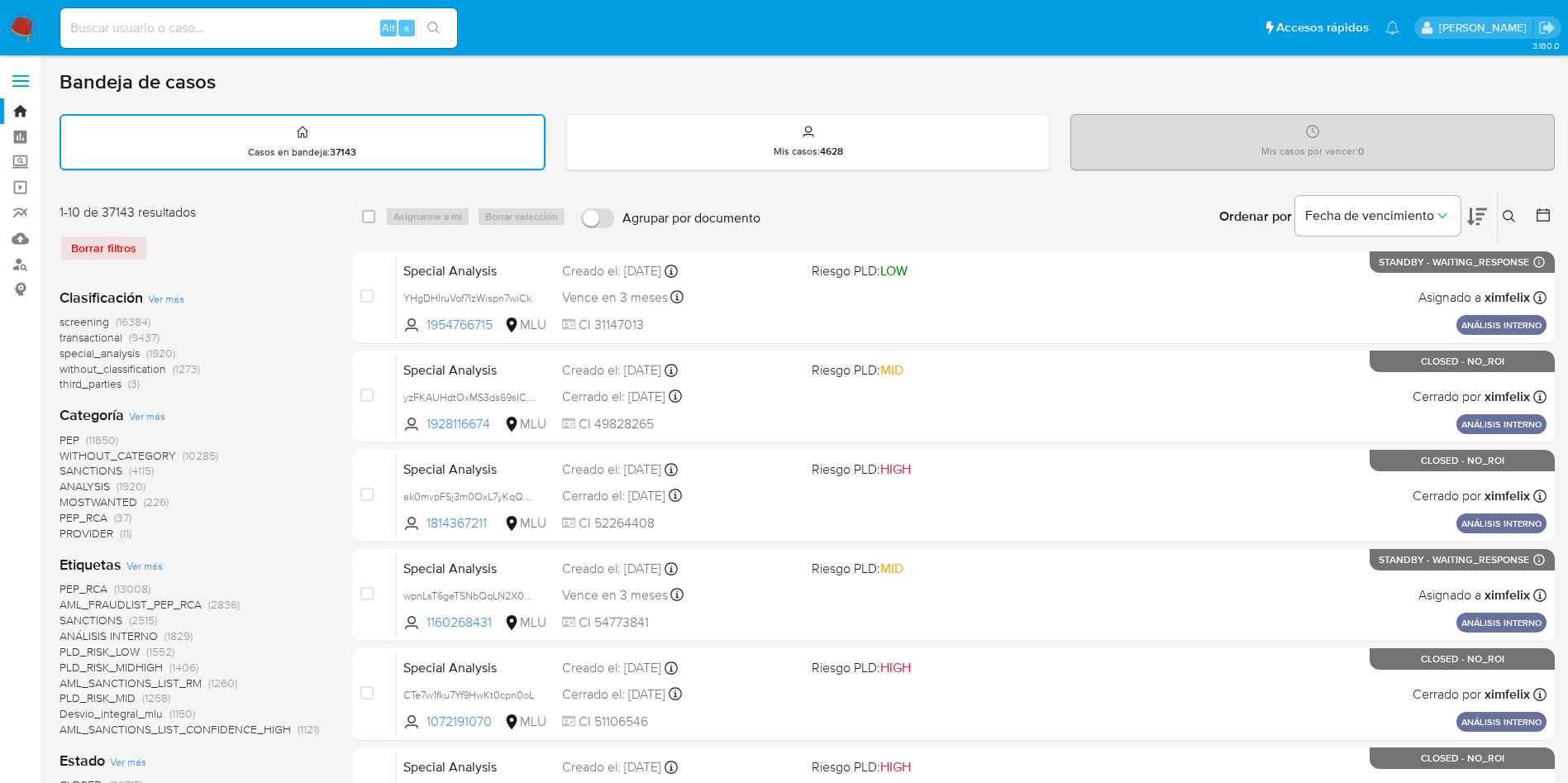
click at [1544, 212] on icon at bounding box center [1543, 215] width 13 height 13
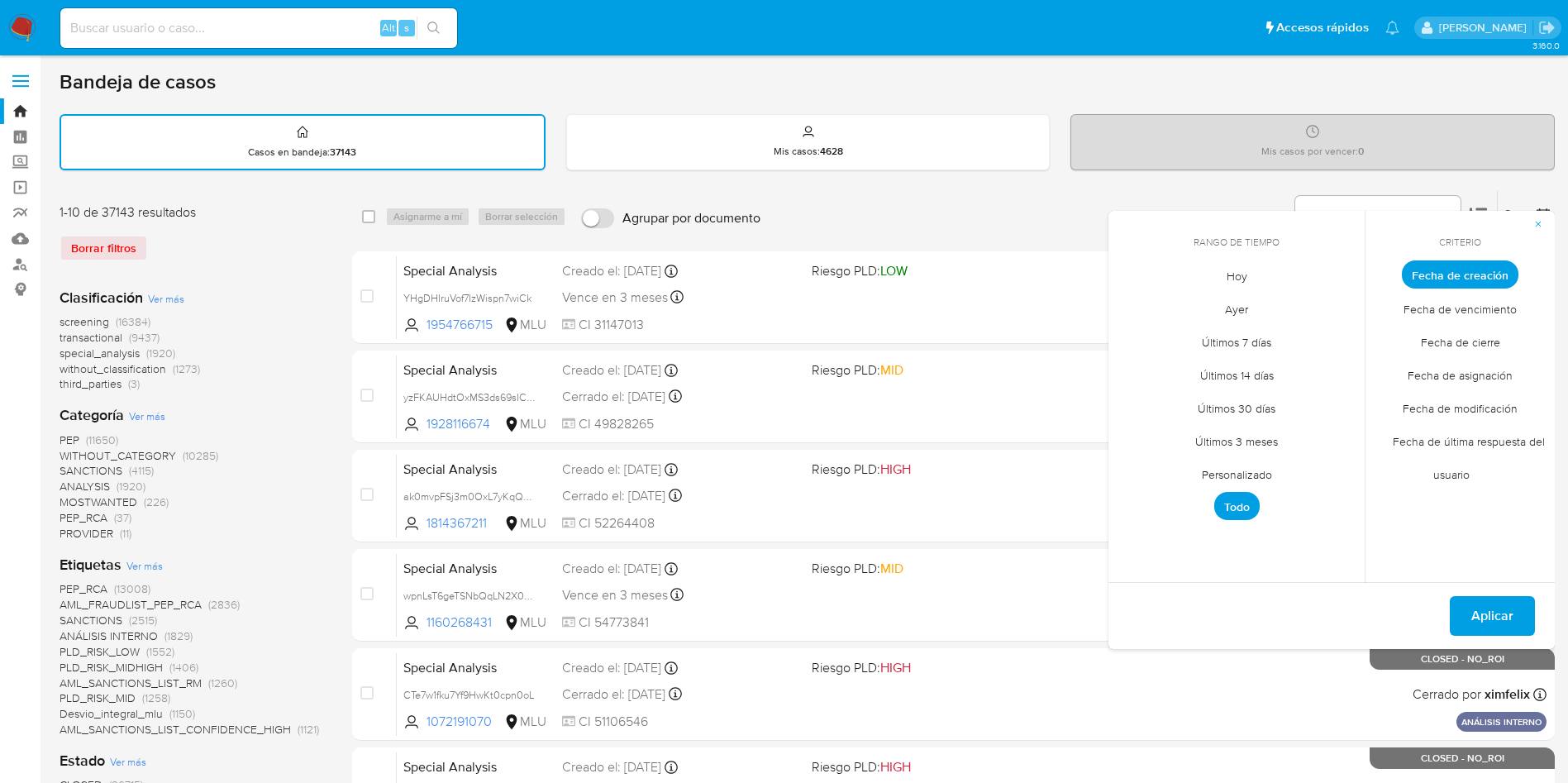
click at [1228, 273] on span "Hoy" at bounding box center [1237, 275] width 56 height 34
click at [1473, 338] on span "Fecha de cierre" at bounding box center [1461, 341] width 114 height 34
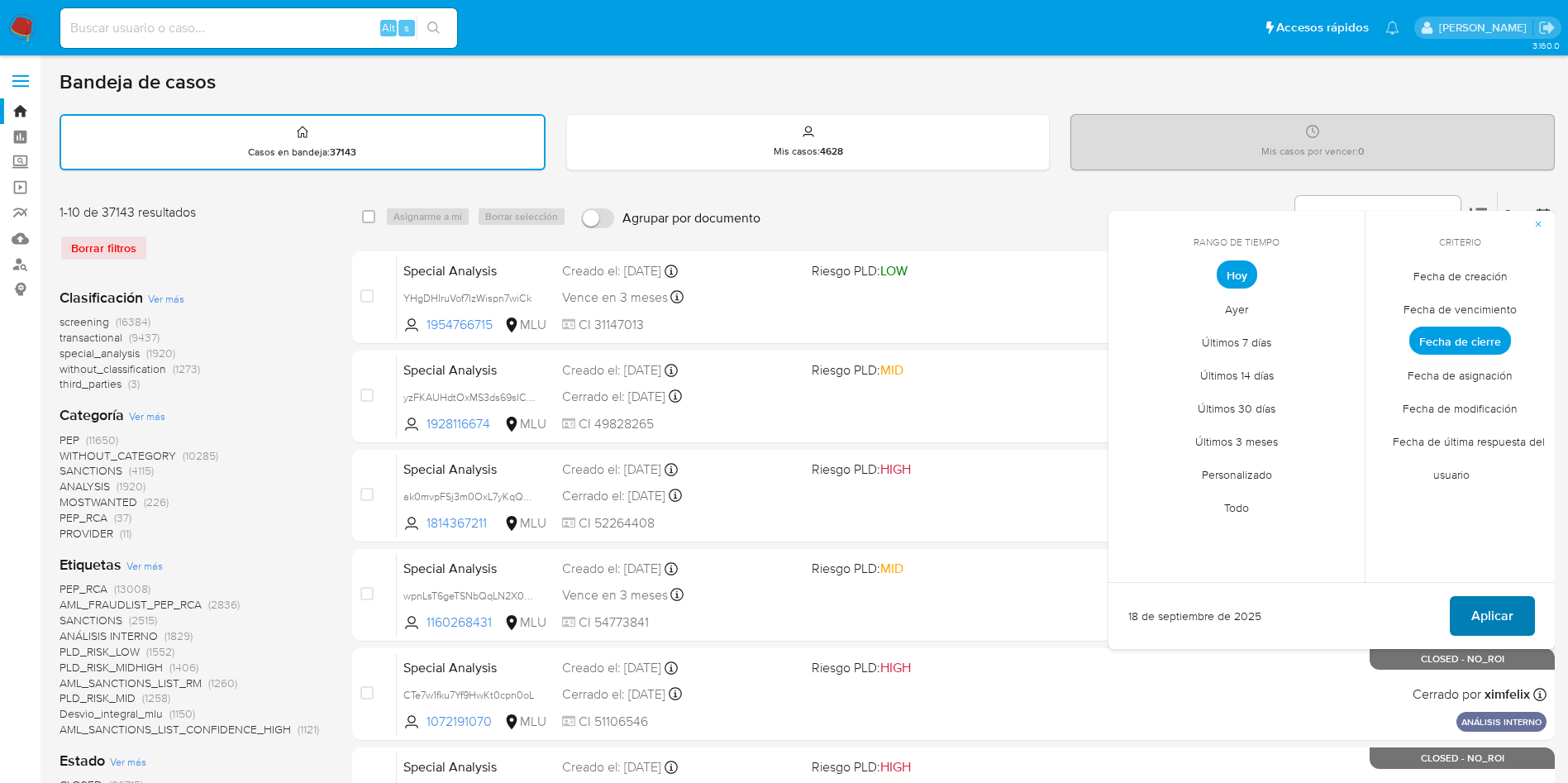
click at [1487, 602] on span "Aplicar" at bounding box center [1493, 616] width 42 height 37
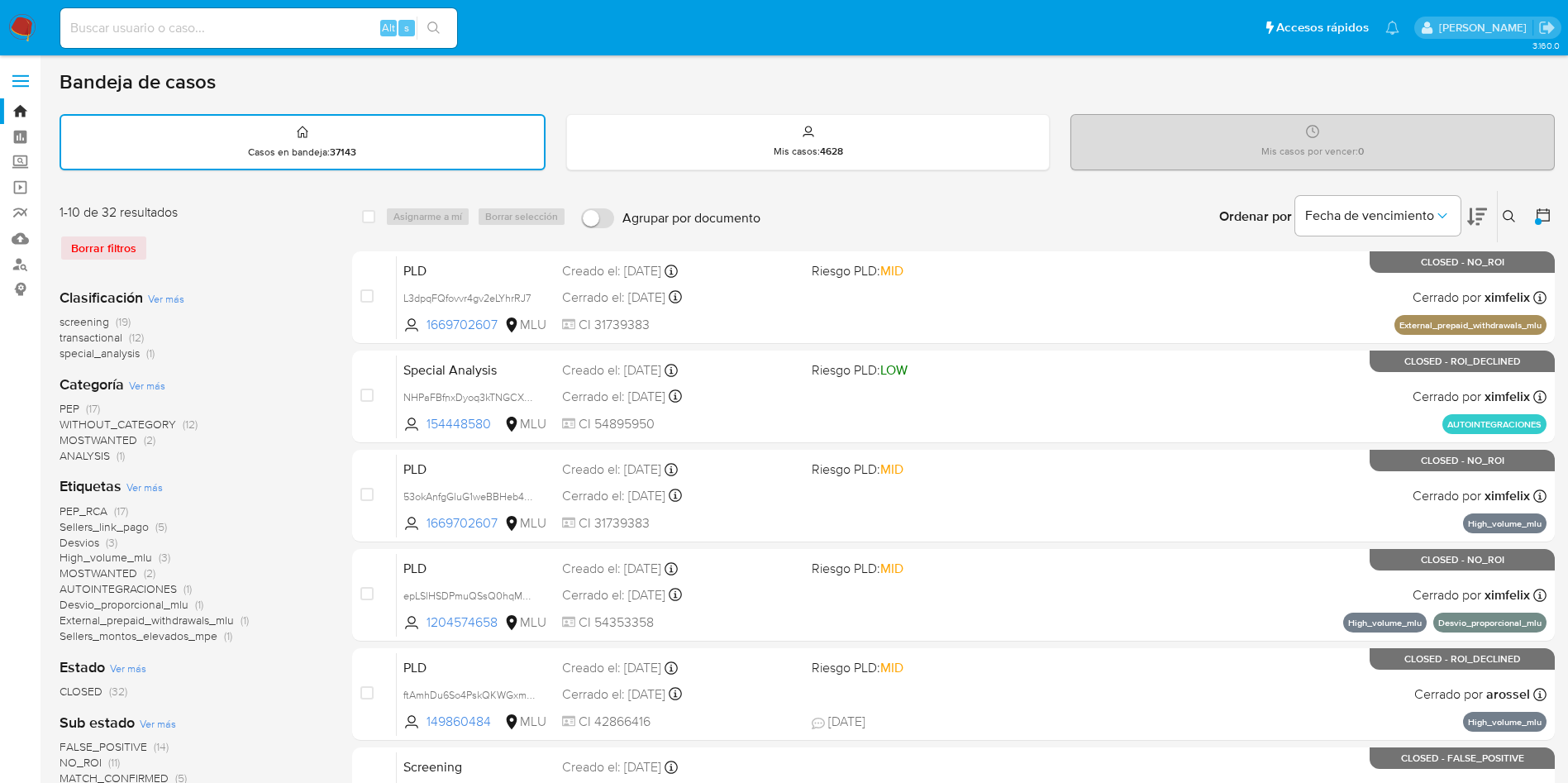
click at [1548, 209] on icon at bounding box center [1543, 215] width 16 height 16
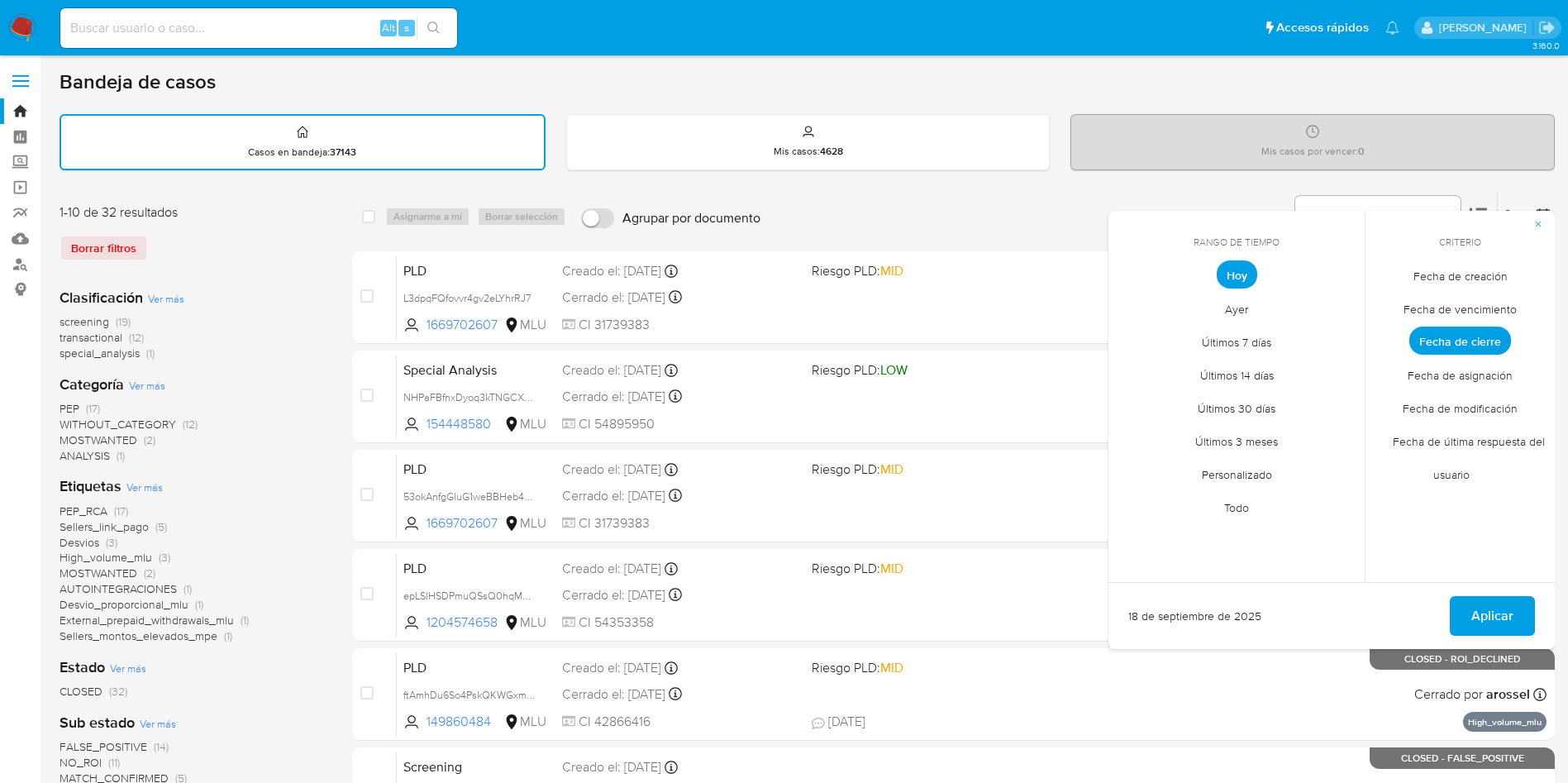
click at [1259, 472] on span "Personalizado" at bounding box center [1237, 474] width 105 height 34
click at [1128, 361] on button "1" at bounding box center [1137, 366] width 27 height 27
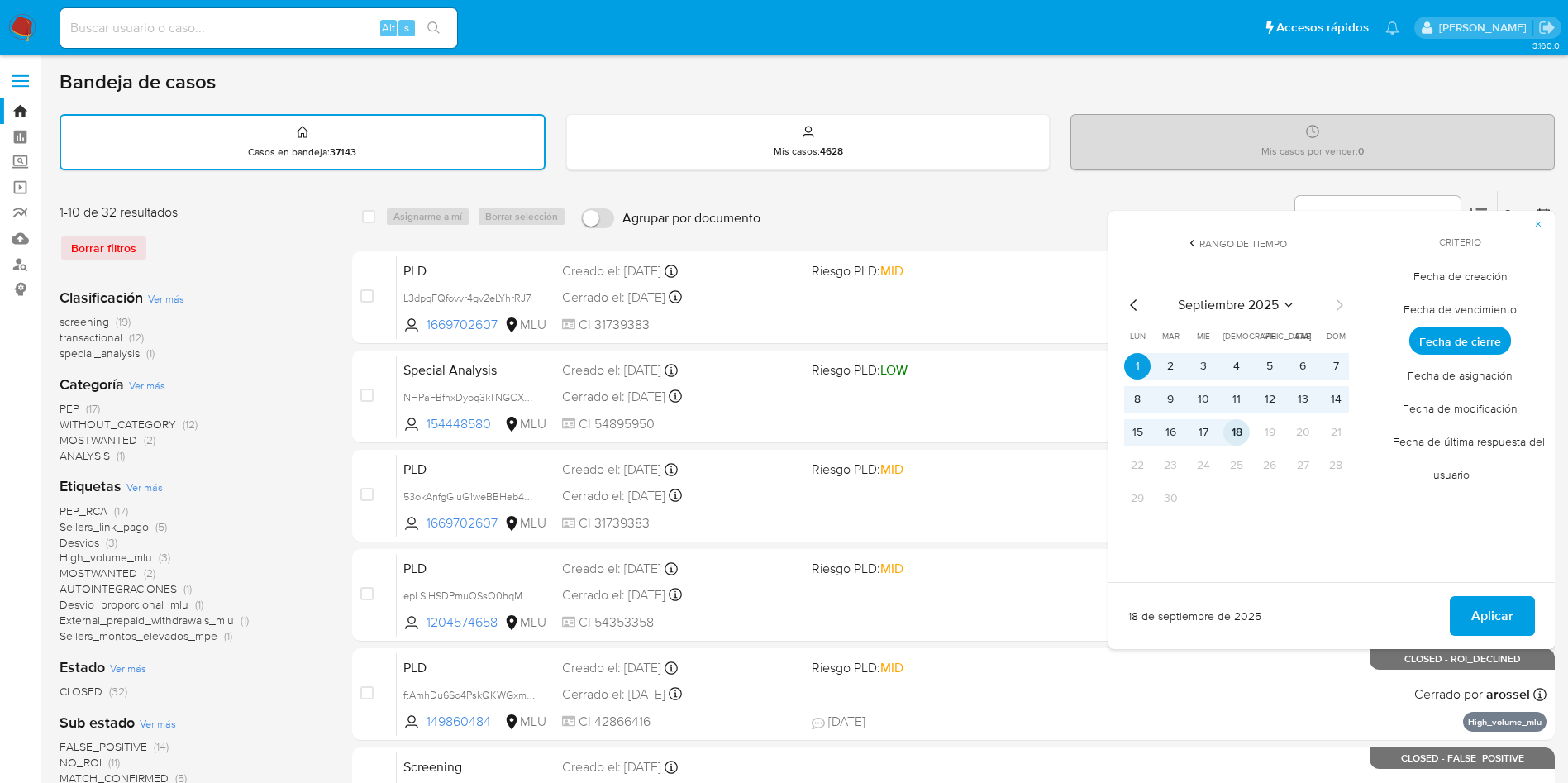
click at [1232, 436] on button "18" at bounding box center [1237, 432] width 27 height 27
click at [1486, 597] on span "Aplicar" at bounding box center [1493, 616] width 42 height 37
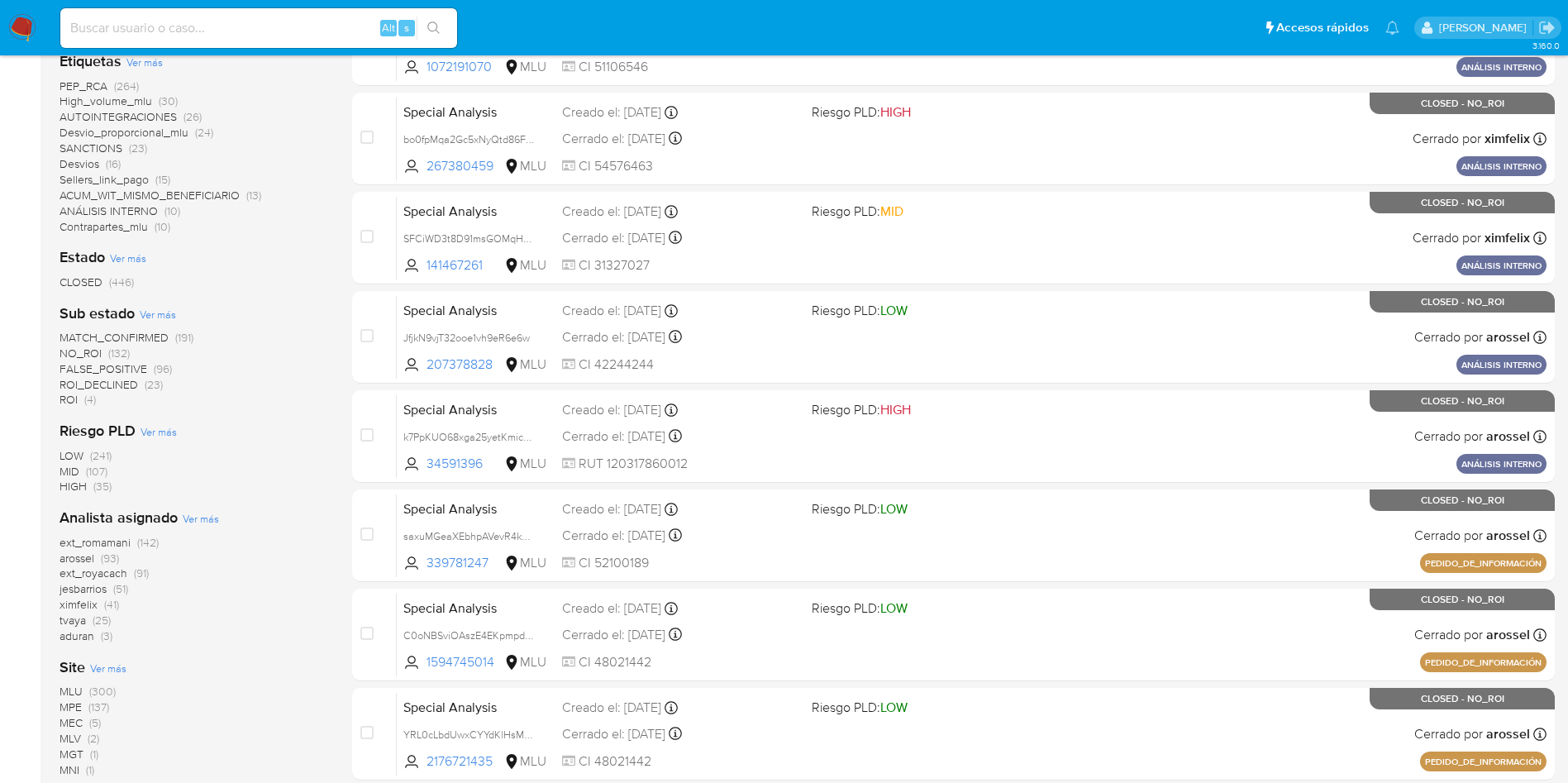
scroll to position [496, 0]
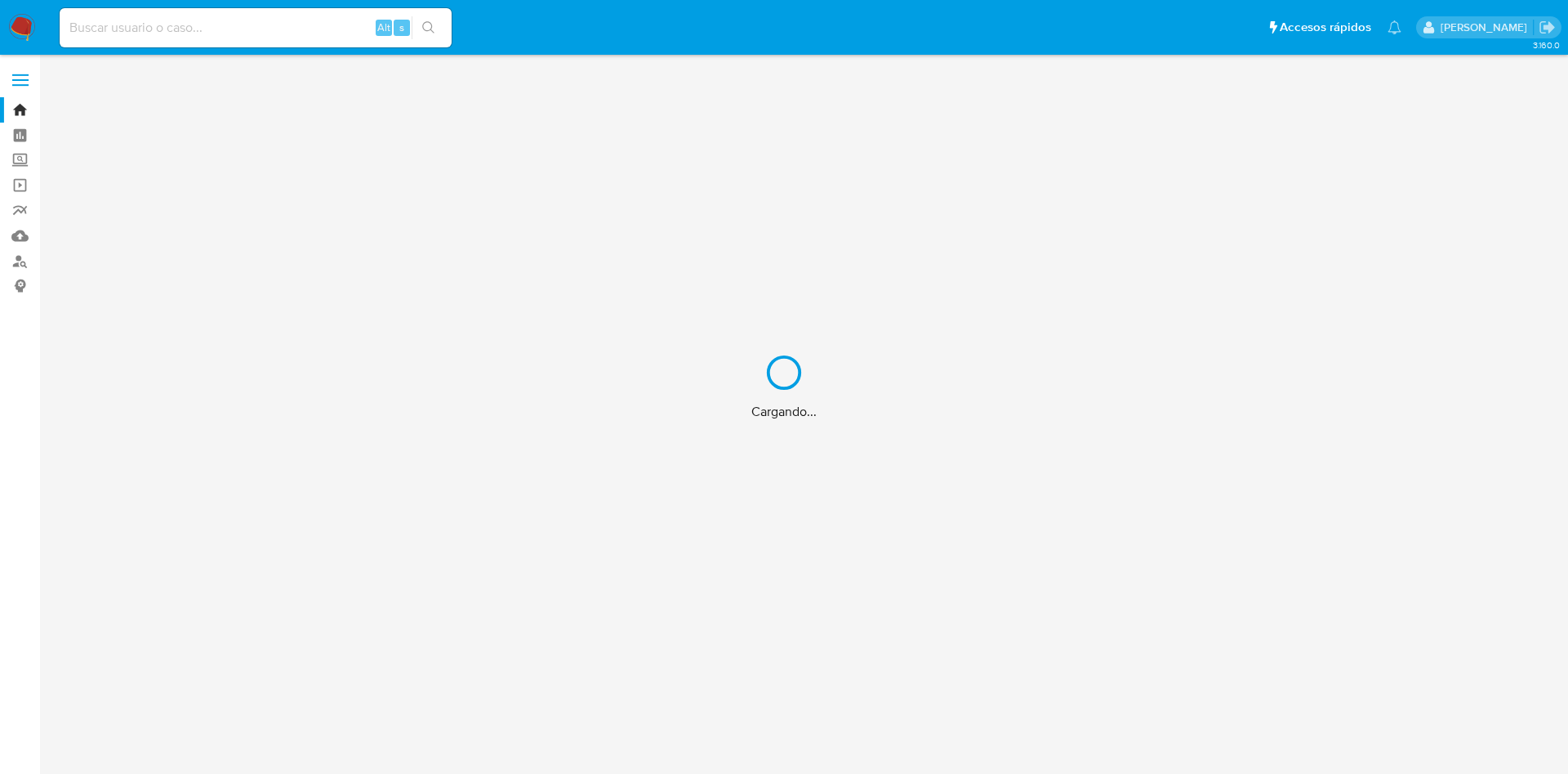
click at [221, 42] on div "Cargando..." at bounding box center [784, 387] width 1568 height 774
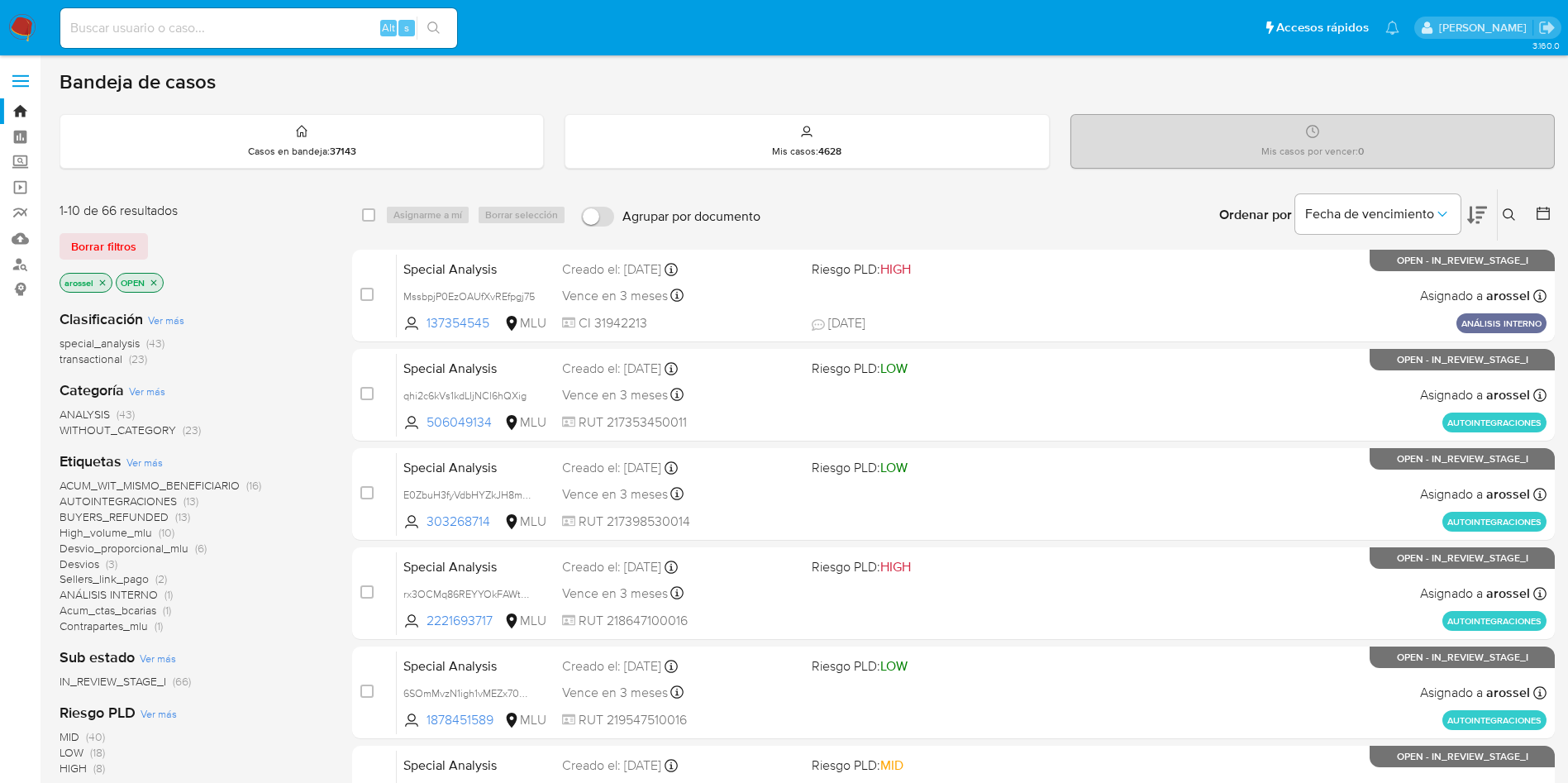
click at [219, 23] on input at bounding box center [259, 27] width 397 height 21
paste input "Y3evzhcDc4ipq7d0hA71LbKI"
type input "Y3evzhcDc4ipq7d0hA71LbKI"
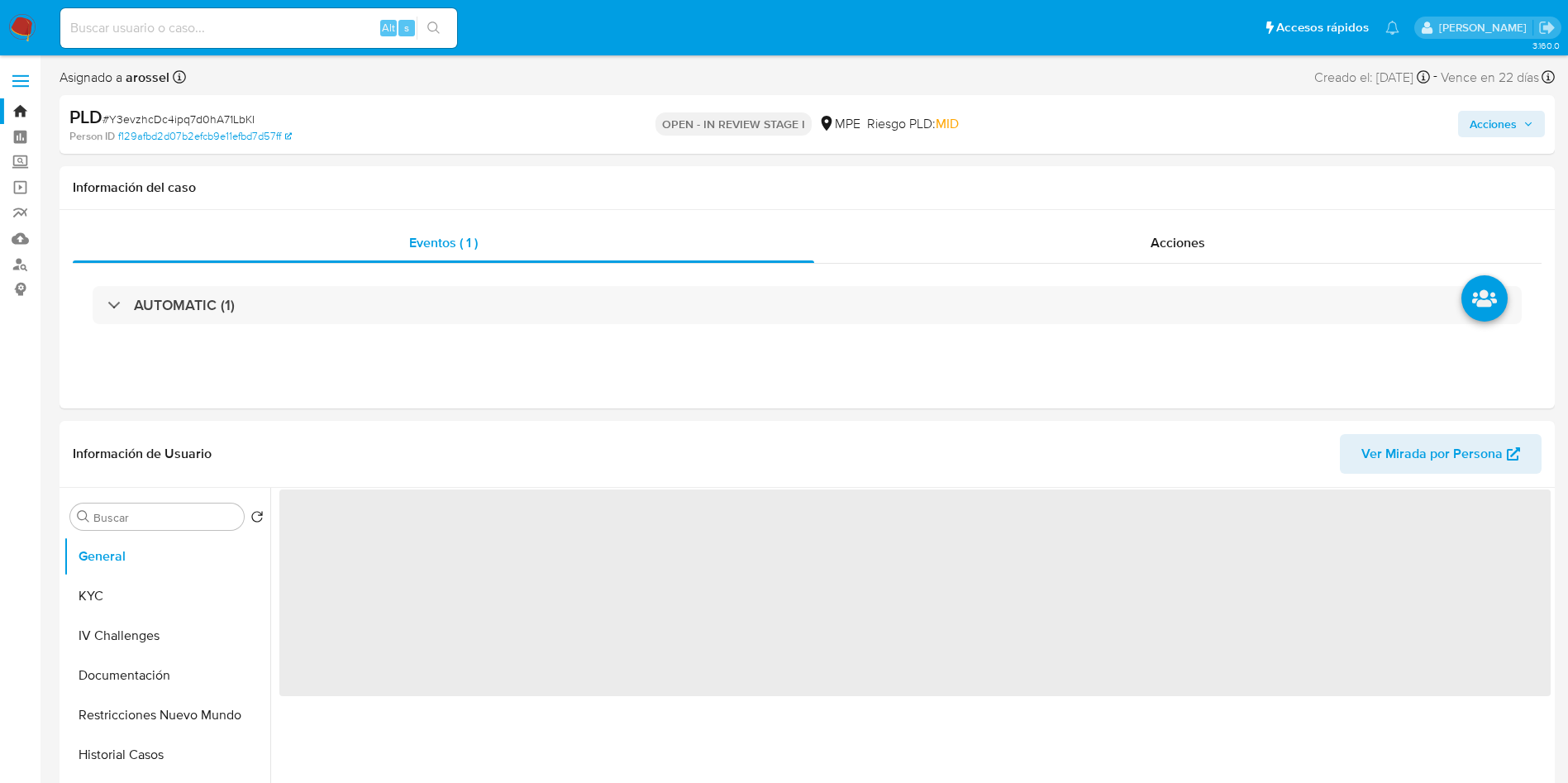
select select "10"
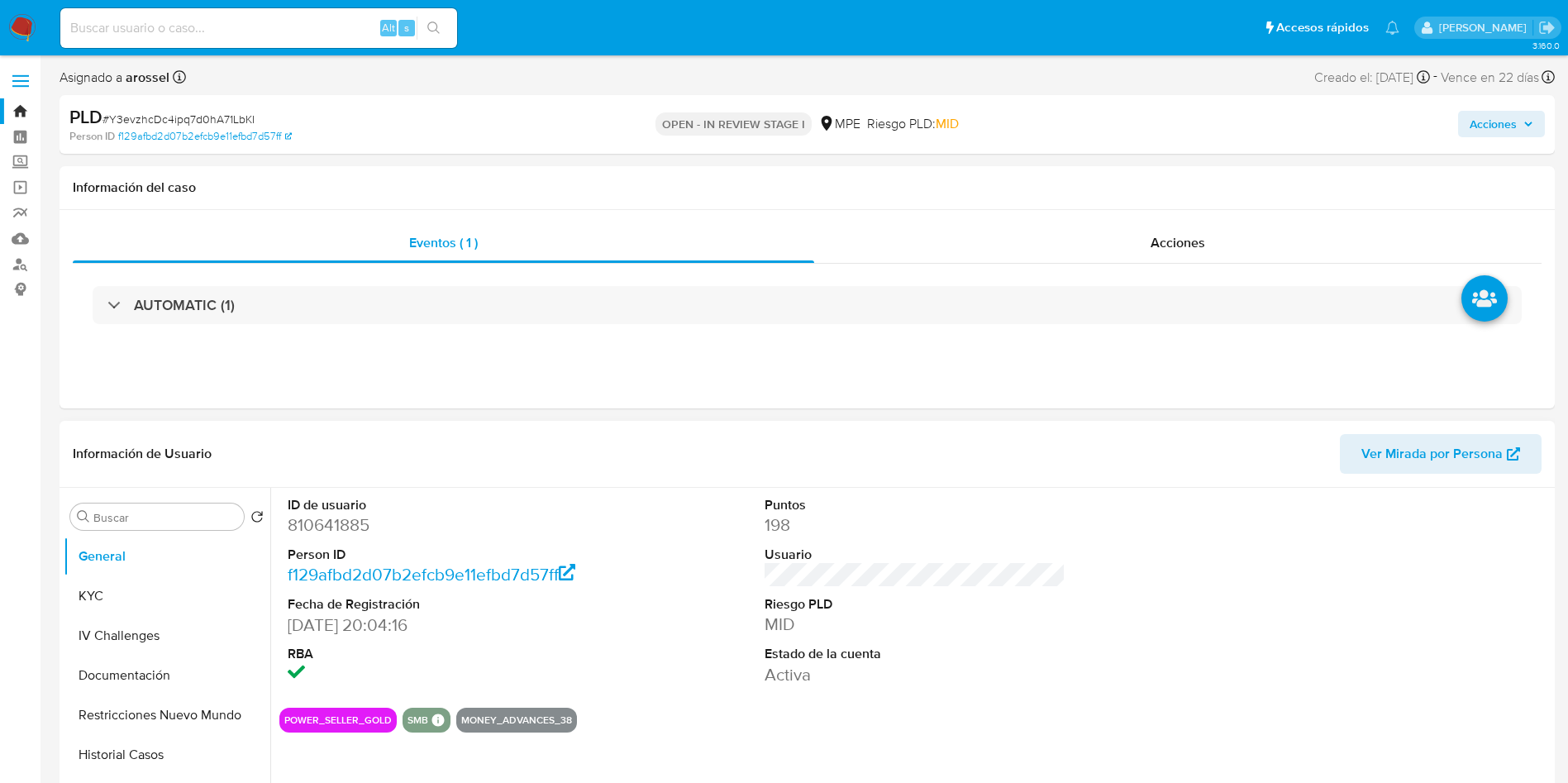
click at [920, 534] on dd "198" at bounding box center [916, 524] width 302 height 23
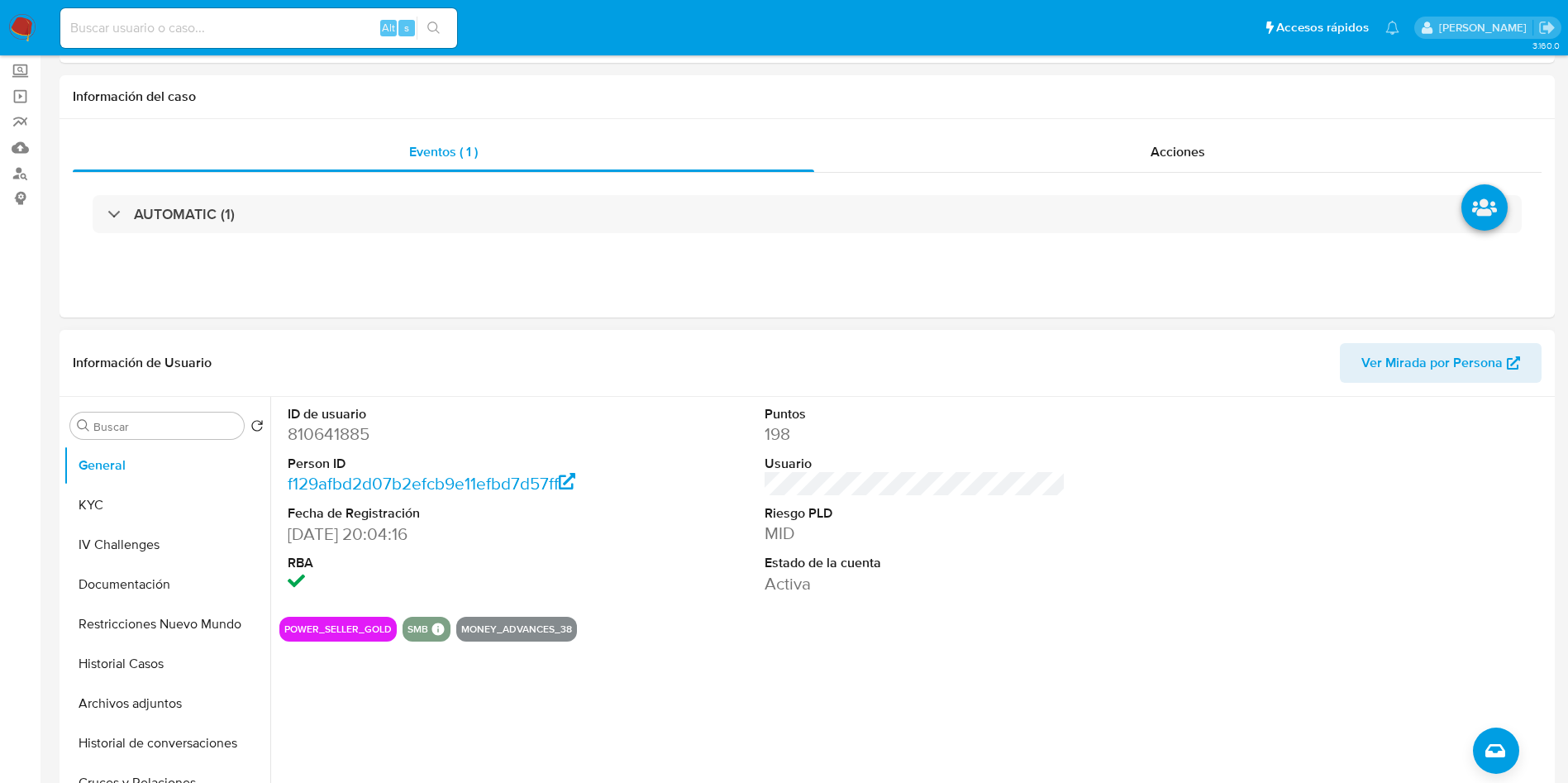
scroll to position [248, 0]
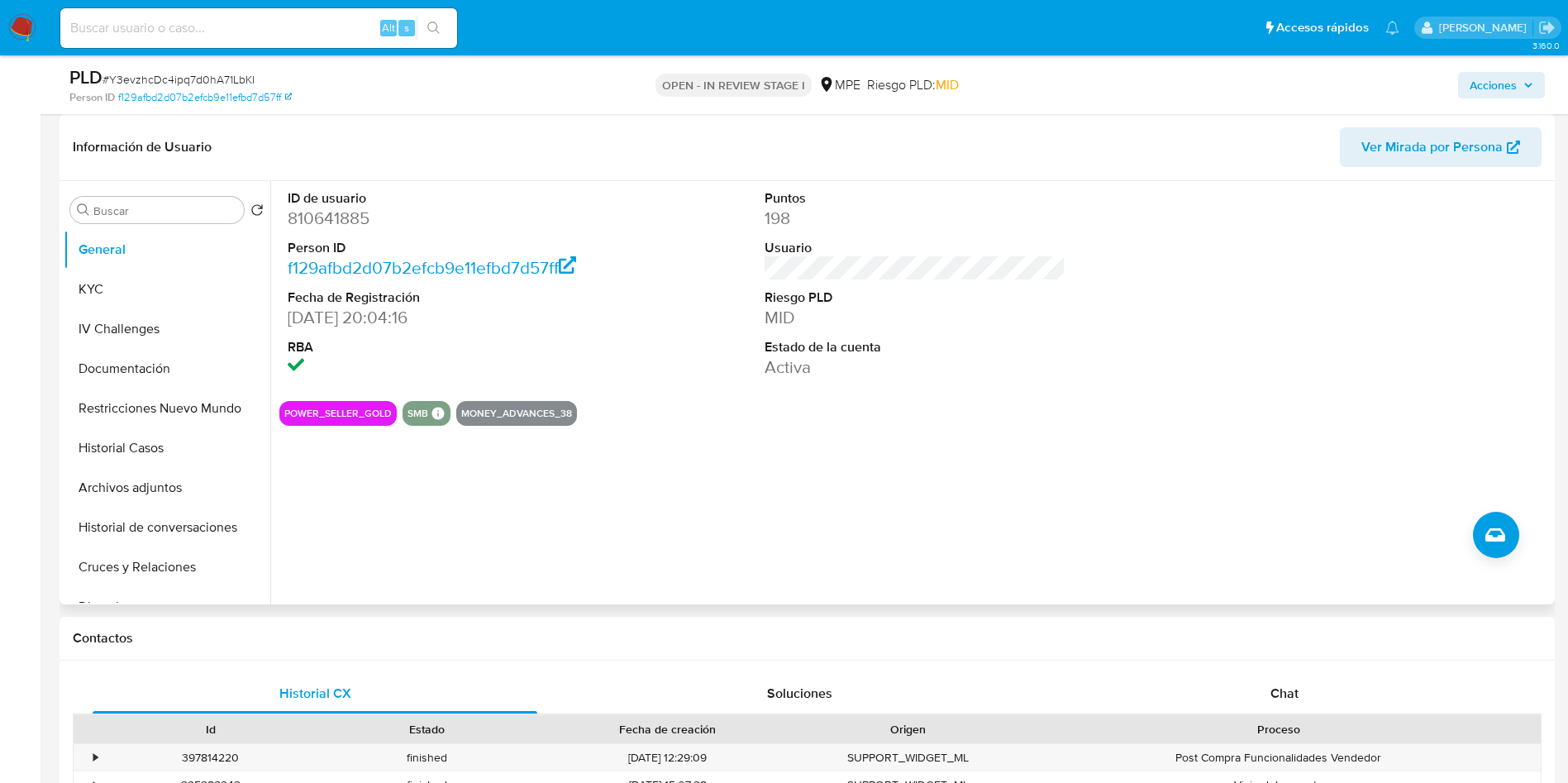
click at [1477, 169] on div "Información de Usuario Ver Mirada por Persona" at bounding box center [807, 147] width 1496 height 67
click at [1420, 161] on span "Ver Mirada por Persona" at bounding box center [1432, 146] width 142 height 39
click at [177, 431] on button "Historial Casos" at bounding box center [160, 447] width 193 height 39
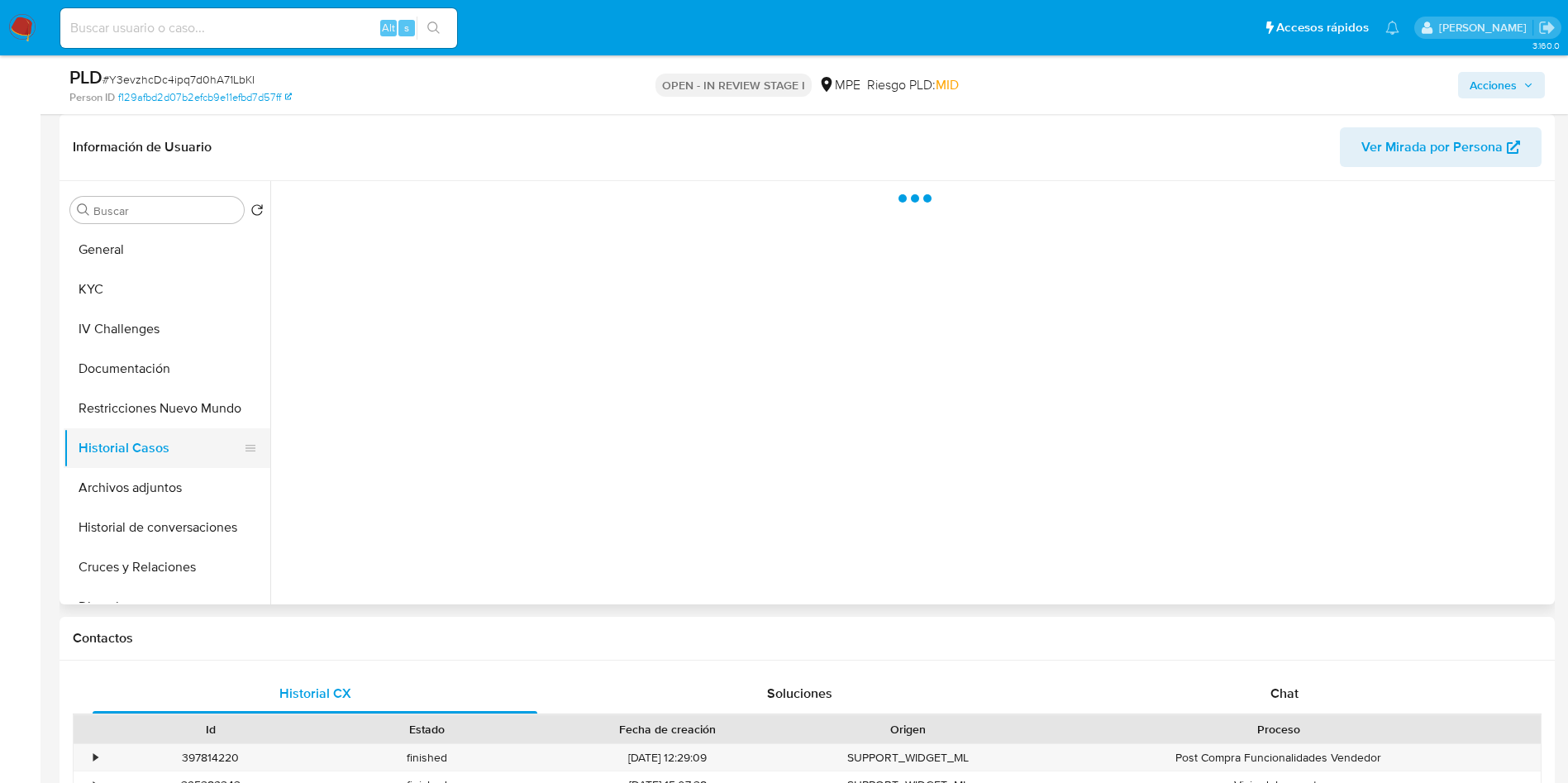
click at [186, 455] on button "Historial Casos" at bounding box center [160, 447] width 193 height 39
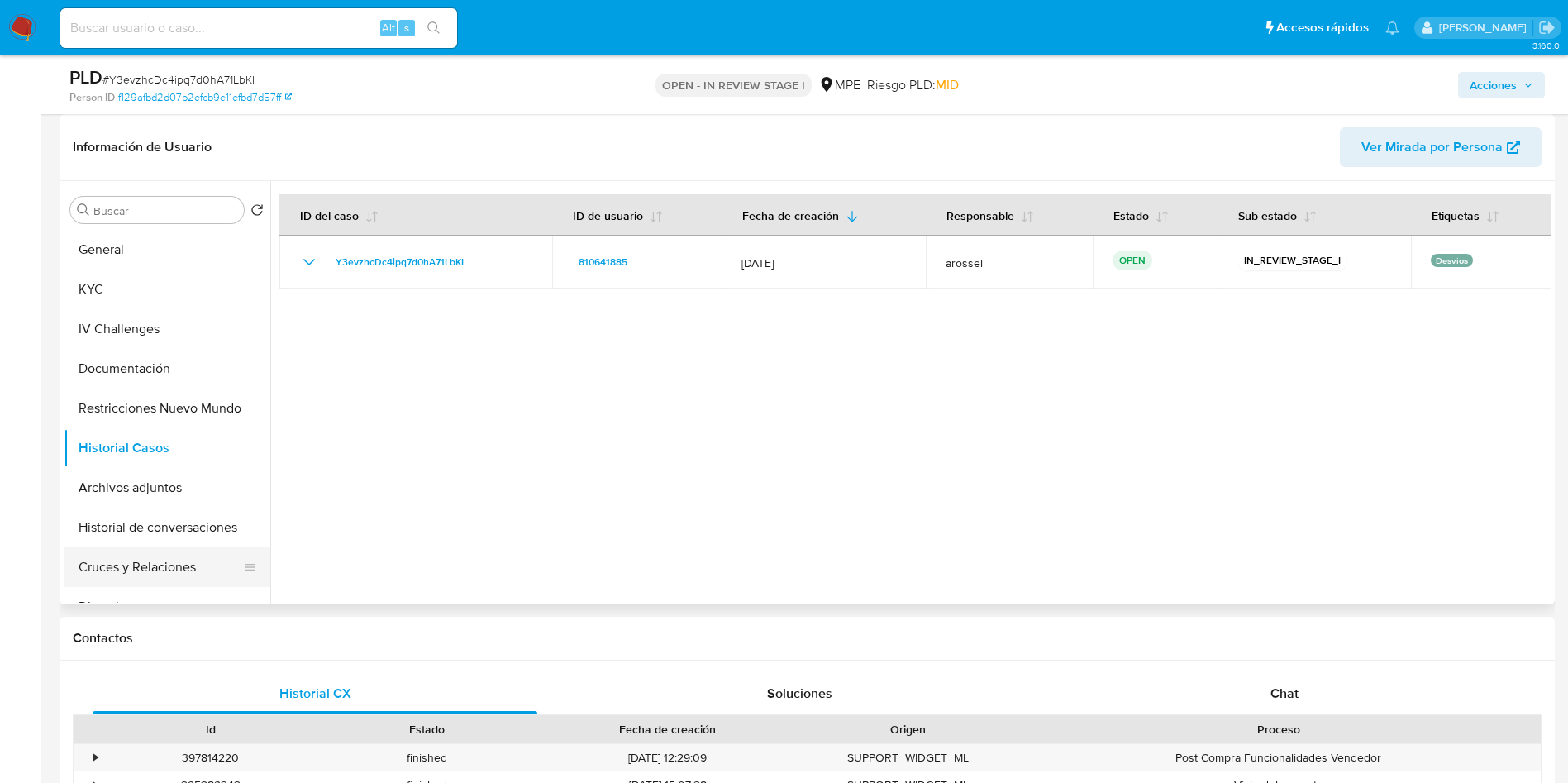
click at [168, 563] on button "Cruces y Relaciones" at bounding box center [160, 566] width 193 height 39
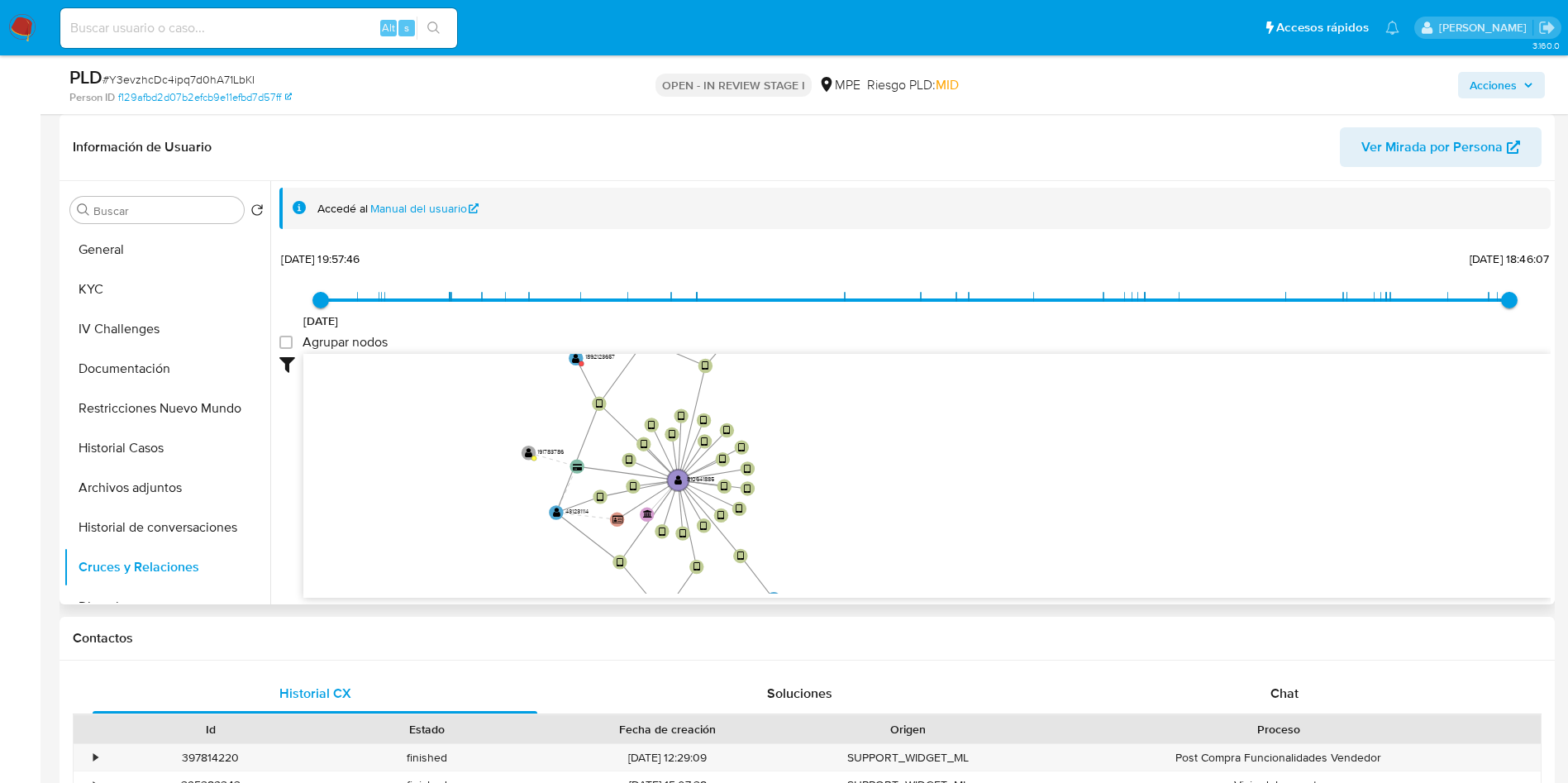
drag, startPoint x: 916, startPoint y: 409, endPoint x: 768, endPoint y: 393, distance: 148.9
click at [866, 413] on icon "device-671ab940763cfdfaa67242a2  user-810641885  810641885 device-6721120c1e4…" at bounding box center [928, 474] width 1248 height 240
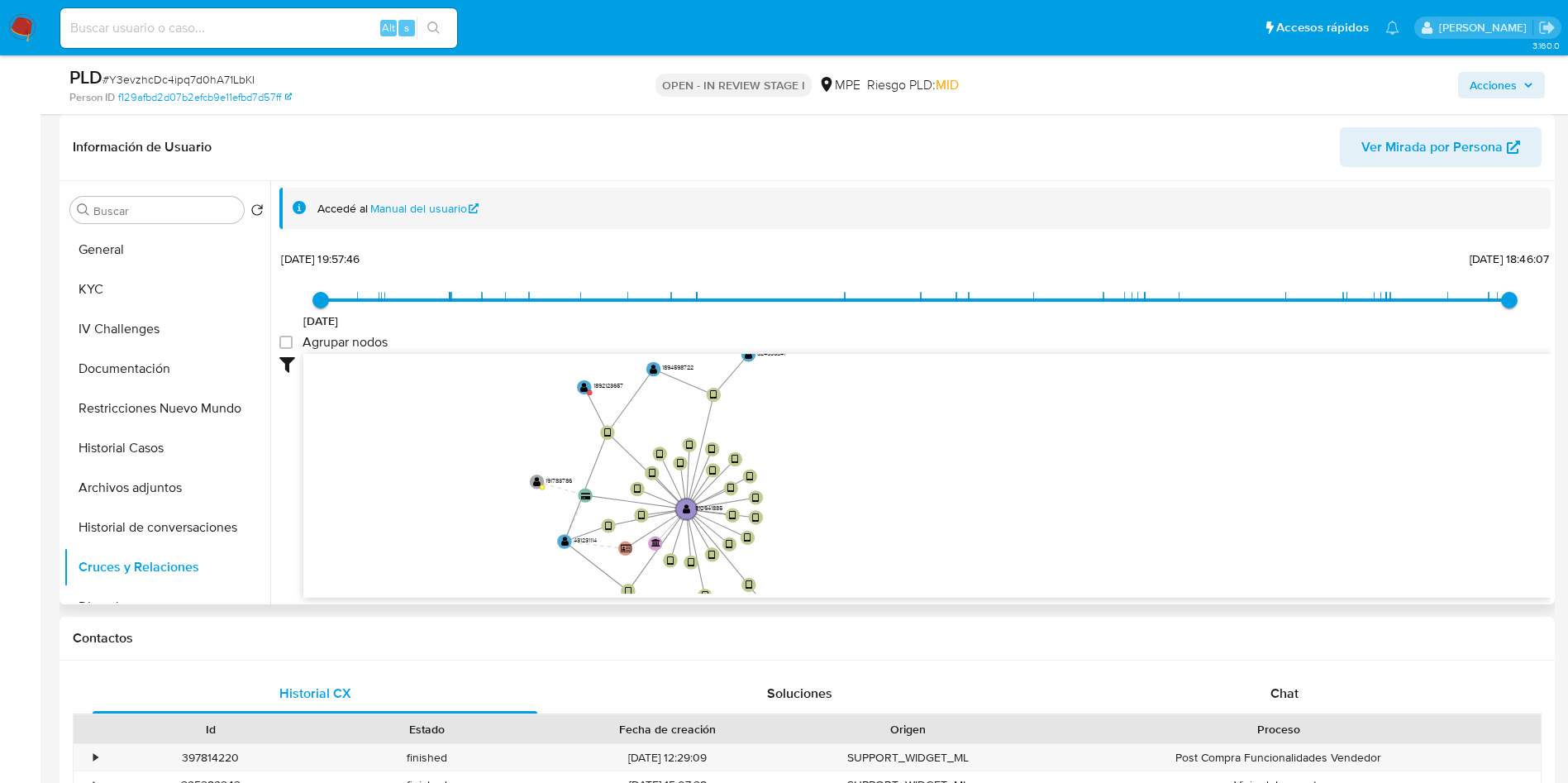
drag, startPoint x: 800, startPoint y: 445, endPoint x: 821, endPoint y: 516, distance: 74.0
click at [821, 516] on icon "device-671ab940763cfdfaa67242a2  user-810641885  810641885 device-6721120c1e4…" at bounding box center [928, 474] width 1248 height 240
click at [588, 387] on text "" at bounding box center [584, 388] width 7 height 11
click at [586, 381] on circle at bounding box center [586, 388] width 18 height 18
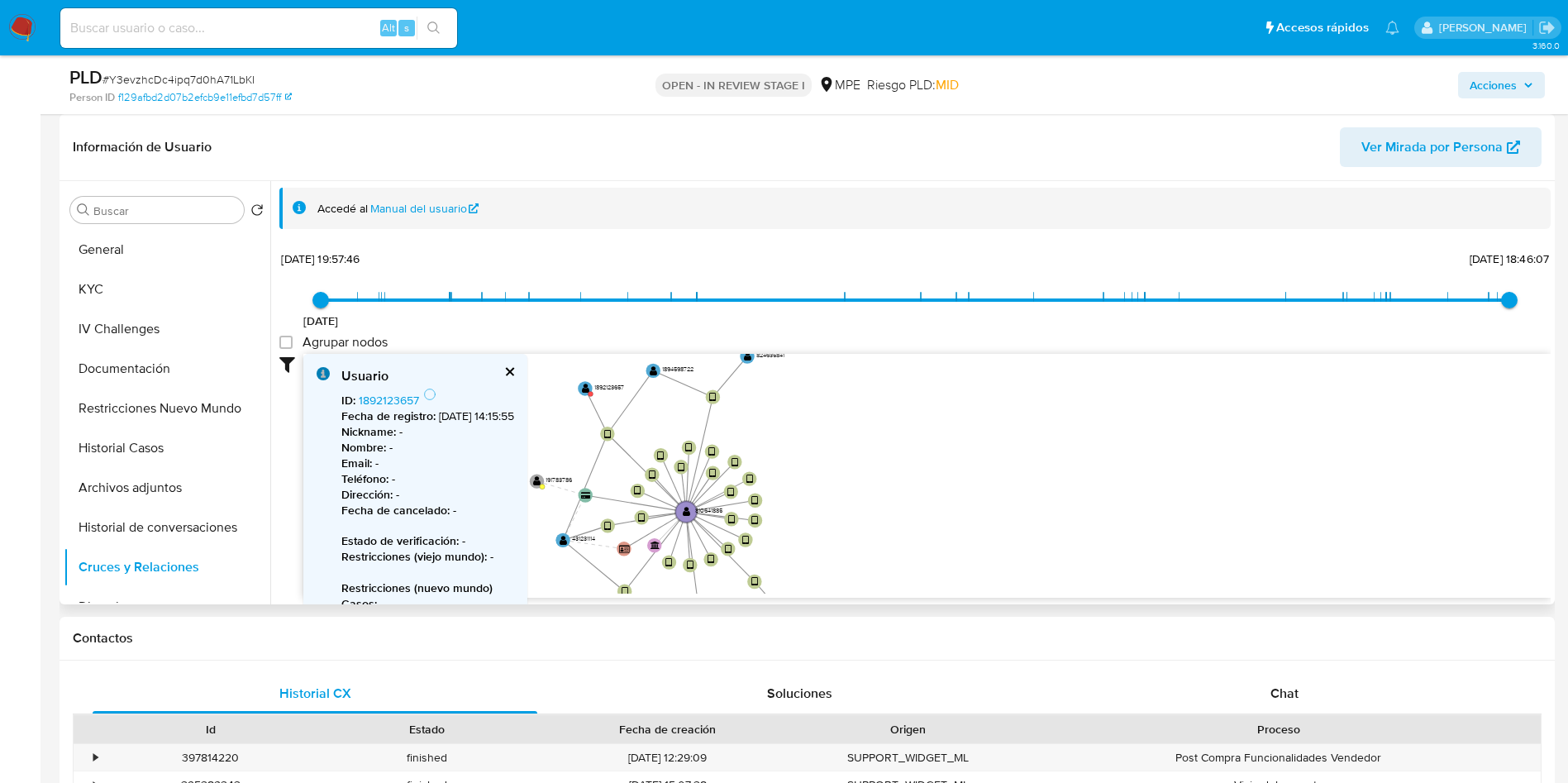
drag, startPoint x: 385, startPoint y: 386, endPoint x: 389, endPoint y: 400, distance: 14.6
click at [384, 386] on div "Usuario ID : 1892123657 Fecha de registro : [DATE] 14:15:55 Nickname : - Nombre…" at bounding box center [427, 543] width 173 height 354
click at [389, 400] on link "1892123657" at bounding box center [389, 400] width 60 height 16
click at [154, 303] on button "KYC" at bounding box center [160, 289] width 193 height 39
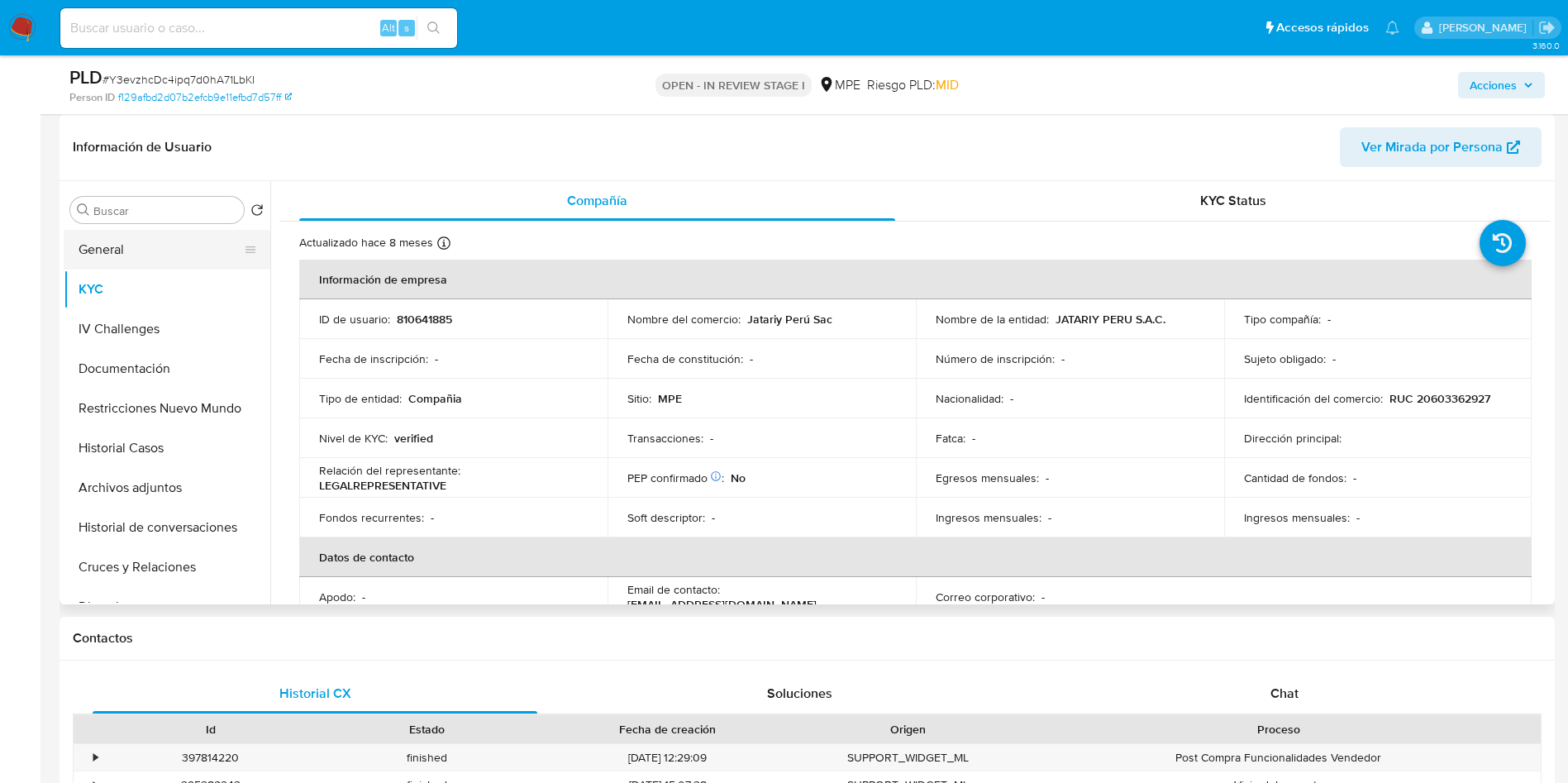
click at [163, 259] on button "General" at bounding box center [160, 249] width 193 height 39
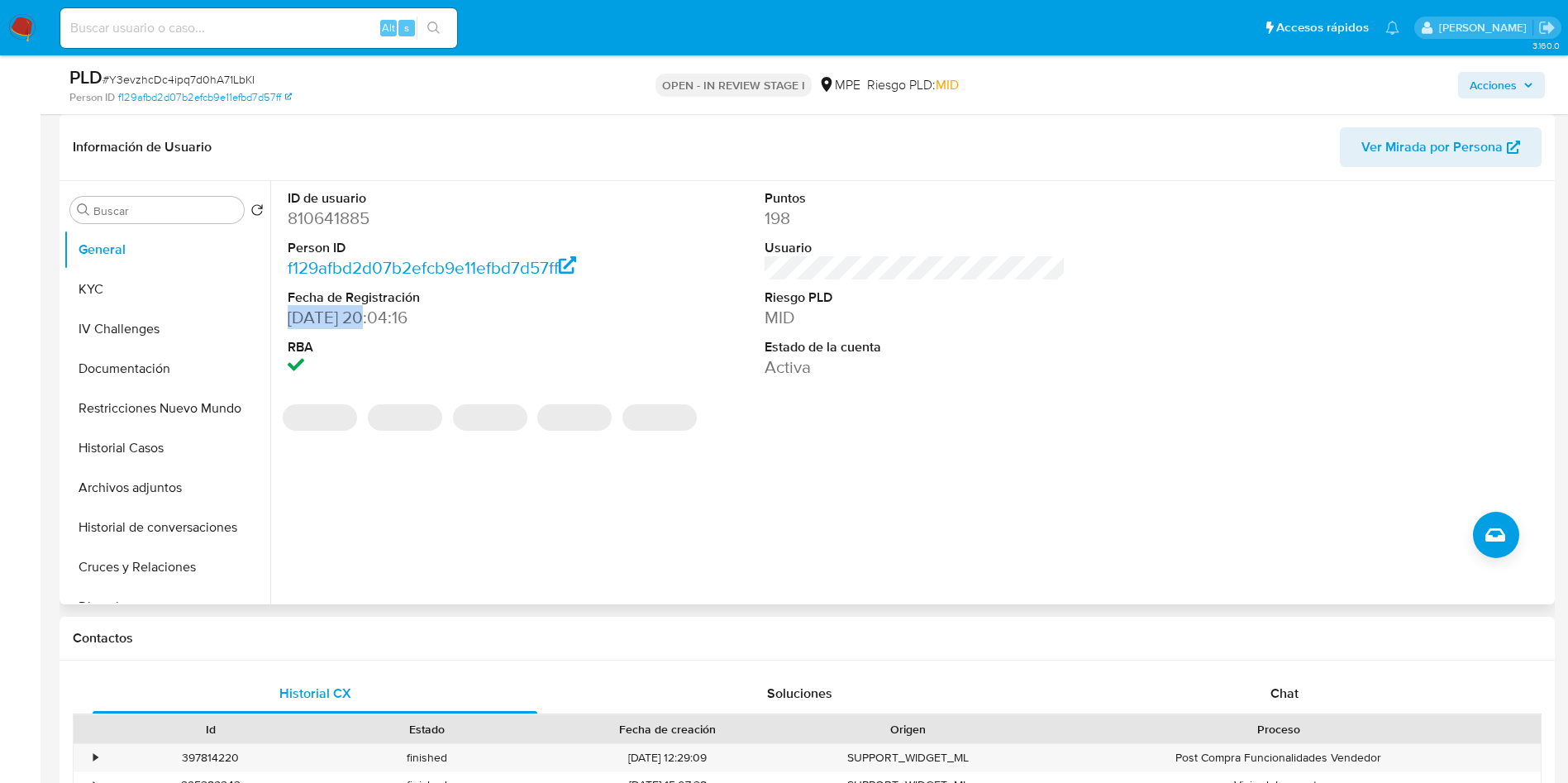
drag, startPoint x: 288, startPoint y: 322, endPoint x: 368, endPoint y: 315, distance: 80.3
click at [368, 315] on dd "[DATE] 20:04:16" at bounding box center [439, 316] width 302 height 23
click at [318, 314] on dd "[DATE] 20:04:16" at bounding box center [439, 316] width 302 height 23
drag, startPoint x: 285, startPoint y: 317, endPoint x: 375, endPoint y: 314, distance: 90.0
click at [375, 314] on div "ID de usuario 810641885 Person ID f129afbd2d07b2efcb9e11efbd7d57ff Fecha de Reg…" at bounding box center [438, 284] width 318 height 207
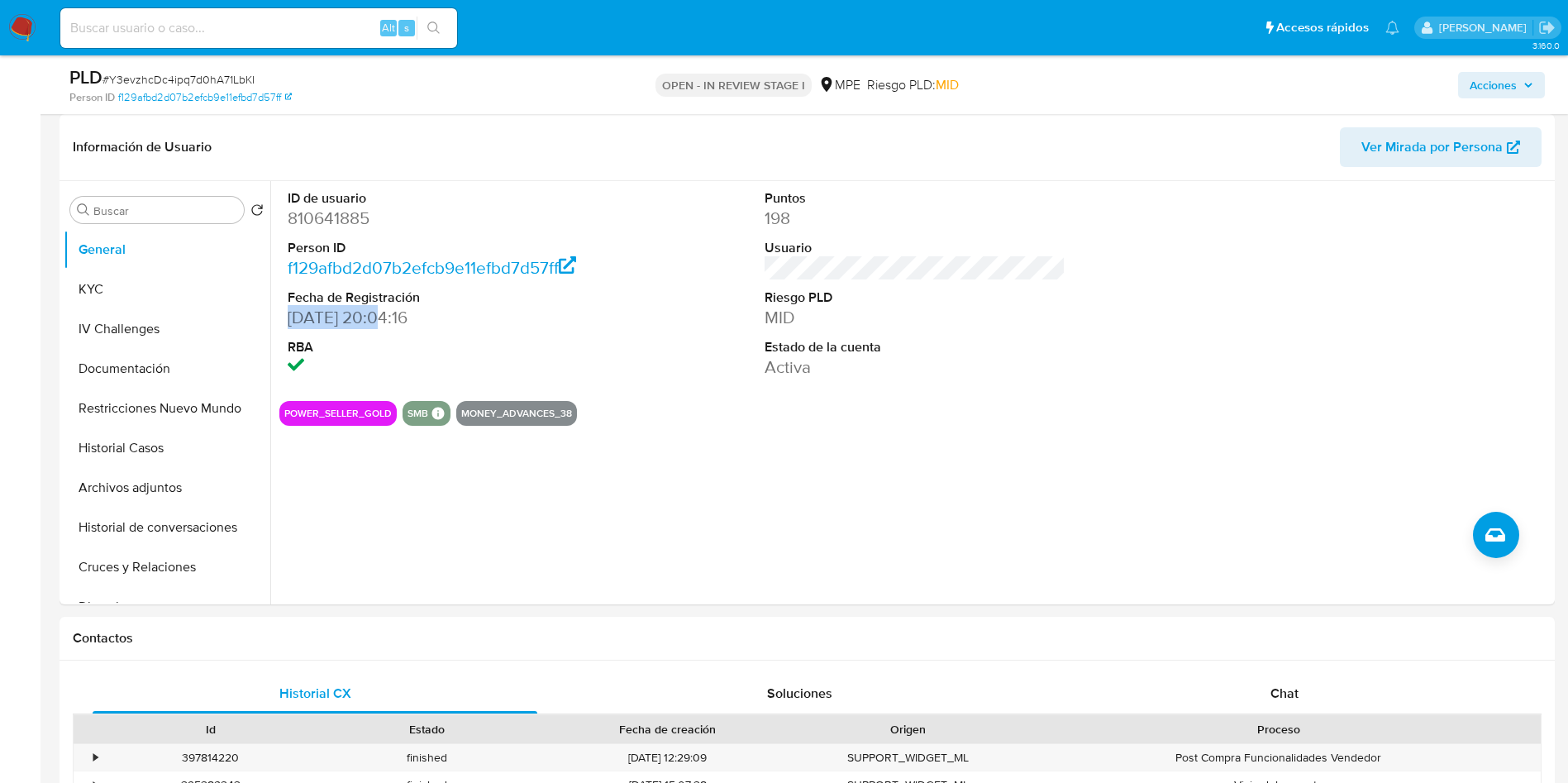
copy dd "[DATE]"
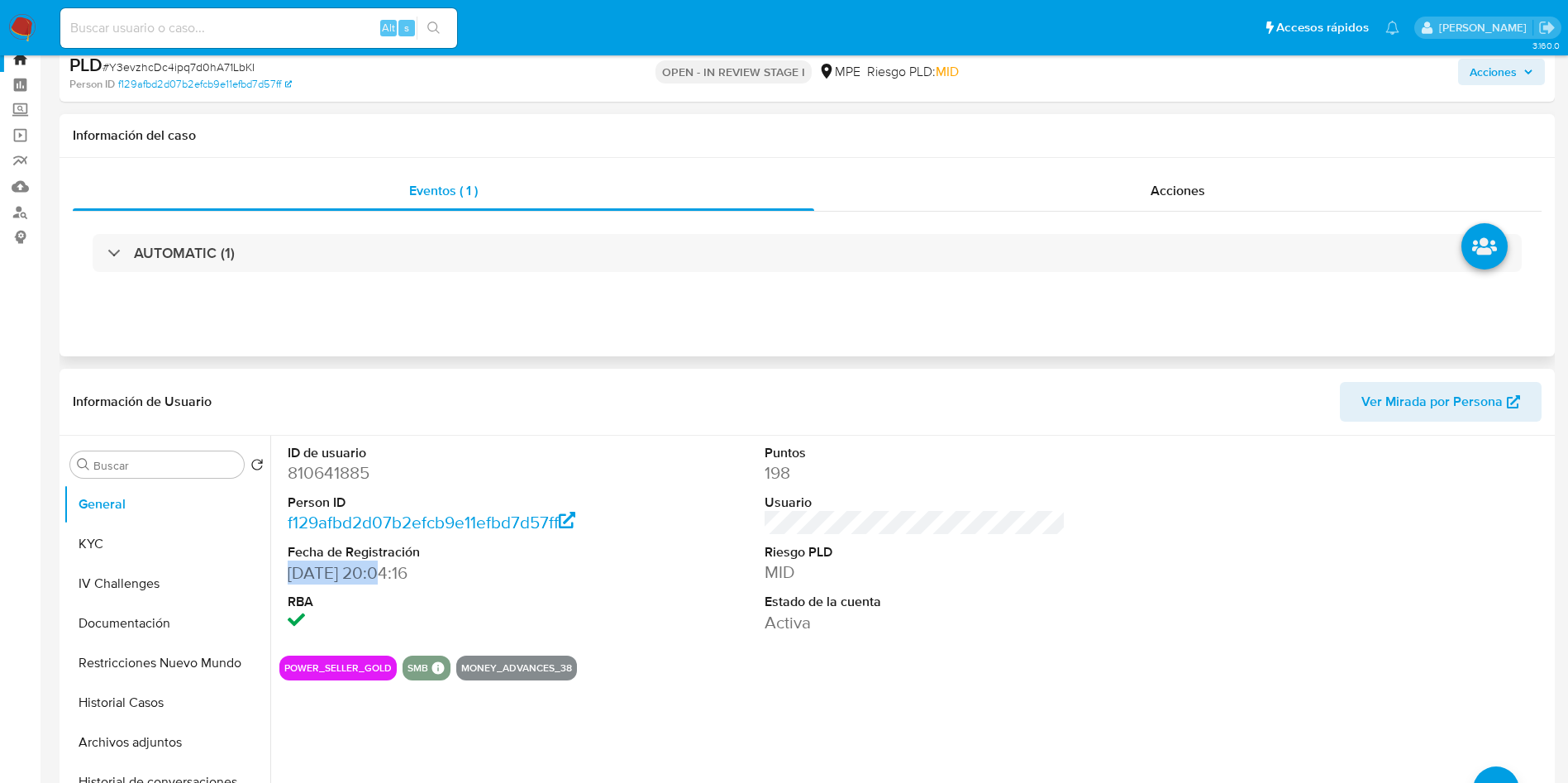
scroll to position [0, 0]
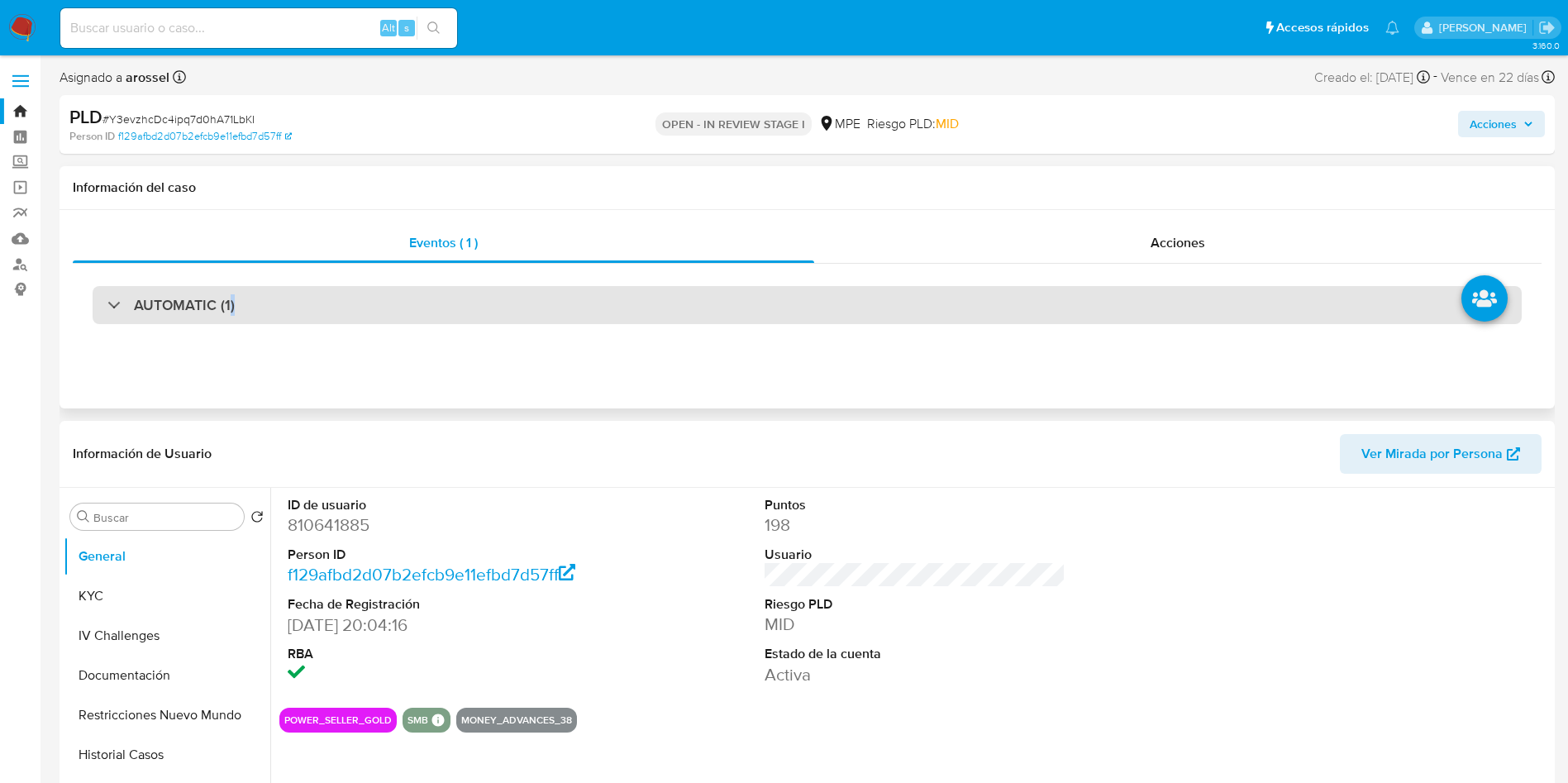
click at [231, 305] on h3 "AUTOMATIC (1)" at bounding box center [184, 306] width 101 height 18
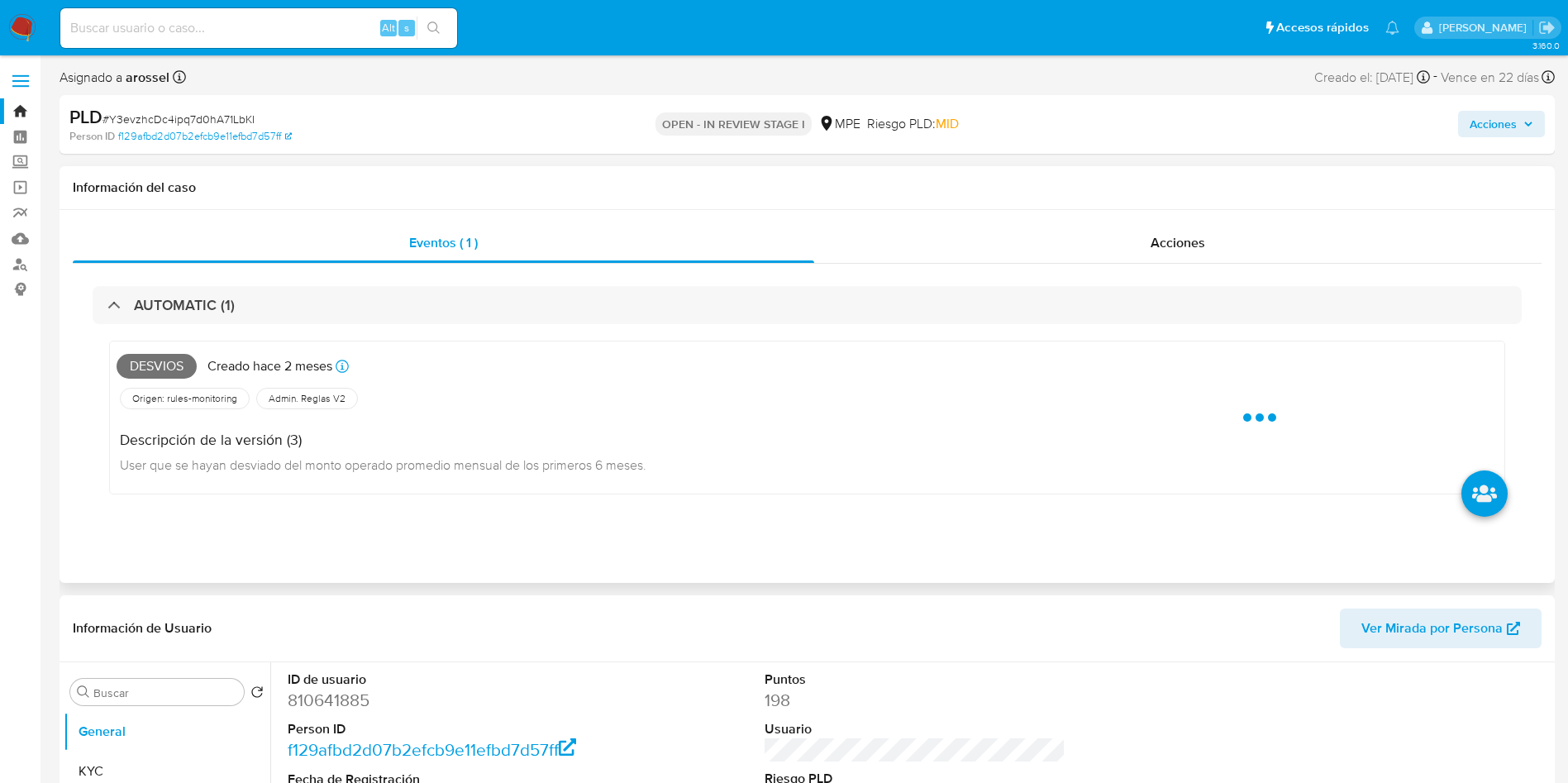
click at [154, 362] on span "Desvios" at bounding box center [156, 366] width 81 height 25
click at [153, 361] on span "Desvios" at bounding box center [156, 366] width 81 height 25
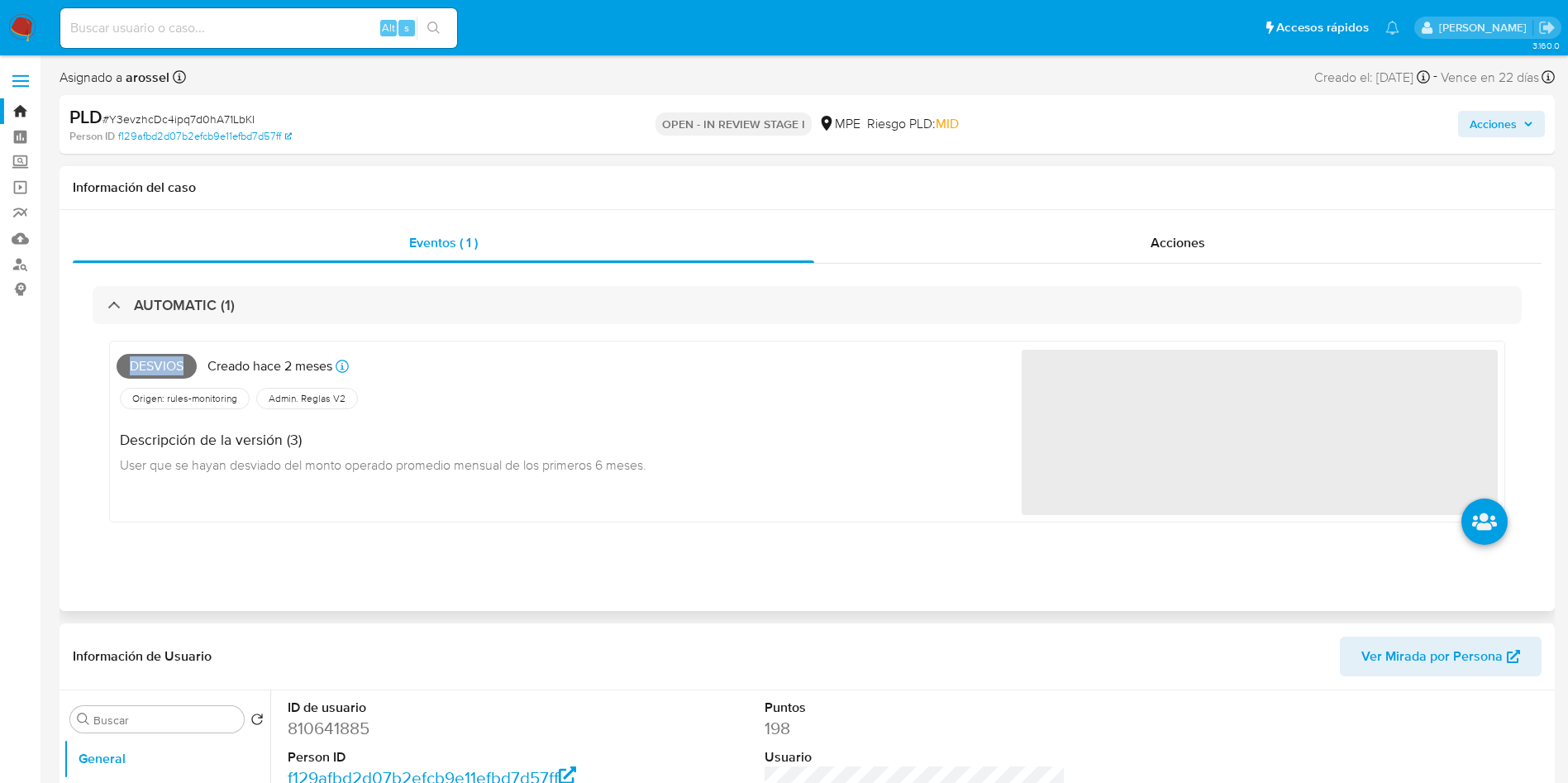
click at [145, 365] on span "Desvios" at bounding box center [156, 366] width 81 height 25
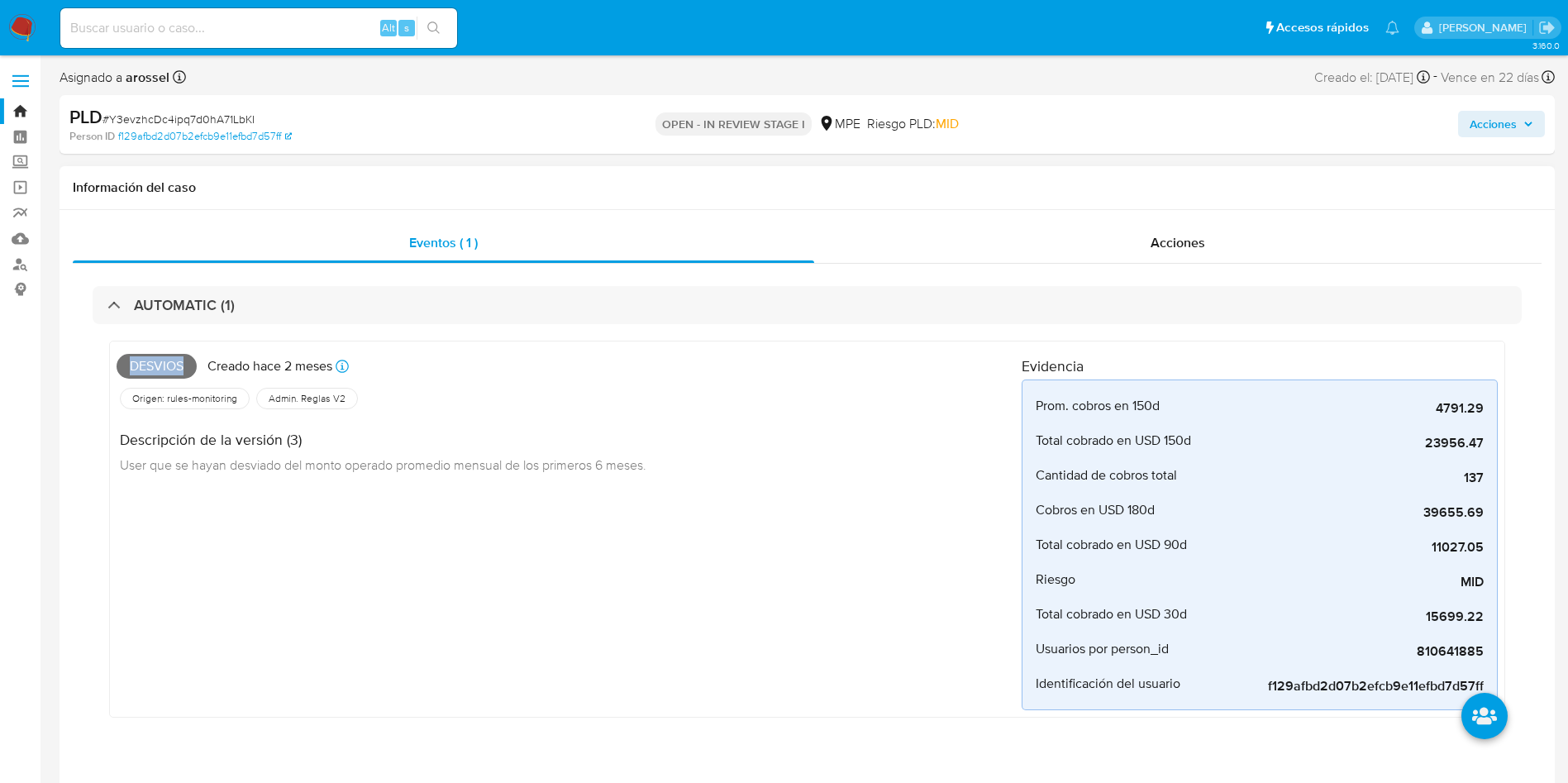
click at [144, 366] on span "Desvios" at bounding box center [156, 366] width 81 height 25
click at [226, 117] on span "# Y3evzhcDc4ipq7d0hA71LbKI" at bounding box center [178, 119] width 152 height 16
copy span "Y3evzhcDc4ipq7d0hA71LbKI"
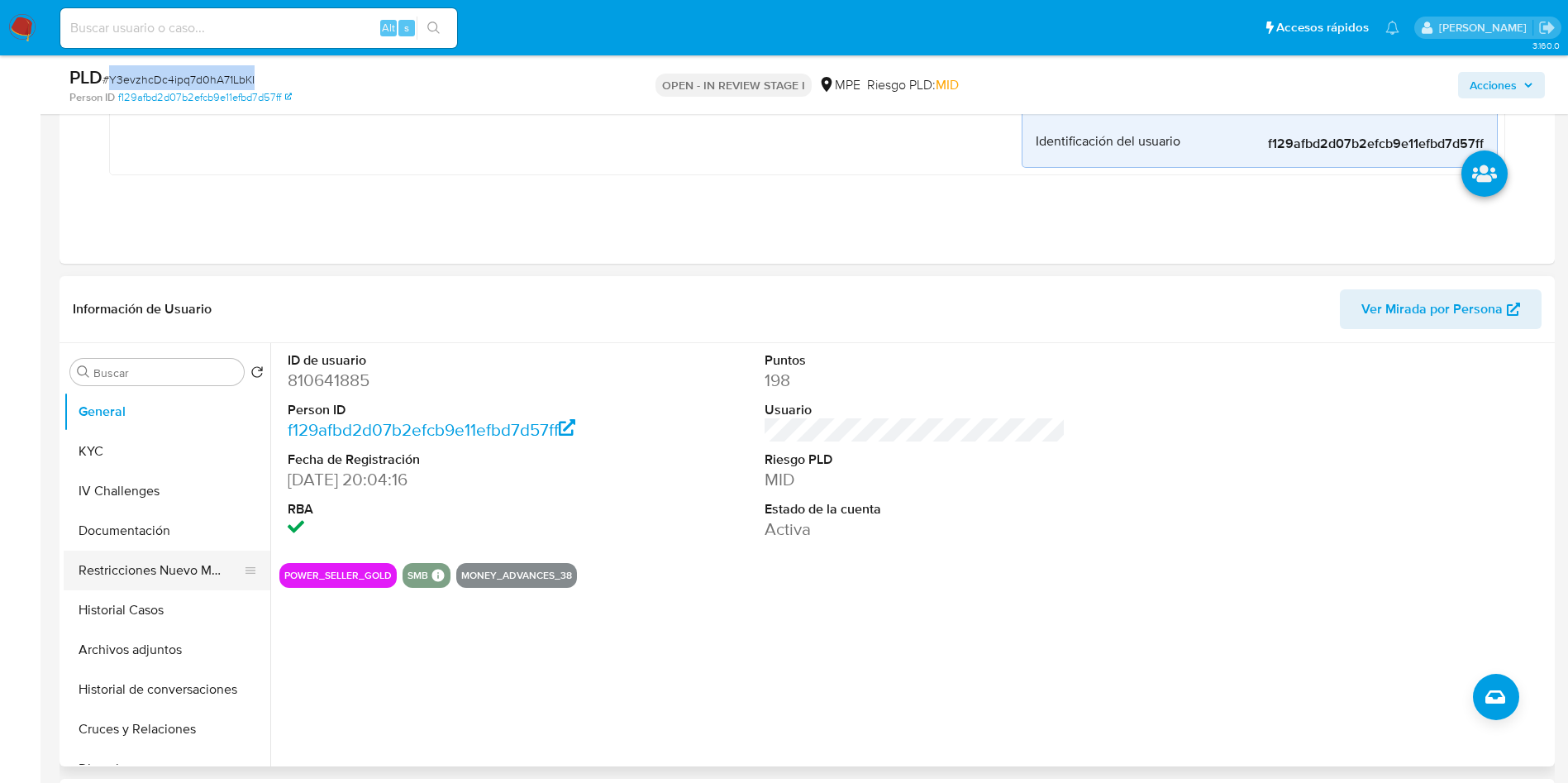
scroll to position [620, 0]
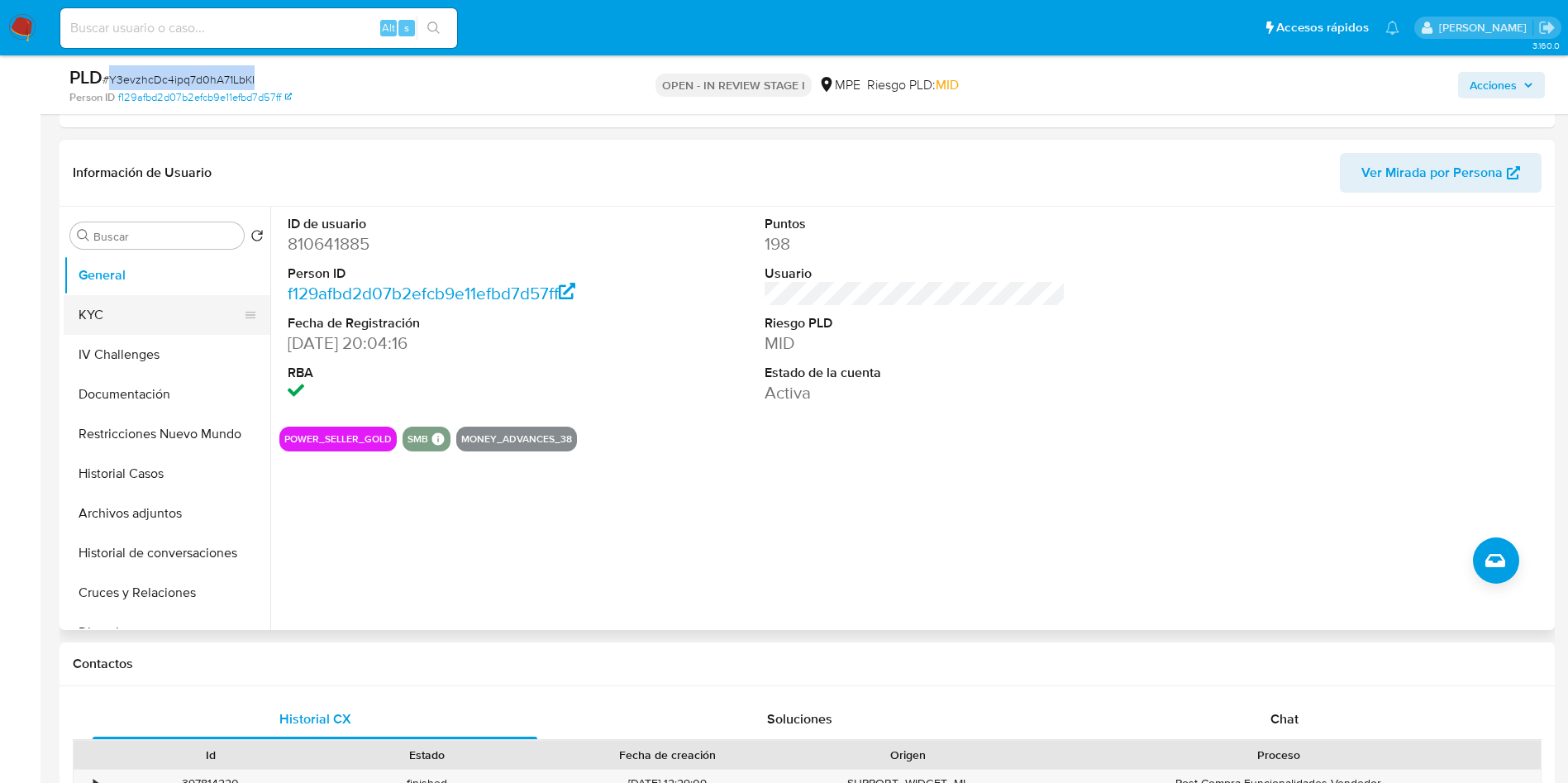
click at [125, 316] on button "KYC" at bounding box center [160, 315] width 193 height 39
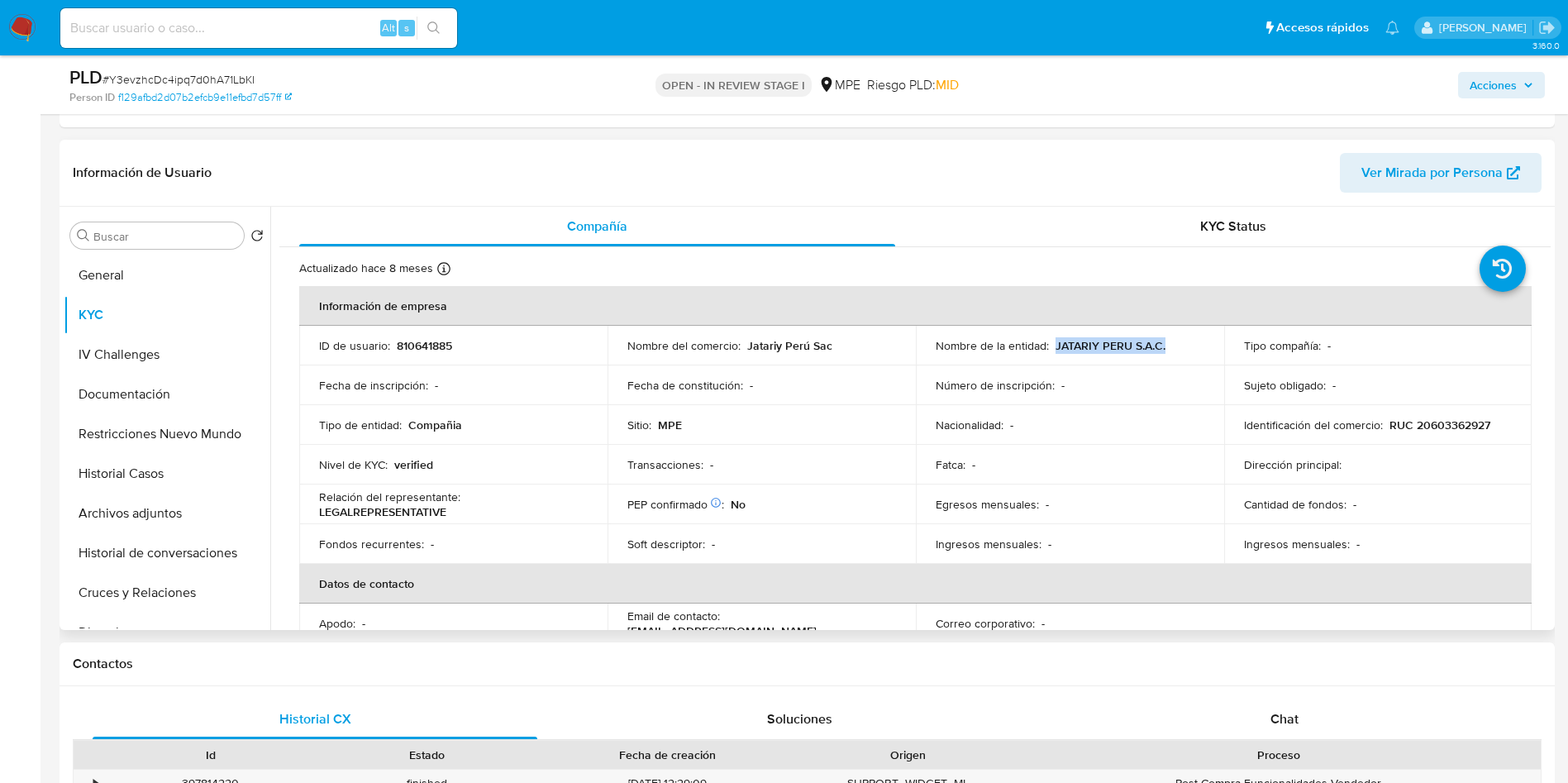
drag, startPoint x: 1052, startPoint y: 348, endPoint x: 1165, endPoint y: 346, distance: 113.0
click at [1165, 346] on div "Nombre de la entidad : JATARIY PERU S.A.C." at bounding box center [1070, 346] width 269 height 15
copy p "JATARIY PERU S.A.C."
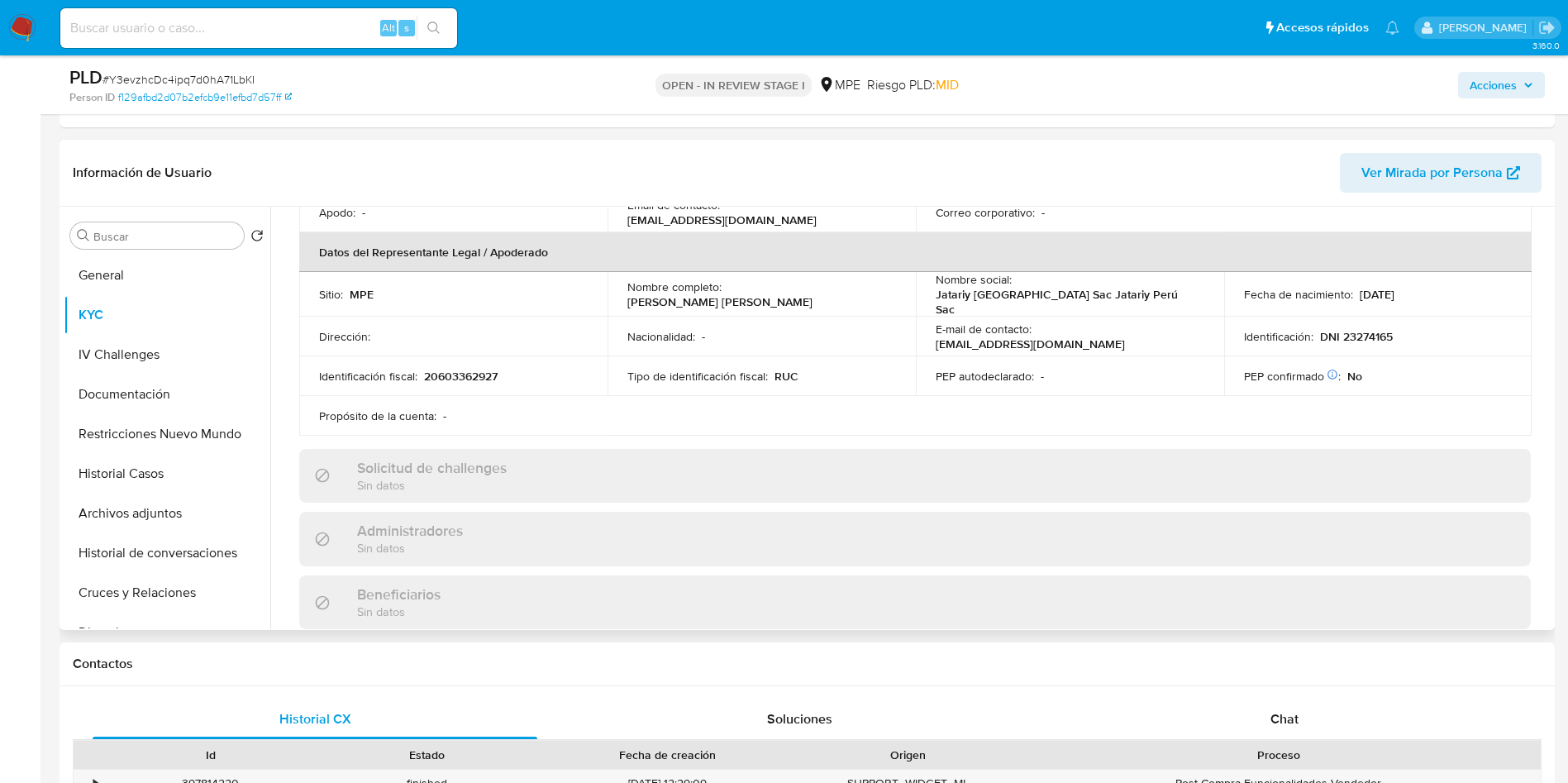
scroll to position [372, 0]
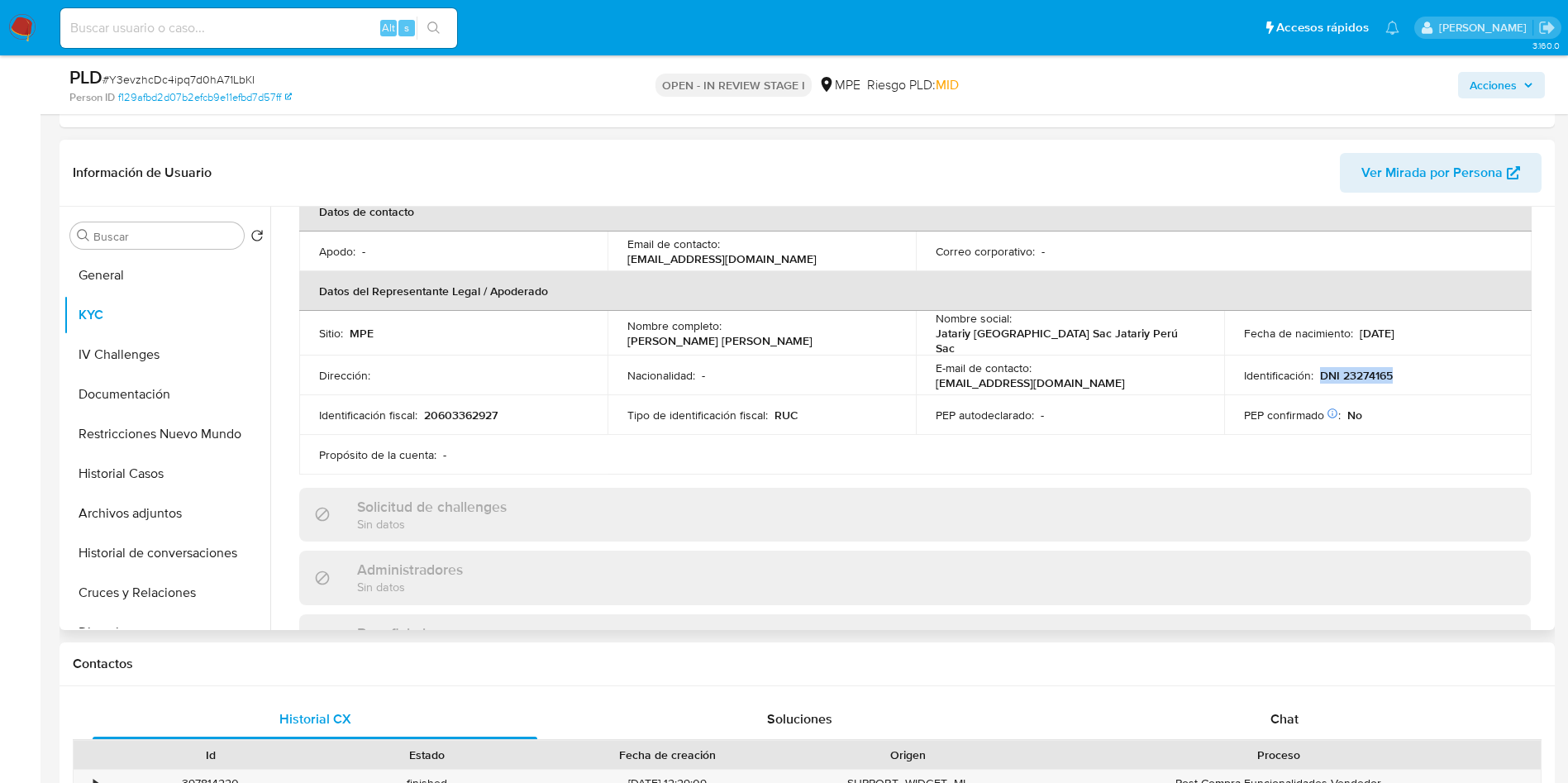
drag, startPoint x: 1318, startPoint y: 370, endPoint x: 1396, endPoint y: 365, distance: 78.2
click at [1395, 368] on div "Identificación : DNI 23274165" at bounding box center [1379, 375] width 269 height 15
copy p "DNI 23274165"
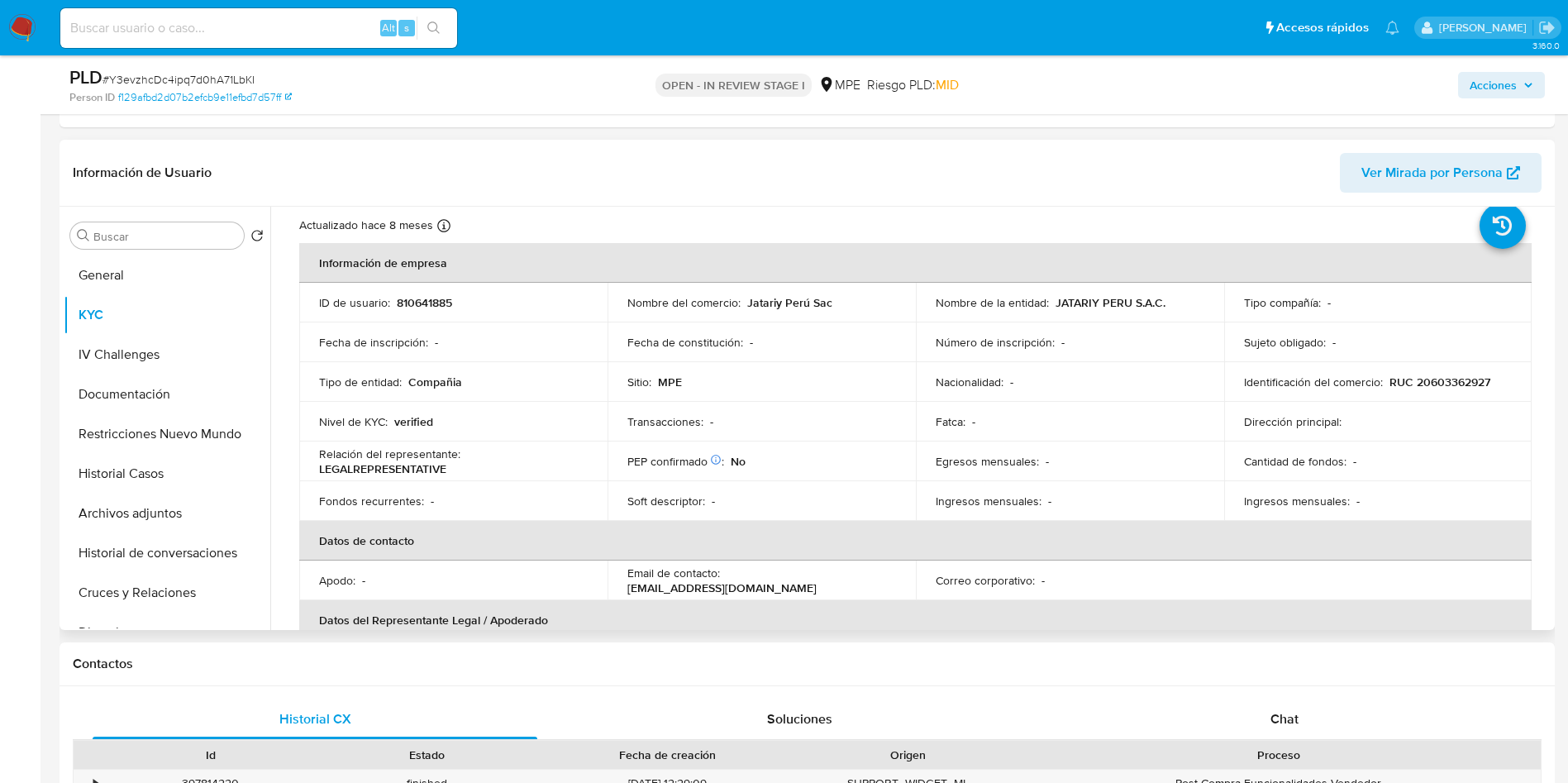
scroll to position [0, 0]
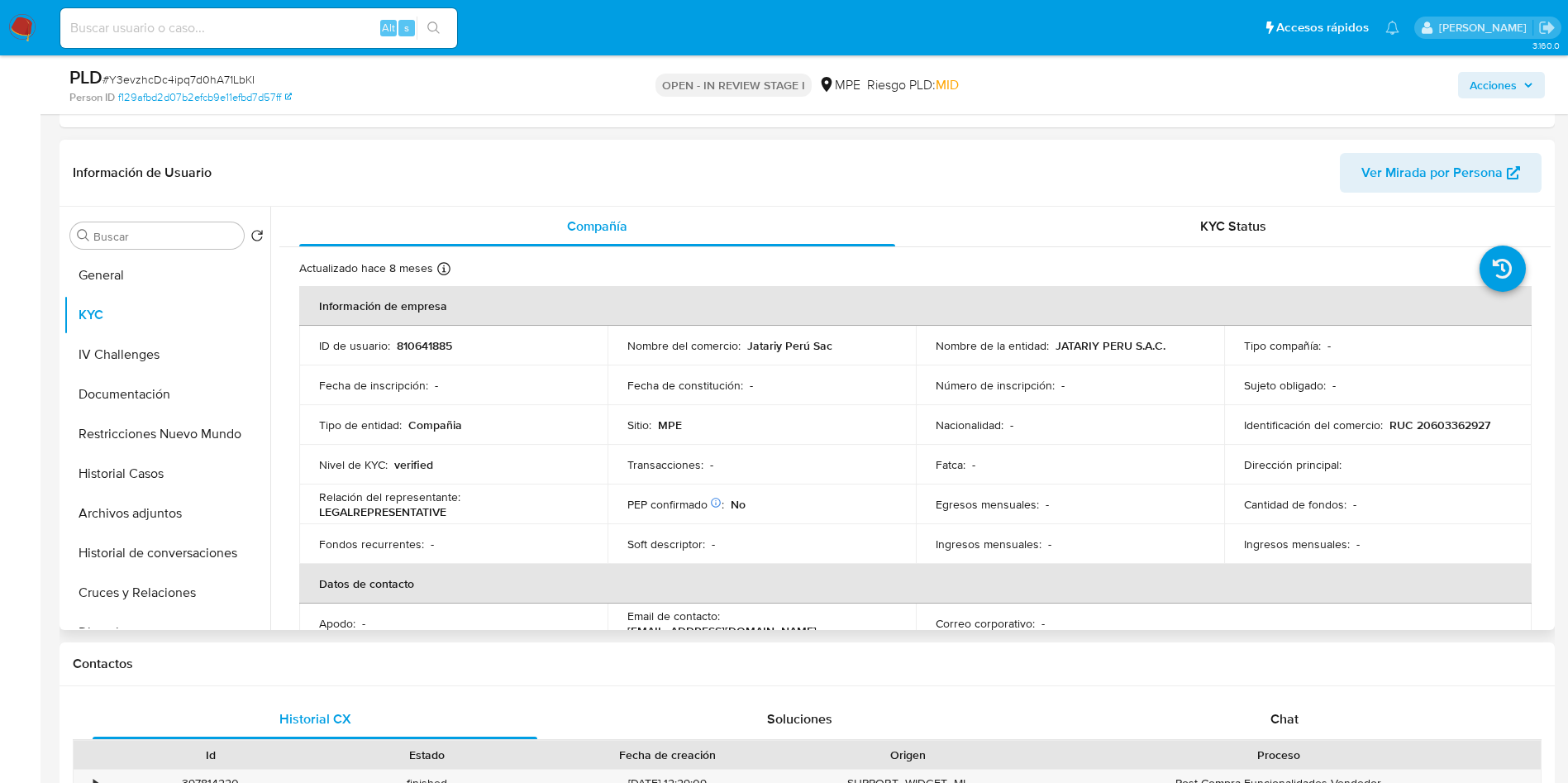
click at [430, 347] on p "810641885" at bounding box center [424, 346] width 56 height 15
copy p "810641885"
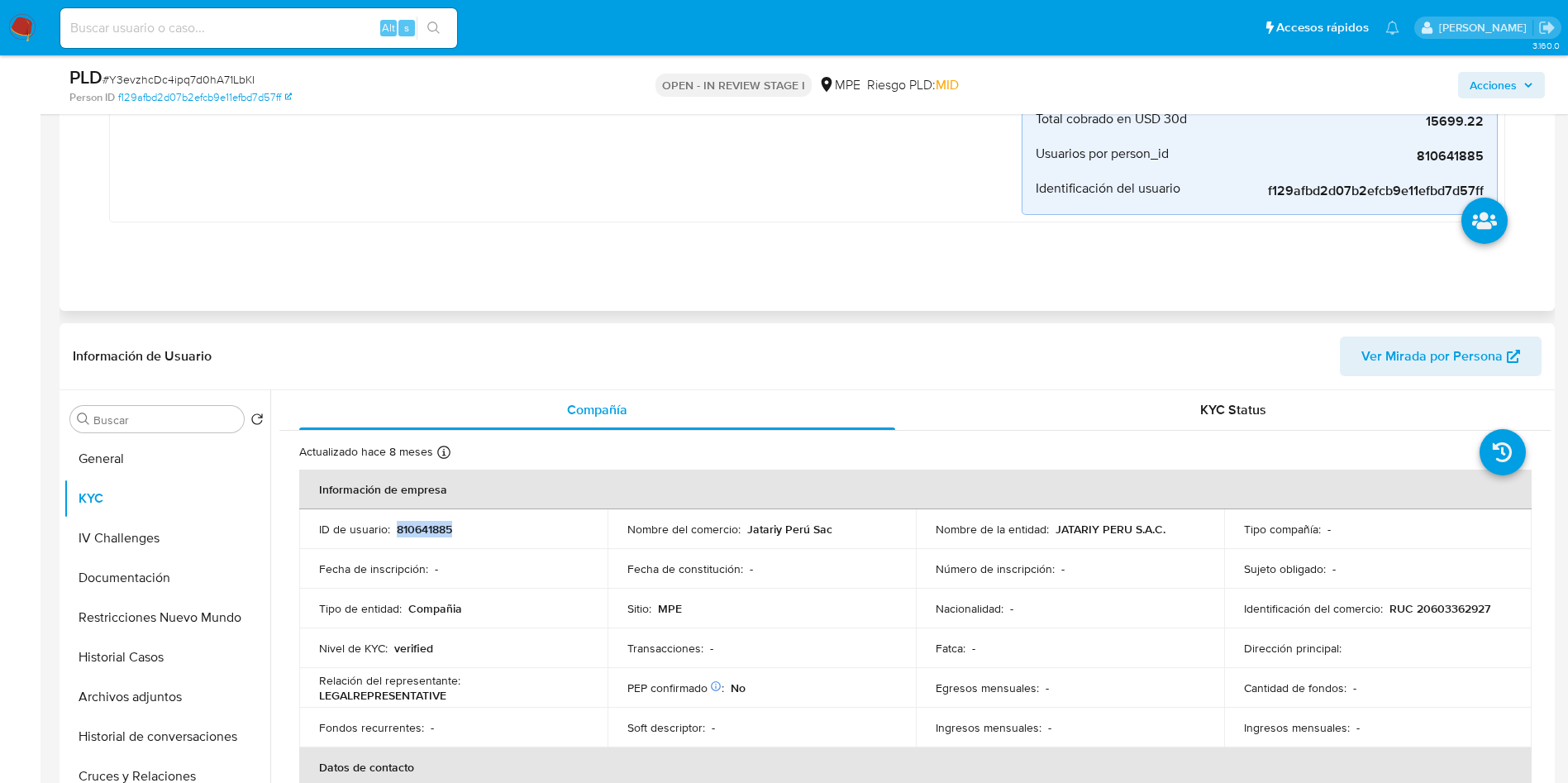
scroll to position [496, 0]
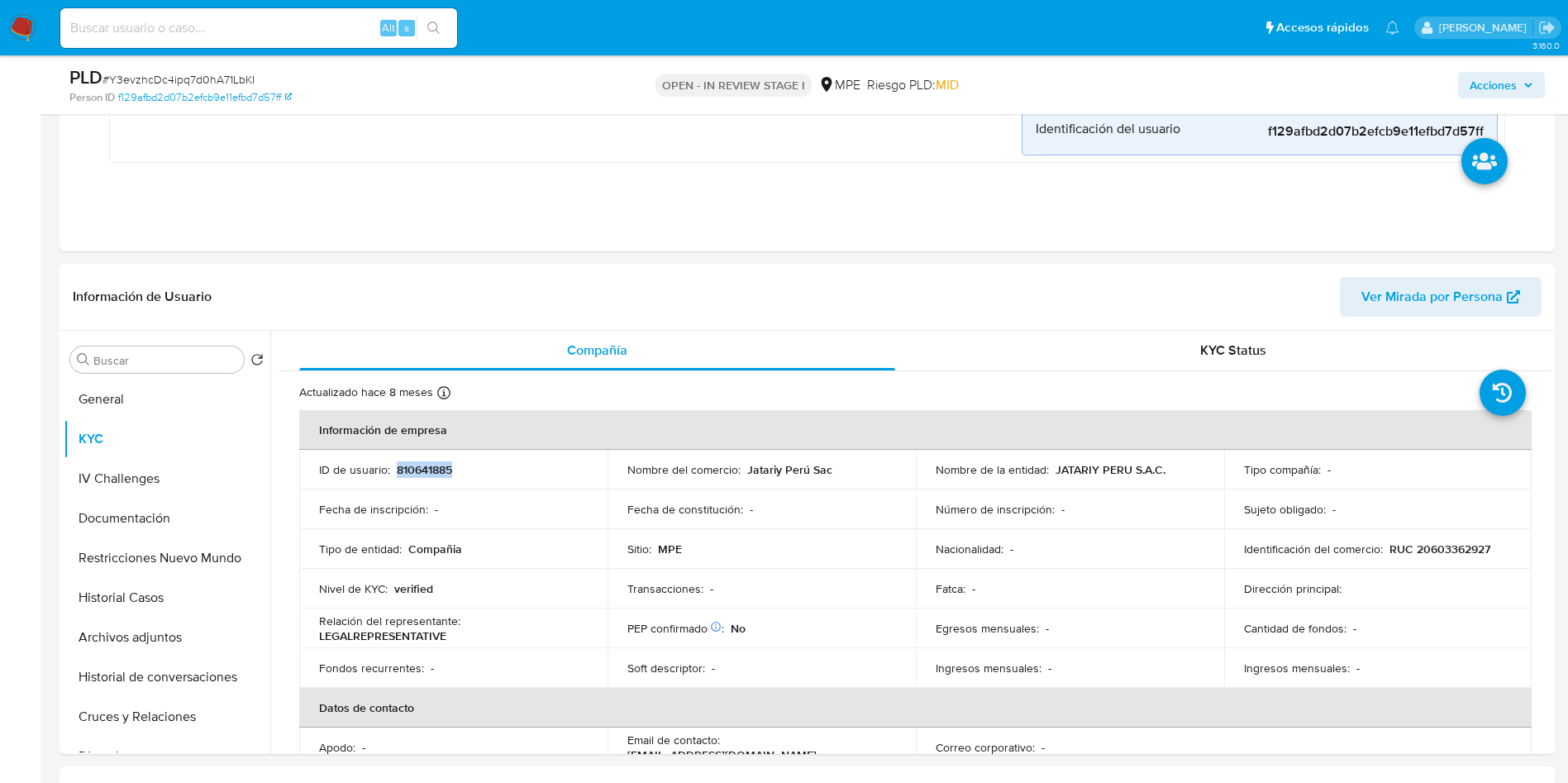
copy p "810641885"
drag, startPoint x: 1047, startPoint y: 473, endPoint x: 1172, endPoint y: 459, distance: 125.8
click at [1172, 459] on td "Nombre de la entidad : JATARIY PERU S.A.C." at bounding box center [1069, 469] width 308 height 39
copy div "JATARIY PERU S.A.C."
click at [1434, 545] on p "RUC 20603362927" at bounding box center [1440, 549] width 101 height 15
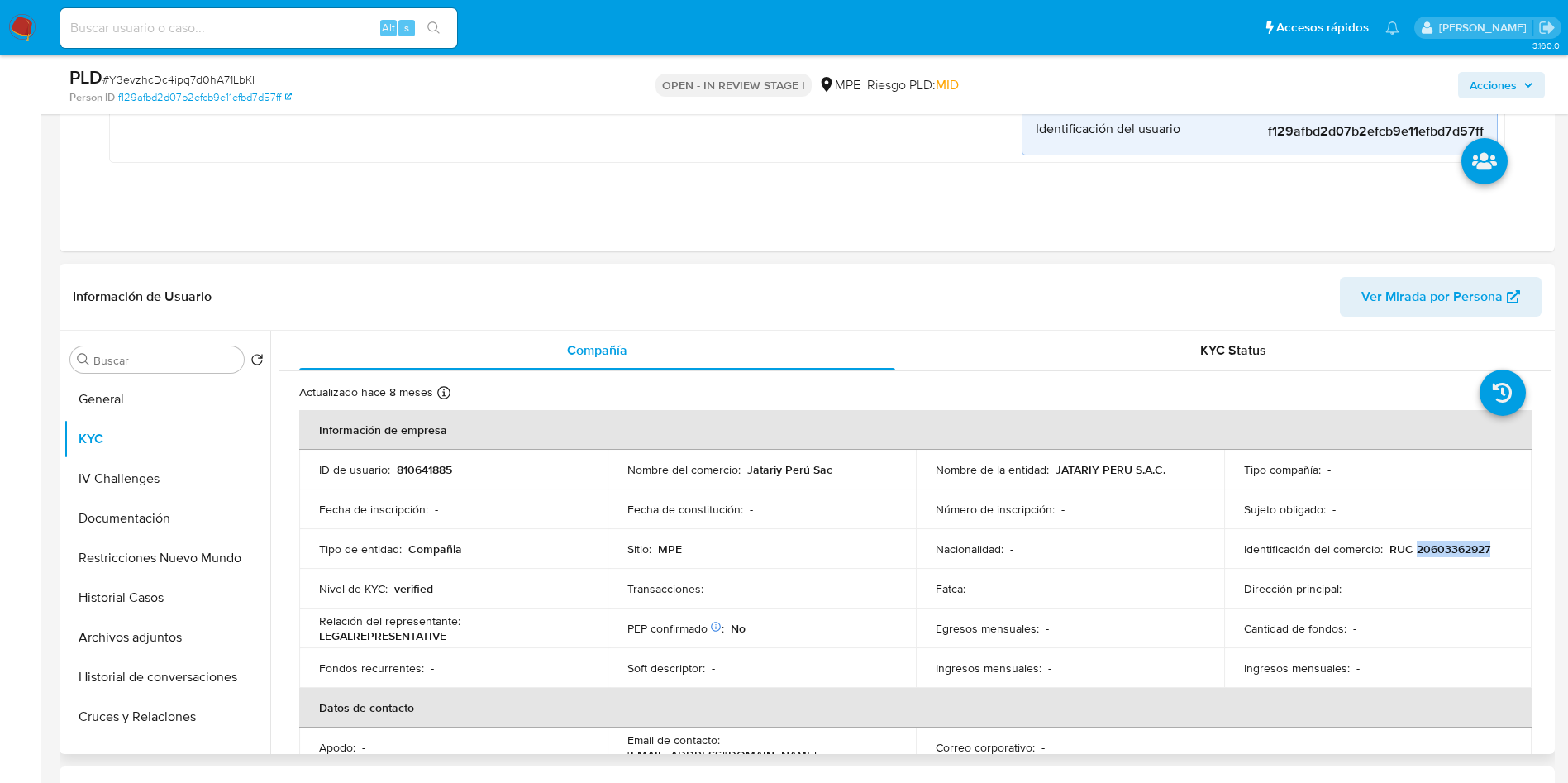
click at [1434, 545] on p "RUC 20603362927" at bounding box center [1440, 549] width 101 height 15
copy p "20603362927"
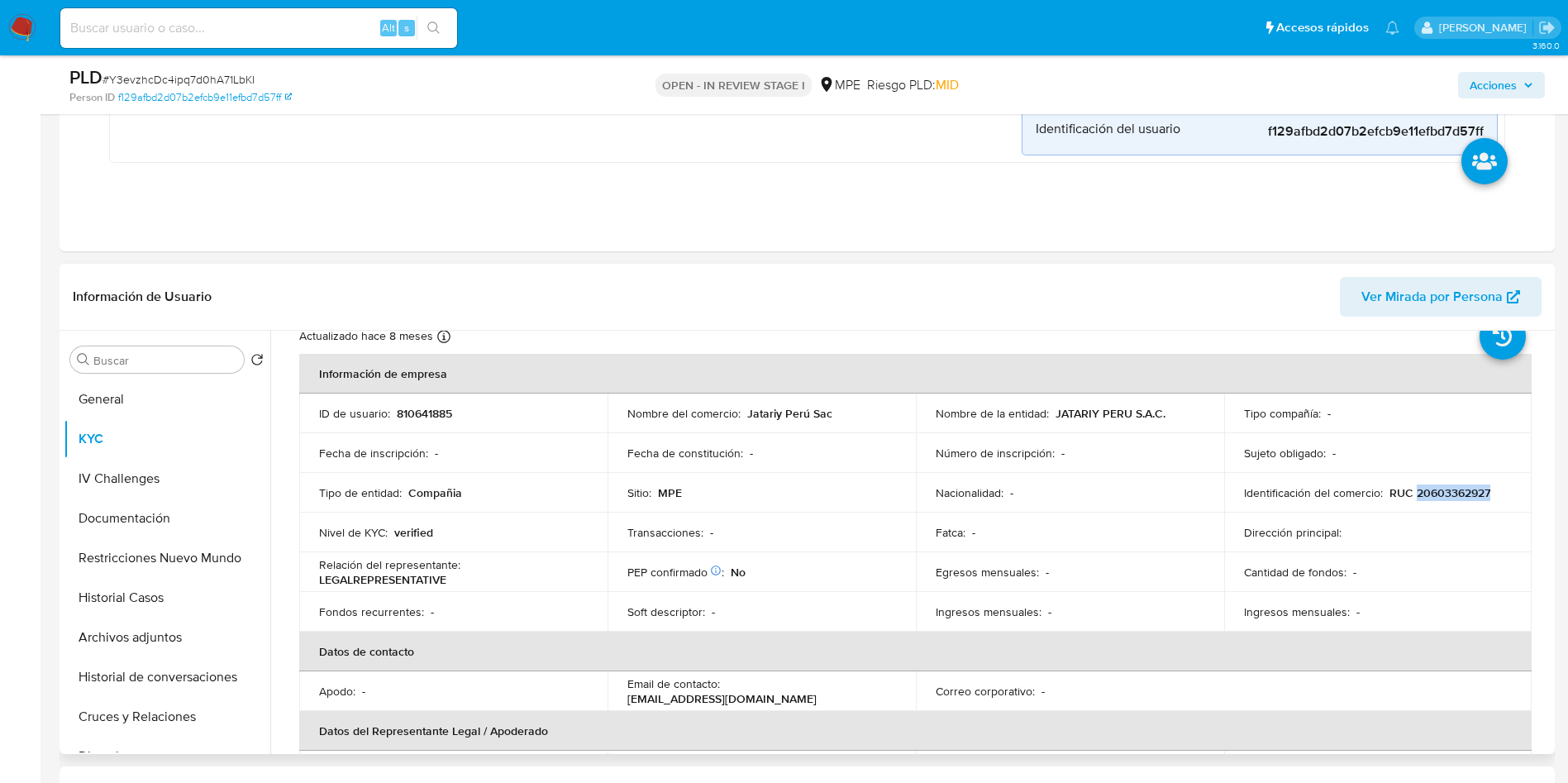
scroll to position [0, 0]
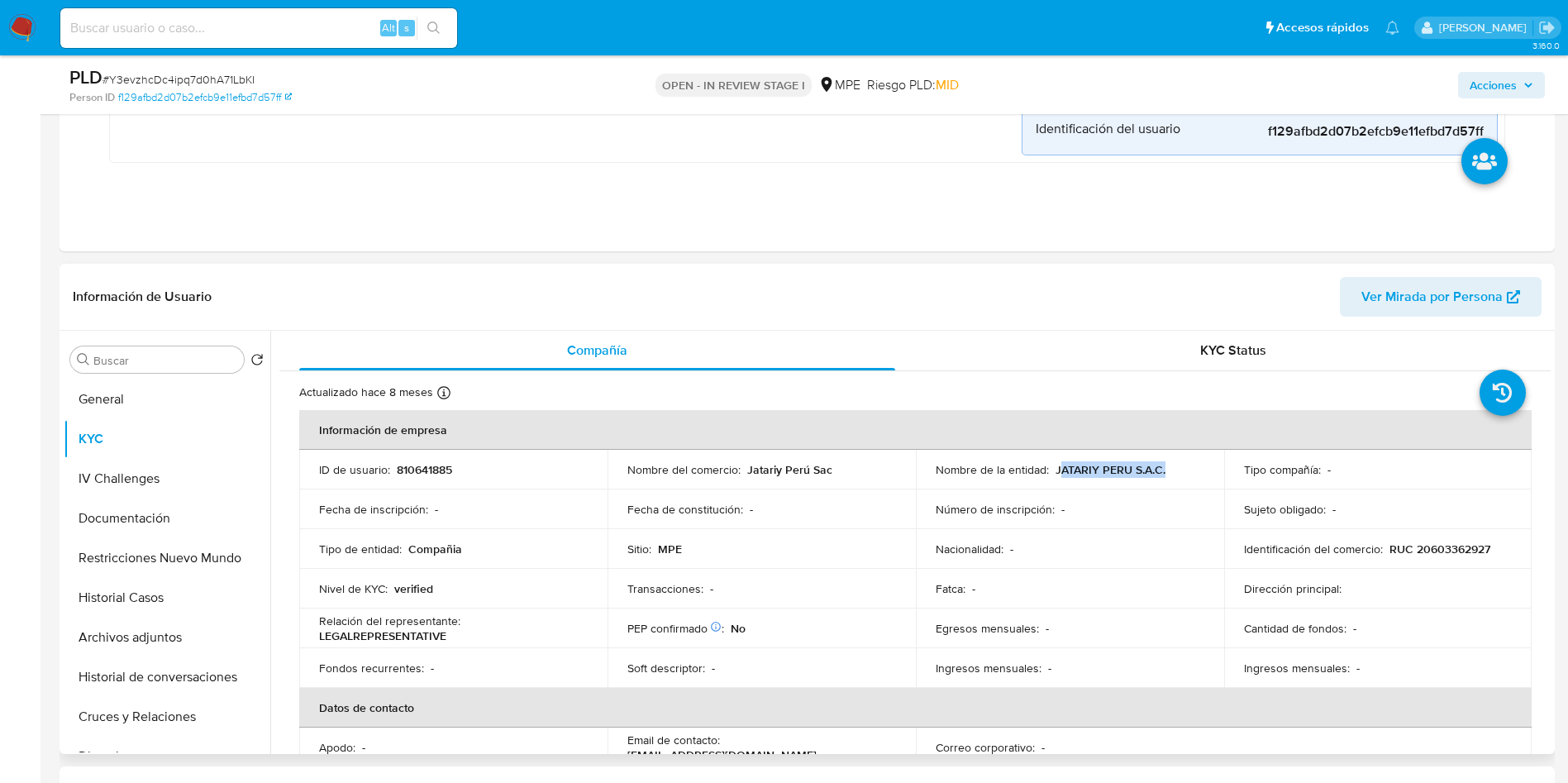
drag, startPoint x: 1054, startPoint y: 464, endPoint x: 1173, endPoint y: 464, distance: 119.0
click at [1173, 464] on div "Nombre de la entidad : JATARIY PERU S.A.C." at bounding box center [1070, 469] width 269 height 15
copy p "ATARIY PERU S.A.C."
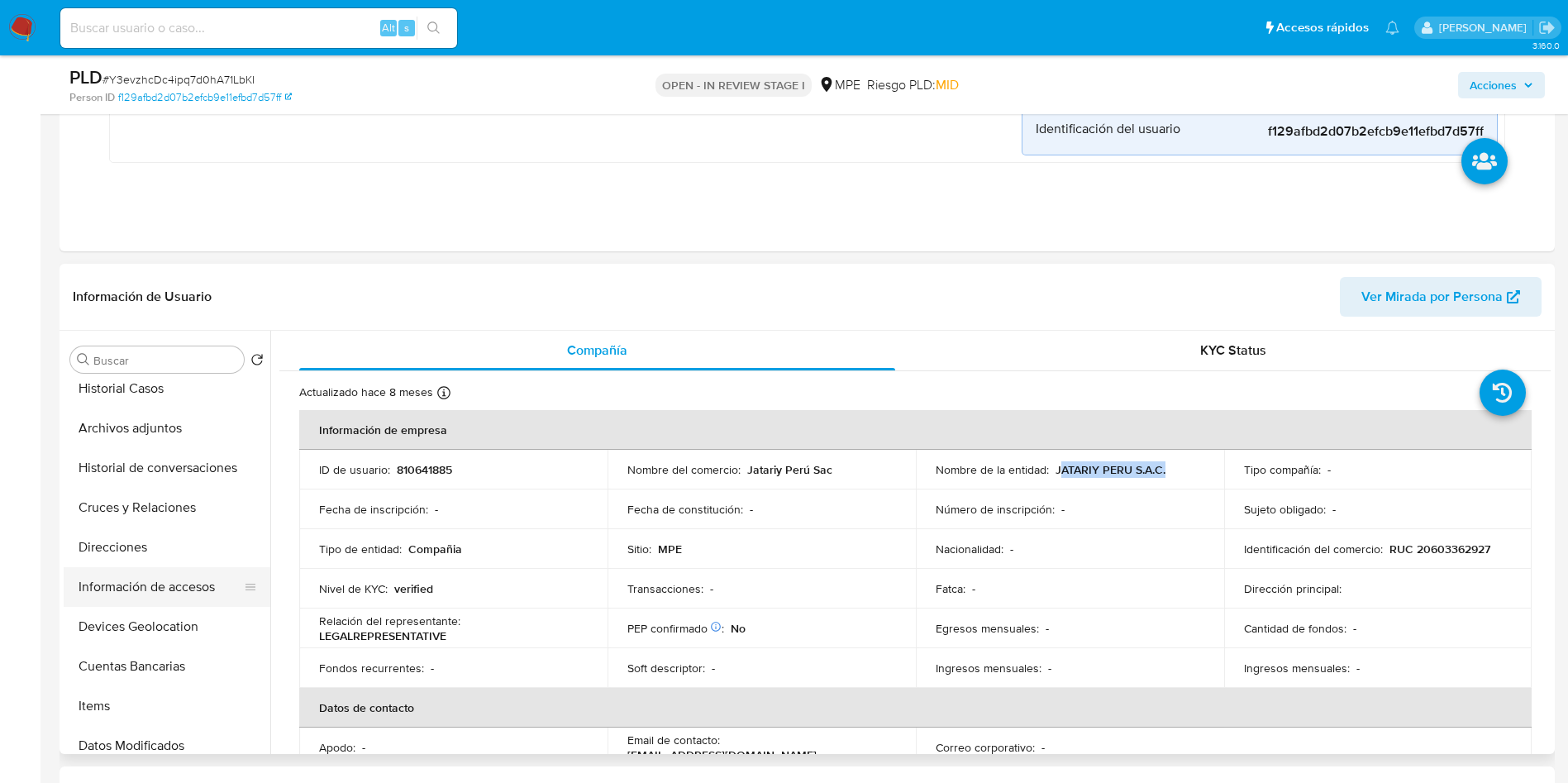
scroll to position [248, 0]
click at [176, 627] on button "Cuentas Bancarias" at bounding box center [160, 627] width 193 height 39
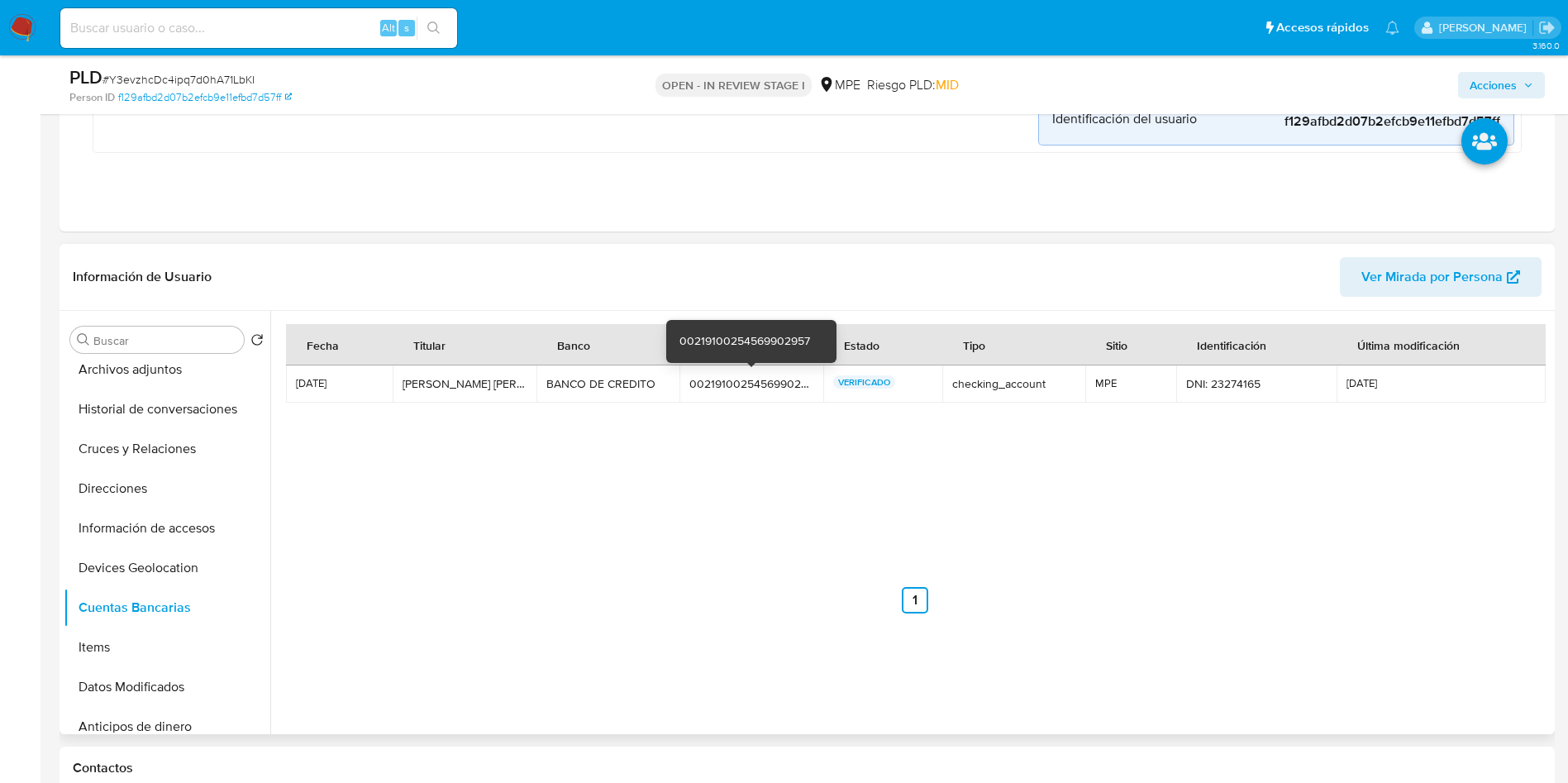
click at [728, 379] on div "00219100254569902957" at bounding box center [752, 383] width 124 height 15
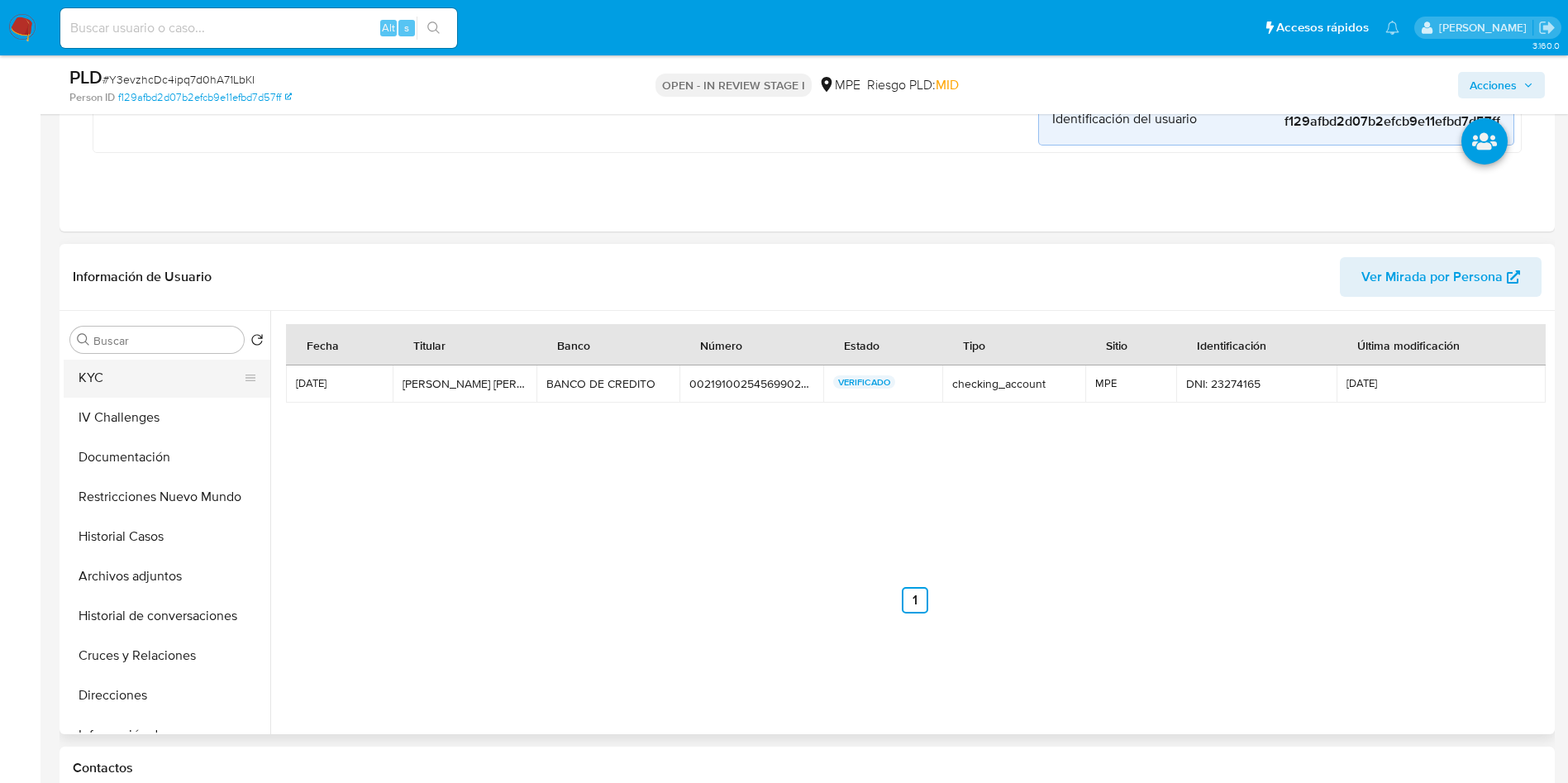
scroll to position [0, 0]
click at [124, 390] on button "General" at bounding box center [160, 379] width 193 height 39
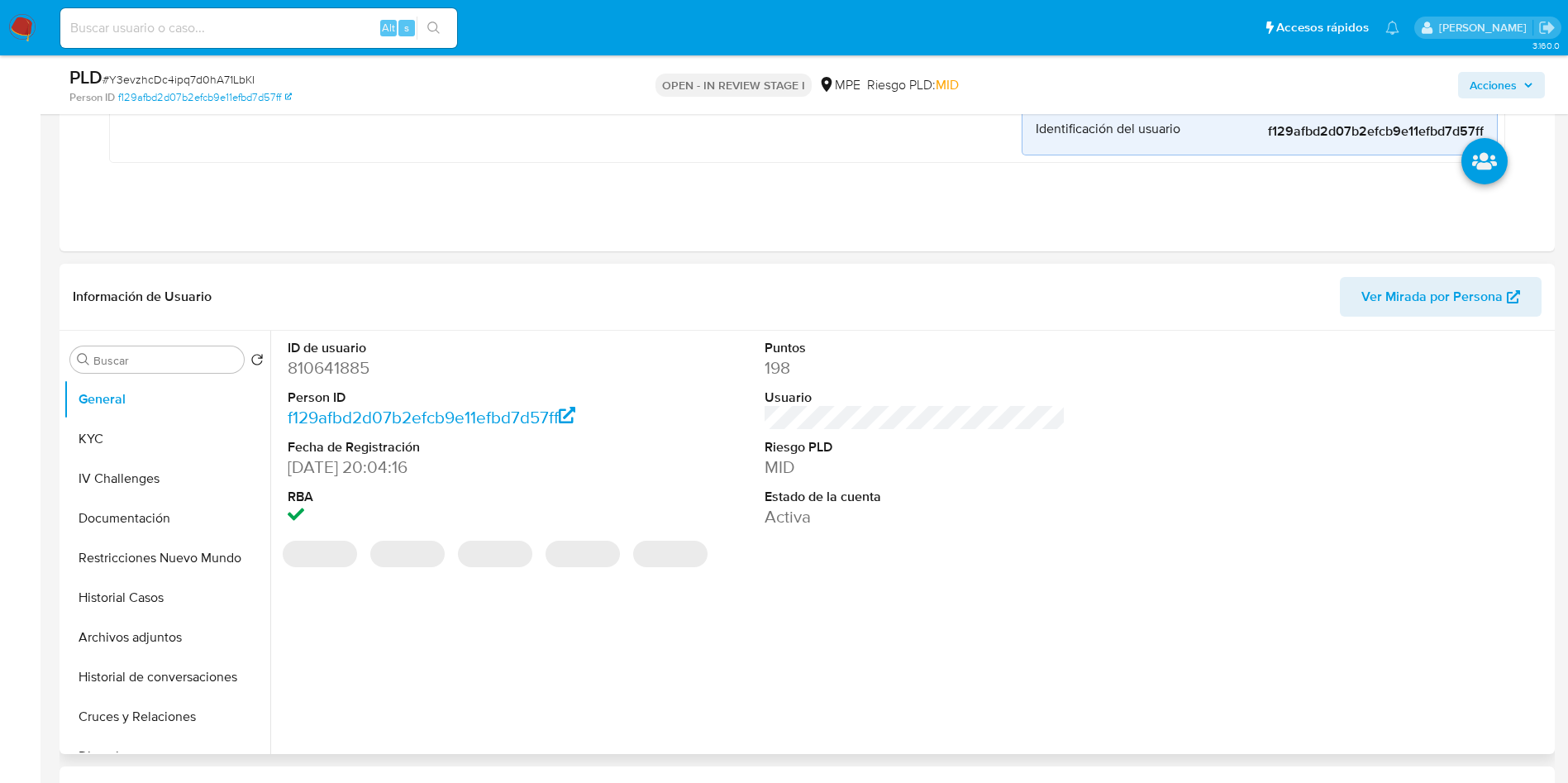
click at [346, 354] on dt "ID de usuario" at bounding box center [439, 349] width 302 height 18
click at [342, 369] on dd "810641885" at bounding box center [439, 368] width 302 height 23
copy dd "810641885"
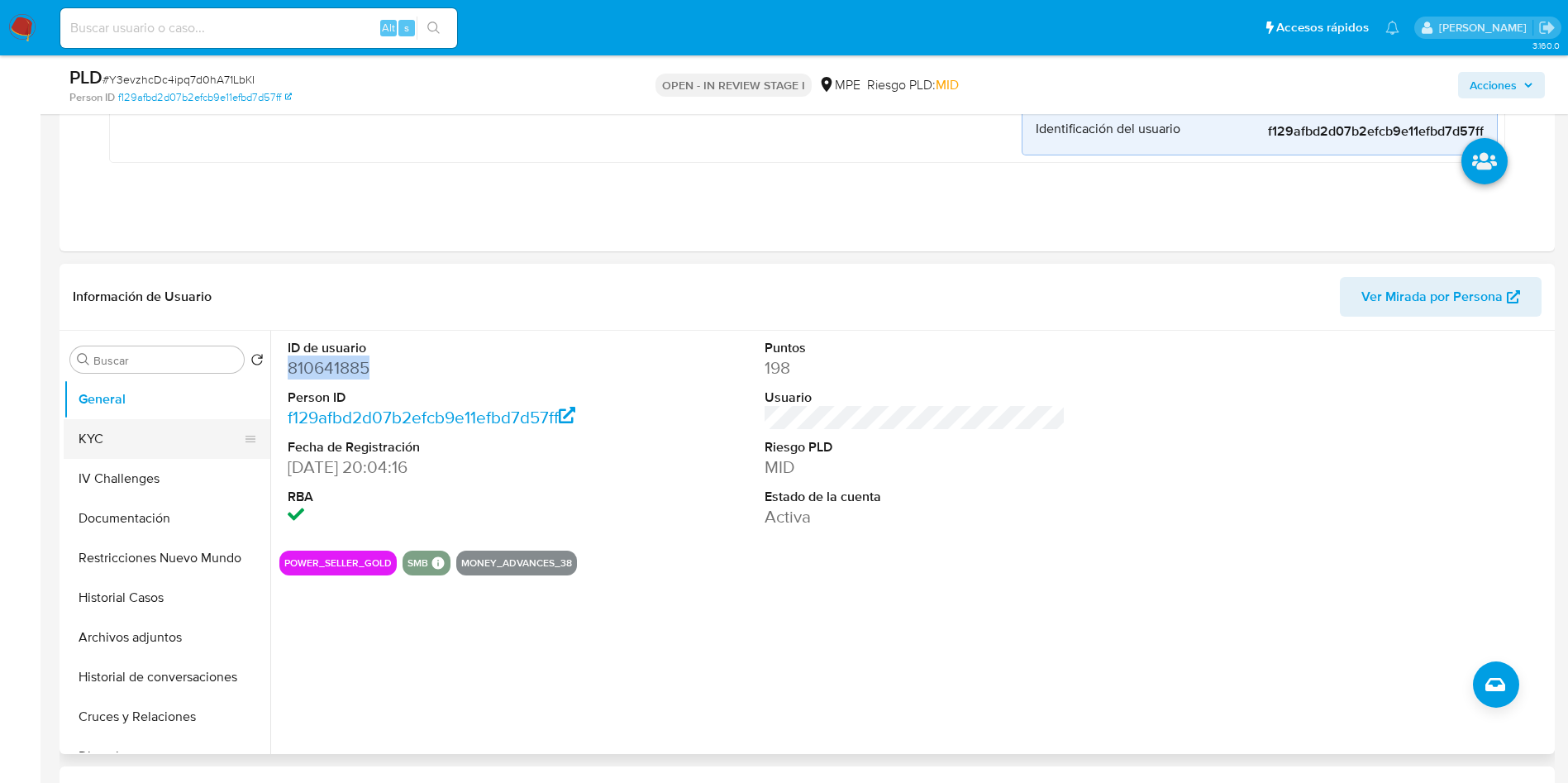
click at [139, 433] on button "KYC" at bounding box center [160, 438] width 193 height 39
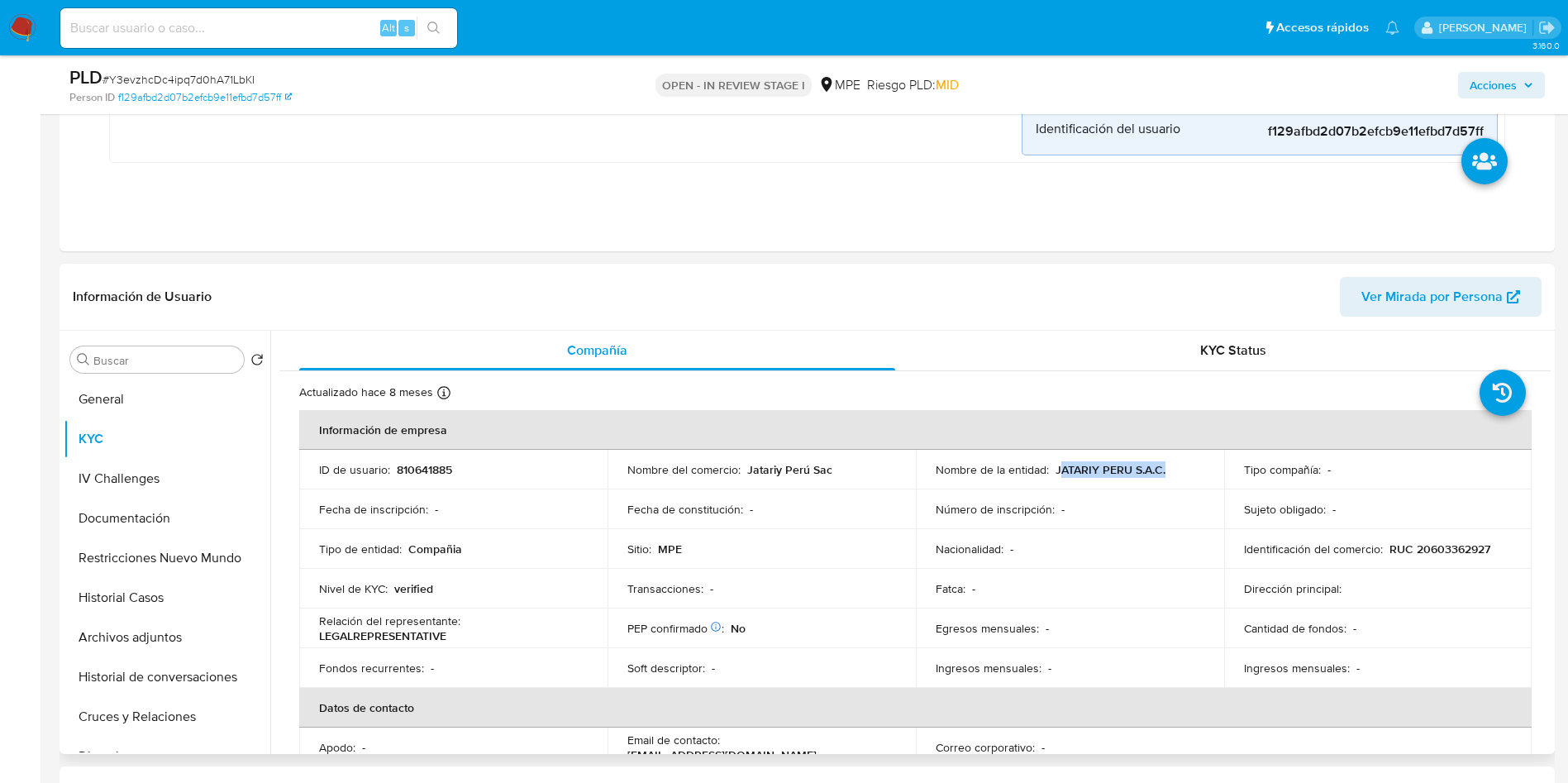
drag, startPoint x: 1055, startPoint y: 468, endPoint x: 1164, endPoint y: 465, distance: 109.0
click at [1164, 465] on div "Nombre de la entidad : JATARIY PERU S.A.C." at bounding box center [1070, 469] width 269 height 15
drag, startPoint x: 1050, startPoint y: 470, endPoint x: 1164, endPoint y: 470, distance: 114.0
click at [1167, 470] on div "Nombre de la entidad : JATARIY PERU S.A.C." at bounding box center [1070, 469] width 269 height 15
click at [118, 637] on button "Archivos adjuntos" at bounding box center [160, 637] width 193 height 39
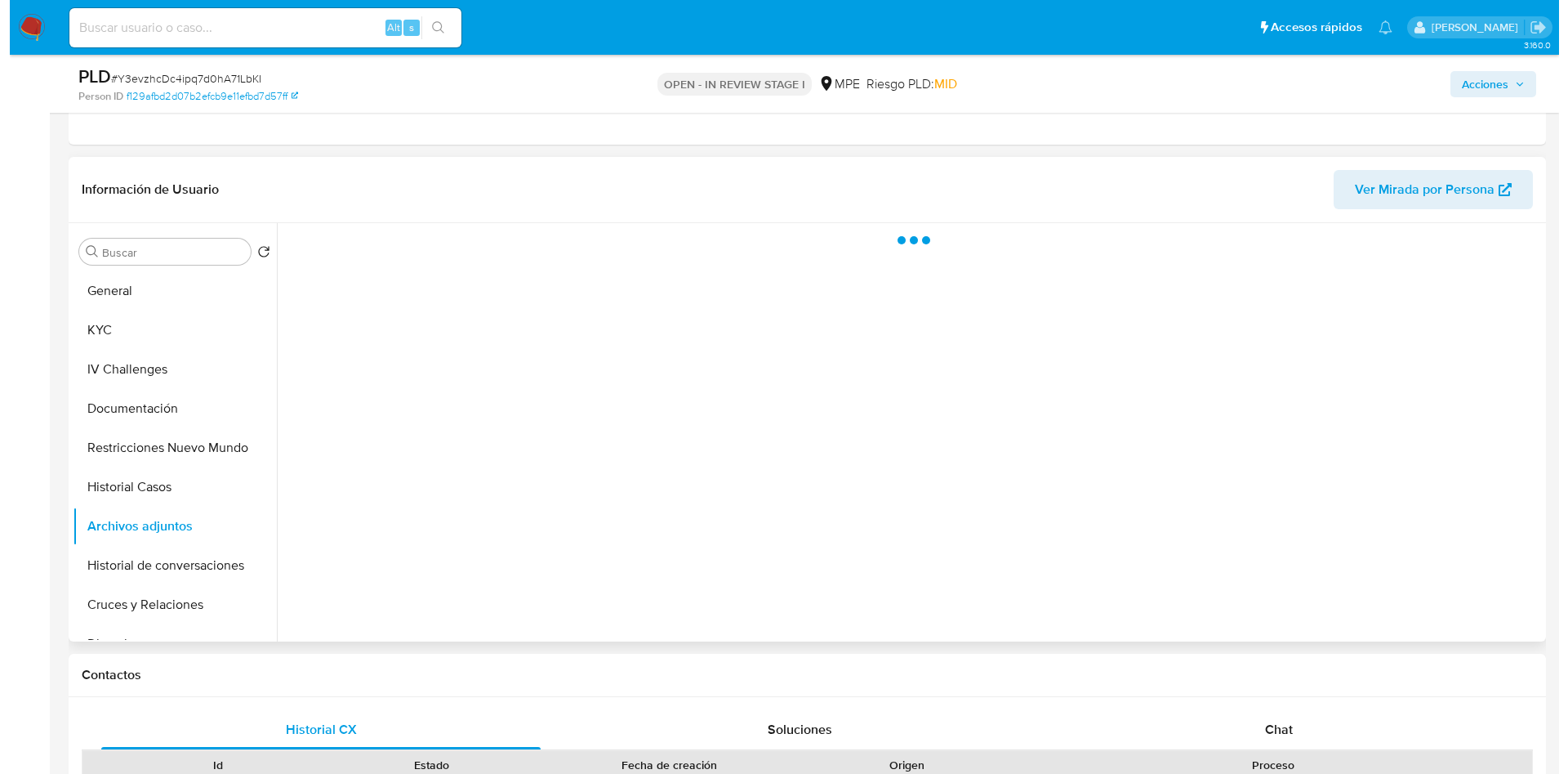
scroll to position [613, 0]
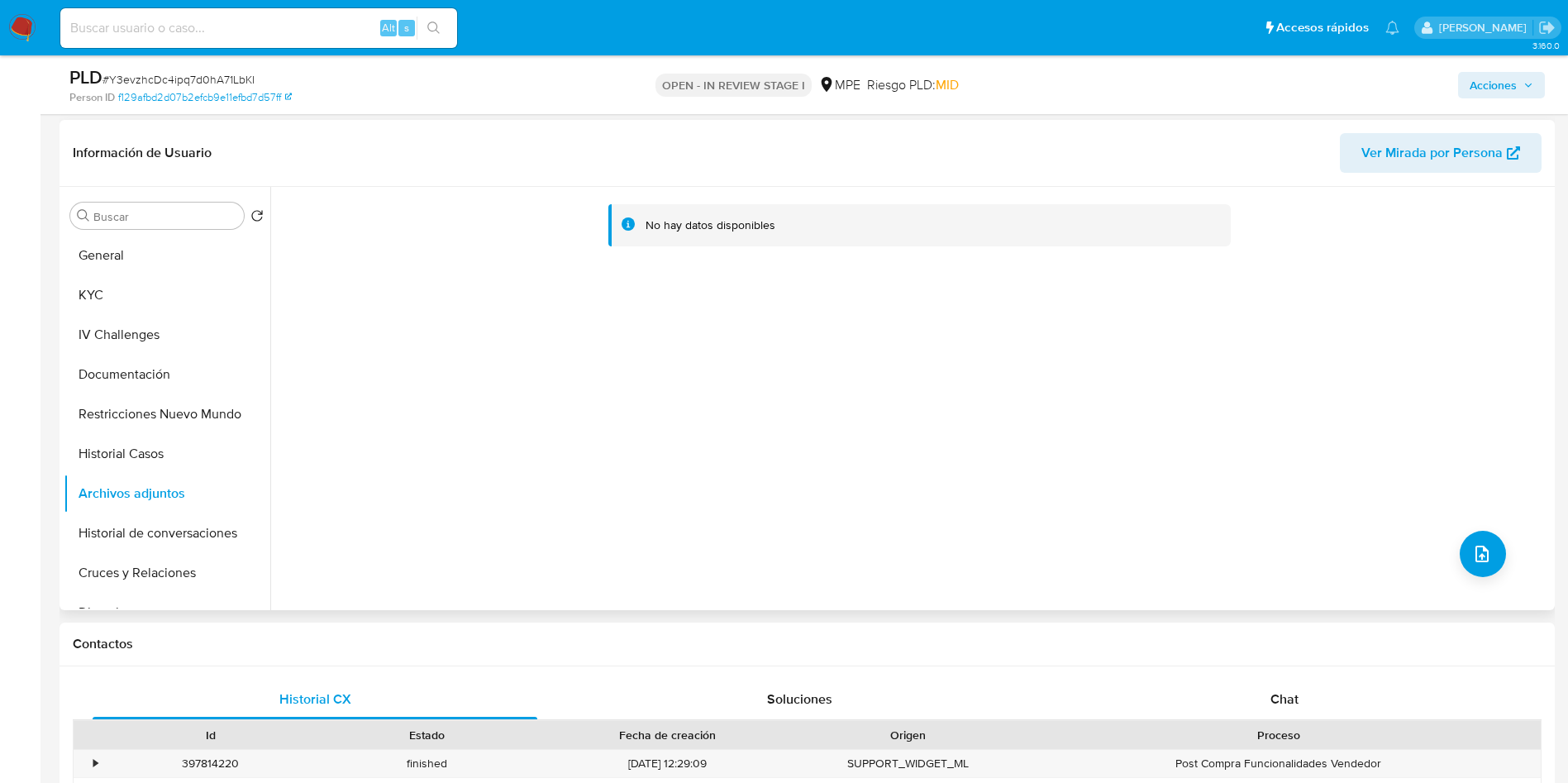
click at [1415, 386] on div "No hay datos disponibles" at bounding box center [911, 398] width 1281 height 424
drag, startPoint x: 1451, startPoint y: 546, endPoint x: 1456, endPoint y: 574, distance: 28.4
click at [1451, 549] on div "No hay datos disponibles" at bounding box center [911, 398] width 1281 height 424
click at [1484, 577] on div "No hay datos disponibles" at bounding box center [911, 398] width 1281 height 424
click at [1460, 560] on button "upload-file" at bounding box center [1483, 553] width 47 height 47
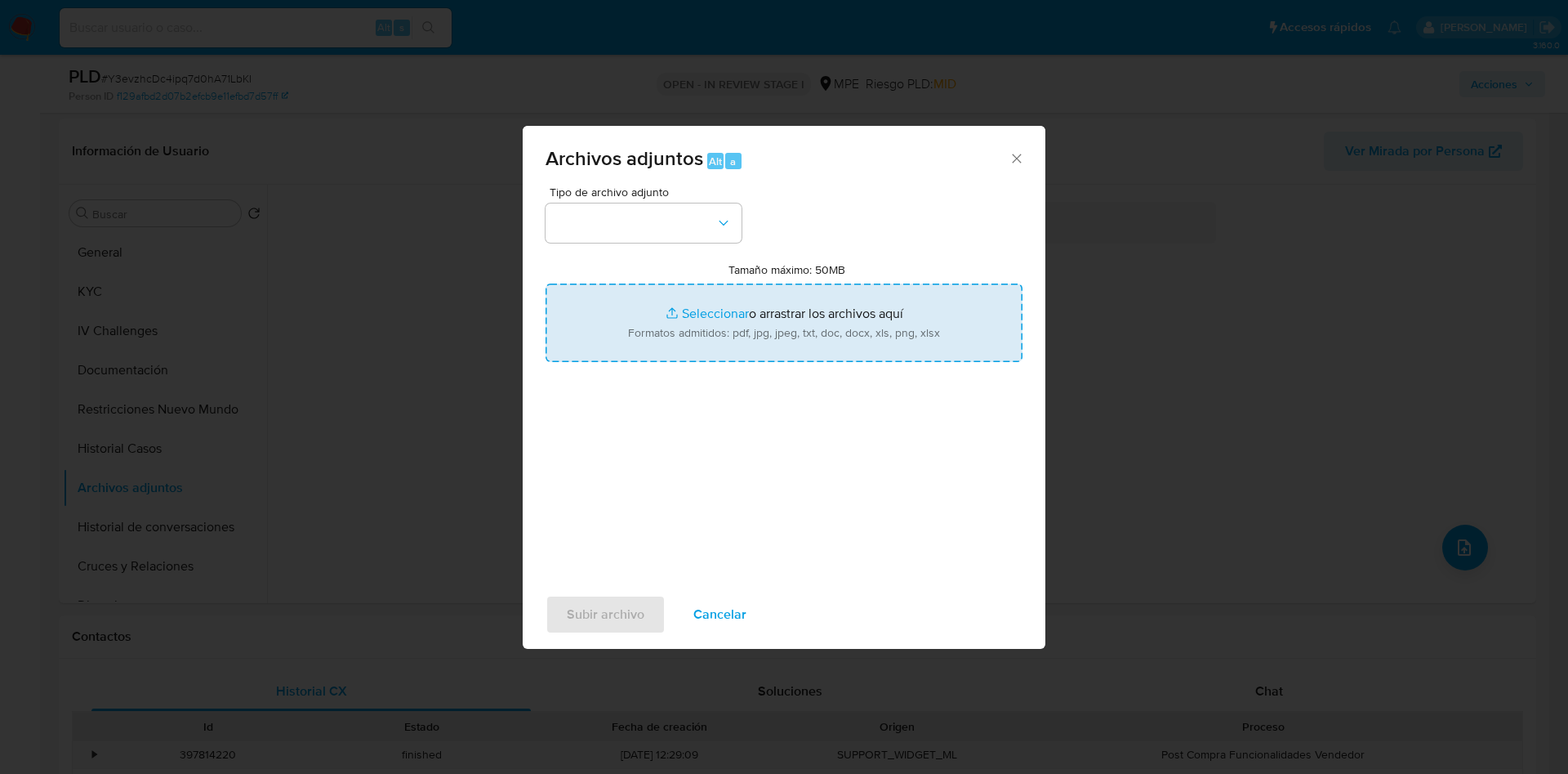
click at [777, 352] on input "Tamaño máximo: 50MB Seleccionar archivos" at bounding box center [784, 323] width 477 height 79
type input "C:\fakepath\Case Log 810641885 - 18_09_2025.pdf"
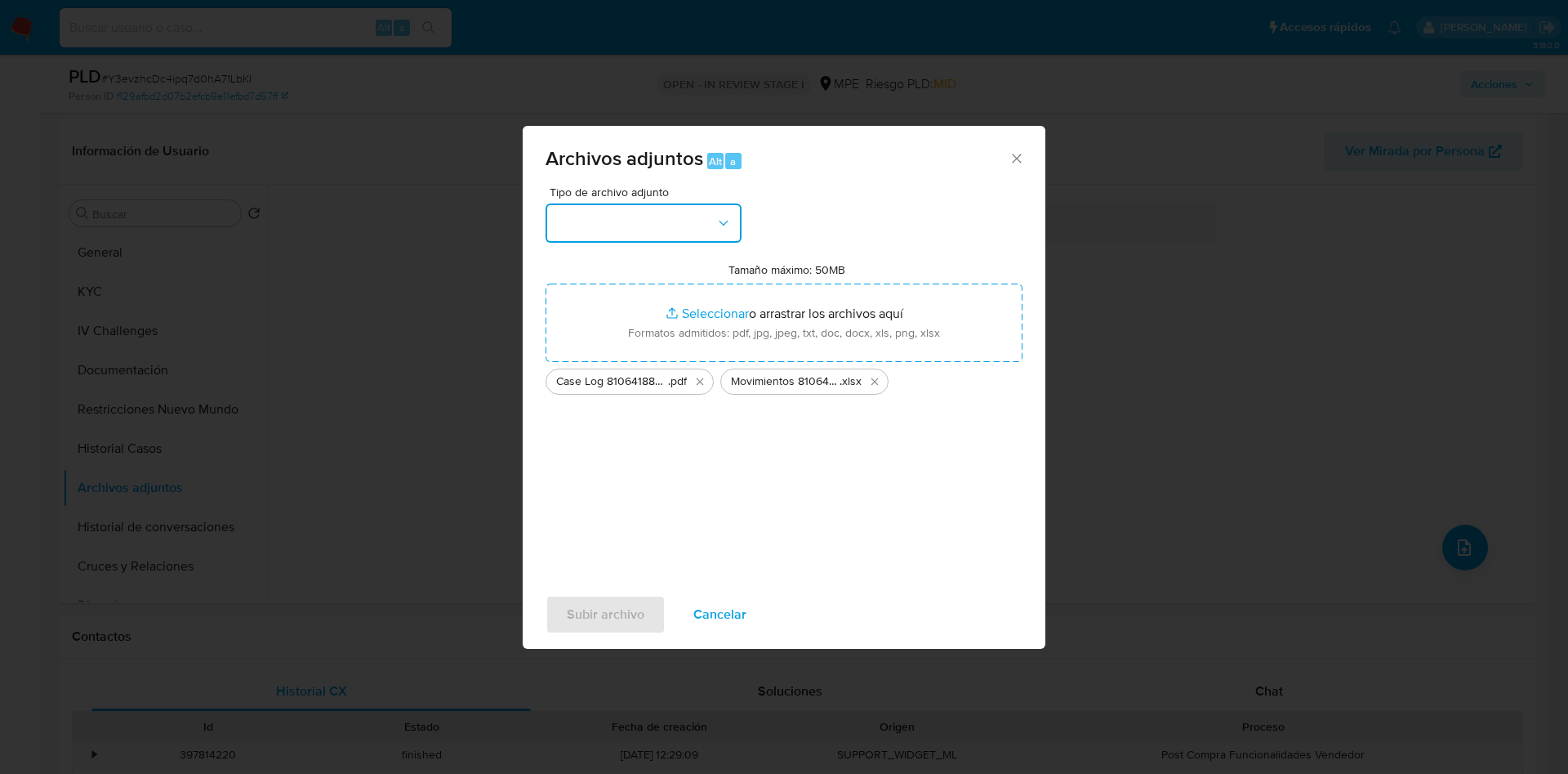
click at [679, 211] on button "button" at bounding box center [643, 222] width 196 height 39
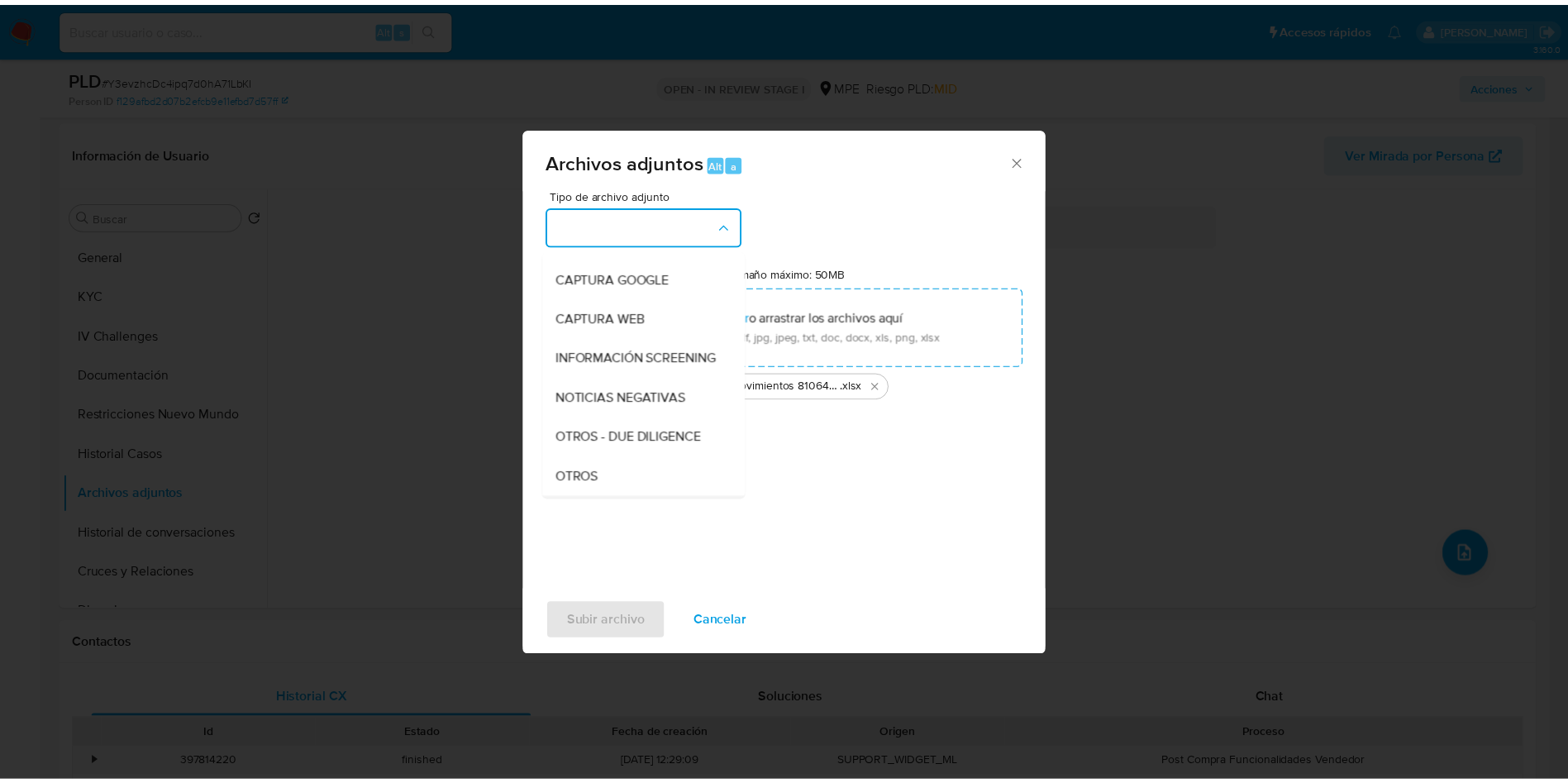
scroll to position [124, 0]
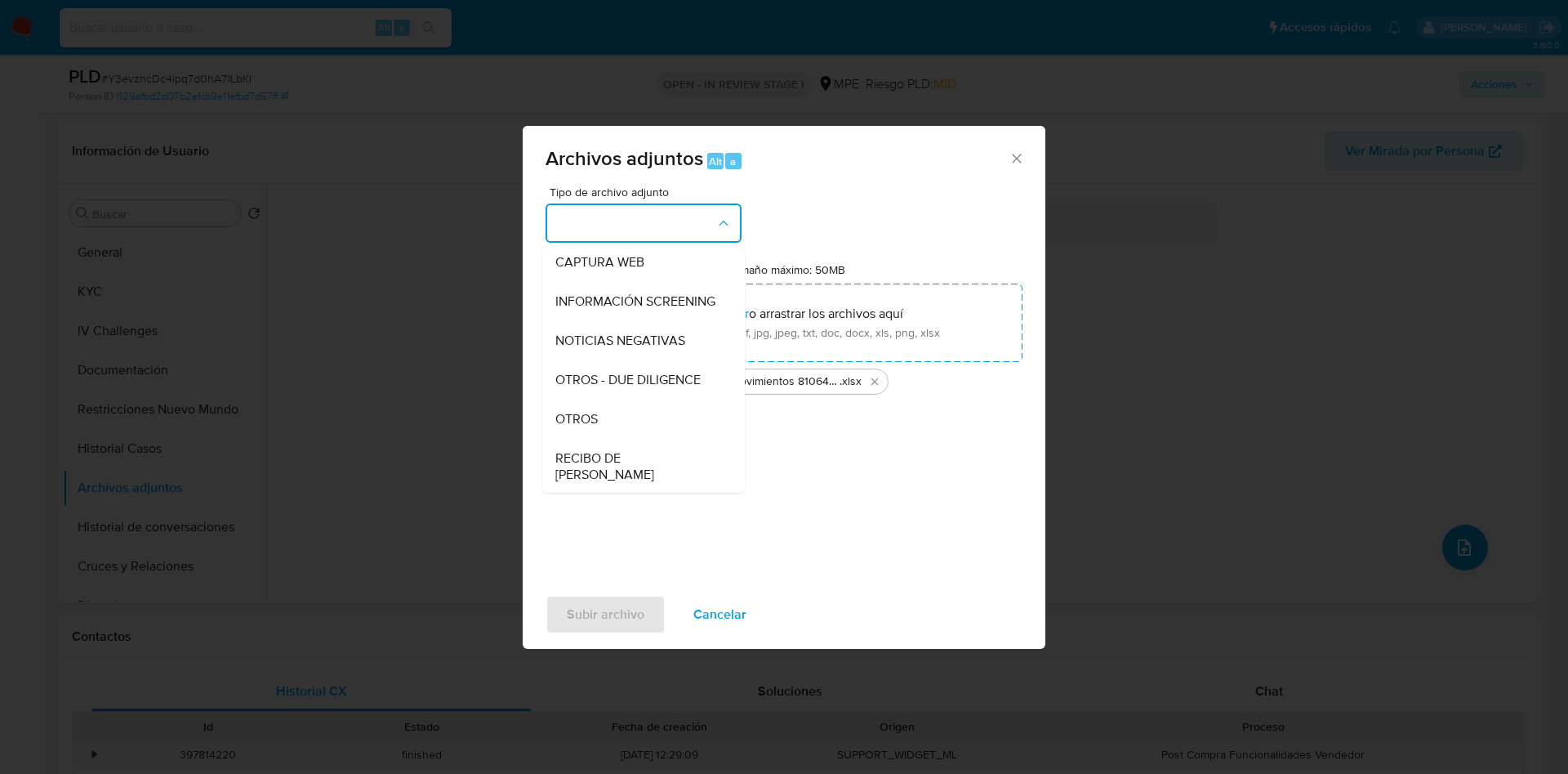
click at [638, 429] on div "OTROS" at bounding box center [639, 419] width 166 height 39
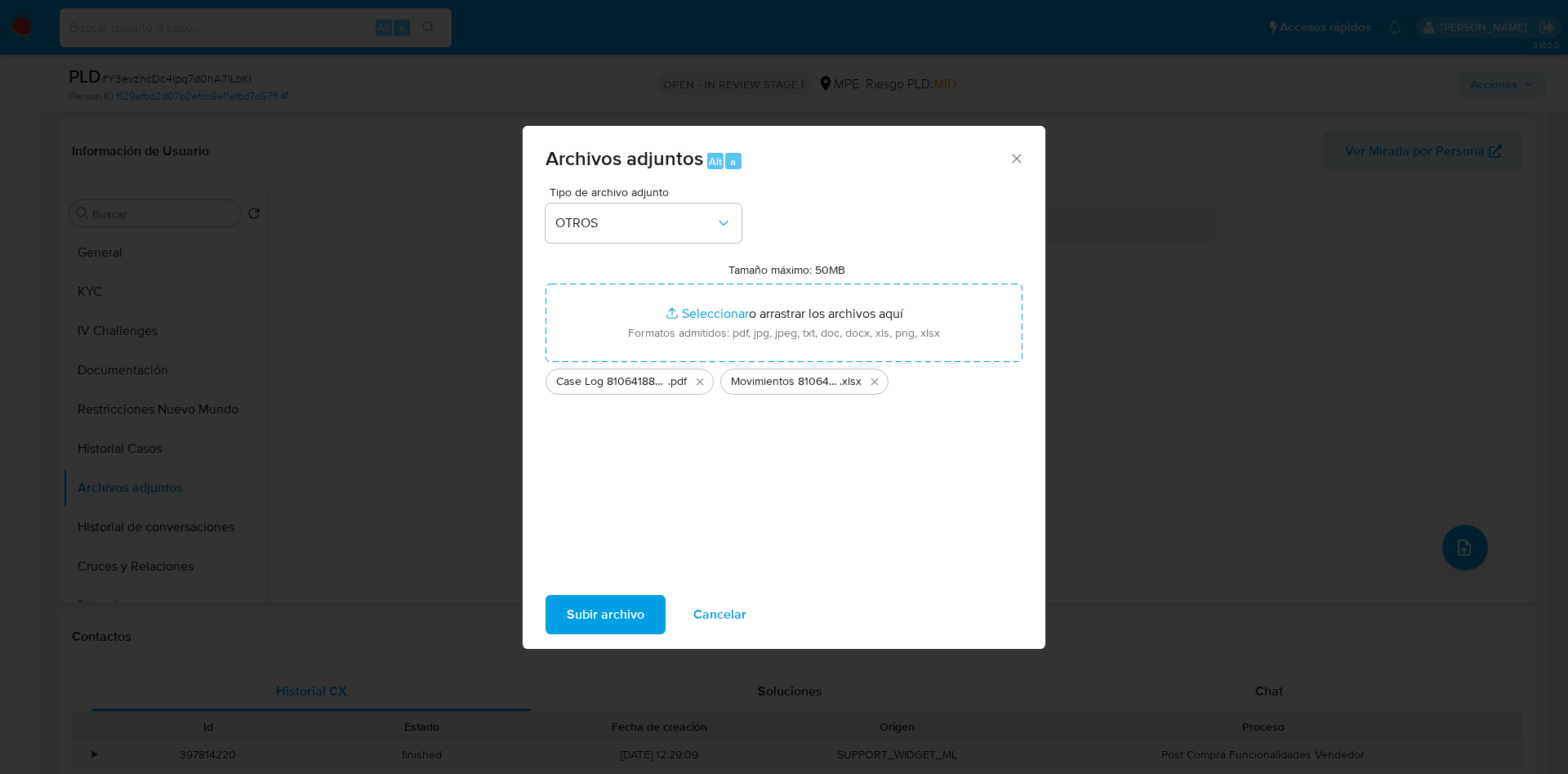
click at [607, 606] on span "Subir archivo" at bounding box center [606, 615] width 78 height 36
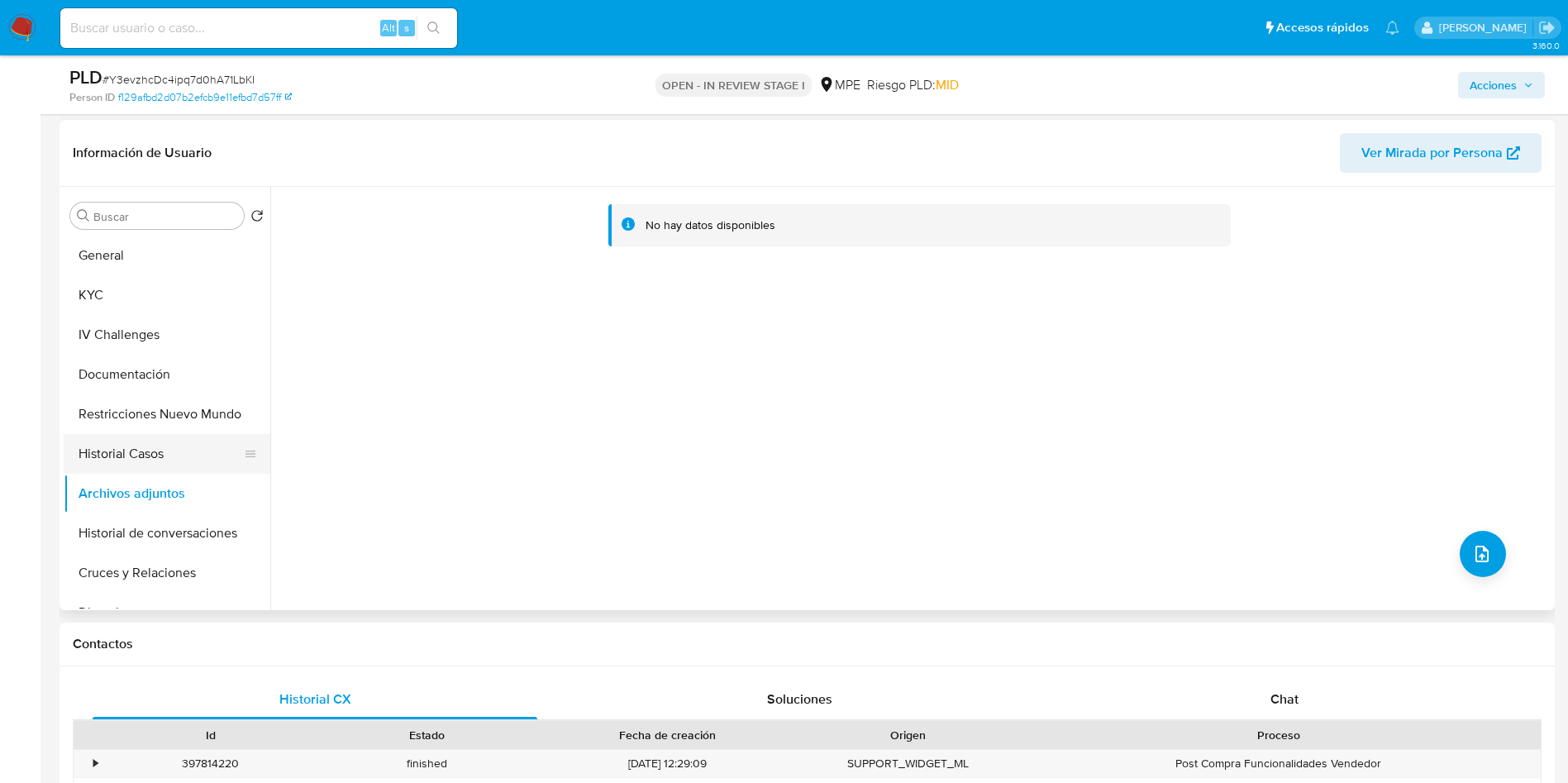
click at [162, 438] on button "Historial Casos" at bounding box center [160, 453] width 193 height 39
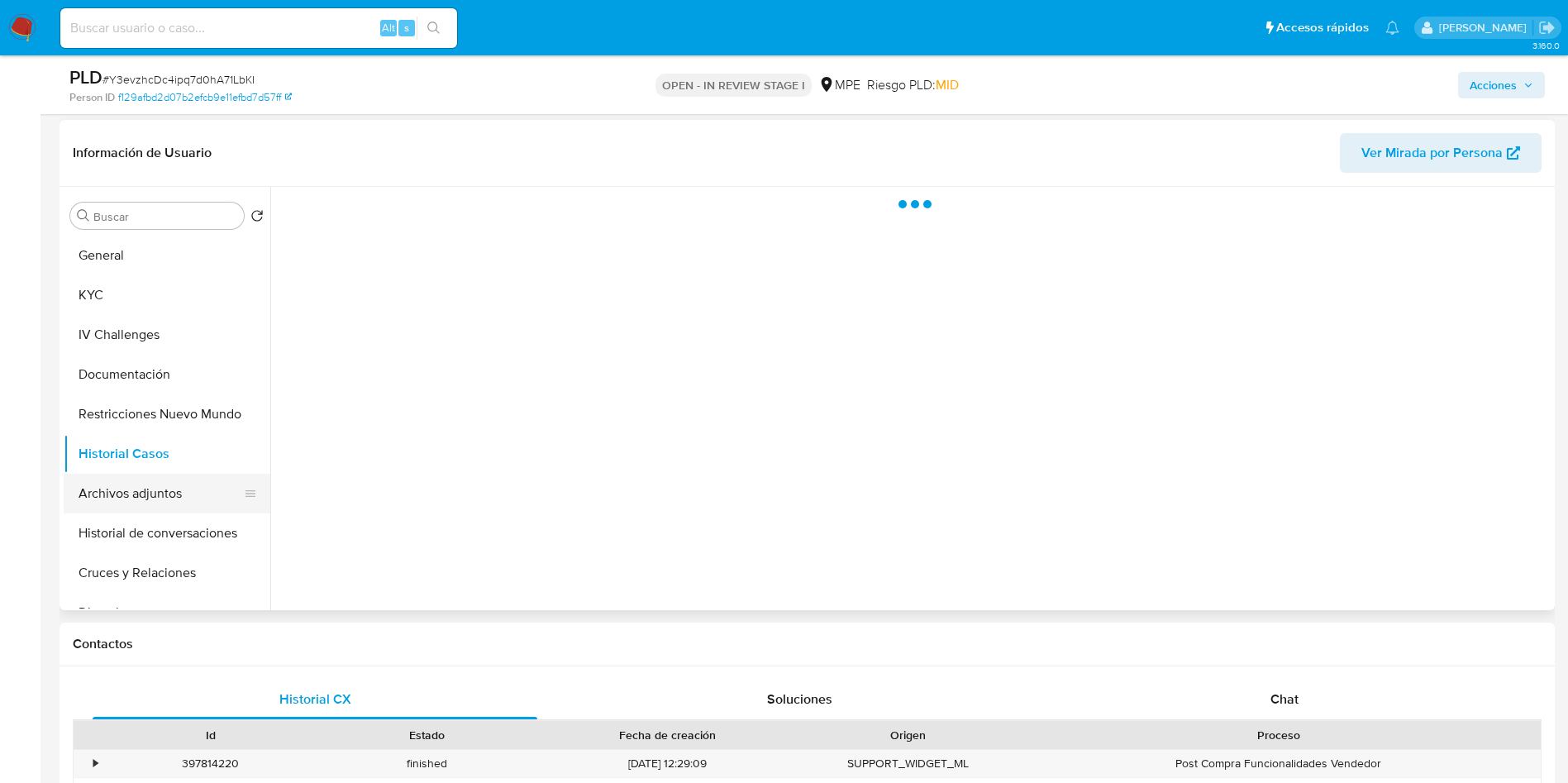
click at [182, 493] on button "Archivos adjuntos" at bounding box center [160, 493] width 193 height 39
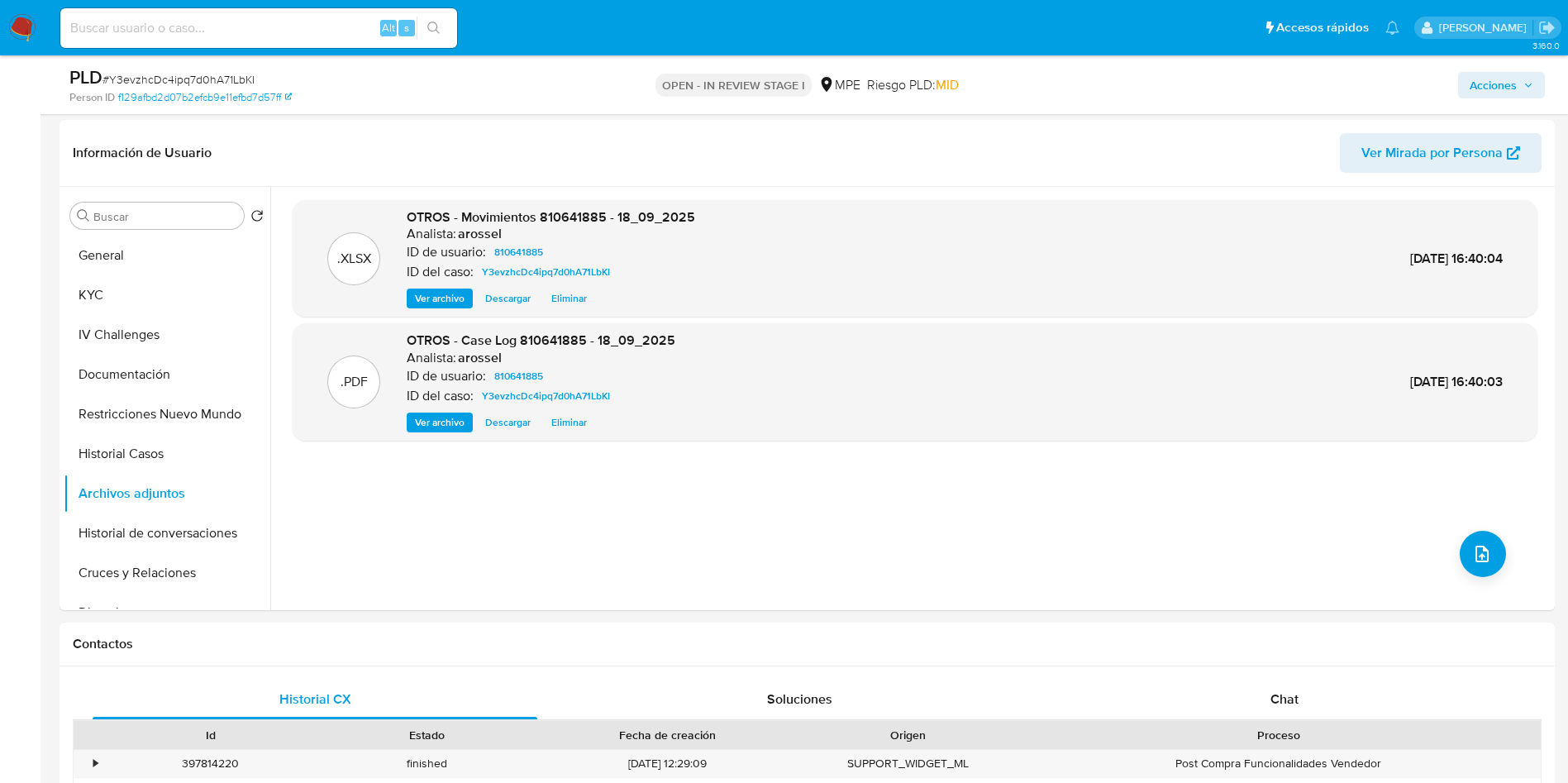
click at [1497, 84] on span "Acciones" at bounding box center [1494, 85] width 48 height 27
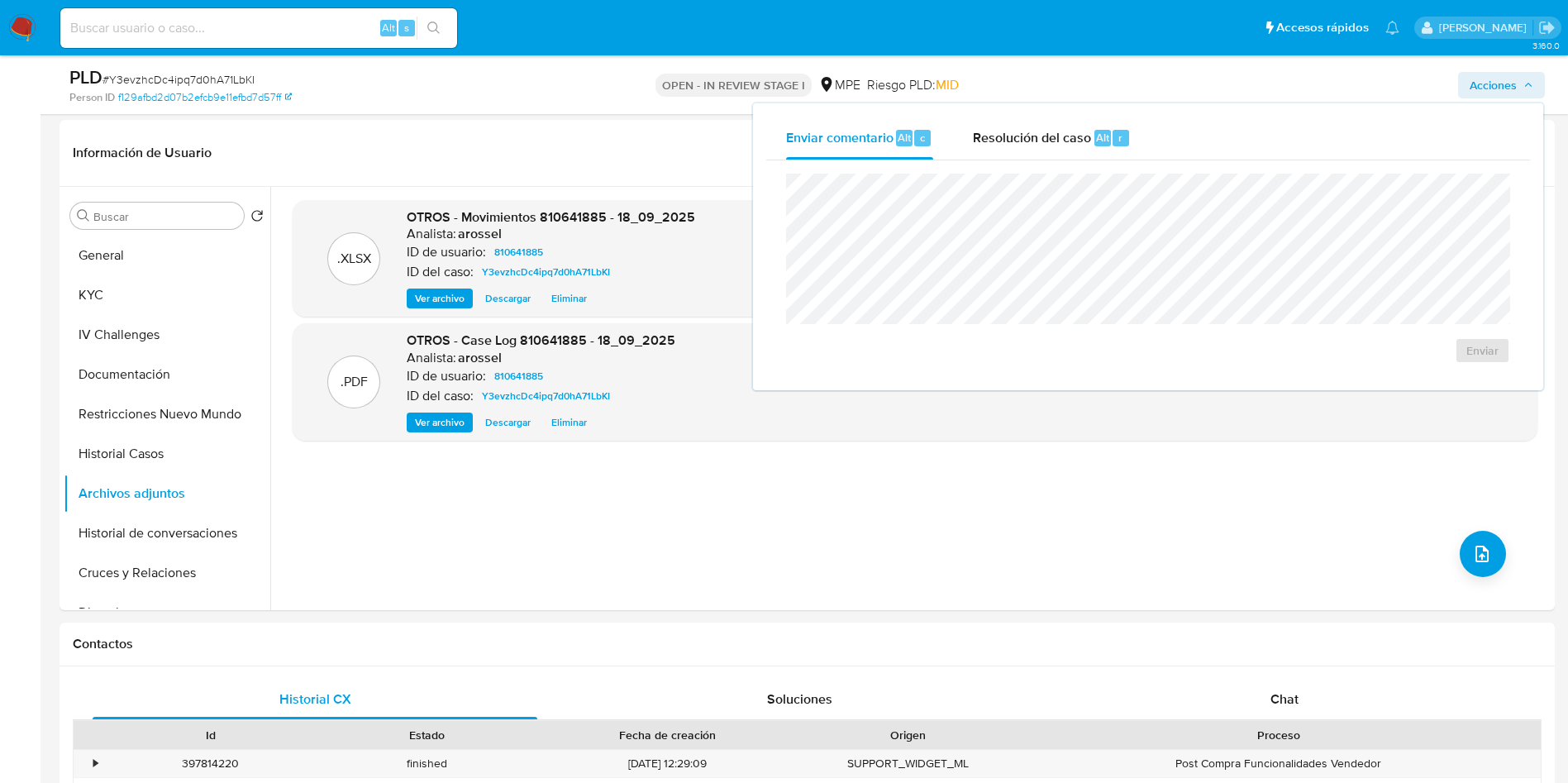
drag, startPoint x: 1047, startPoint y: 119, endPoint x: 1025, endPoint y: 166, distance: 51.9
click at [1047, 118] on div "Resolución del caso Alt r" at bounding box center [1052, 137] width 158 height 43
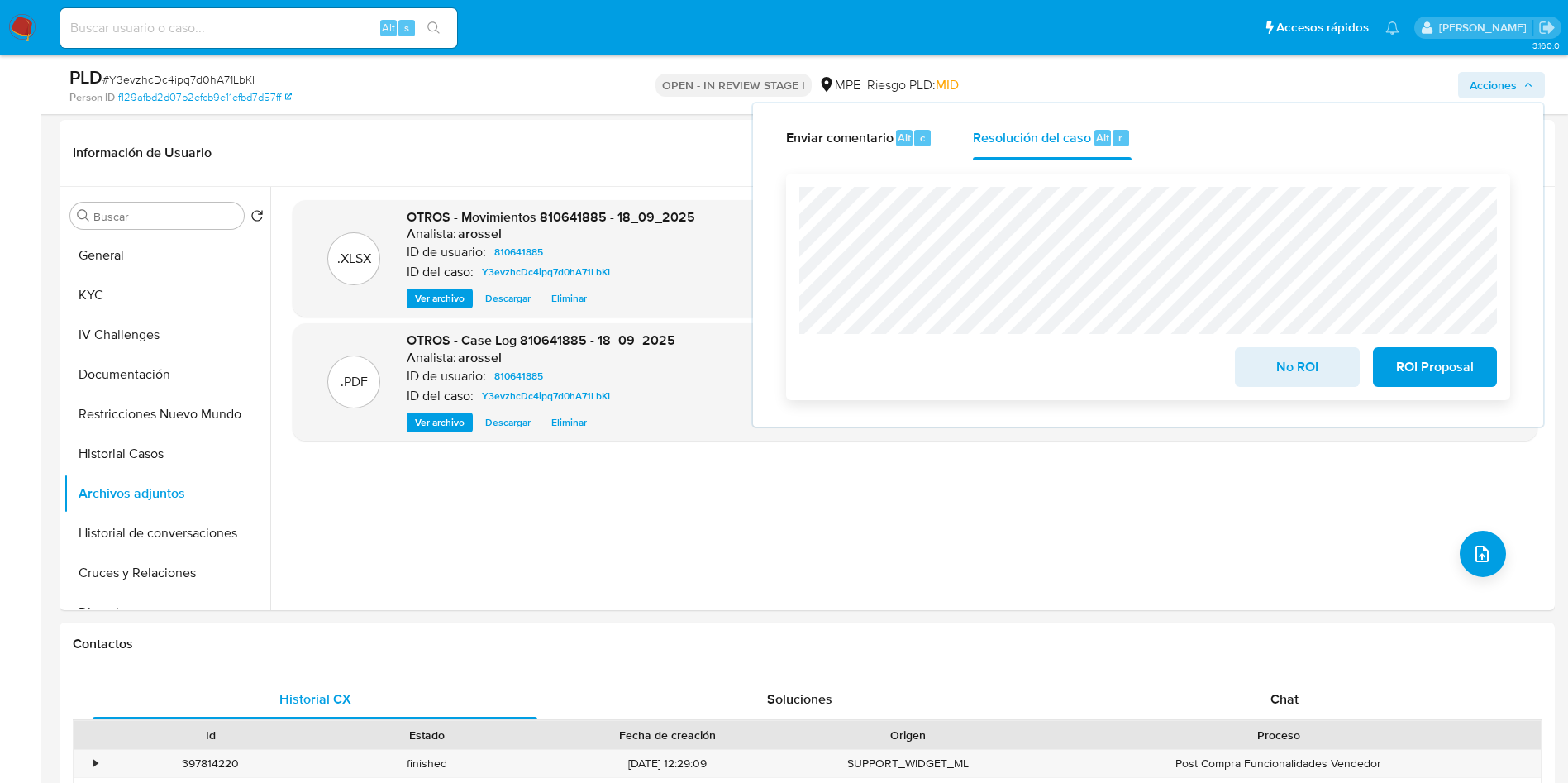
click at [1300, 385] on span "No ROI" at bounding box center [1297, 367] width 81 height 37
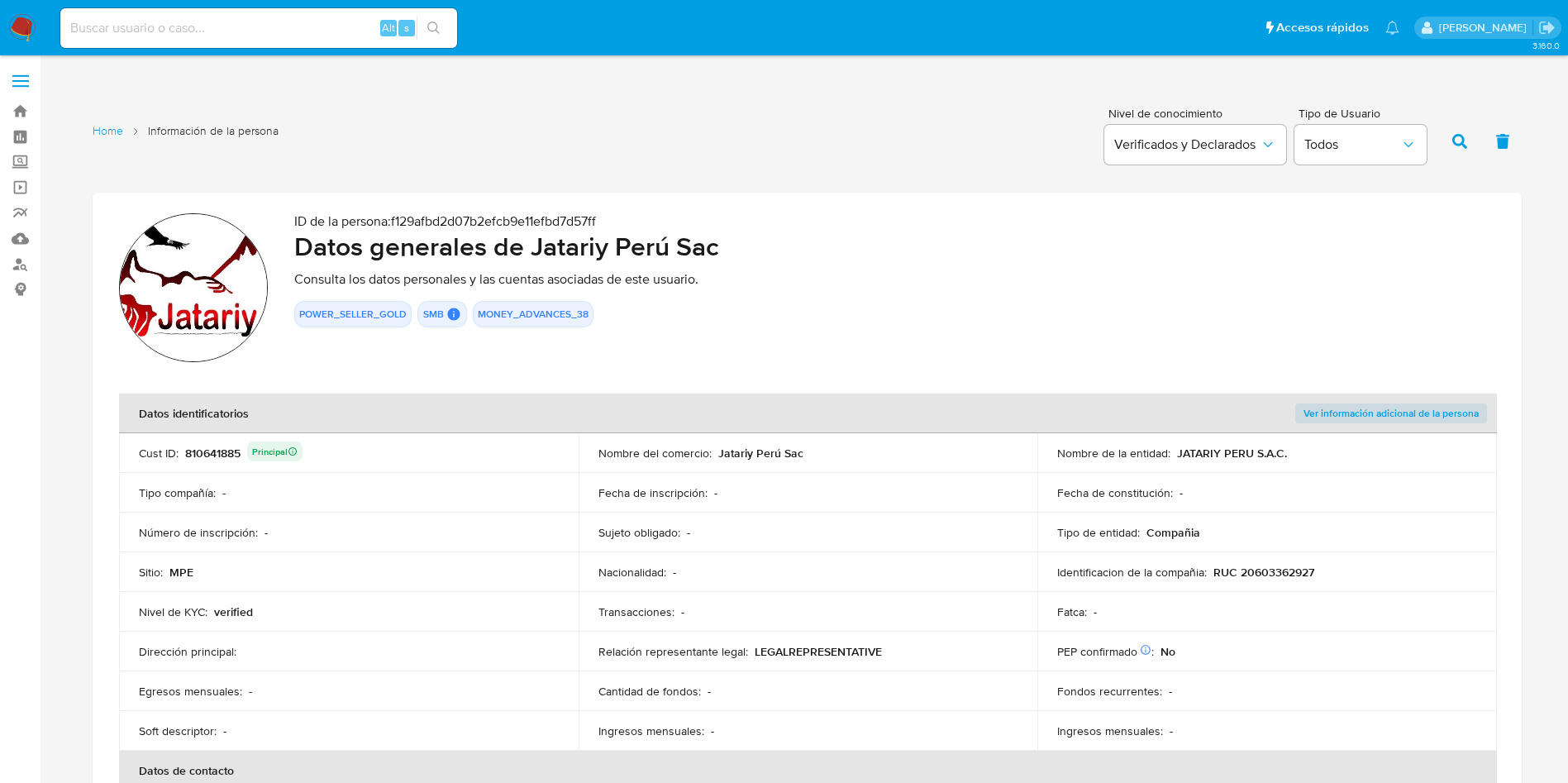
click at [717, 387] on section "ID de la persona : f129afbd2d07b2efcb9e11efbd7d57ff Datos generales de Jatariy …" at bounding box center [807, 539] width 1430 height 692
click at [768, 490] on div "Fecha de inscripción : -" at bounding box center [808, 493] width 420 height 15
click at [209, 450] on div "810641885 Principal" at bounding box center [243, 453] width 117 height 23
drag, startPoint x: 684, startPoint y: 486, endPoint x: 521, endPoint y: 303, distance: 245.1
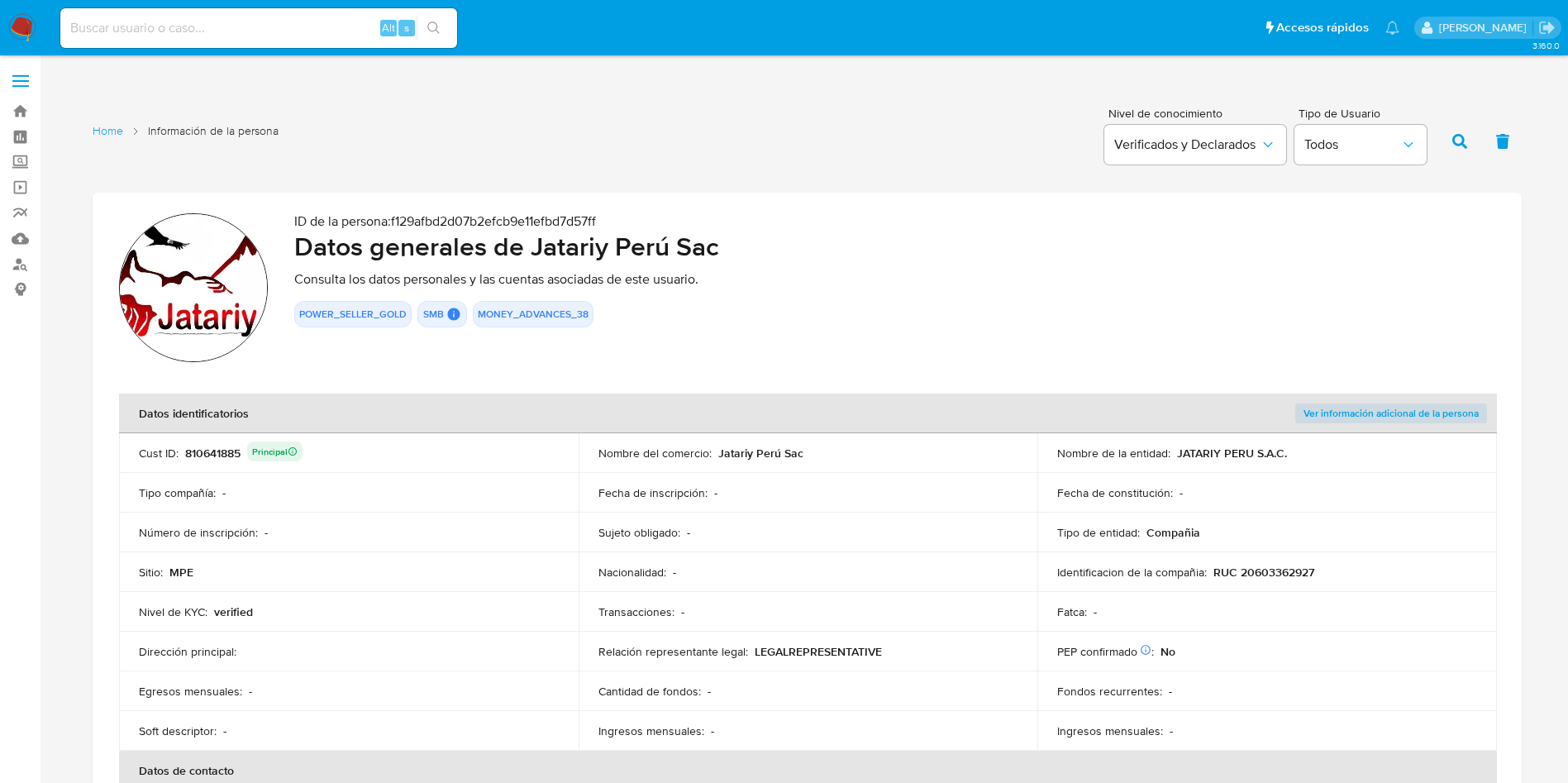
click at [686, 486] on p "Fecha de inscripción :" at bounding box center [652, 493] width 109 height 15
click at [212, 451] on div "810641885 Principal" at bounding box center [243, 453] width 117 height 23
click at [1219, 569] on p "RUC 20603362927" at bounding box center [1264, 572] width 101 height 15
drag, startPoint x: 1212, startPoint y: 569, endPoint x: 1327, endPoint y: 560, distance: 115.4
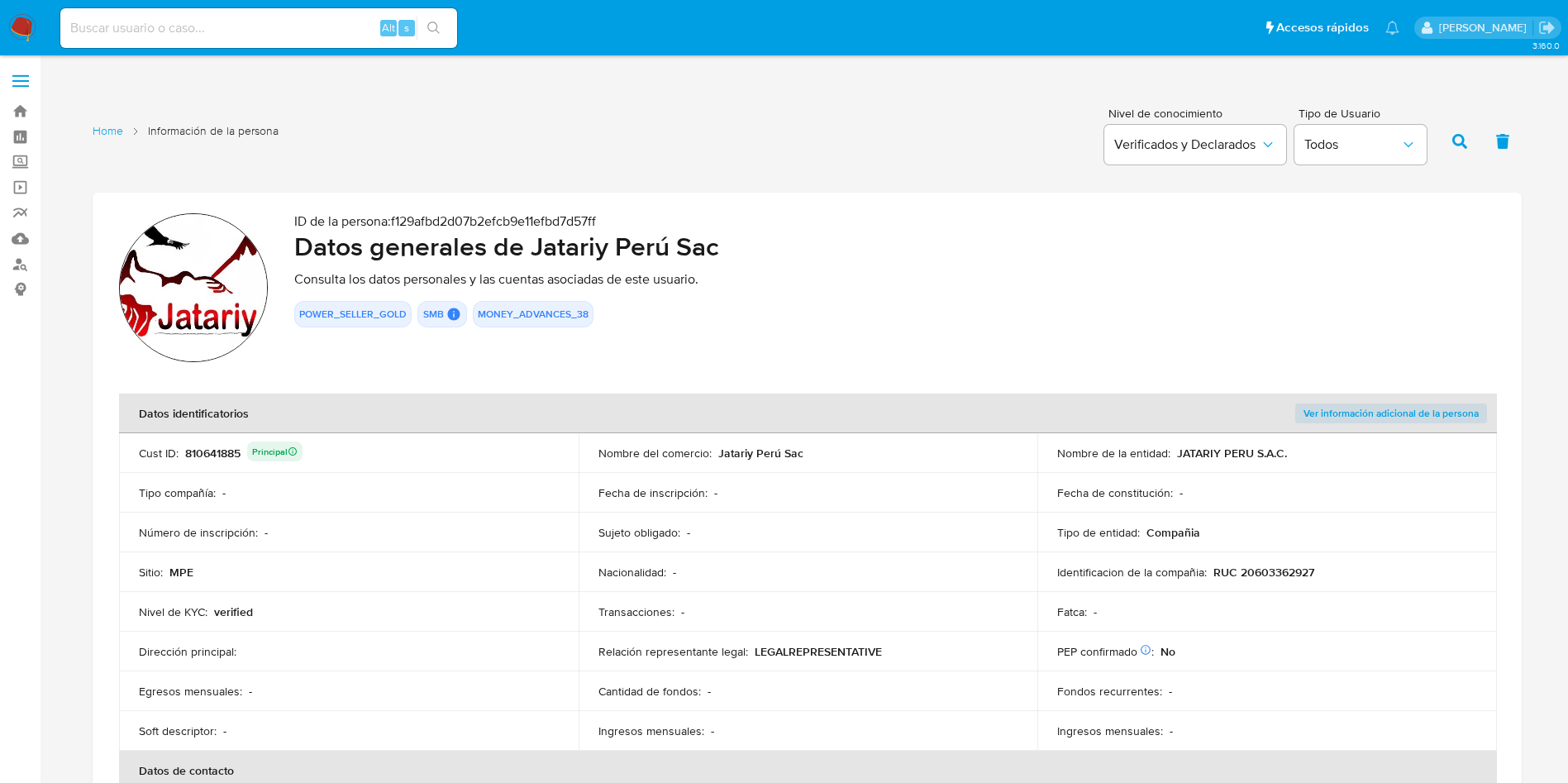
click at [1327, 570] on div "Identificacion de la compañia : RUC 20603362927" at bounding box center [1267, 572] width 420 height 15
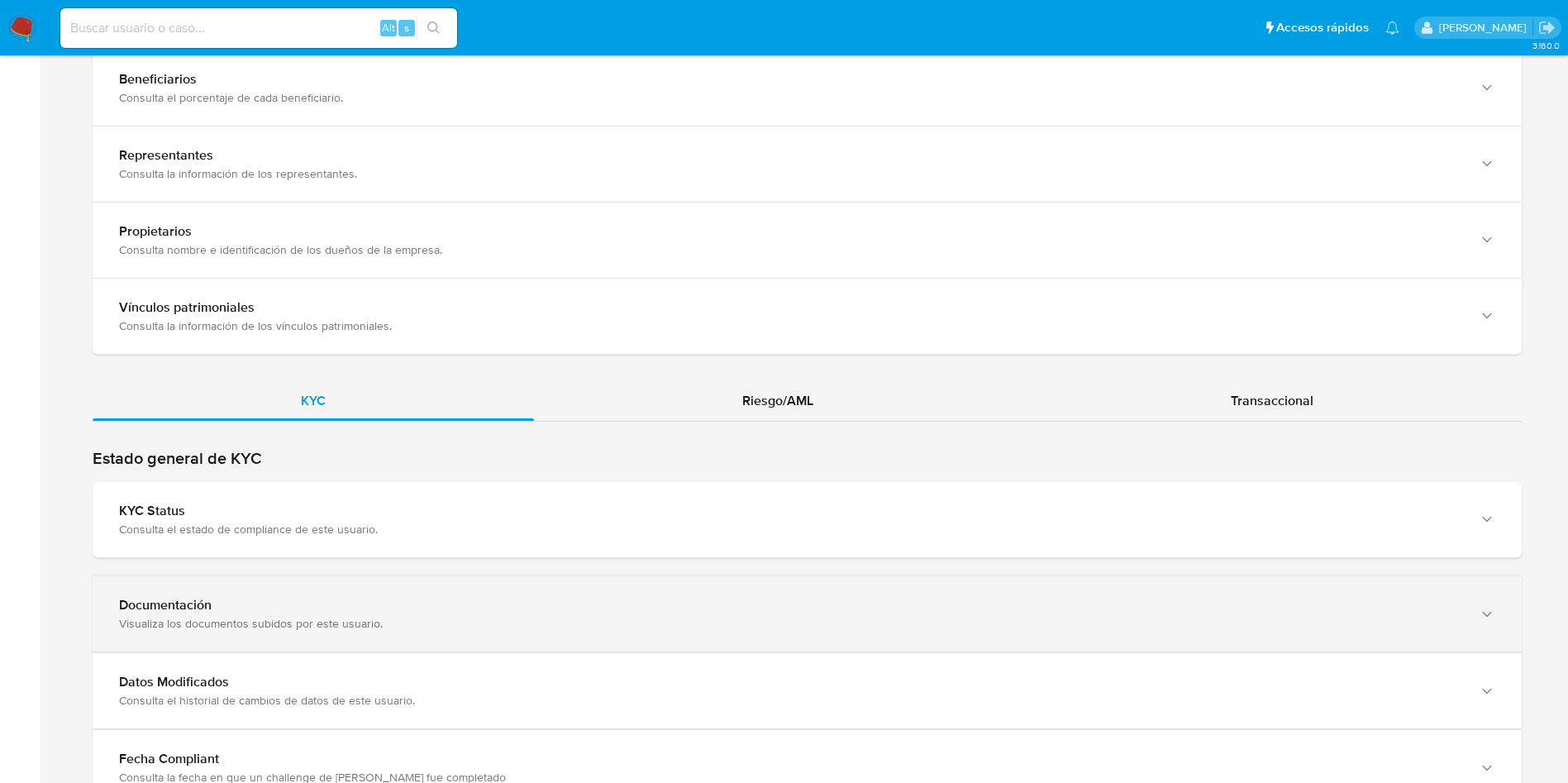
scroll to position [1488, 0]
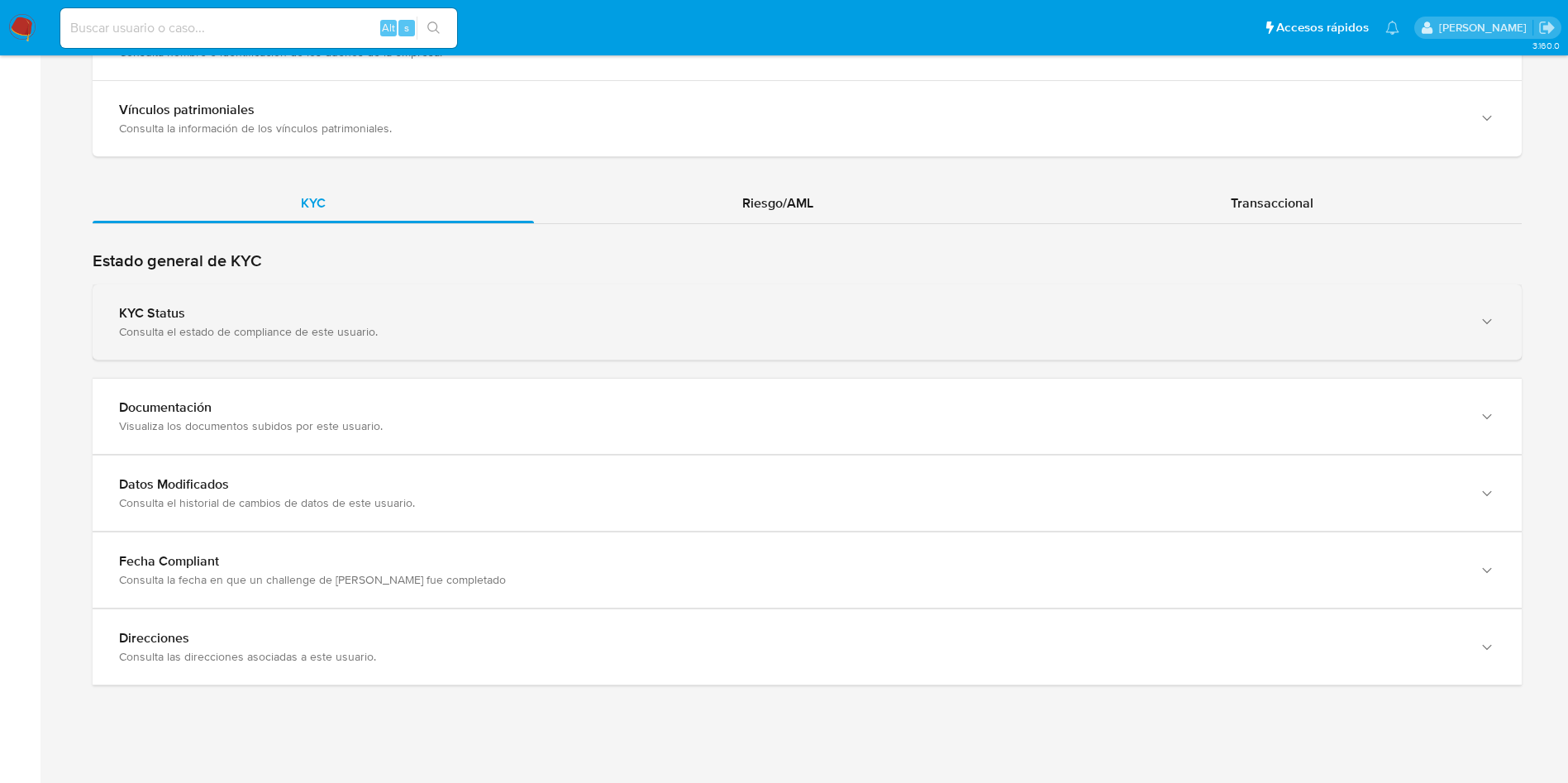
click at [803, 327] on div "Consulta el estado de compliance de este usuario." at bounding box center [790, 331] width 1344 height 15
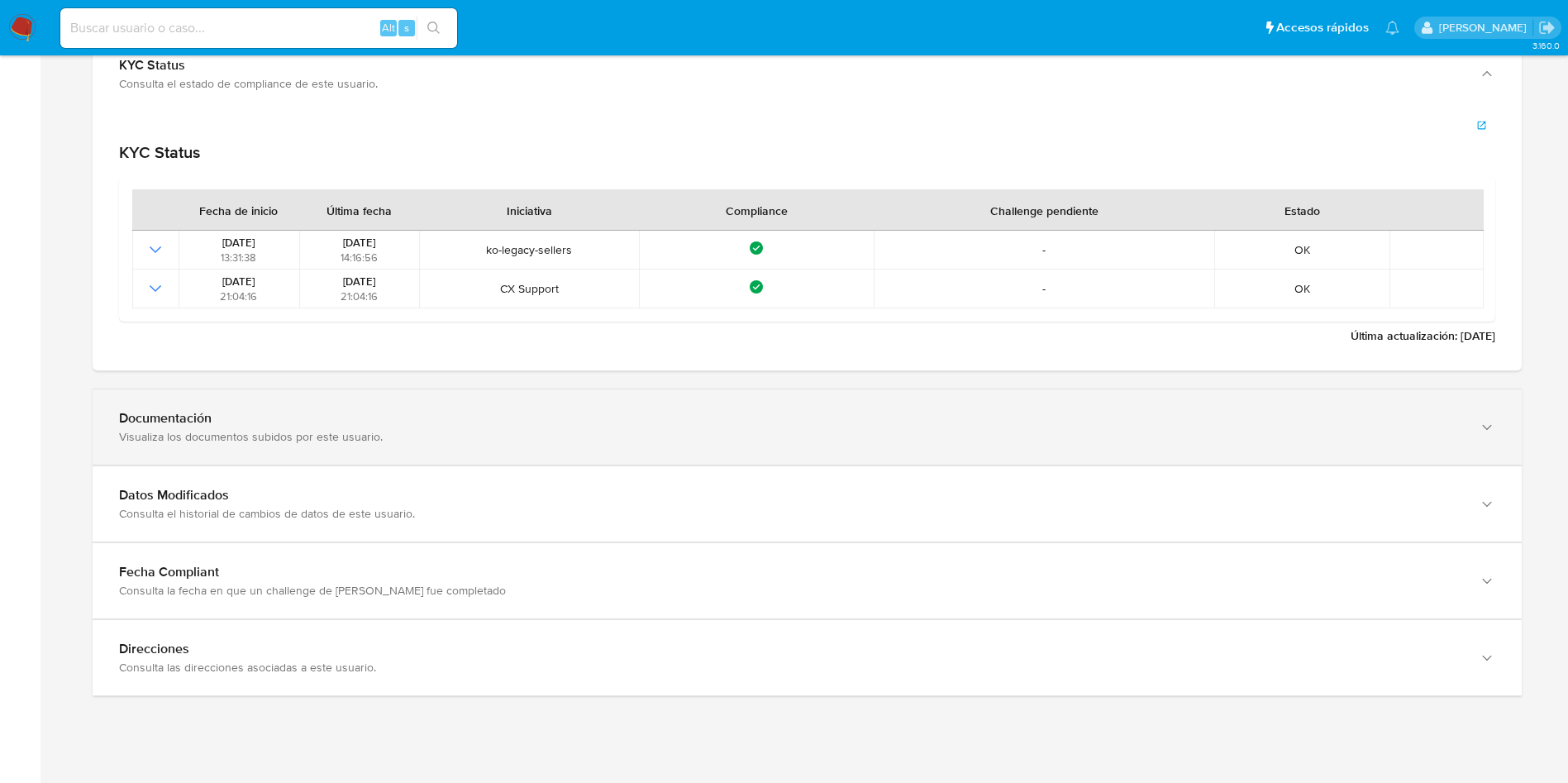
click at [835, 417] on div "Documentación" at bounding box center [790, 418] width 1344 height 16
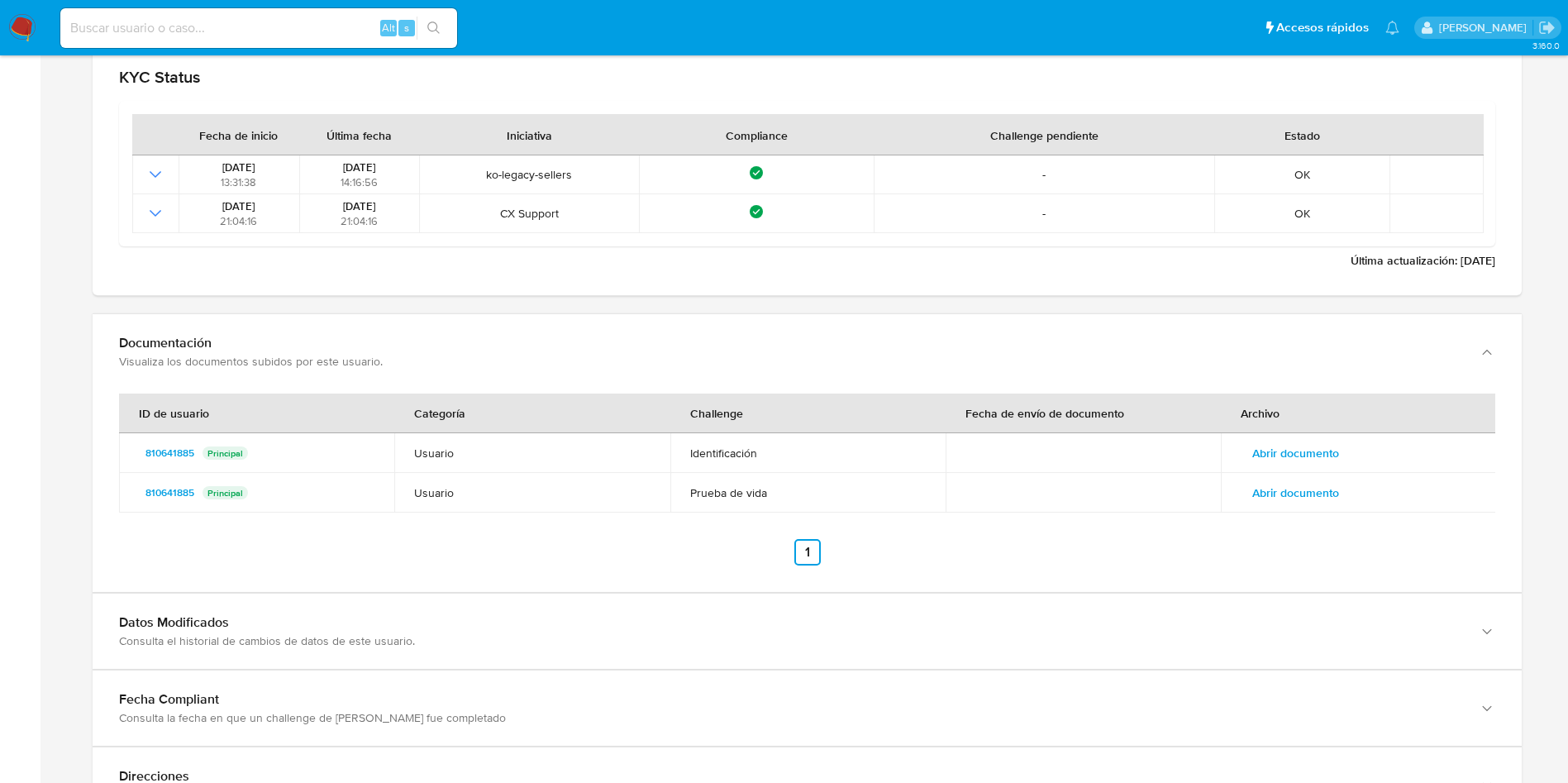
scroll to position [1898, 0]
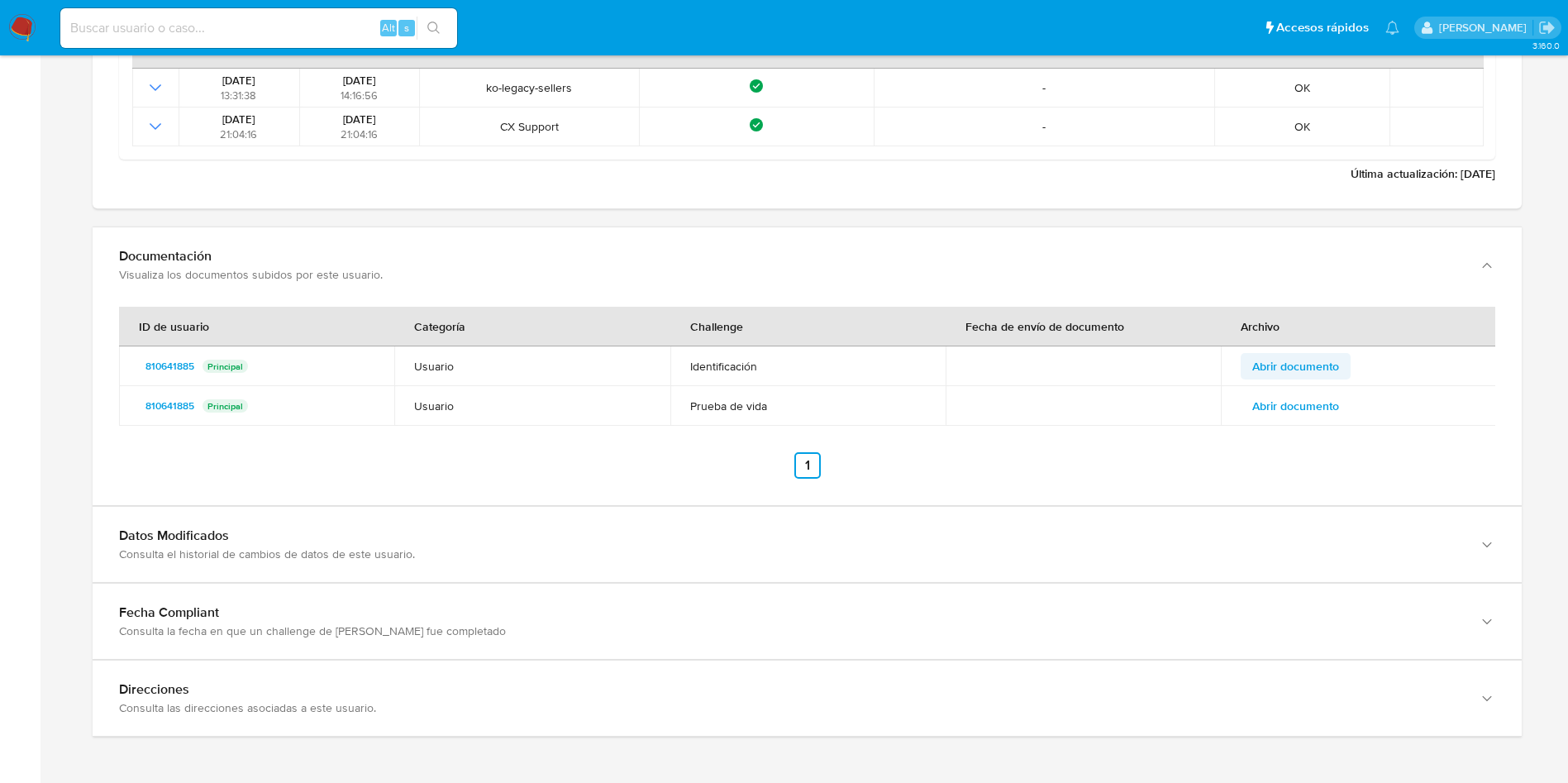
click at [1341, 369] on button "Abrir documento" at bounding box center [1296, 366] width 110 height 27
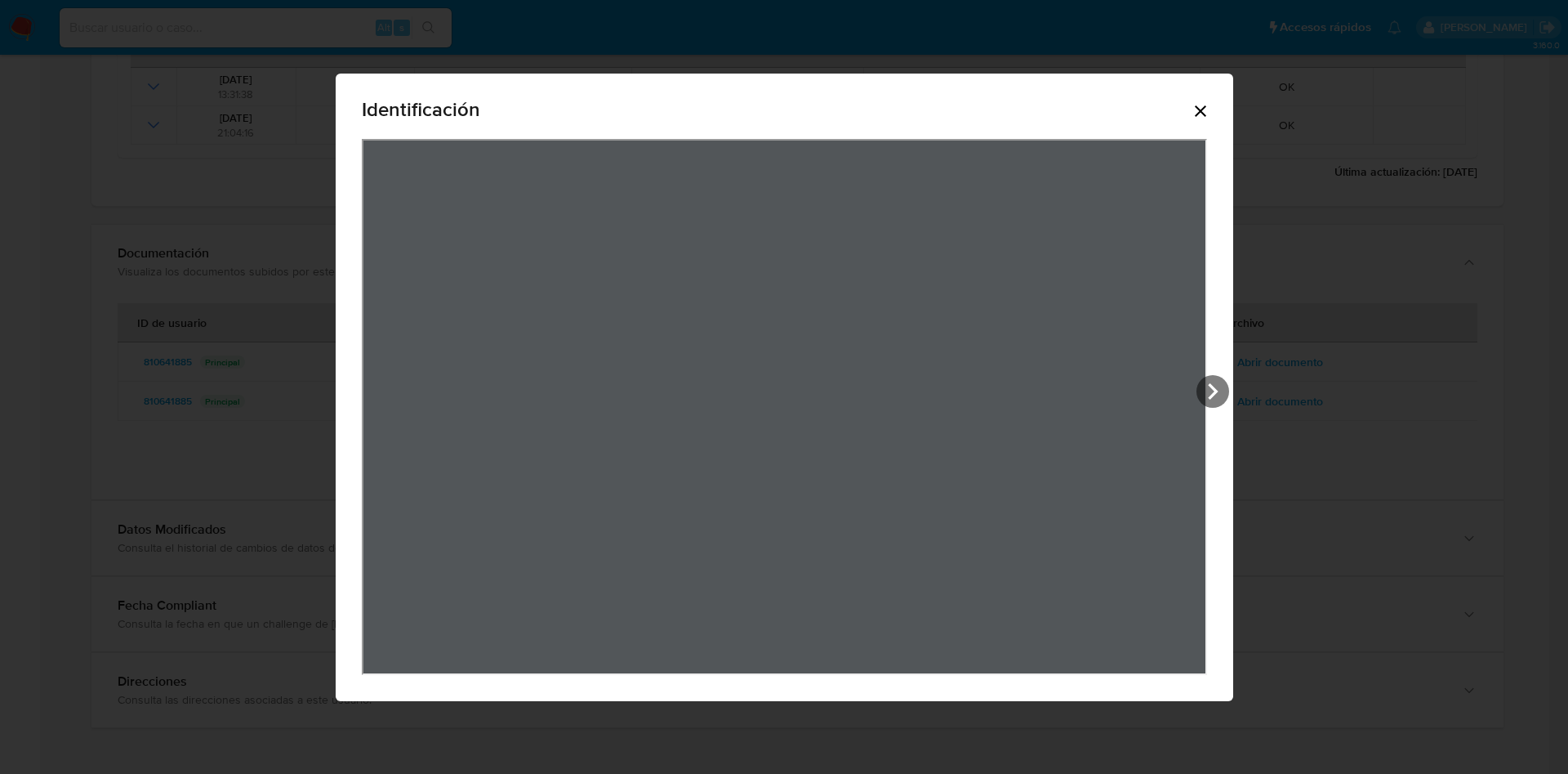
click at [1191, 117] on icon "Cerrar" at bounding box center [1201, 111] width 20 height 20
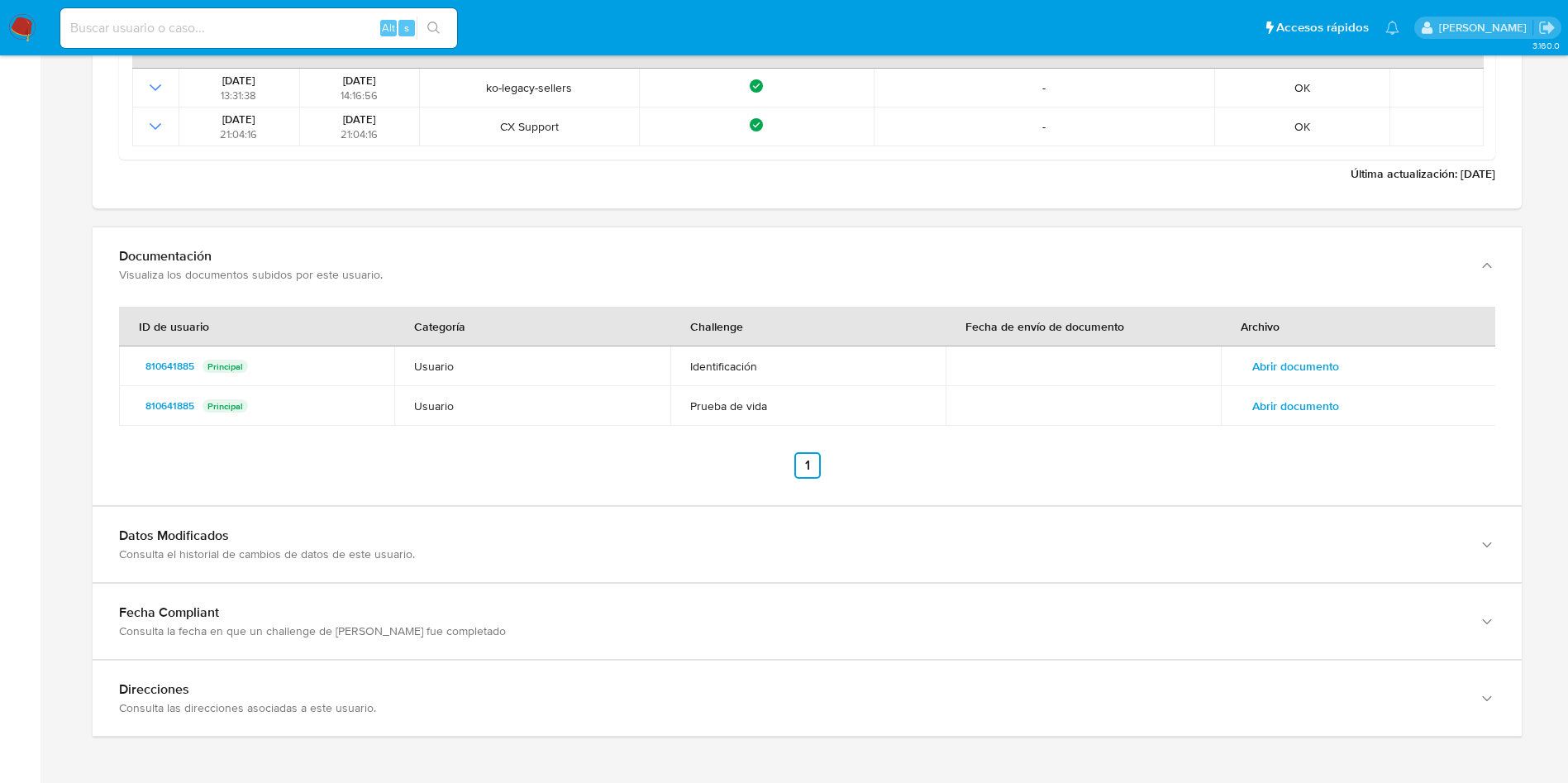
click at [1254, 408] on button "Abrir documento" at bounding box center [1296, 405] width 110 height 27
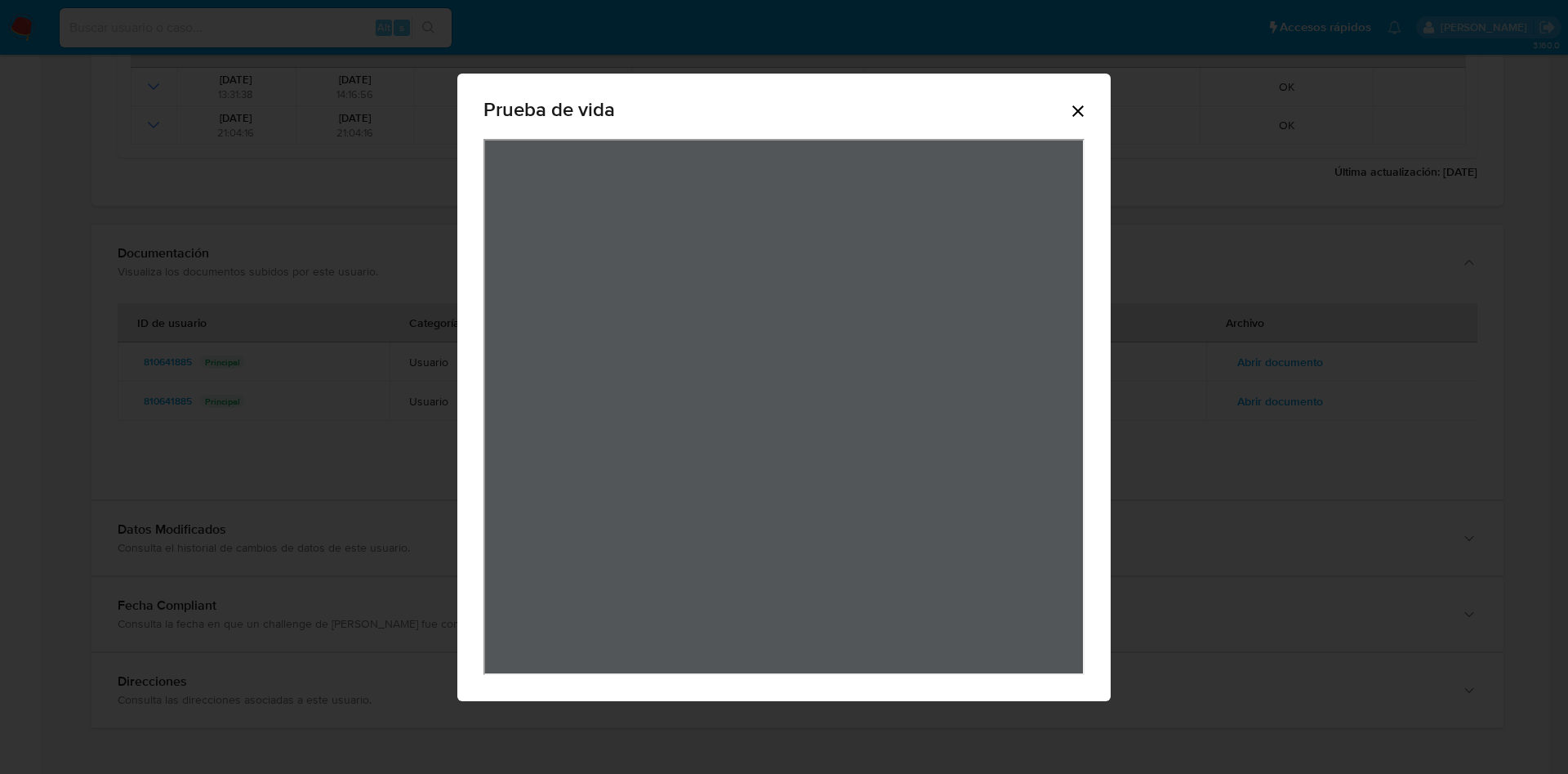
click at [1073, 112] on icon "Cerrar" at bounding box center [1078, 111] width 20 height 20
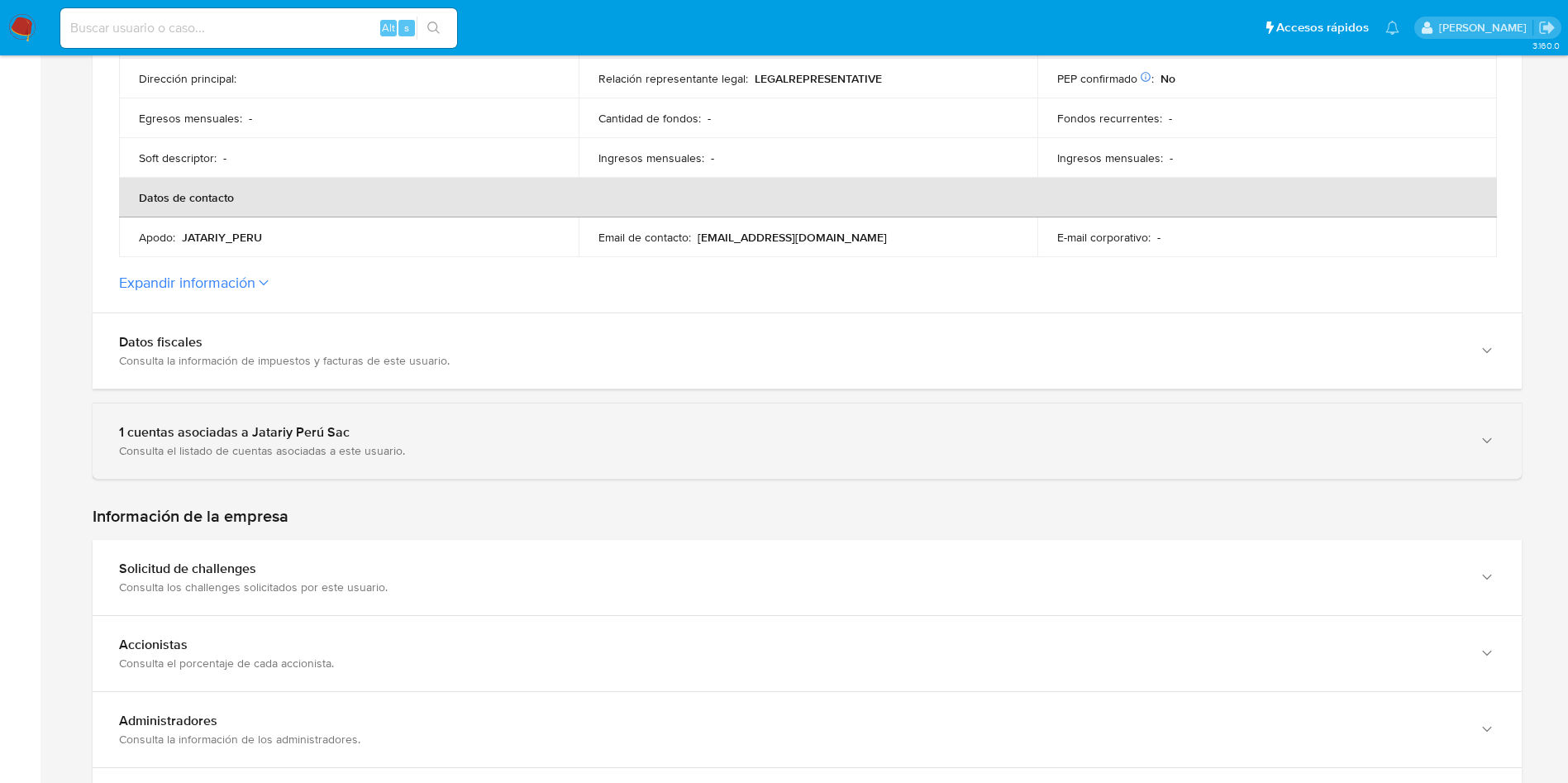
scroll to position [534, 0]
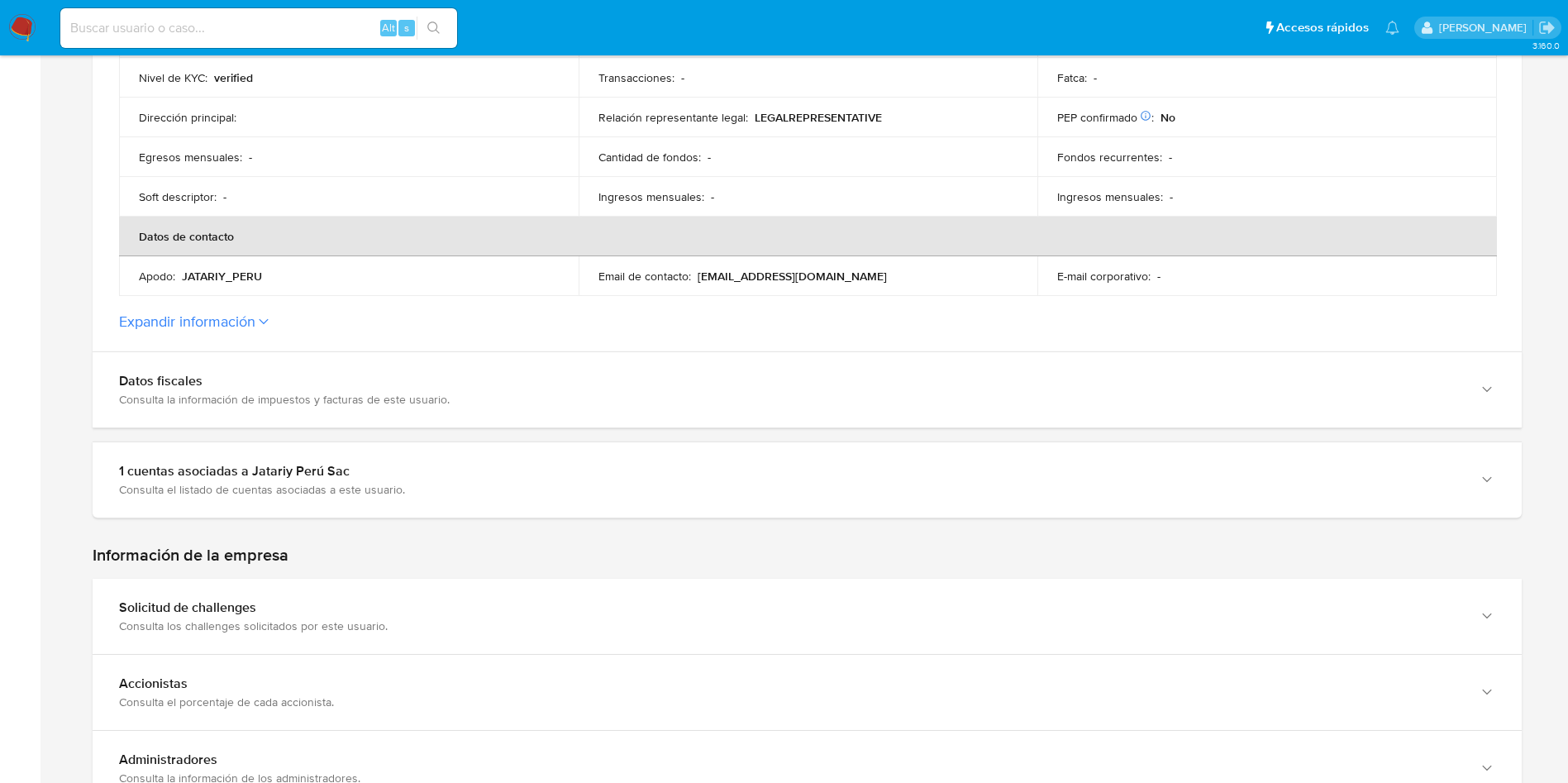
click at [252, 323] on button "Expandir información" at bounding box center [187, 322] width 136 height 18
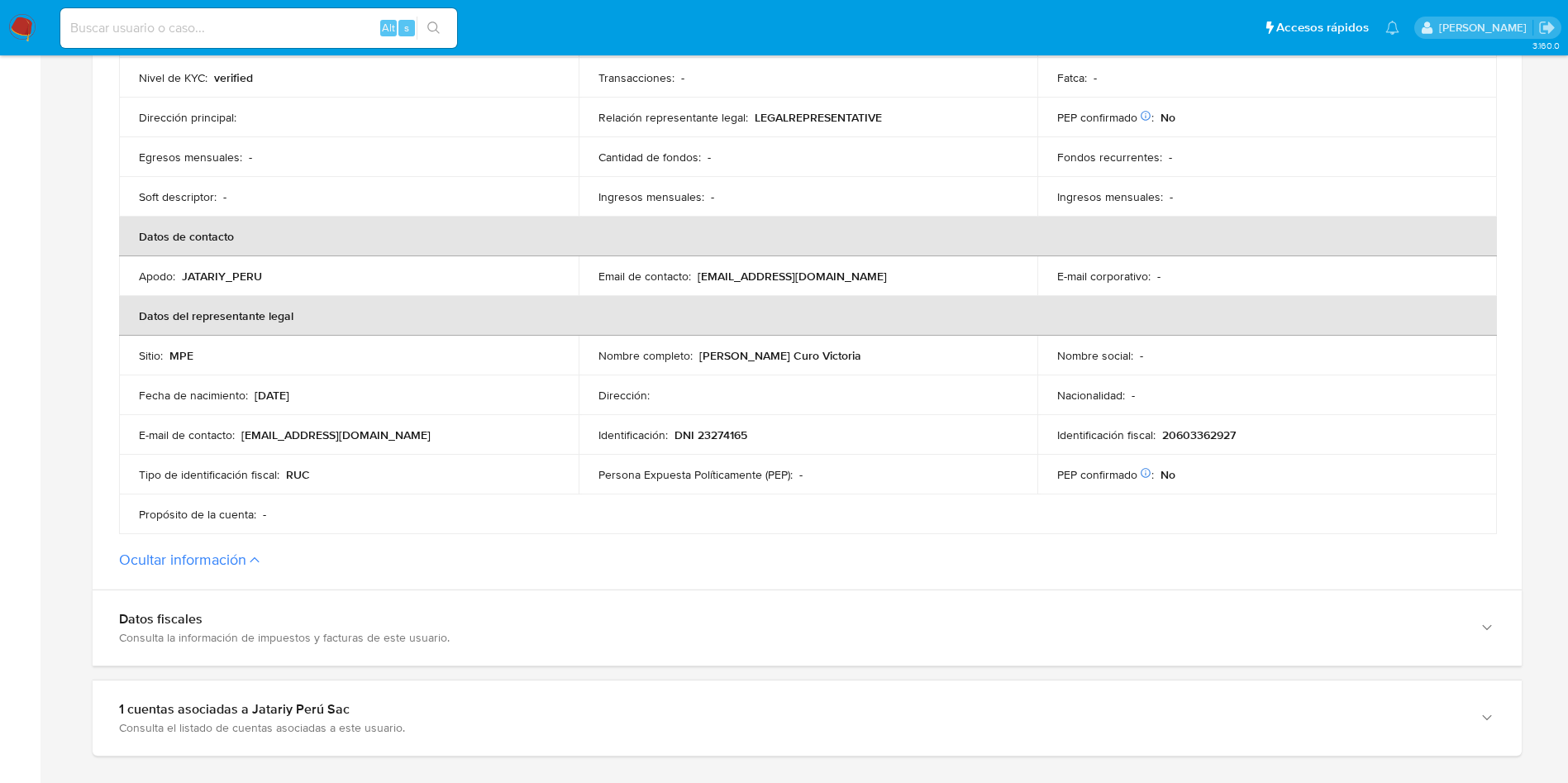
drag, startPoint x: 695, startPoint y: 359, endPoint x: 824, endPoint y: 352, distance: 129.2
click at [824, 352] on div "Nombre completo : [PERSON_NAME]" at bounding box center [808, 355] width 420 height 15
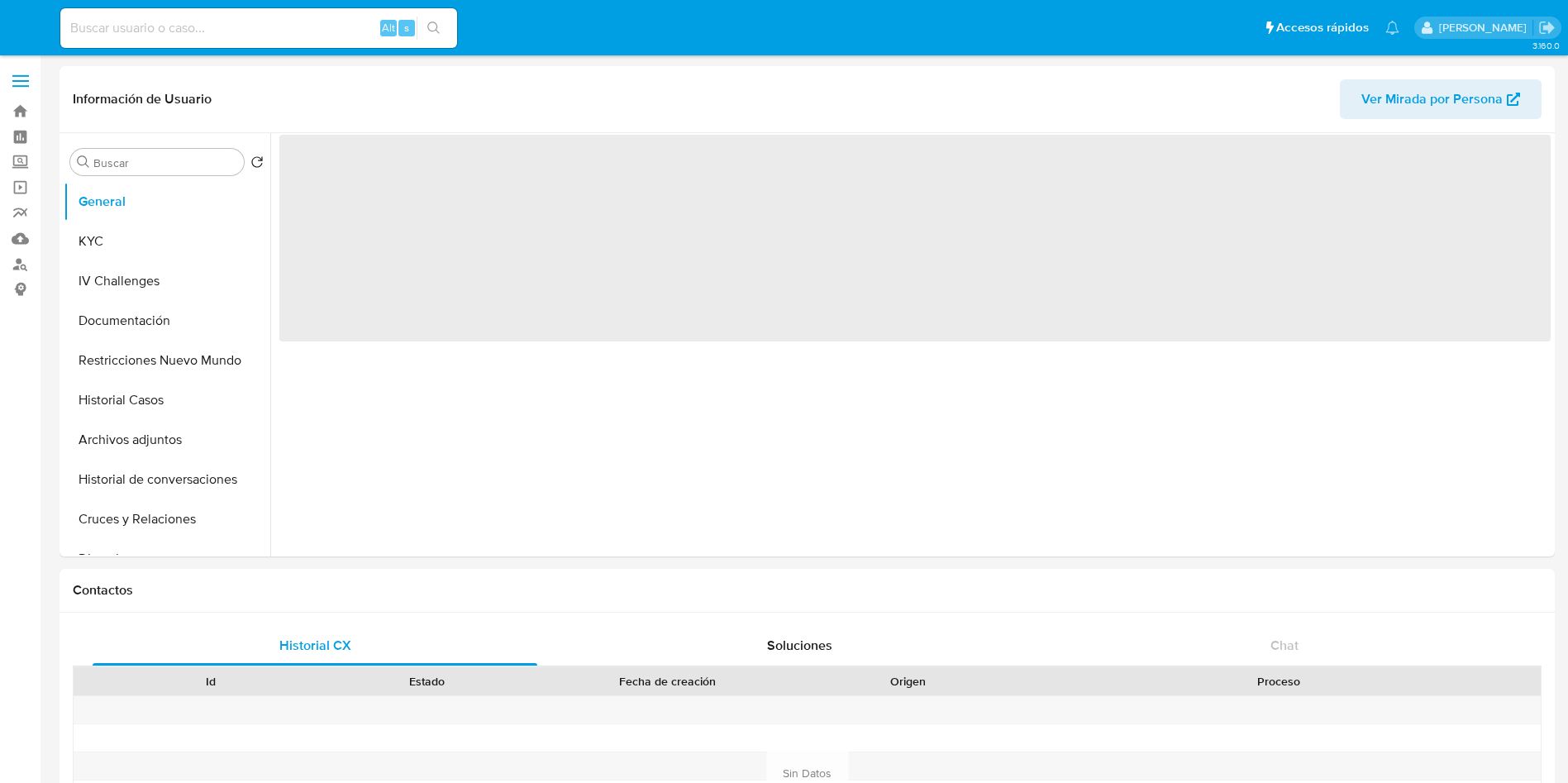
select select "10"
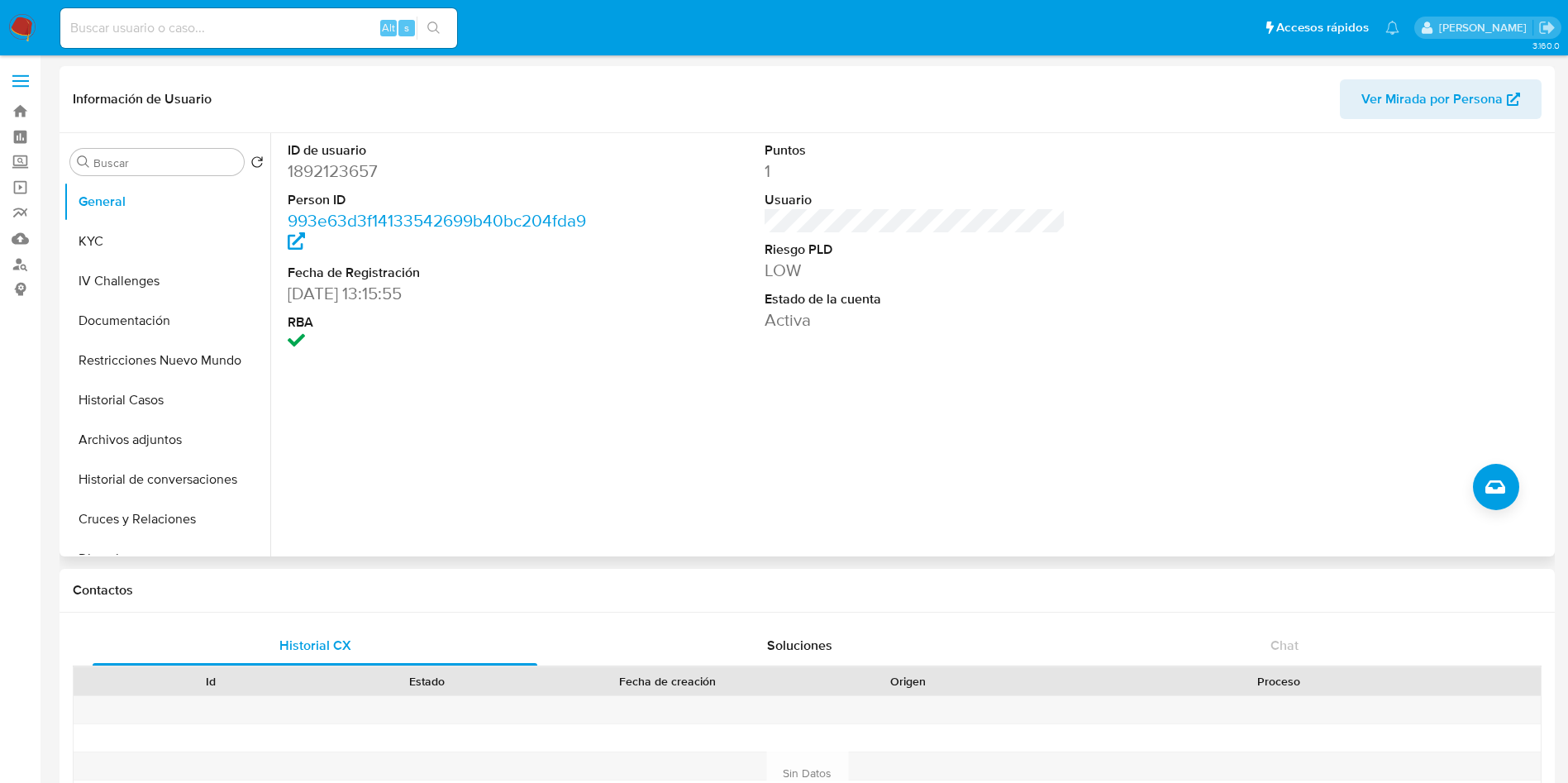
click at [606, 488] on div "ID de usuario 1892123657 Person ID 993e63d3f14133542699b40bc204fda9 Fecha de Re…" at bounding box center [911, 345] width 1281 height 424
click at [150, 233] on button "KYC" at bounding box center [160, 241] width 193 height 39
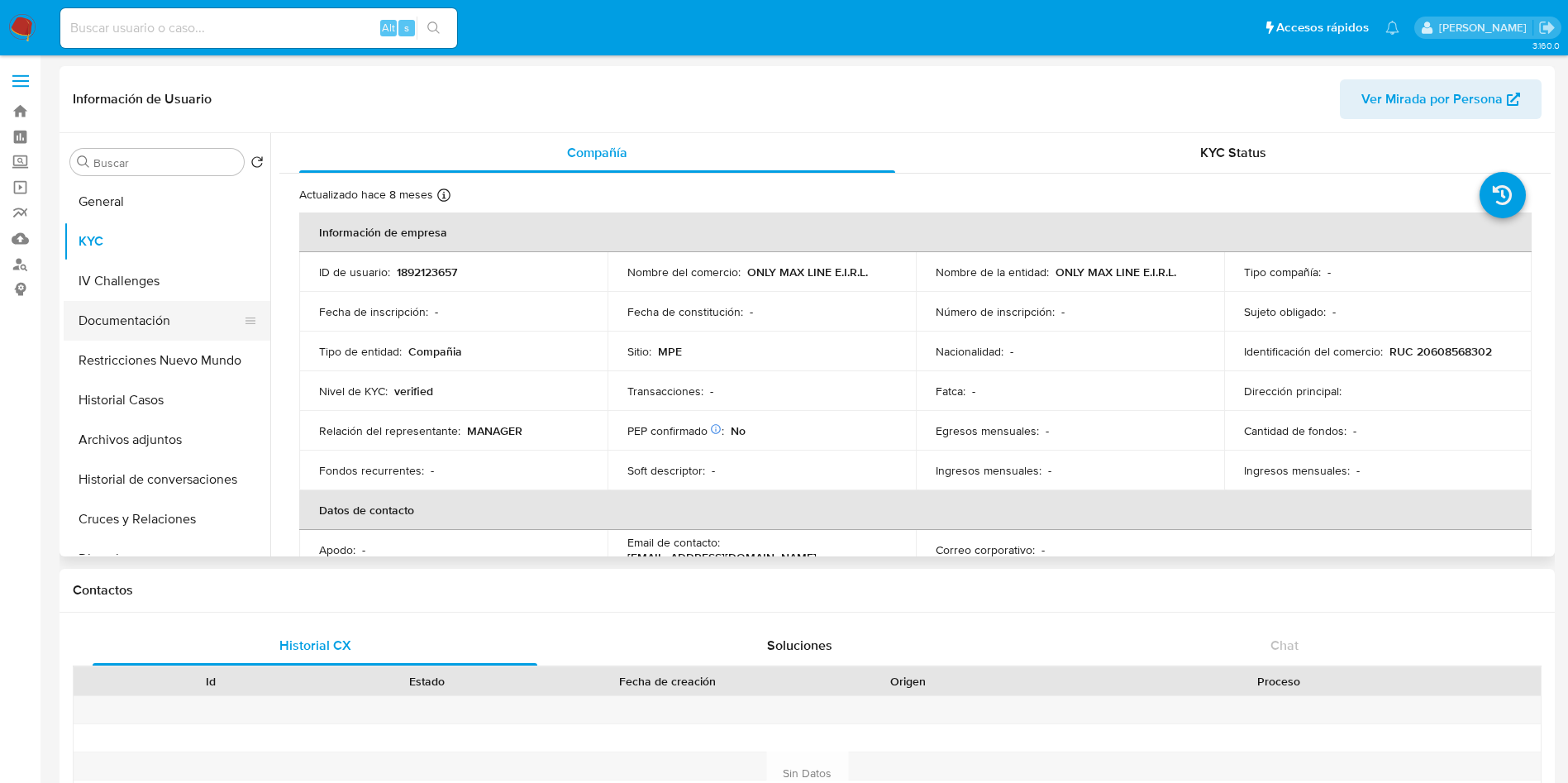
click at [177, 321] on button "Documentación" at bounding box center [160, 320] width 193 height 39
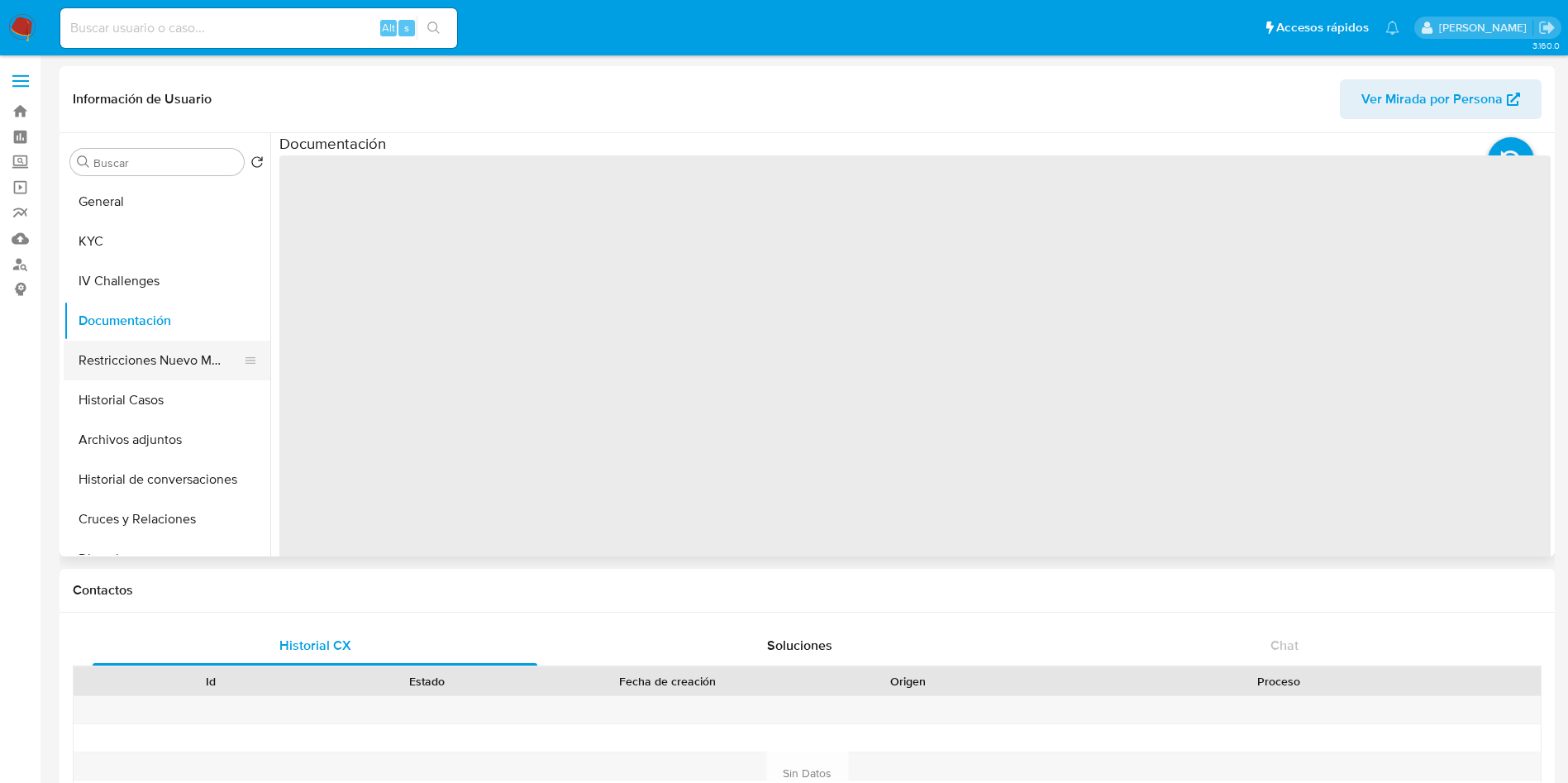
click at [188, 351] on button "Restricciones Nuevo Mundo" at bounding box center [160, 359] width 193 height 39
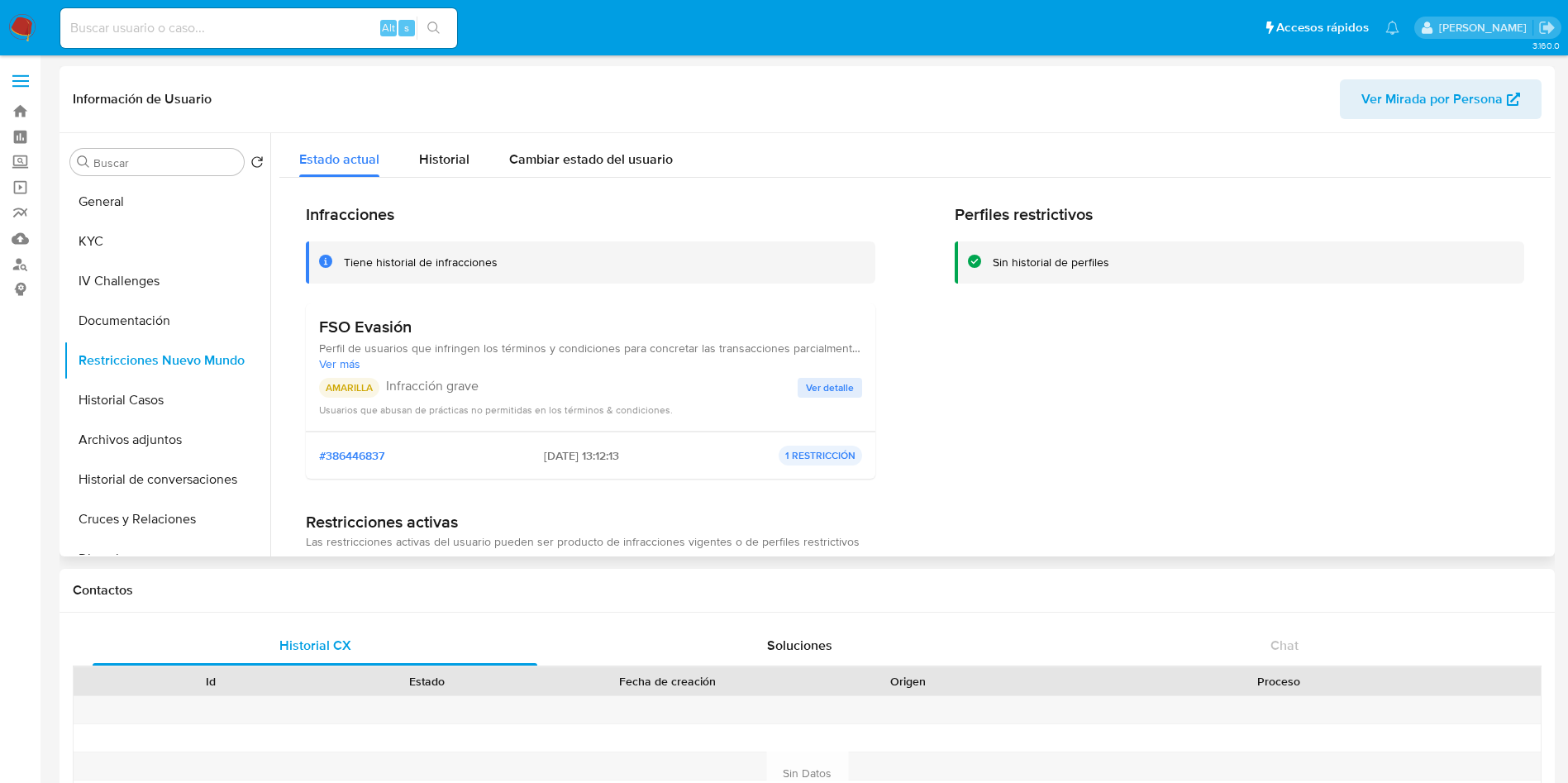
click at [475, 353] on span "Perfil de usuarios que infringen los términos y condiciones para concretar las …" at bounding box center [591, 348] width 543 height 15
click at [830, 375] on div "FSO Evasión Perfil de usuarios que infringen los términos y condiciones para co…" at bounding box center [591, 367] width 543 height 101
click at [822, 396] on span "Ver detalle" at bounding box center [830, 388] width 48 height 16
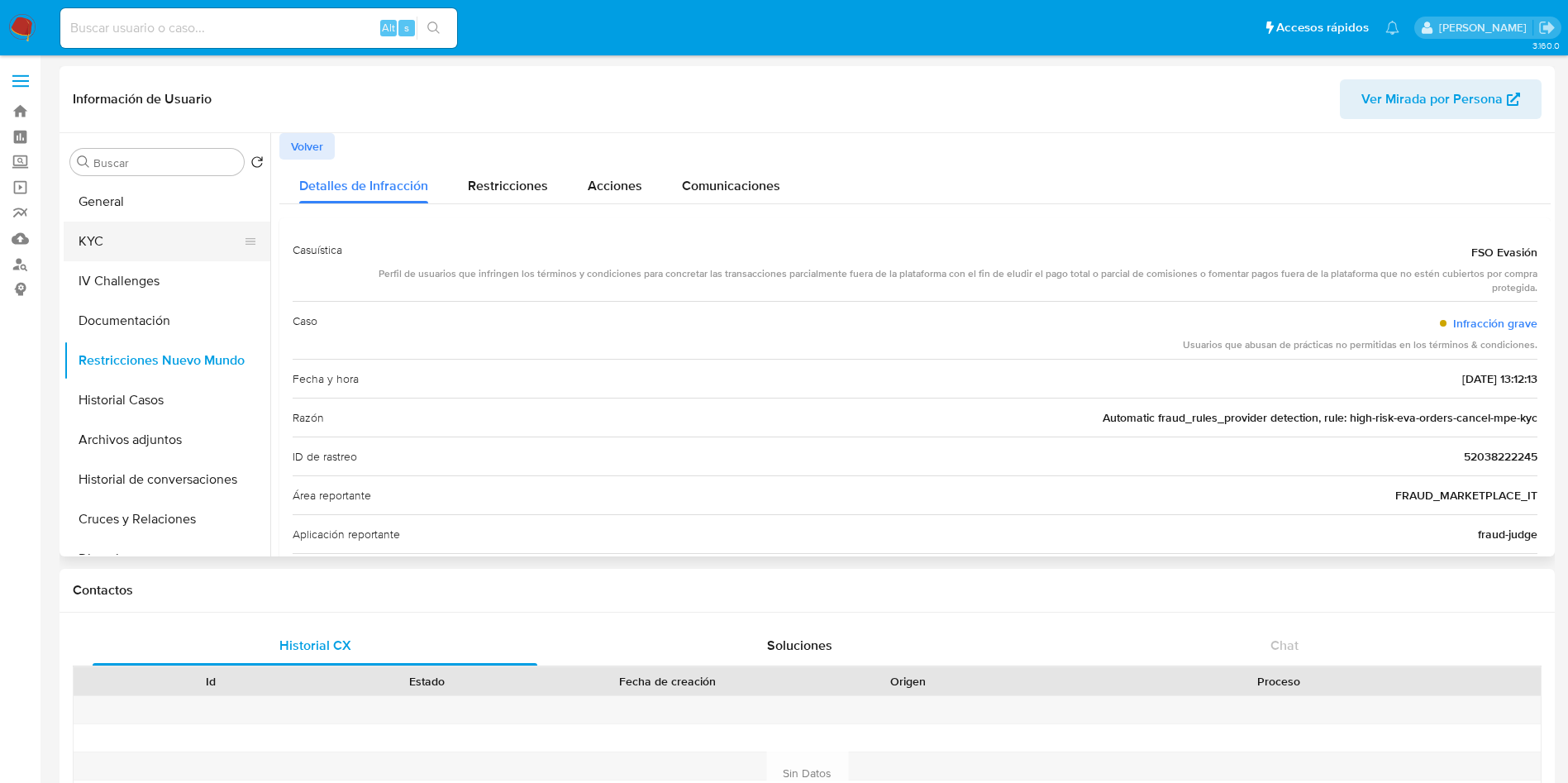
click at [157, 236] on button "KYC" at bounding box center [160, 241] width 193 height 39
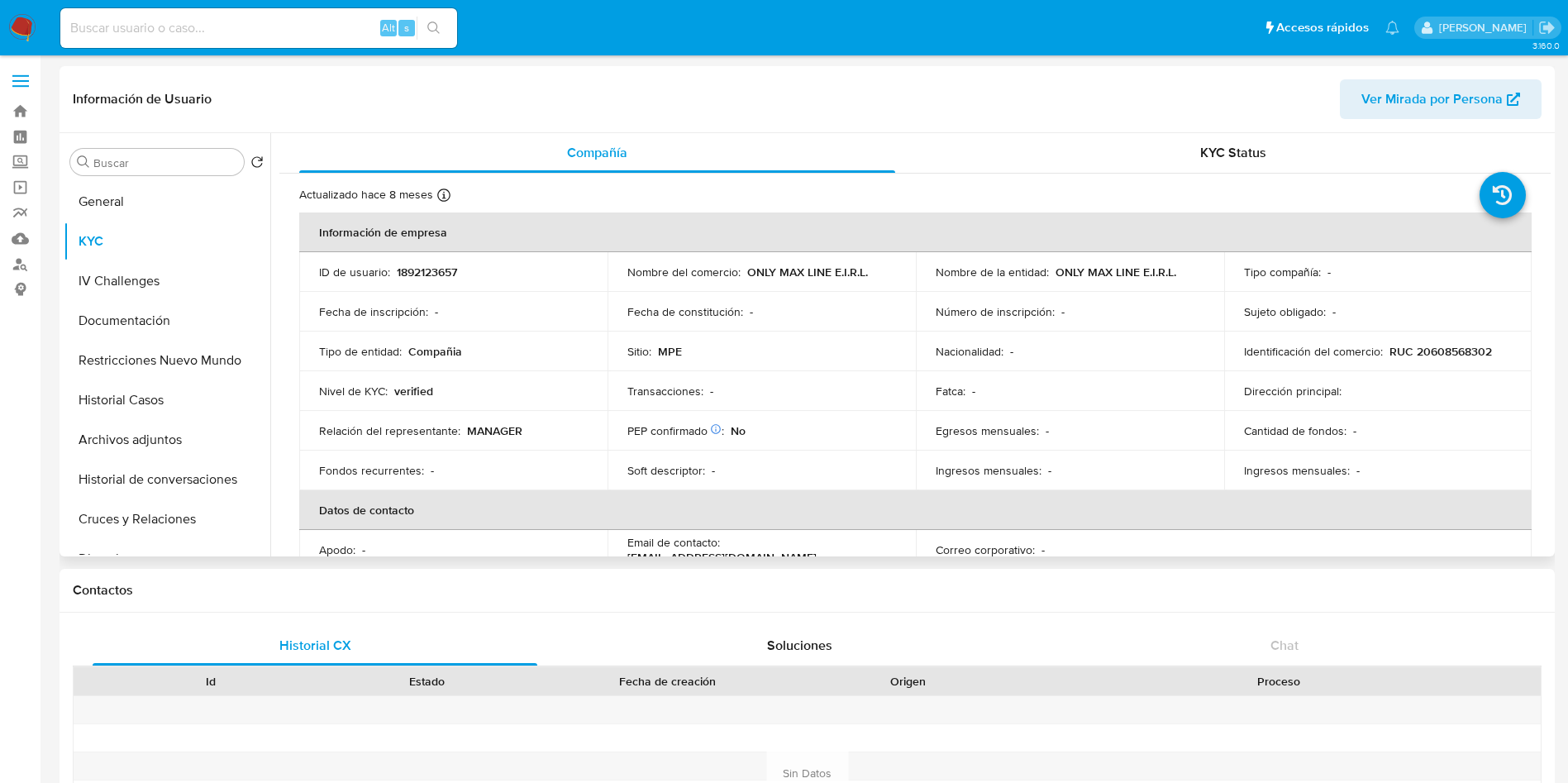
click at [767, 398] on div "Transacciones : -" at bounding box center [762, 391] width 269 height 15
click at [426, 278] on p "1892123657" at bounding box center [427, 272] width 60 height 15
copy p "1892123657"
drag, startPoint x: 1056, startPoint y: 271, endPoint x: 1188, endPoint y: 271, distance: 132.0
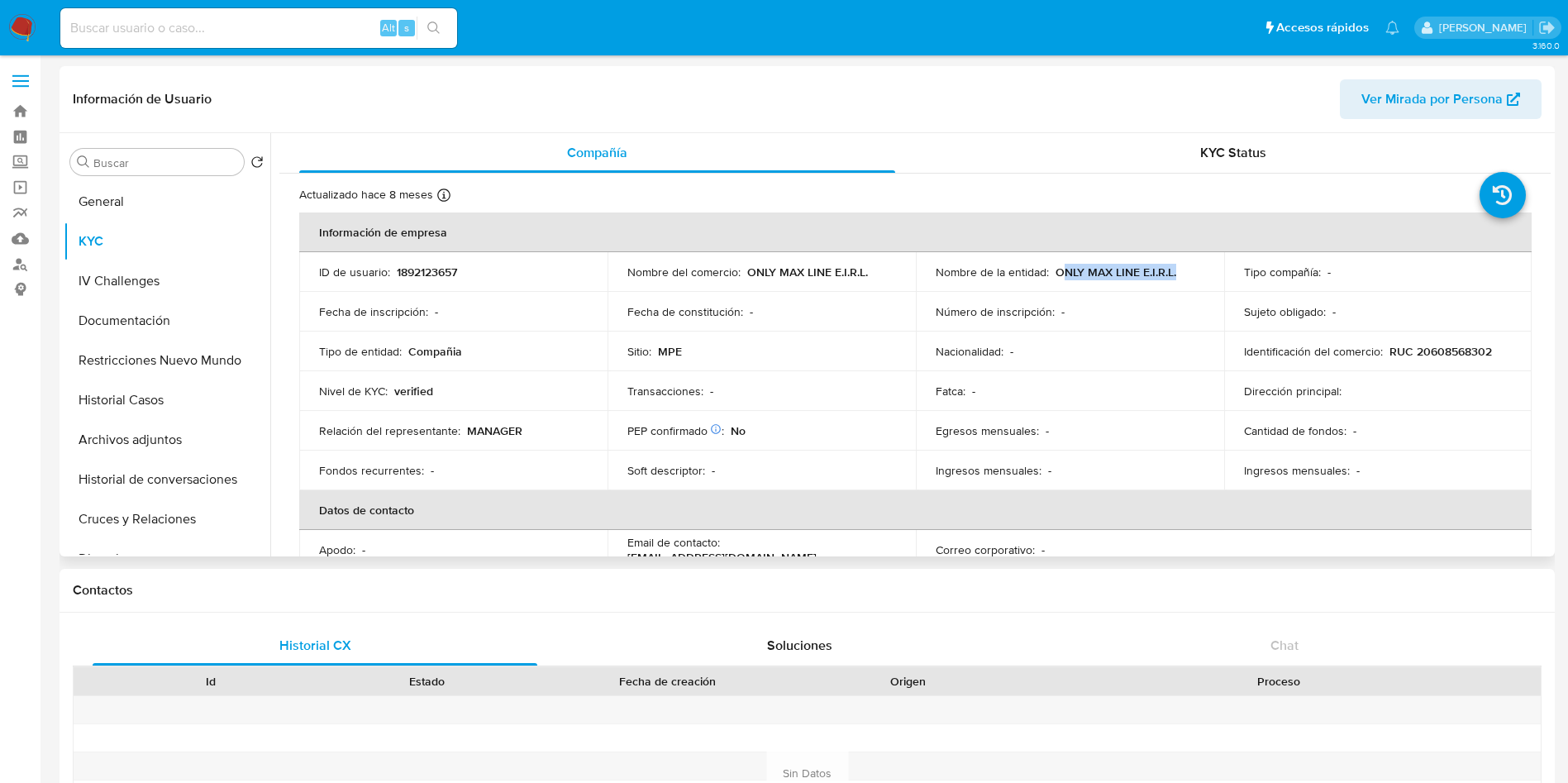
click at [1188, 271] on div "Nombre de la entidad : ONLY MAX LINE E.I.R.L." at bounding box center [1070, 272] width 269 height 15
copy p "NLY MAX LINE E.I.R.L."
click at [1479, 353] on p "RUC 20608568302" at bounding box center [1441, 351] width 102 height 15
copy p "20608568302"
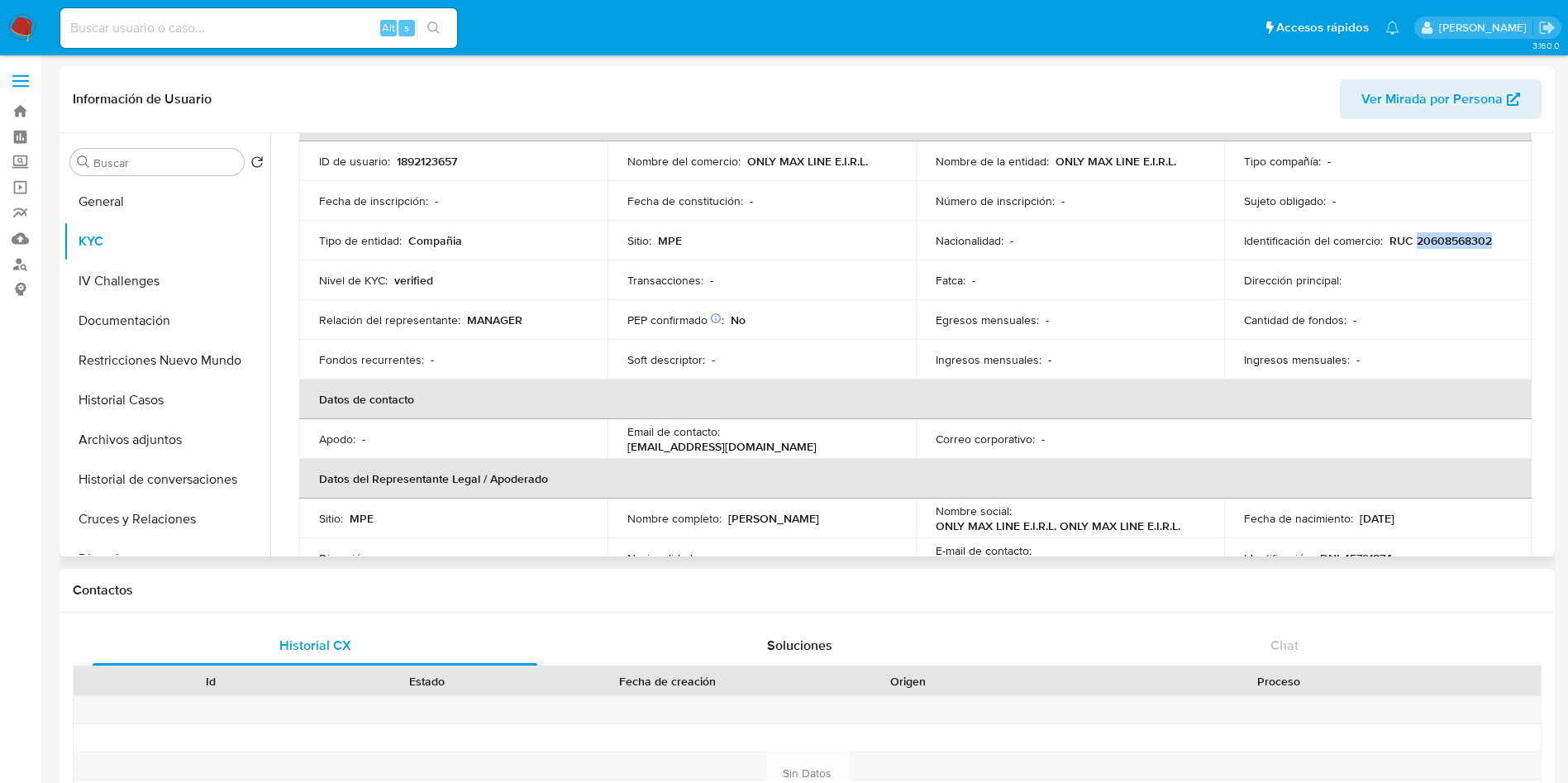
scroll to position [248, 0]
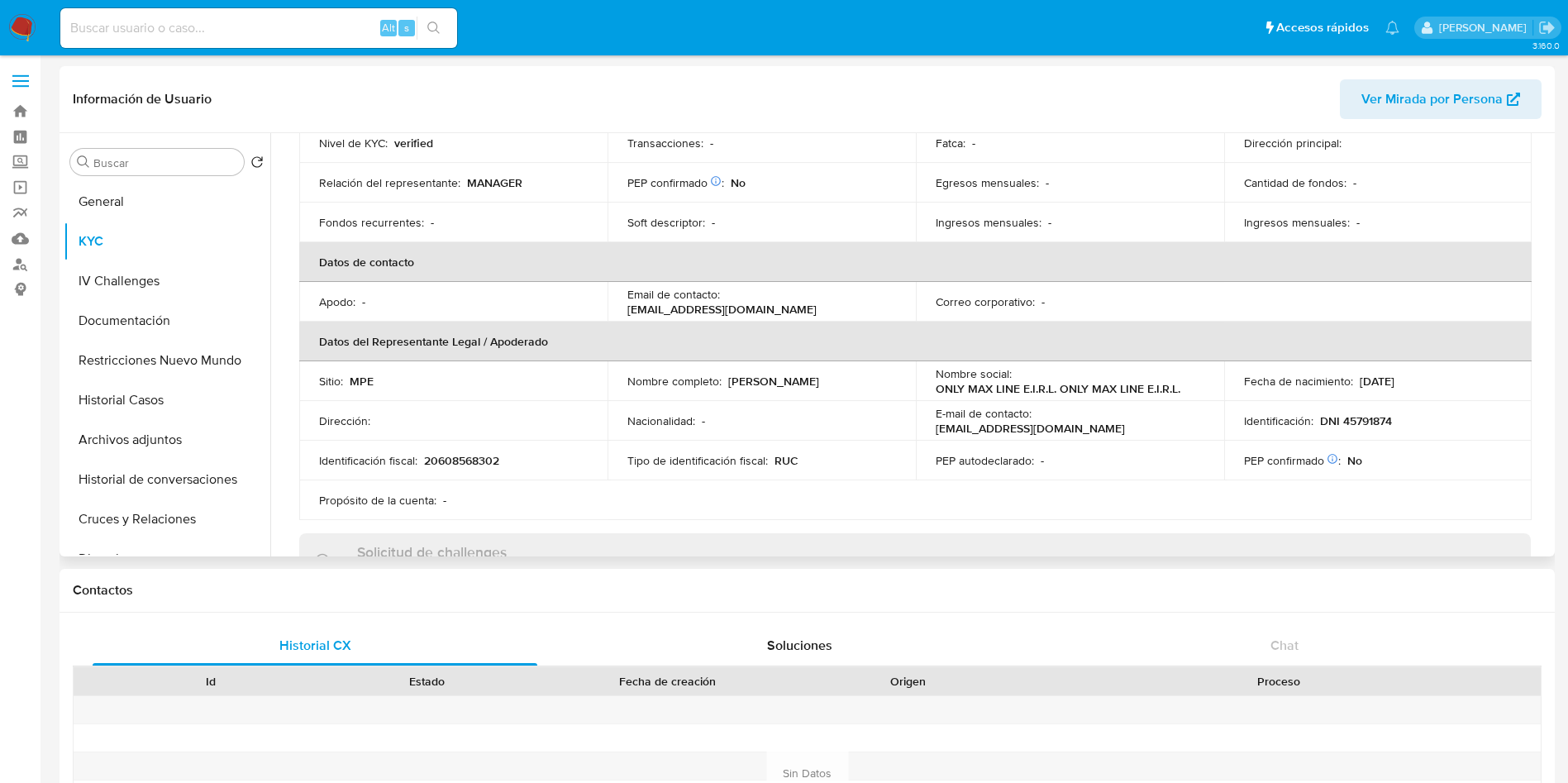
drag, startPoint x: 727, startPoint y: 382, endPoint x: 859, endPoint y: 391, distance: 132.3
click at [859, 391] on td "Nombre completo : [PERSON_NAME]" at bounding box center [761, 381] width 308 height 39
copy div "Alfredo Curo Victoria"
click at [1363, 425] on p "DNI 45791874" at bounding box center [1356, 421] width 72 height 15
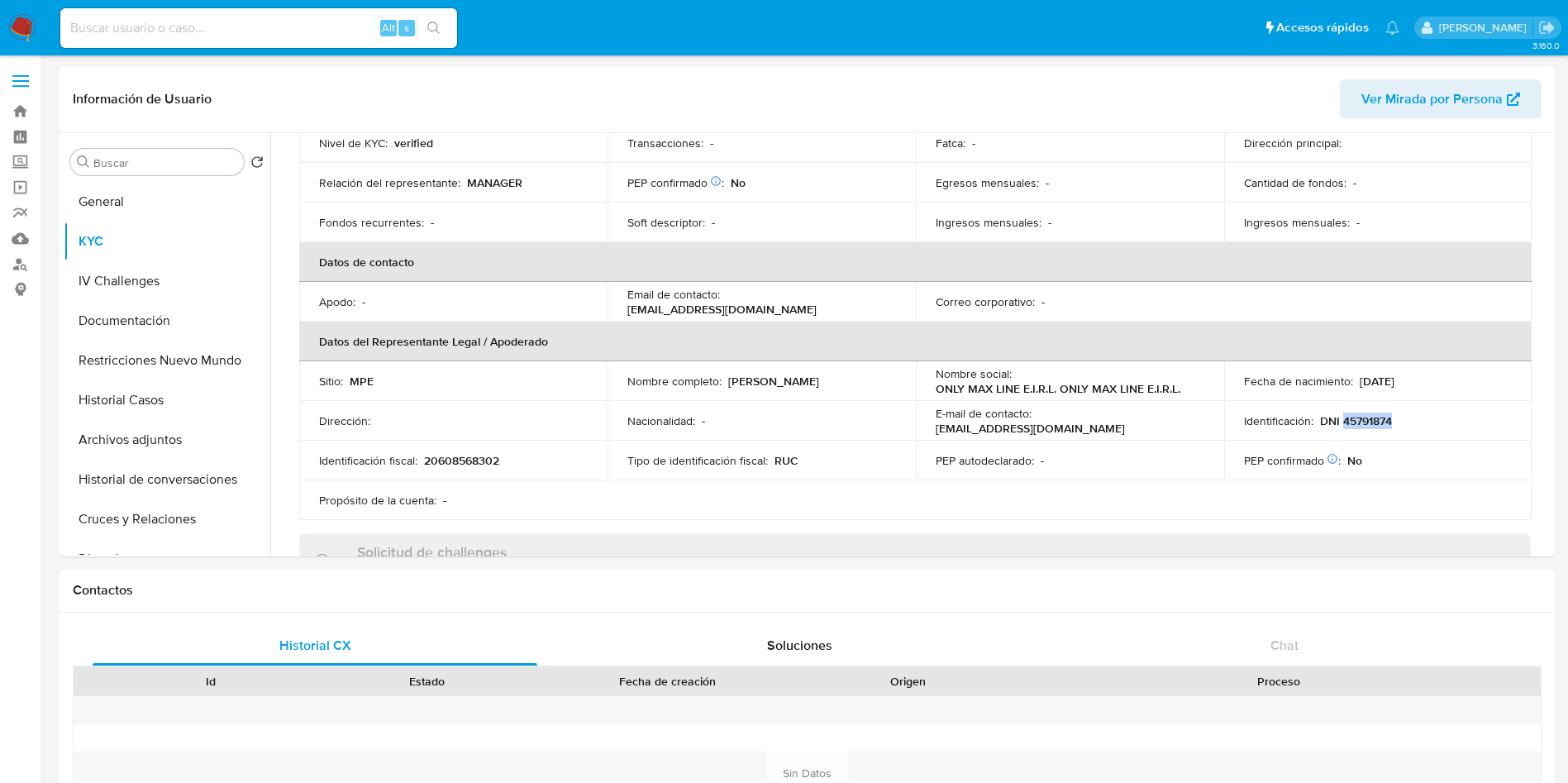
copy p "45791874"
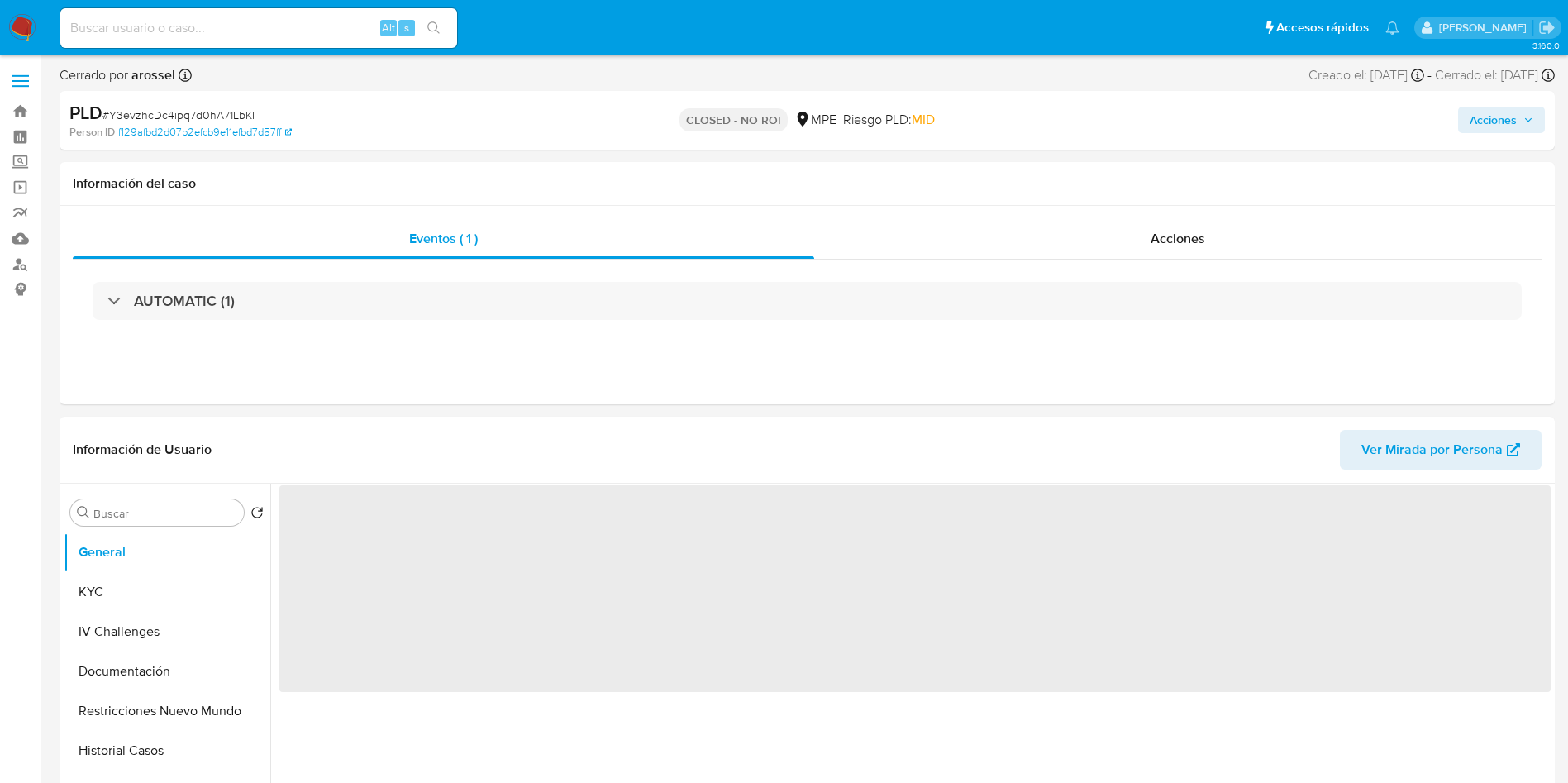
select select "10"
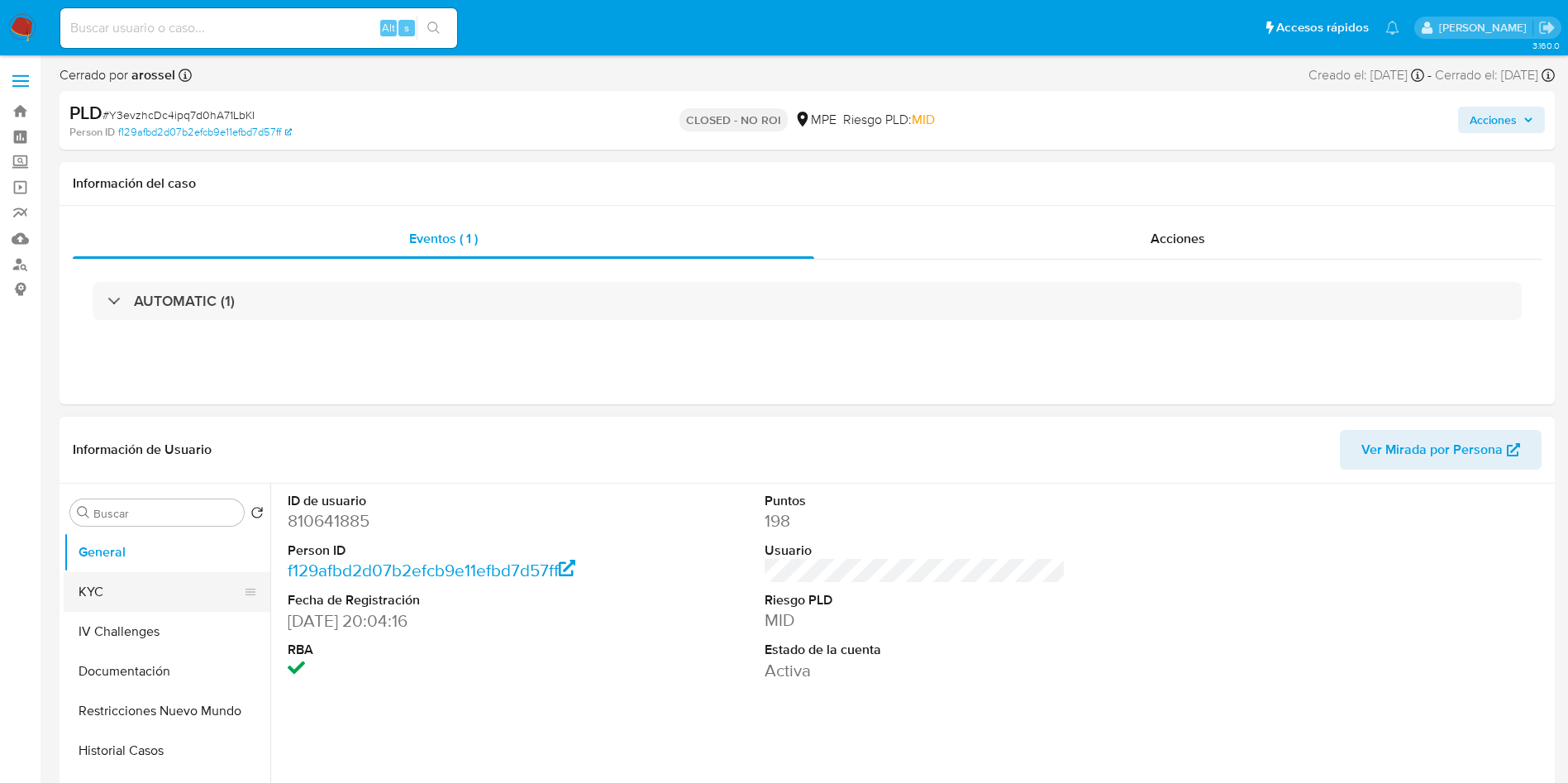
drag, startPoint x: 145, startPoint y: 599, endPoint x: 185, endPoint y: 581, distance: 43.9
click at [145, 597] on button "KYC" at bounding box center [160, 591] width 193 height 39
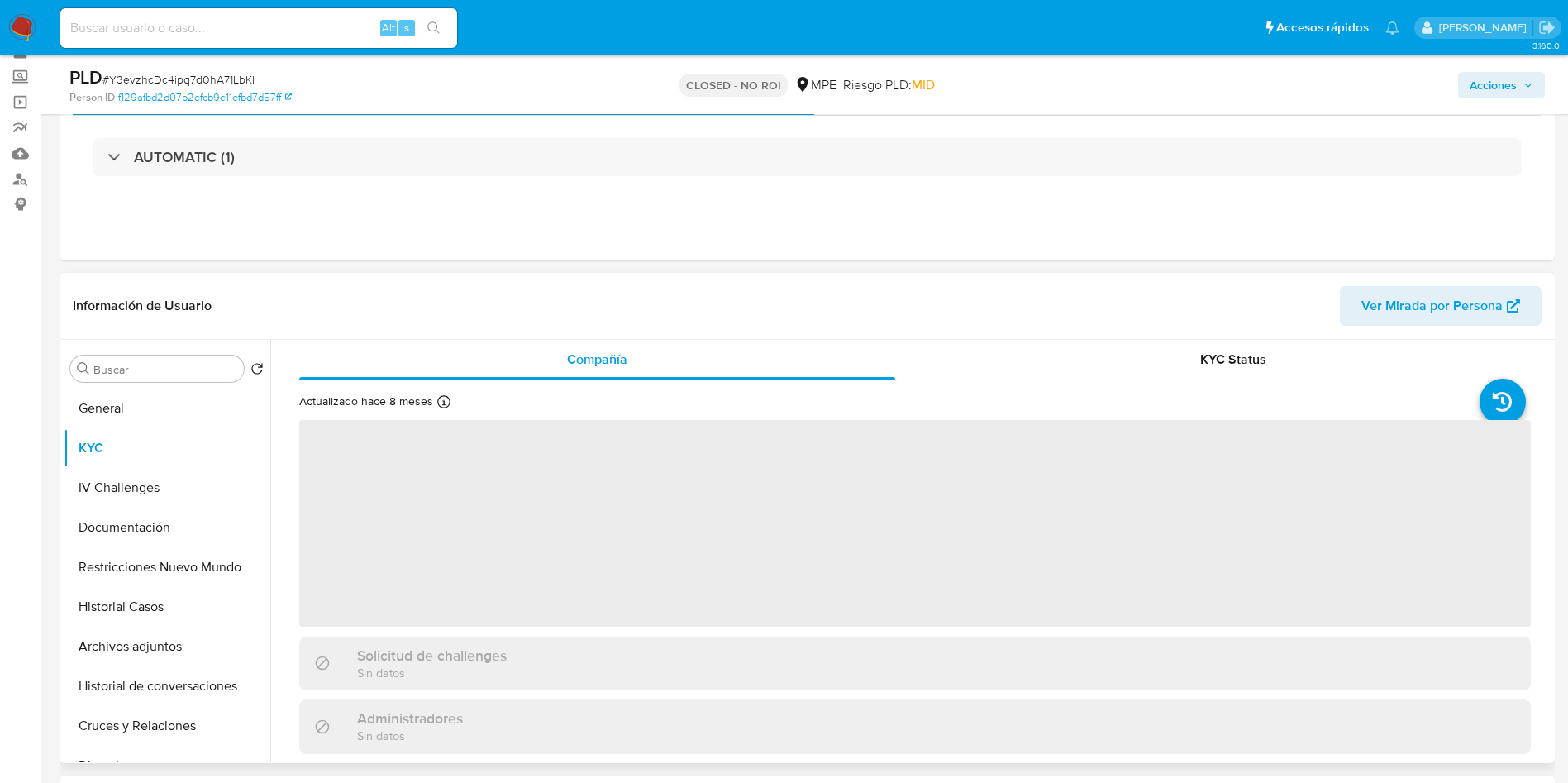
scroll to position [124, 0]
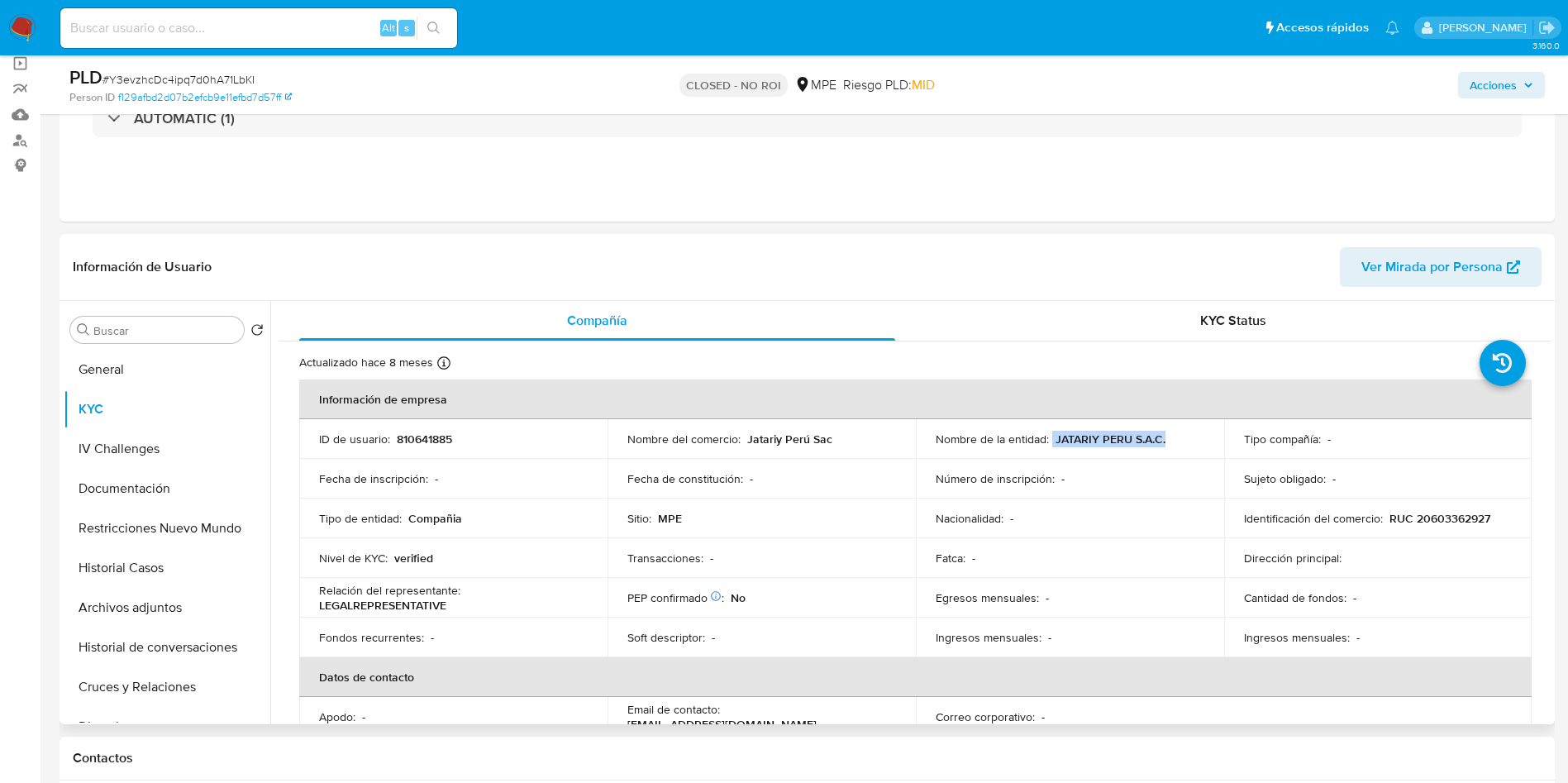
drag, startPoint x: 1049, startPoint y: 443, endPoint x: 1174, endPoint y: 443, distance: 125.0
click at [1174, 443] on div "Nombre de la entidad : JATARIY PERU S.A.C." at bounding box center [1070, 439] width 269 height 15
copy div "JATARIY PERU S.A.C."
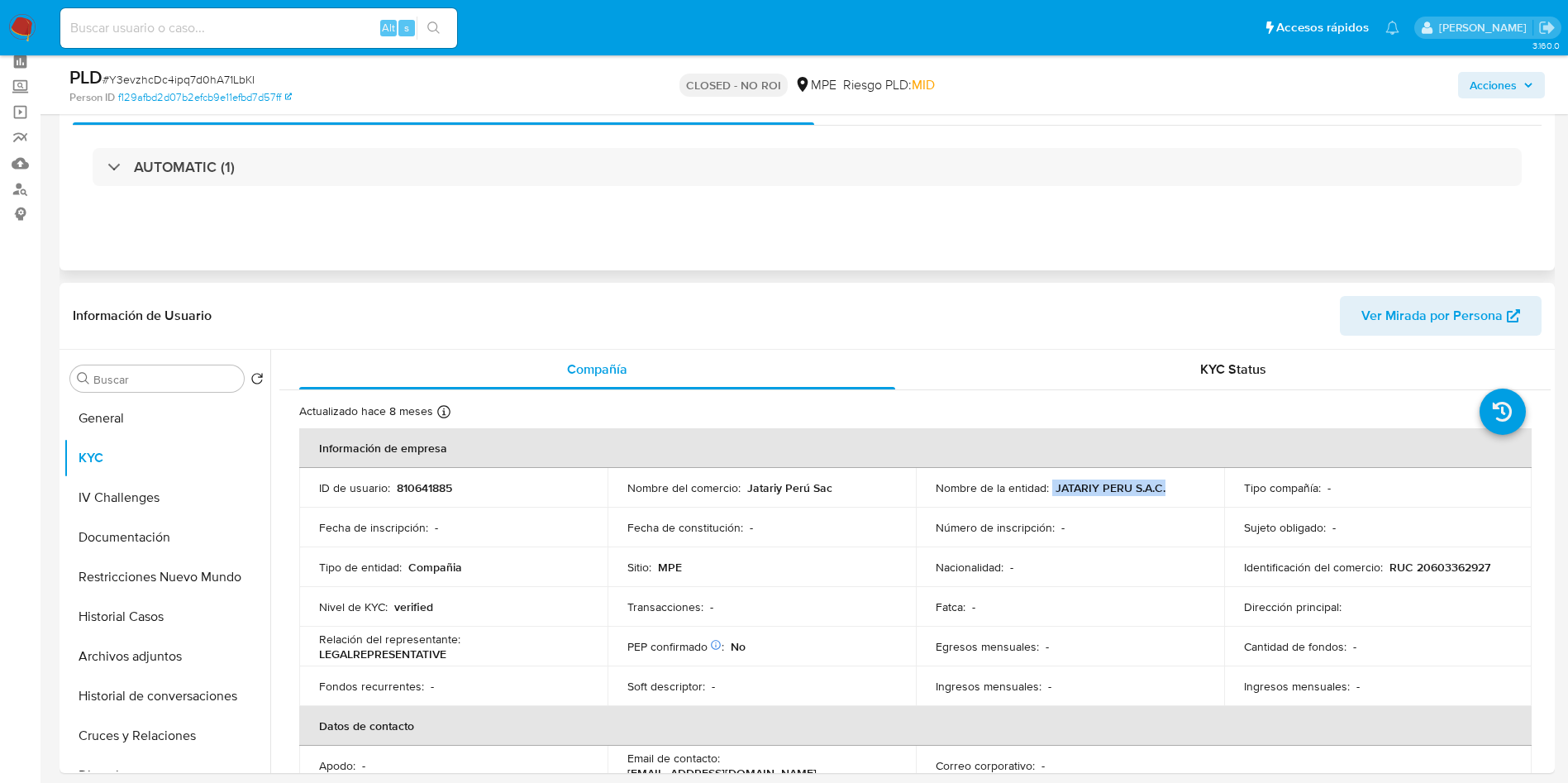
scroll to position [0, 0]
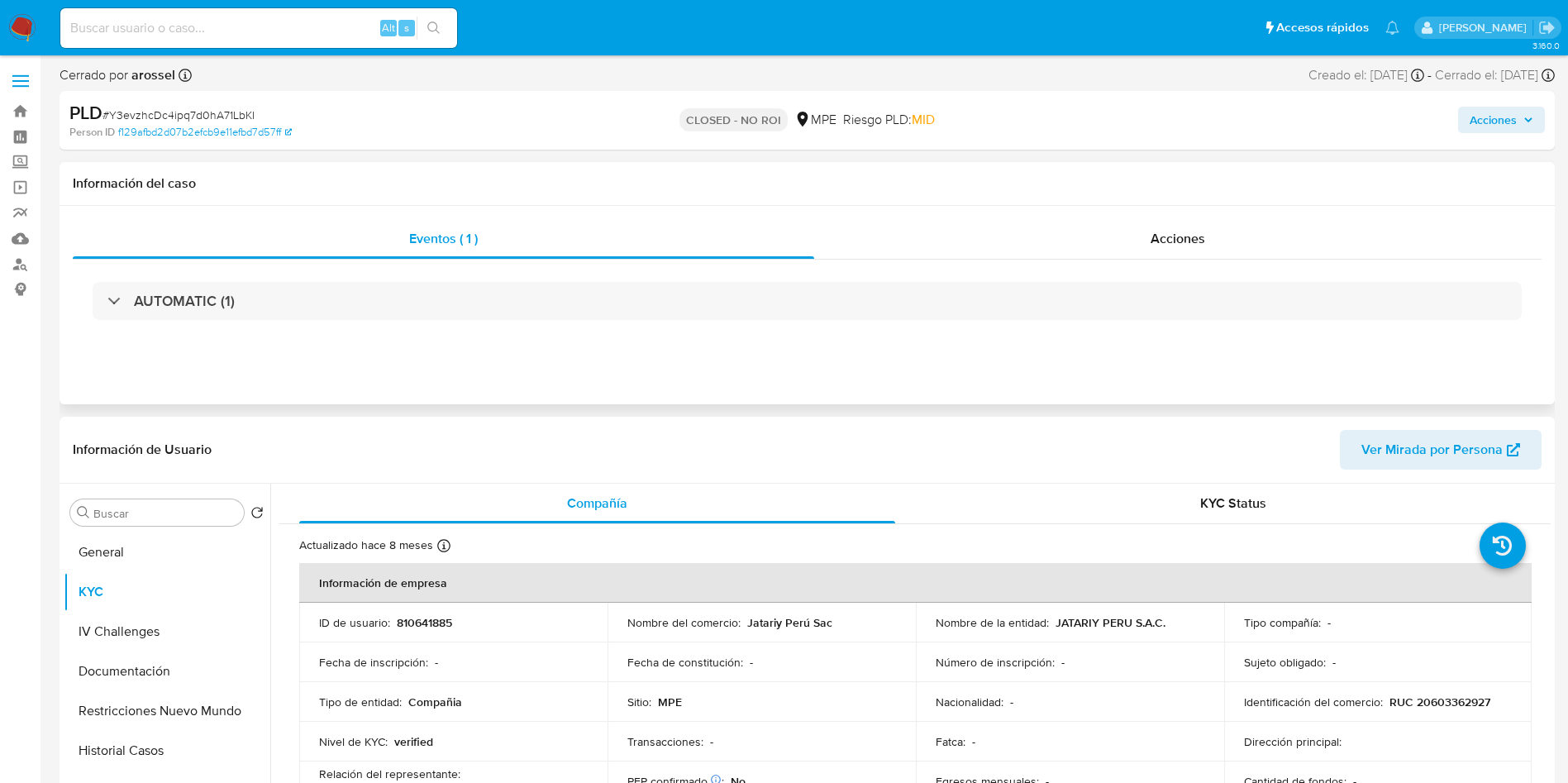
drag, startPoint x: 235, startPoint y: 259, endPoint x: 233, endPoint y: 288, distance: 29.1
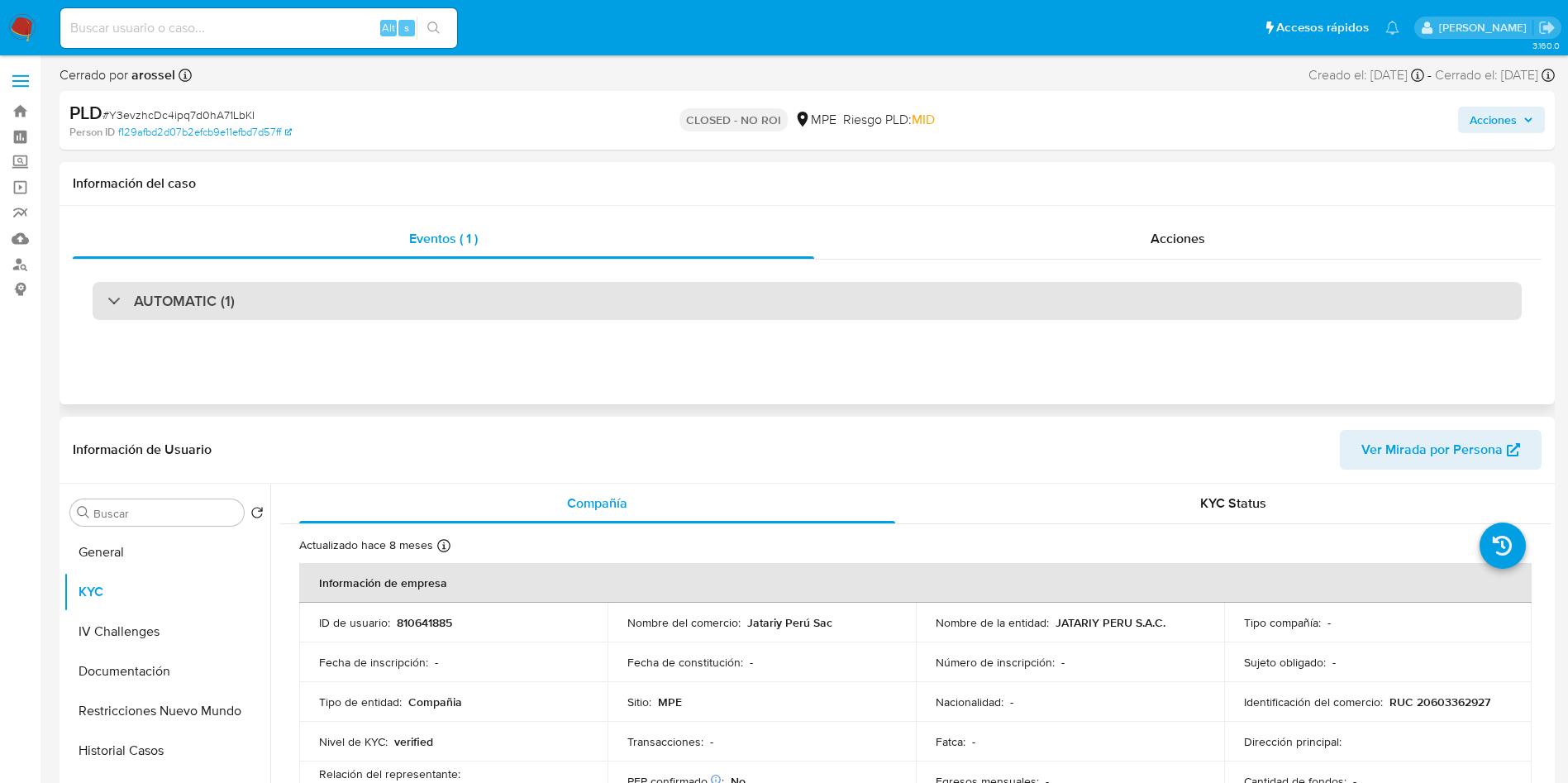
click at [235, 271] on div "AUTOMATIC (1)" at bounding box center [808, 301] width 1469 height 82
click at [233, 290] on div "AUTOMATIC (1)" at bounding box center [807, 301] width 1430 height 38
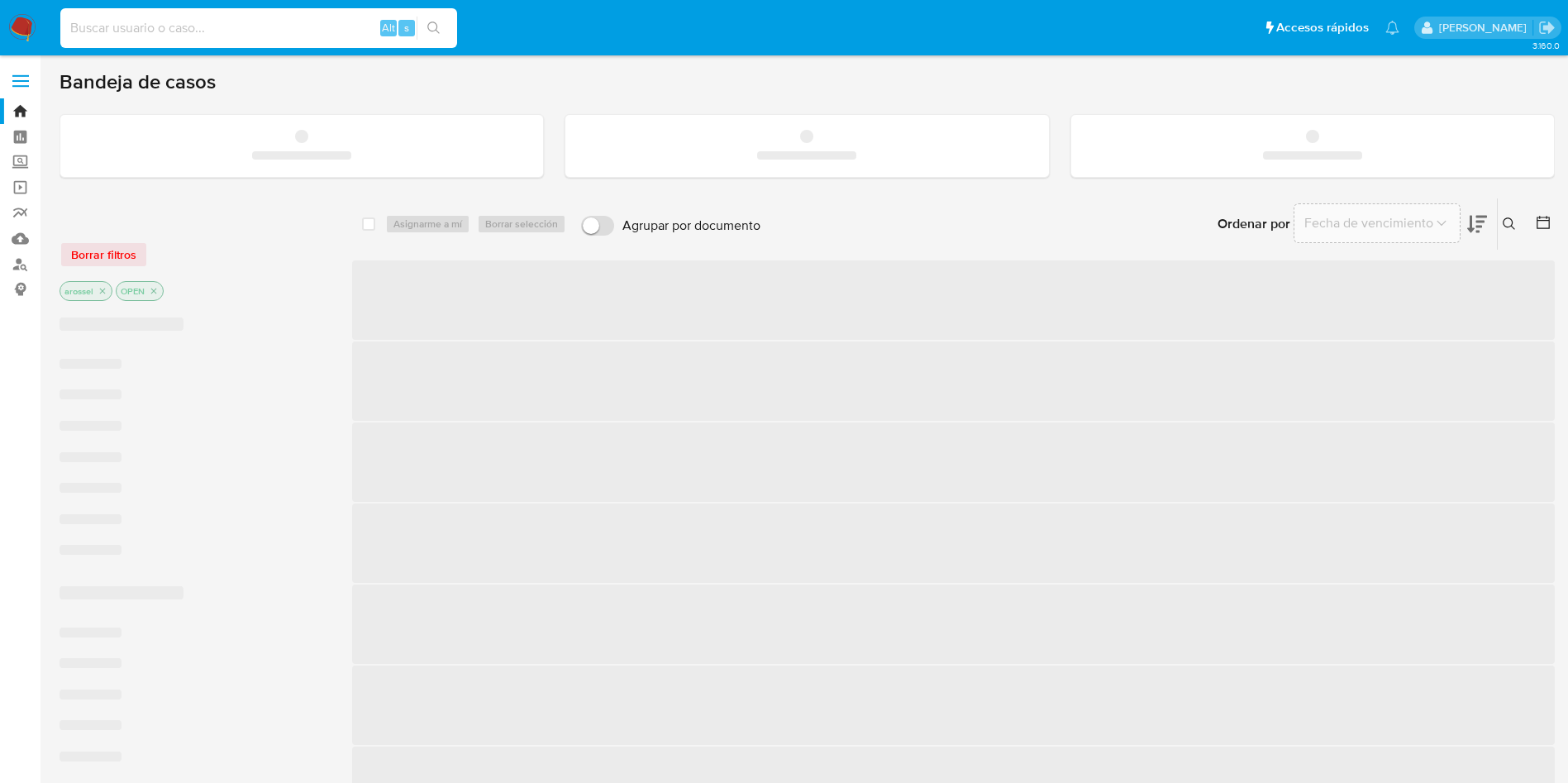
click at [172, 22] on input at bounding box center [259, 27] width 397 height 21
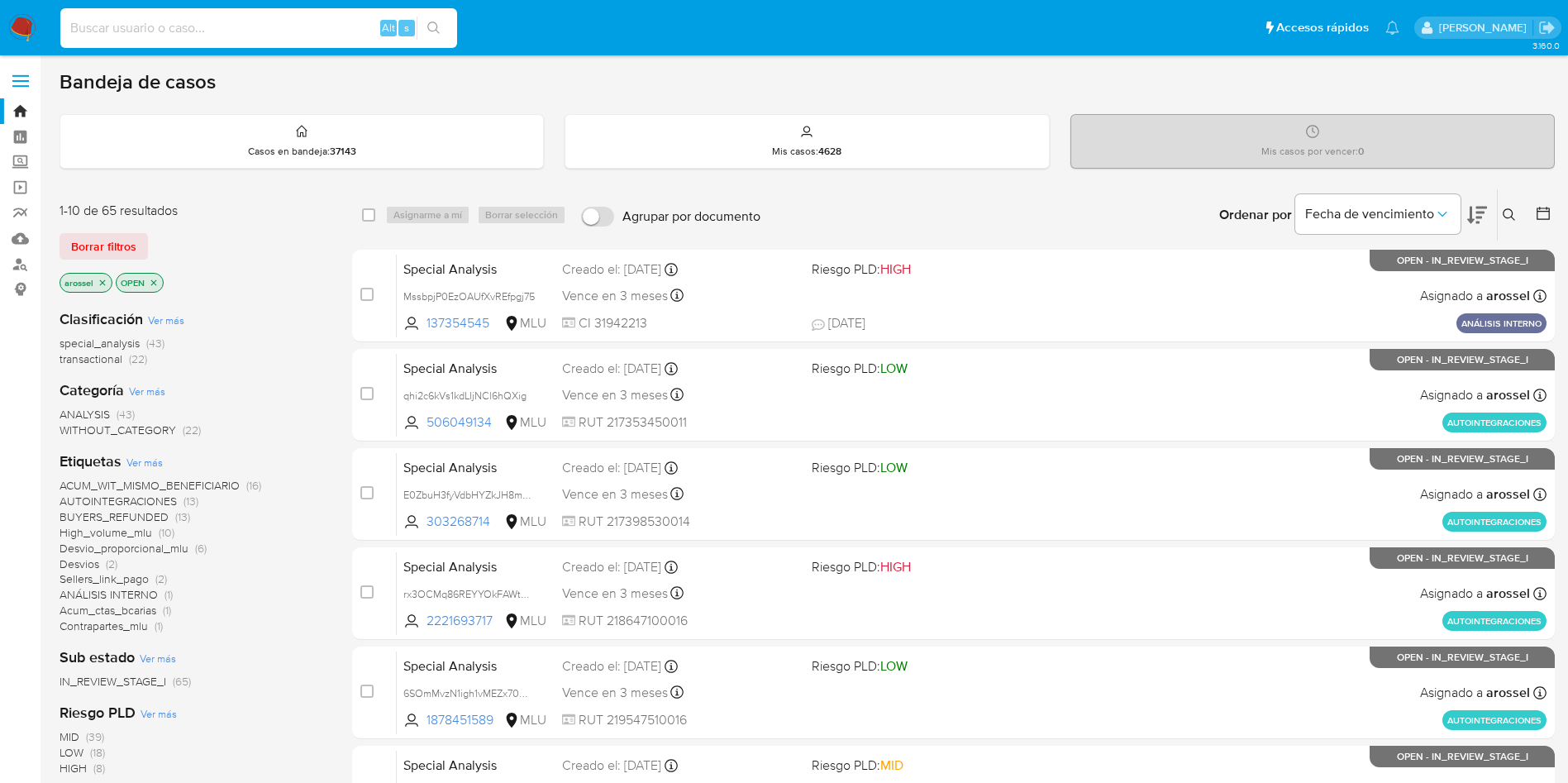
click at [176, 30] on input at bounding box center [259, 27] width 397 height 21
paste input "sVB6Gf9ms8GZqZSOpJUizuT7"
type input "sVB6Gf9ms8GZqZSOpJUizuT7"
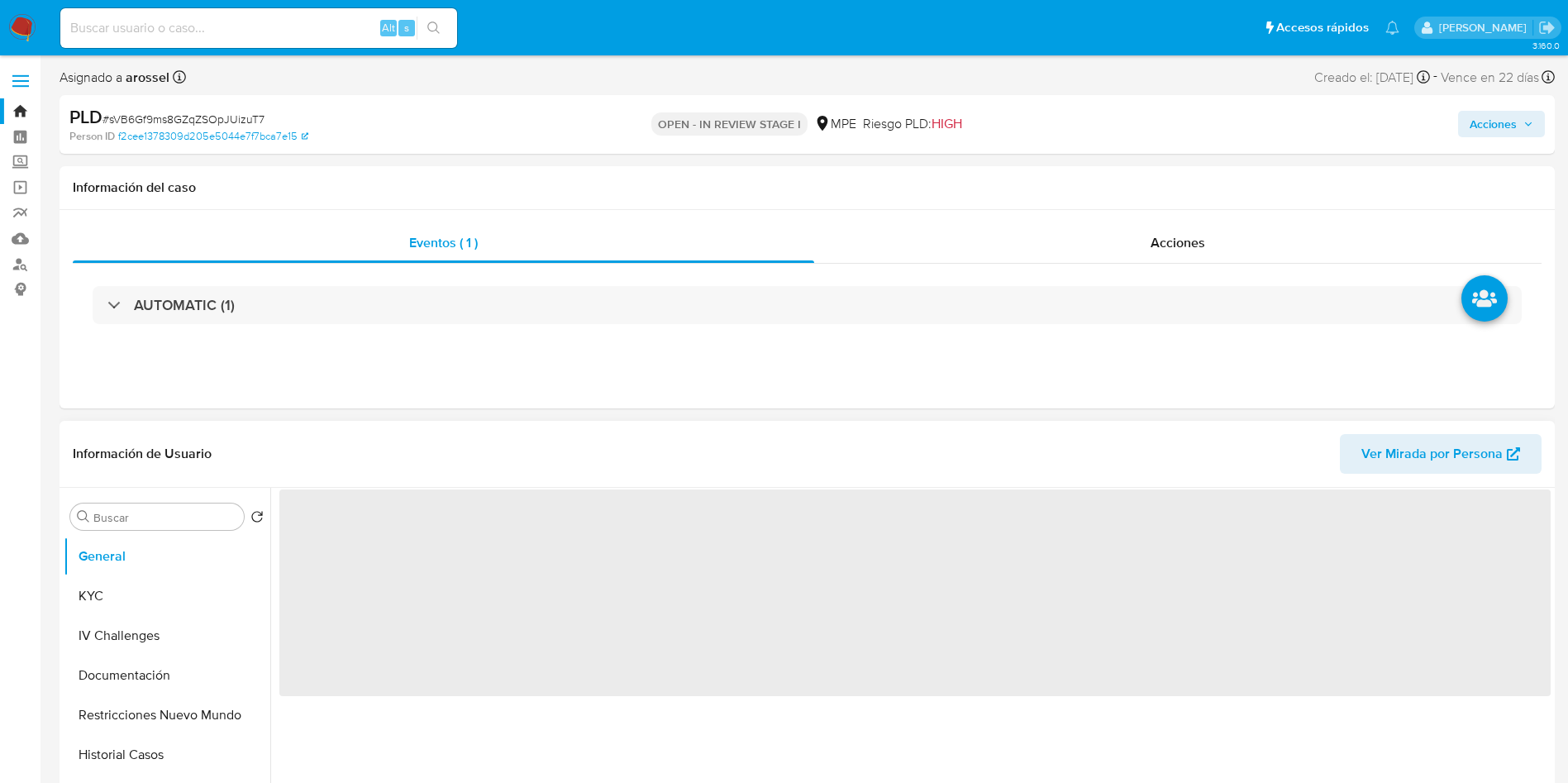
select select "10"
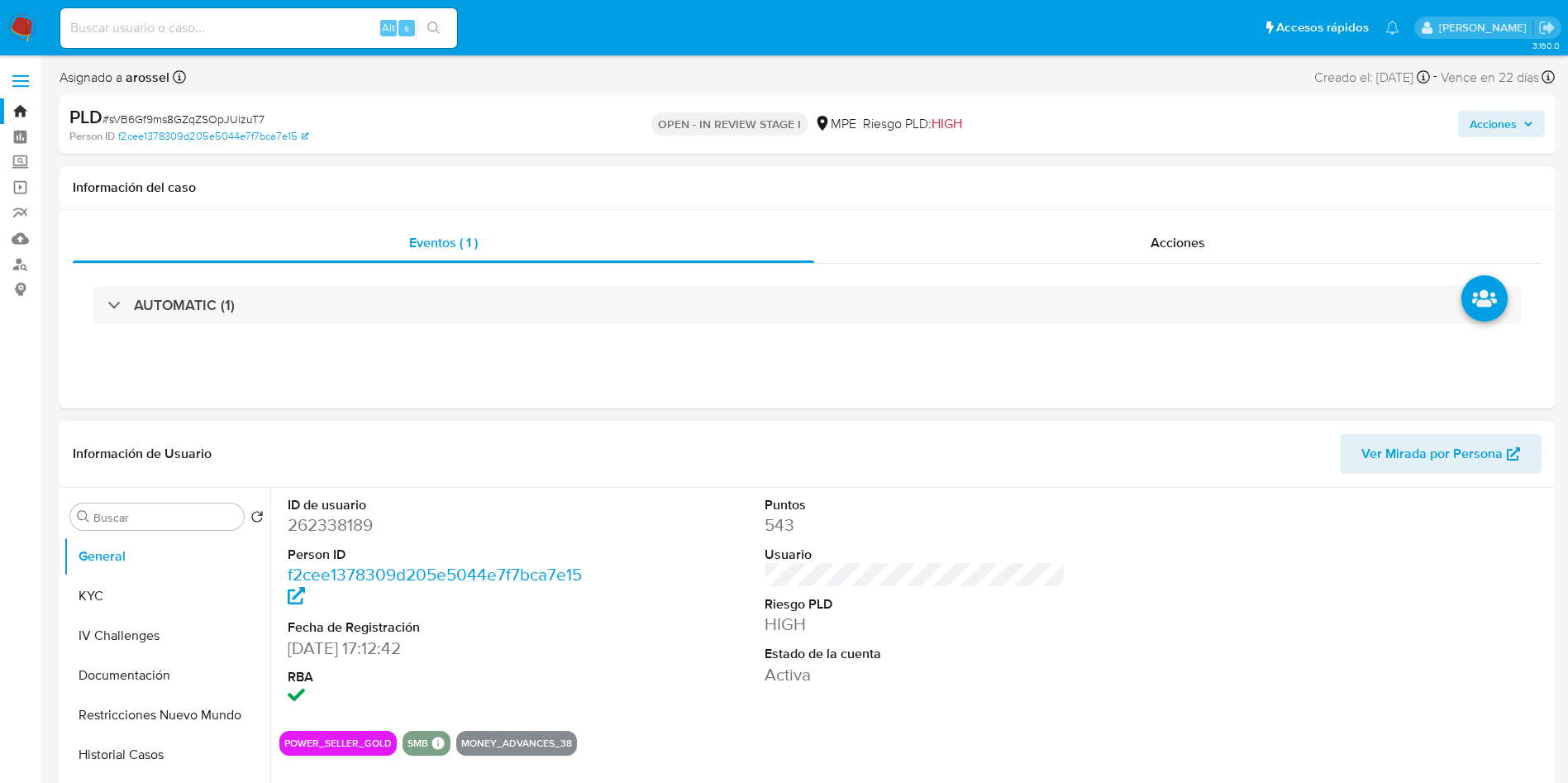
click at [1024, 600] on dt "Riesgo PLD" at bounding box center [916, 605] width 302 height 18
click at [1486, 451] on span "Ver Mirada por Persona" at bounding box center [1432, 453] width 142 height 39
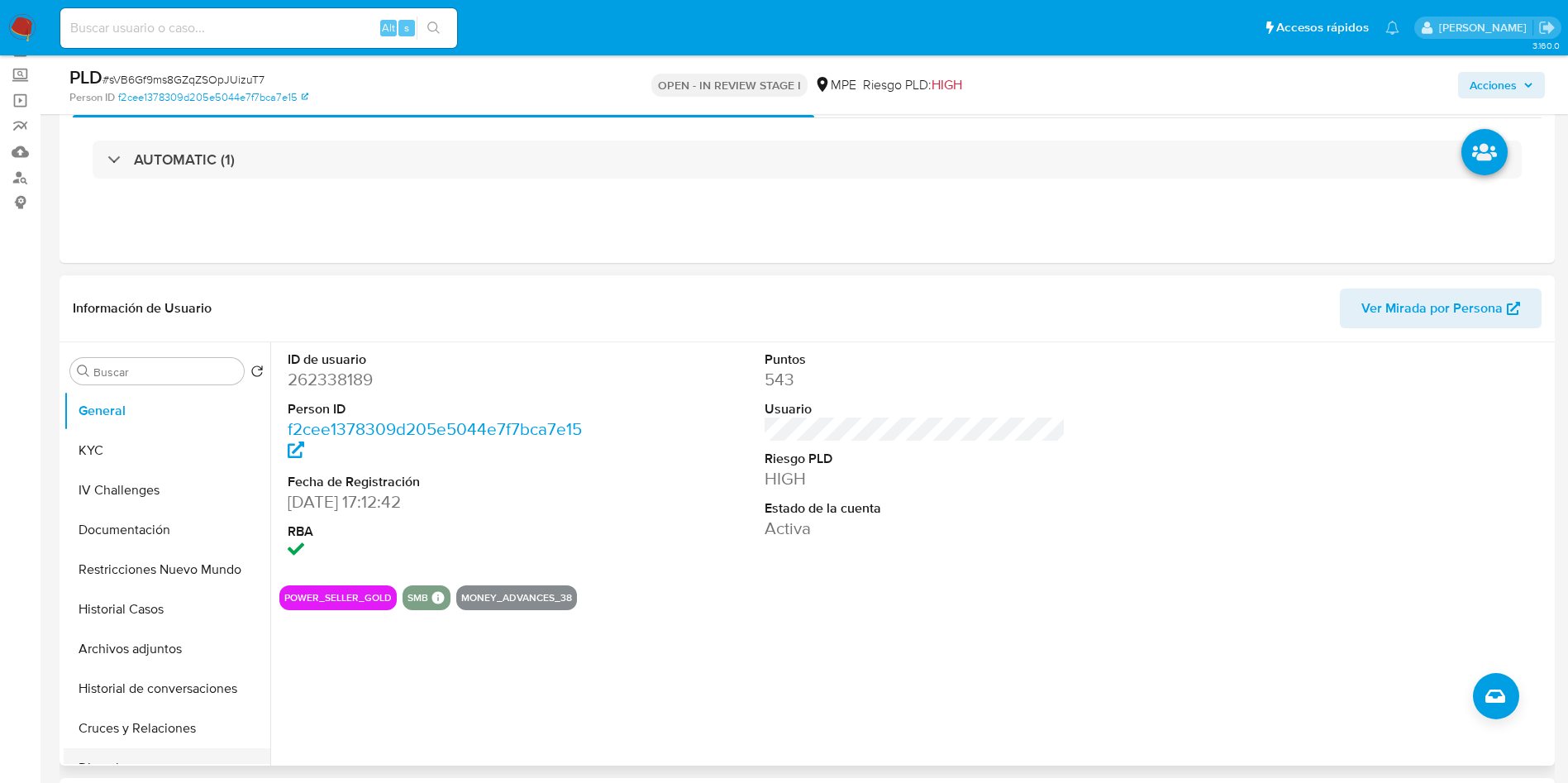
scroll to position [248, 0]
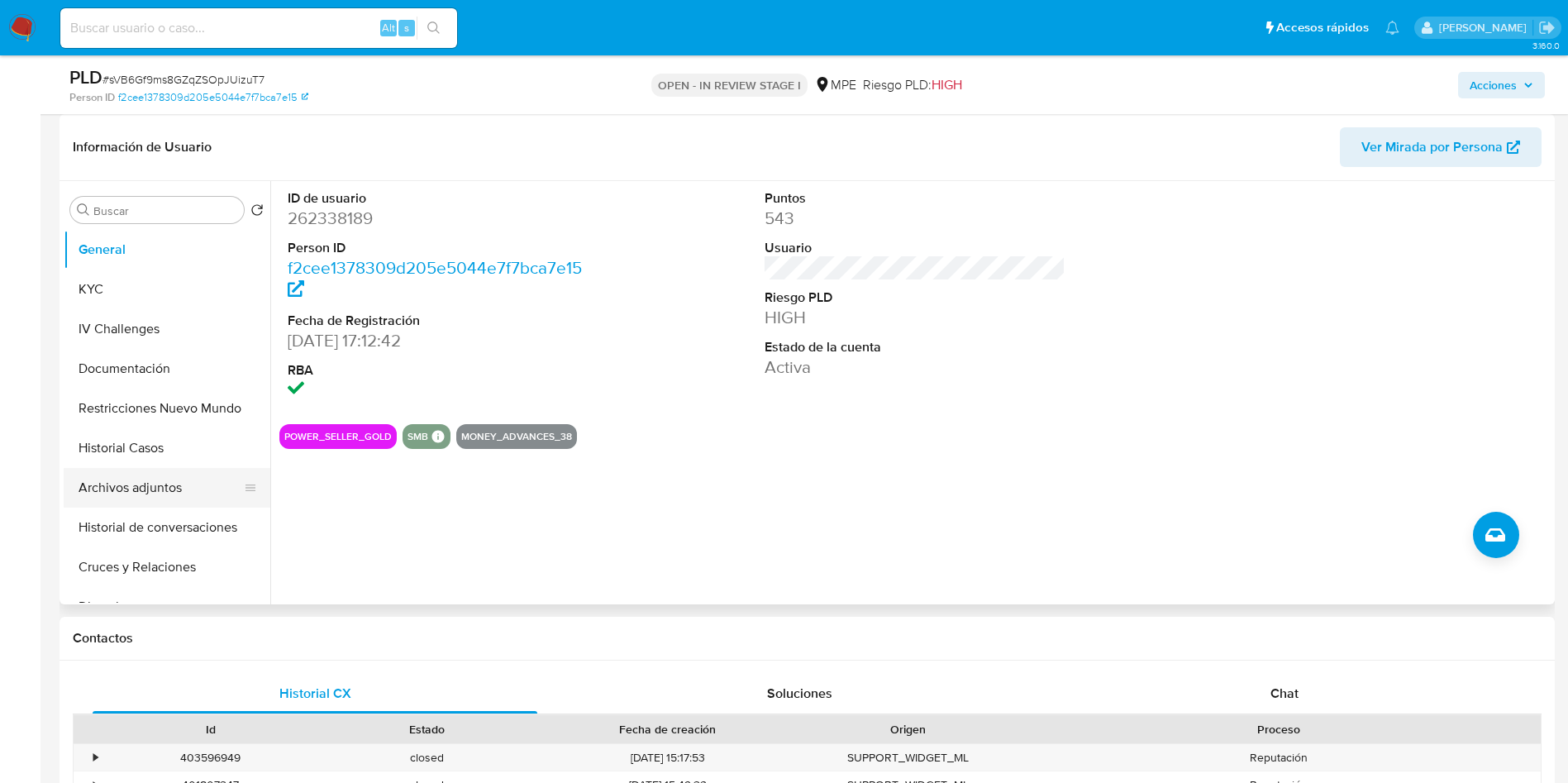
drag, startPoint x: 153, startPoint y: 456, endPoint x: 168, endPoint y: 497, distance: 43.7
click at [153, 456] on button "Historial Casos" at bounding box center [167, 447] width 207 height 39
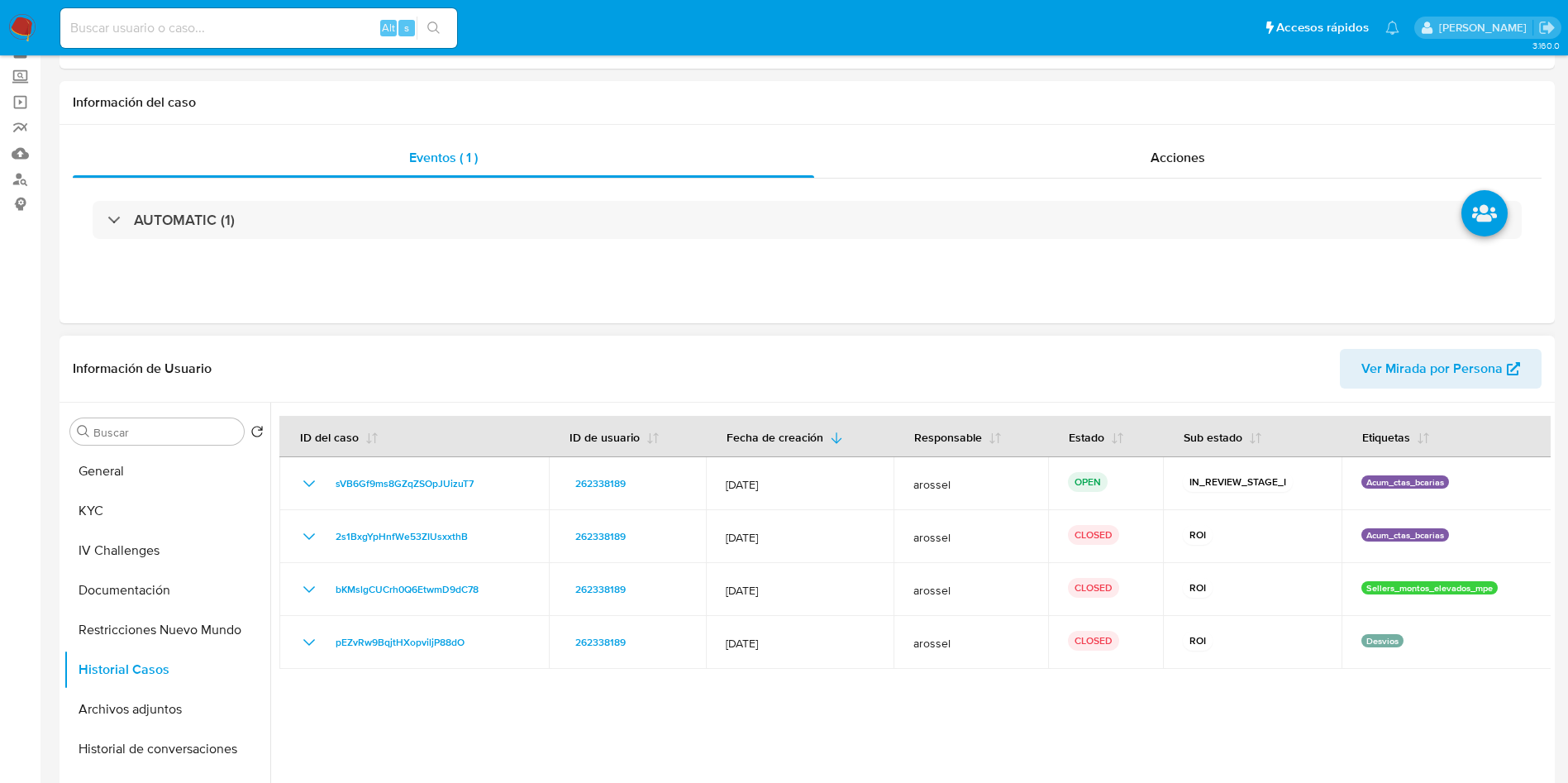
scroll to position [124, 0]
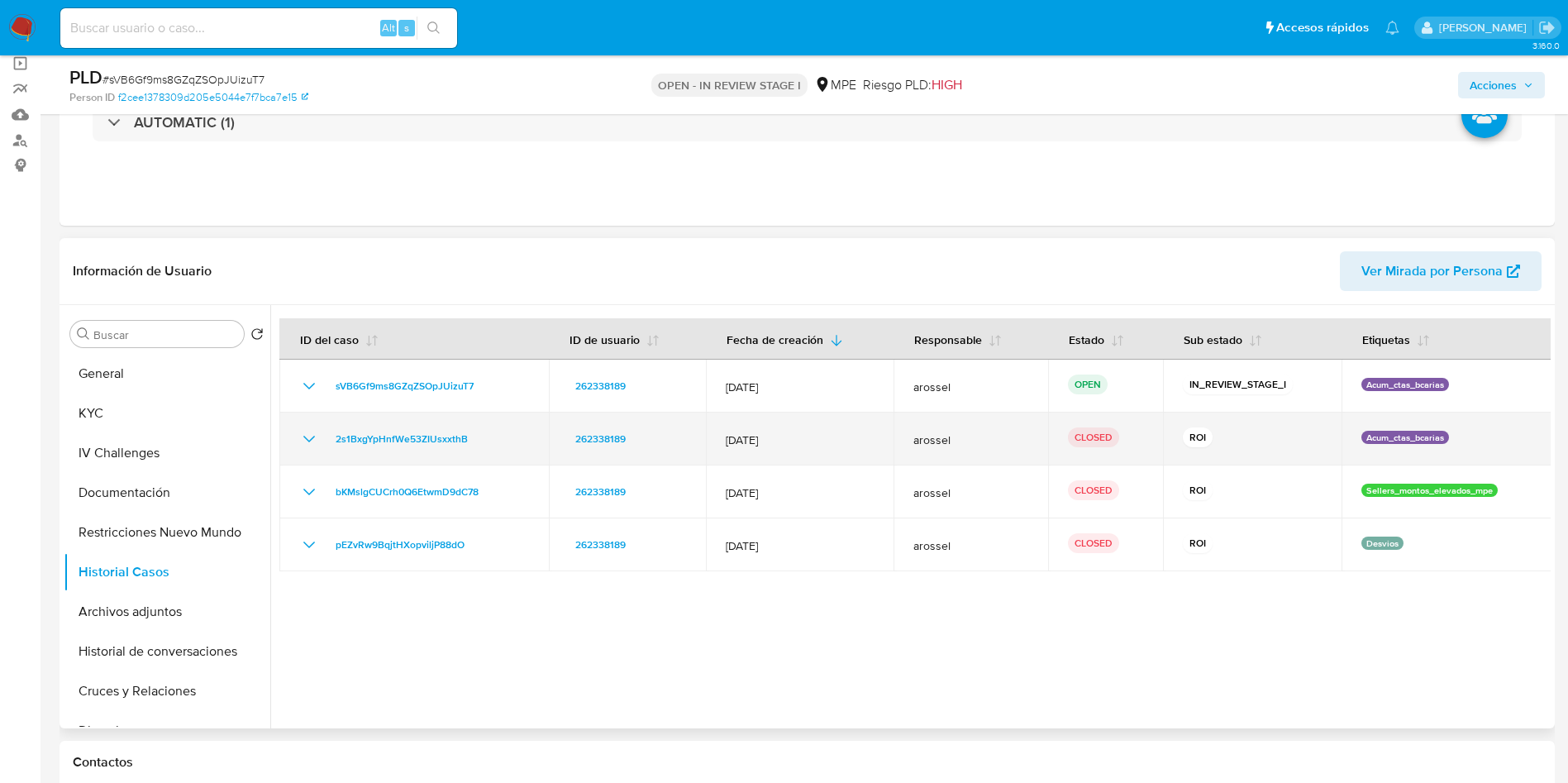
click at [306, 433] on icon "Mostrar/Ocultar" at bounding box center [309, 439] width 20 height 20
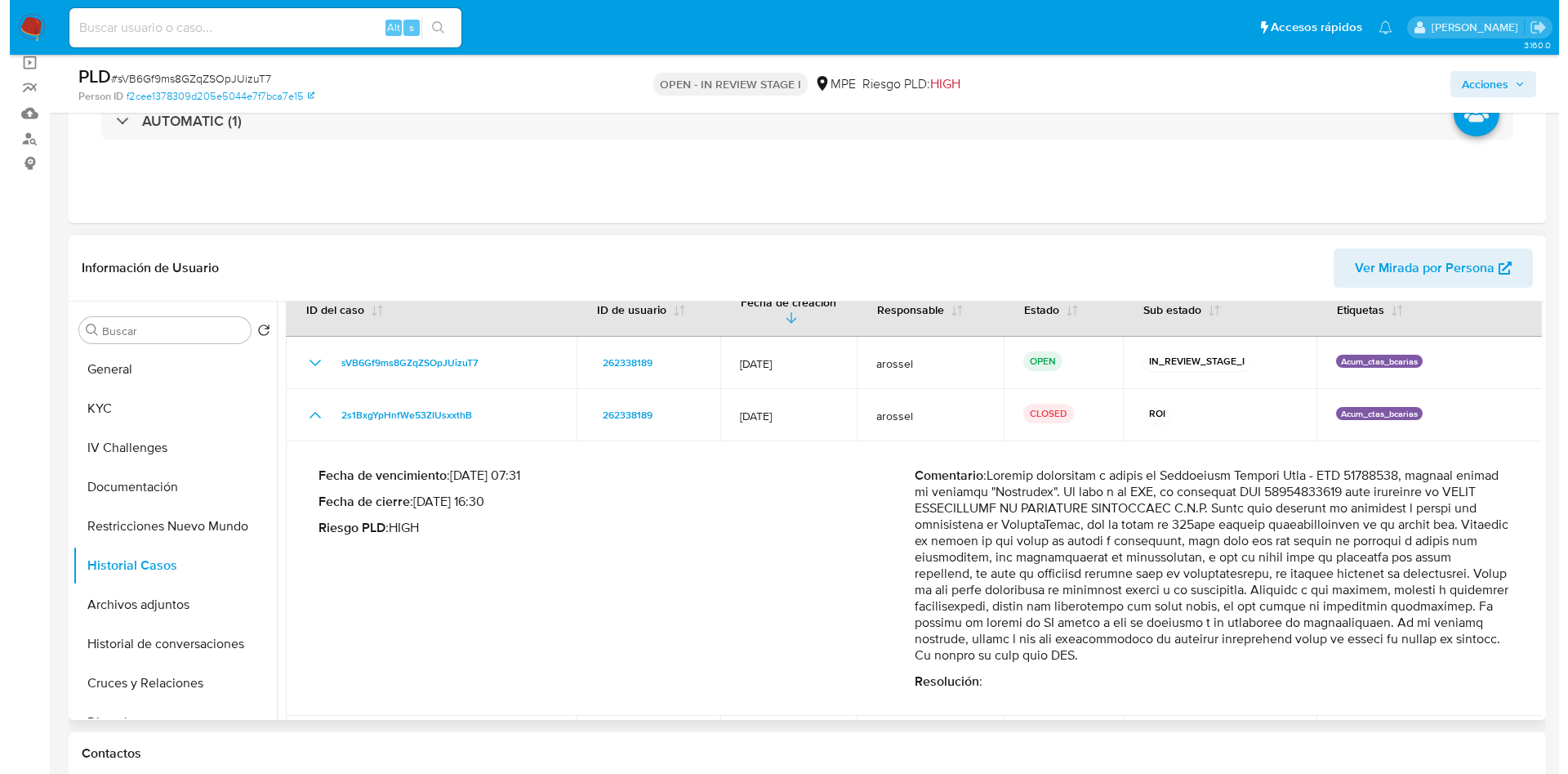
scroll to position [0, 0]
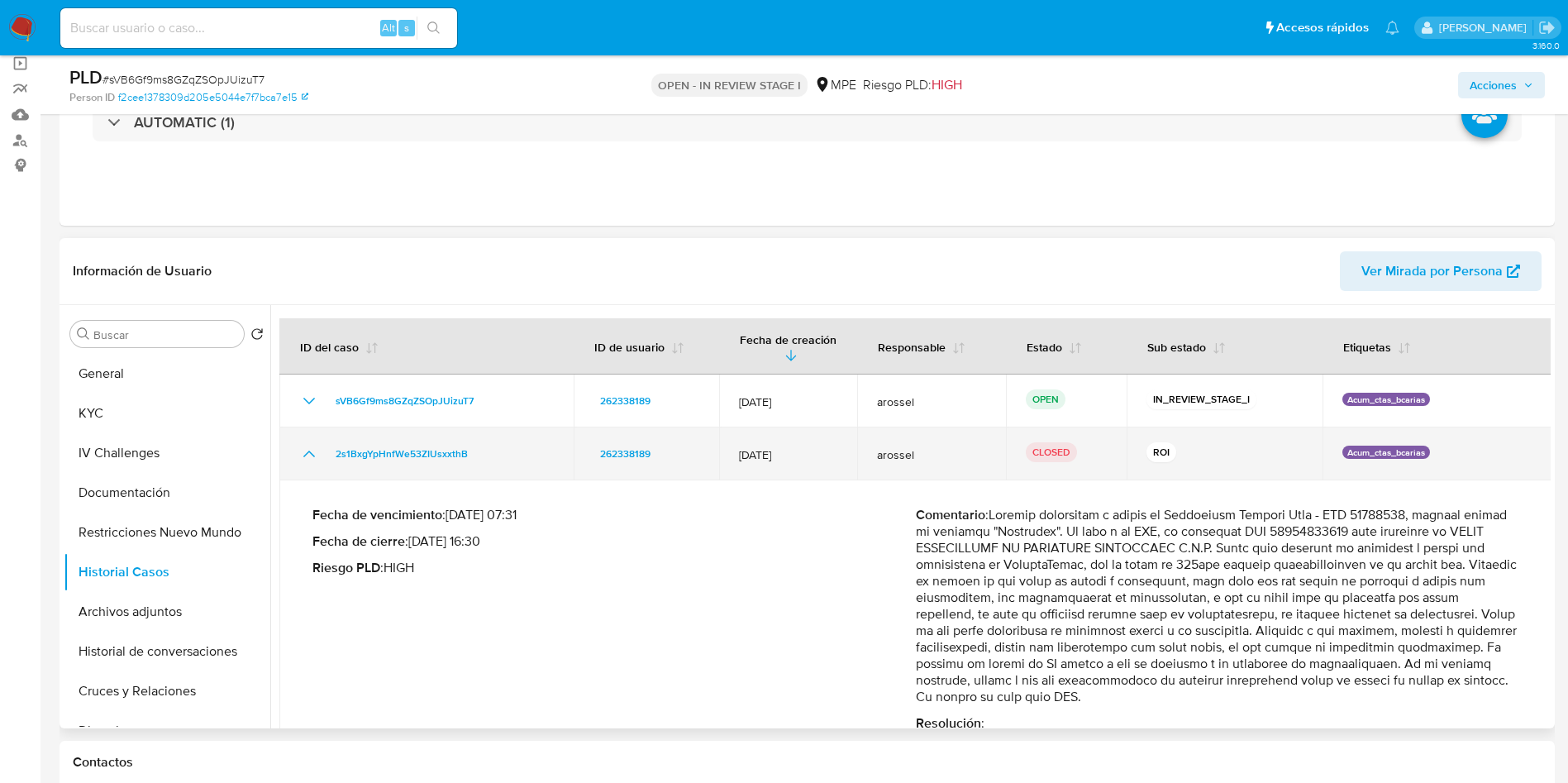
click at [312, 456] on icon "Mostrar/Ocultar" at bounding box center [309, 454] width 20 height 20
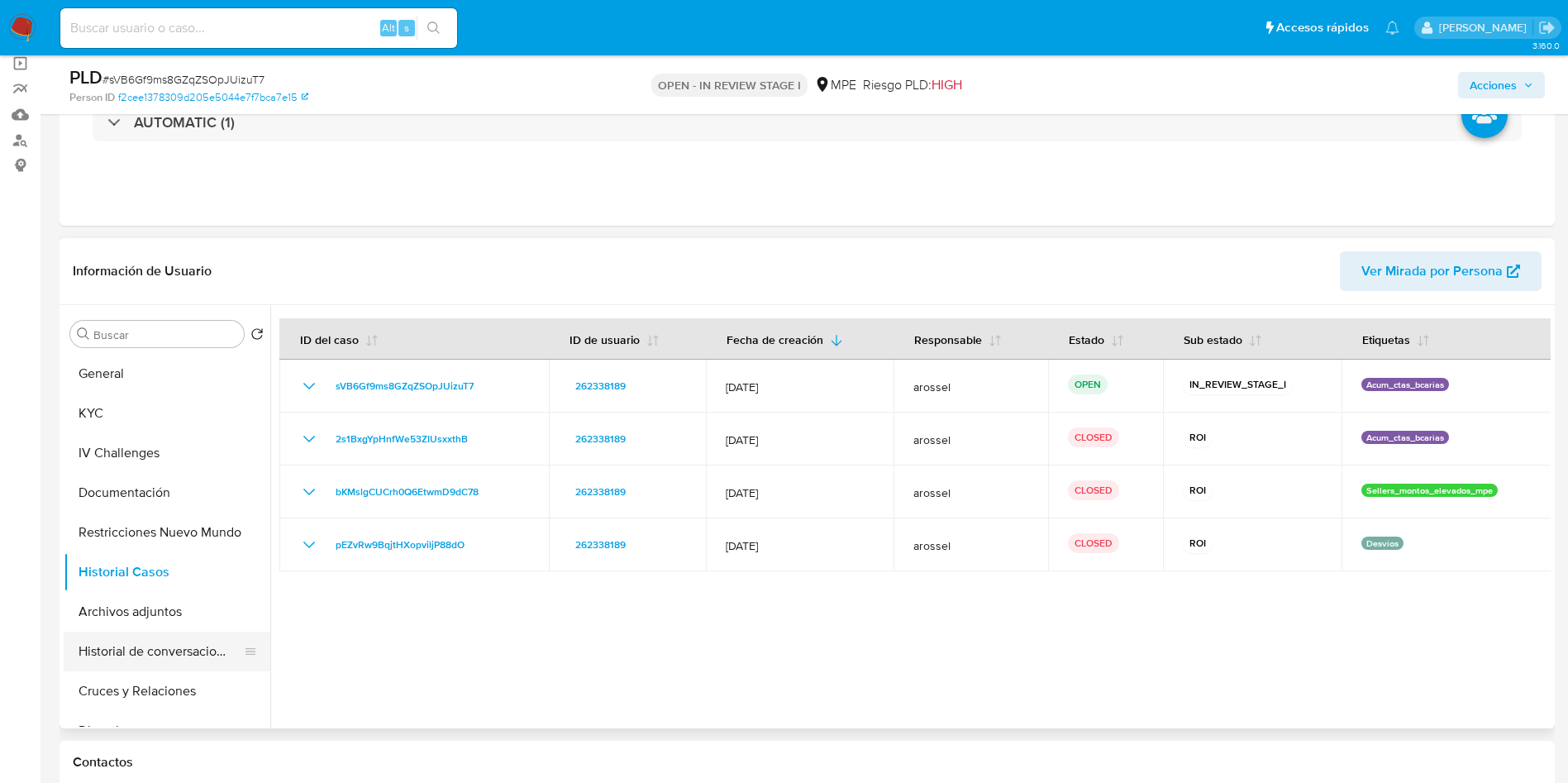
click at [197, 651] on button "Historial de conversaciones" at bounding box center [160, 650] width 193 height 39
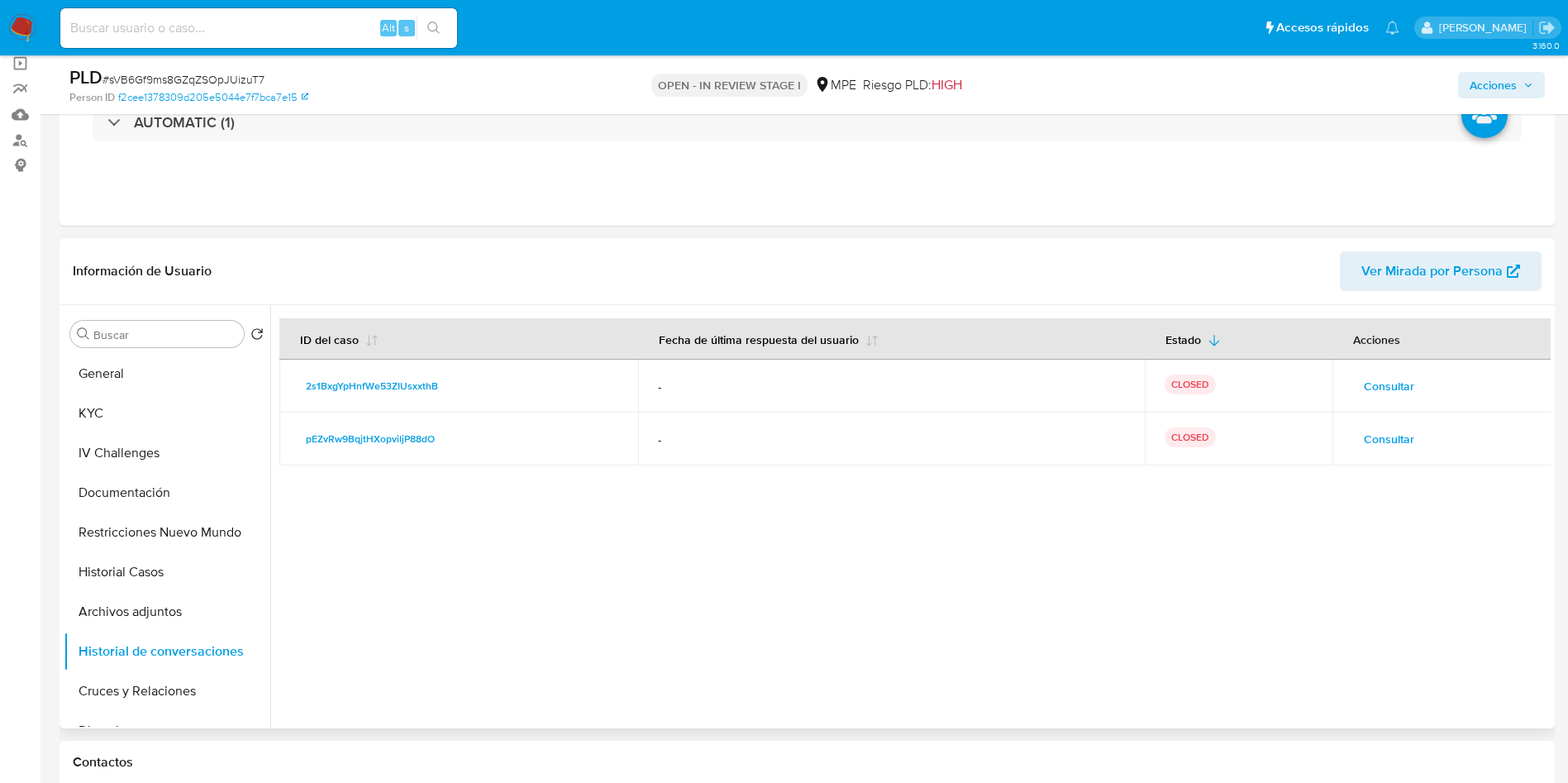
click at [1372, 379] on span "Consultar" at bounding box center [1389, 385] width 50 height 23
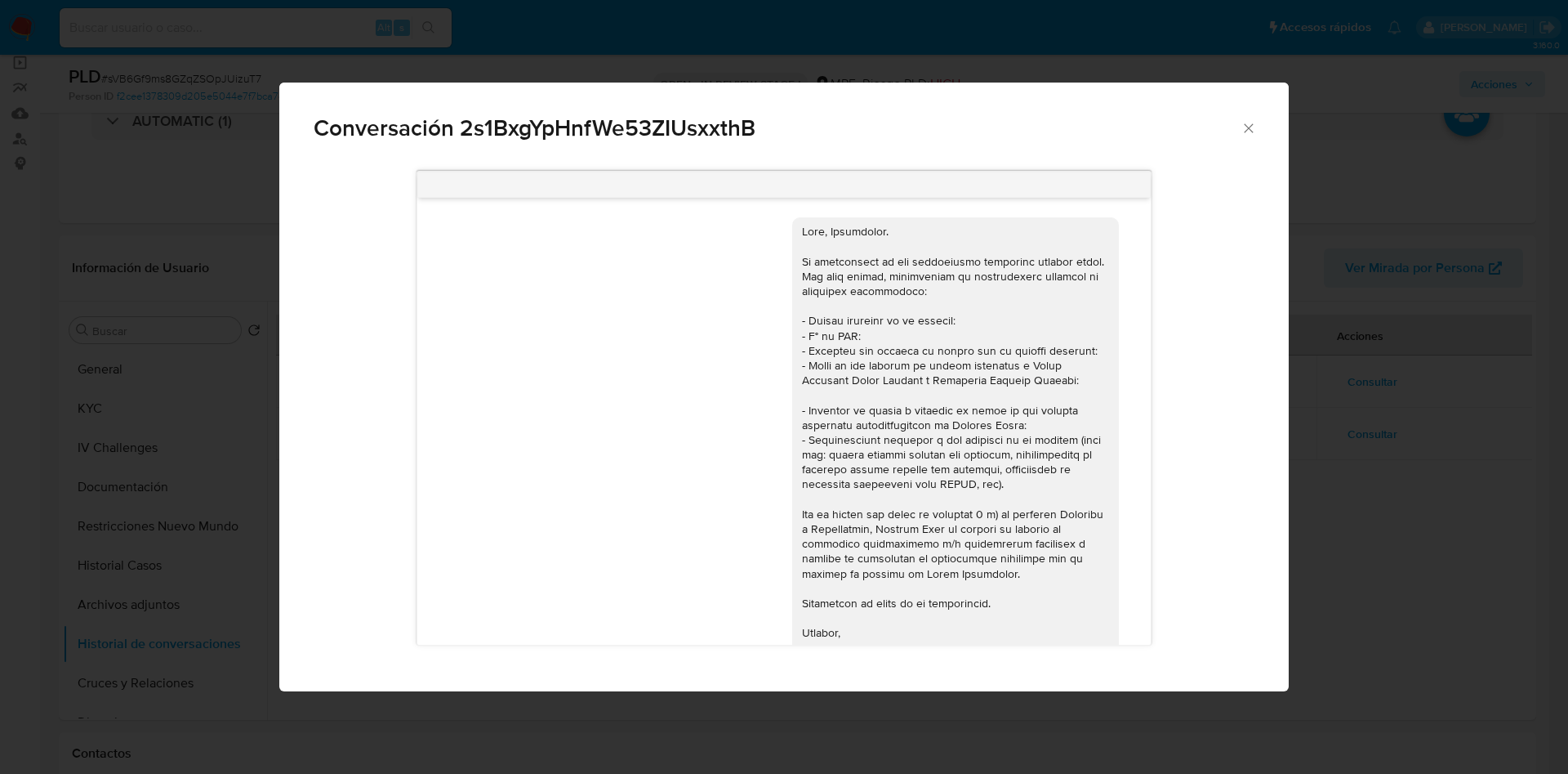
click at [1369, 411] on div "Conversación 2s1BxgYpHnfWe53ZIUsxxthB 12/11/2024 13:51:07 Buenas tardes. Te con…" at bounding box center [784, 387] width 1568 height 774
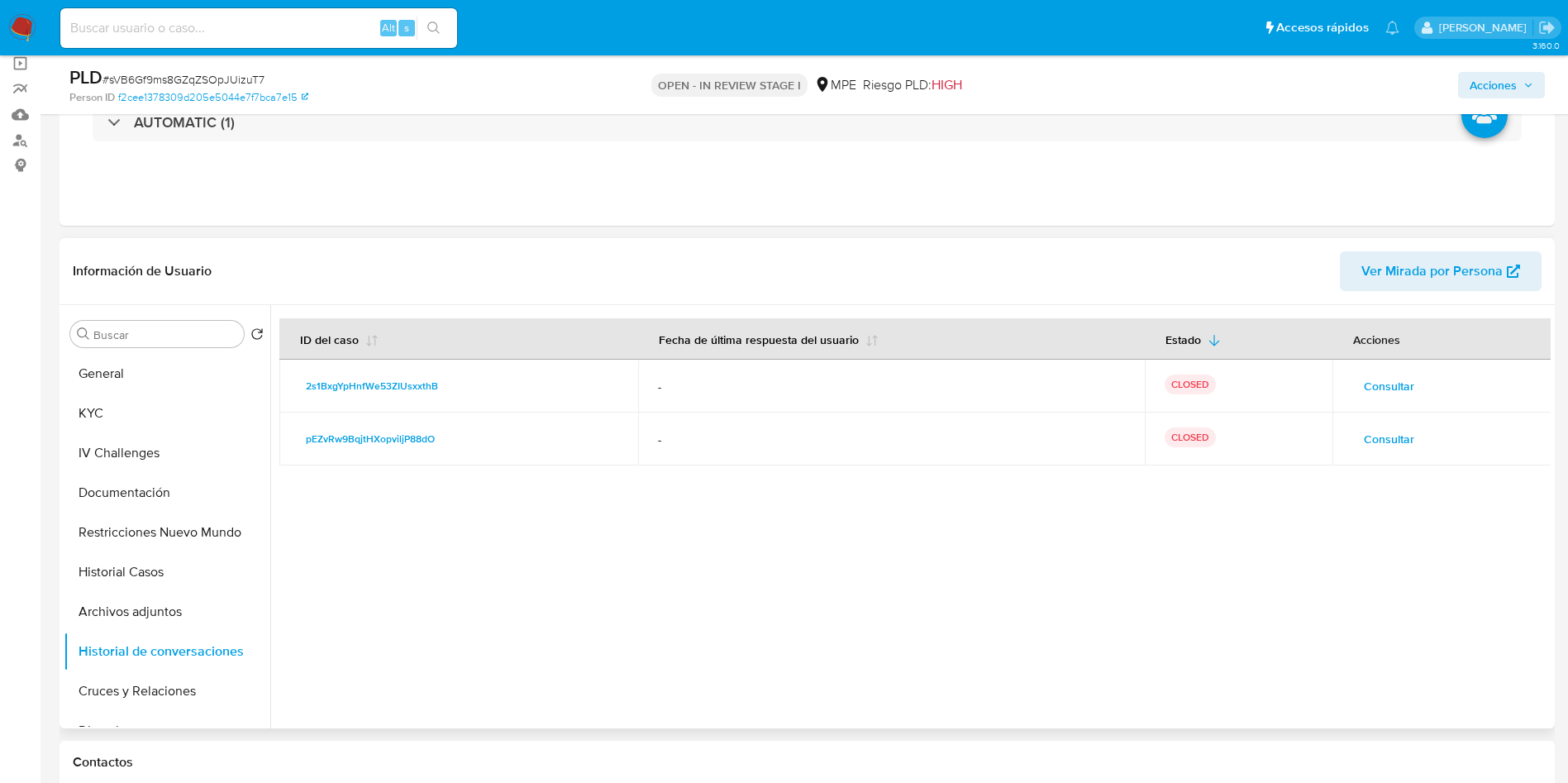
click at [1401, 432] on span "Consultar" at bounding box center [1389, 438] width 50 height 23
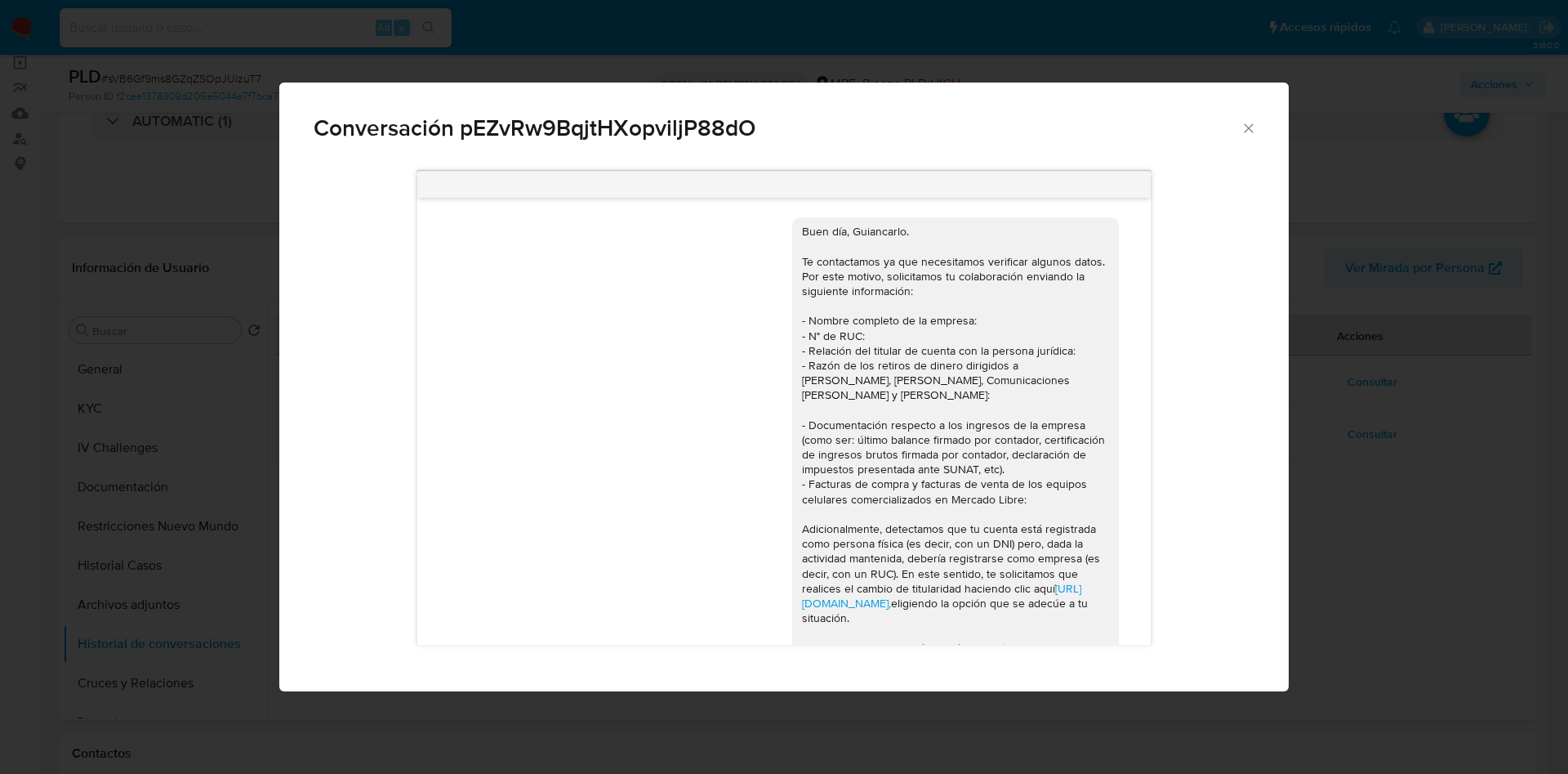
click at [1329, 454] on div "Conversación pEZvRw9BqjtHXopviljP88dO https://www.mercadolibre.com.pe/ayuda/Tra…" at bounding box center [784, 387] width 1568 height 774
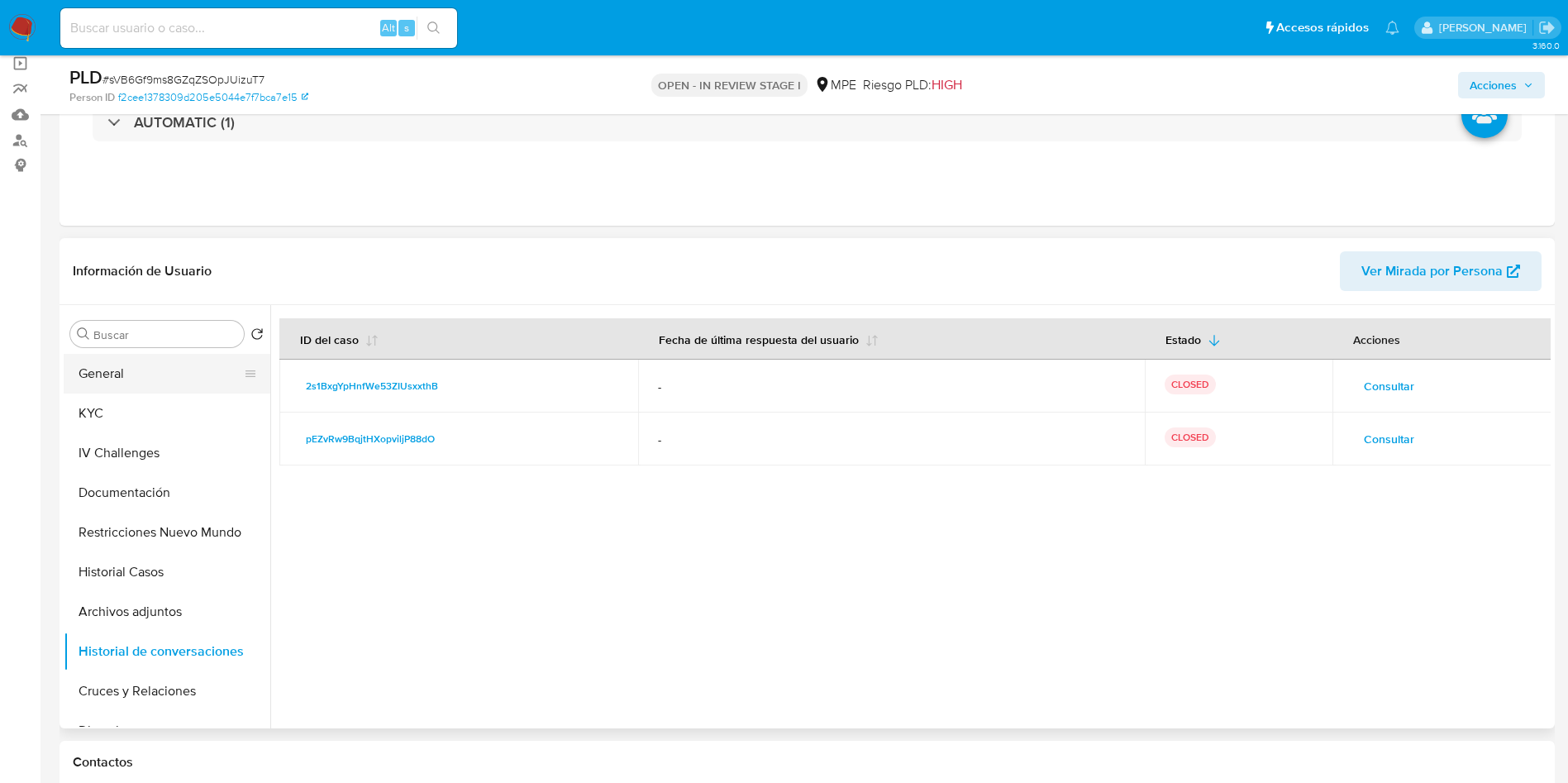
click at [113, 366] on button "General" at bounding box center [160, 373] width 193 height 39
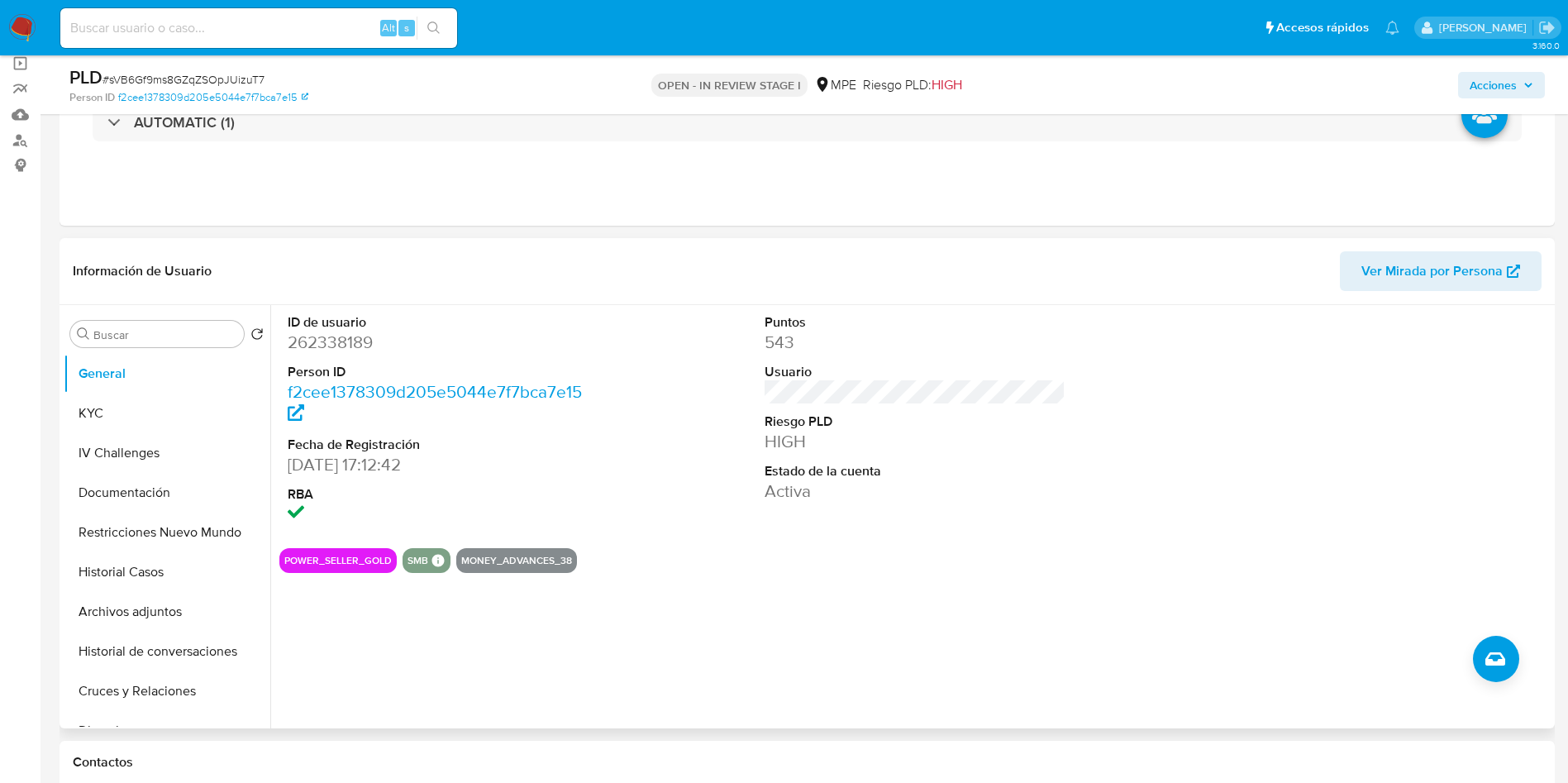
click at [338, 331] on dd "262338189" at bounding box center [439, 342] width 302 height 23
copy dd "262338189"
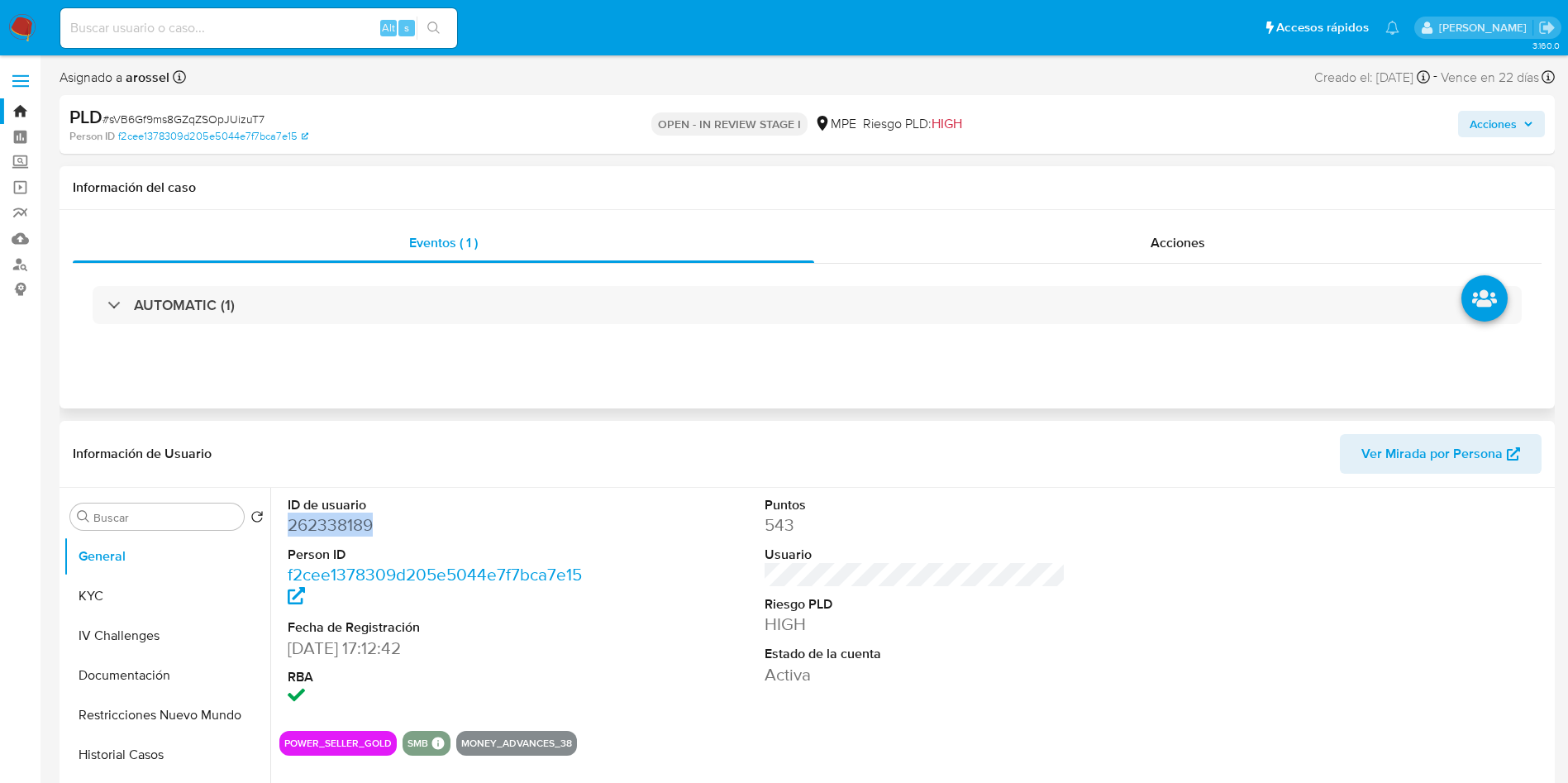
click at [282, 279] on div "AUTOMATIC (1)" at bounding box center [808, 305] width 1469 height 82
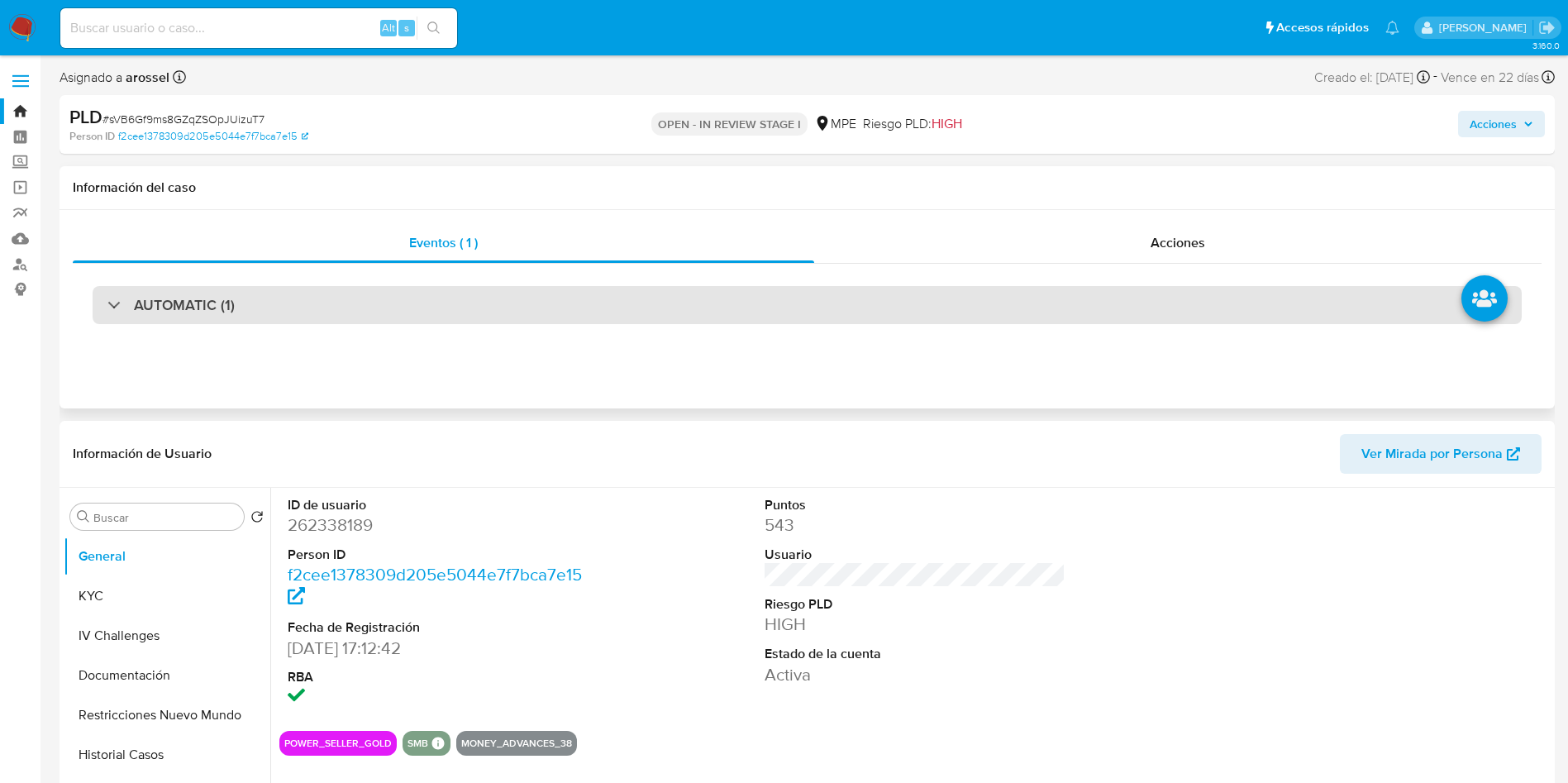
click at [270, 313] on div "AUTOMATIC (1)" at bounding box center [807, 306] width 1430 height 38
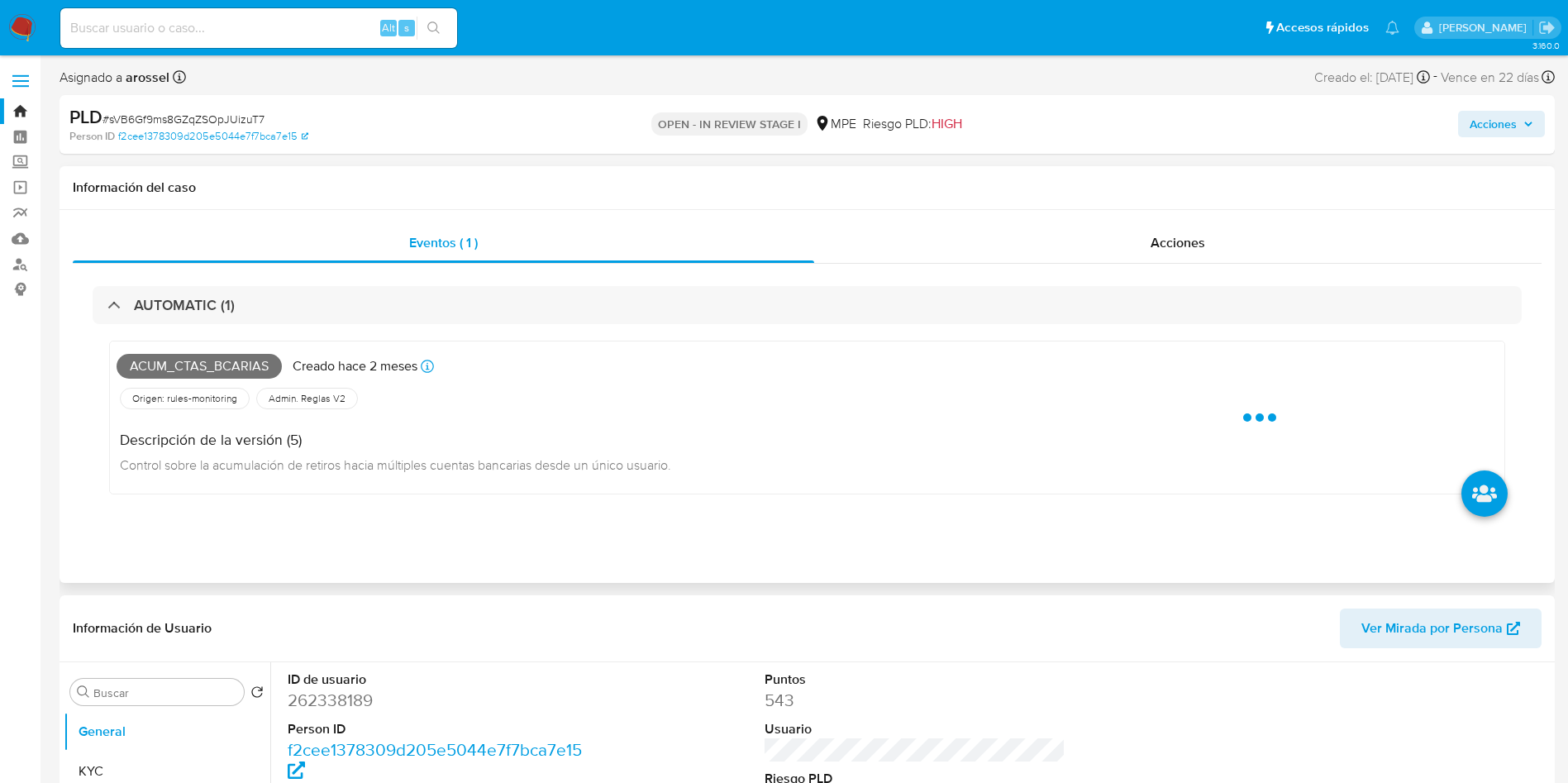
click at [202, 370] on span "Acum_ctas_bcarias" at bounding box center [199, 366] width 166 height 25
copy span "Acum_ctas_bcarias"
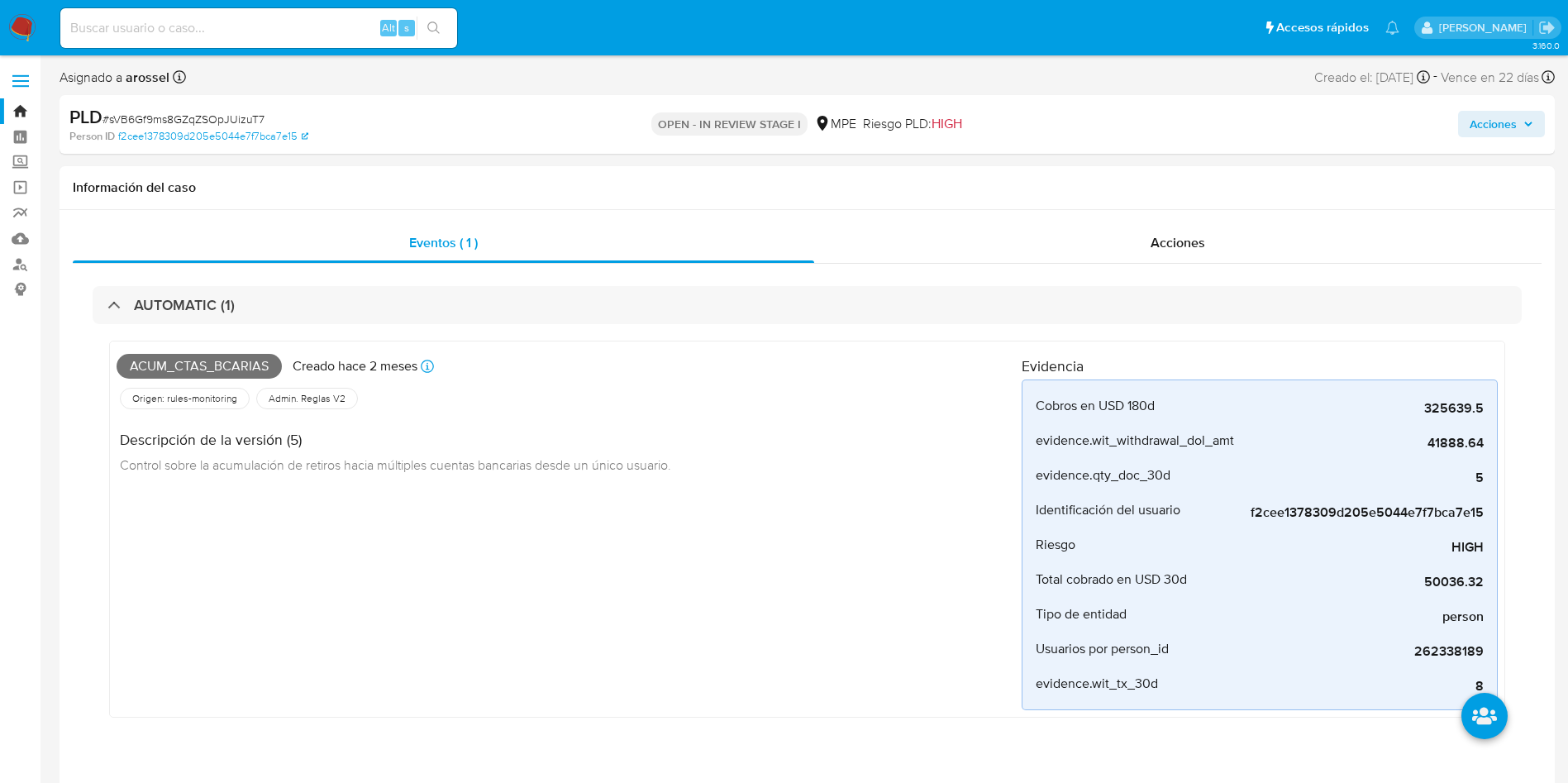
click at [231, 107] on div "PLD # sVB6Gf9ms8GZqZSOpJUizuT7" at bounding box center [312, 117] width 486 height 25
drag, startPoint x: 231, startPoint y: 108, endPoint x: 236, endPoint y: 118, distance: 11.2
click at [232, 107] on div "PLD # sVB6Gf9ms8GZqZSOpJUizuT7" at bounding box center [312, 117] width 486 height 25
copy span "sVB6Gf9ms8GZqZSOpJUizuT7"
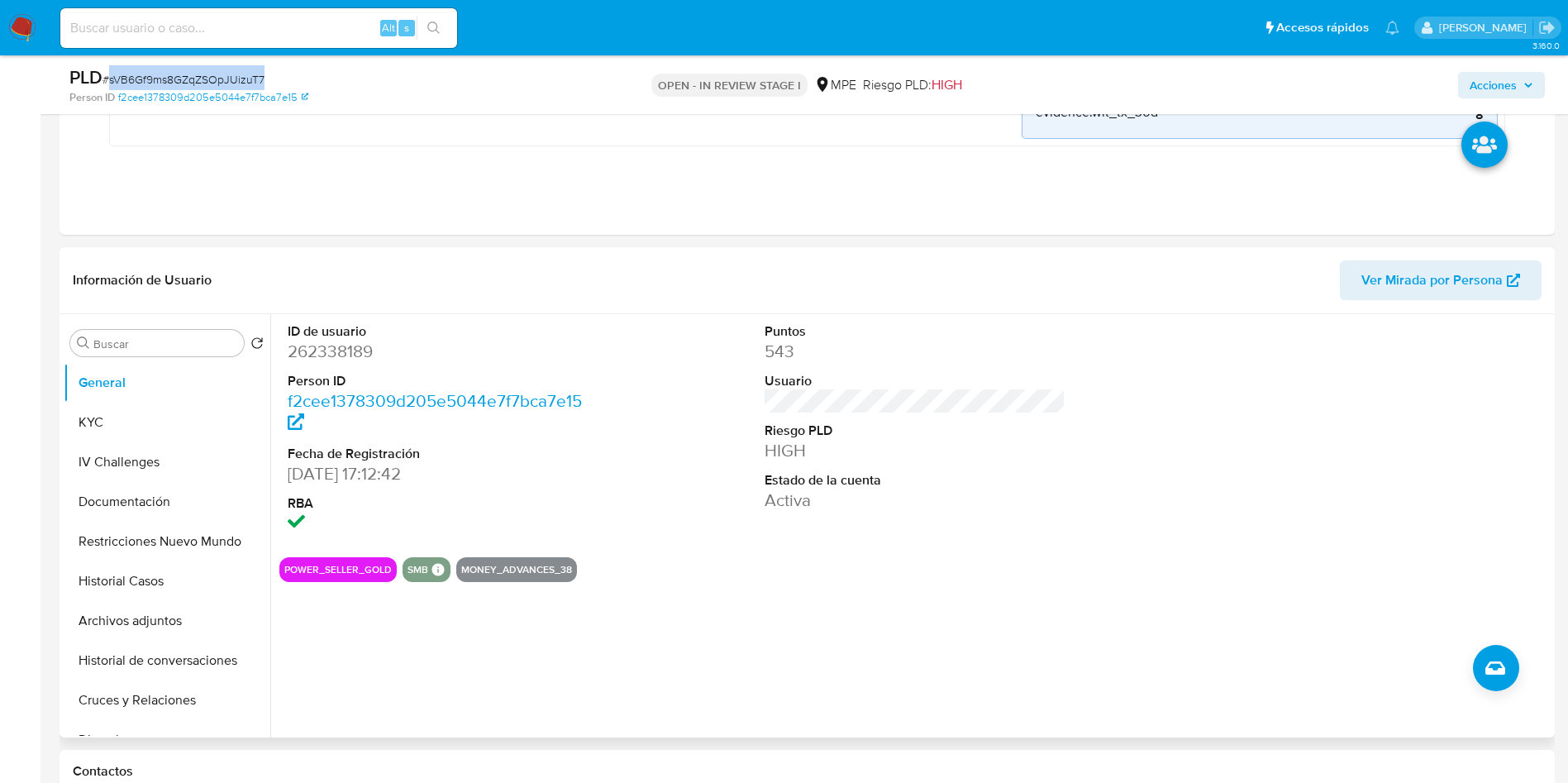
scroll to position [620, 0]
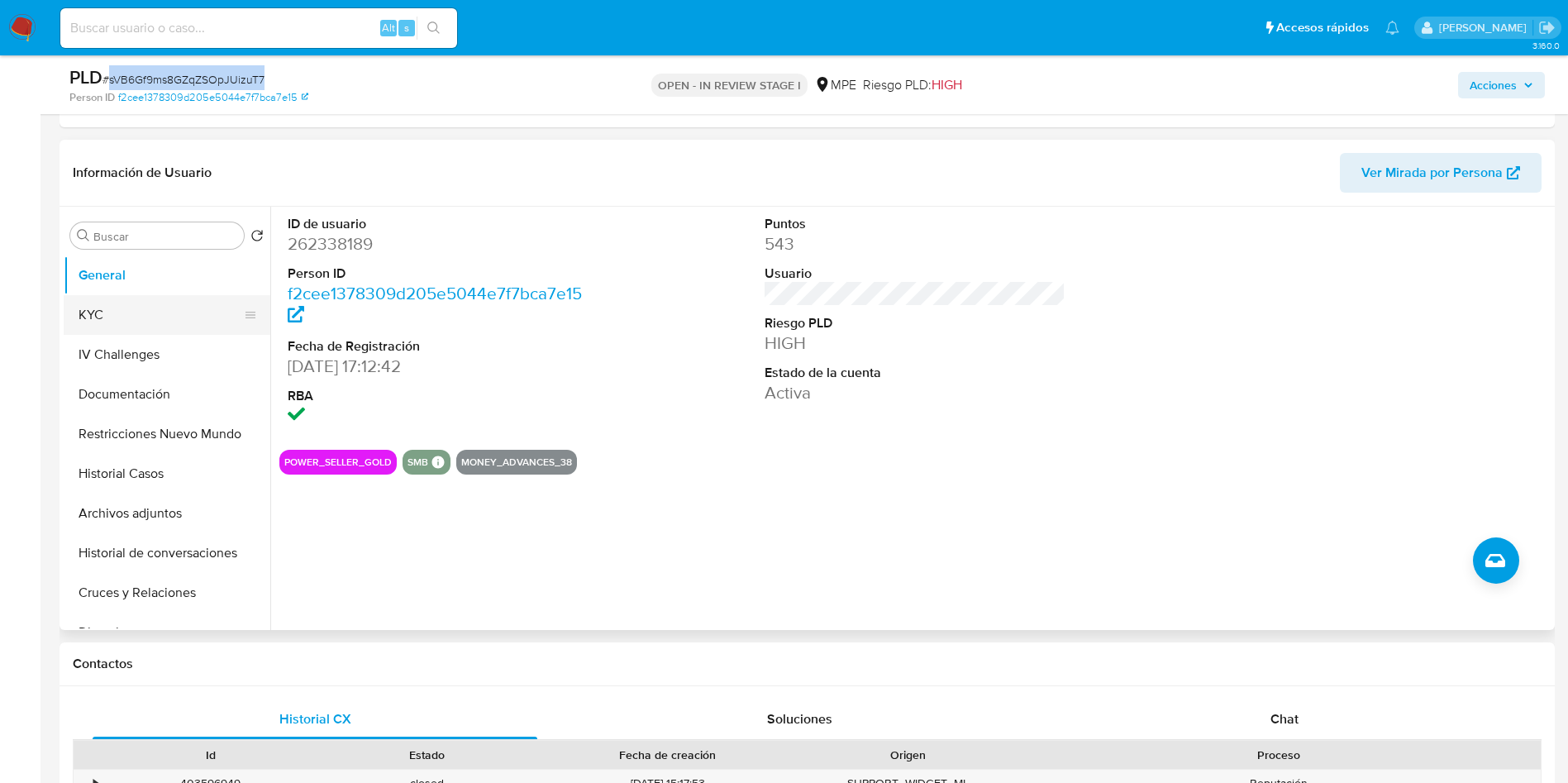
click at [119, 306] on button "KYC" at bounding box center [160, 315] width 193 height 39
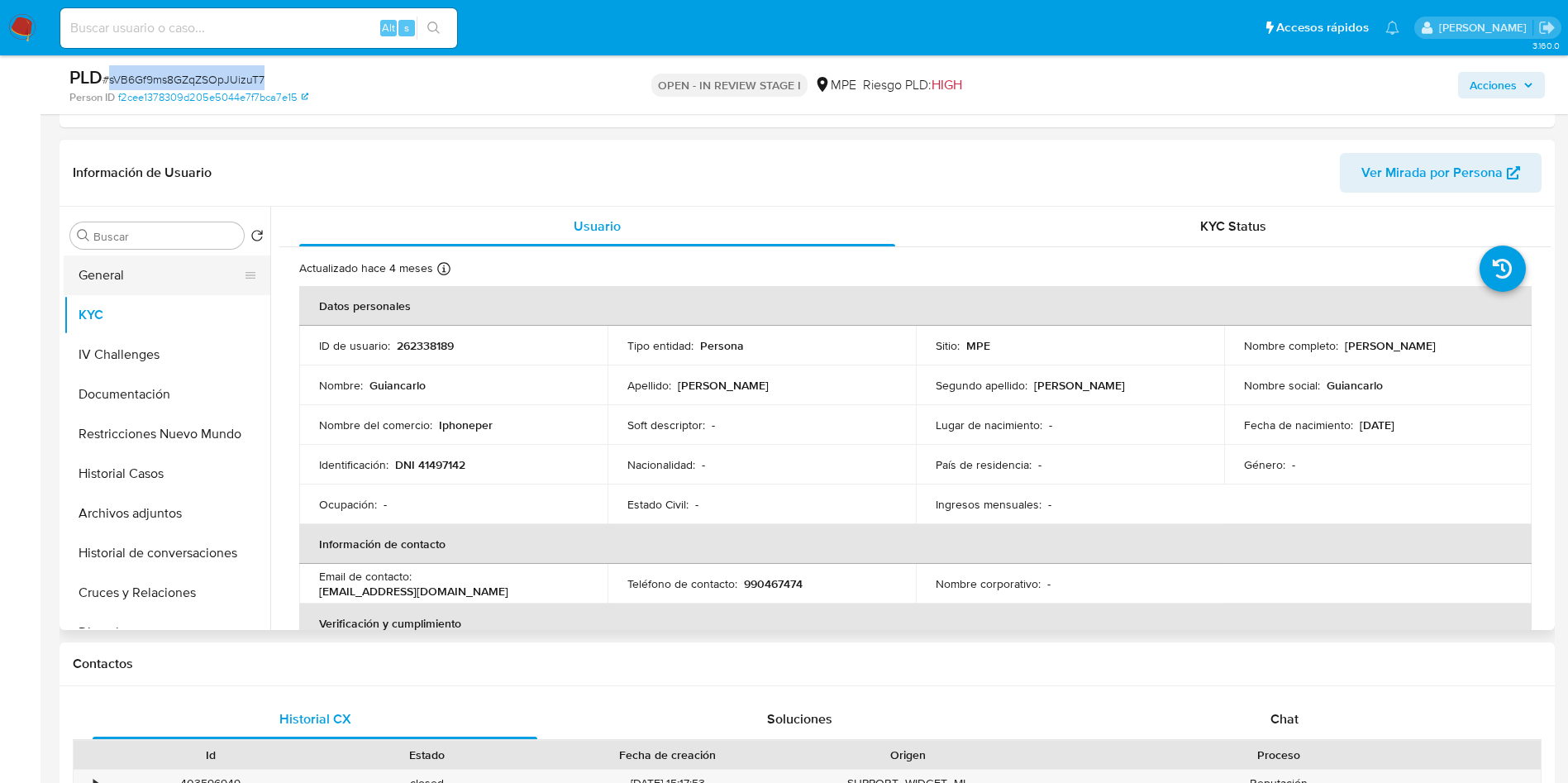
click at [149, 293] on button "General" at bounding box center [160, 274] width 193 height 39
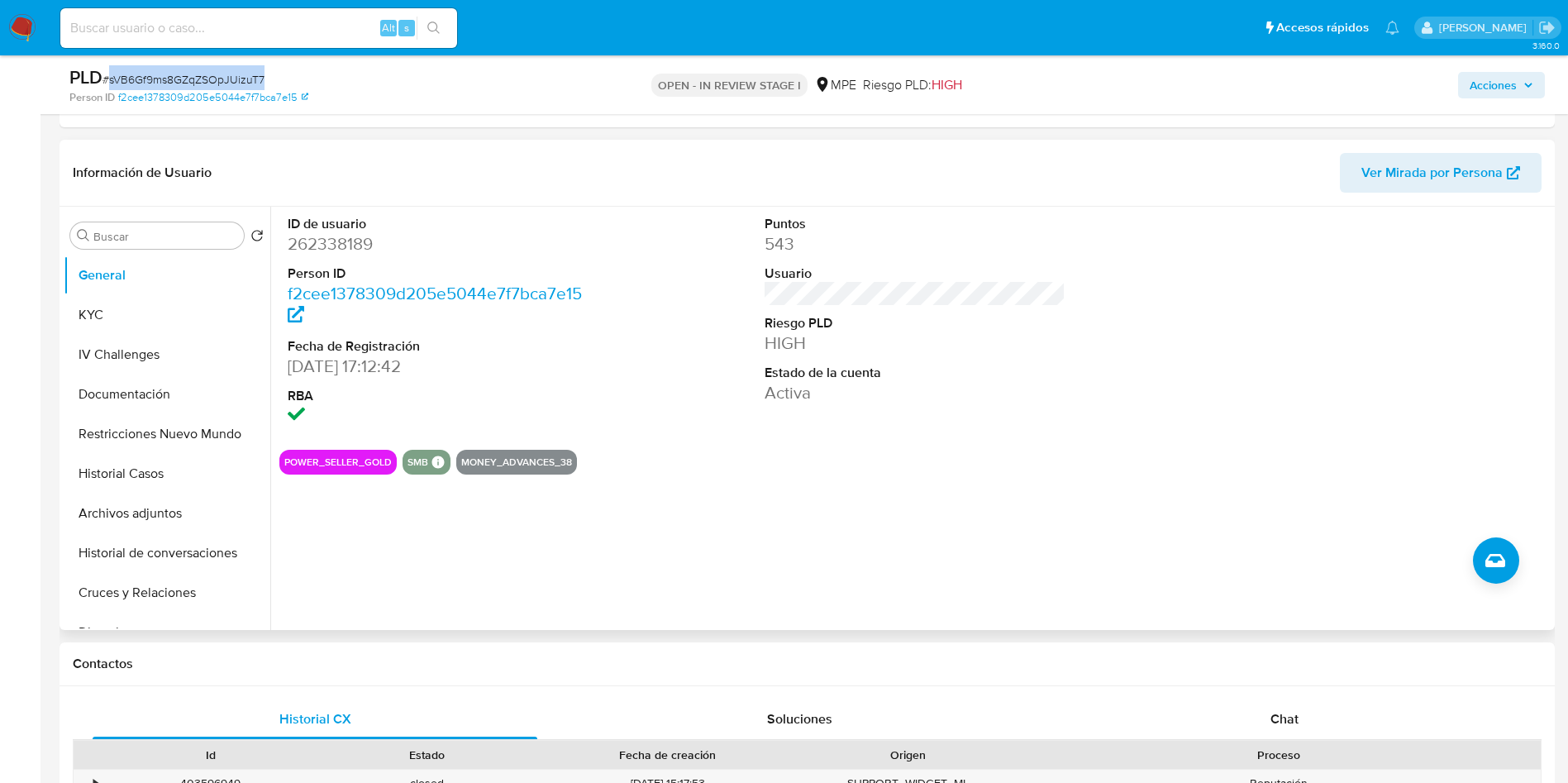
click at [1488, 357] on div at bounding box center [1392, 321] width 318 height 230
click at [1104, 436] on section "ID de usuario 262338189 Person ID f2cee1378309d205e5044e7f7bca7e15 Fecha de Reg…" at bounding box center [915, 340] width 1272 height 268
click at [973, 471] on div "ID de usuario 262338189 Person ID f2cee1378309d205e5044e7f7bca7e15 Fecha de Reg…" at bounding box center [911, 418] width 1281 height 424
click at [181, 581] on button "Cruces y Relaciones" at bounding box center [160, 592] width 193 height 39
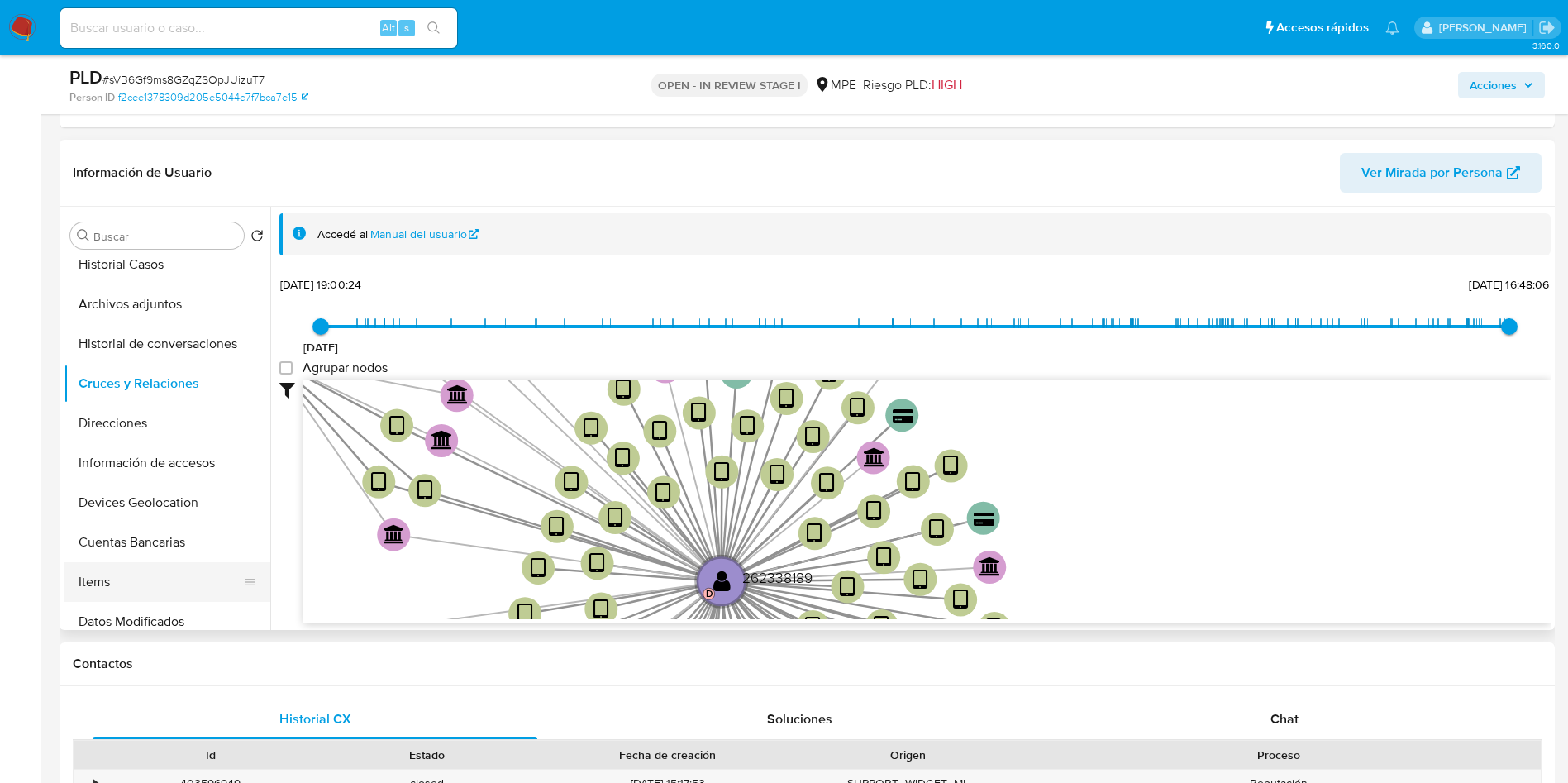
scroll to position [248, 0]
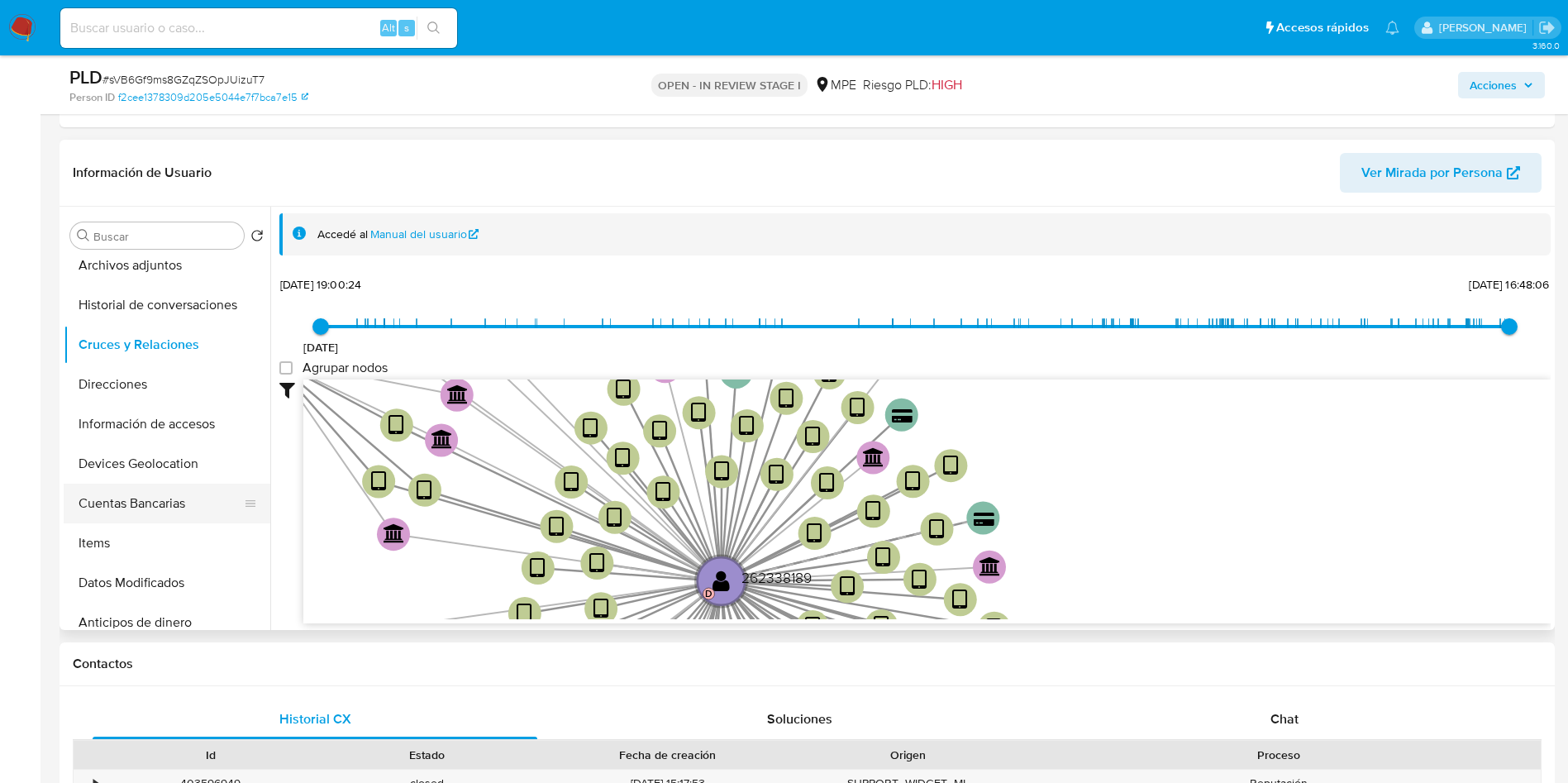
click at [172, 513] on button "Cuentas Bancarias" at bounding box center [160, 503] width 193 height 39
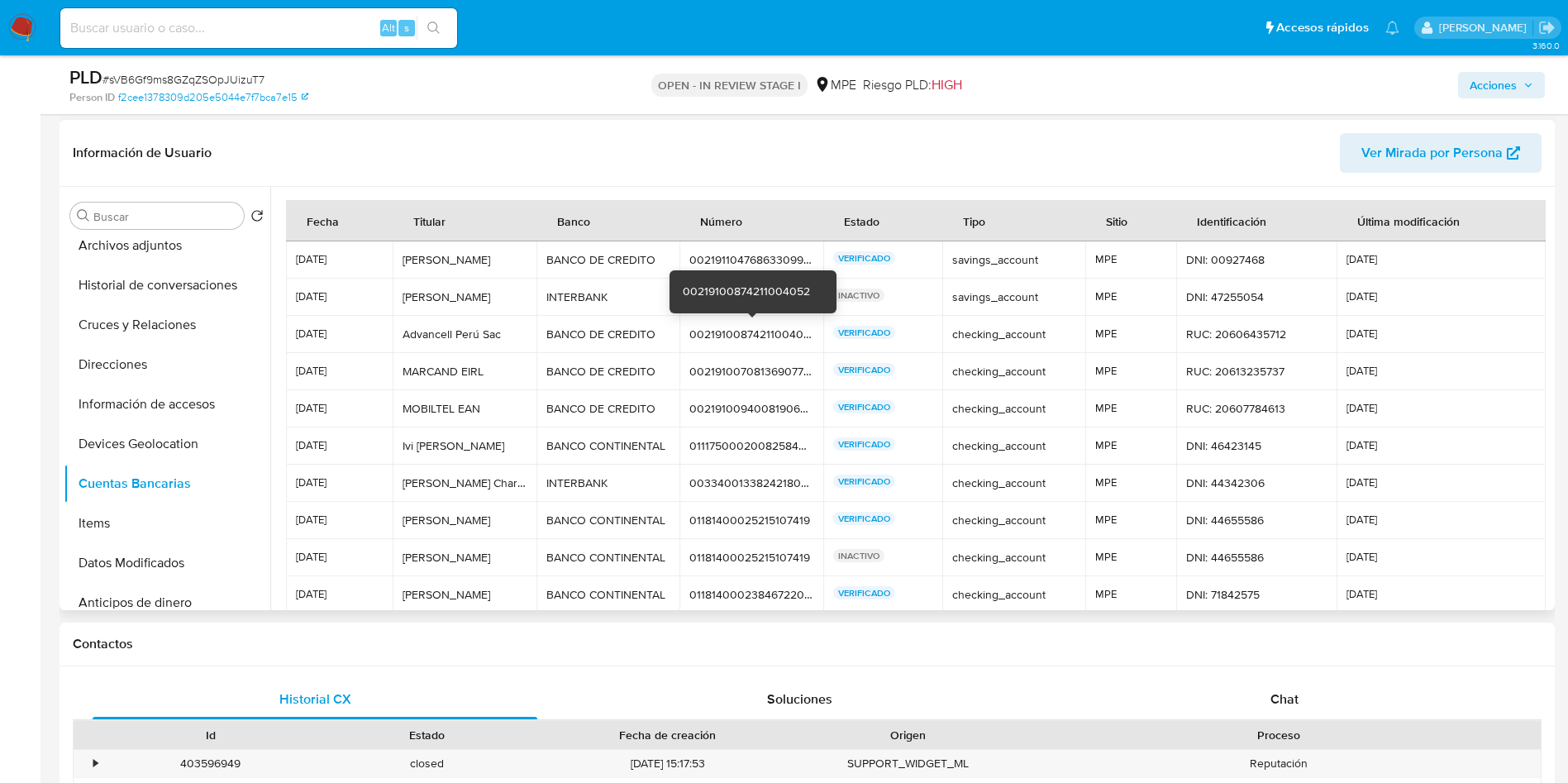
click at [759, 327] on div "00219100874211004052" at bounding box center [752, 334] width 124 height 15
click at [760, 327] on div "00219100874211004052" at bounding box center [752, 334] width 124 height 15
click at [741, 376] on div "00219100708136907756" at bounding box center [752, 371] width 124 height 15
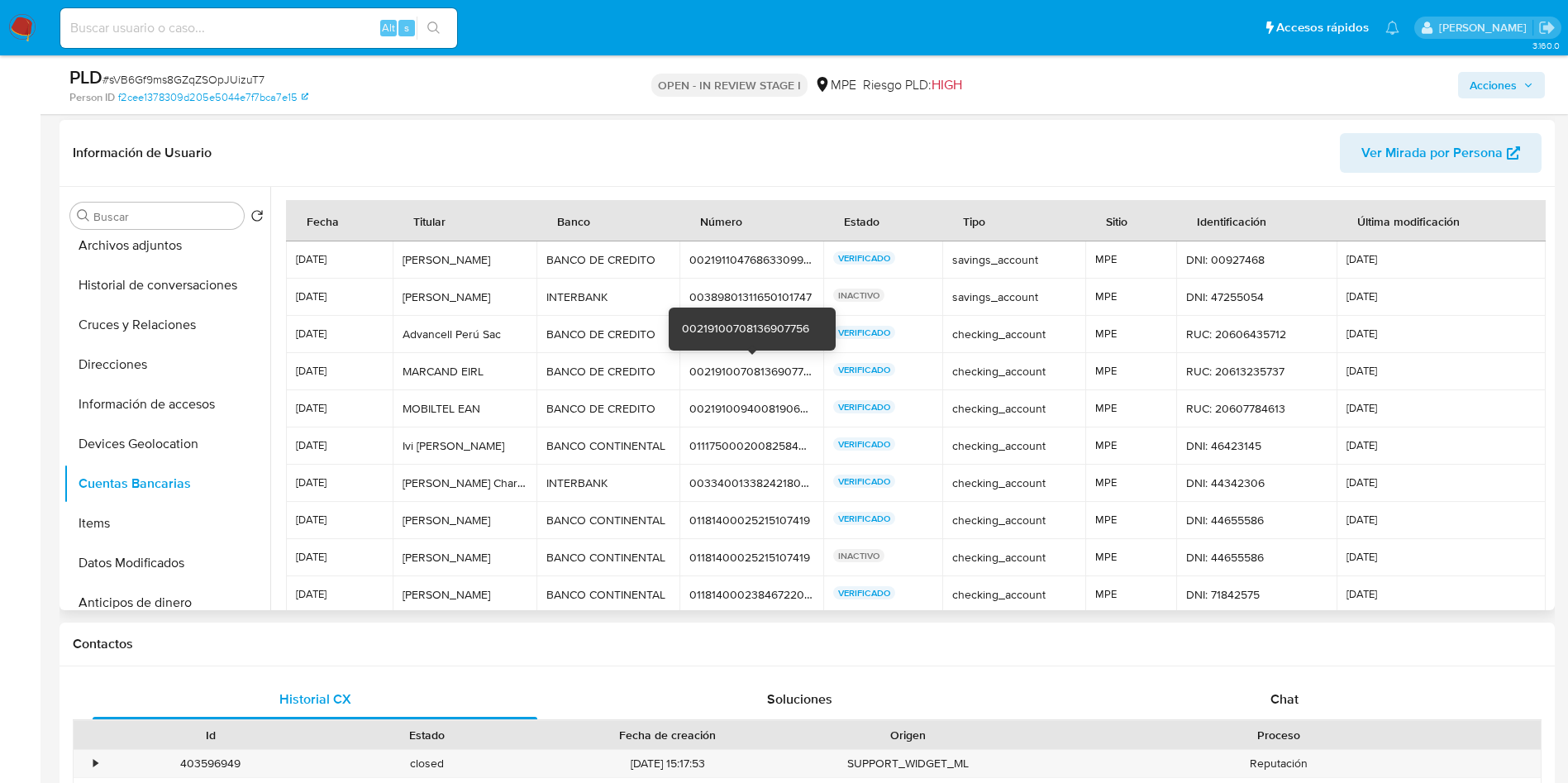
click at [736, 371] on div "00219100708136907756" at bounding box center [752, 371] width 124 height 15
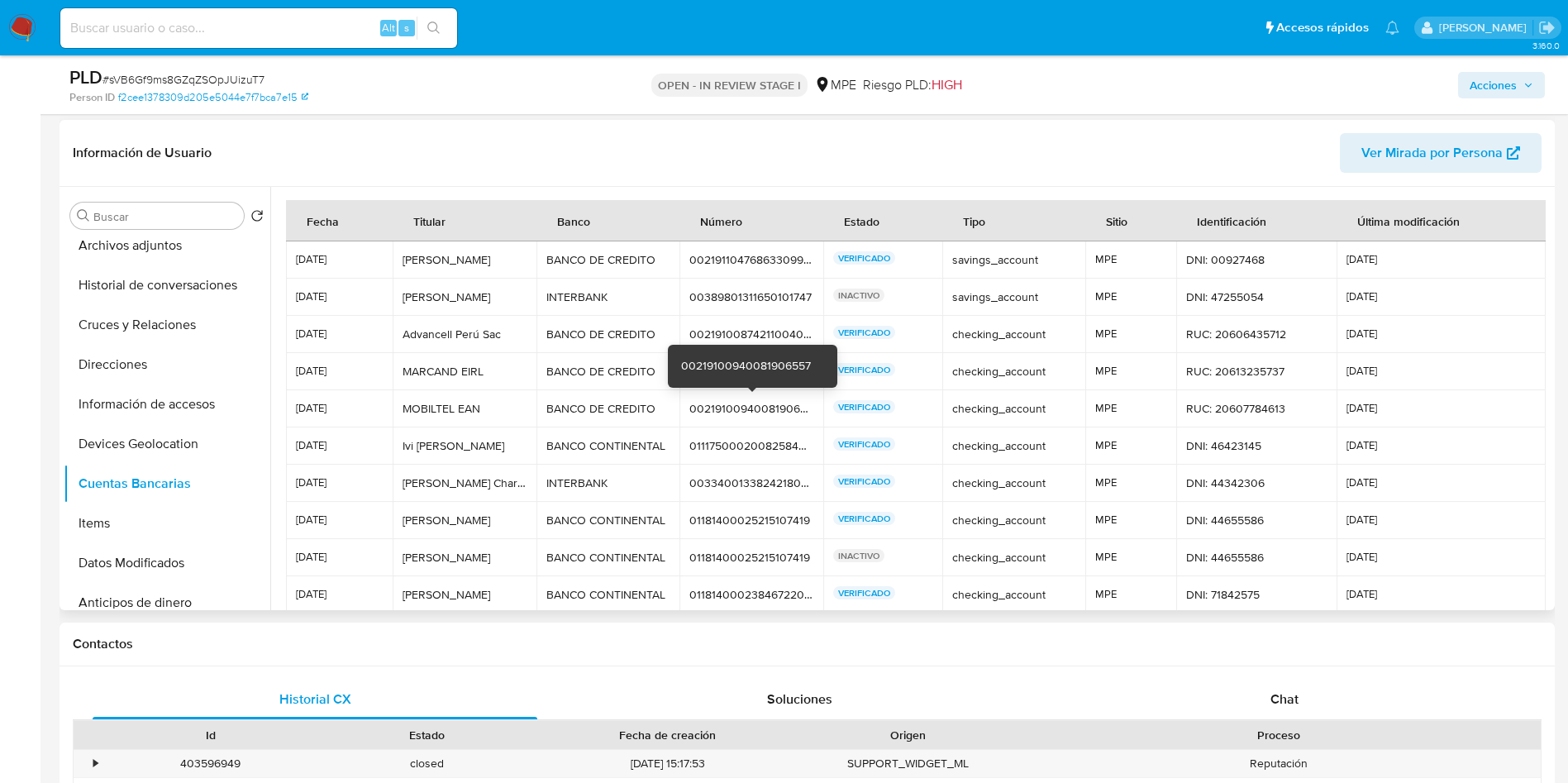
click at [754, 407] on div "00219100940081906557" at bounding box center [752, 408] width 124 height 15
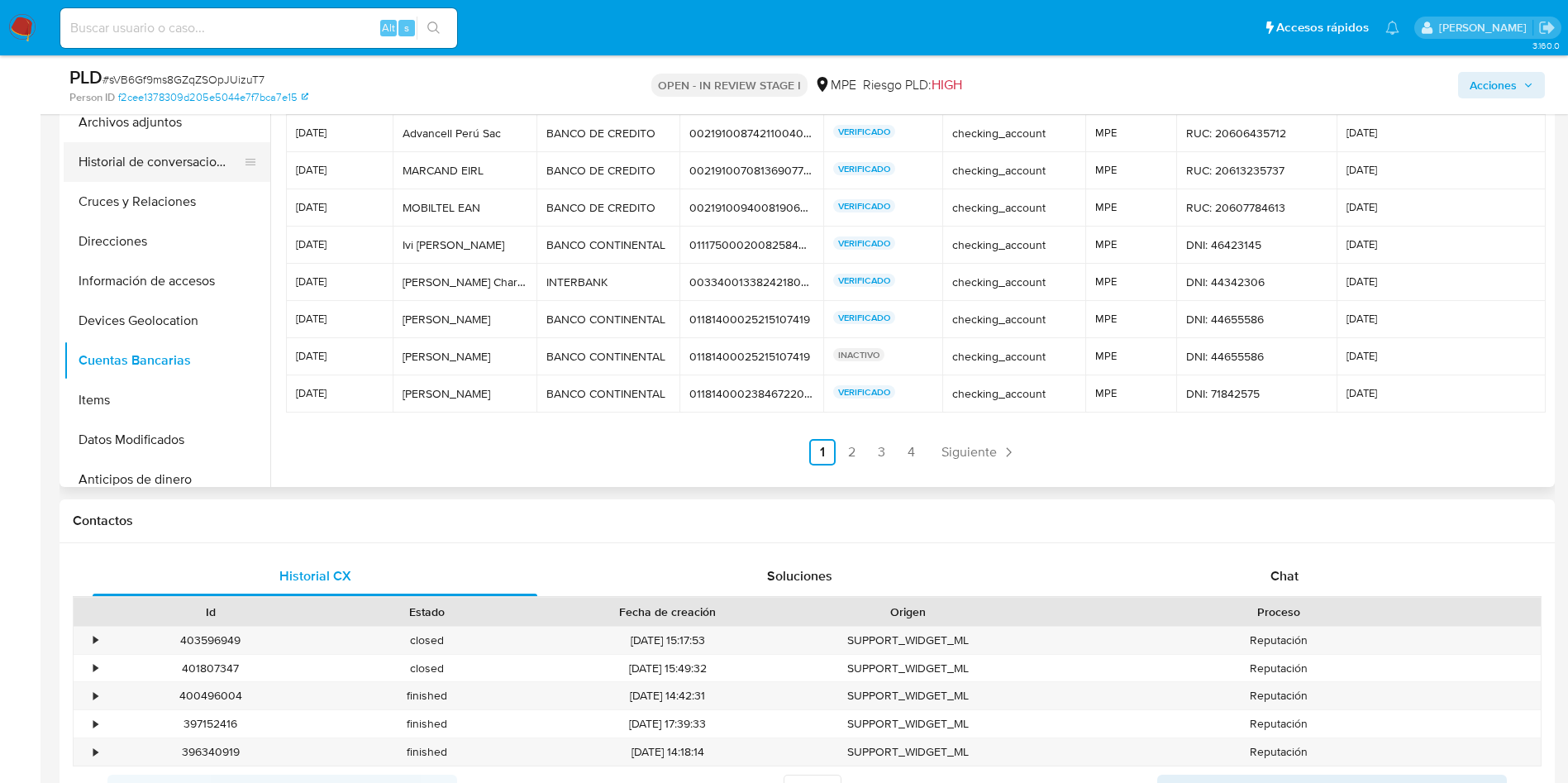
scroll to position [620, 0]
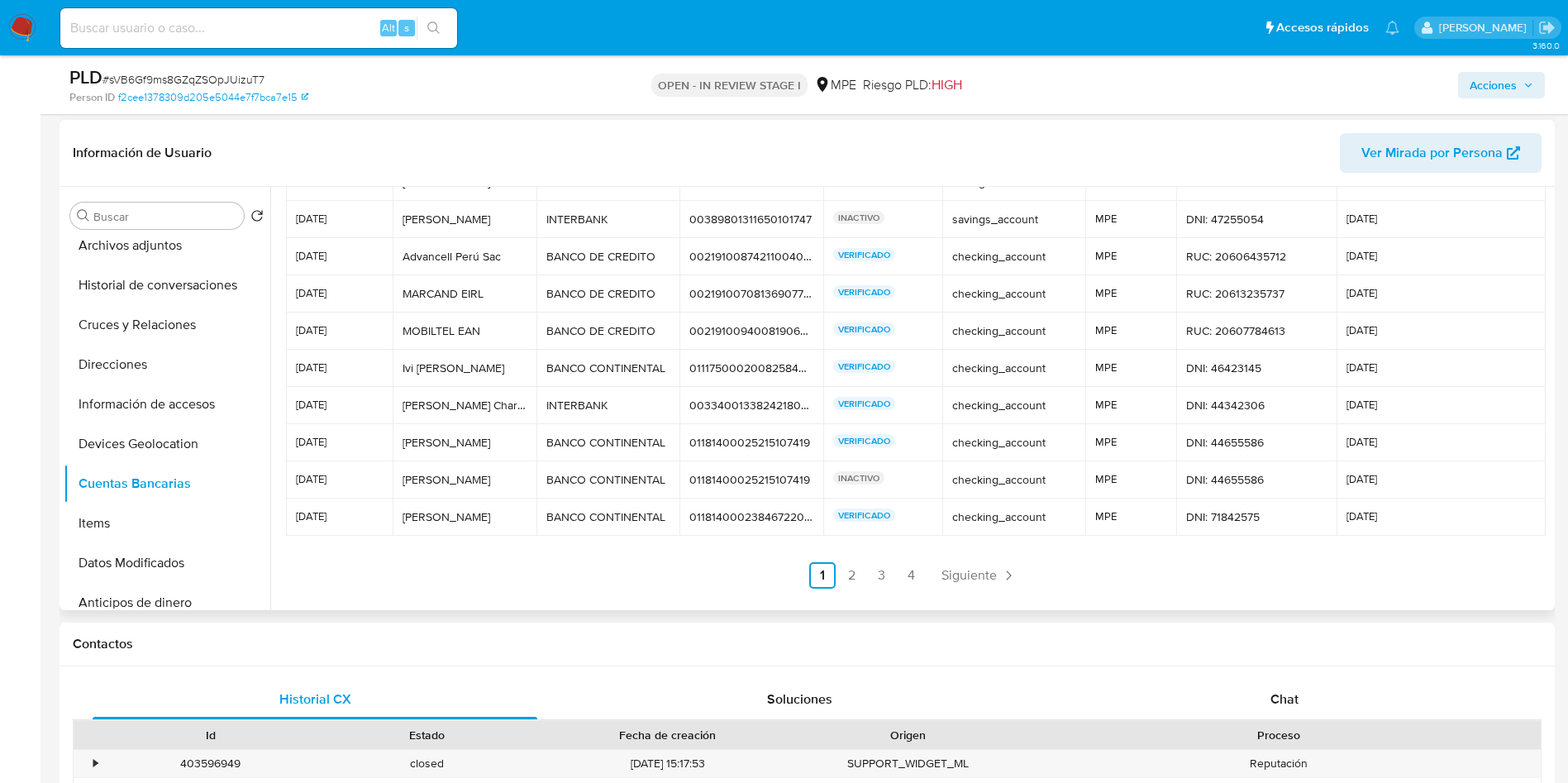
drag, startPoint x: 170, startPoint y: 290, endPoint x: 376, endPoint y: 384, distance: 226.4
click at [170, 289] on button "Historial de conversaciones" at bounding box center [167, 284] width 207 height 39
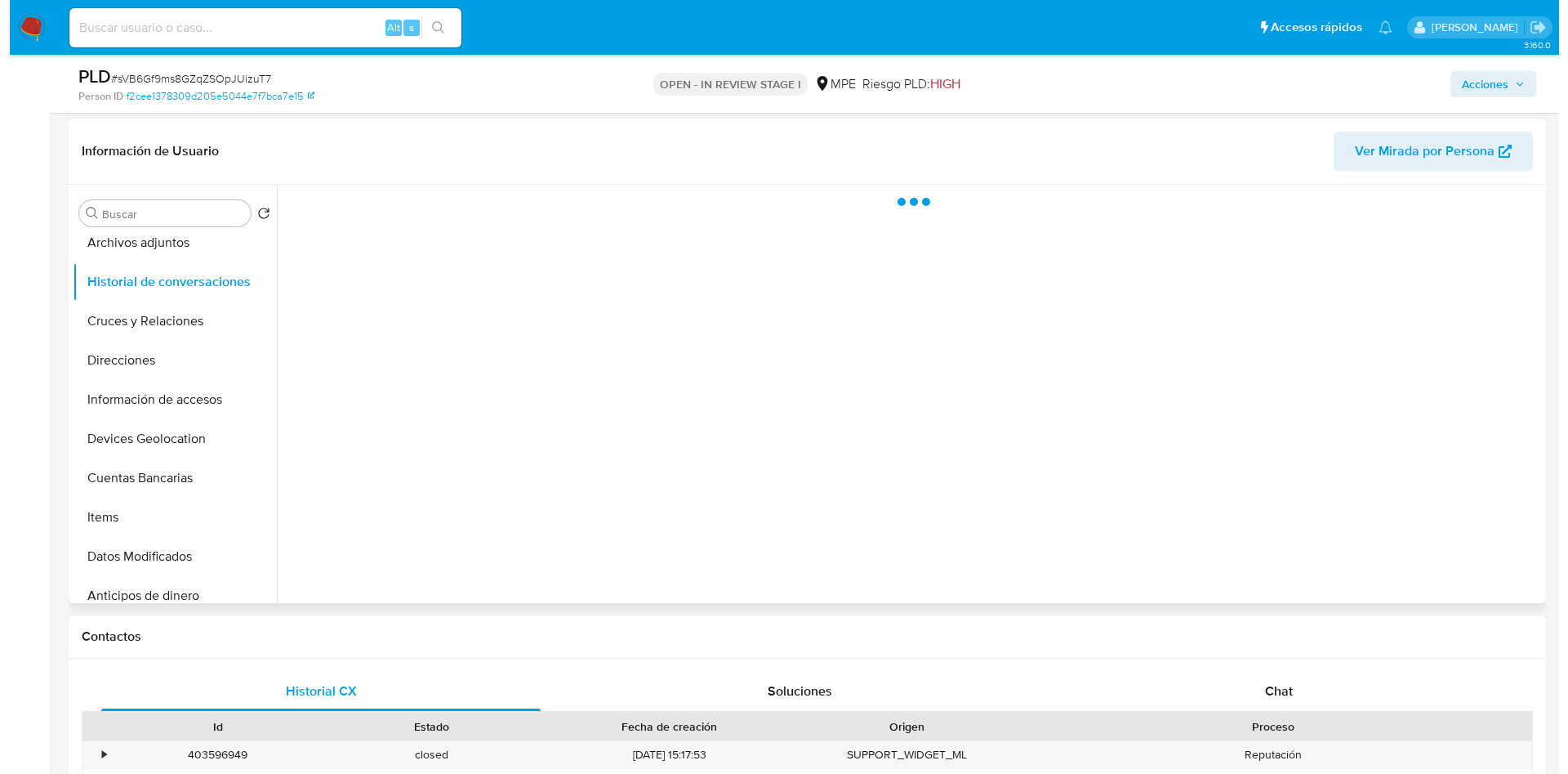
scroll to position [0, 0]
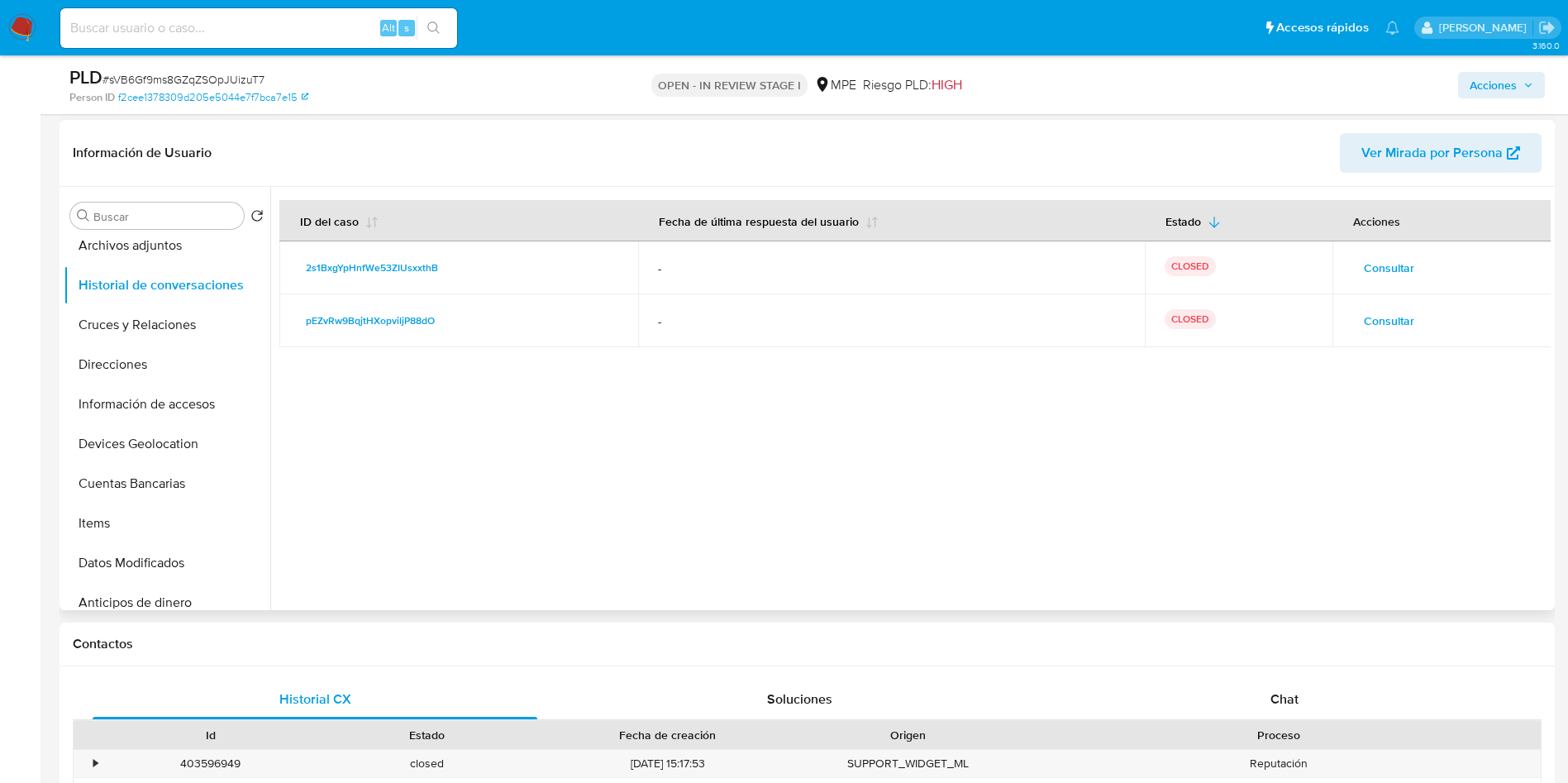
click at [1391, 262] on span "Consultar" at bounding box center [1389, 267] width 50 height 23
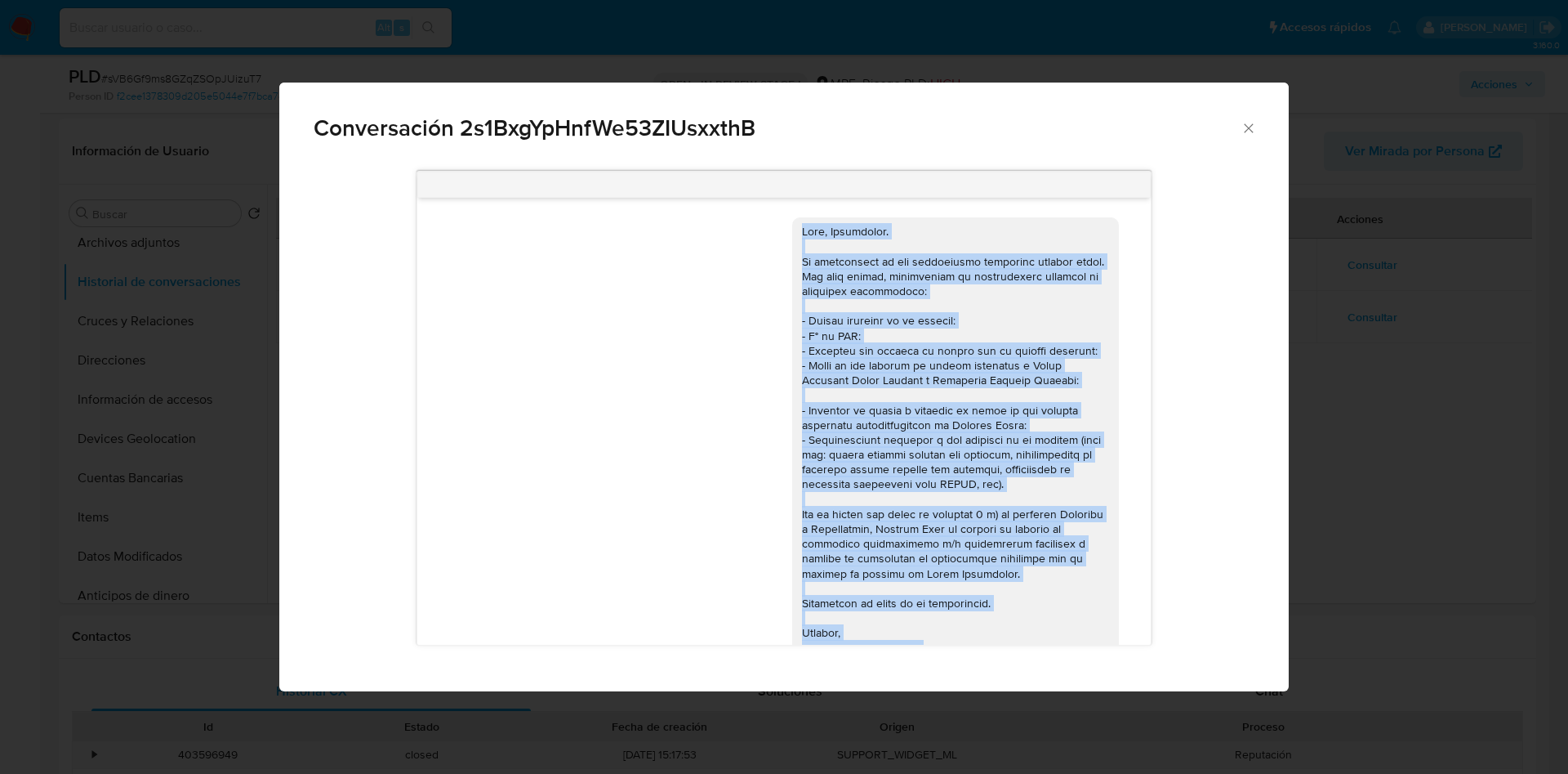
drag, startPoint x: 894, startPoint y: 395, endPoint x: 785, endPoint y: 233, distance: 195.3
click at [802, 233] on div "Comunicación" at bounding box center [955, 439] width 307 height 430
copy div "Hola, Guiancarlo. Te contactamos ya que necesitamos verificar algunos datos. Po…"
click at [1469, 455] on div "Conversación 2s1BxgYpHnfWe53ZIUsxxthB 12/11/2024 13:51:07 Buenas tardes. Te con…" at bounding box center [784, 387] width 1568 height 774
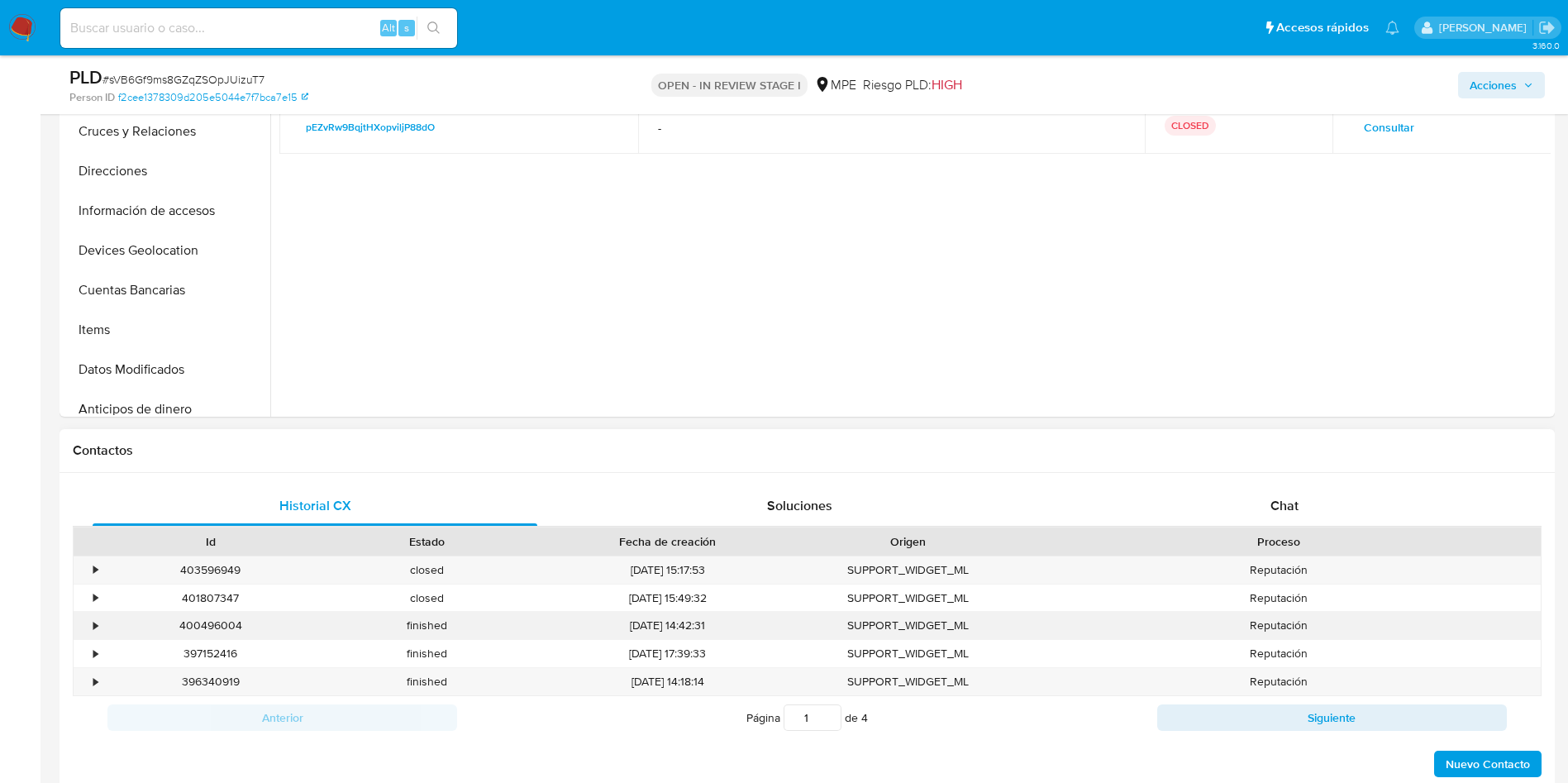
scroll to position [868, 0]
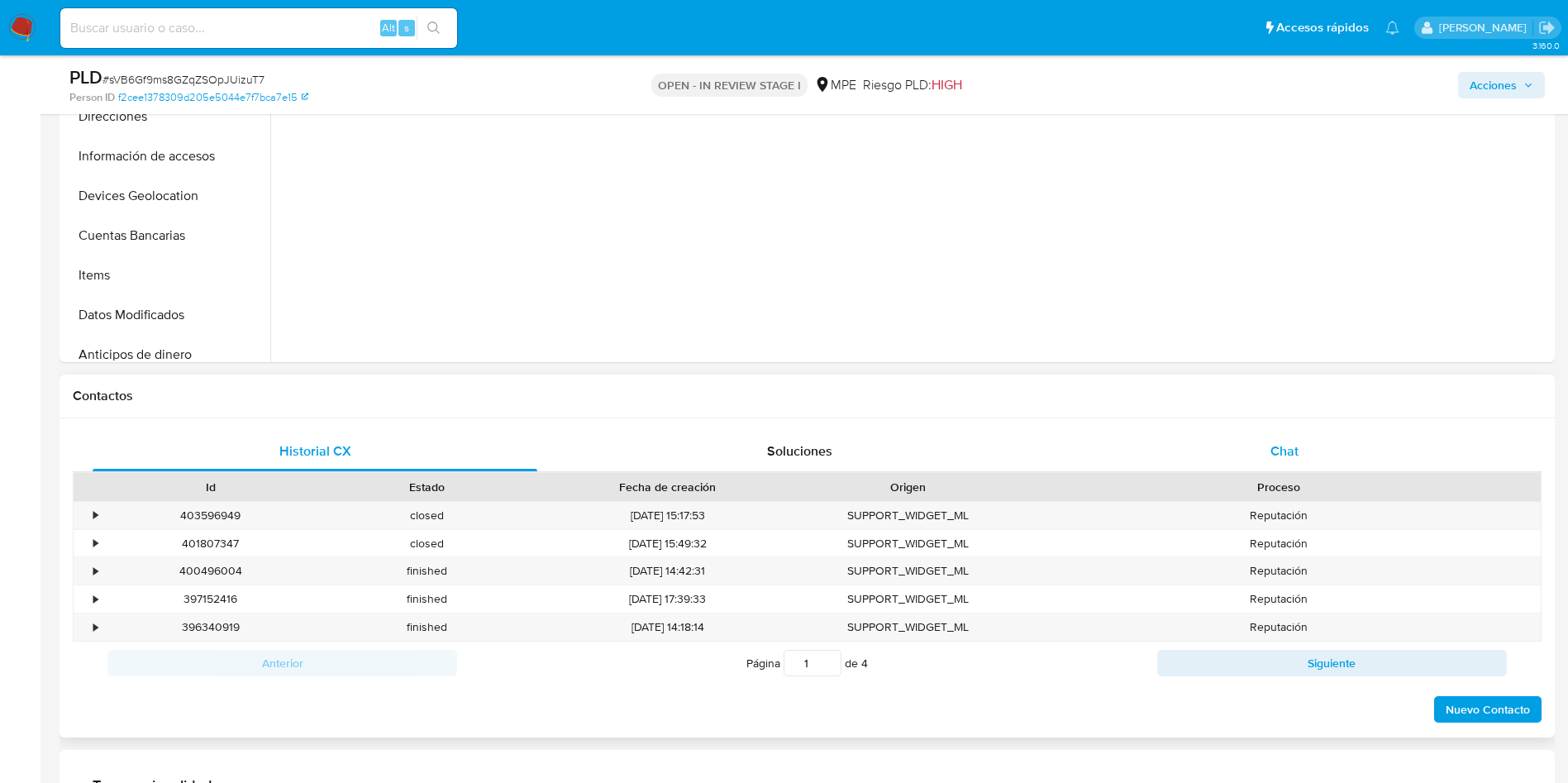
click at [1305, 435] on div "Chat" at bounding box center [1284, 451] width 445 height 39
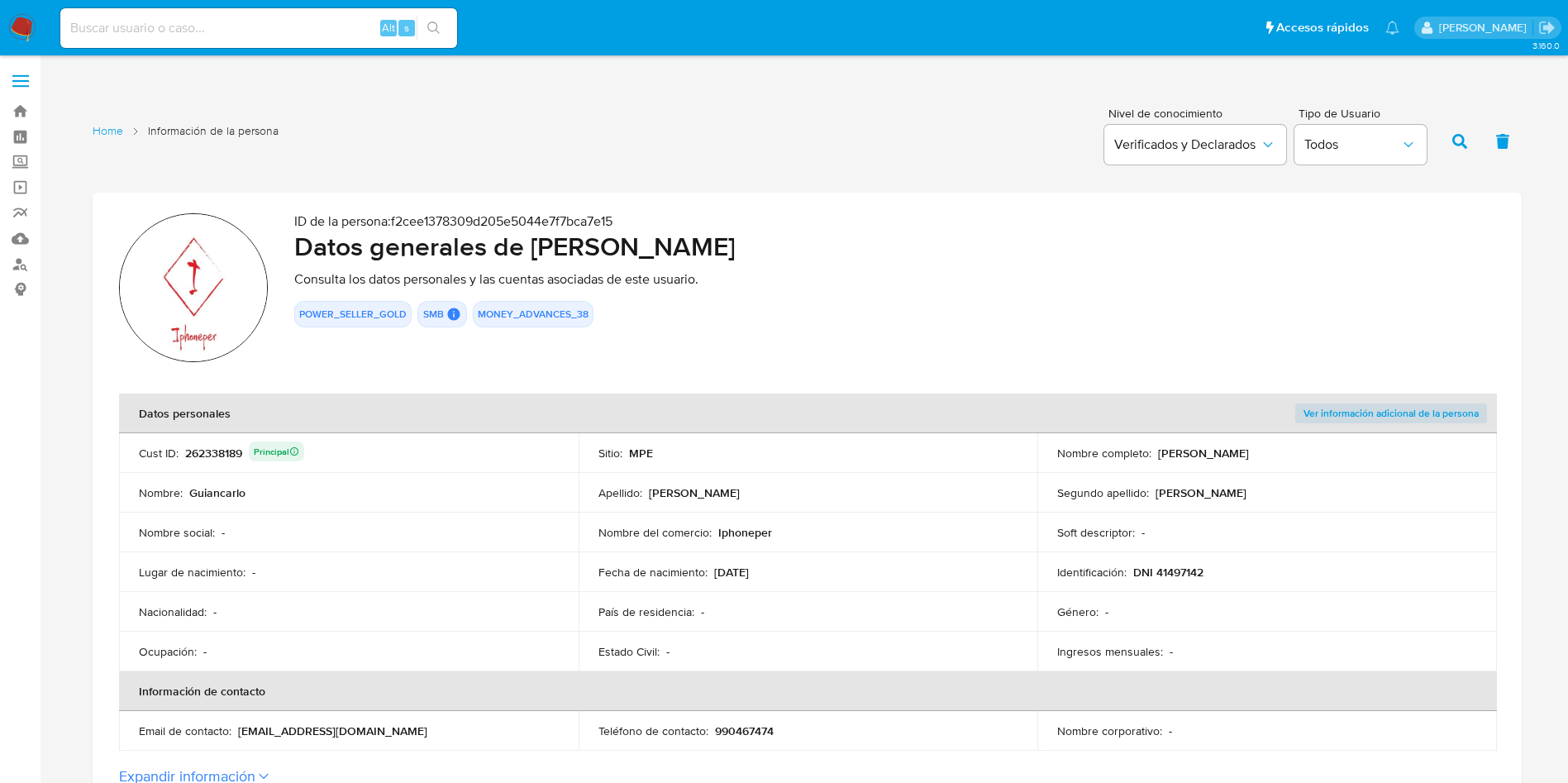
click at [1405, 295] on div "ID de la persona : f2cee1378309d205e5044e7f7bca7e15 Datos generales de [PERSON_…" at bounding box center [895, 290] width 1201 height 154
click at [228, 443] on div "262338189 Principal" at bounding box center [244, 453] width 119 height 23
click at [1095, 491] on p "Segundo apellido :" at bounding box center [1103, 493] width 91 height 15
click at [588, 498] on td "Apellido : [PERSON_NAME]" at bounding box center [809, 492] width 459 height 39
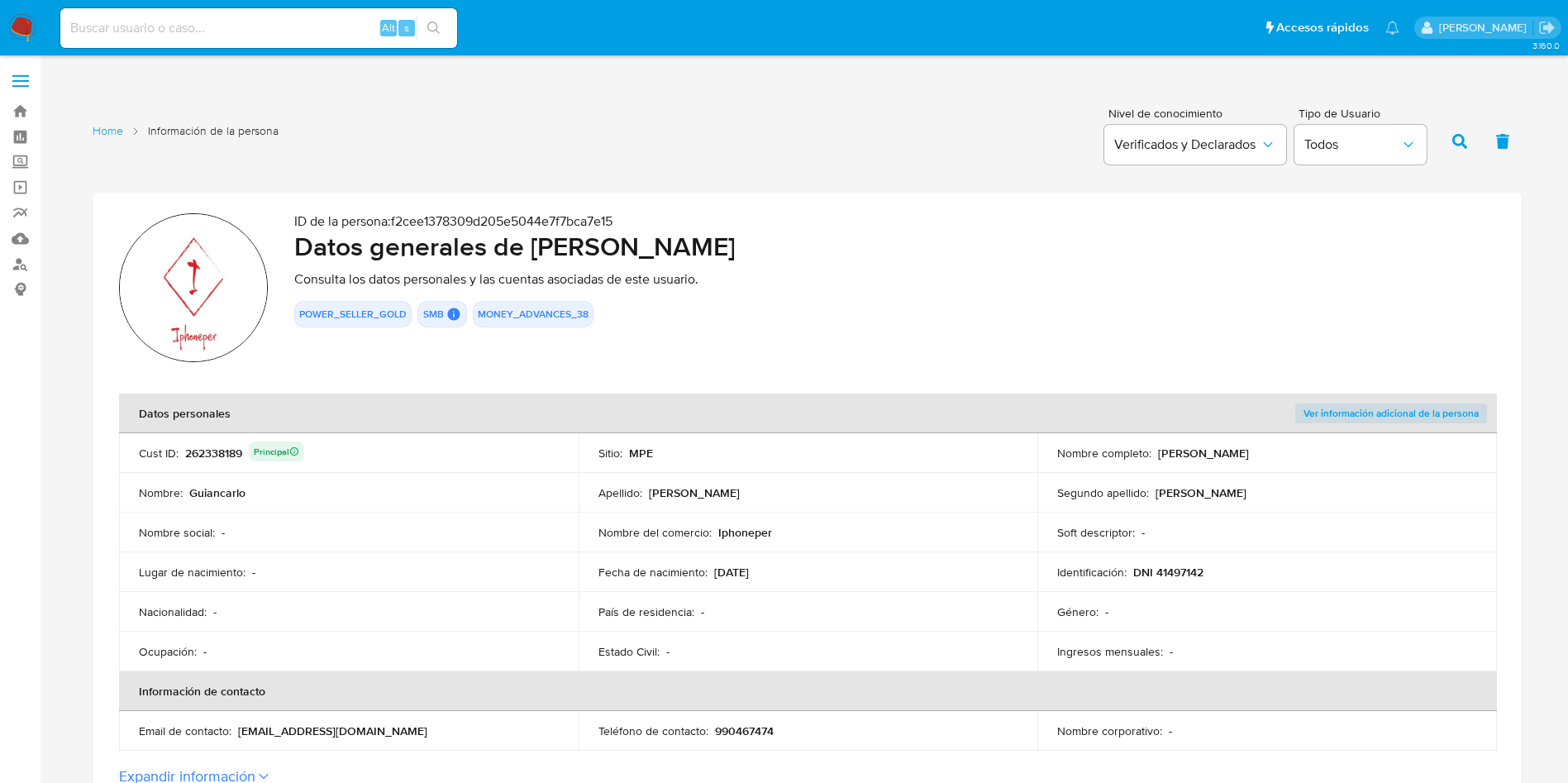
click at [1112, 319] on div "POWER_SELLER_GOLD SMB SMB SMB Advisor Email - Advisor Name - MONEY_ADVANCES_38" at bounding box center [895, 314] width 1201 height 27
drag, startPoint x: 1053, startPoint y: 510, endPoint x: 712, endPoint y: 502, distance: 341.1
click at [1052, 510] on td "Segundo apellido : [PERSON_NAME]" at bounding box center [1267, 492] width 459 height 39
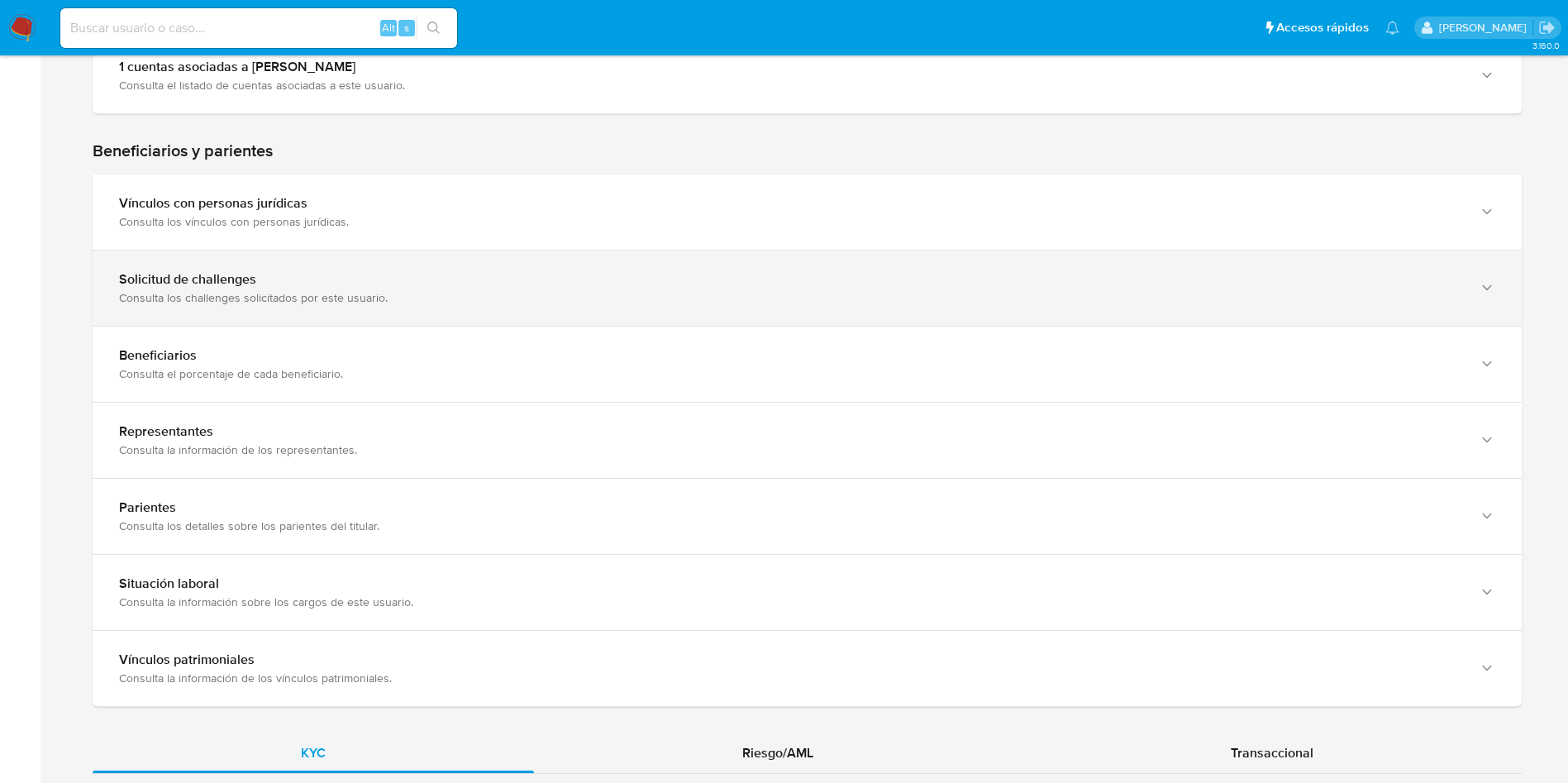
scroll to position [868, 0]
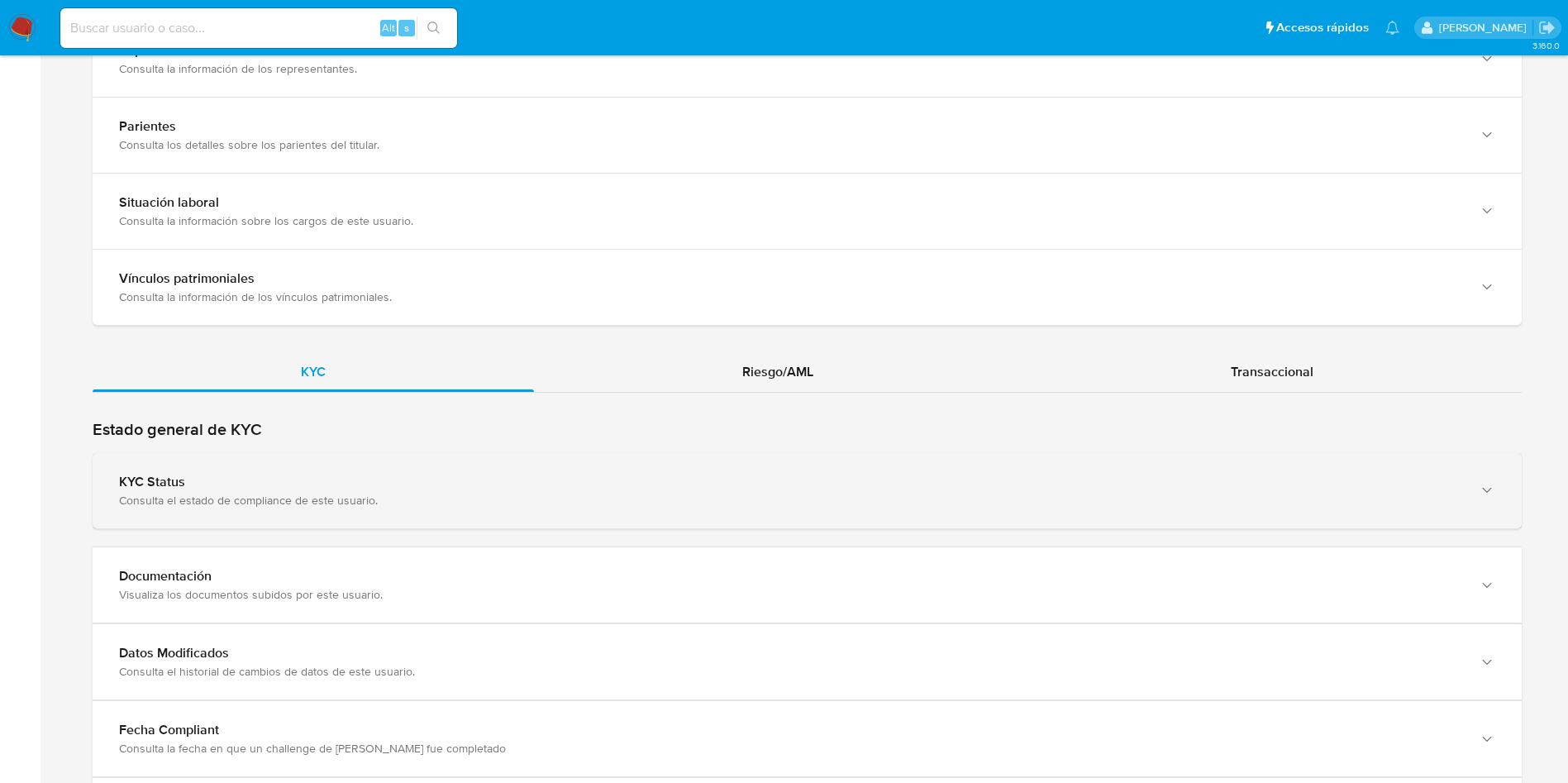
click at [473, 489] on div "KYC Status" at bounding box center [790, 482] width 1344 height 16
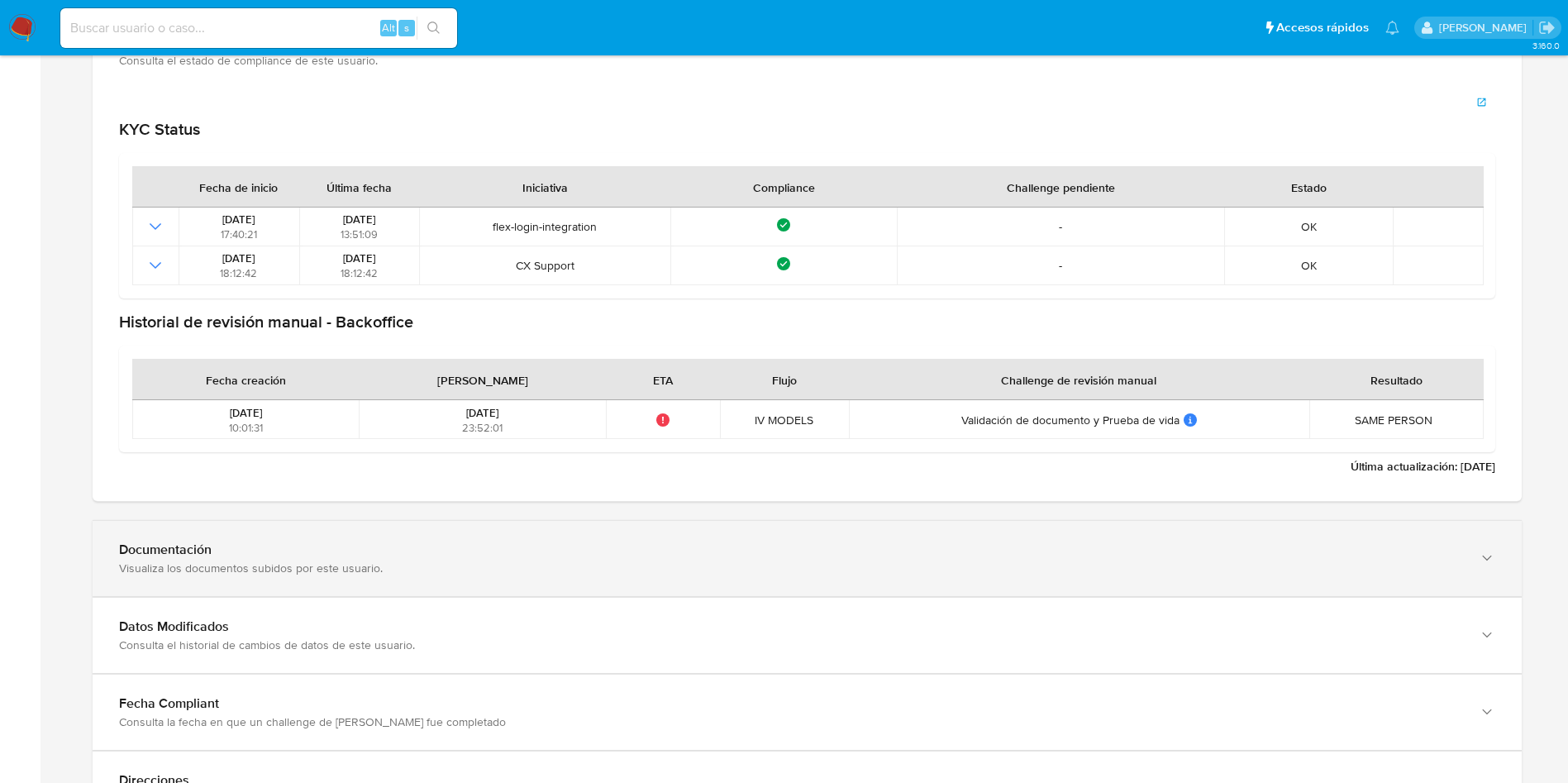
scroll to position [1736, 0]
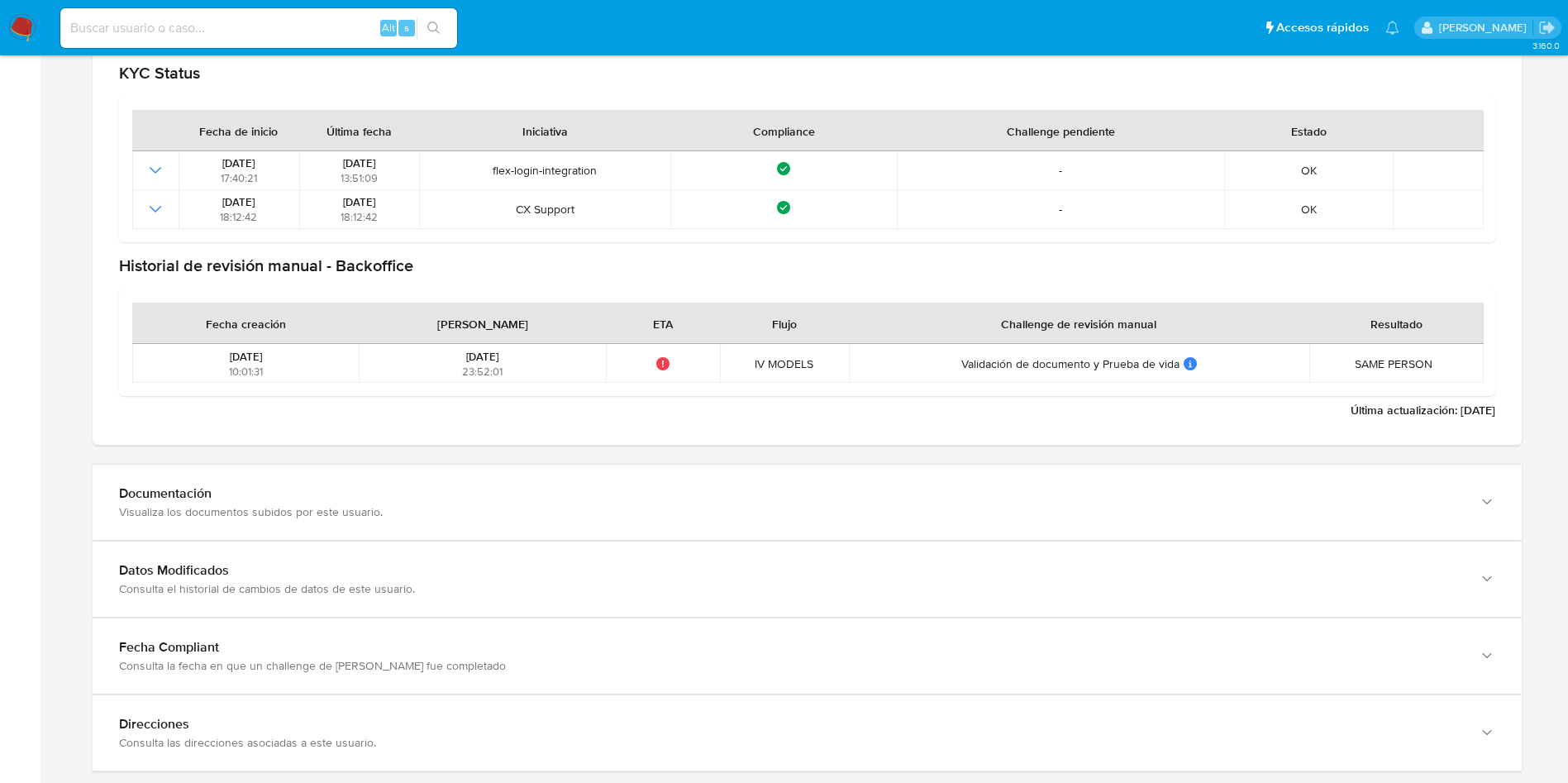
drag, startPoint x: 606, startPoint y: 517, endPoint x: 761, endPoint y: 421, distance: 182.3
click at [606, 515] on div "Visualiza los documentos subidos por este usuario." at bounding box center [790, 511] width 1344 height 15
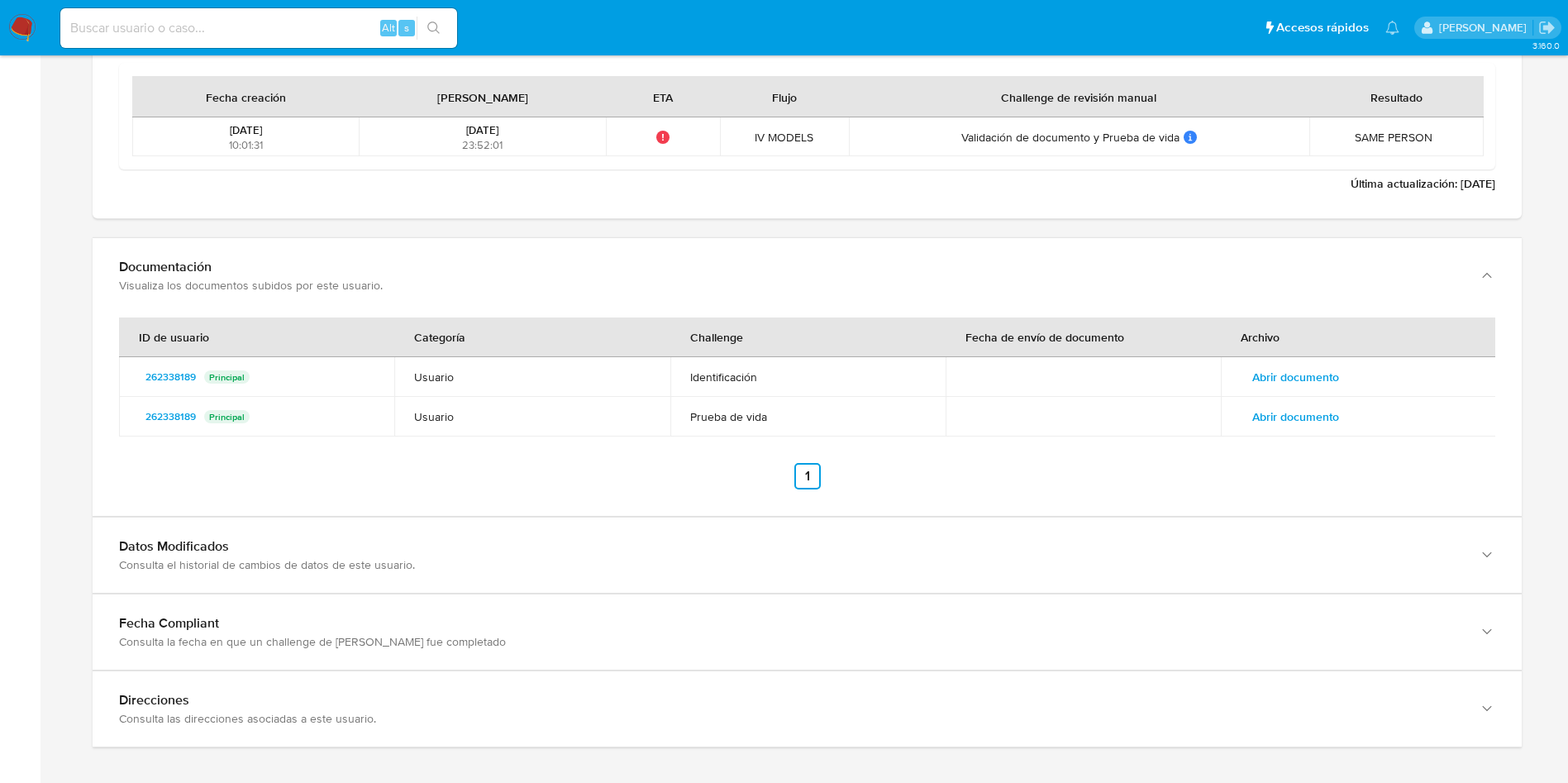
scroll to position [1972, 0]
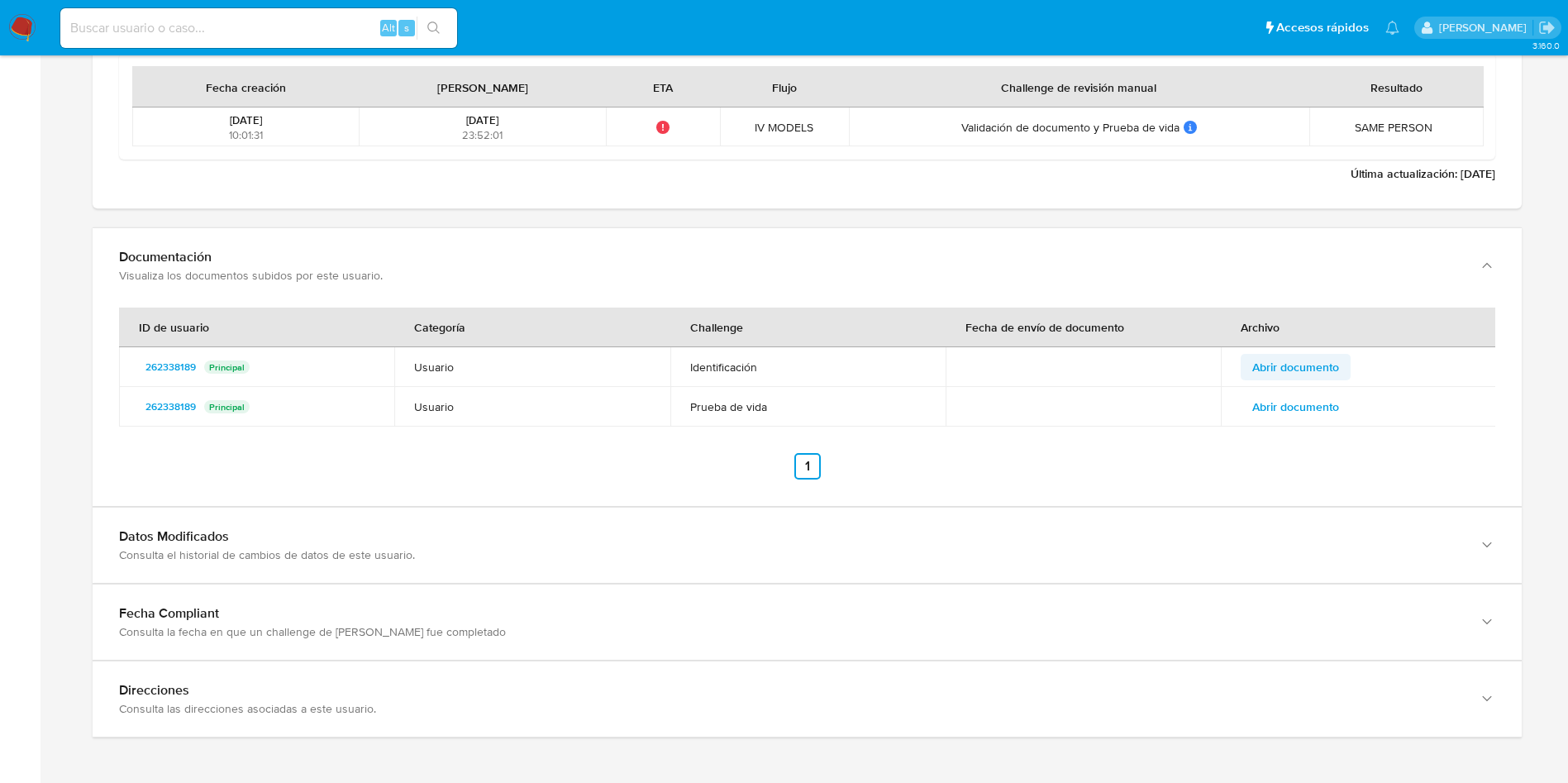
click at [1294, 366] on span "Abrir documento" at bounding box center [1295, 367] width 87 height 23
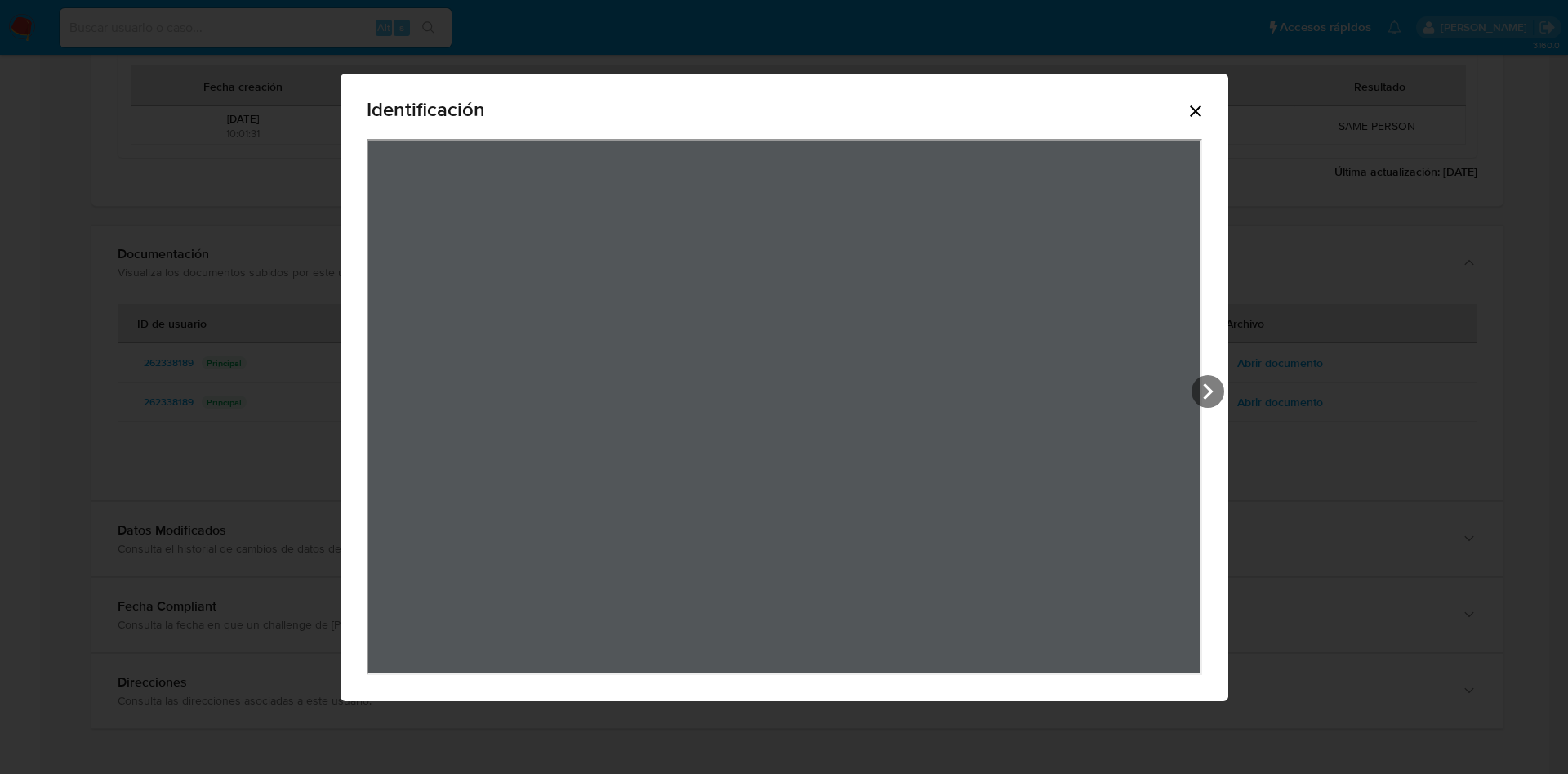
click at [1199, 109] on icon "Cerrar" at bounding box center [1196, 111] width 20 height 20
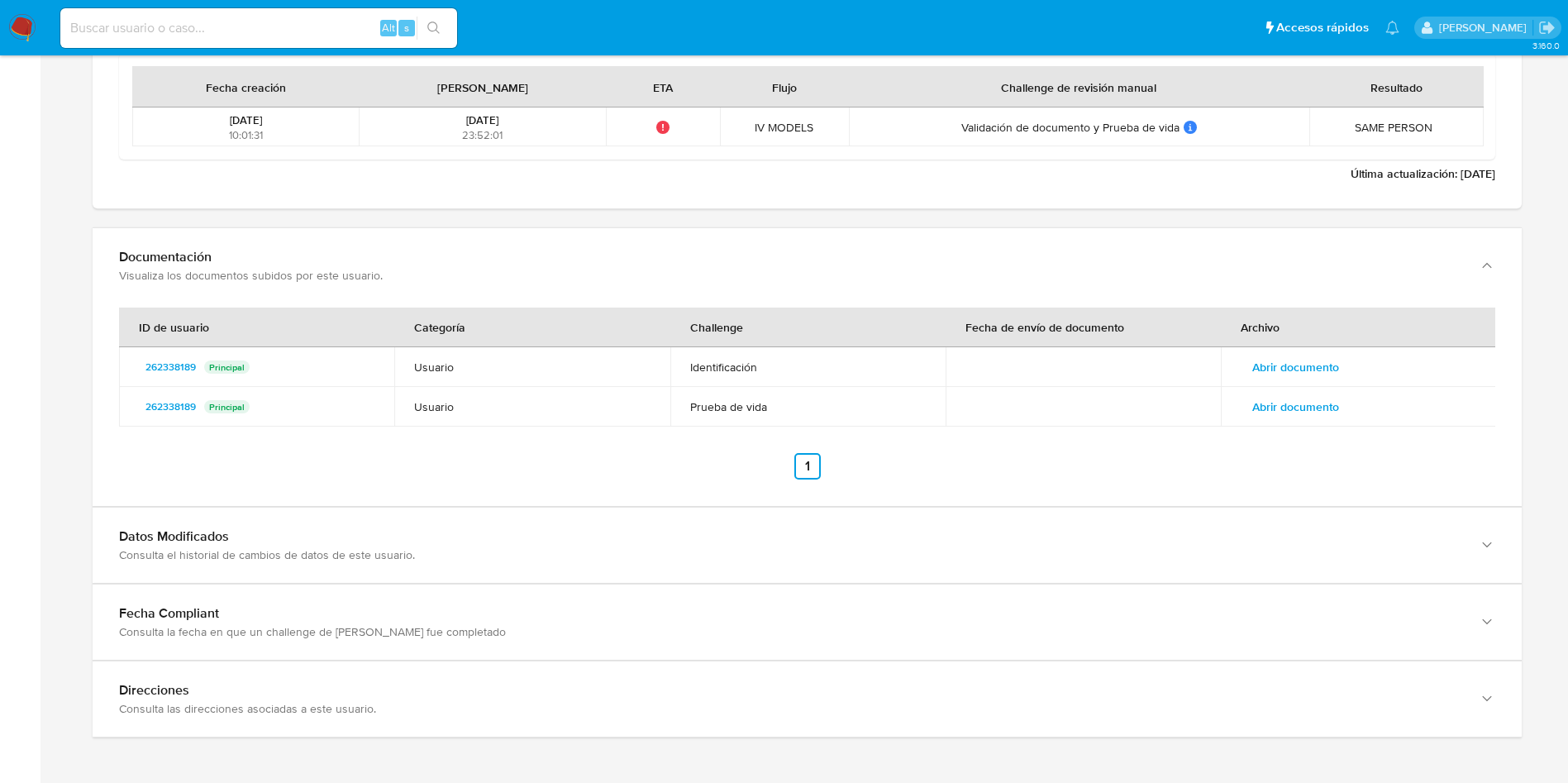
click at [1354, 408] on td "Abrir documento" at bounding box center [1359, 406] width 275 height 39
click at [1344, 408] on button "Abrir documento" at bounding box center [1296, 406] width 110 height 27
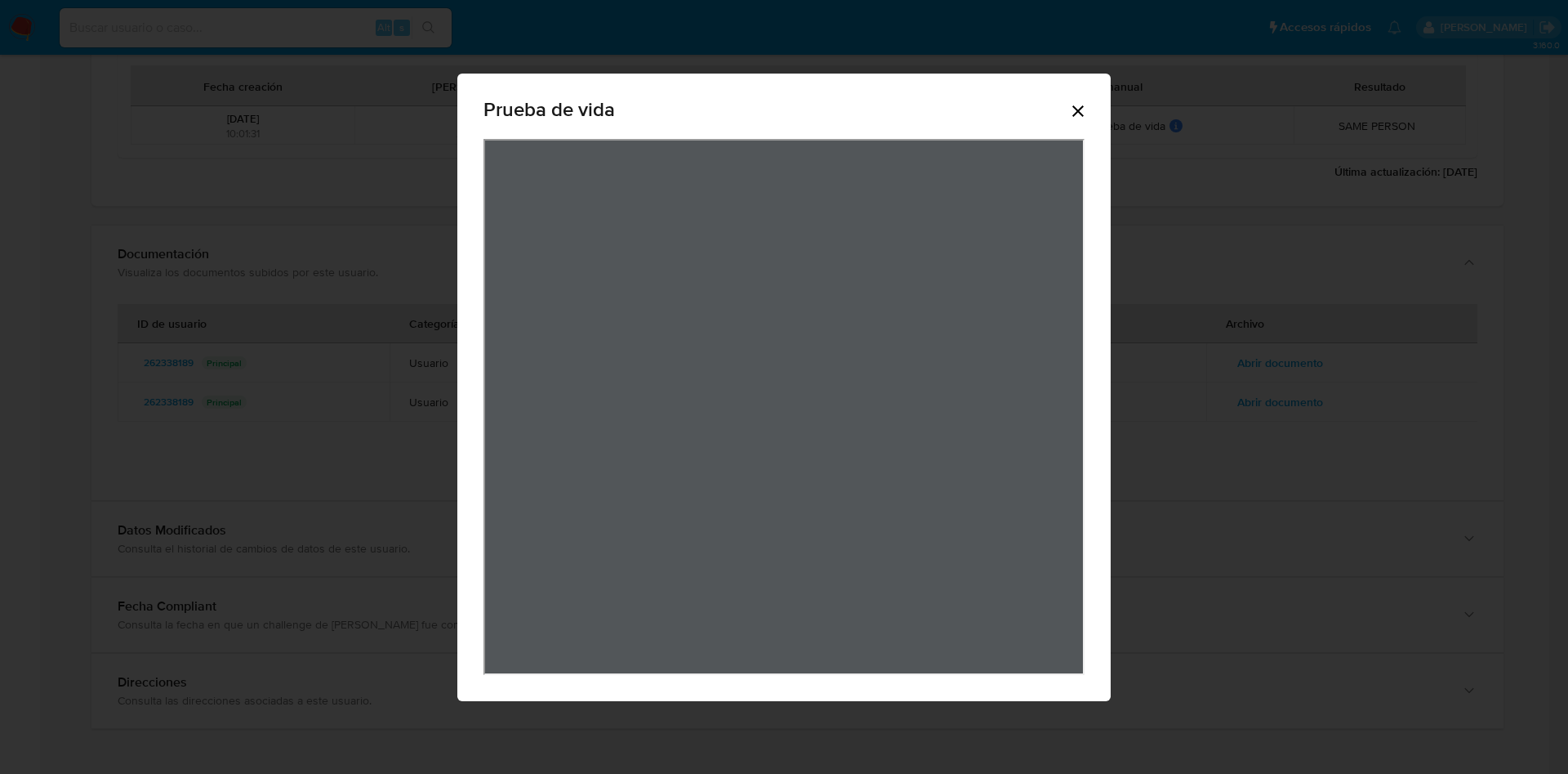
click at [1066, 94] on div "Prueba de vida" at bounding box center [784, 113] width 601 height 52
click at [1081, 109] on icon "Cerrar" at bounding box center [1078, 111] width 20 height 20
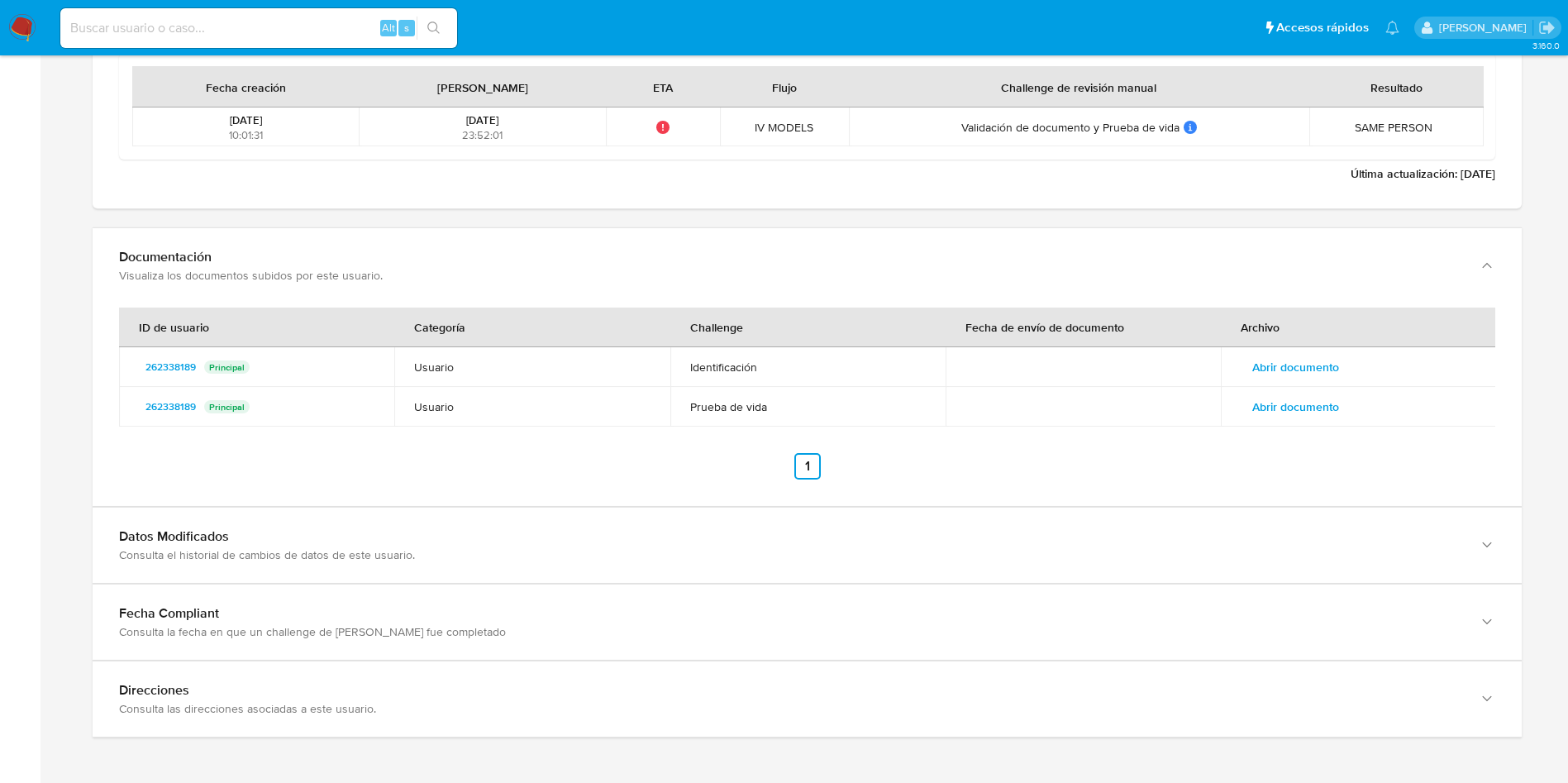
click at [1280, 350] on td "Abrir documento" at bounding box center [1359, 367] width 275 height 39
click at [1277, 370] on span "Abrir documento" at bounding box center [1295, 367] width 87 height 23
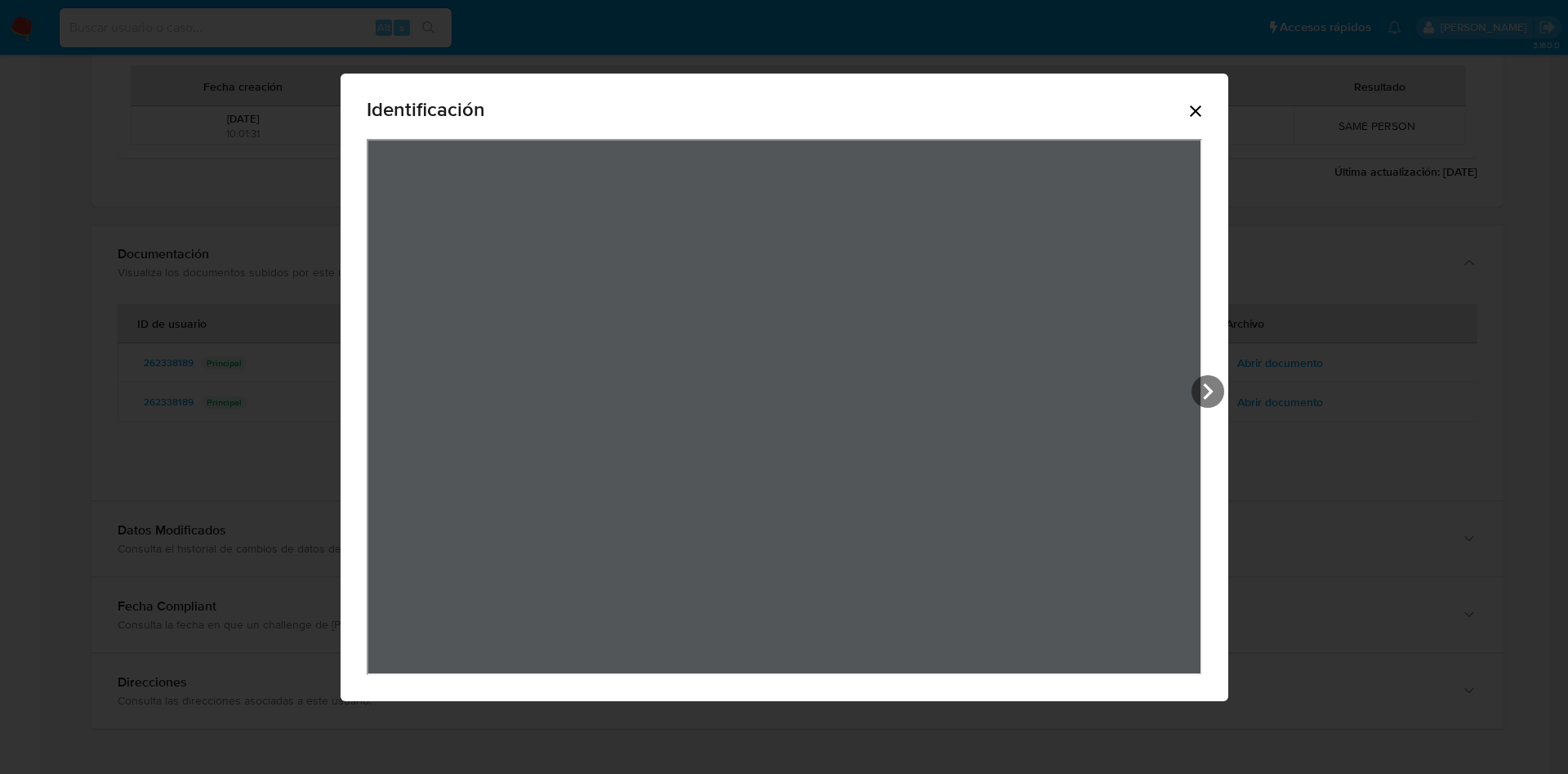
click at [1195, 101] on icon "Cerrar" at bounding box center [1196, 111] width 20 height 20
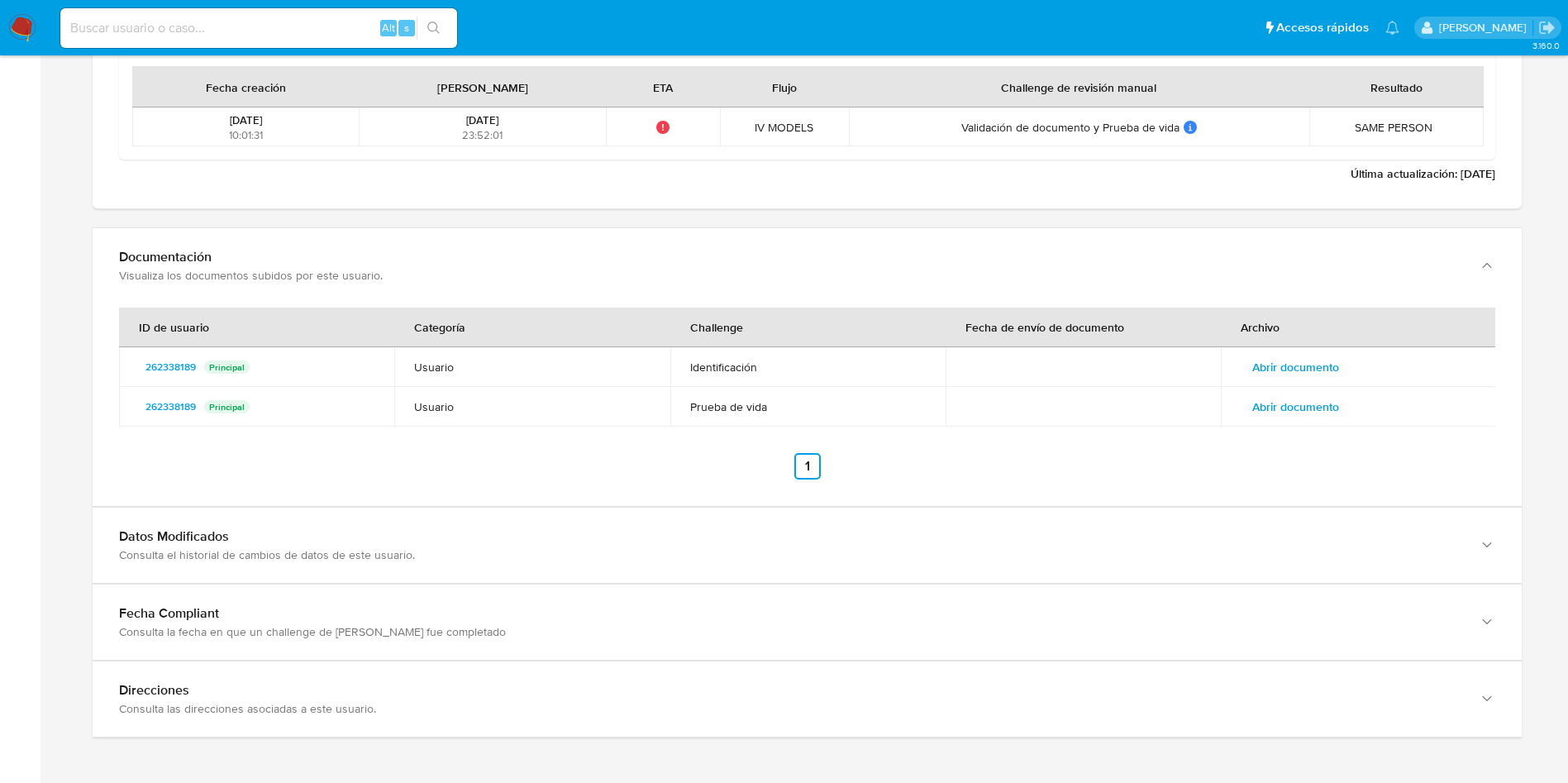
click at [1327, 413] on span "Abrir documento" at bounding box center [1295, 406] width 87 height 23
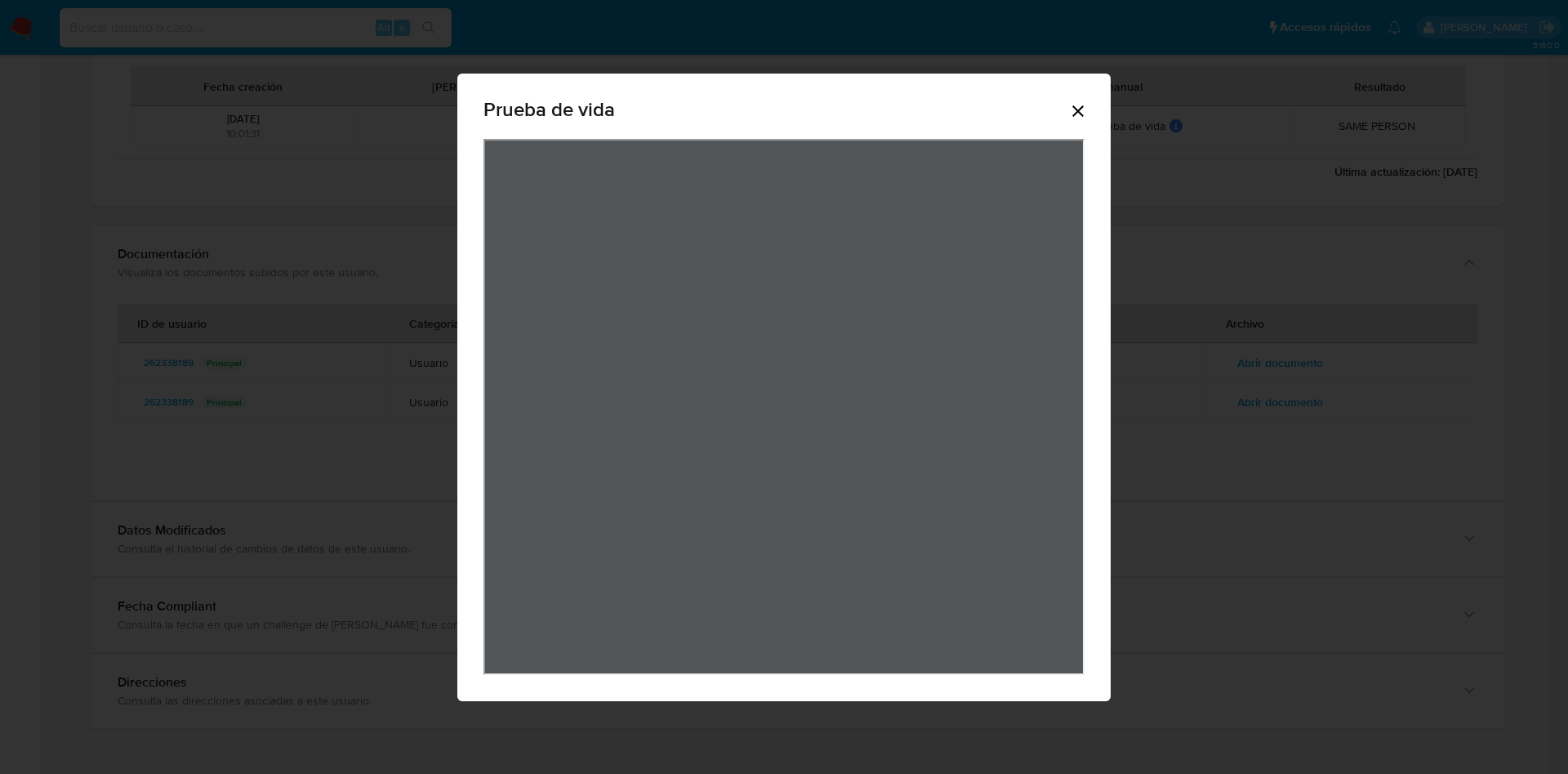
click at [1068, 113] on icon "Cerrar" at bounding box center [1078, 111] width 20 height 20
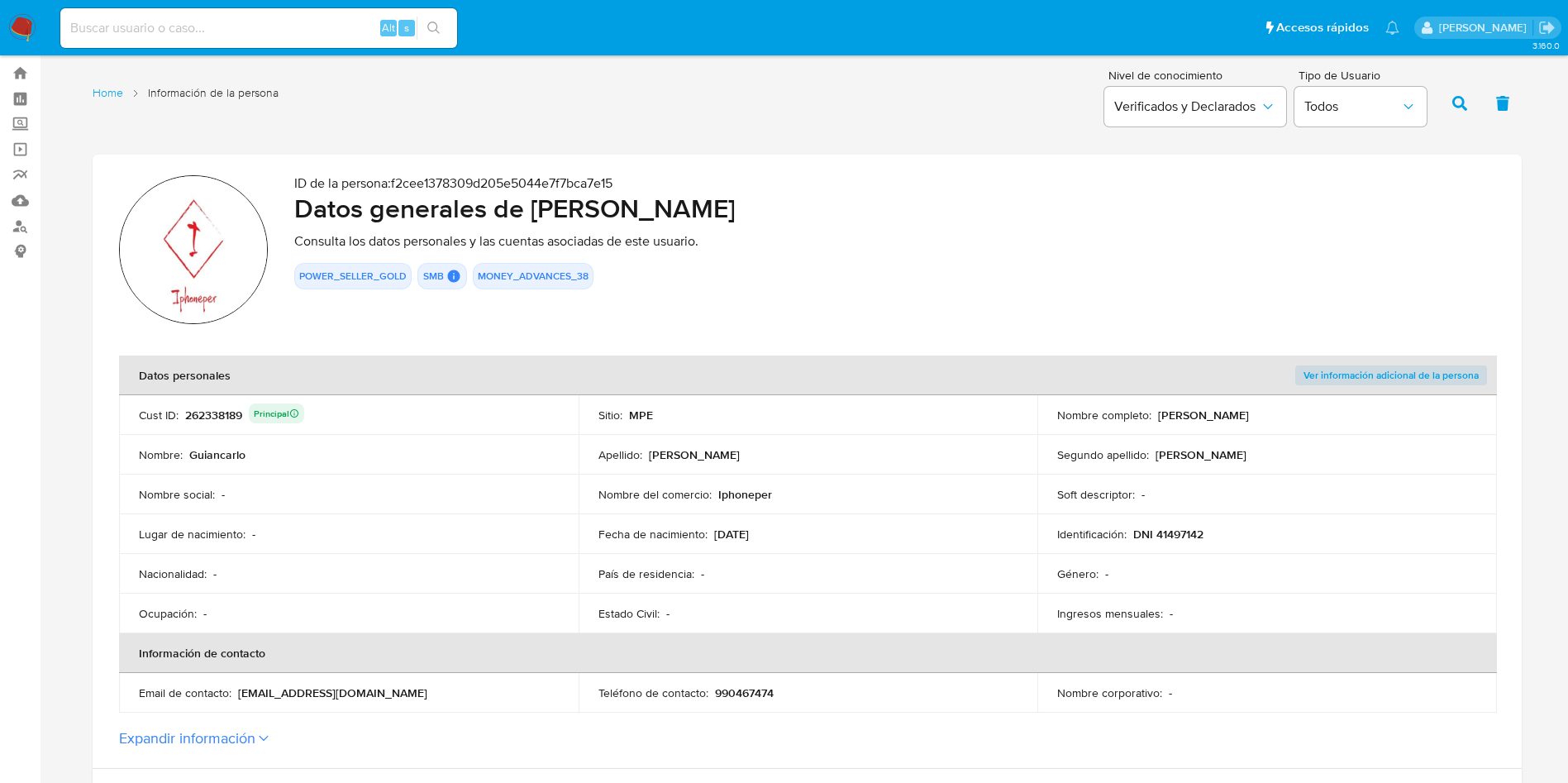
scroll to position [0, 0]
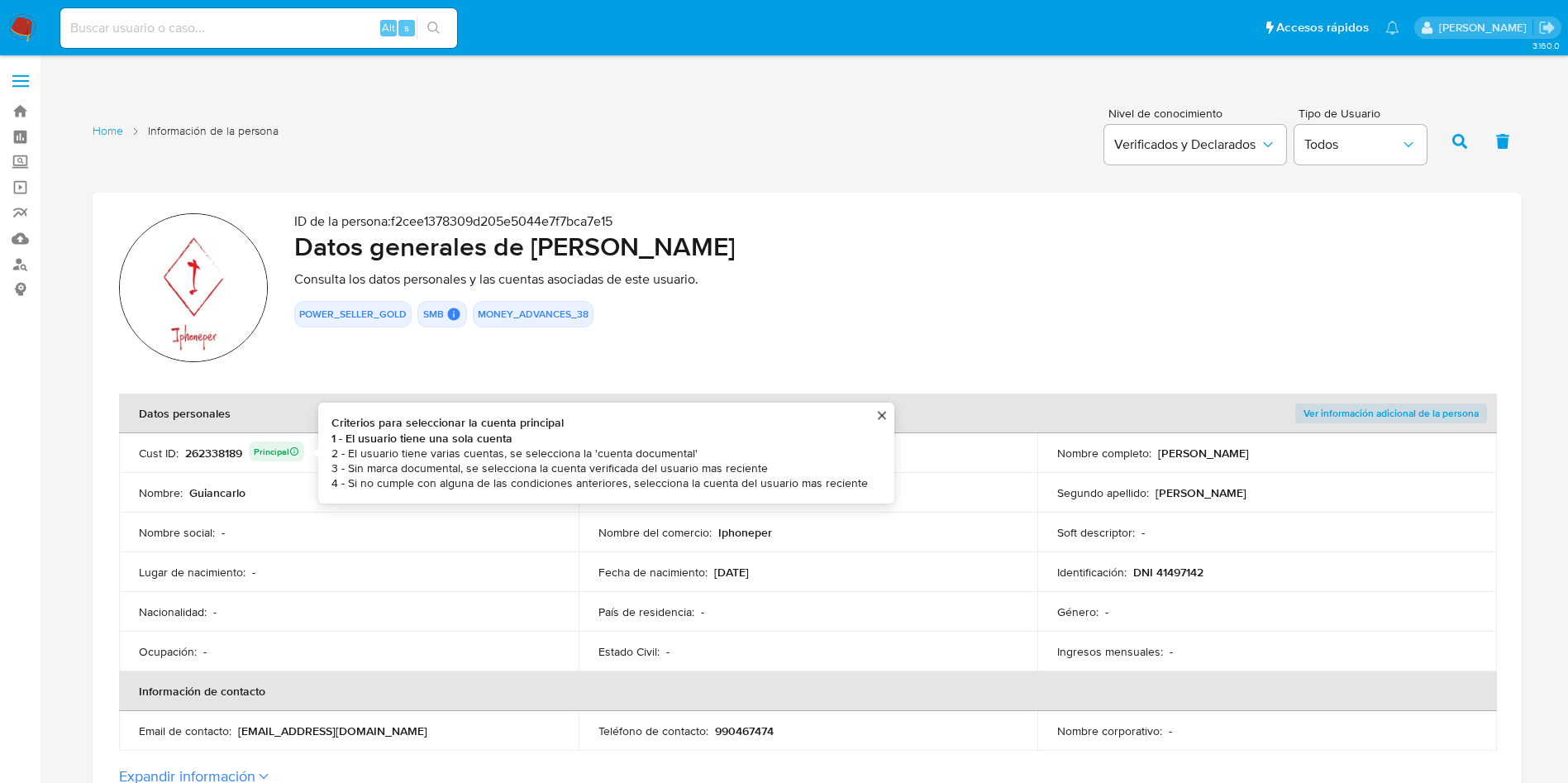
click at [212, 456] on div "262338189 Principal Criterios para seleccionar la cuenta principal 1 - El usuar…" at bounding box center [244, 453] width 119 height 23
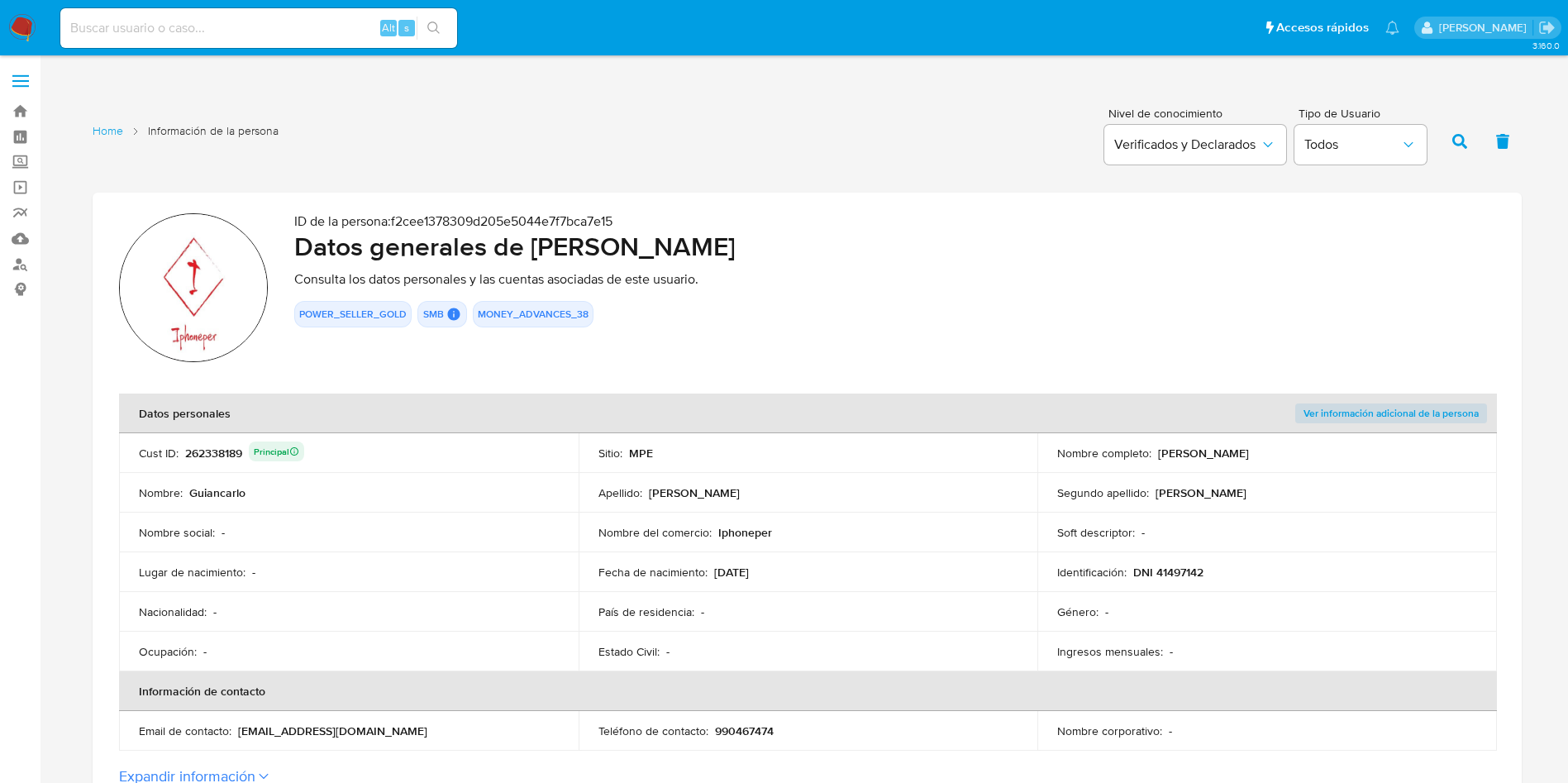
click at [212, 455] on div "262338189 Principal" at bounding box center [244, 453] width 119 height 23
click at [926, 576] on div "Fecha de nacimiento : [DEMOGRAPHIC_DATA]" at bounding box center [808, 572] width 420 height 15
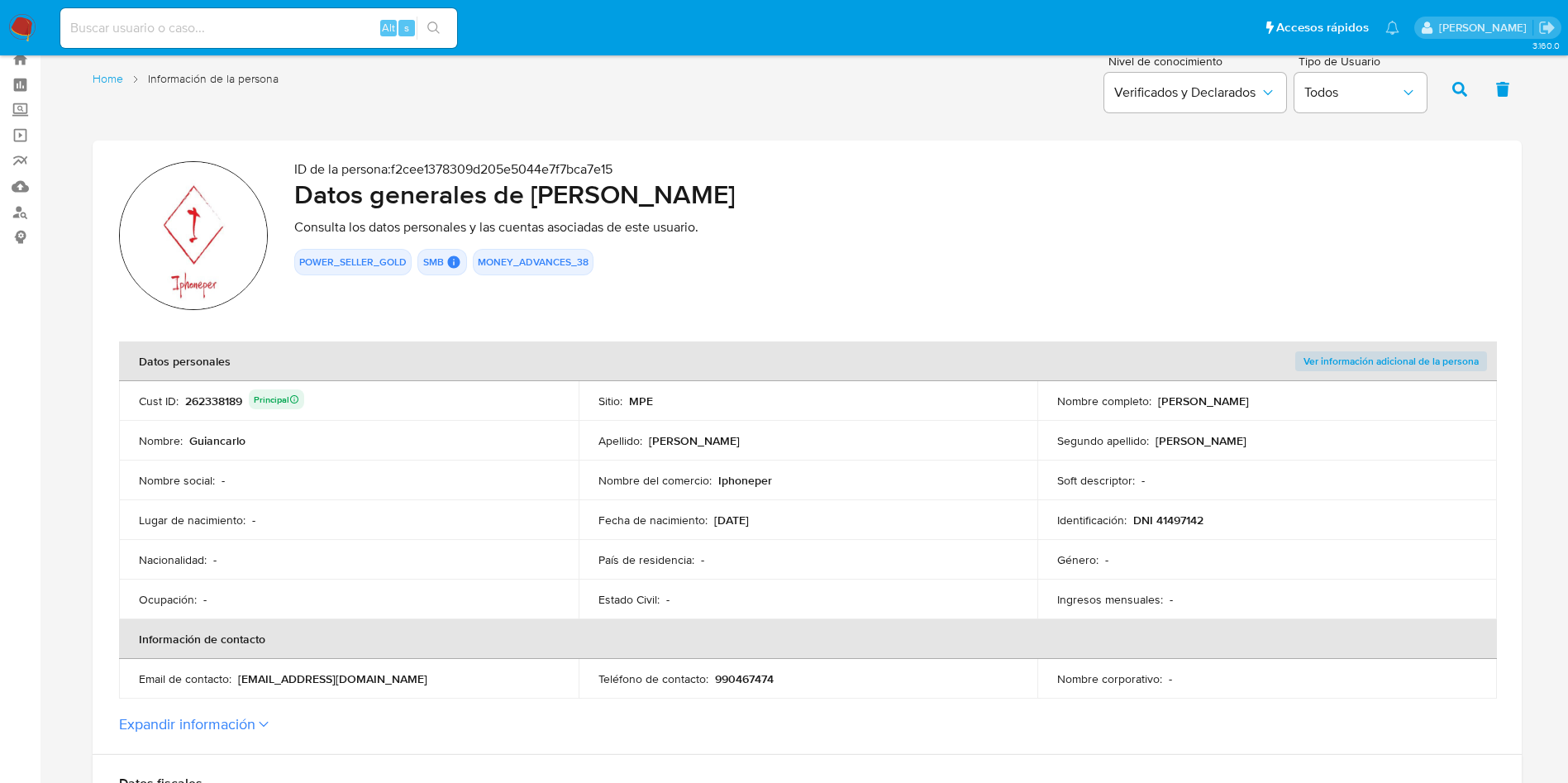
scroll to position [124, 0]
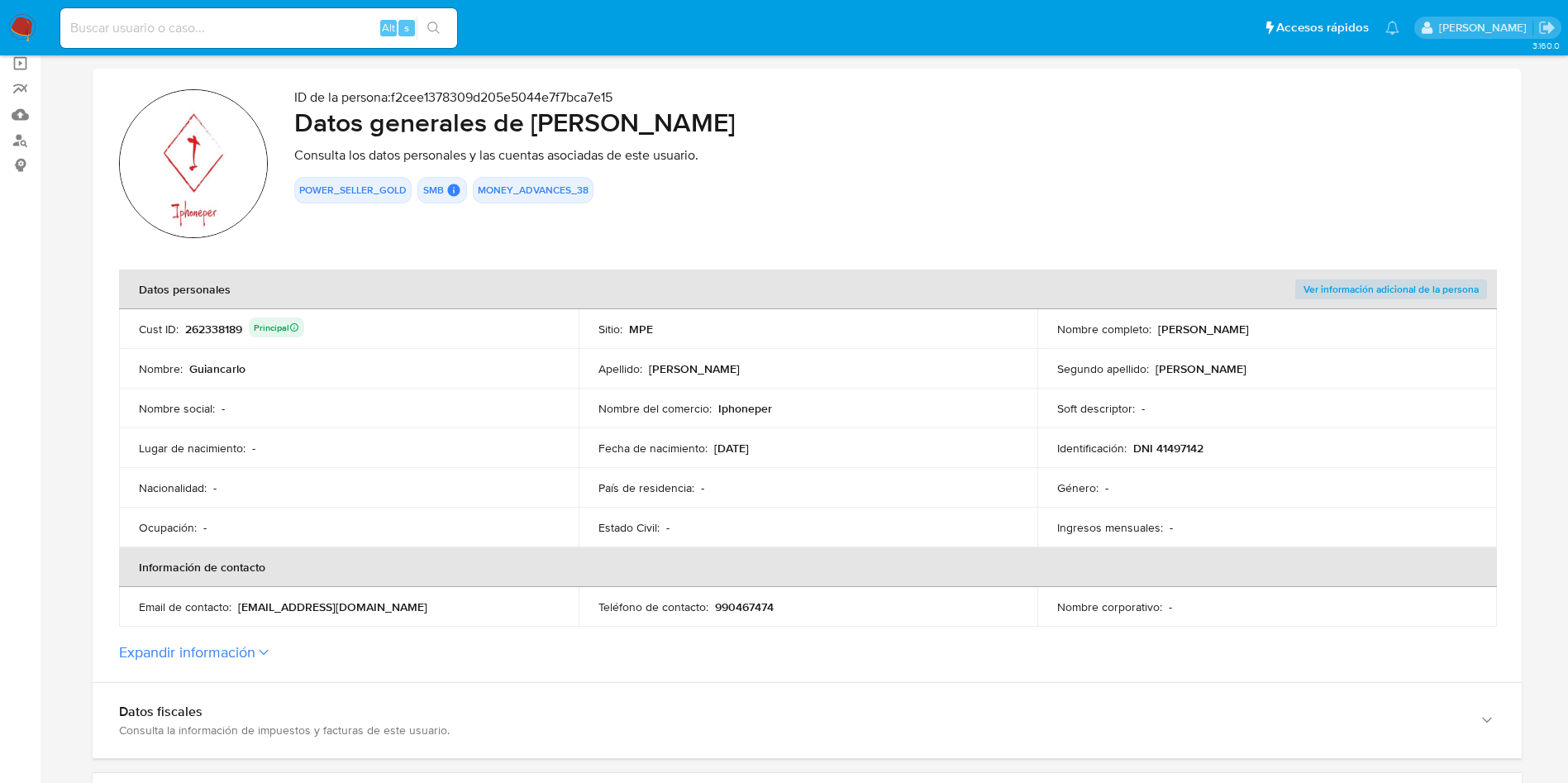
click at [746, 407] on p "Iphoneper" at bounding box center [745, 408] width 54 height 15
drag, startPoint x: 236, startPoint y: 603, endPoint x: 420, endPoint y: 612, distance: 184.2
click at [420, 612] on div "Email de contacto : [EMAIL_ADDRESS][DOMAIN_NAME]" at bounding box center [349, 606] width 420 height 15
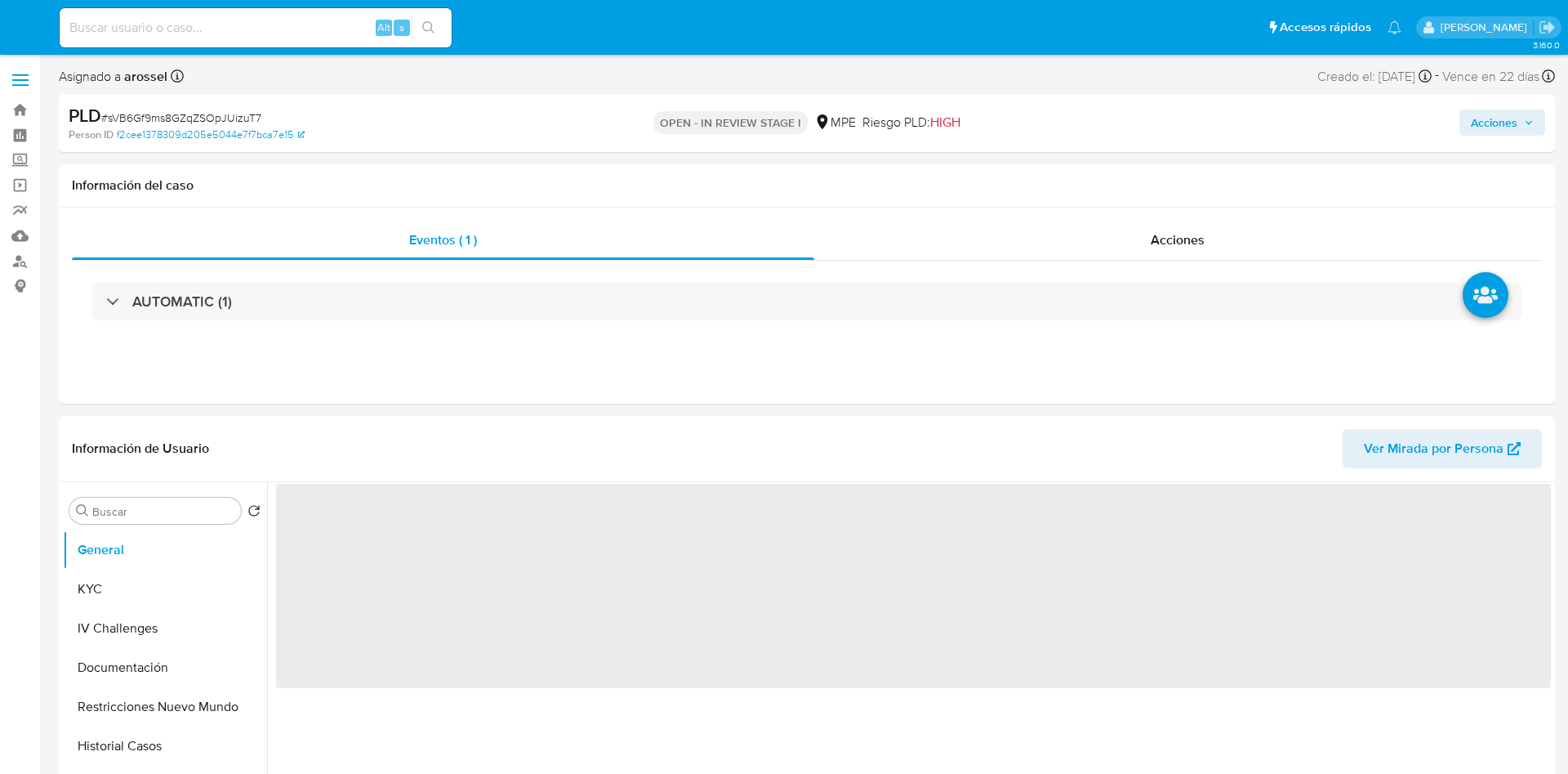
select select "10"
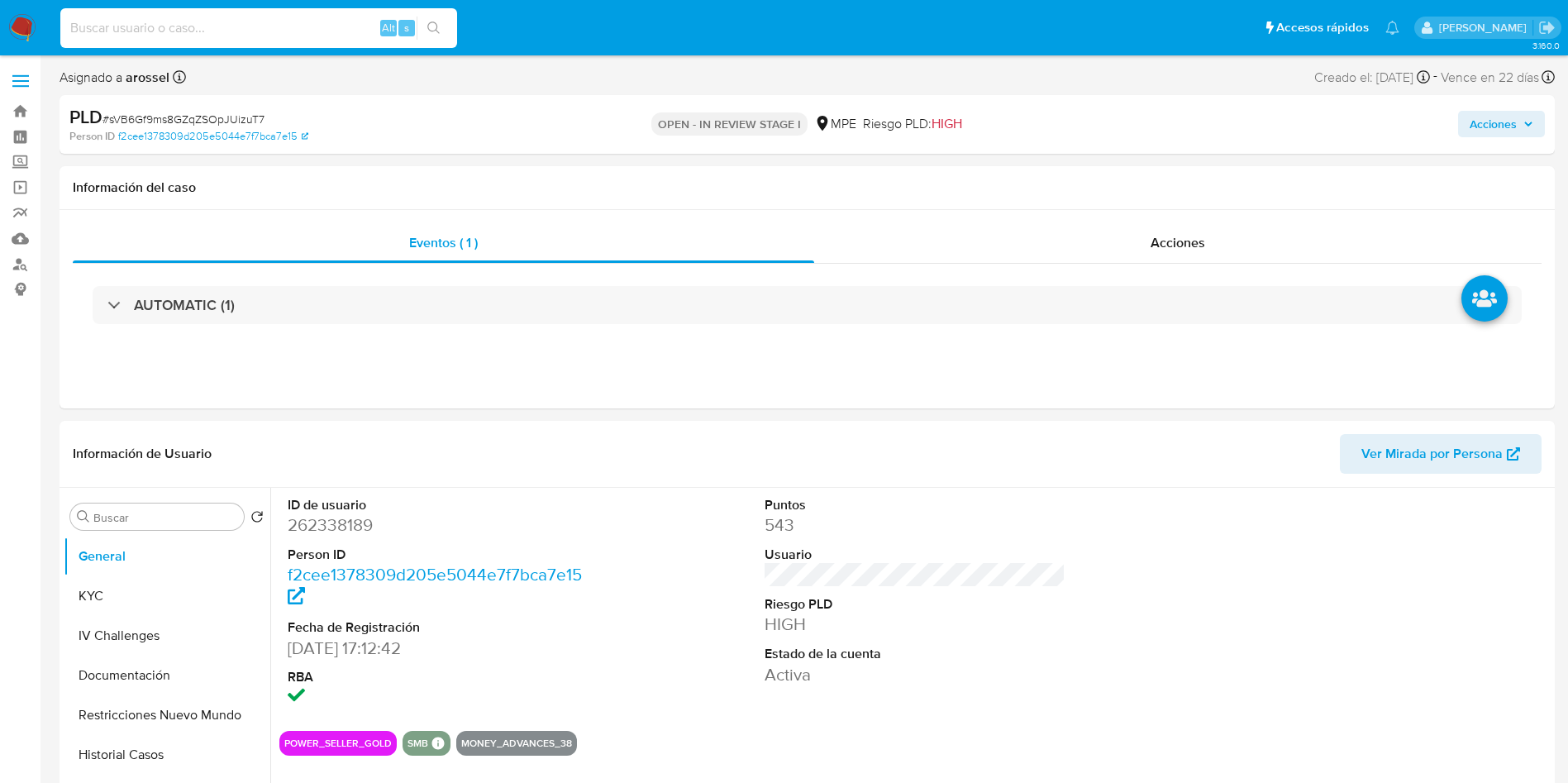
click at [335, 24] on input at bounding box center [259, 27] width 397 height 21
paste input "2304104331"
type input "2304104331"
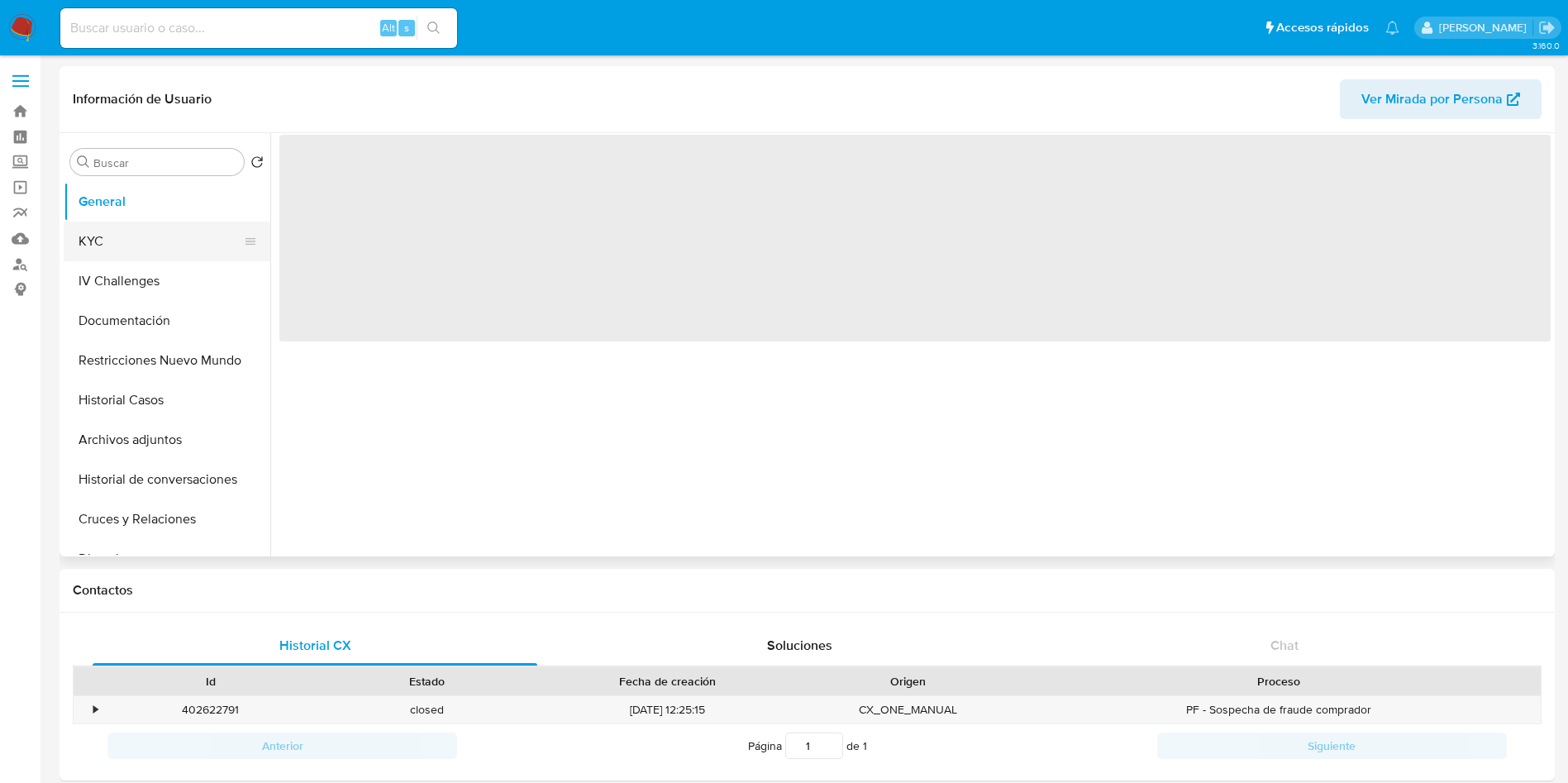
select select "10"
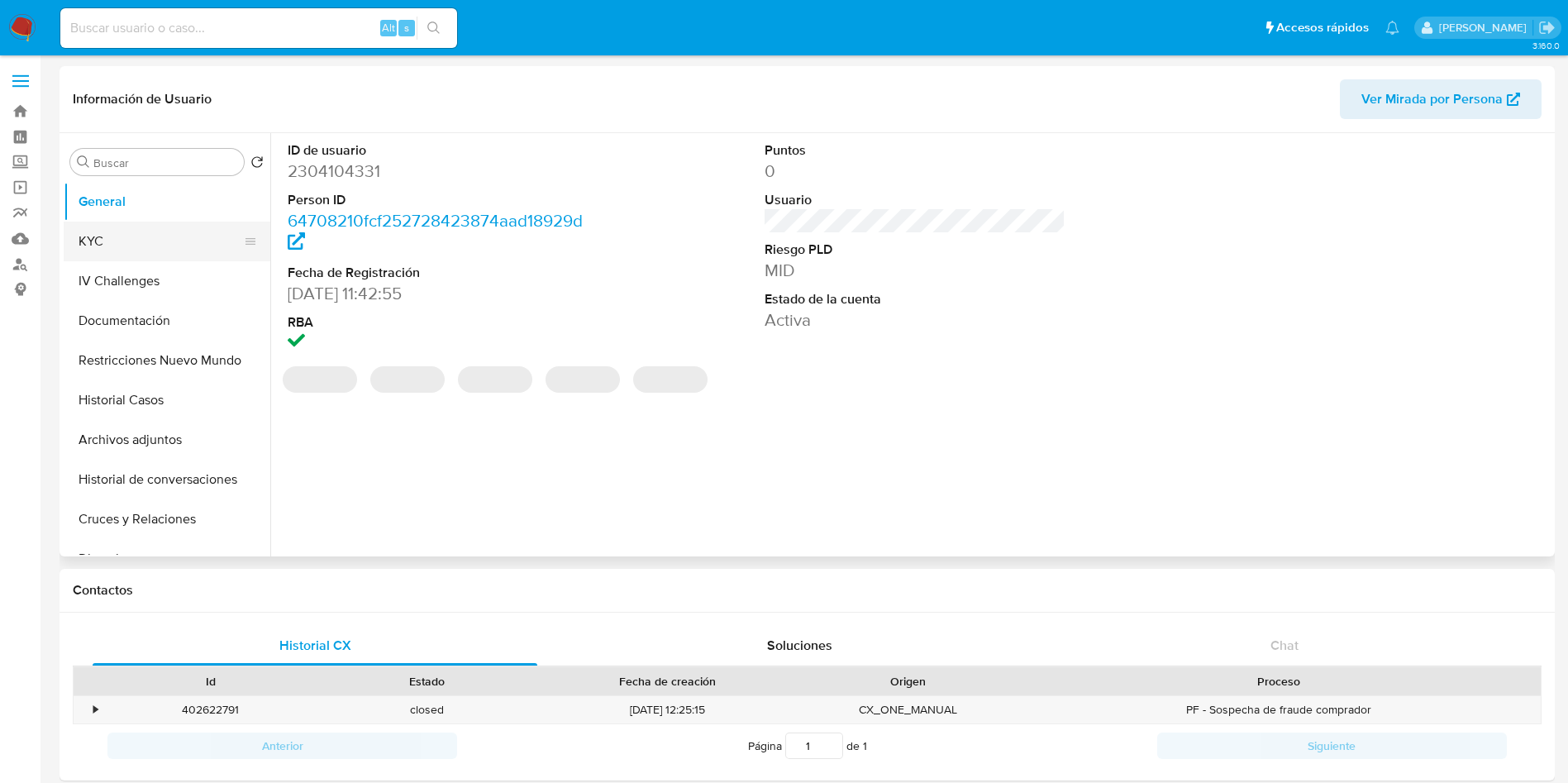
click at [130, 236] on button "KYC" at bounding box center [160, 241] width 193 height 39
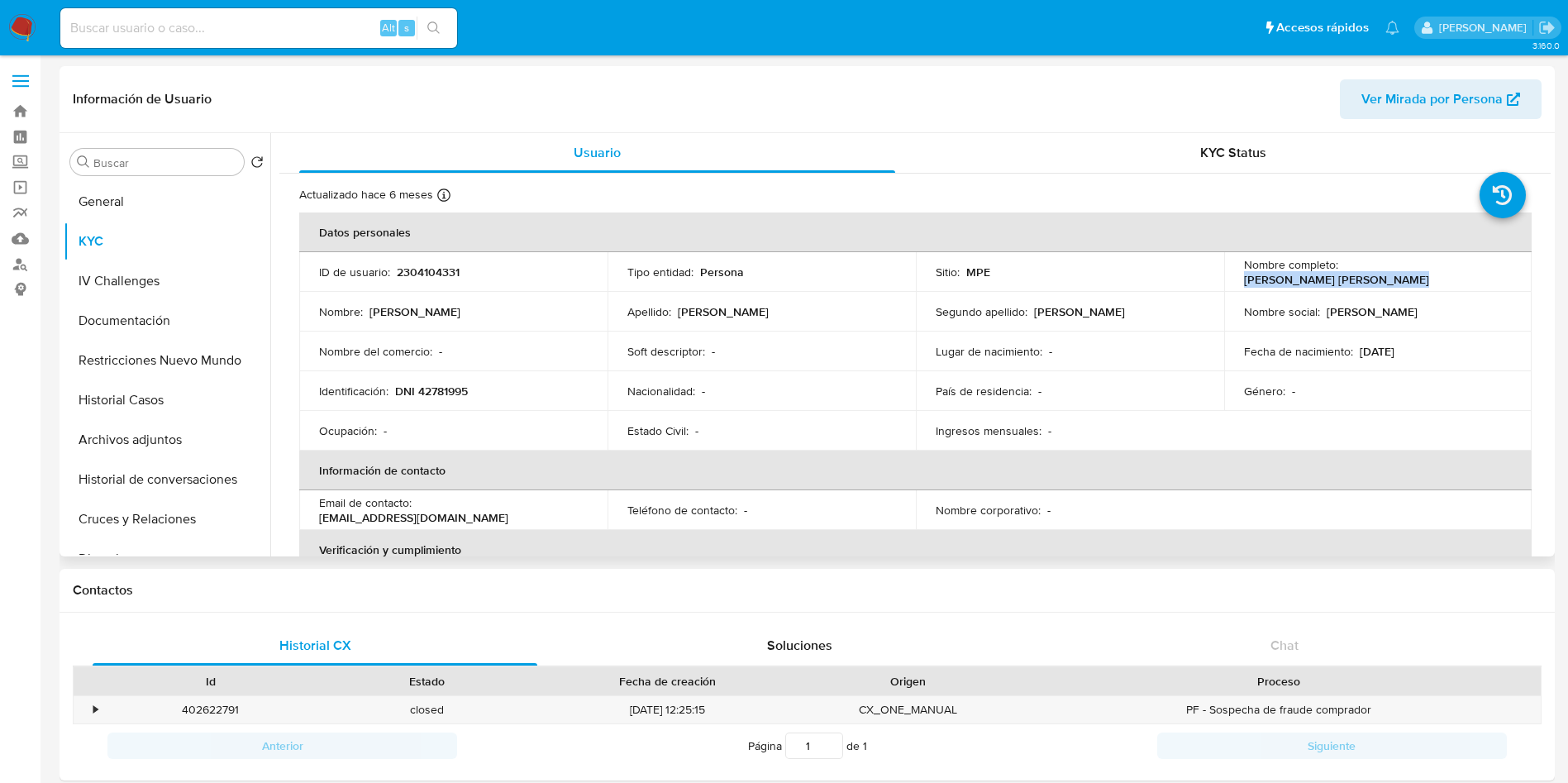
drag, startPoint x: 1352, startPoint y: 274, endPoint x: 1501, endPoint y: 265, distance: 149.3
click at [1501, 265] on div "Nombre completo : [PERSON_NAME] [PERSON_NAME]" at bounding box center [1379, 272] width 269 height 30
copy p "[PERSON_NAME] [PERSON_NAME]"
click at [440, 383] on p "DNI 42781995" at bounding box center [432, 391] width 73 height 15
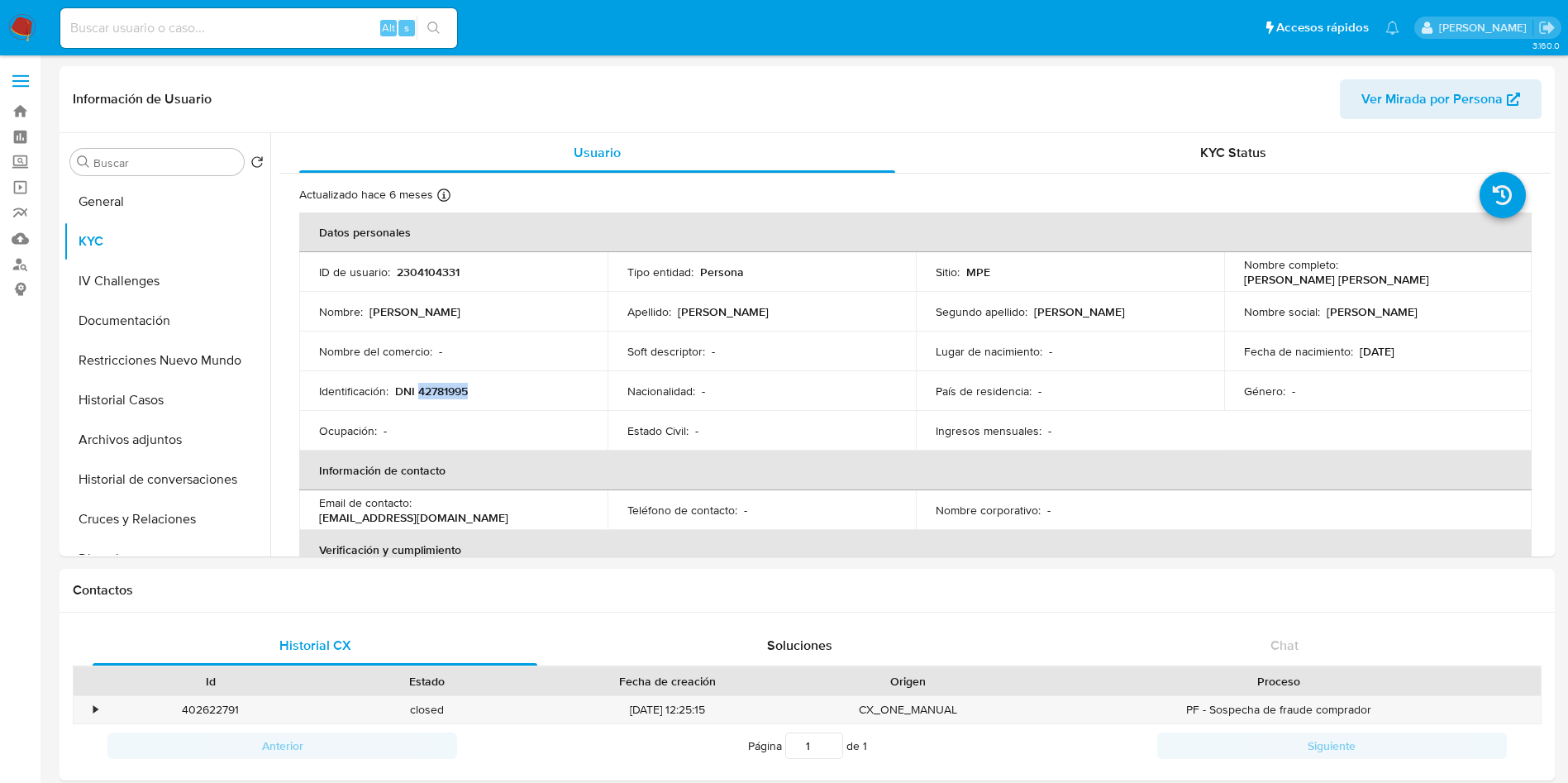
copy p "42781995"
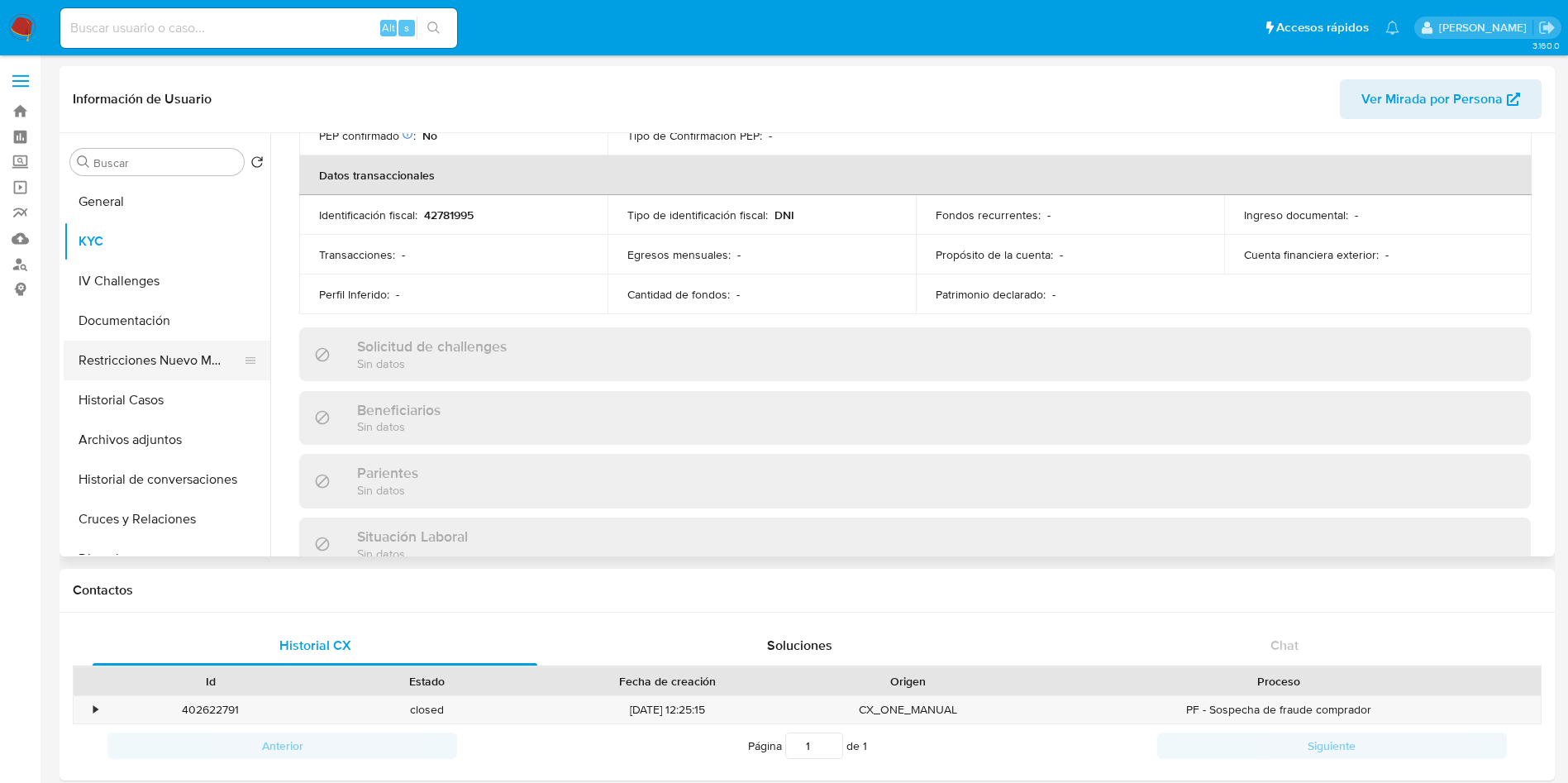
scroll to position [372, 0]
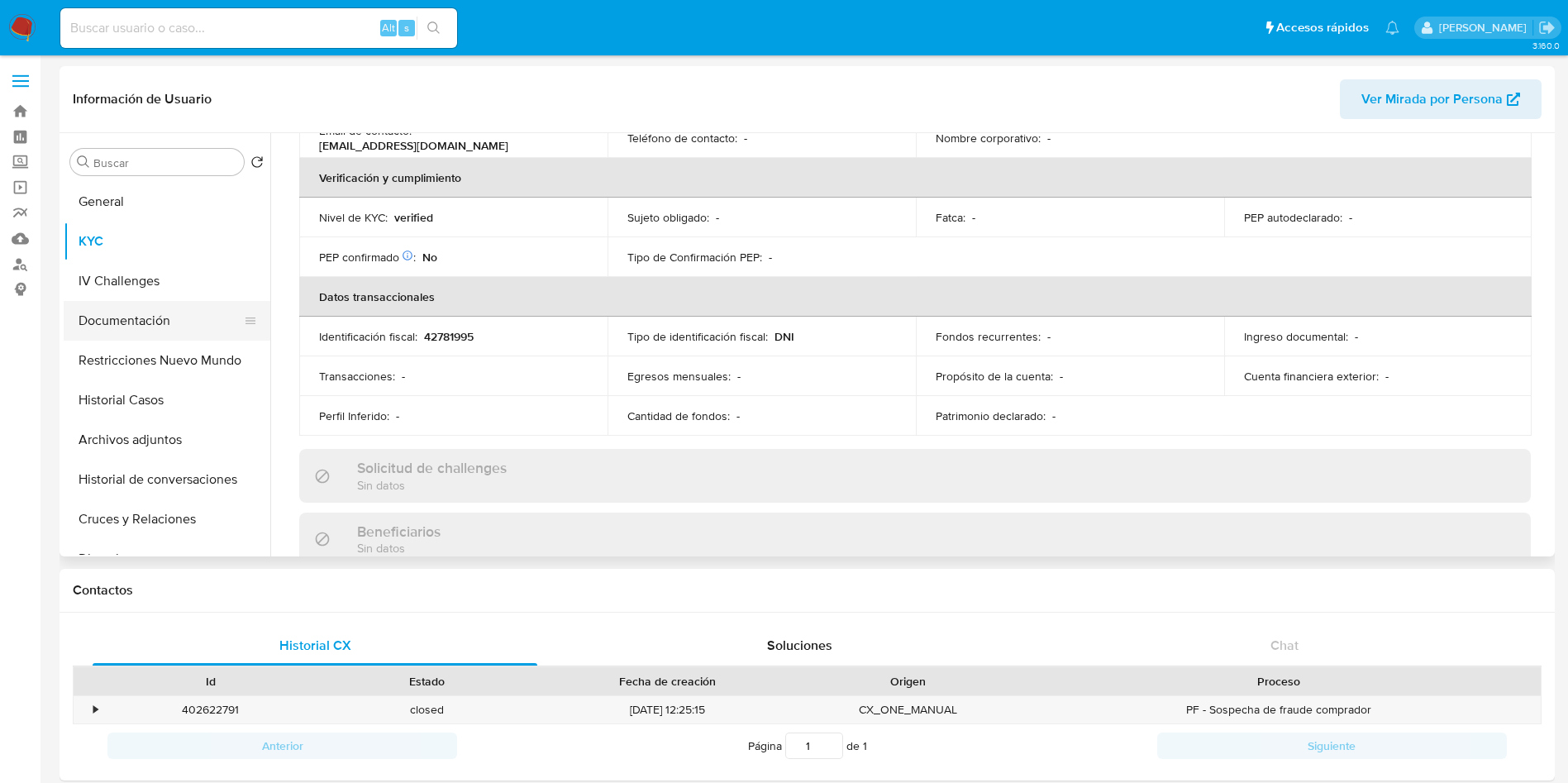
click at [135, 321] on button "Documentación" at bounding box center [160, 320] width 193 height 39
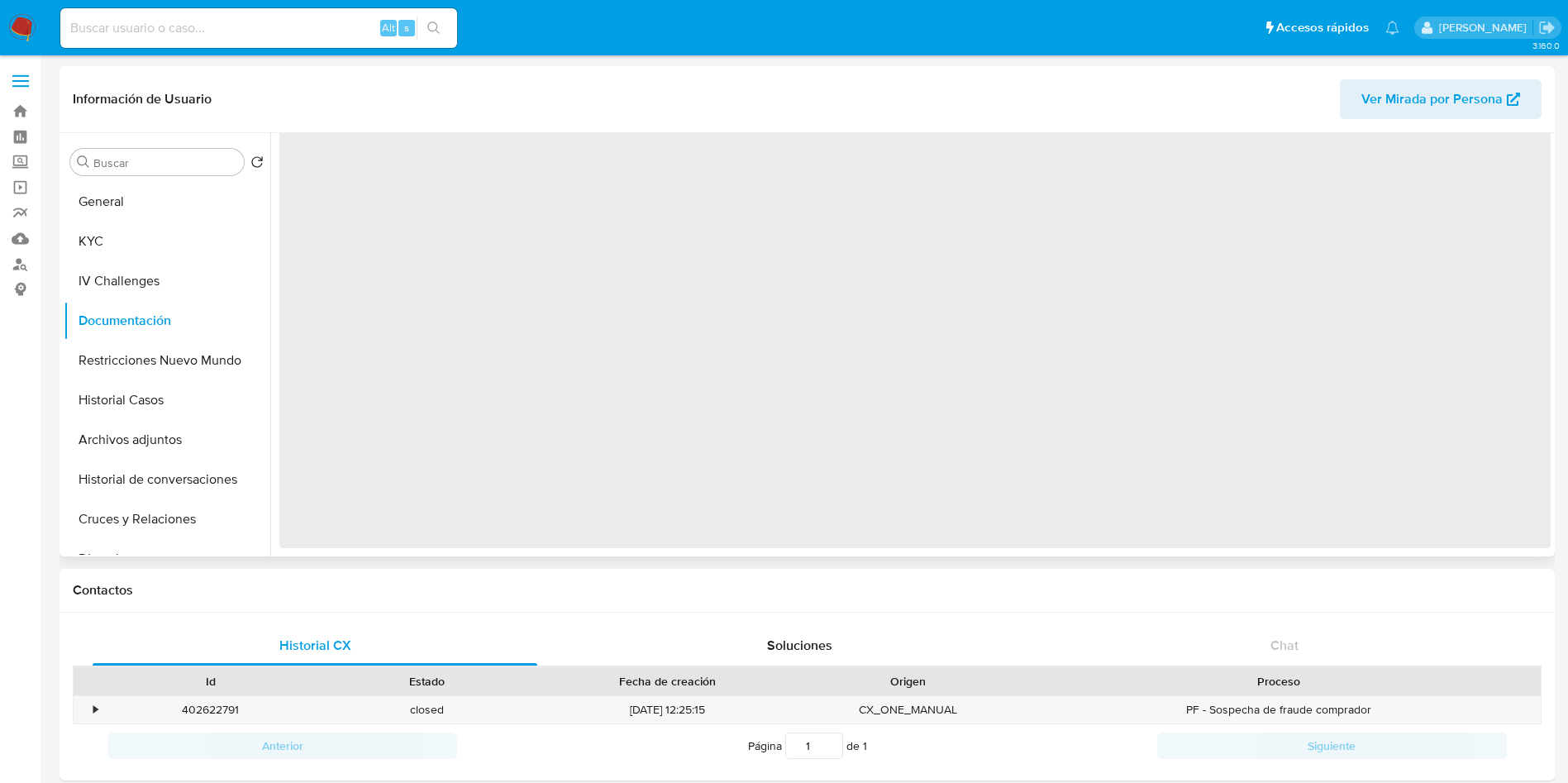
scroll to position [0, 0]
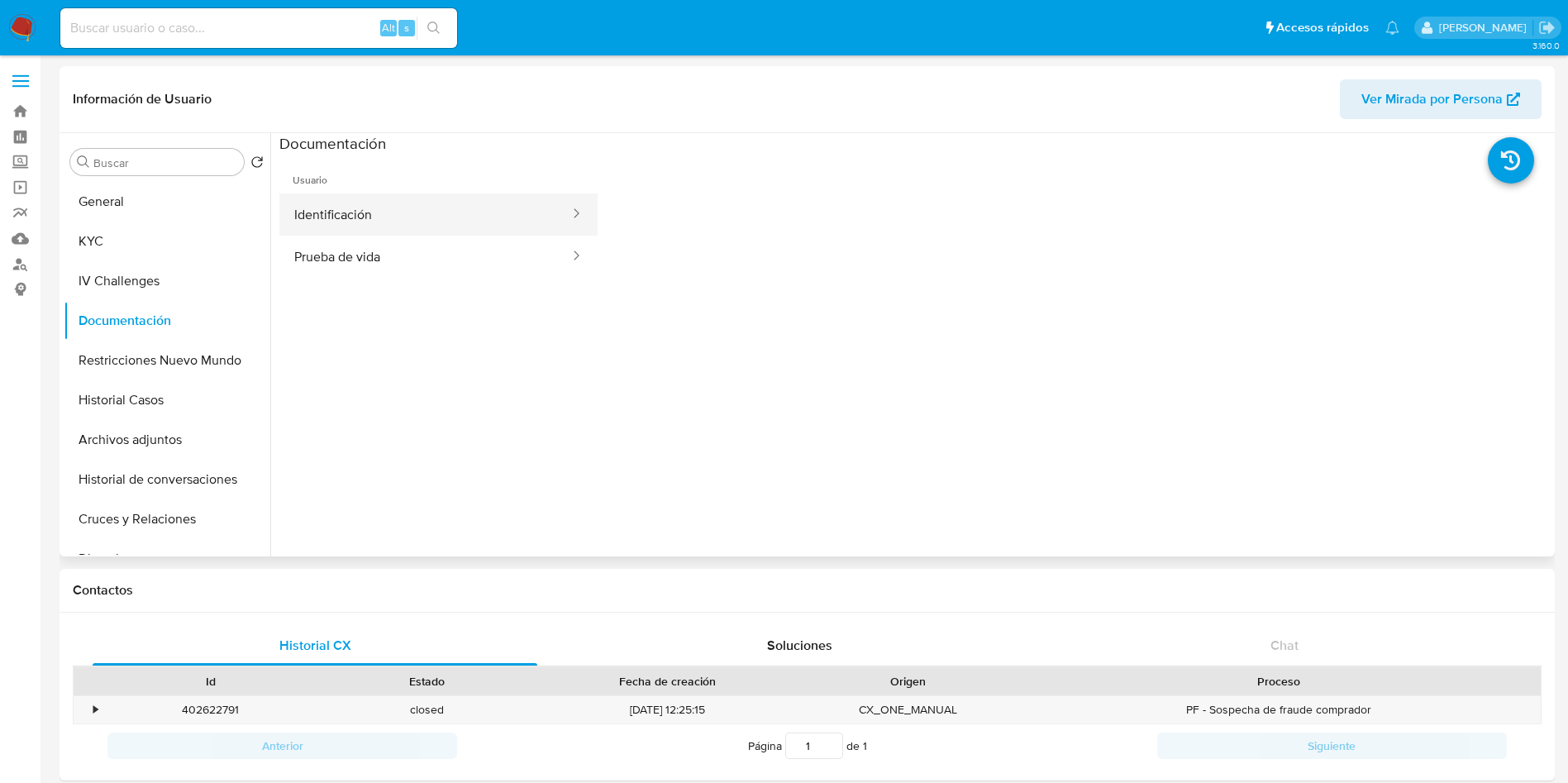
click at [412, 210] on button "Identificación" at bounding box center [424, 214] width 292 height 42
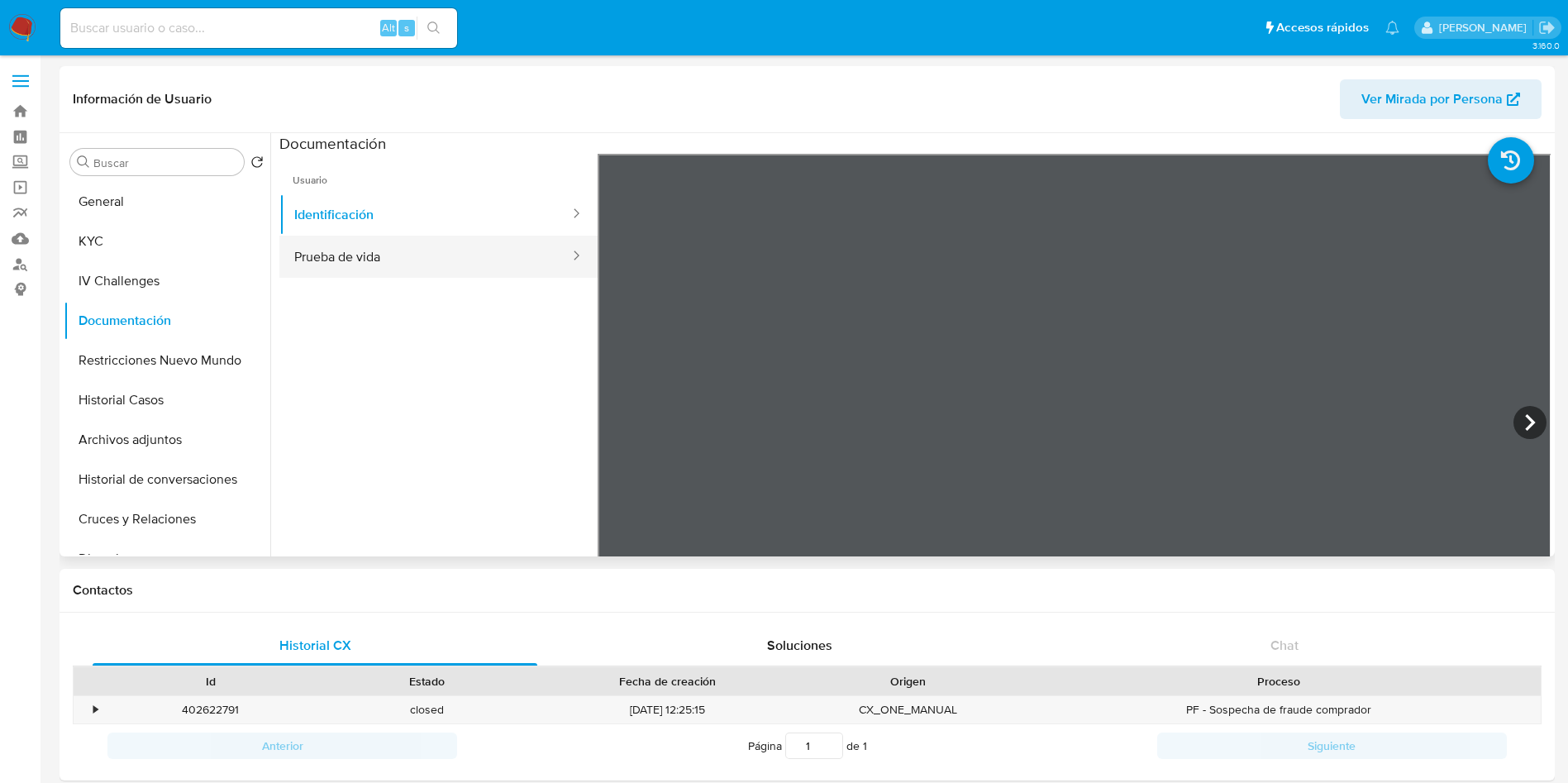
click at [376, 269] on button "Prueba de vida" at bounding box center [424, 257] width 292 height 42
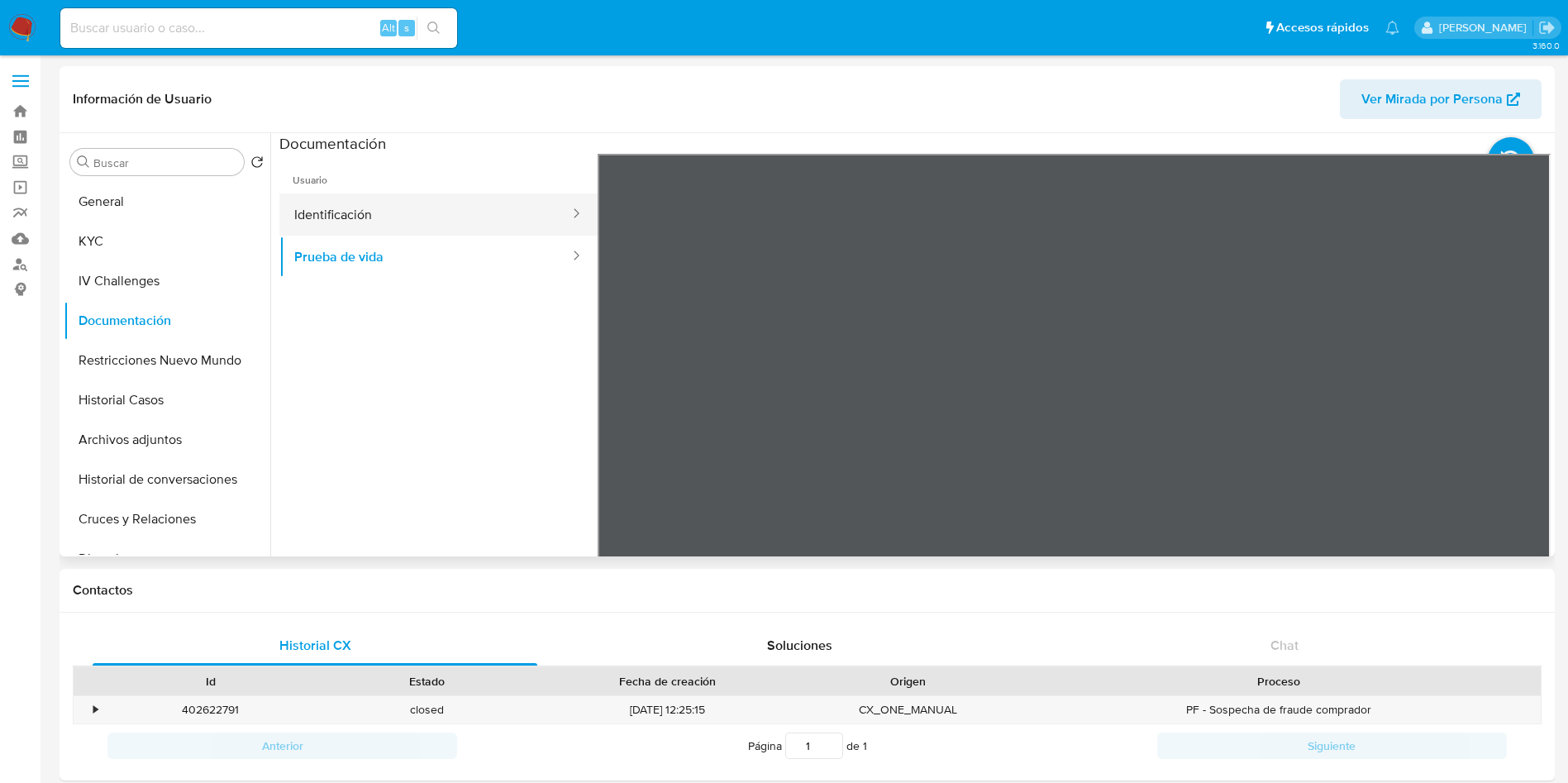
click at [402, 220] on button "Identificación" at bounding box center [424, 214] width 292 height 42
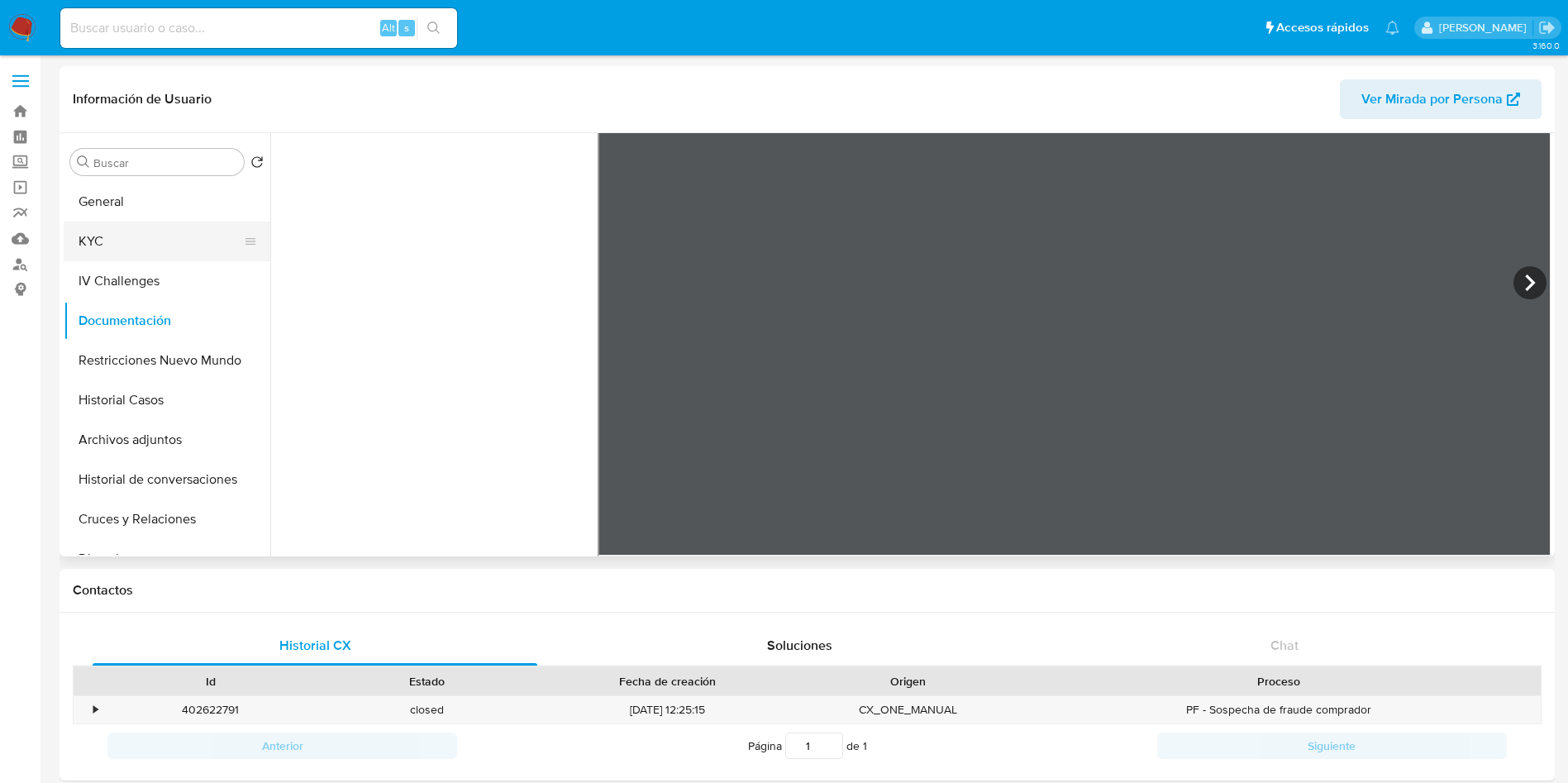
click at [153, 237] on button "KYC" at bounding box center [160, 241] width 193 height 39
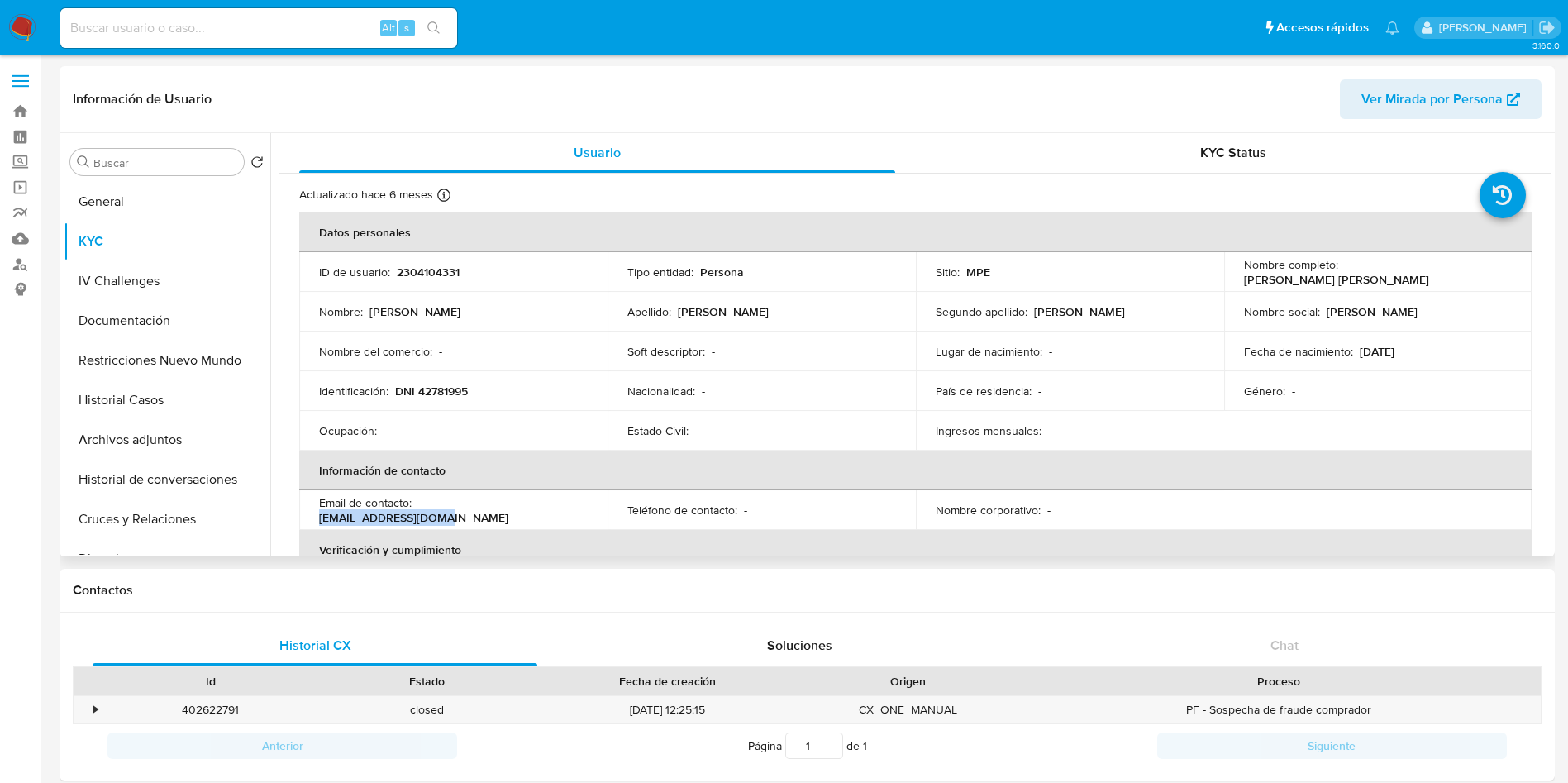
drag, startPoint x: 420, startPoint y: 503, endPoint x: 549, endPoint y: 503, distance: 129.0
click at [549, 503] on div "Email de contacto : [EMAIL_ADDRESS][DOMAIN_NAME]" at bounding box center [454, 509] width 269 height 30
copy p "[EMAIL_ADDRESS][DOMAIN_NAME]"
drag, startPoint x: 1498, startPoint y: 279, endPoint x: 1340, endPoint y: 262, distance: 158.9
click at [1340, 262] on td "Nombre completo : [PERSON_NAME] [PERSON_NAME]" at bounding box center [1378, 272] width 308 height 39
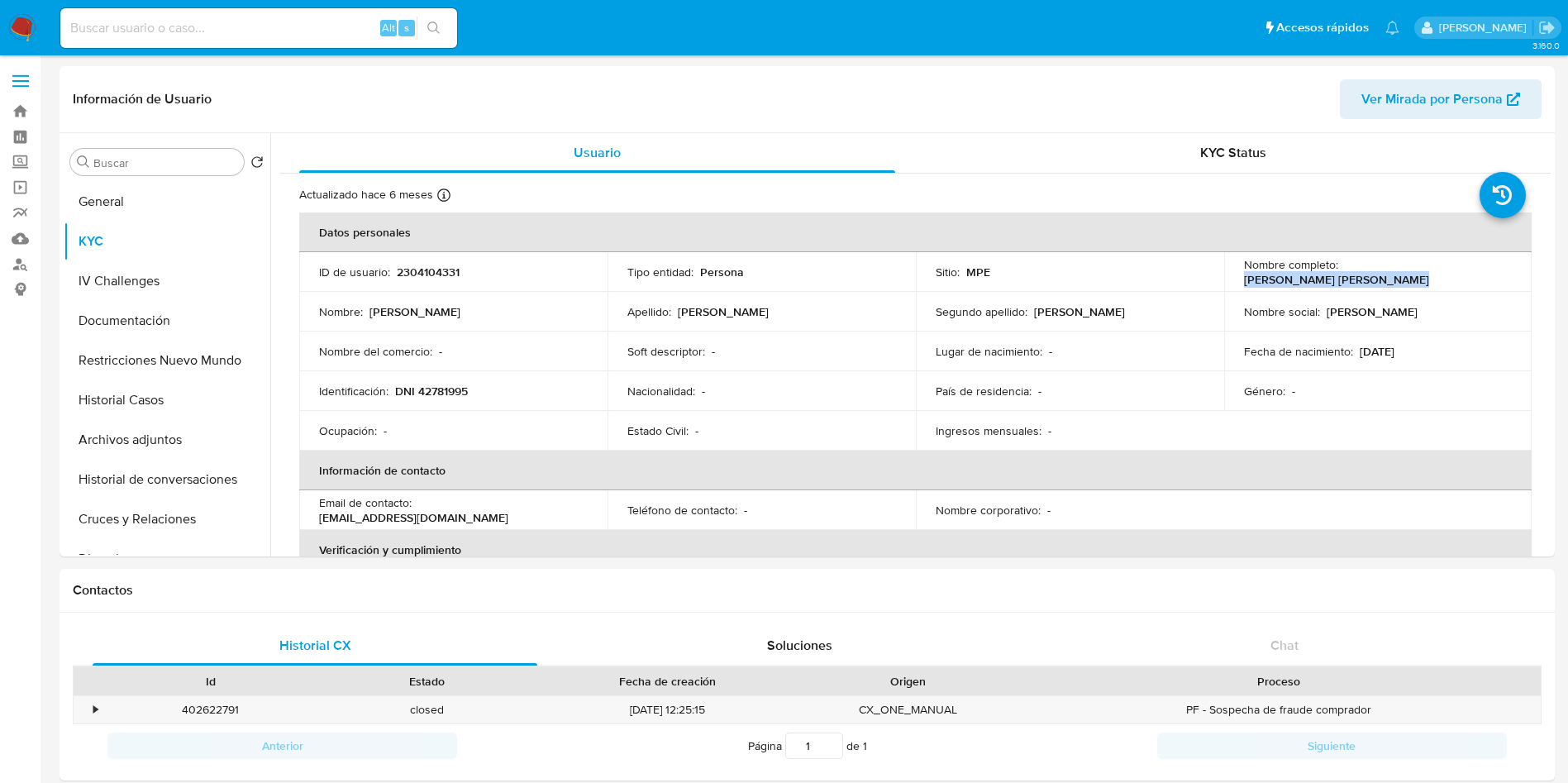
scroll to position [620, 0]
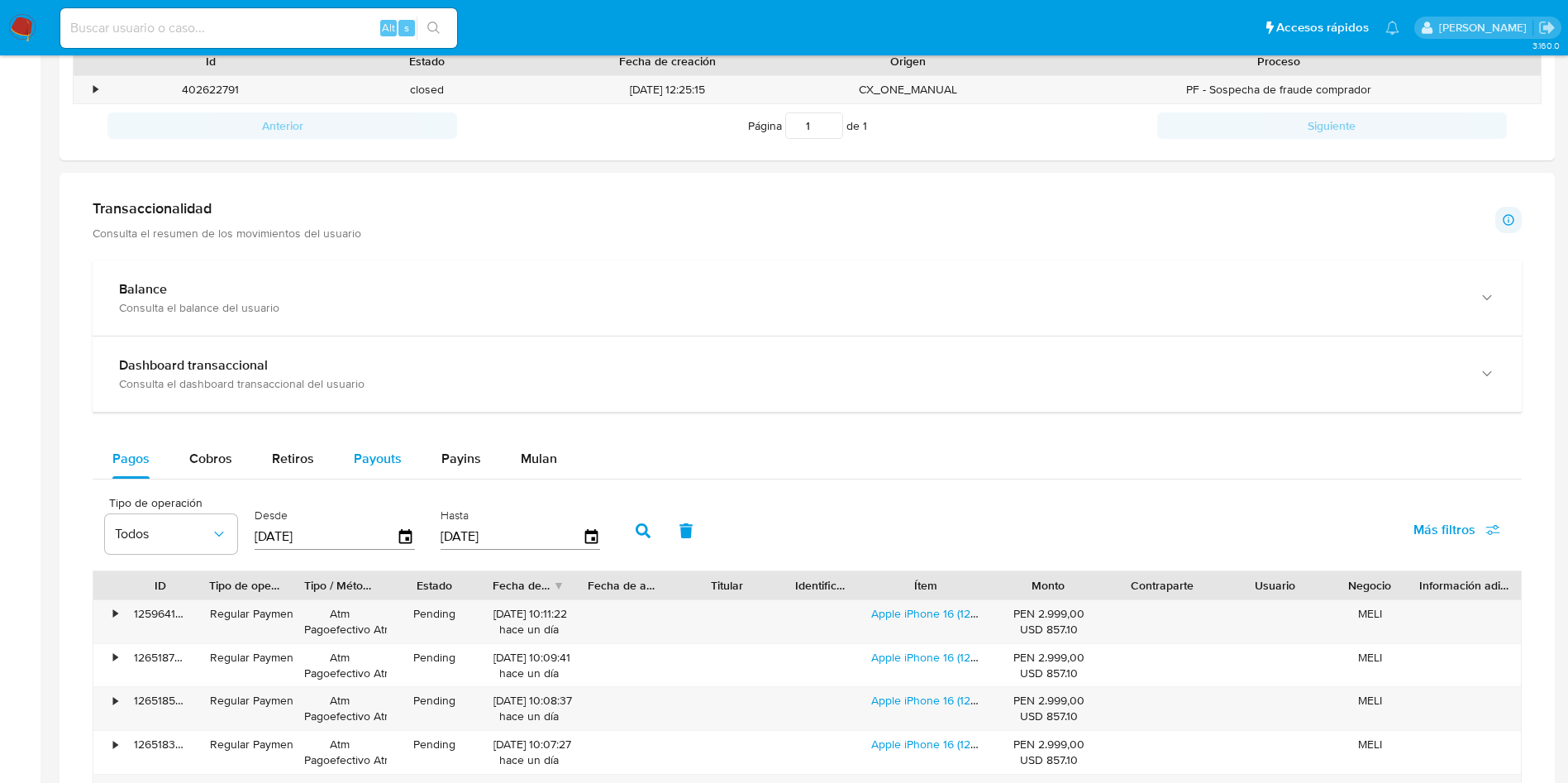
click at [228, 343] on div "Dashboard transaccional Consulta el dashboard transaccional del usuario" at bounding box center [807, 374] width 1430 height 75
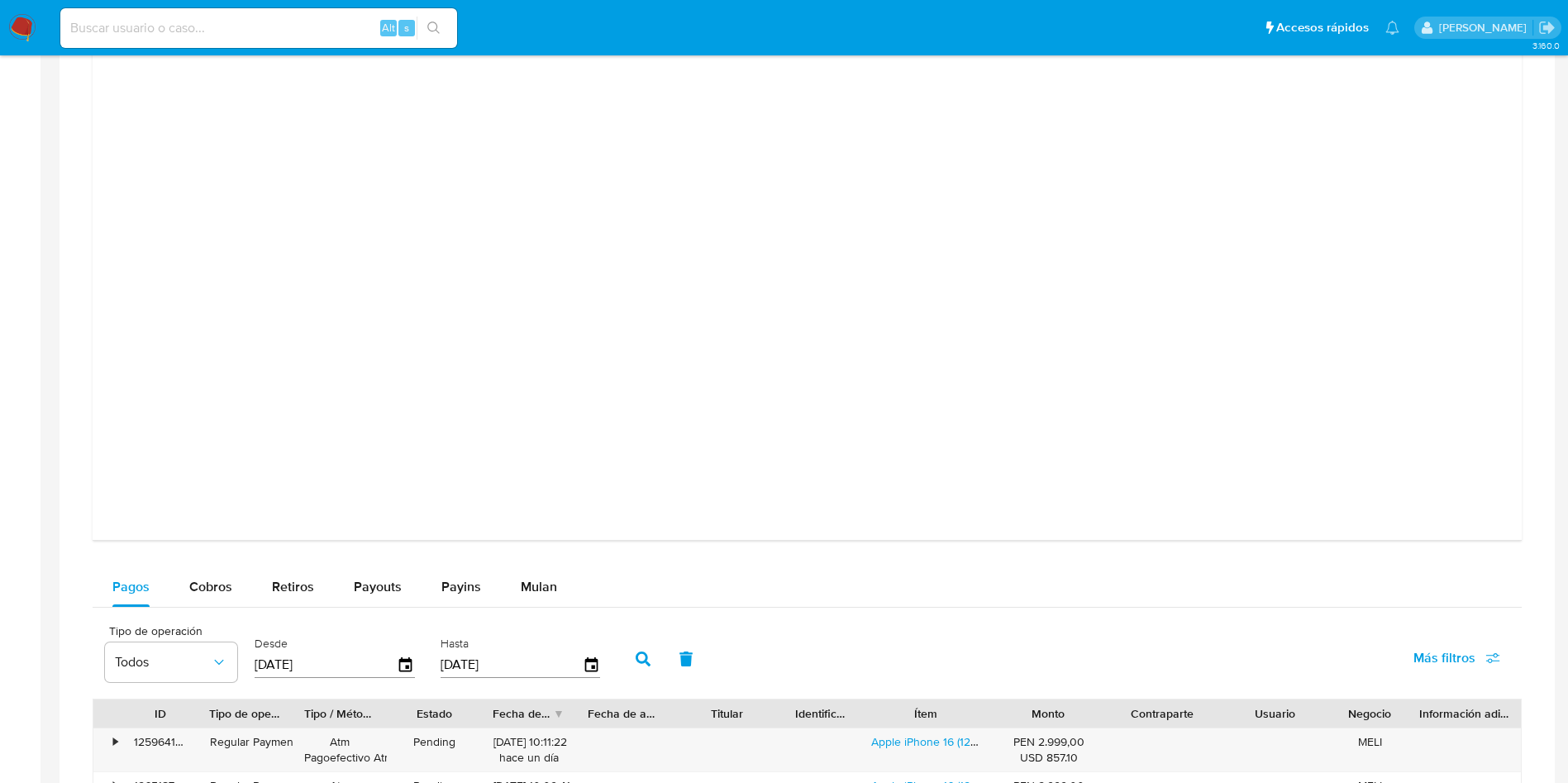
scroll to position [1364, 0]
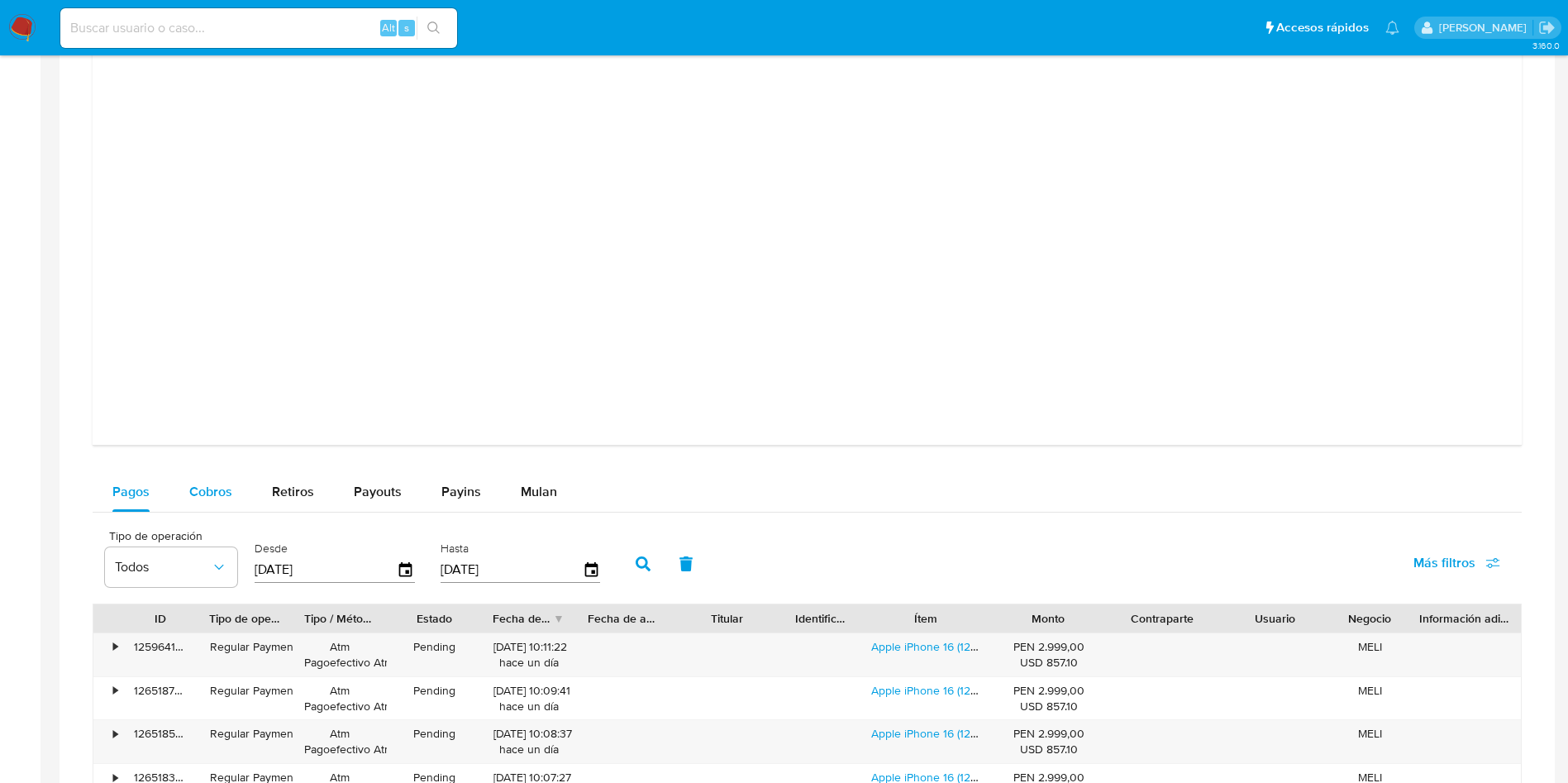
click at [220, 487] on span "Cobros" at bounding box center [210, 491] width 43 height 19
select select "10"
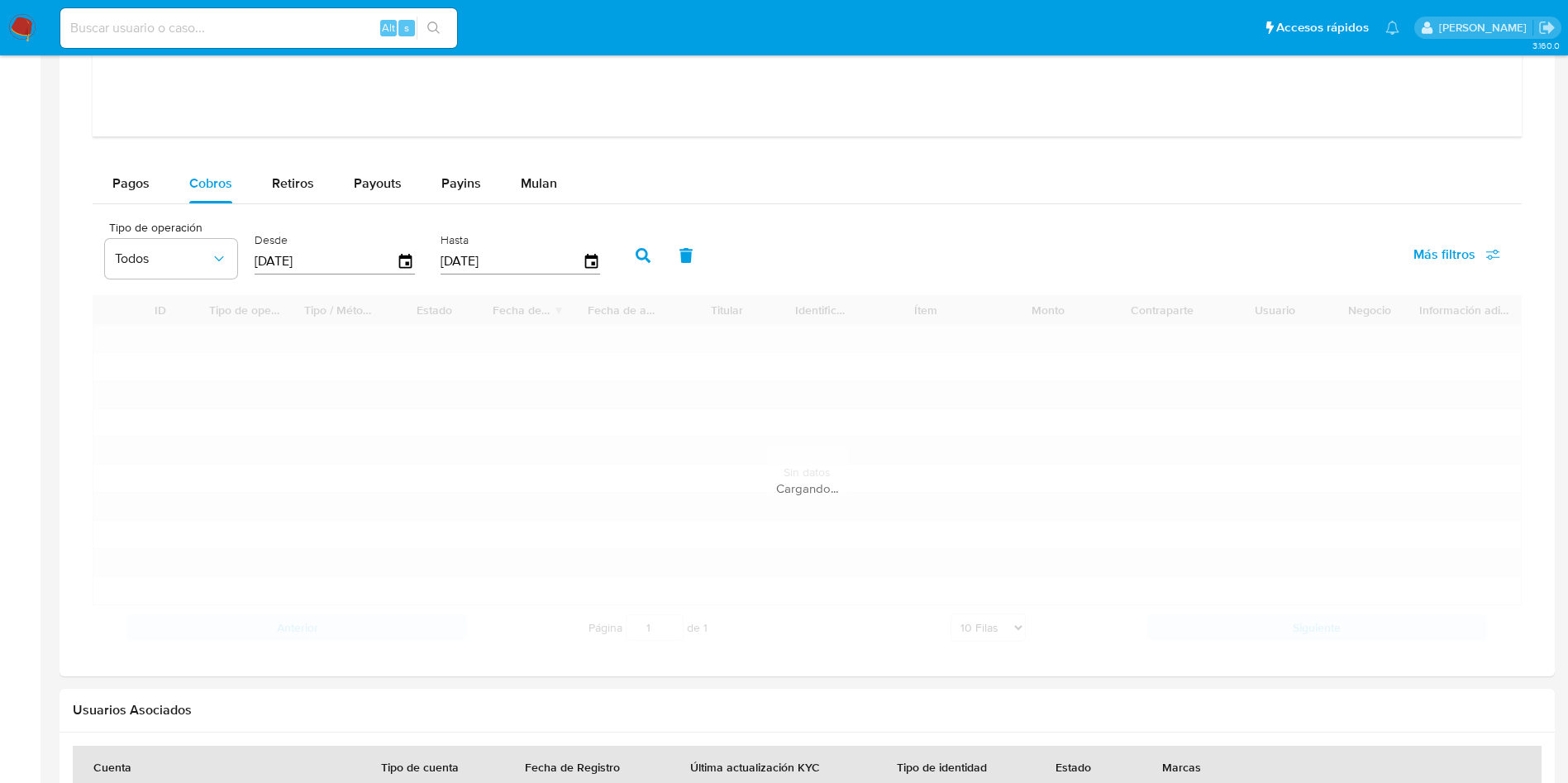
scroll to position [1736, 0]
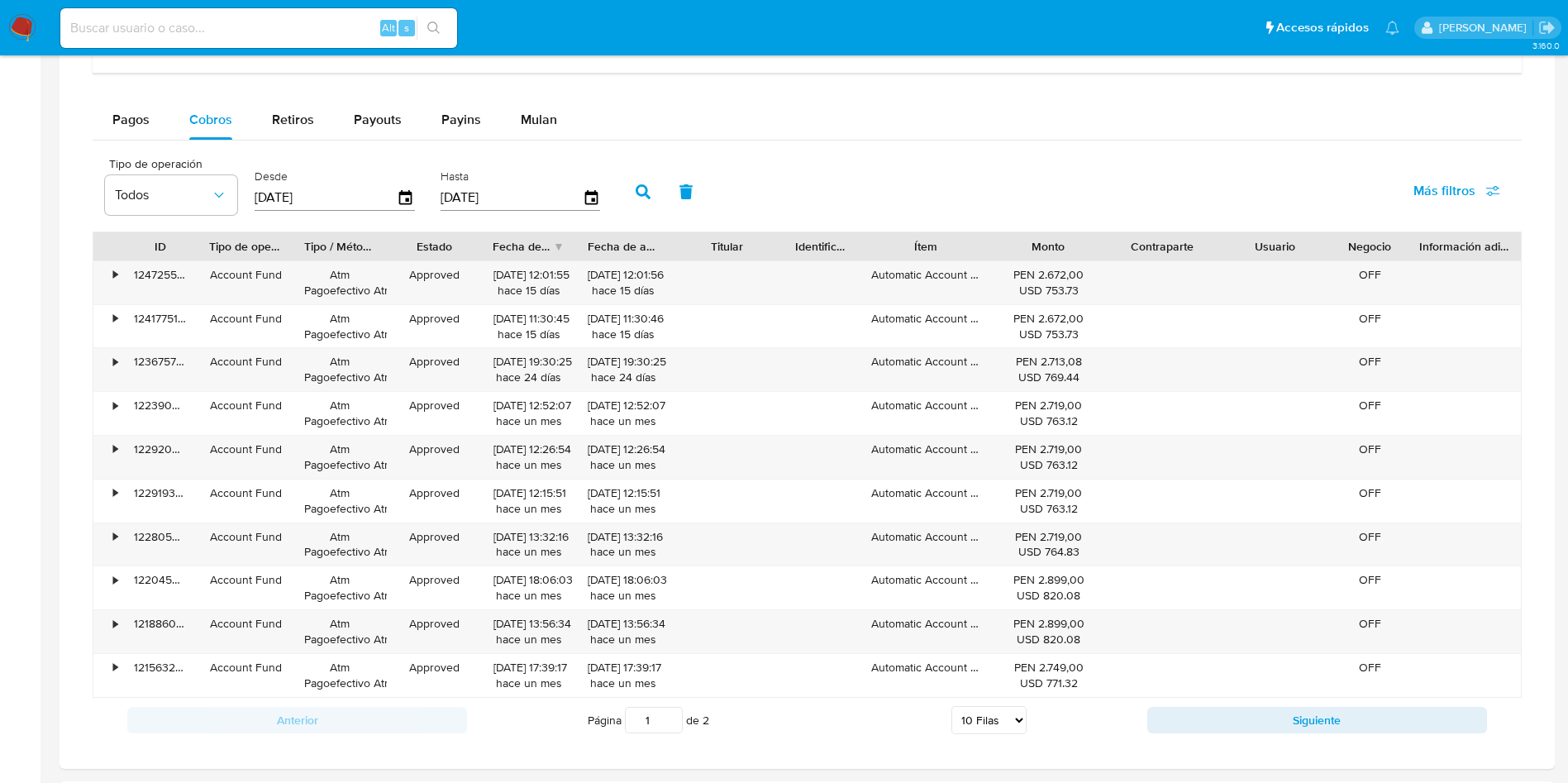
drag, startPoint x: 992, startPoint y: 251, endPoint x: 1046, endPoint y: 247, distance: 54.1
click at [1046, 247] on div "ID Tipo de operación Tipo / Método Estado Fecha de creación Fecha de aprobación…" at bounding box center [807, 246] width 1428 height 28
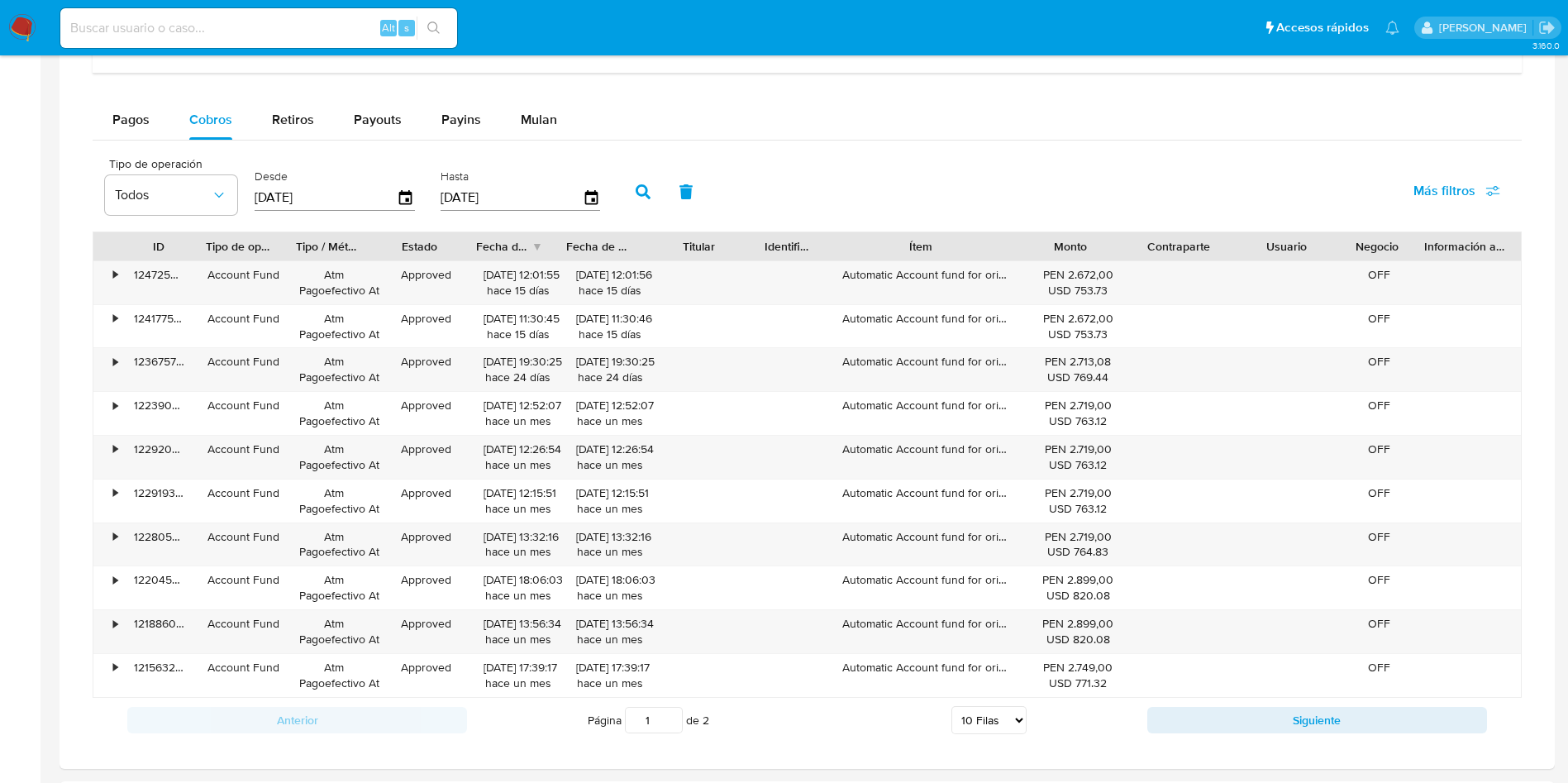
drag, startPoint x: 999, startPoint y: 234, endPoint x: 1048, endPoint y: 233, distance: 49.0
click at [1048, 233] on div "ID Tipo de operación Tipo / Método Estado Fecha de creación Fecha de aprobación…" at bounding box center [807, 246] width 1428 height 28
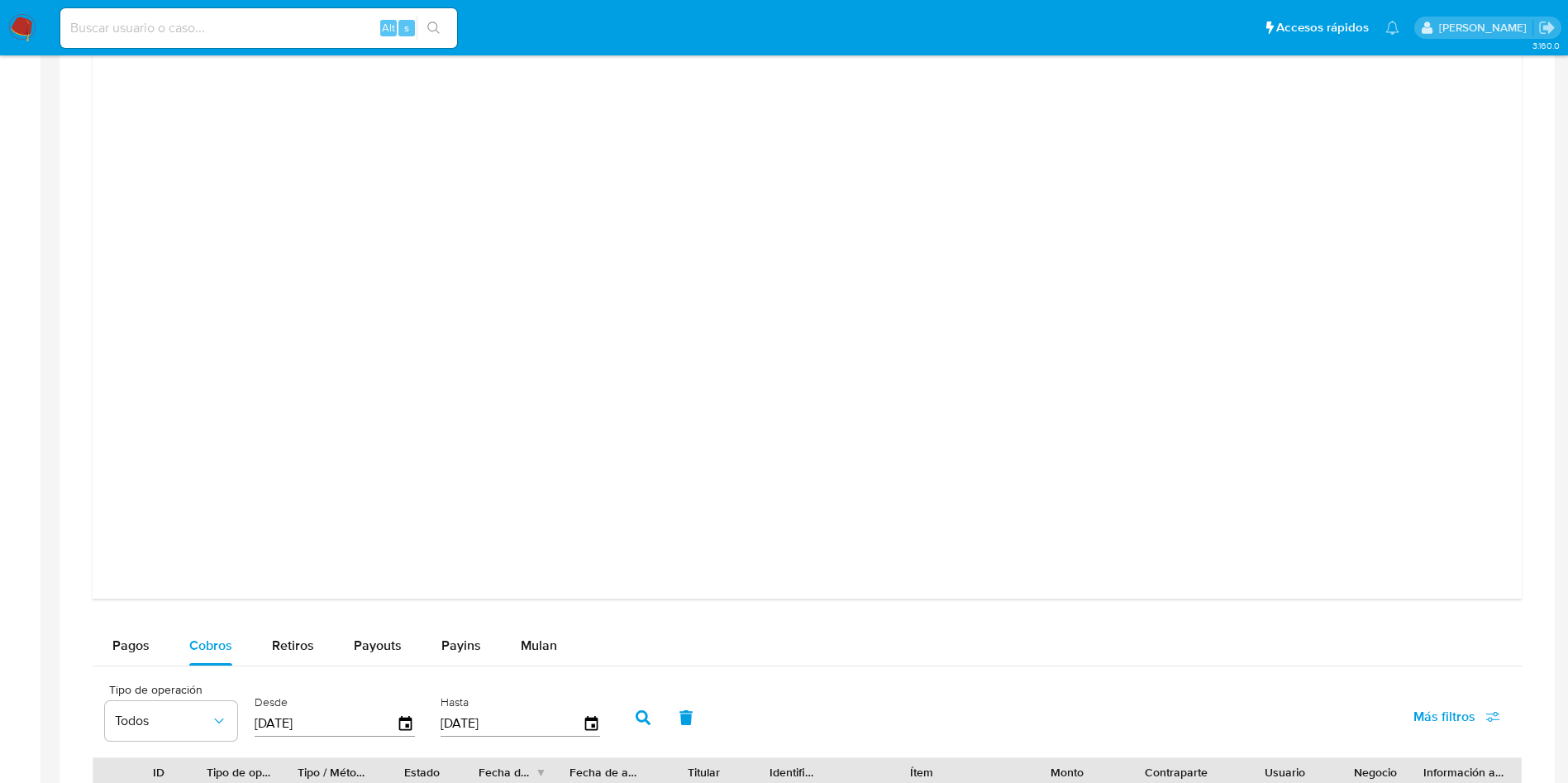
scroll to position [1116, 0]
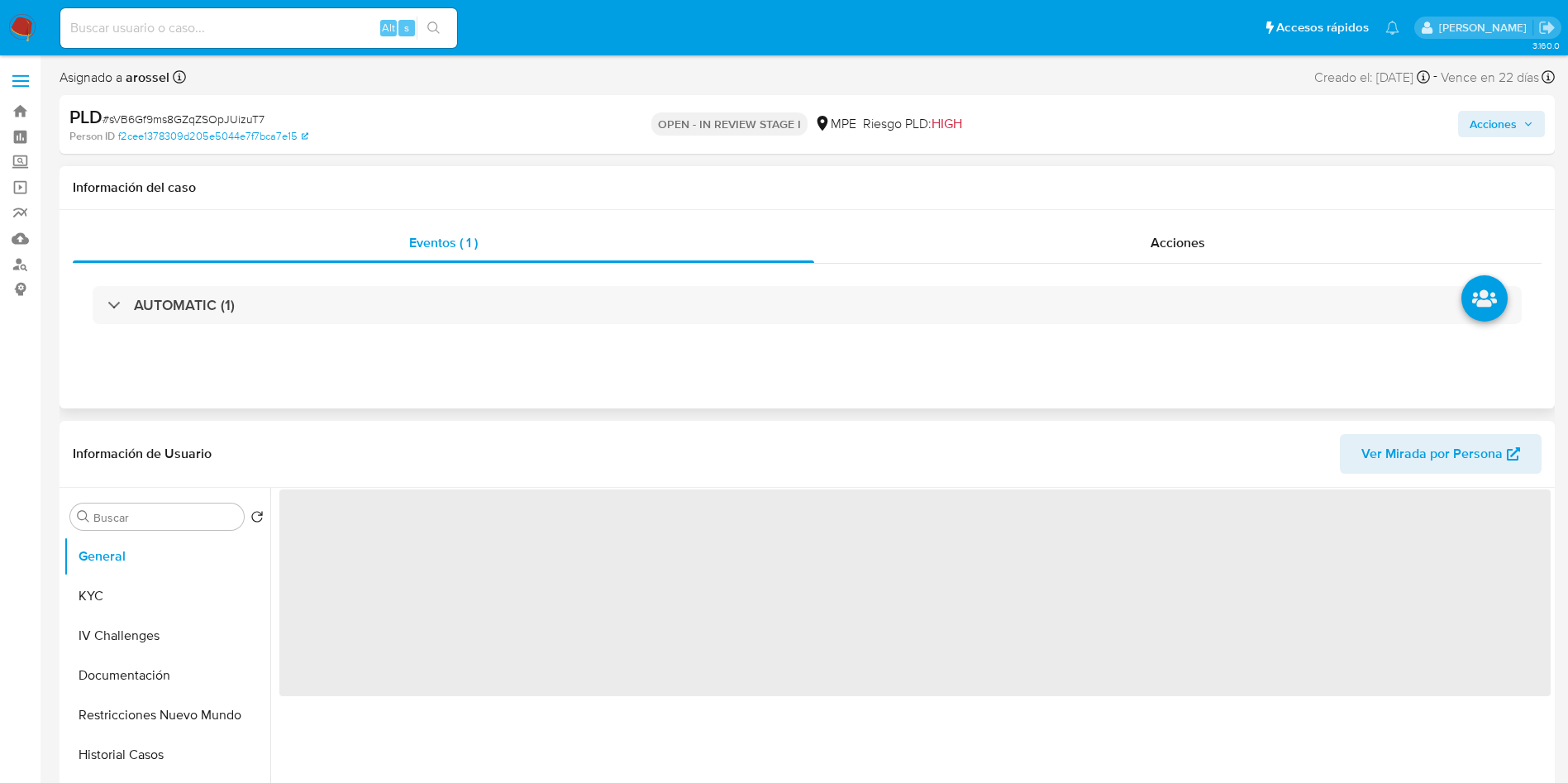
select select "10"
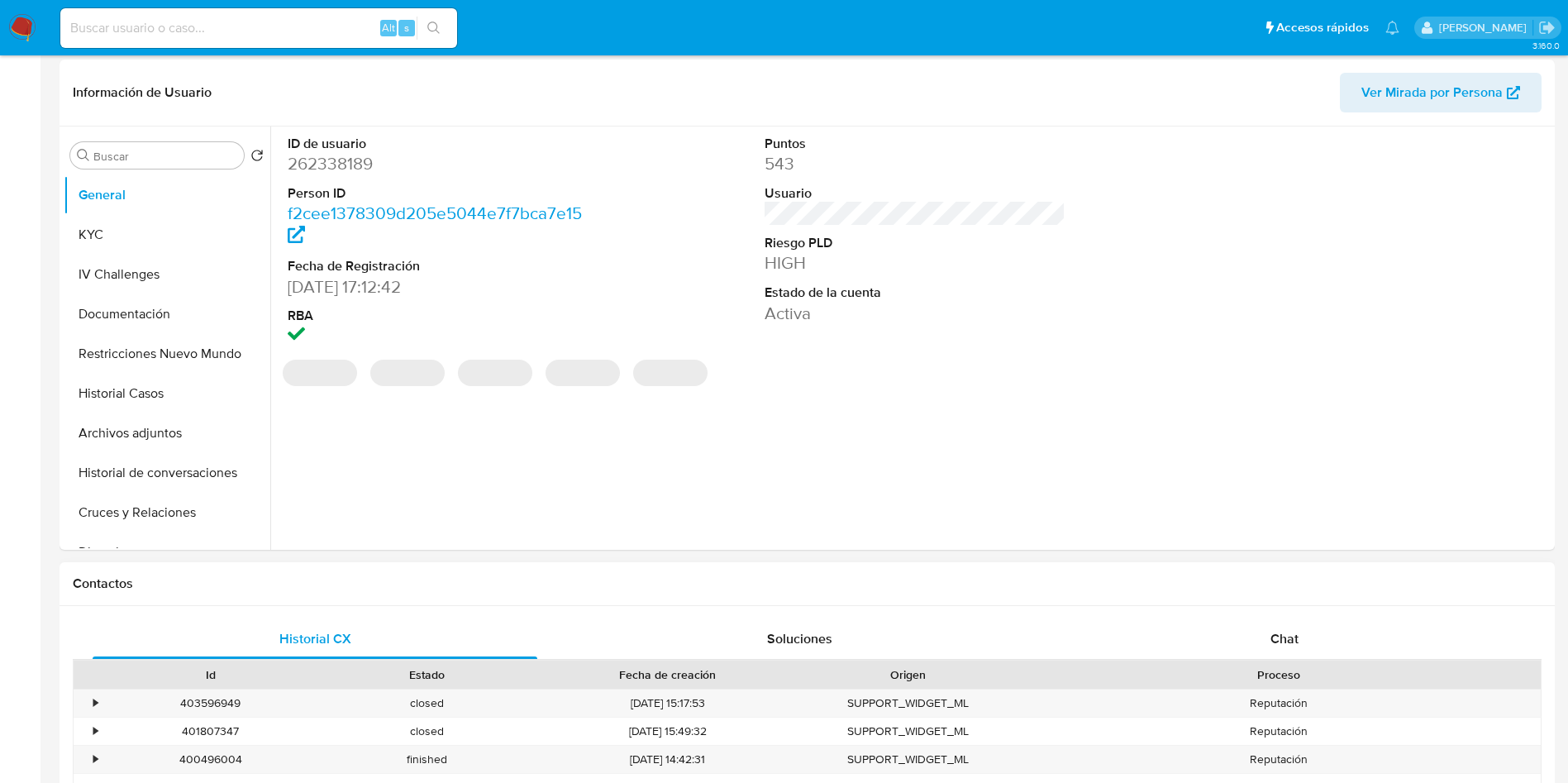
scroll to position [620, 0]
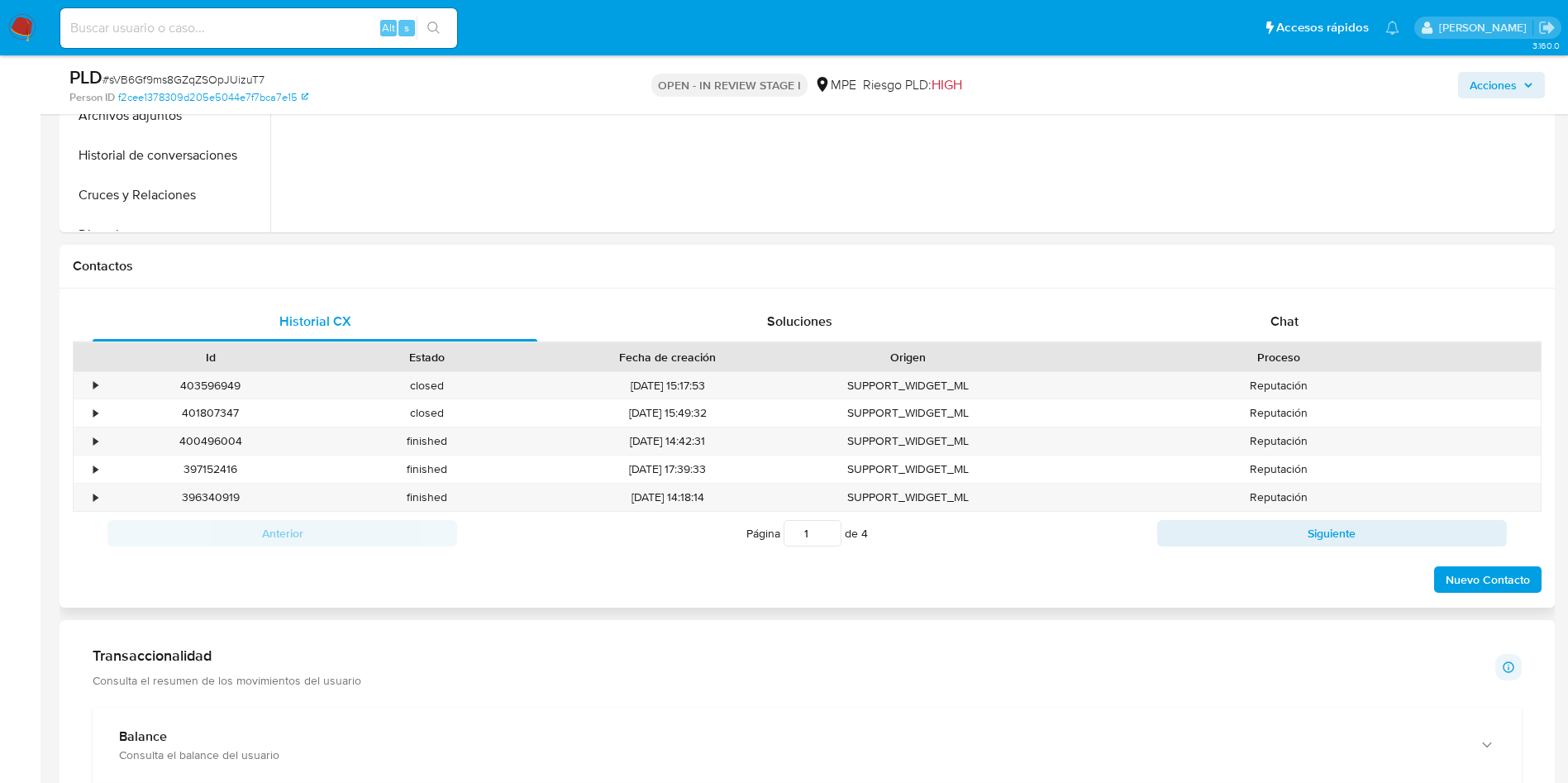
click at [1322, 290] on div "Historial CX Soluciones Chat Id Estado Fecha de creación Origen Proceso • 40359…" at bounding box center [807, 447] width 1496 height 319
click at [1314, 305] on div "Chat" at bounding box center [1284, 321] width 445 height 39
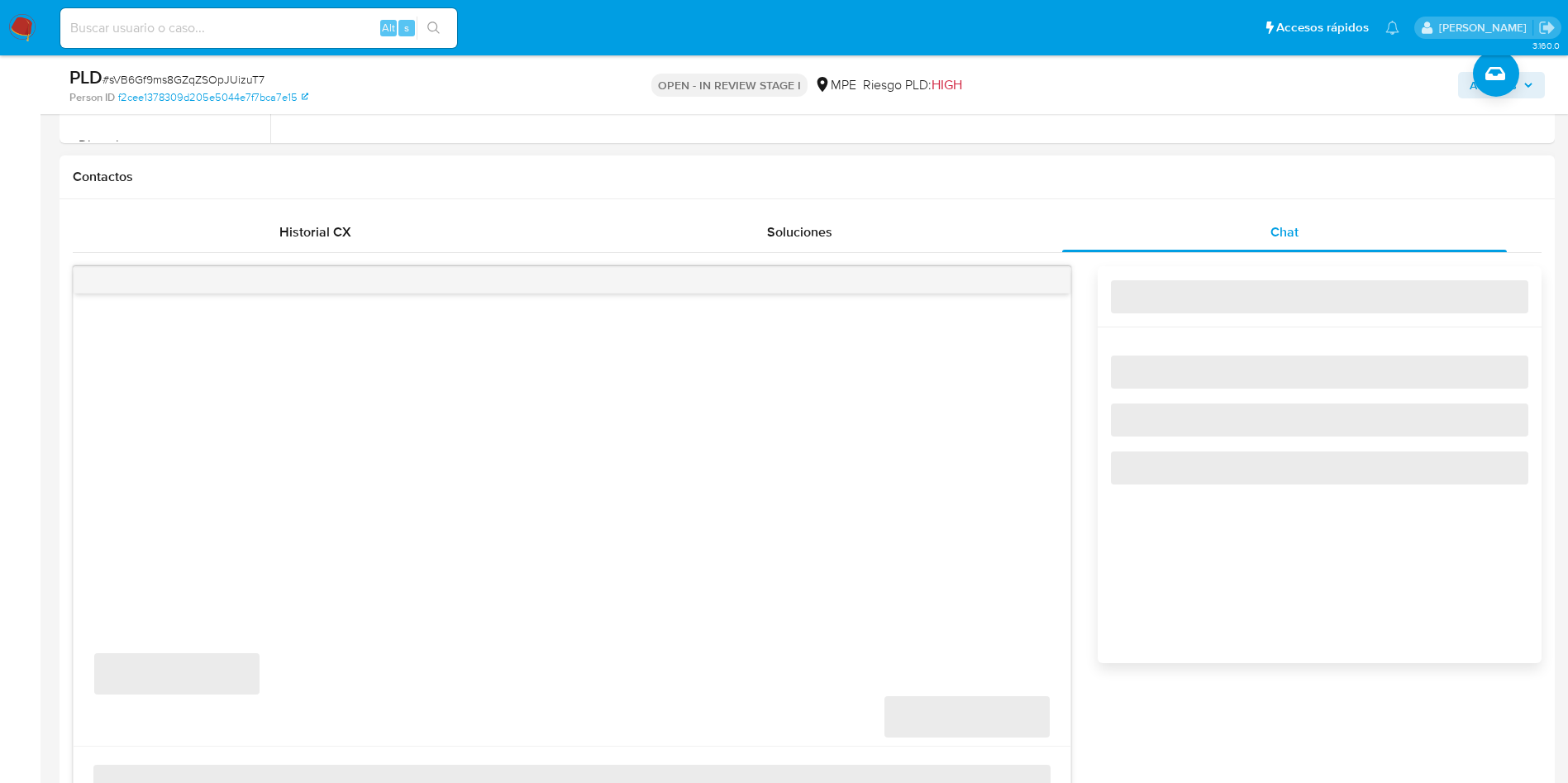
scroll to position [868, 0]
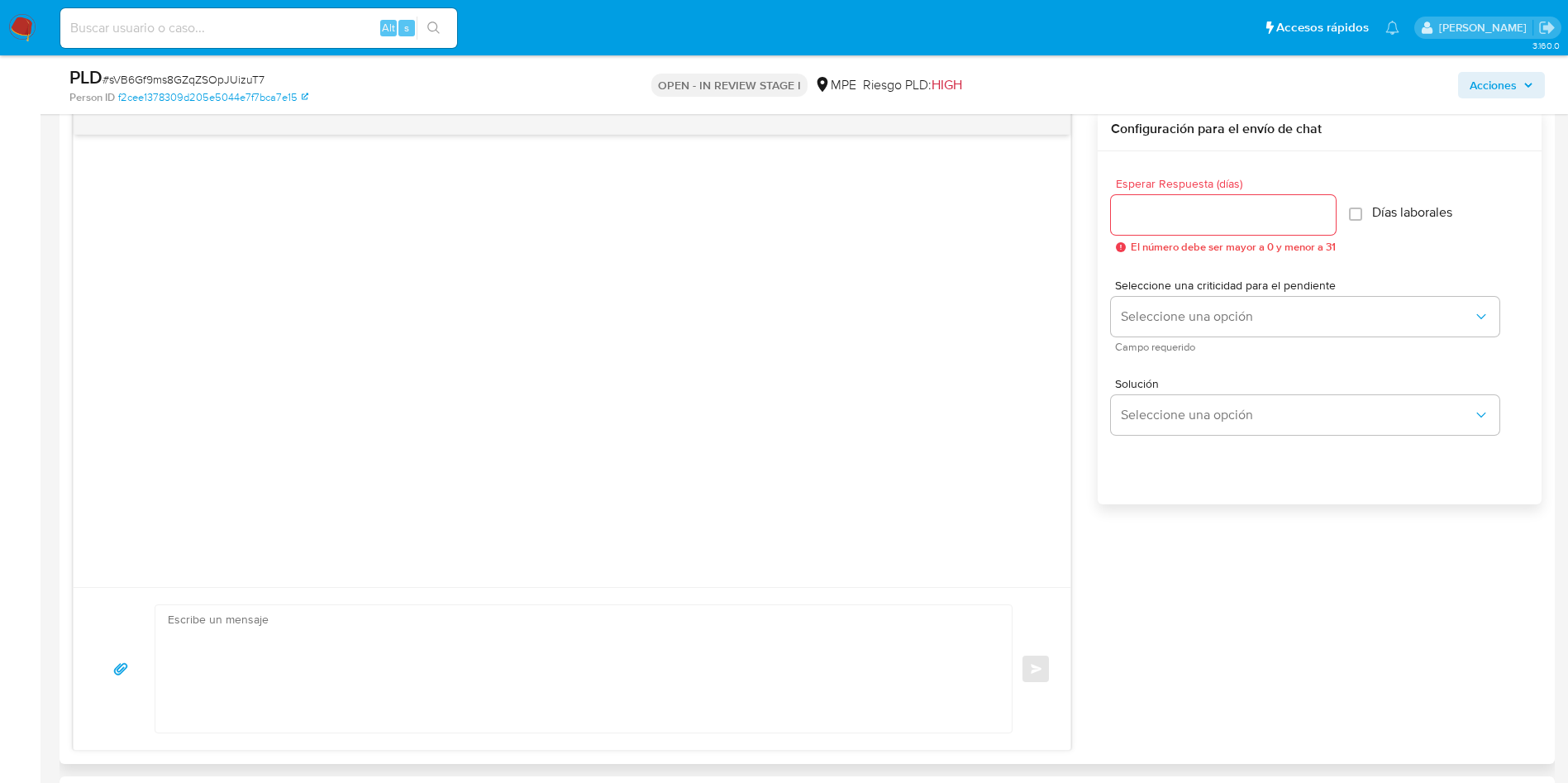
click at [502, 599] on div "Enviar" at bounding box center [572, 669] width 997 height 163
click at [504, 624] on textarea at bounding box center [579, 669] width 823 height 127
paste textarea "Lore, Ipsumdolor. Si ametconsect ad eli seddoeiusmo temporinc utlabor etdol. Ma…"
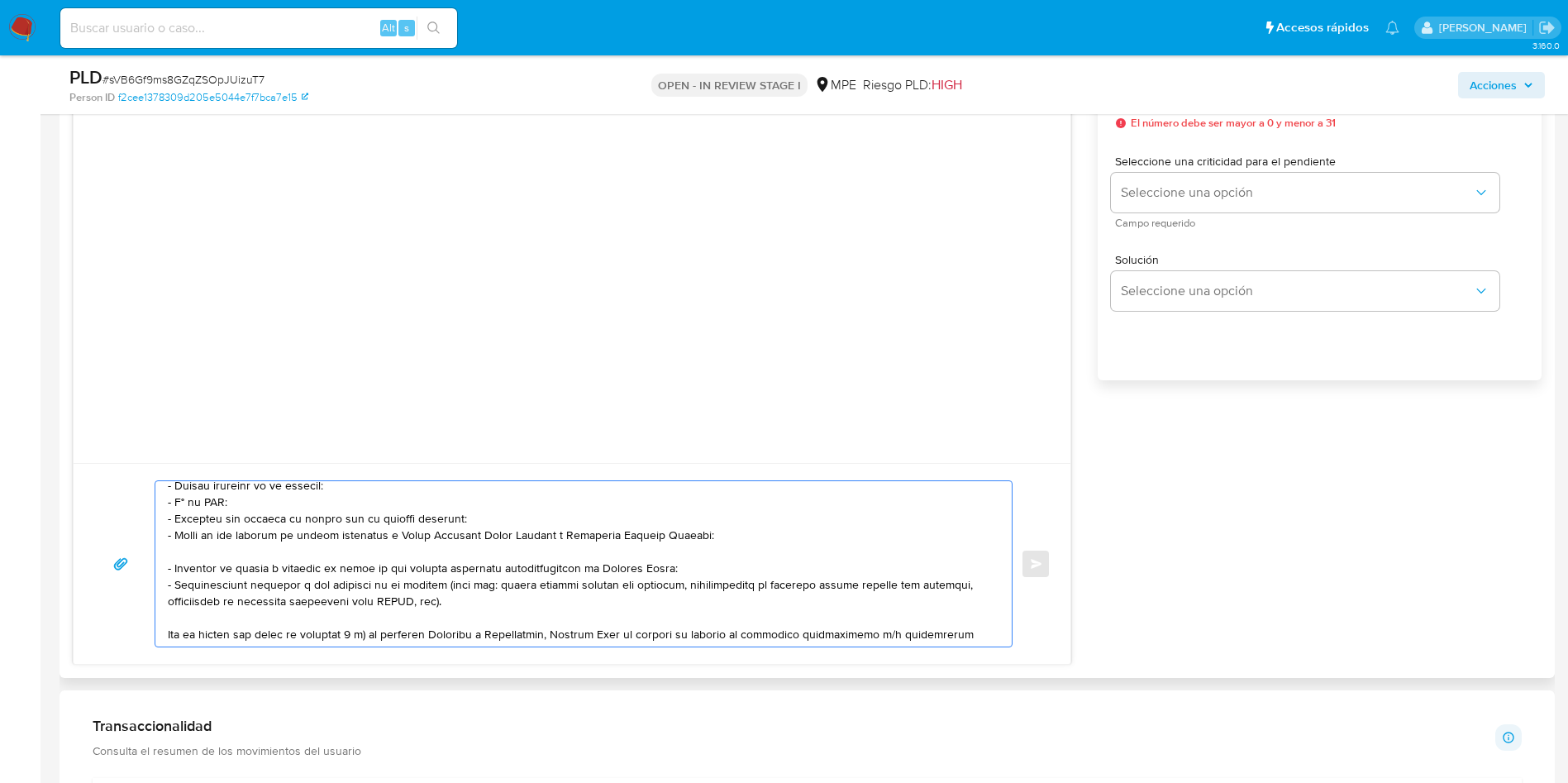
scroll to position [0, 0]
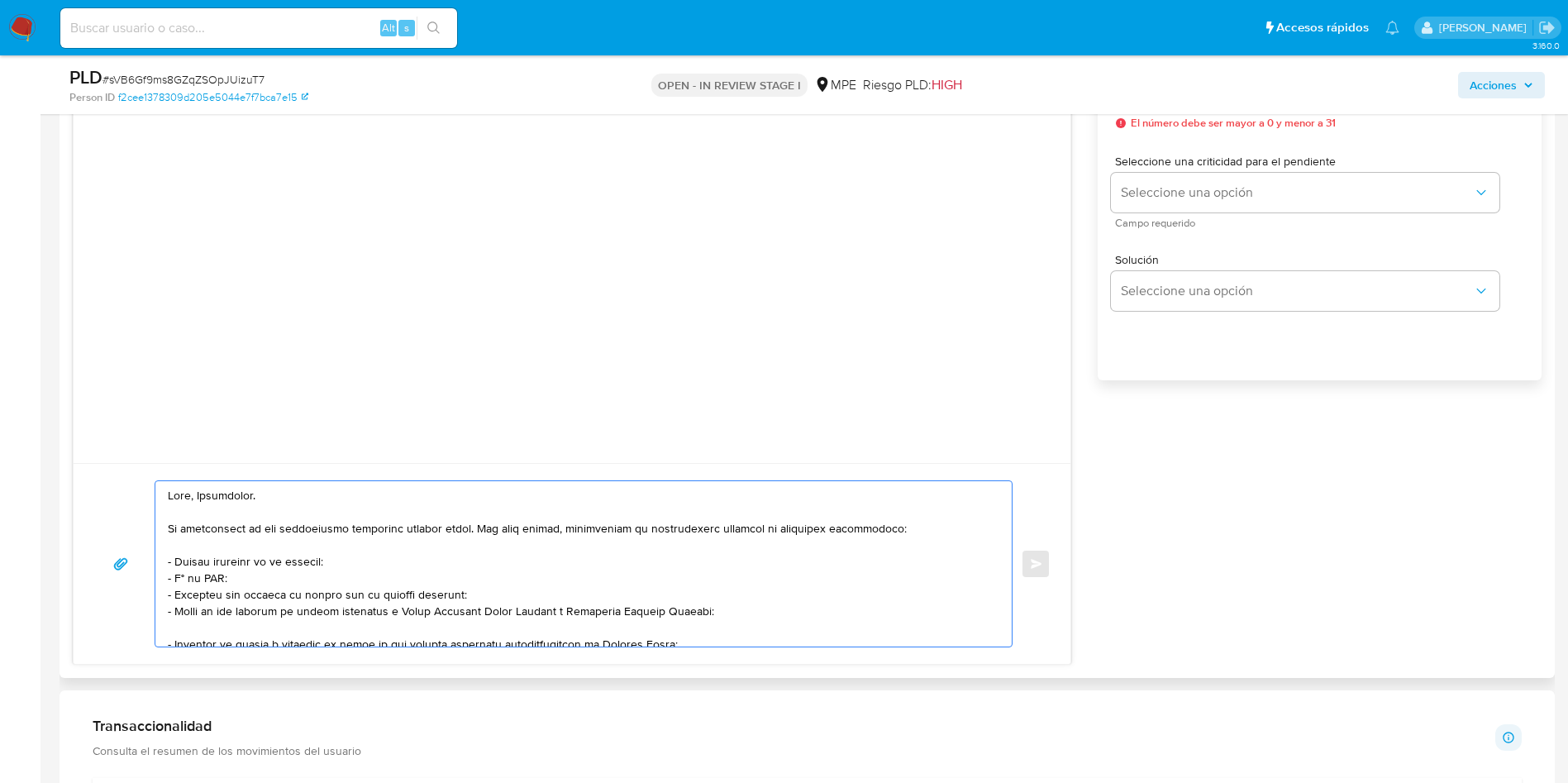
click at [345, 555] on textarea at bounding box center [579, 563] width 823 height 166
click at [291, 581] on textarea at bounding box center [579, 563] width 823 height 166
click at [391, 591] on textarea at bounding box center [579, 563] width 823 height 166
click at [258, 614] on textarea at bounding box center [579, 563] width 823 height 166
click at [552, 609] on textarea at bounding box center [579, 563] width 823 height 166
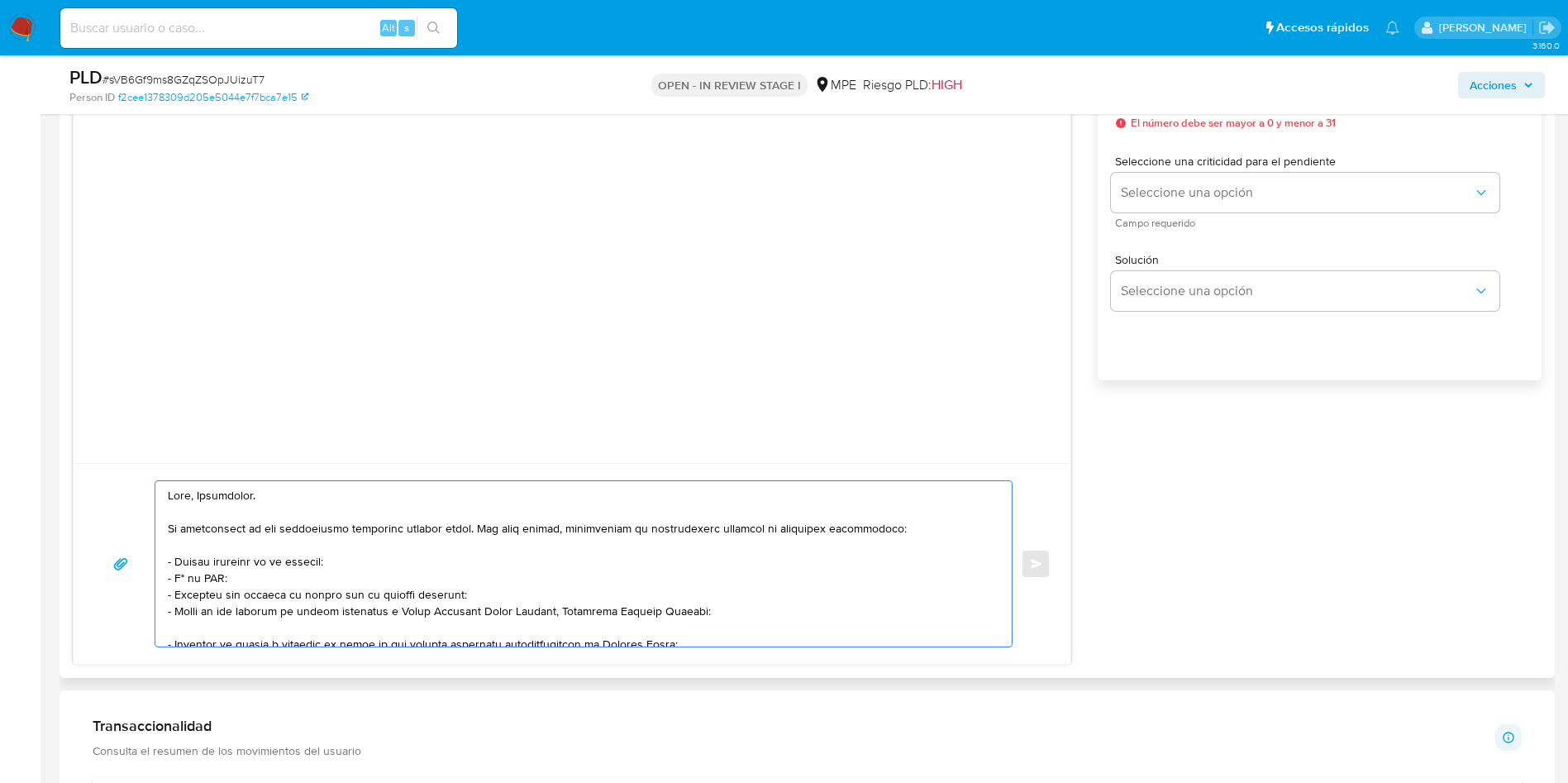
click at [714, 611] on textarea at bounding box center [579, 563] width 823 height 166
paste textarea "El [PERSON_NAME] EIRL"
paste textarea "Advancell Perú Sac"
click at [690, 608] on textarea at bounding box center [579, 563] width 823 height 166
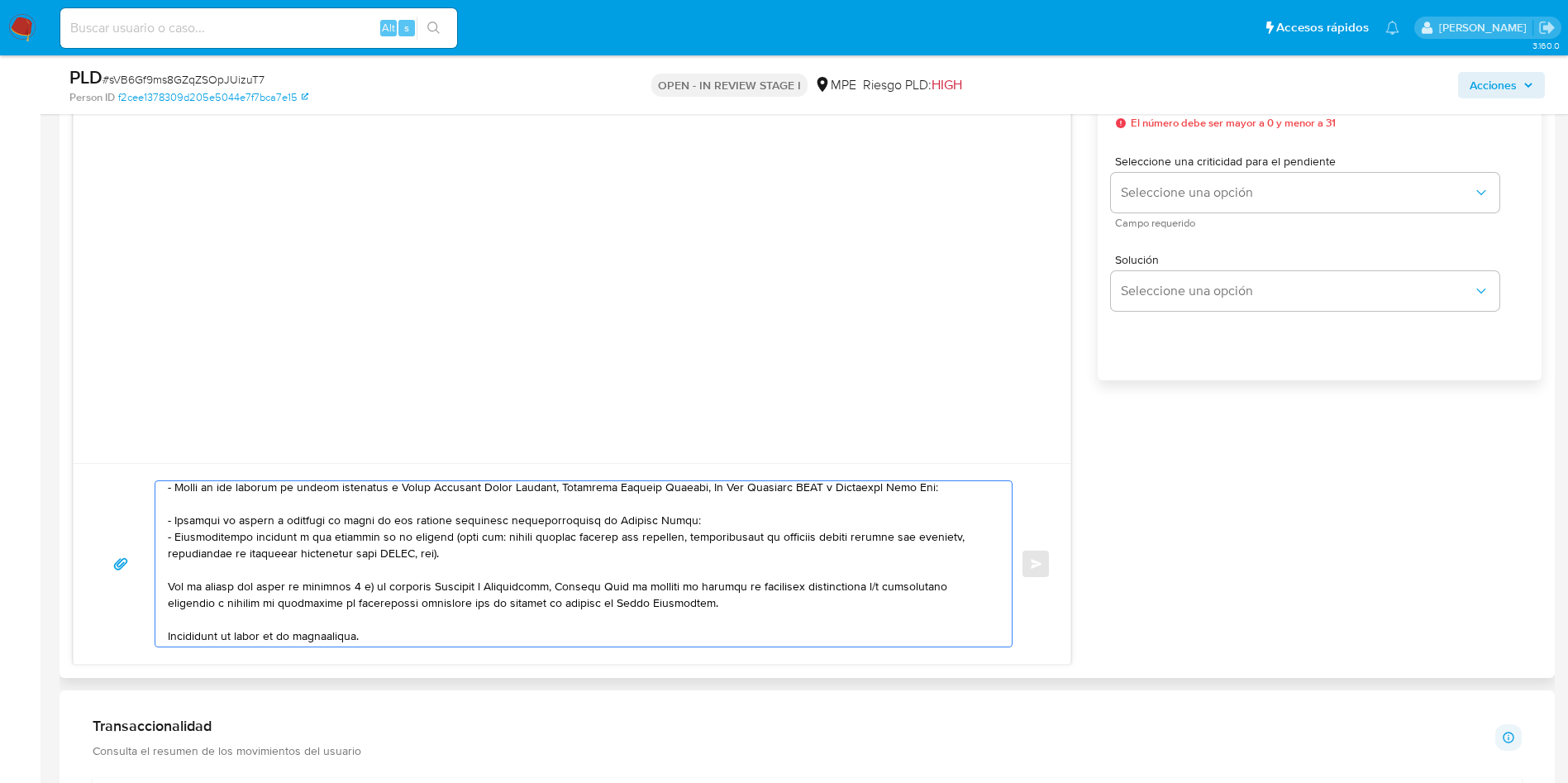
drag, startPoint x: 477, startPoint y: 552, endPoint x: 103, endPoint y: 509, distance: 376.5
click at [103, 509] on div "Enviar" at bounding box center [572, 563] width 958 height 167
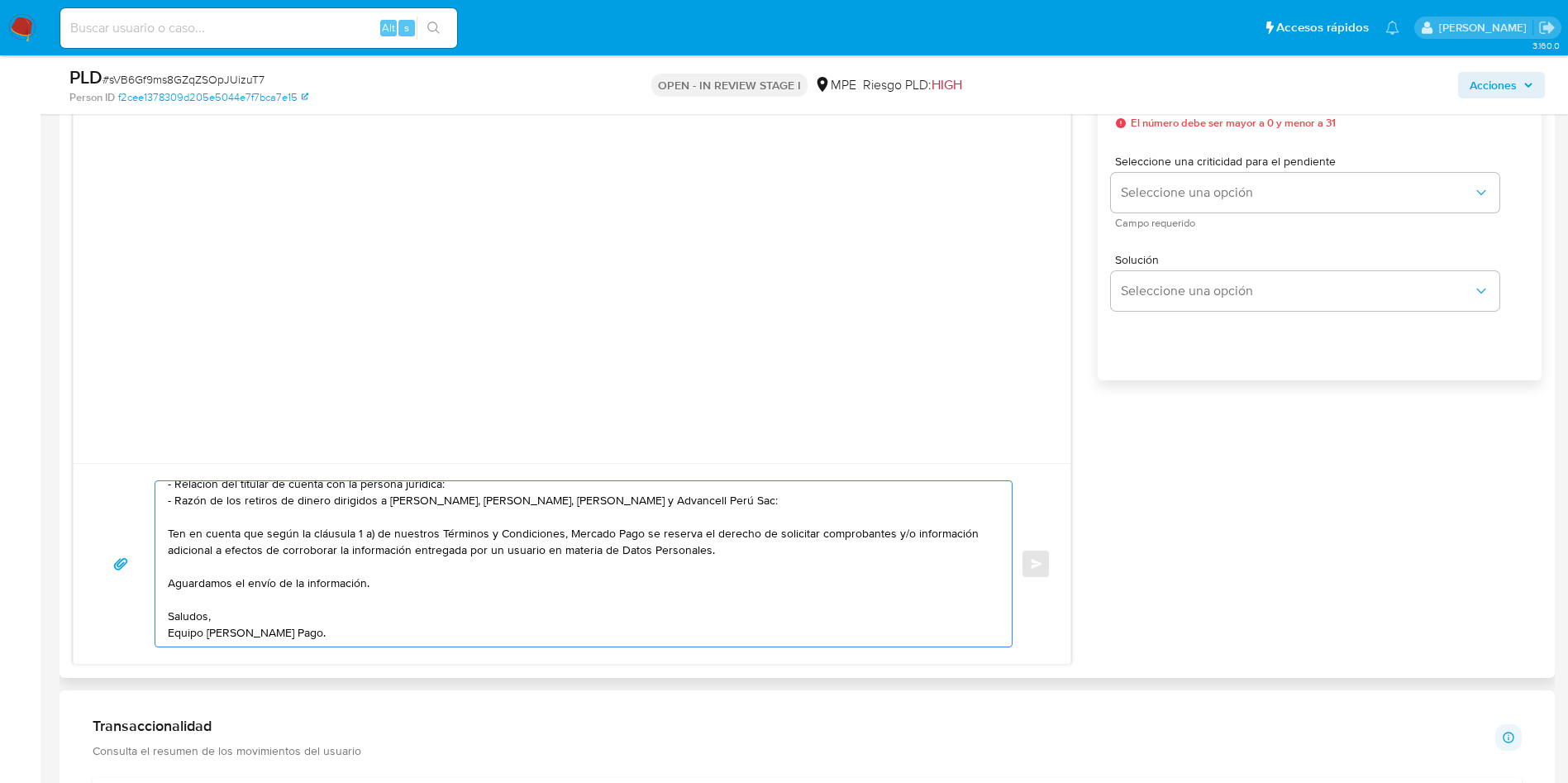
scroll to position [111, 0]
click at [528, 583] on textarea "Hola, Guiancarlo. Te contactamos ya que necesitamos verificar algunos datos. Po…" at bounding box center [579, 563] width 823 height 166
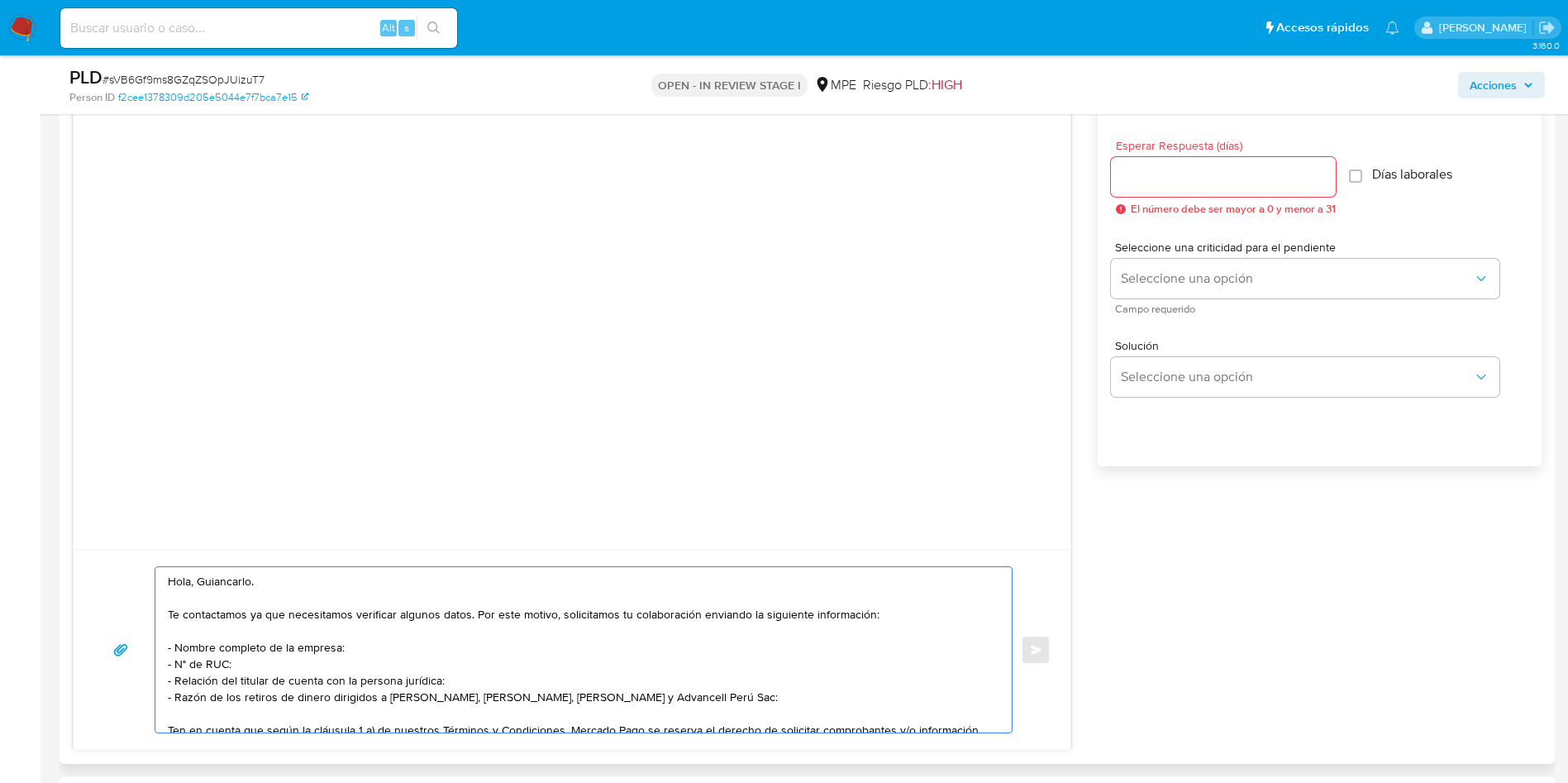
scroll to position [868, 0]
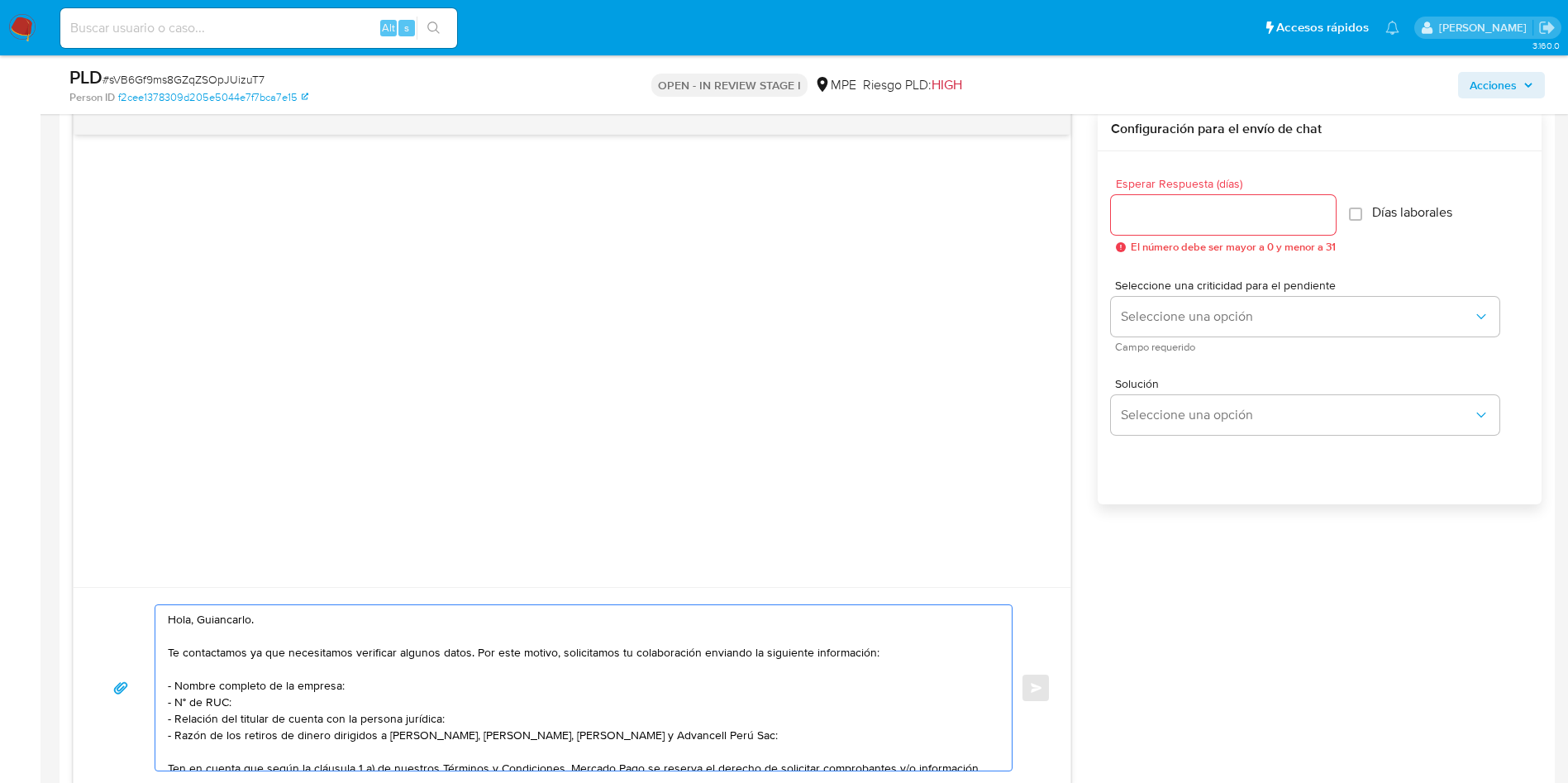
type textarea "Hola, Guiancarlo. Te contactamos ya que necesitamos verificar algunos datos. Po…"
click at [1162, 210] on input "Esperar Respuesta (días)" at bounding box center [1224, 214] width 225 height 21
type input "3"
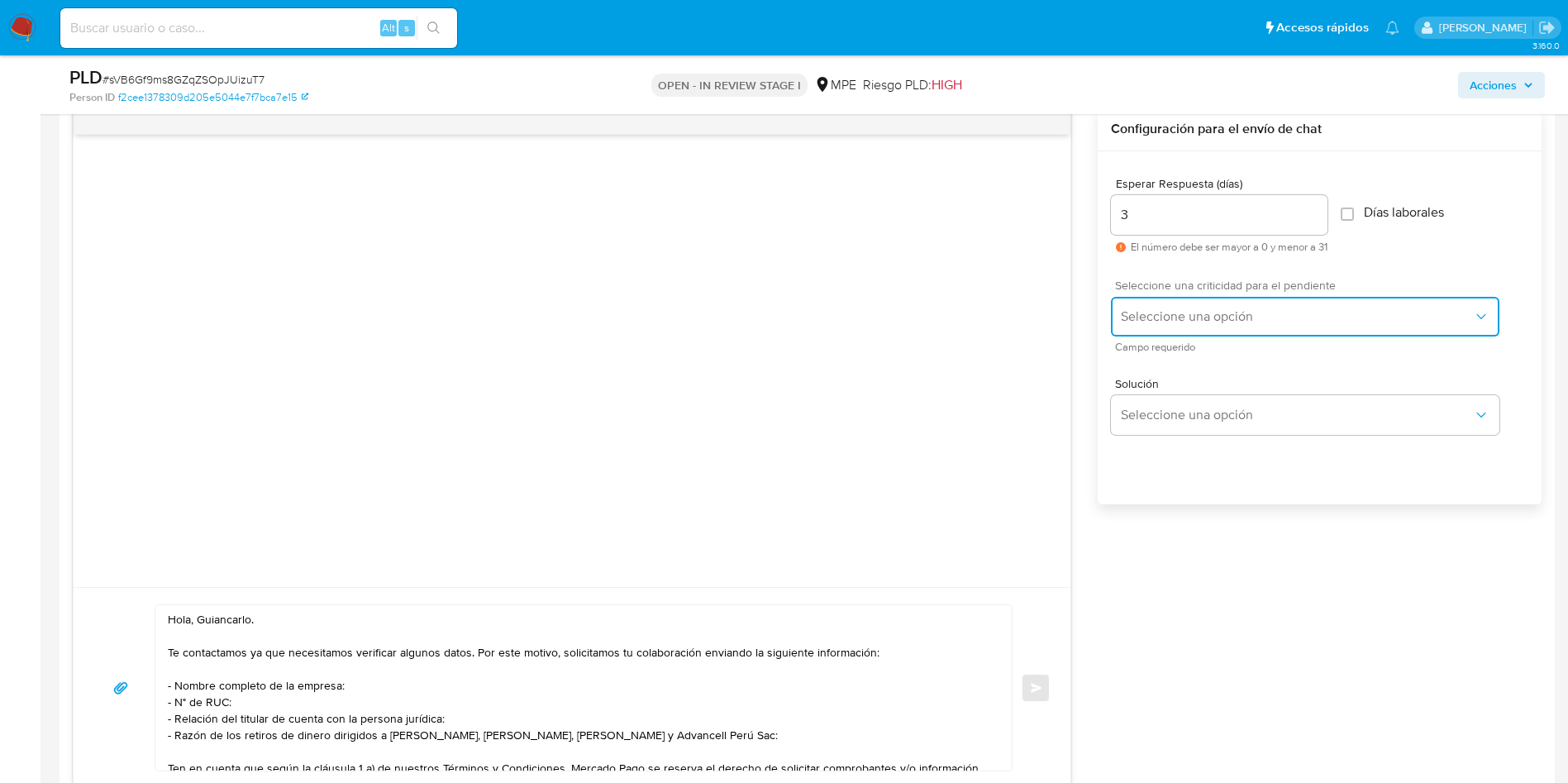
click at [1139, 330] on button "Seleccione una opción" at bounding box center [1305, 316] width 389 height 39
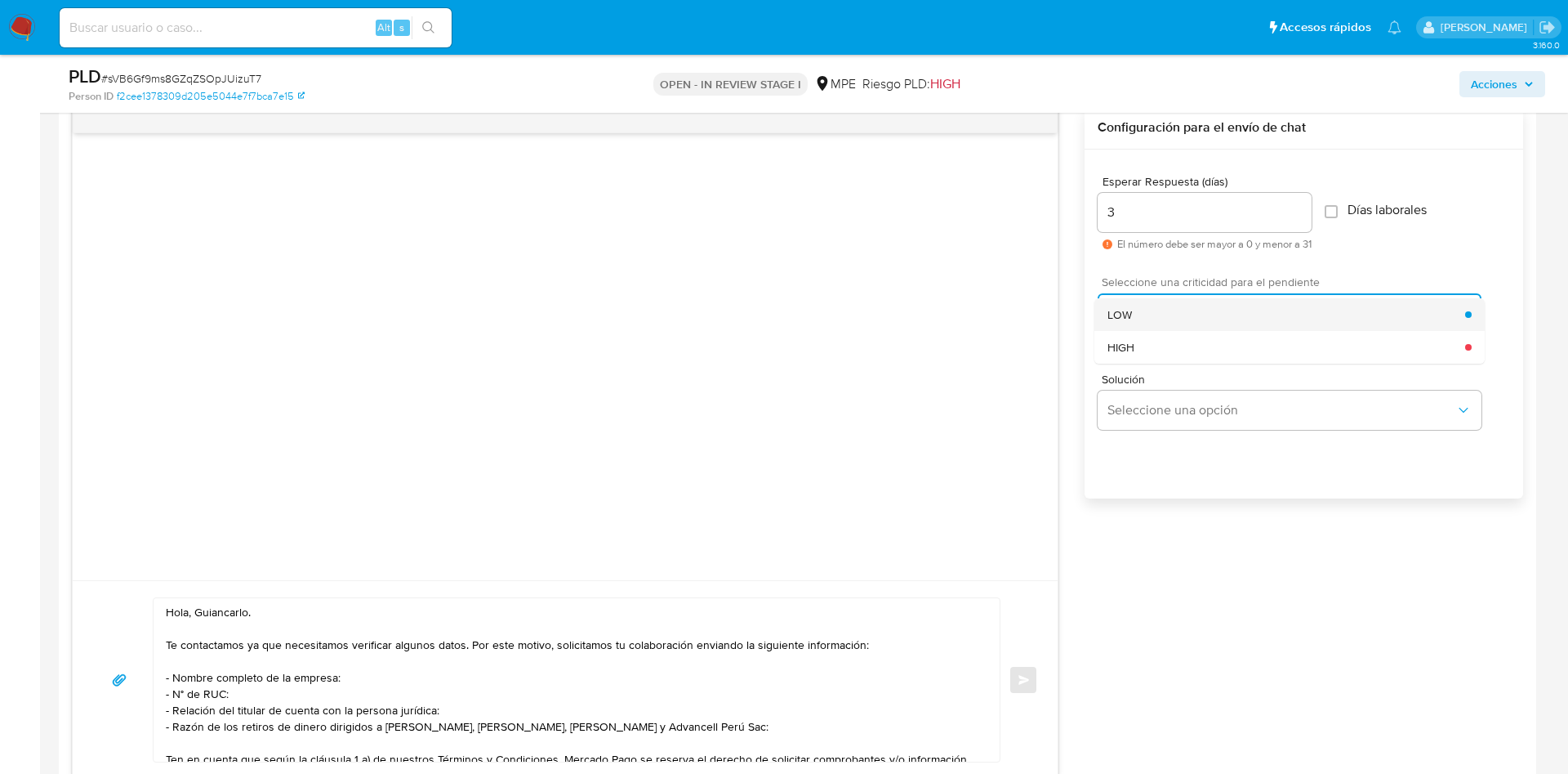
click at [1118, 315] on span "LOW" at bounding box center [1119, 315] width 24 height 14
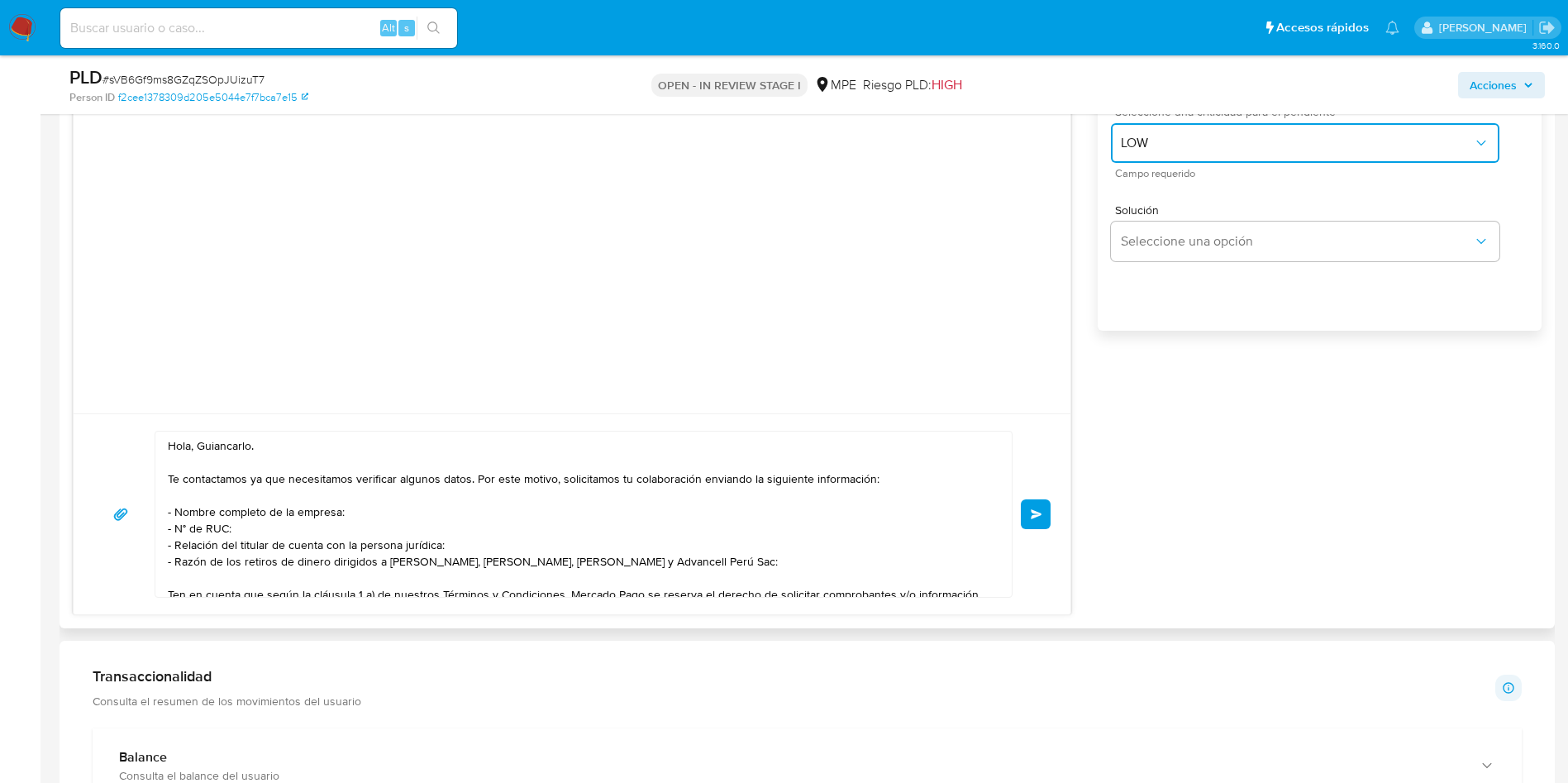
scroll to position [1116, 0]
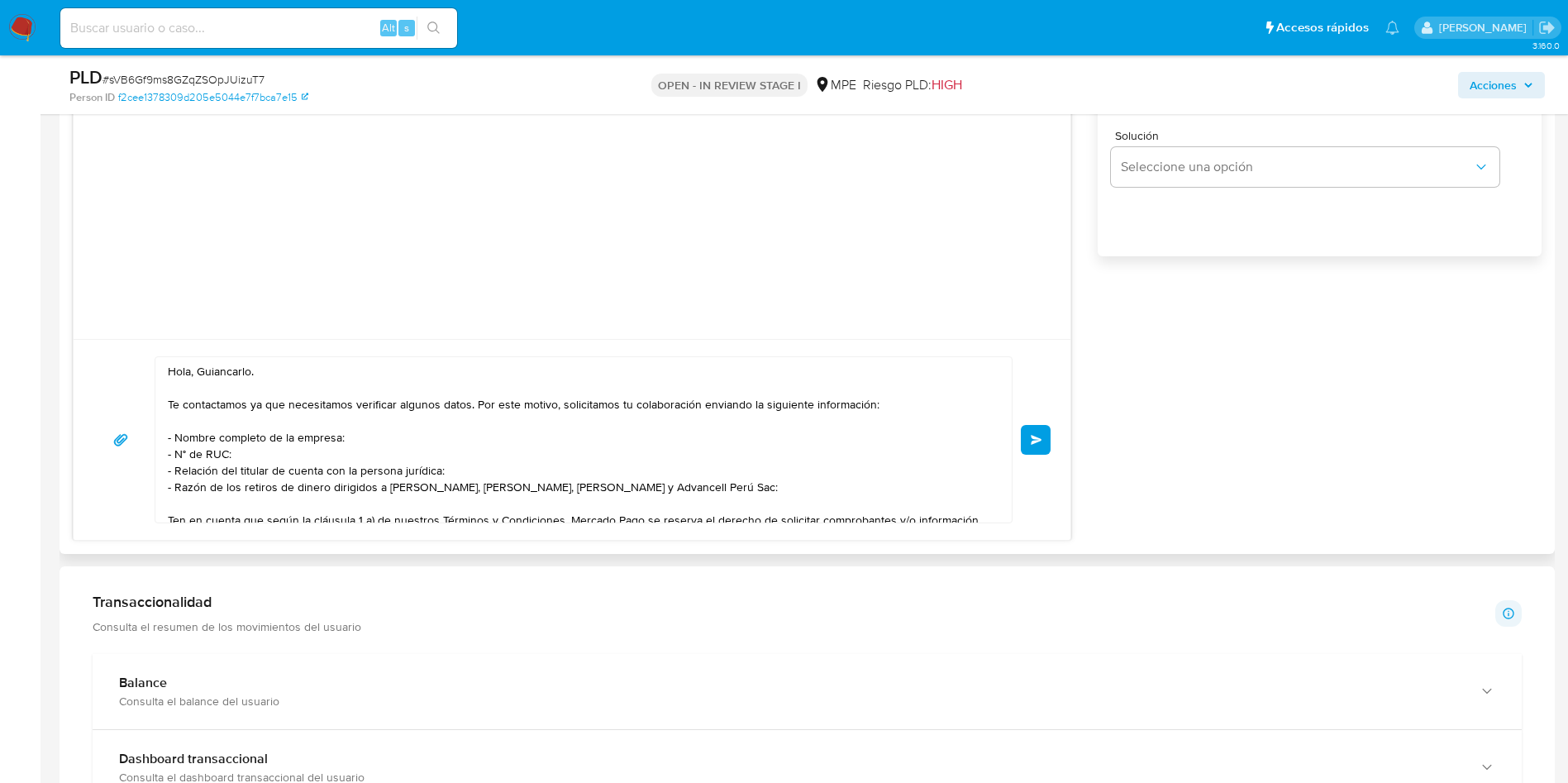
click at [1032, 442] on button "Enviar" at bounding box center [1036, 440] width 30 height 30
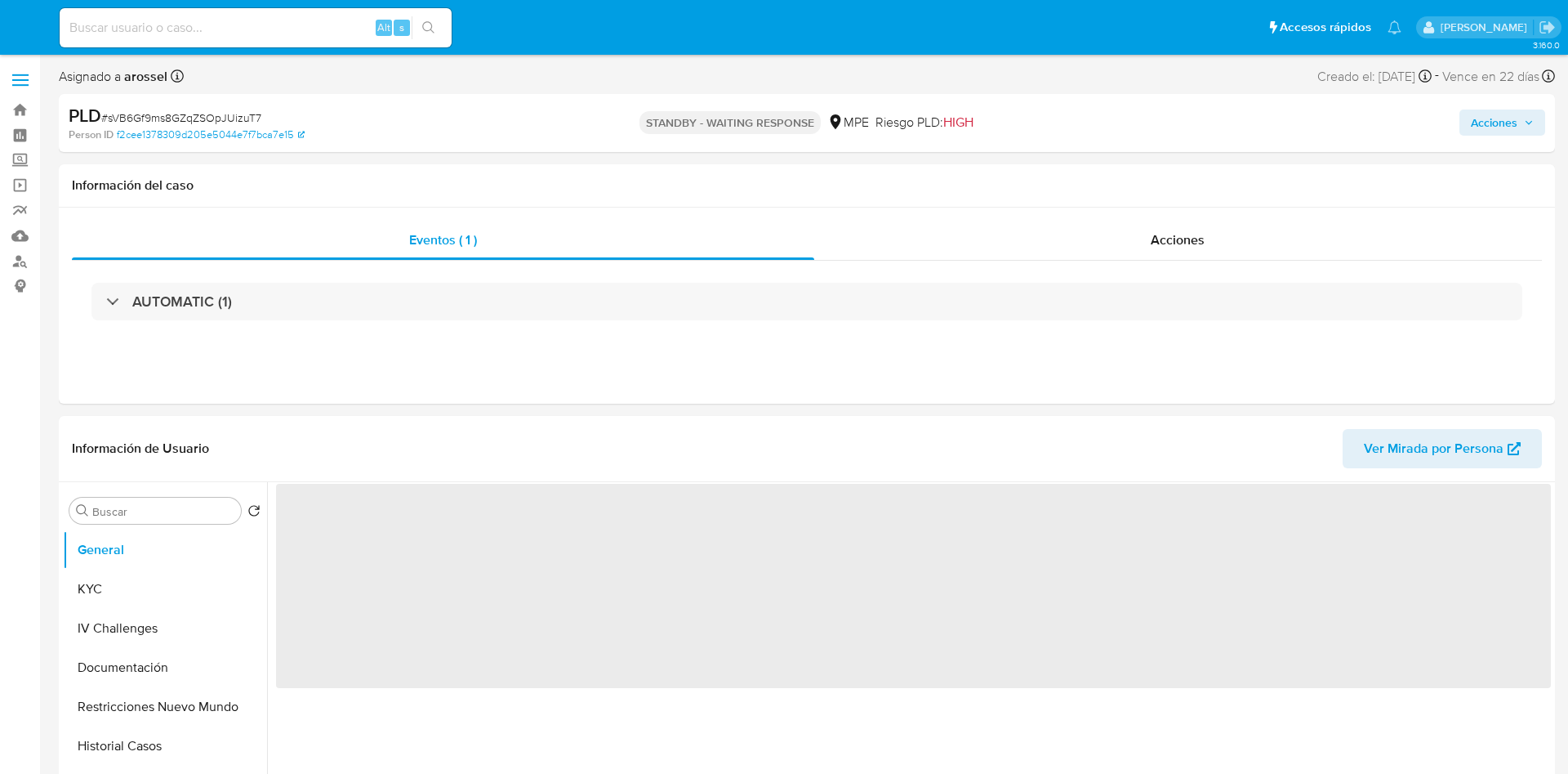
select select "10"
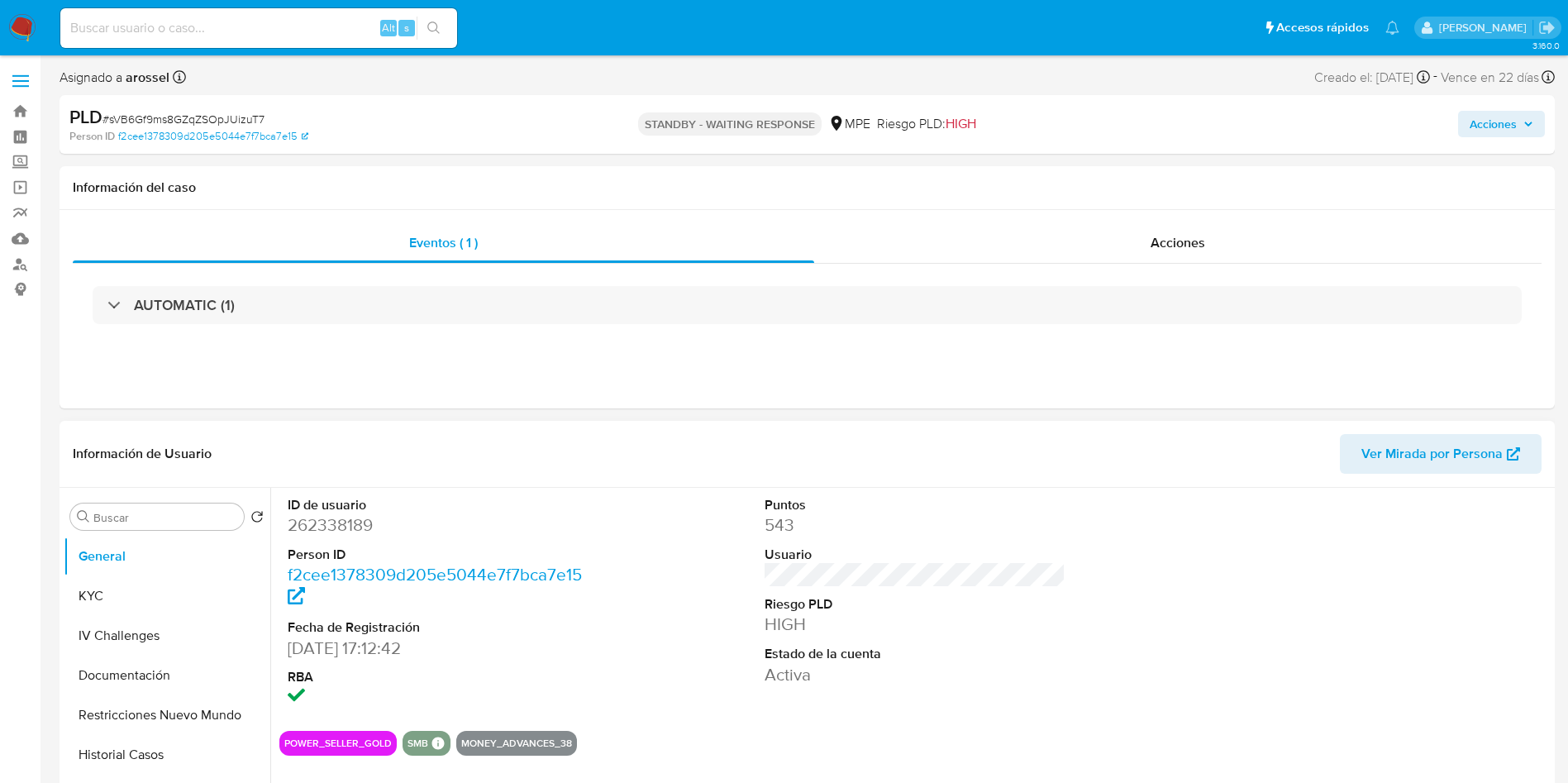
click at [339, 530] on dd "262338189" at bounding box center [439, 524] width 302 height 23
click at [342, 529] on dd "262338189" at bounding box center [439, 524] width 302 height 23
copy dd "262338189"
click at [223, 408] on div "Eventos ( 1 ) Acciones AUTOMATIC (1)" at bounding box center [807, 309] width 1496 height 198
click at [351, 525] on dd "262338189" at bounding box center [439, 524] width 302 height 23
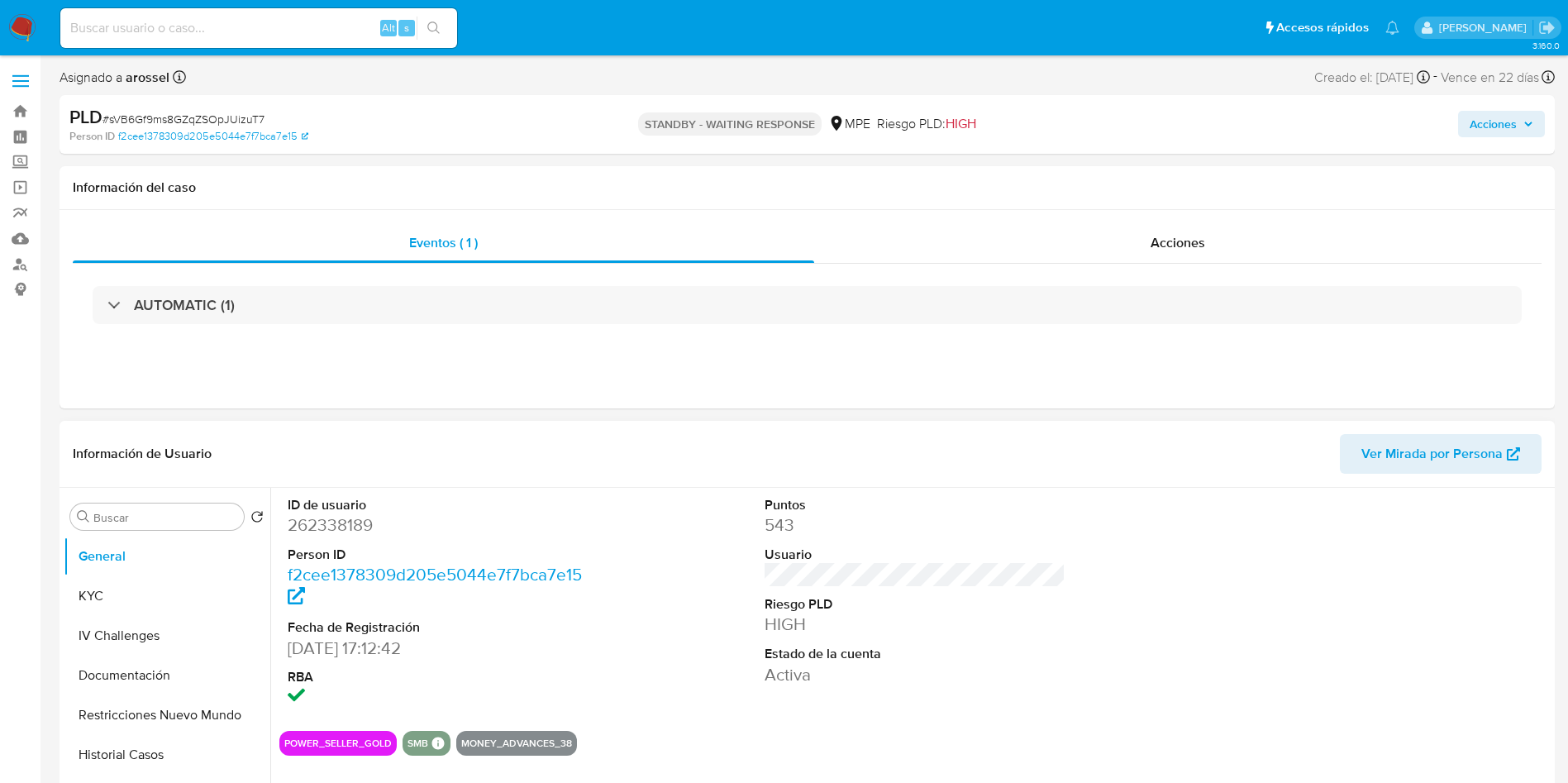
click at [334, 529] on dd "262338189" at bounding box center [439, 524] width 302 height 23
copy dd "262338189"
click at [124, 581] on button "KYC" at bounding box center [160, 595] width 193 height 39
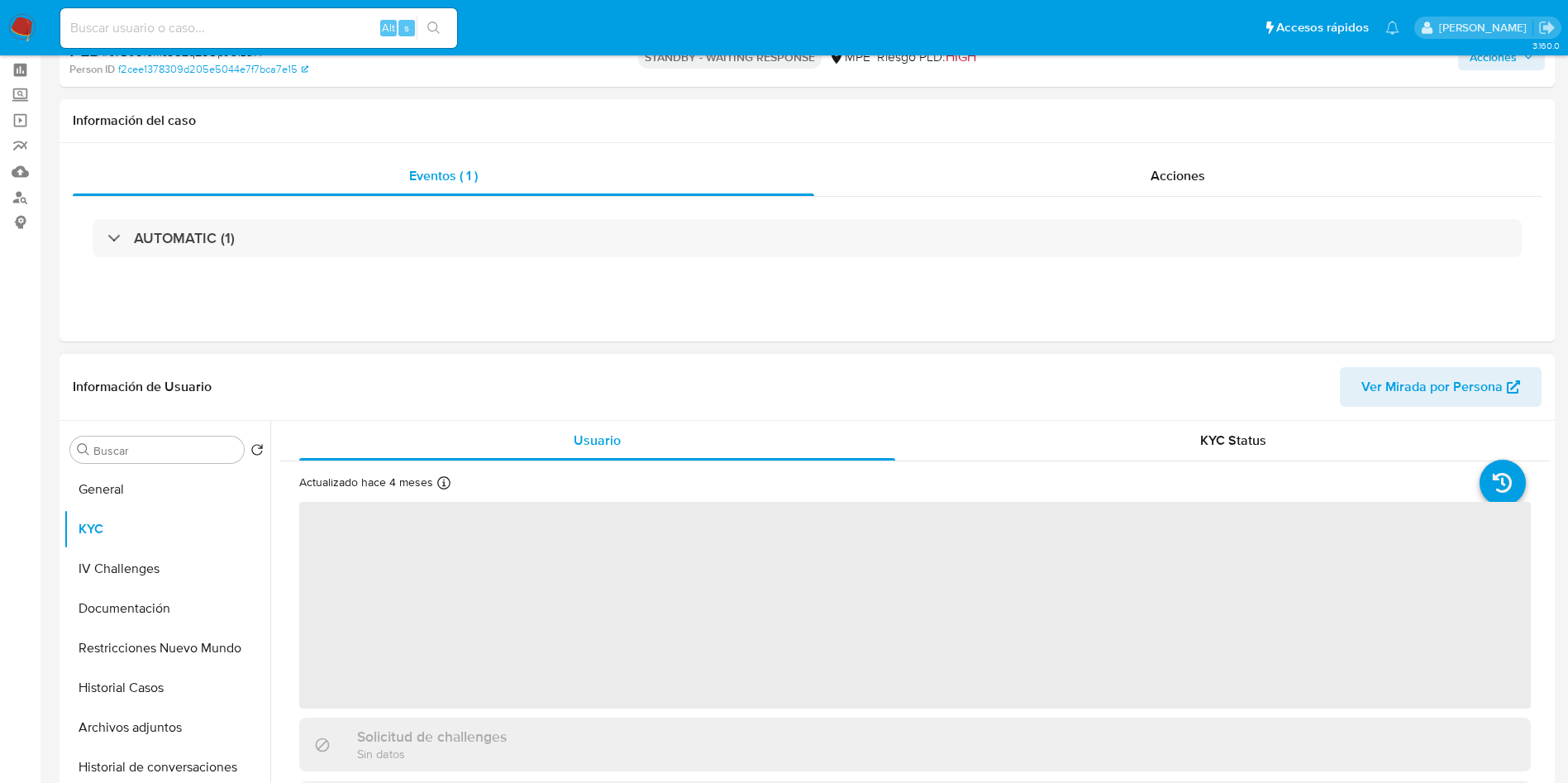
scroll to position [124, 0]
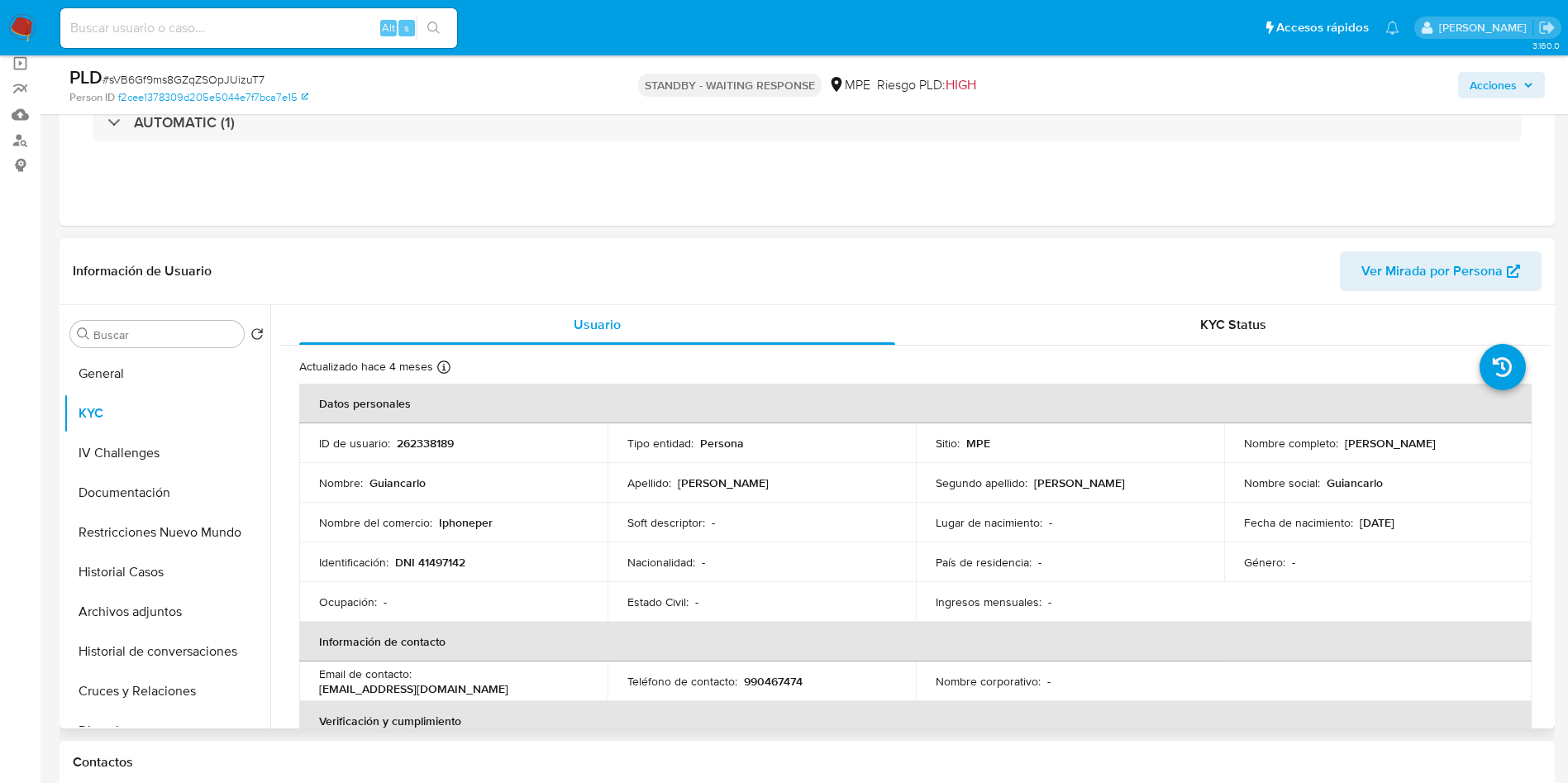
drag, startPoint x: 1343, startPoint y: 446, endPoint x: 1486, endPoint y: 444, distance: 143.0
click at [1486, 444] on div "Nombre completo : Guiancarlo Morales Ruiz" at bounding box center [1379, 443] width 269 height 15
copy p "Guiancarlo Morales Ruiz"
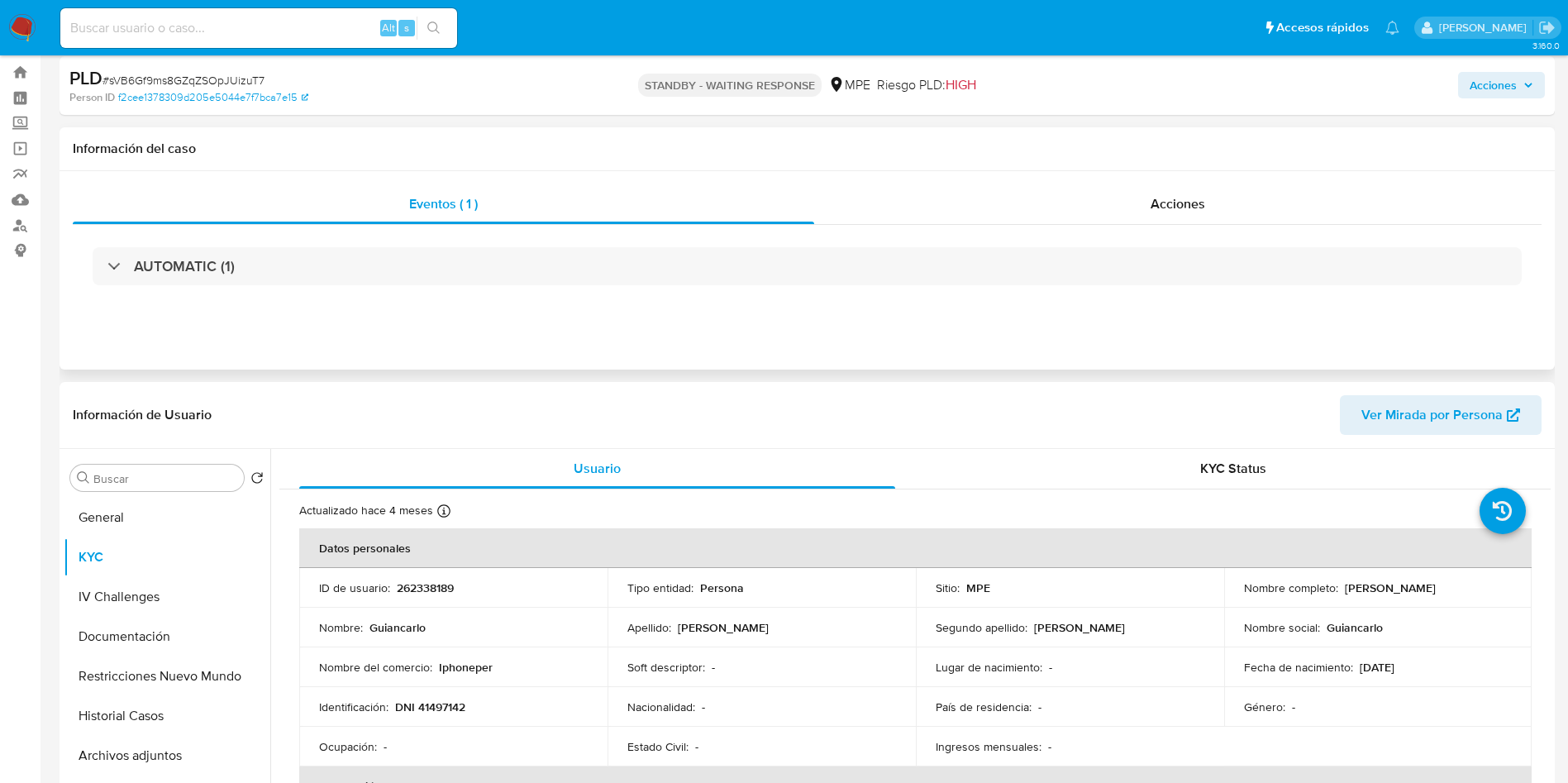
scroll to position [0, 0]
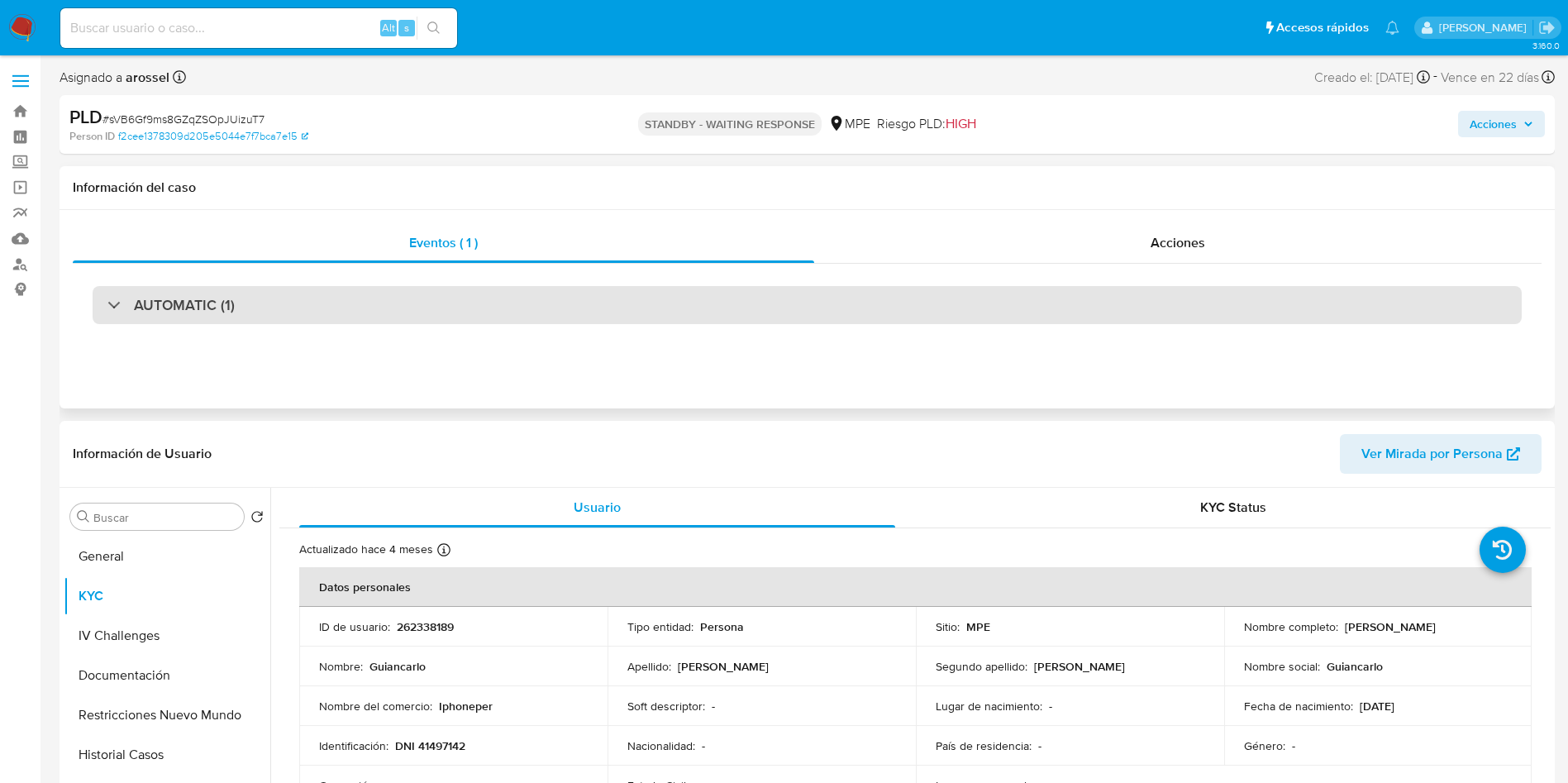
click at [284, 308] on div "AUTOMATIC (1)" at bounding box center [807, 306] width 1430 height 38
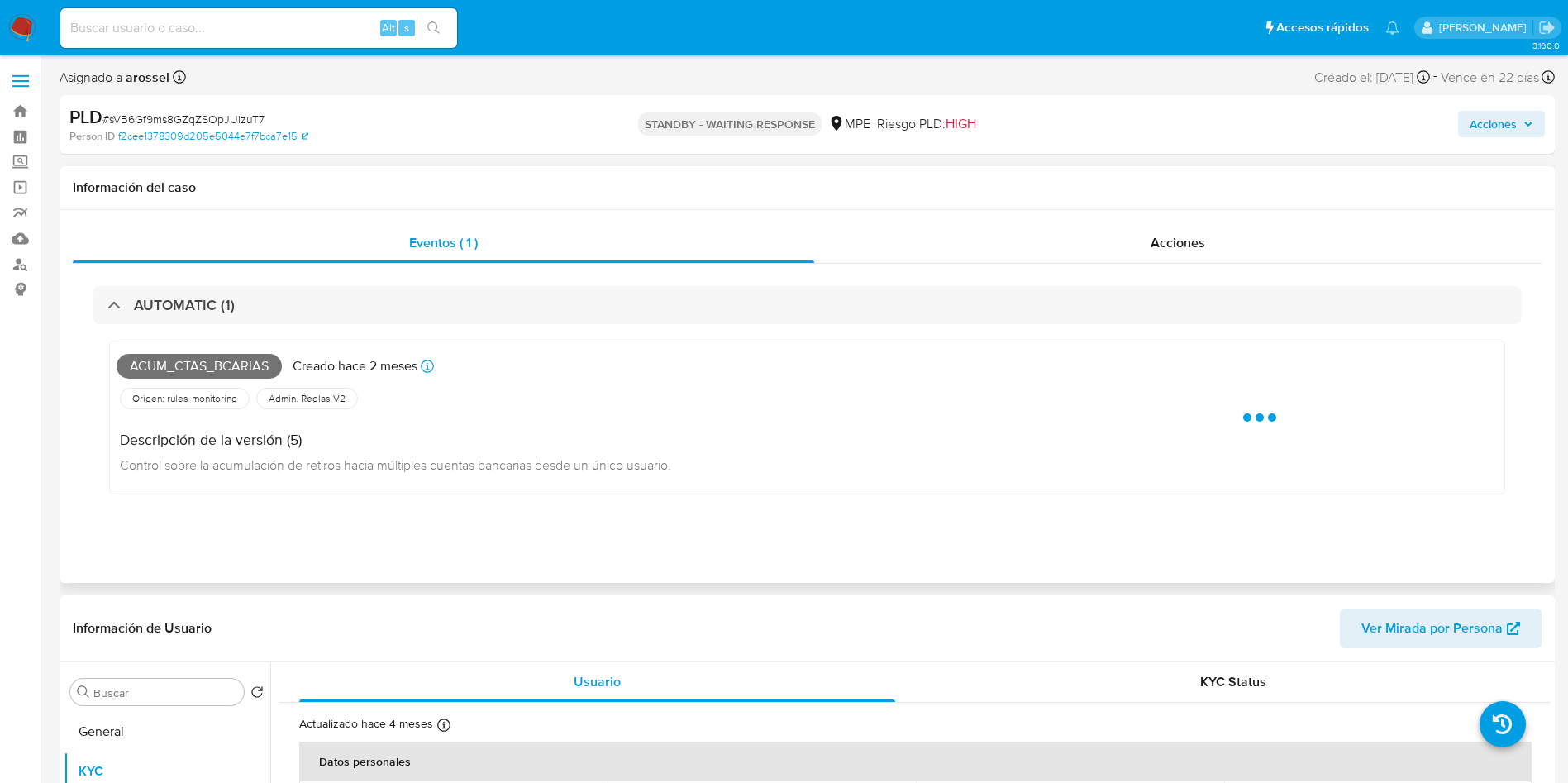
click at [217, 365] on span "Acum_ctas_bcarias" at bounding box center [199, 366] width 166 height 25
click at [218, 365] on span "Acum_ctas_bcarias" at bounding box center [199, 366] width 166 height 25
copy span "Acum_ctas_bcarias"
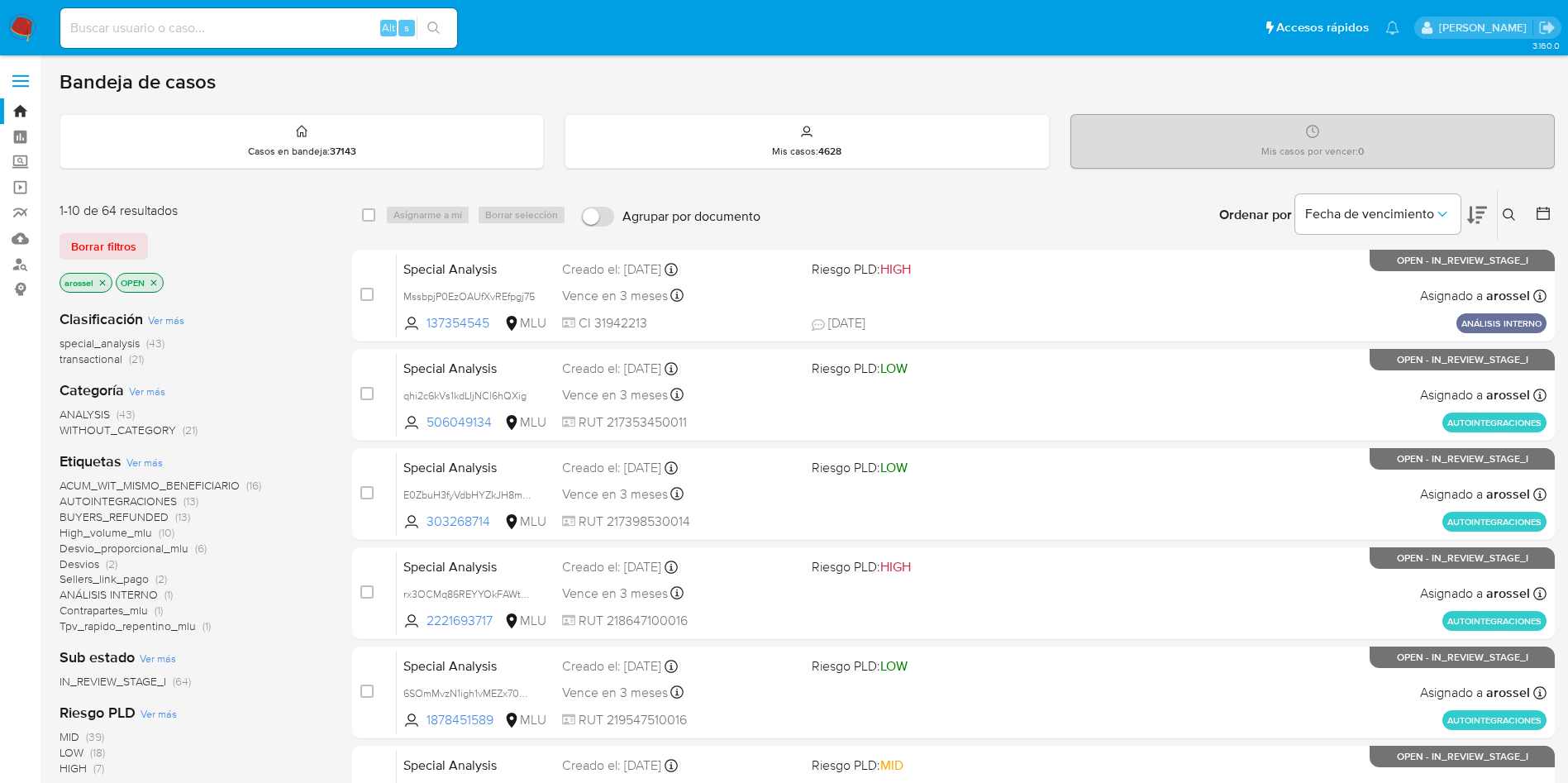
drag, startPoint x: 118, startPoint y: 240, endPoint x: 136, endPoint y: 255, distance: 23.4
click at [117, 240] on span "Borrar filtros" at bounding box center [103, 246] width 65 height 23
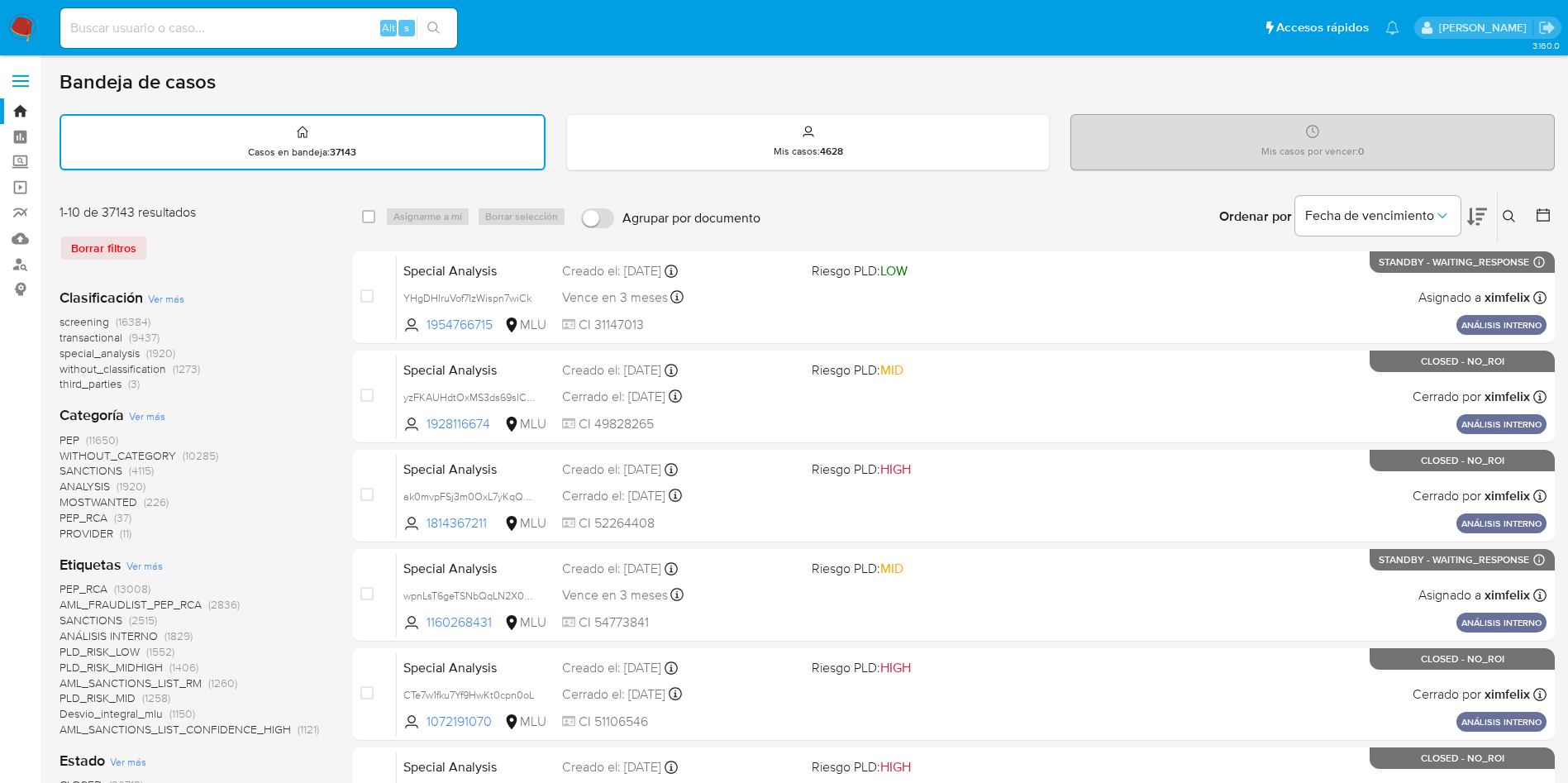
click at [113, 341] on span "transactional" at bounding box center [91, 338] width 63 height 16
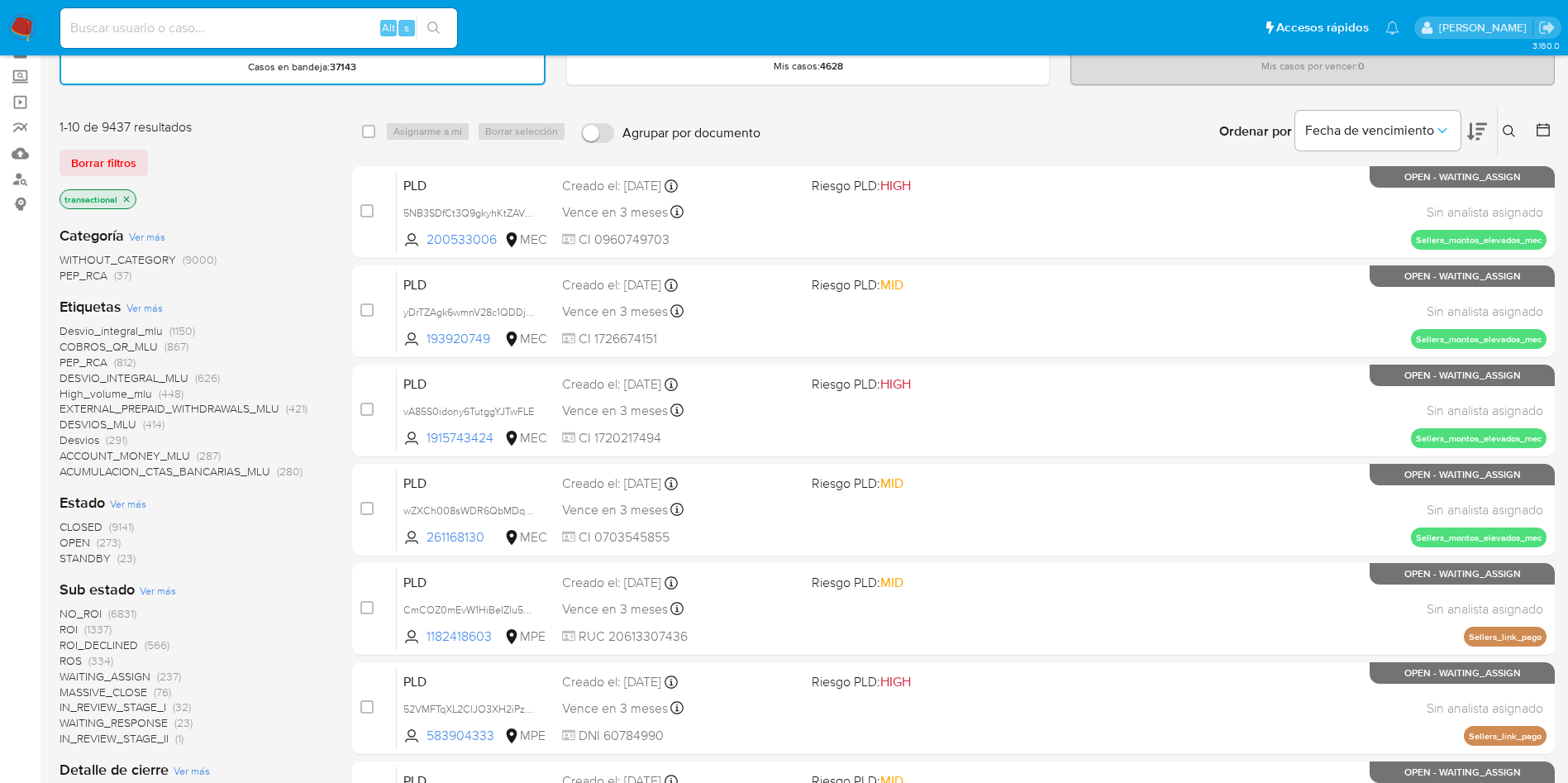
scroll to position [124, 0]
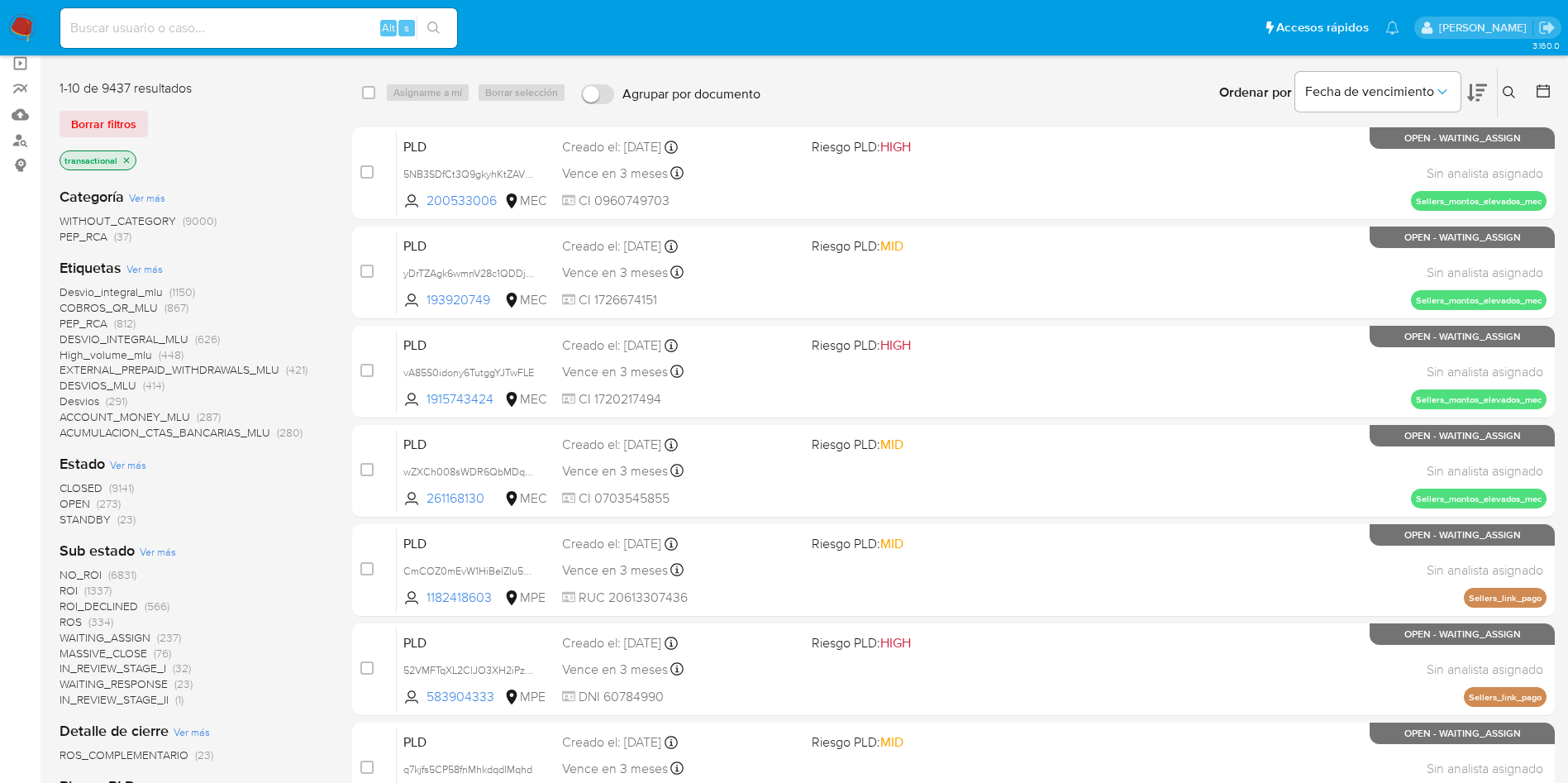
click at [82, 504] on span "OPEN" at bounding box center [74, 503] width 30 height 16
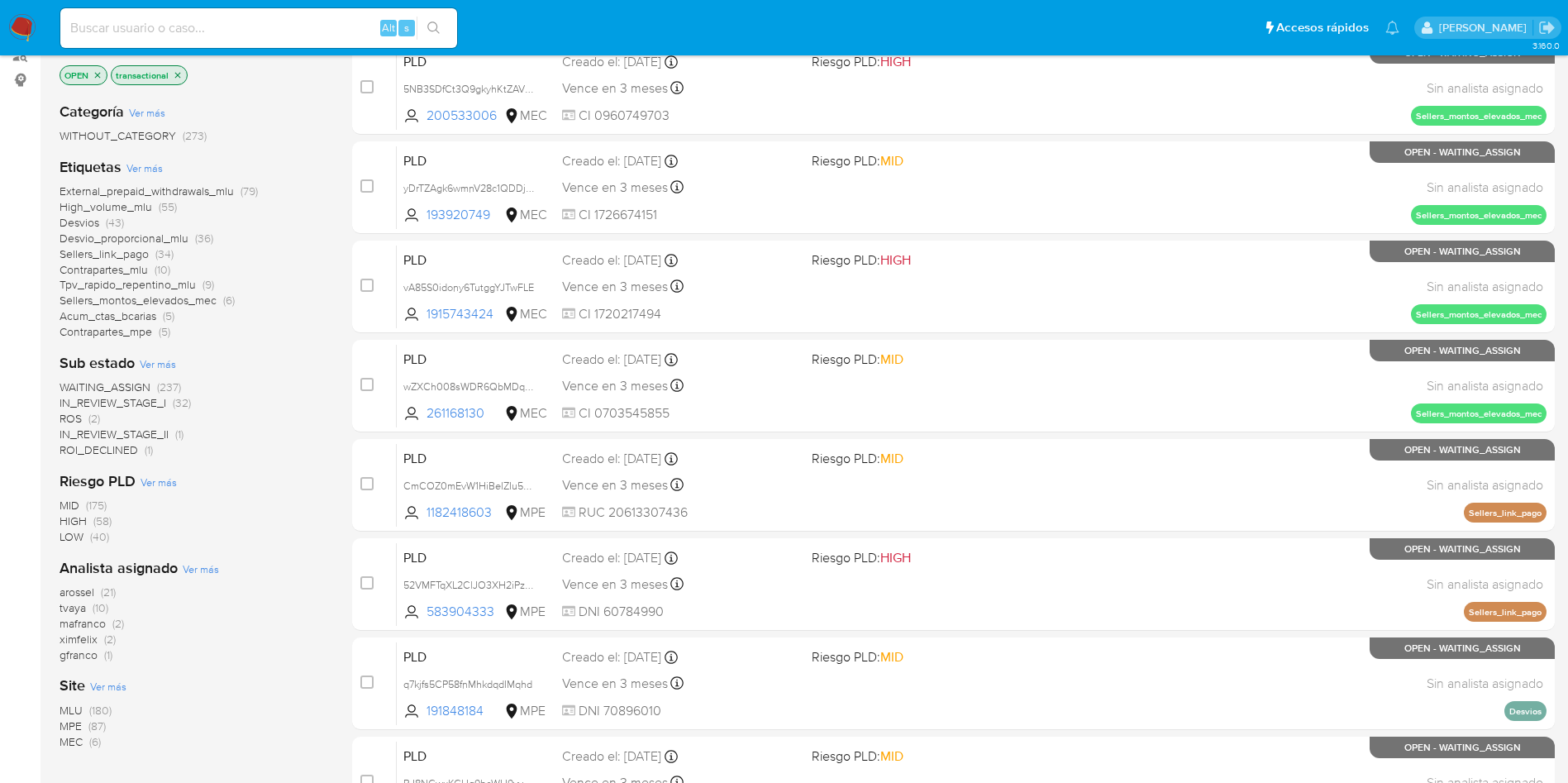
scroll to position [248, 0]
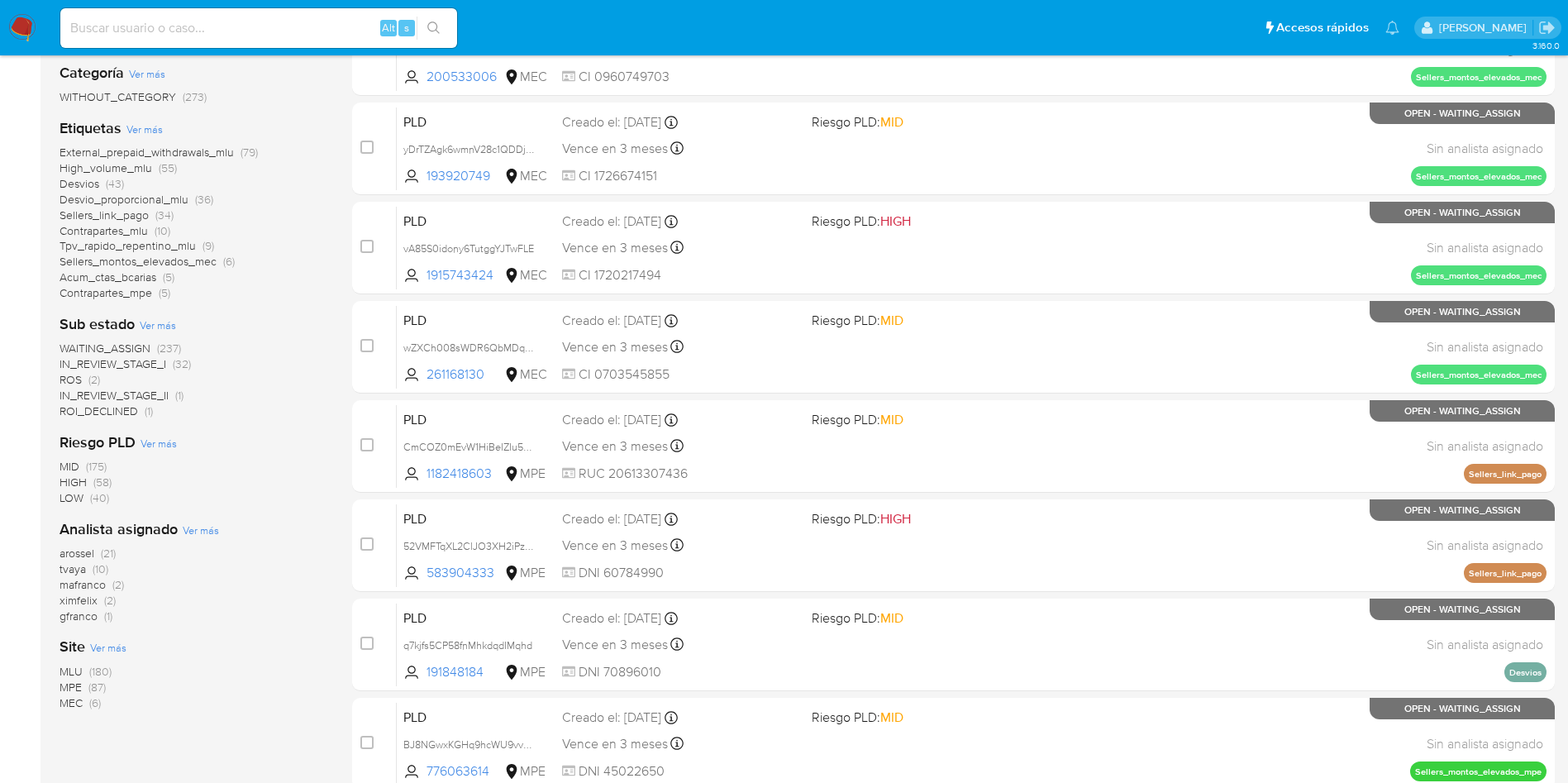
click at [66, 687] on span "MPE" at bounding box center [70, 687] width 22 height 16
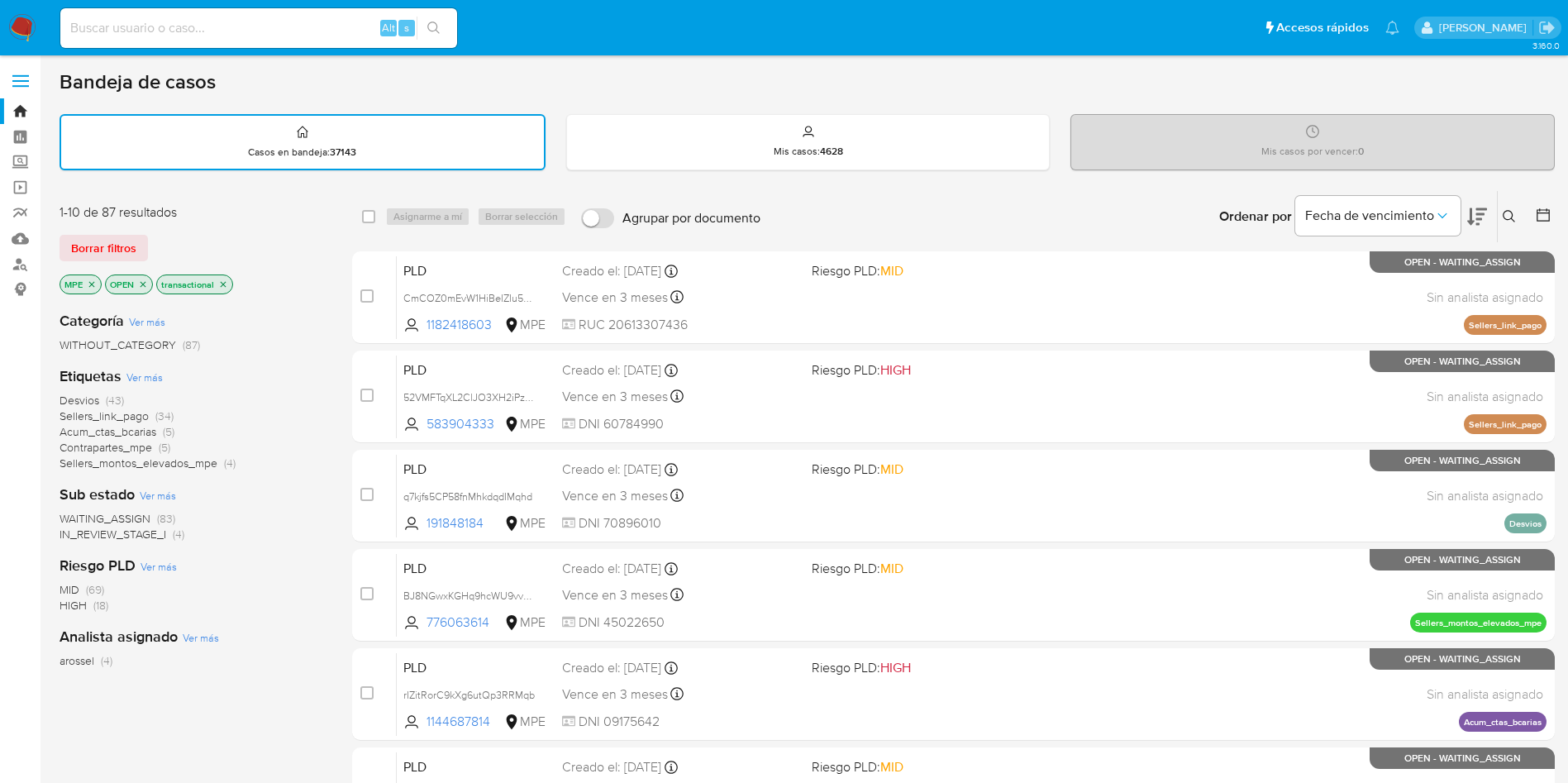
click at [144, 518] on span "WAITING_ASSIGN" at bounding box center [104, 519] width 91 height 16
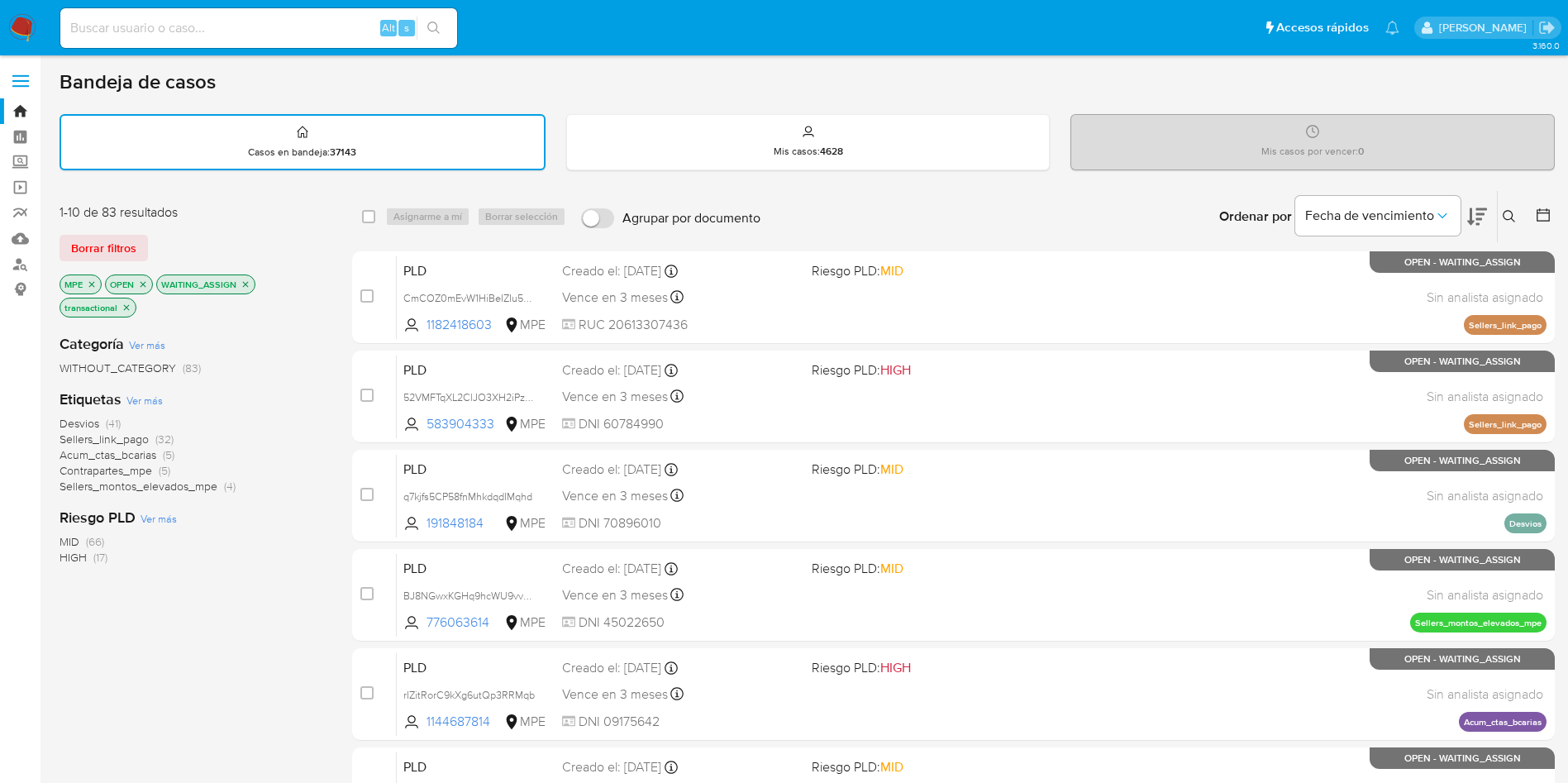
click at [1473, 216] on icon at bounding box center [1477, 217] width 20 height 20
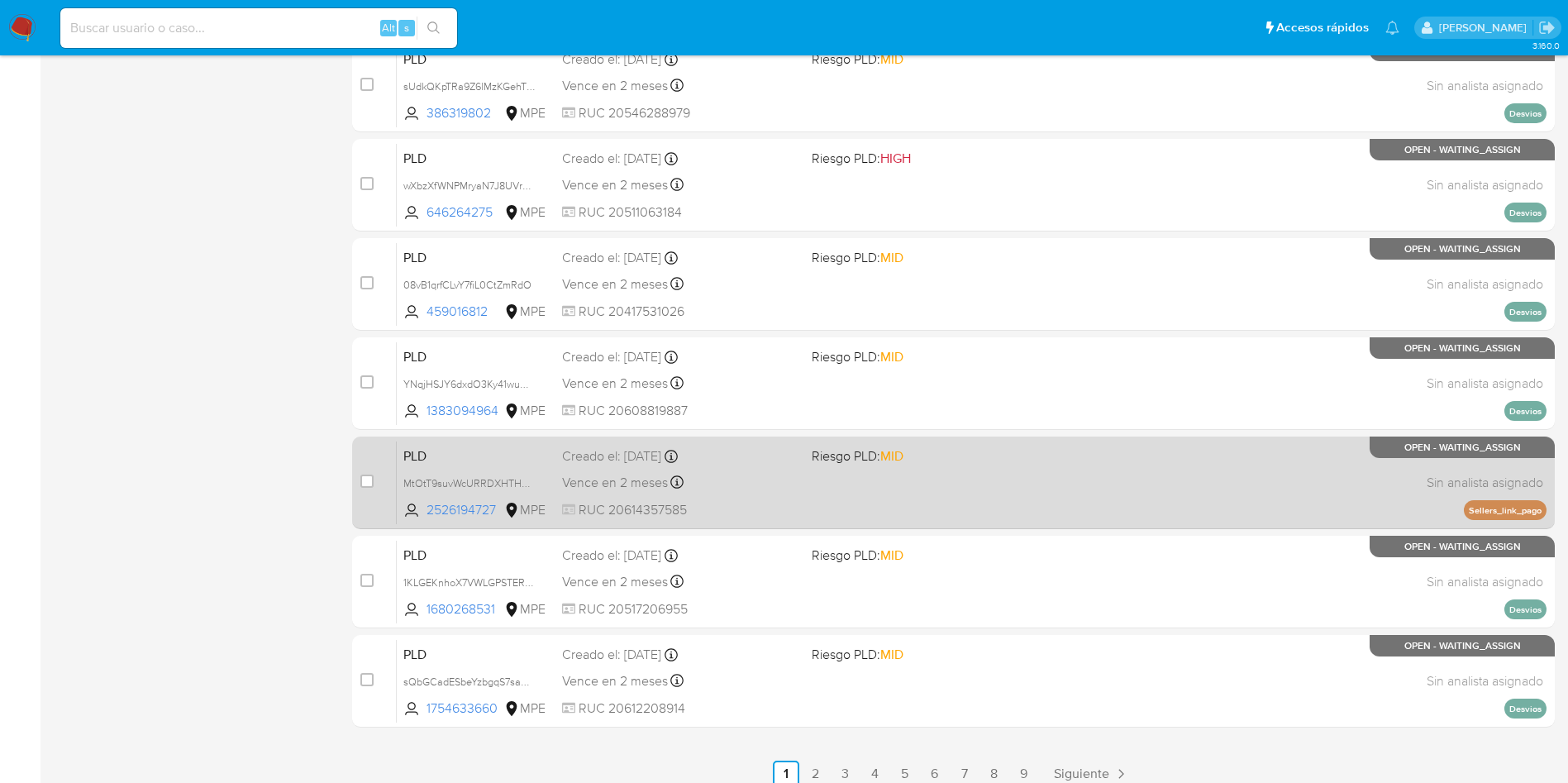
scroll to position [584, 0]
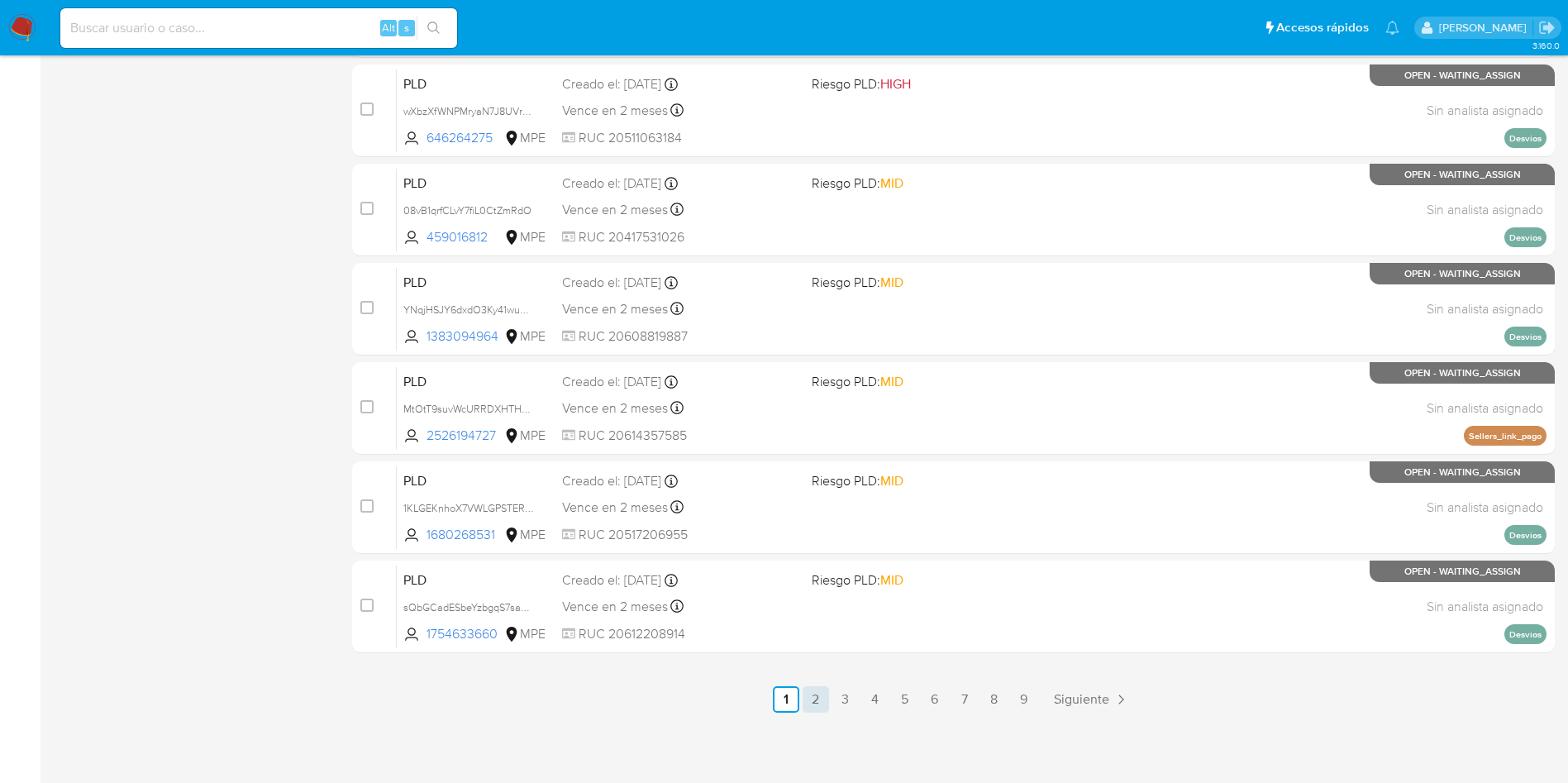
click at [822, 694] on link "2" at bounding box center [816, 699] width 27 height 27
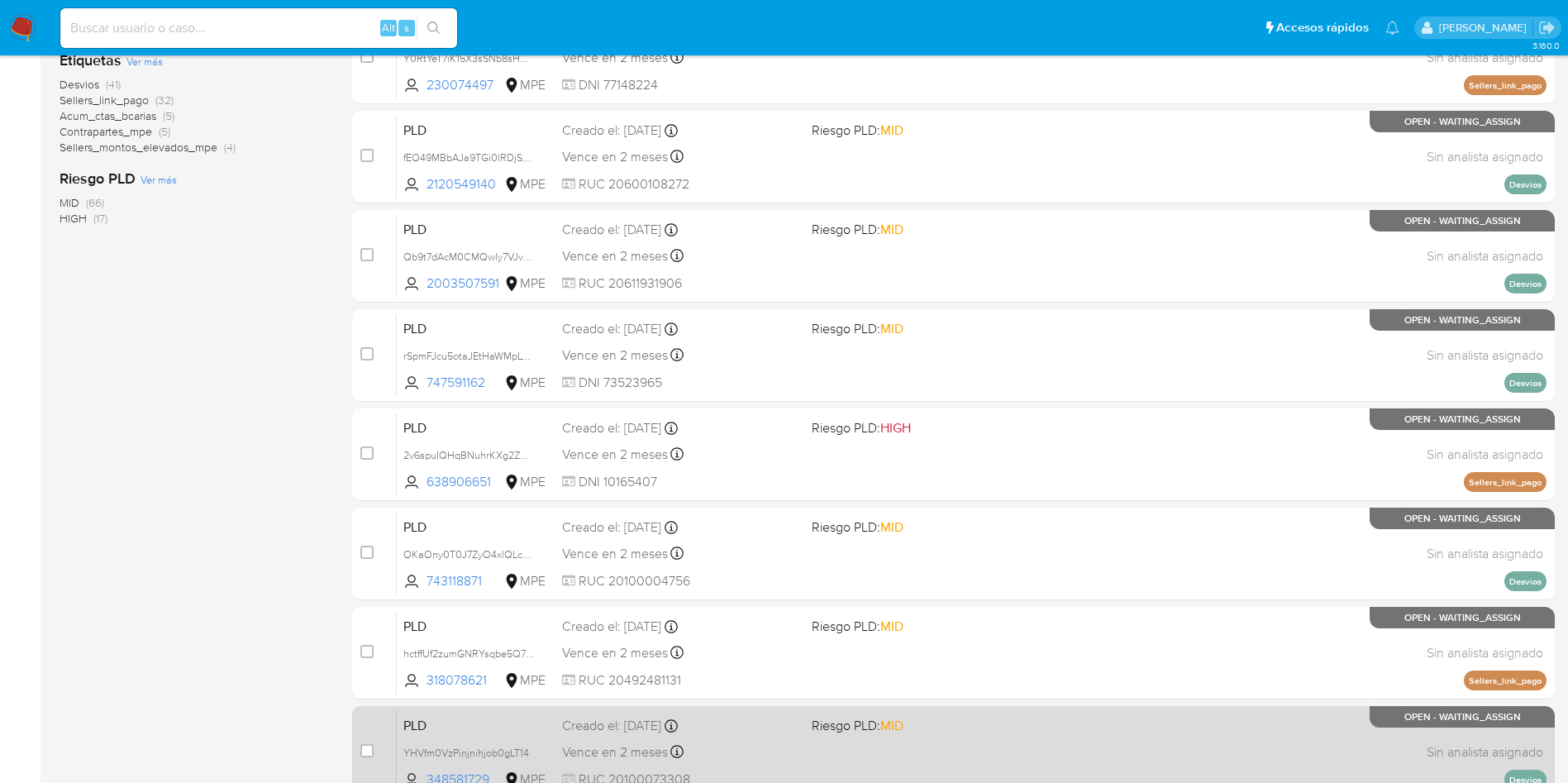
scroll to position [584, 0]
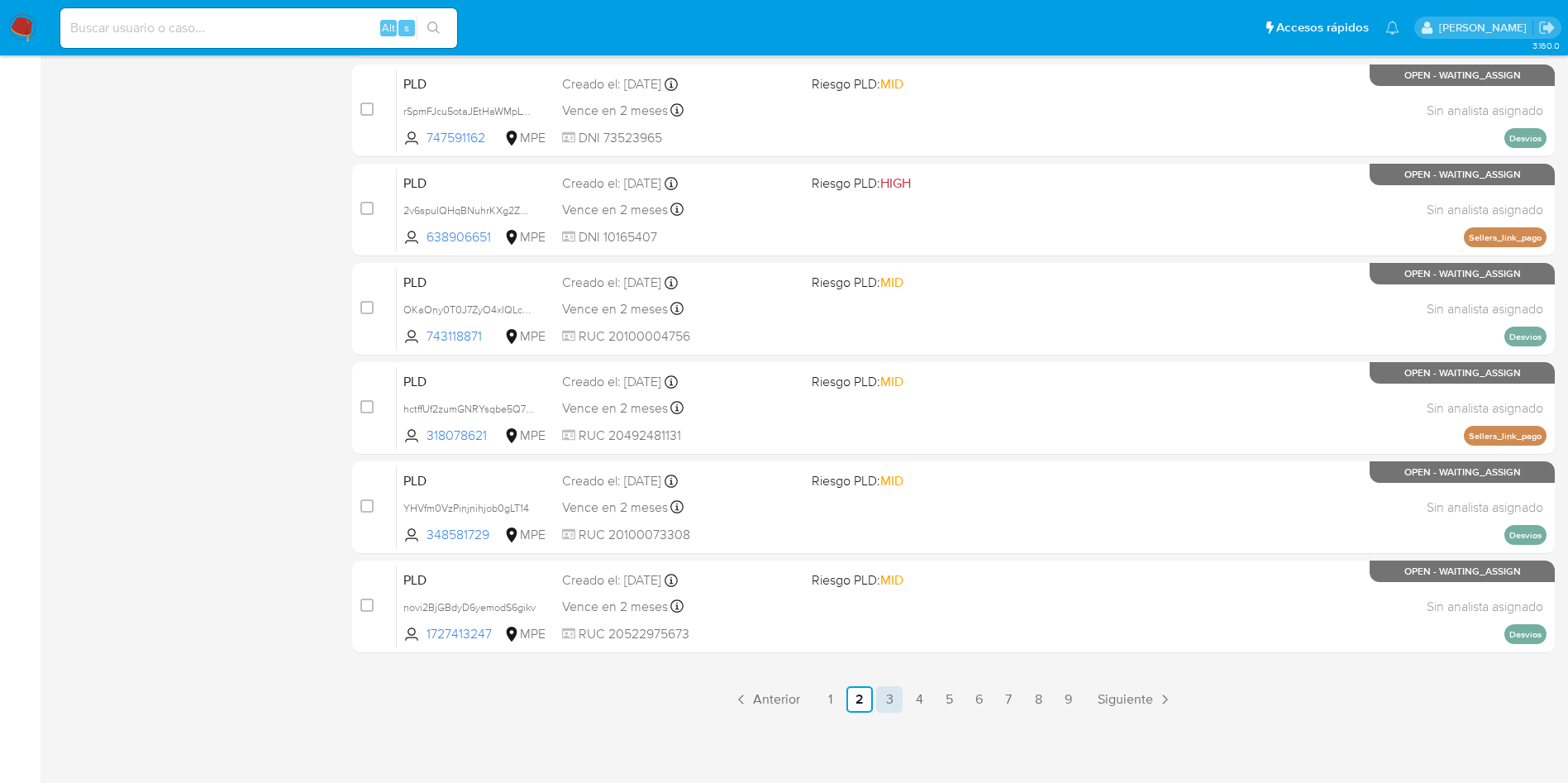
click at [892, 694] on link "3" at bounding box center [889, 699] width 27 height 27
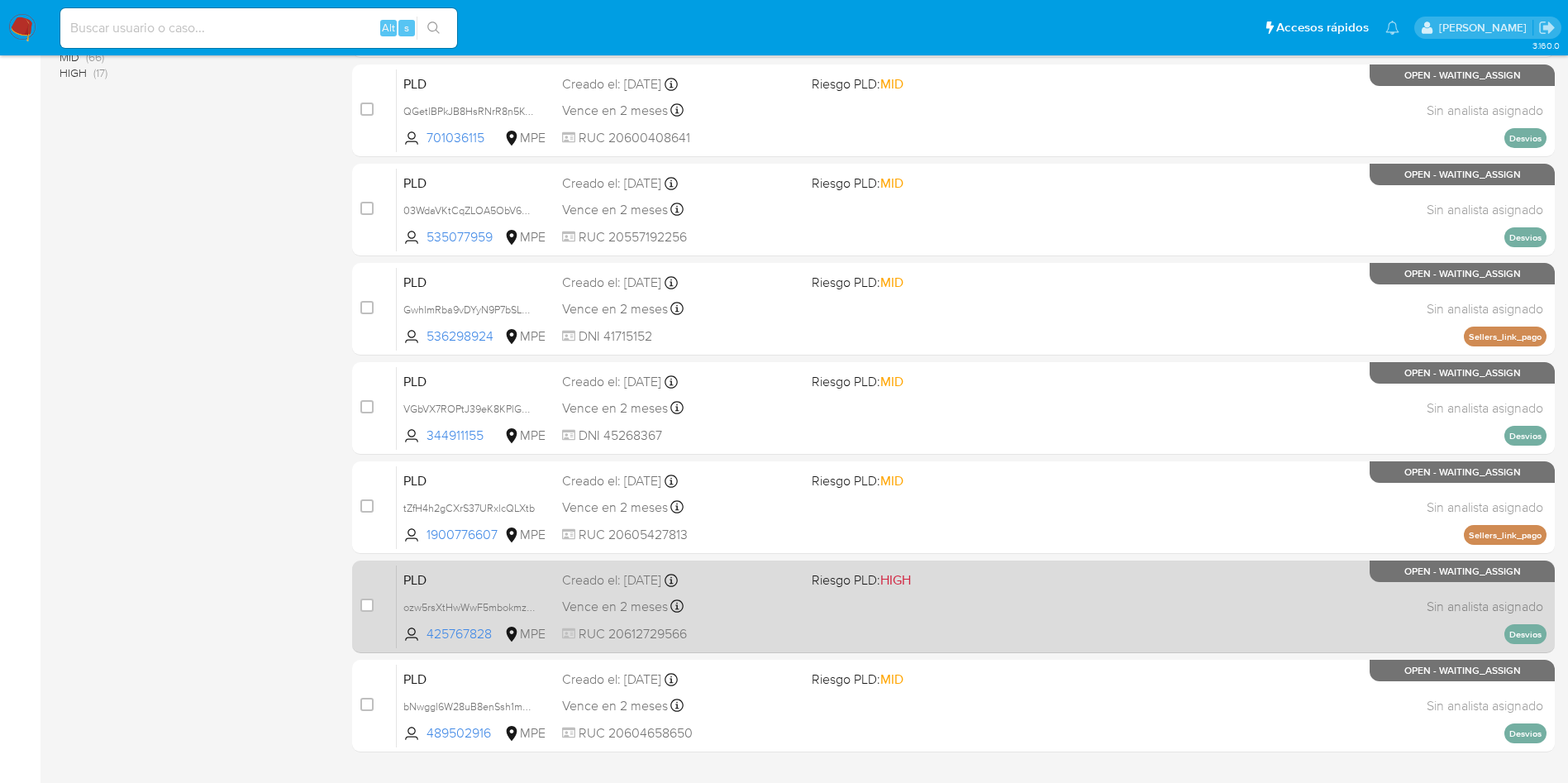
scroll to position [584, 0]
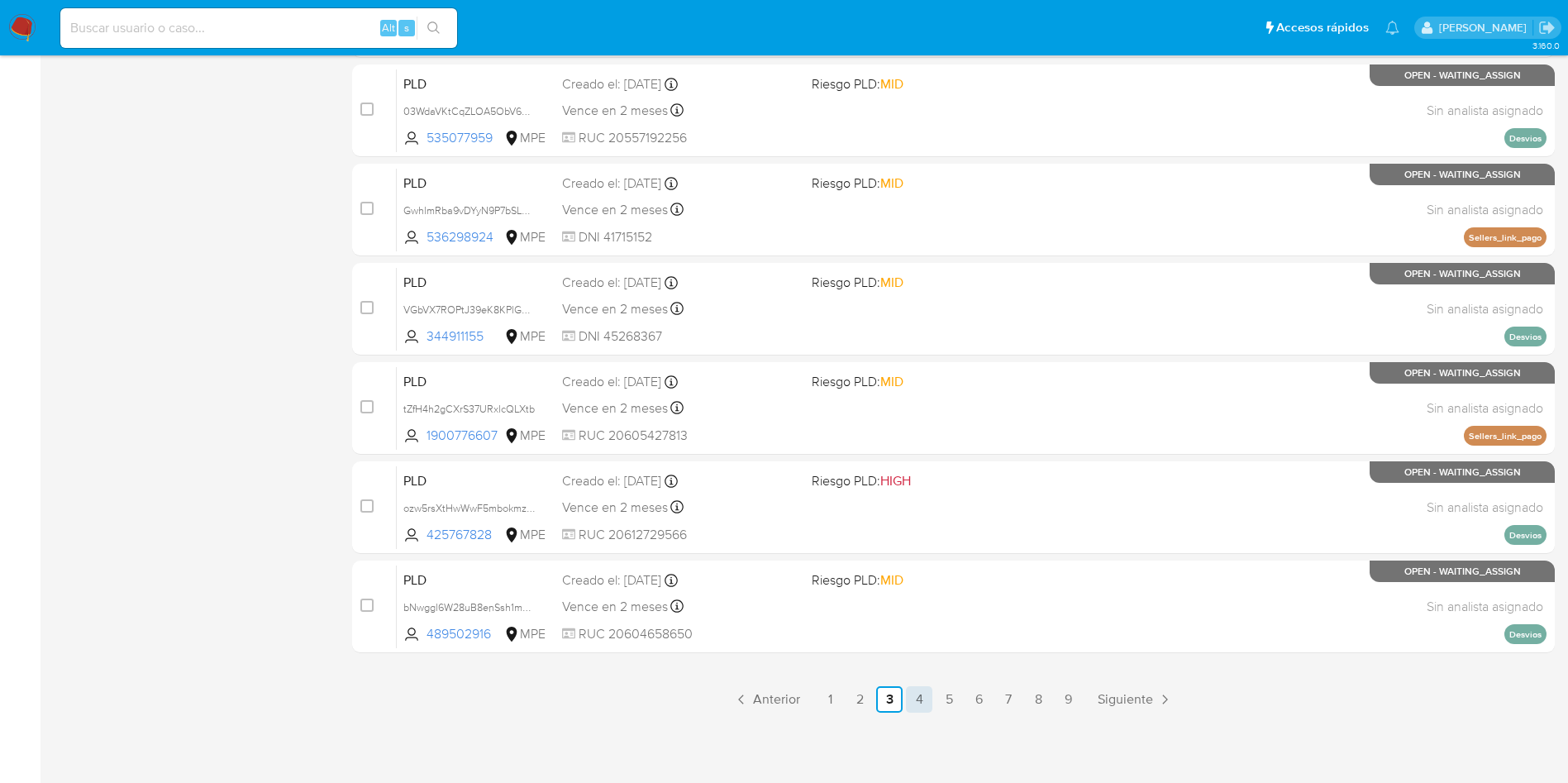
click at [918, 703] on link "4" at bounding box center [919, 699] width 27 height 27
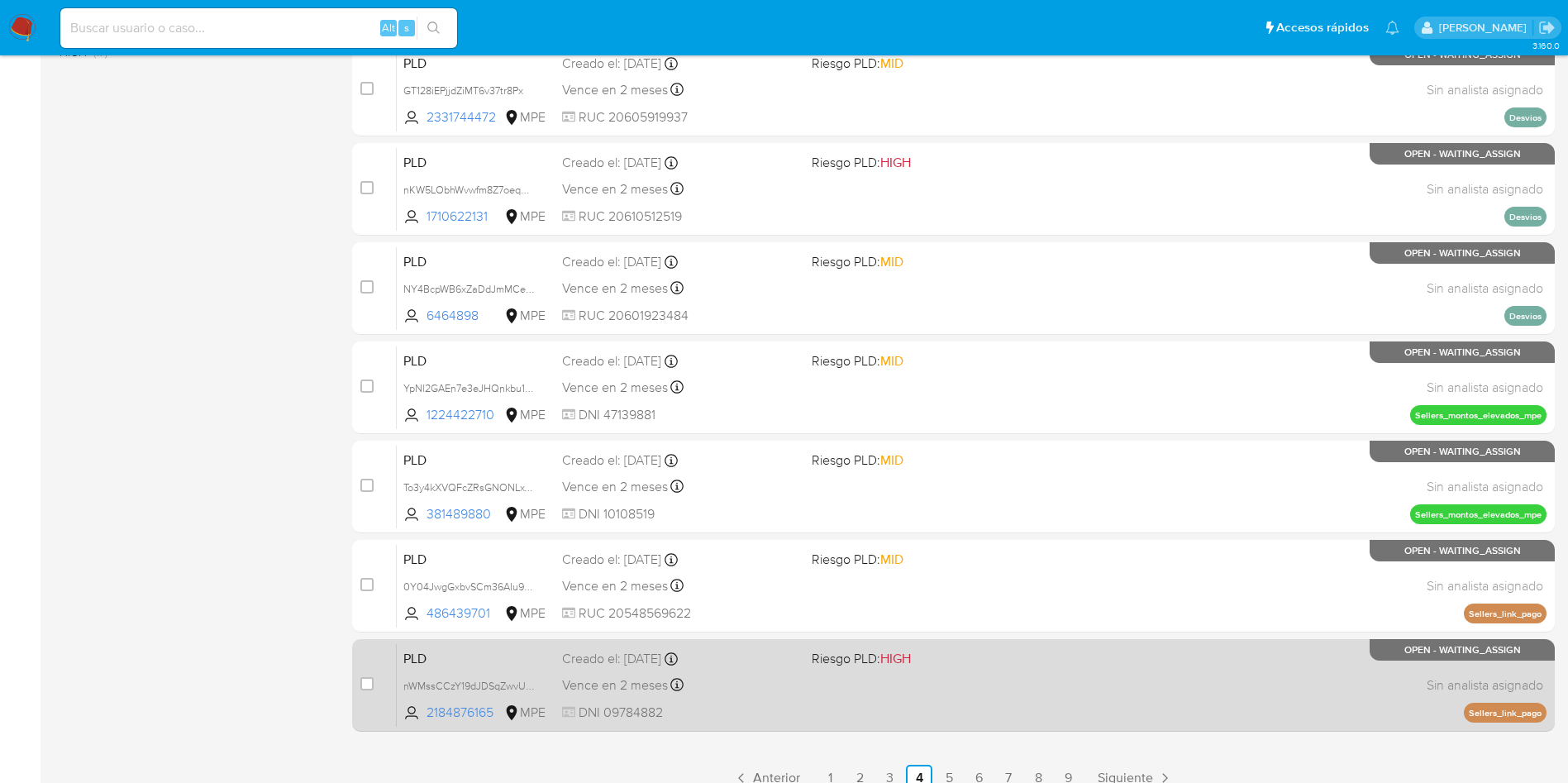
scroll to position [584, 0]
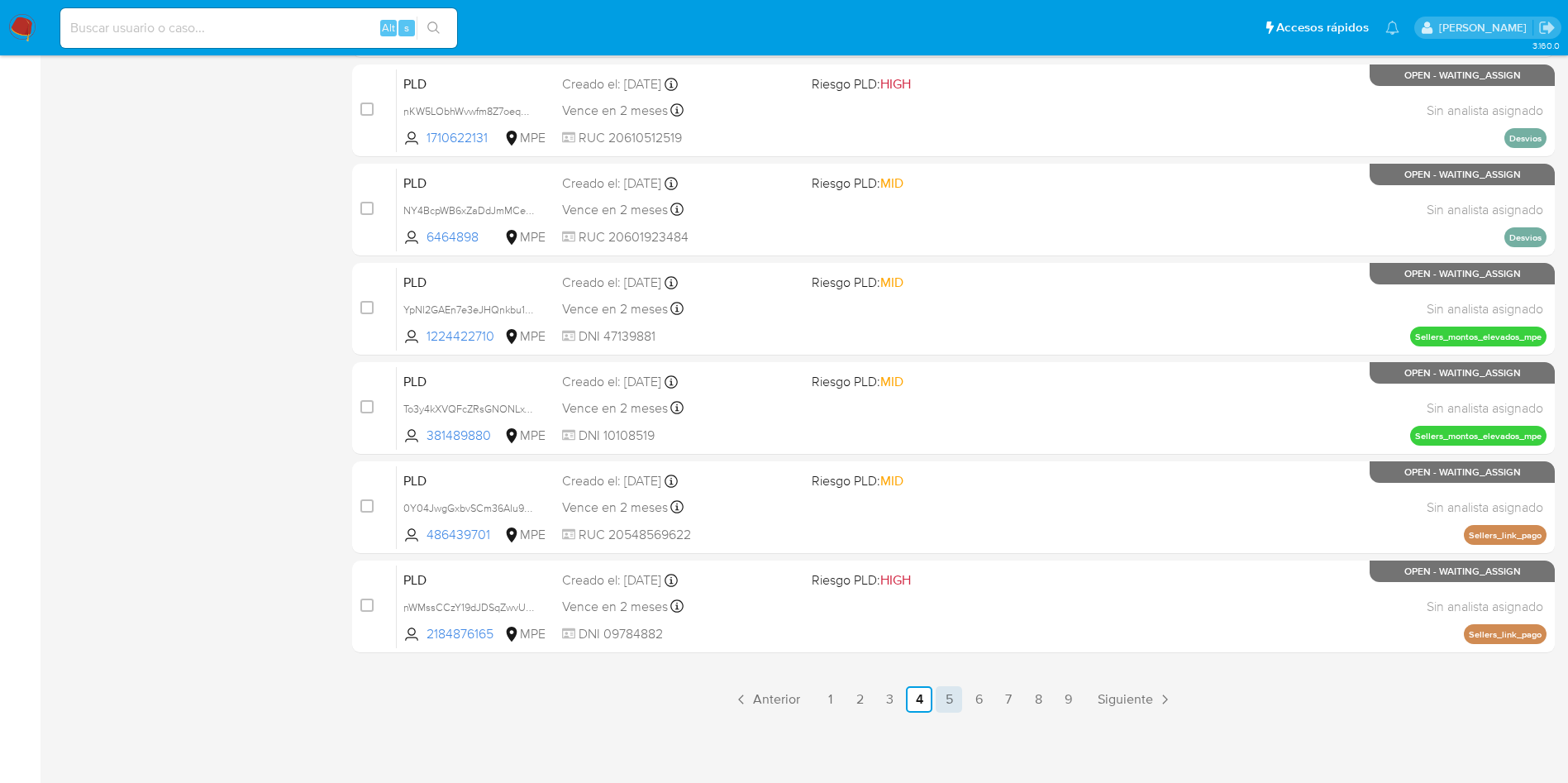
click at [958, 700] on link "5" at bounding box center [949, 699] width 27 height 27
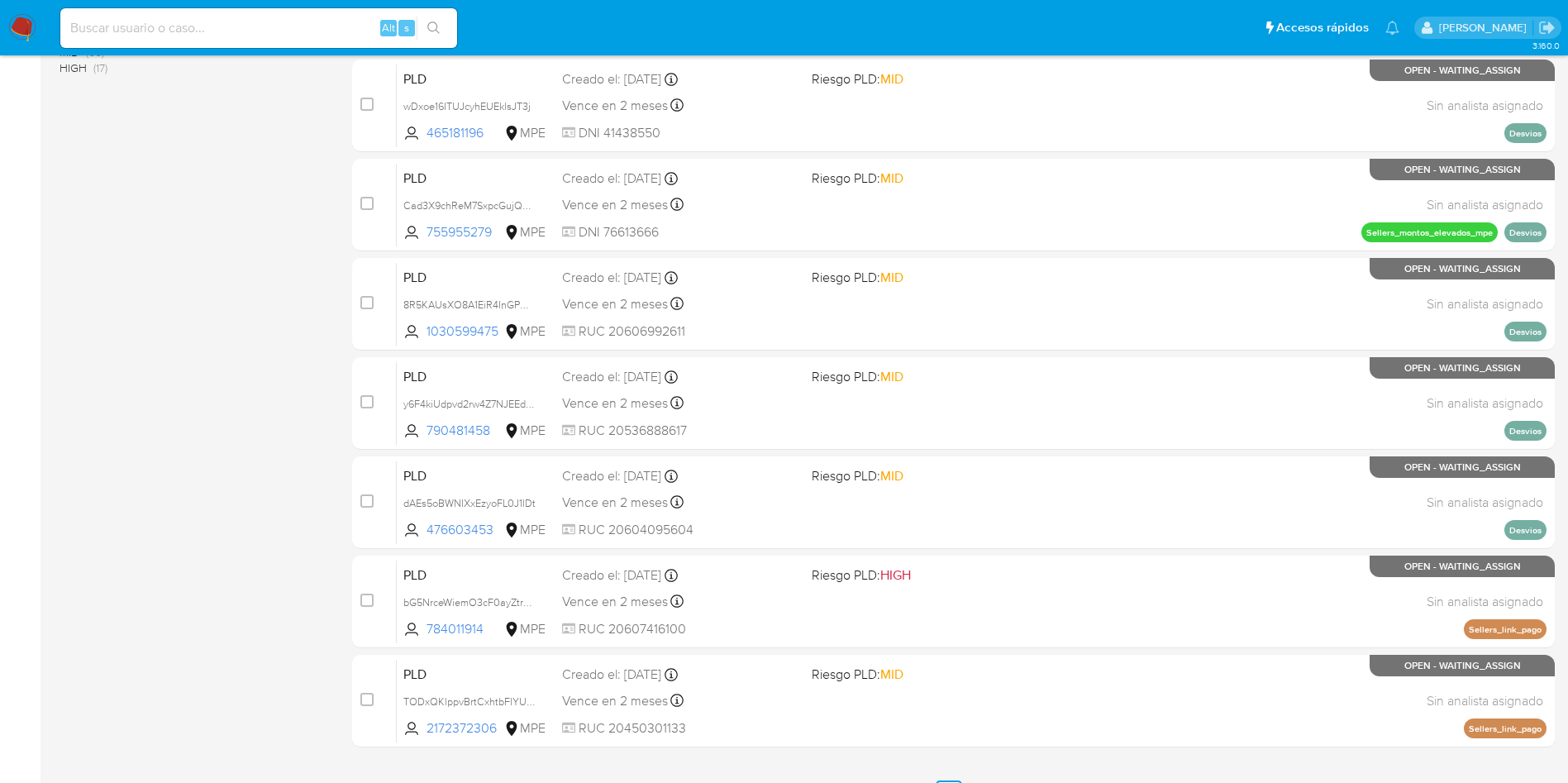
scroll to position [584, 0]
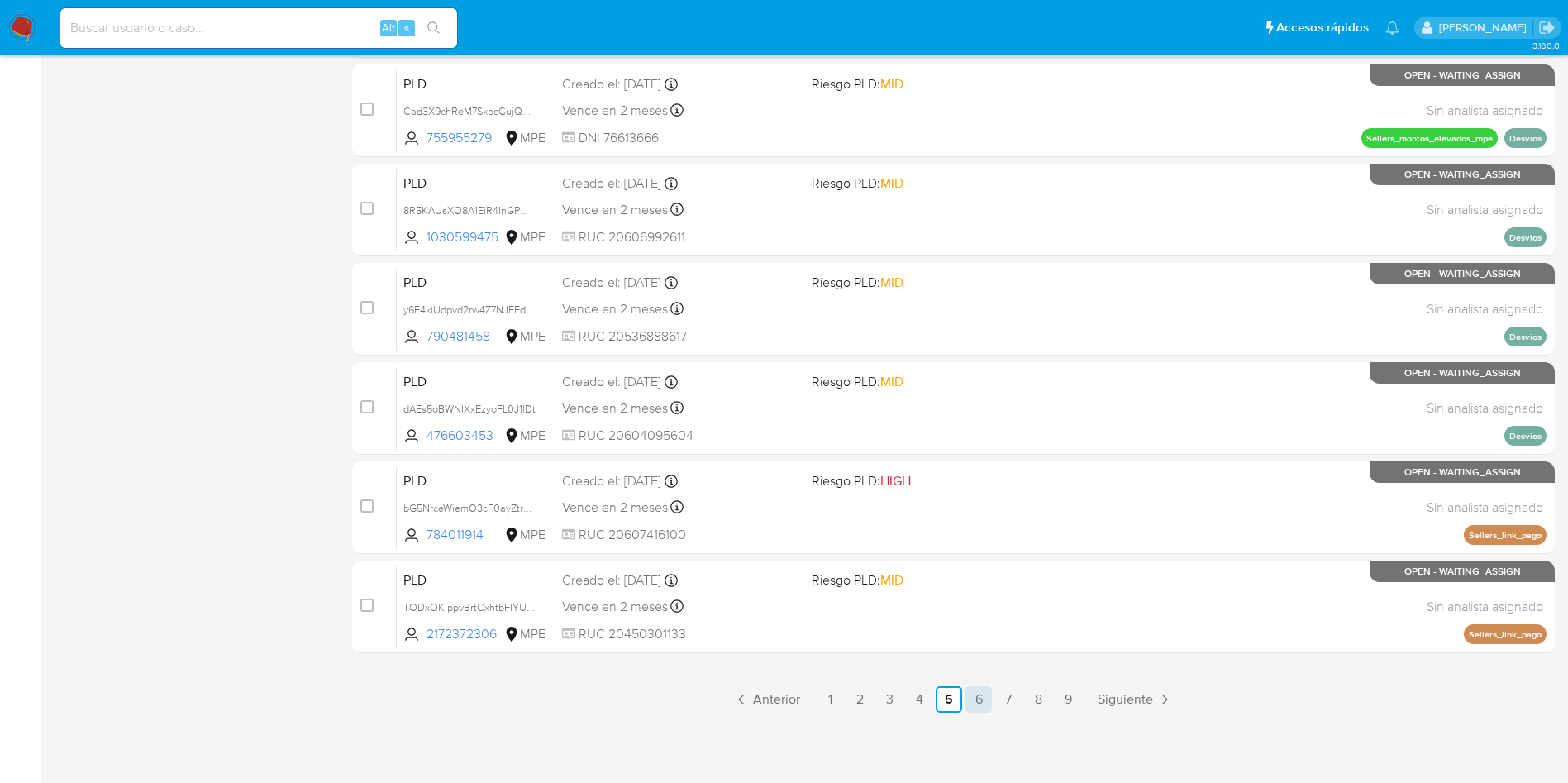
click at [982, 701] on link "6" at bounding box center [979, 699] width 27 height 27
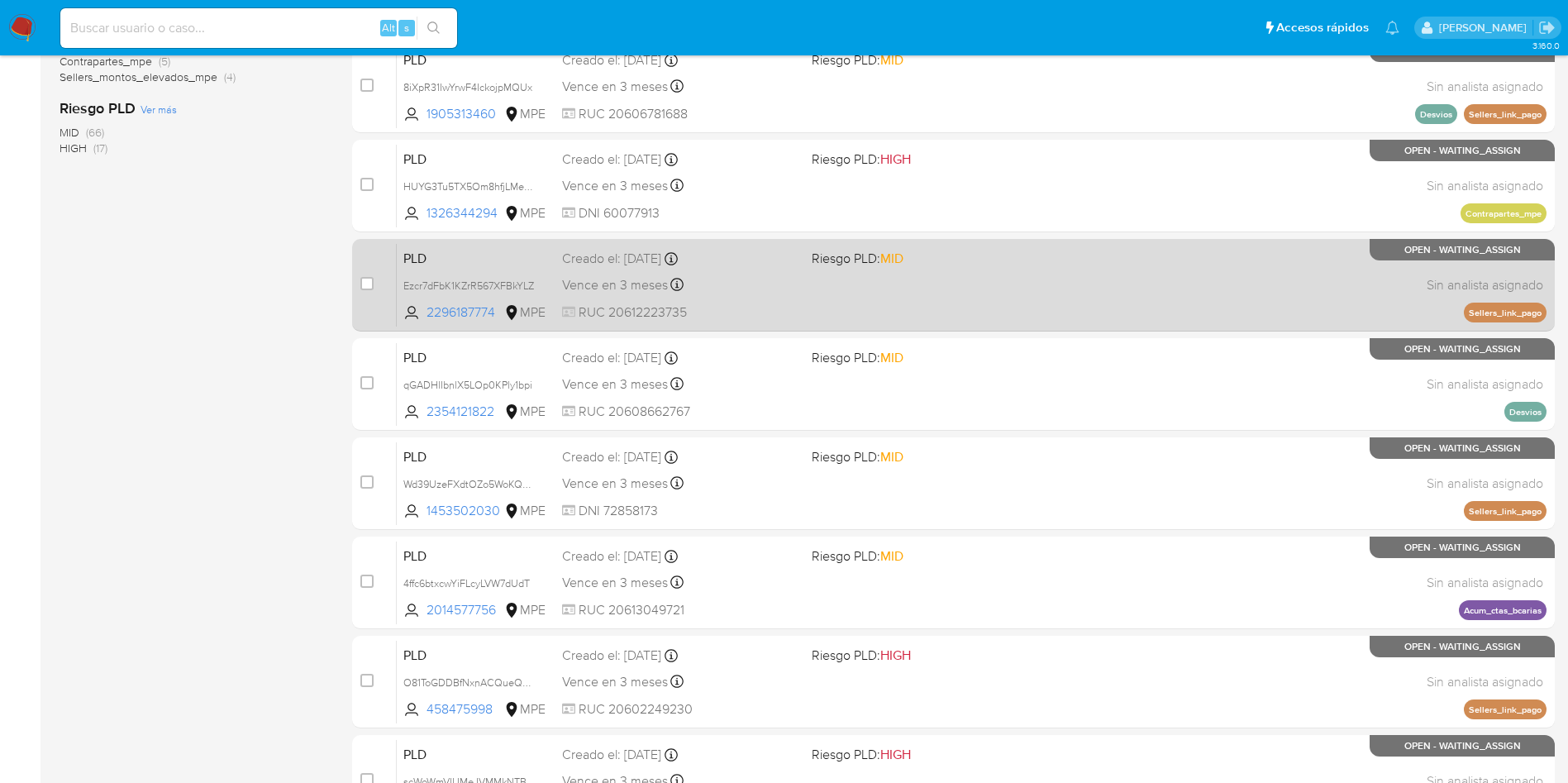
scroll to position [584, 0]
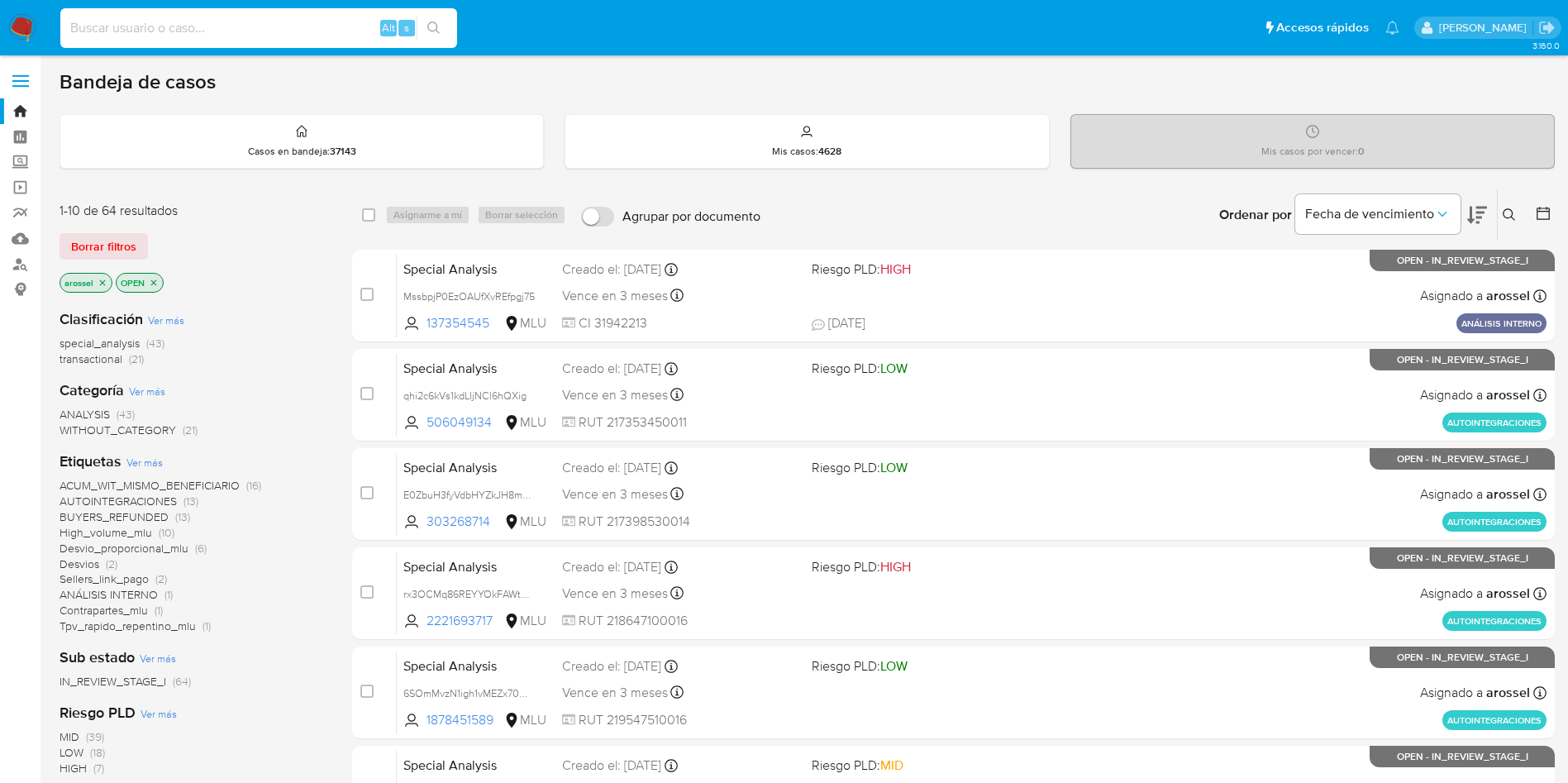
paste input "hTT7uFawb9HfxDV2m0cnKKOO"
type input "hTT7uFawb9HfxDV2m0cnKKOO"
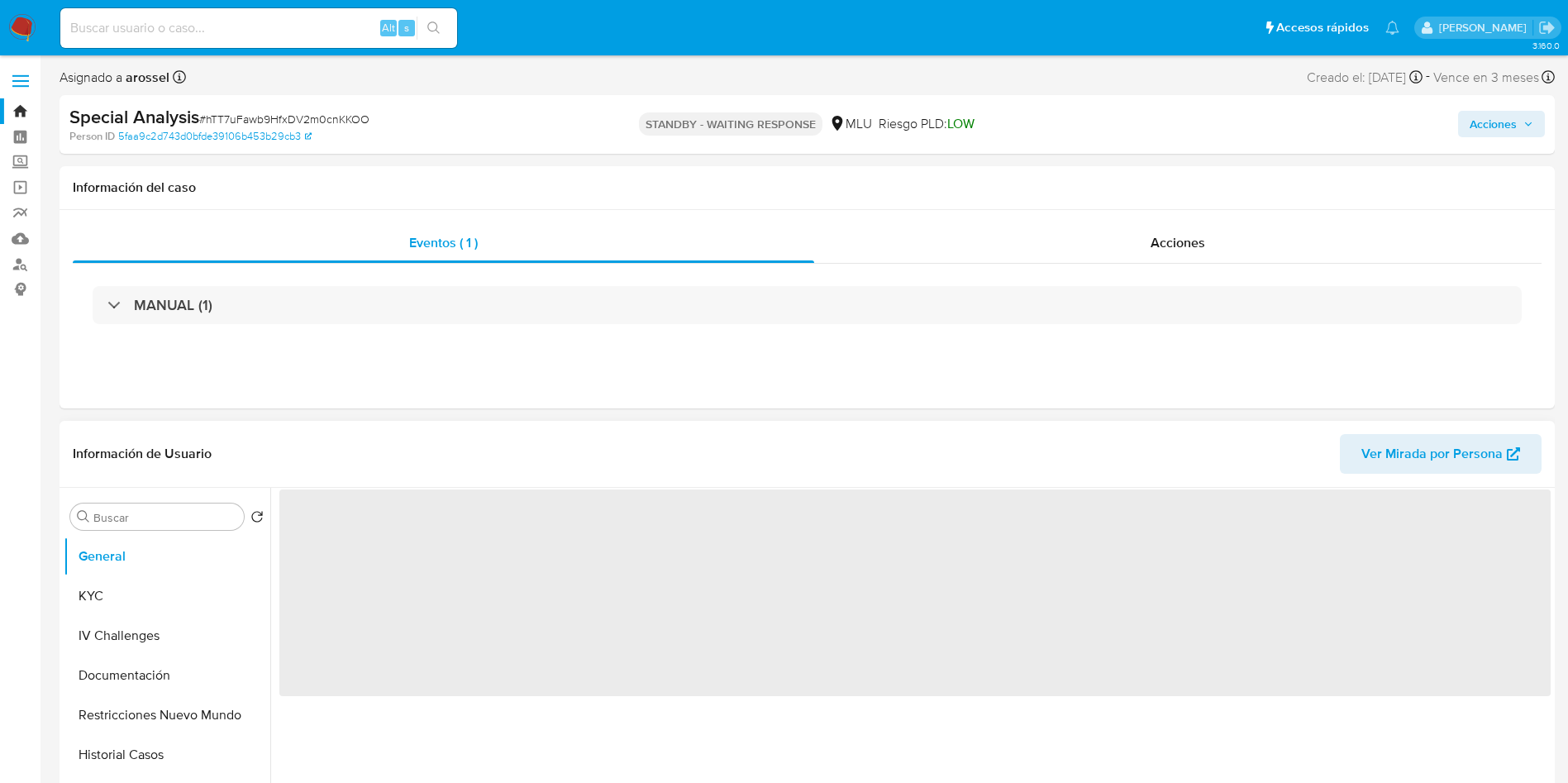
select select "10"
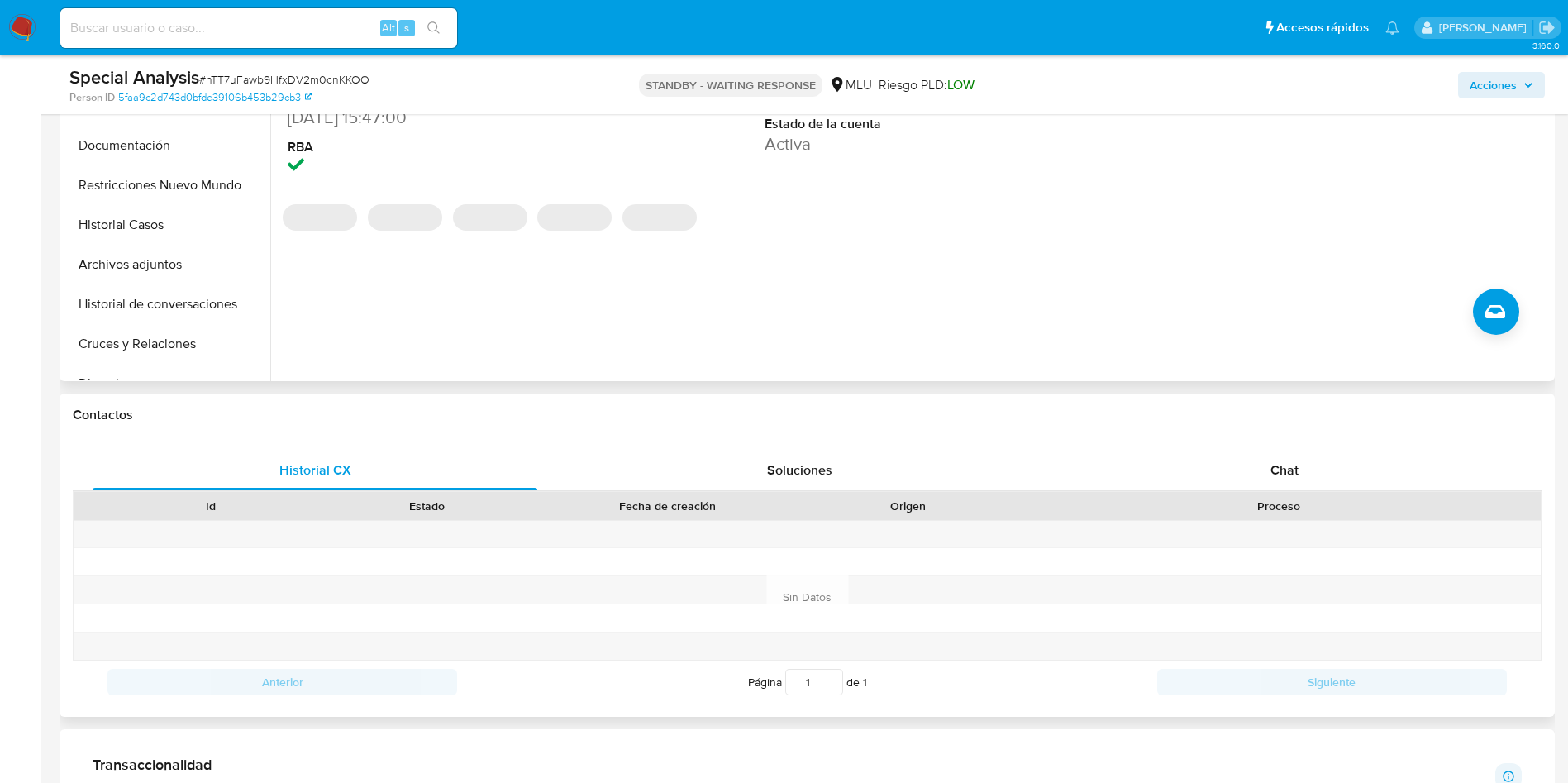
scroll to position [496, 0]
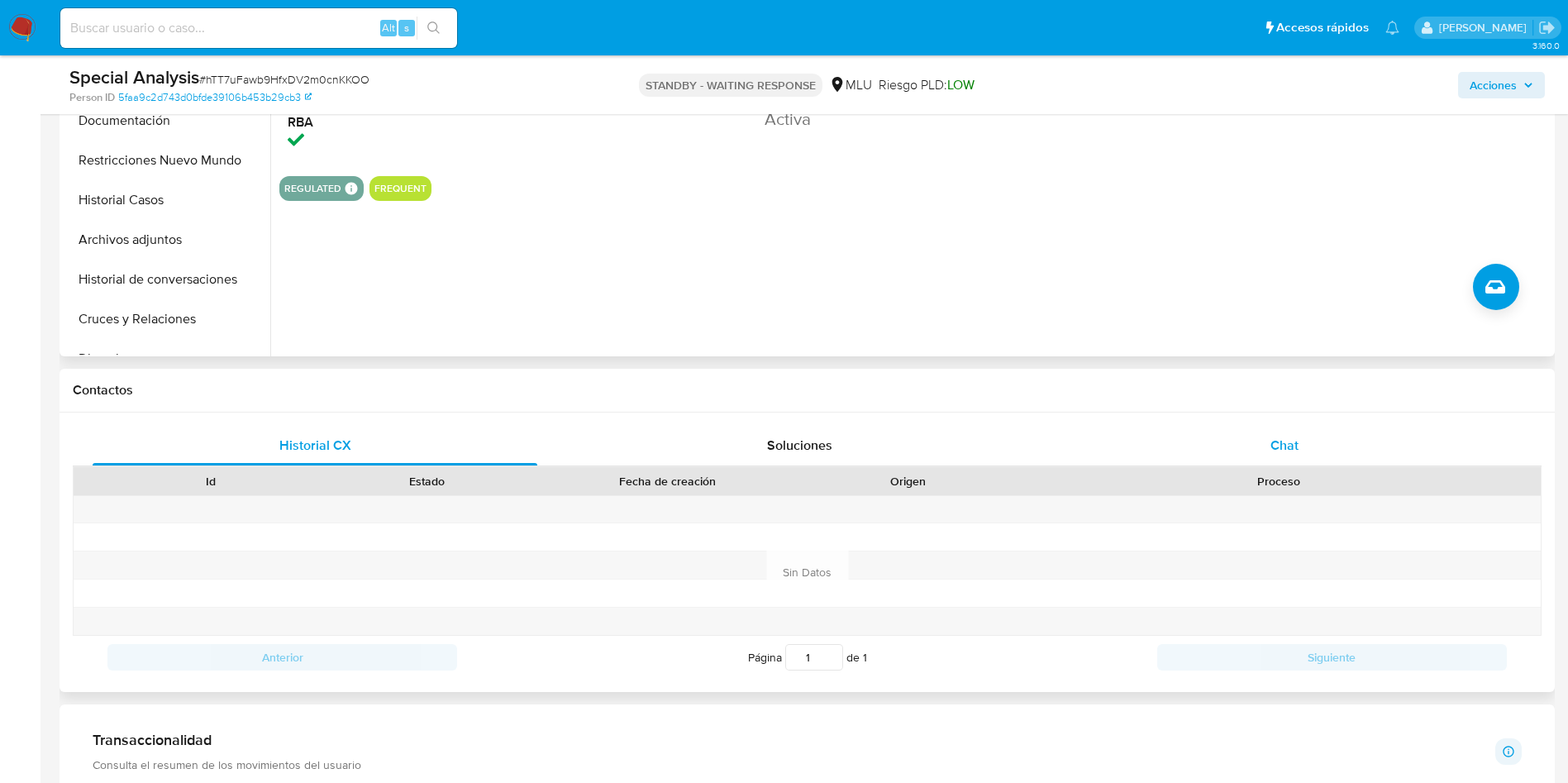
click at [1347, 434] on div "Chat" at bounding box center [1284, 445] width 445 height 39
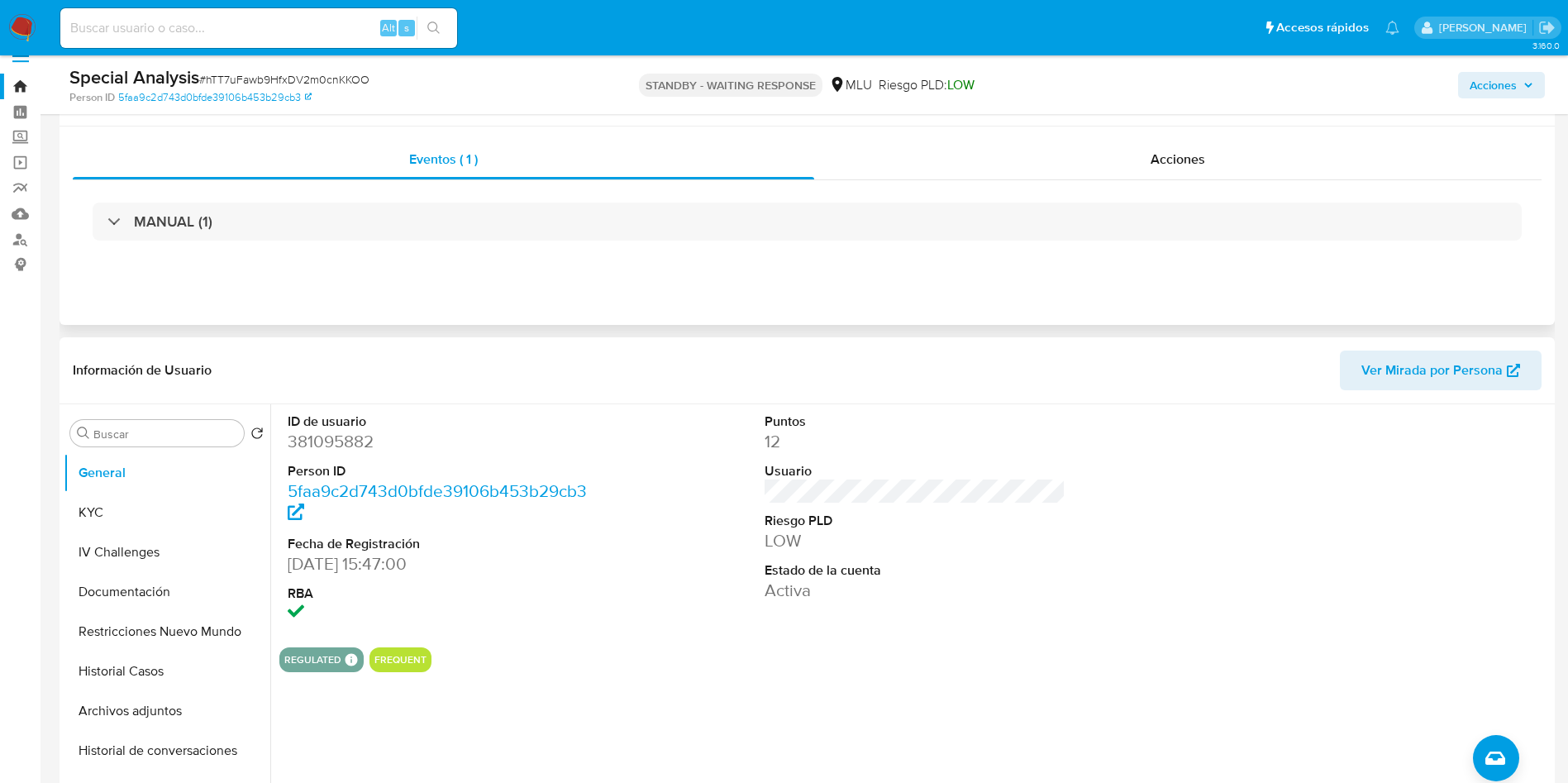
scroll to position [0, 0]
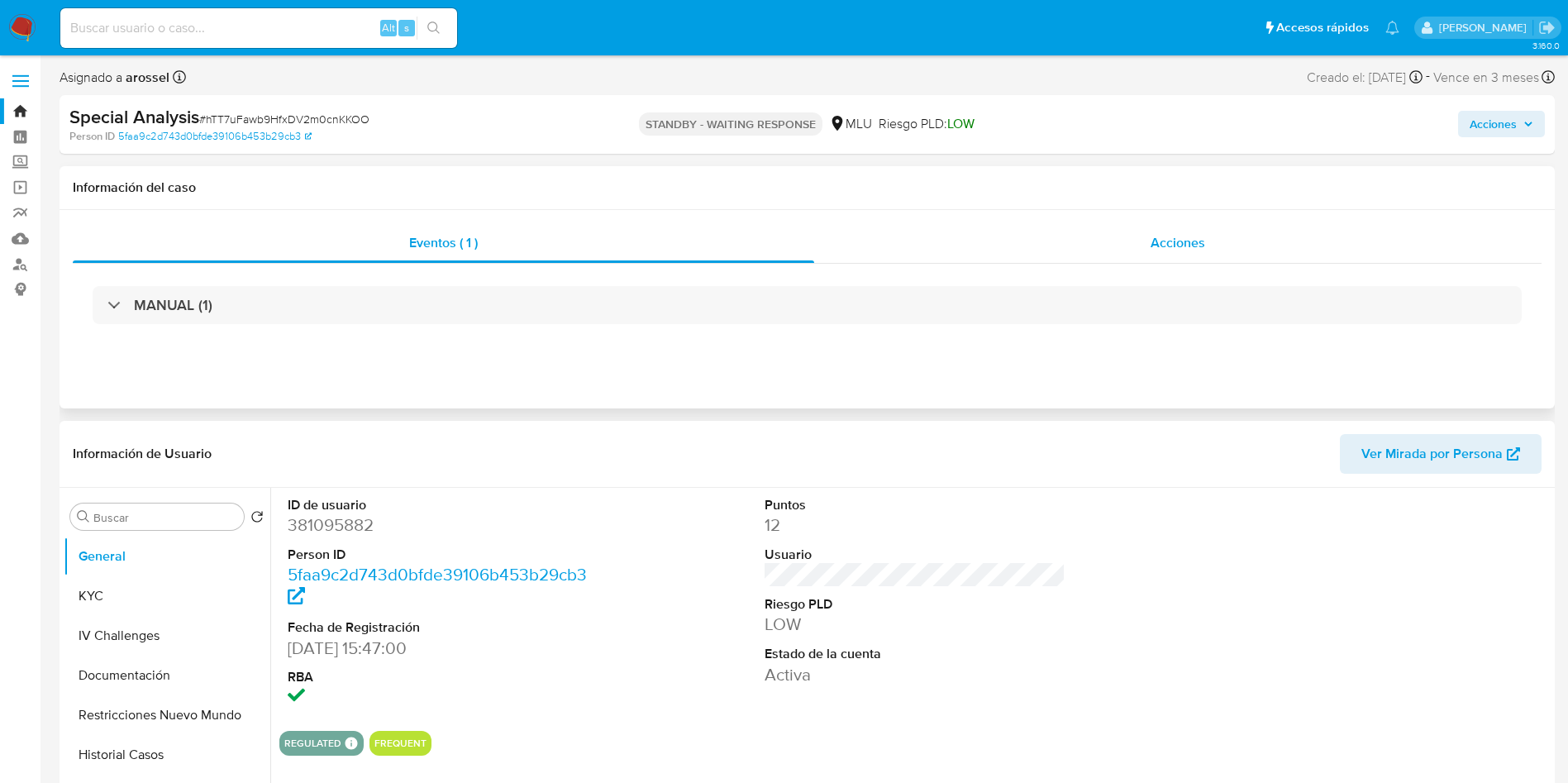
drag, startPoint x: 1178, startPoint y: 225, endPoint x: 1156, endPoint y: 230, distance: 22.6
click at [1179, 223] on div "Acciones" at bounding box center [1177, 242] width 727 height 39
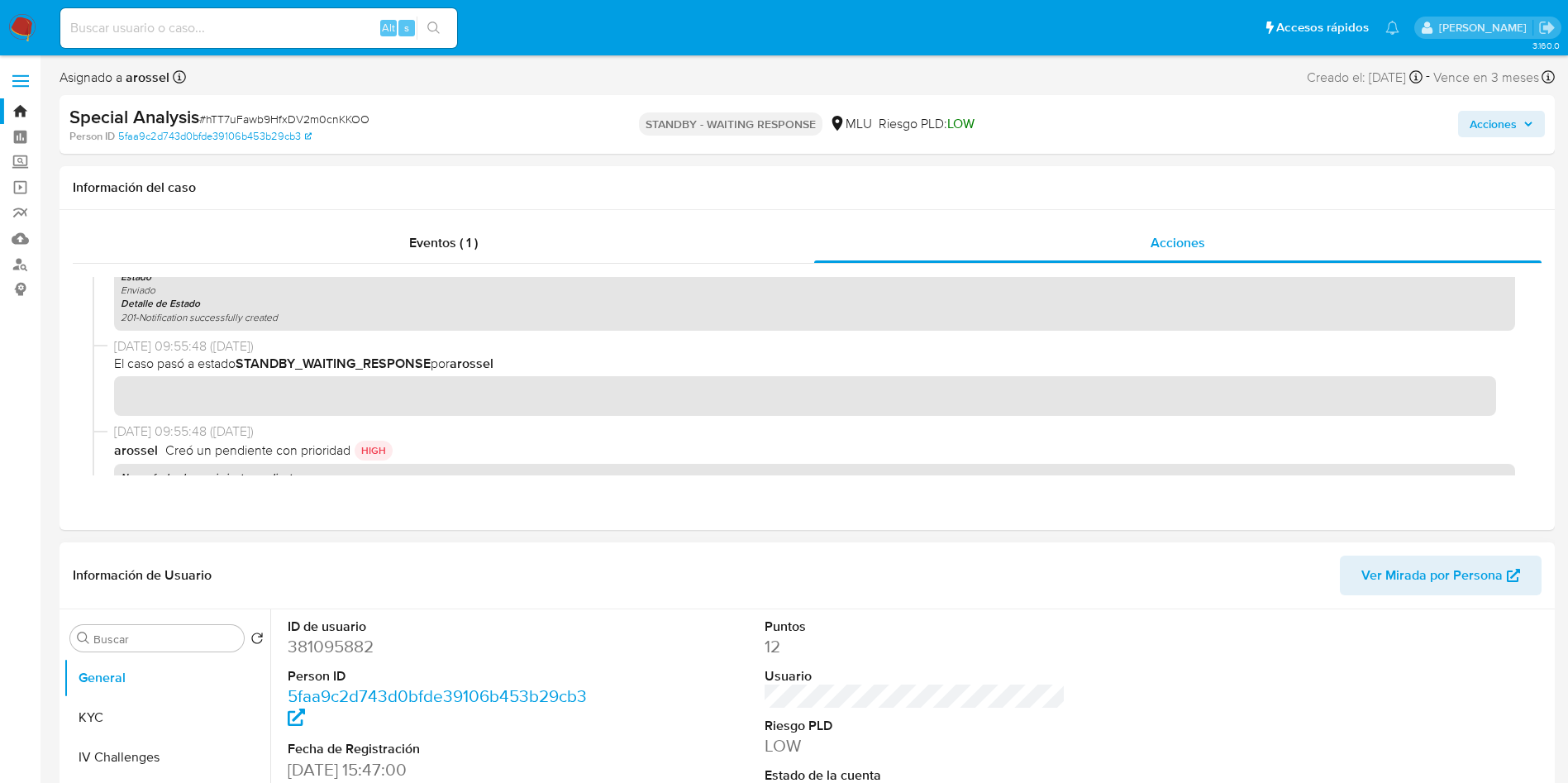
scroll to position [124, 0]
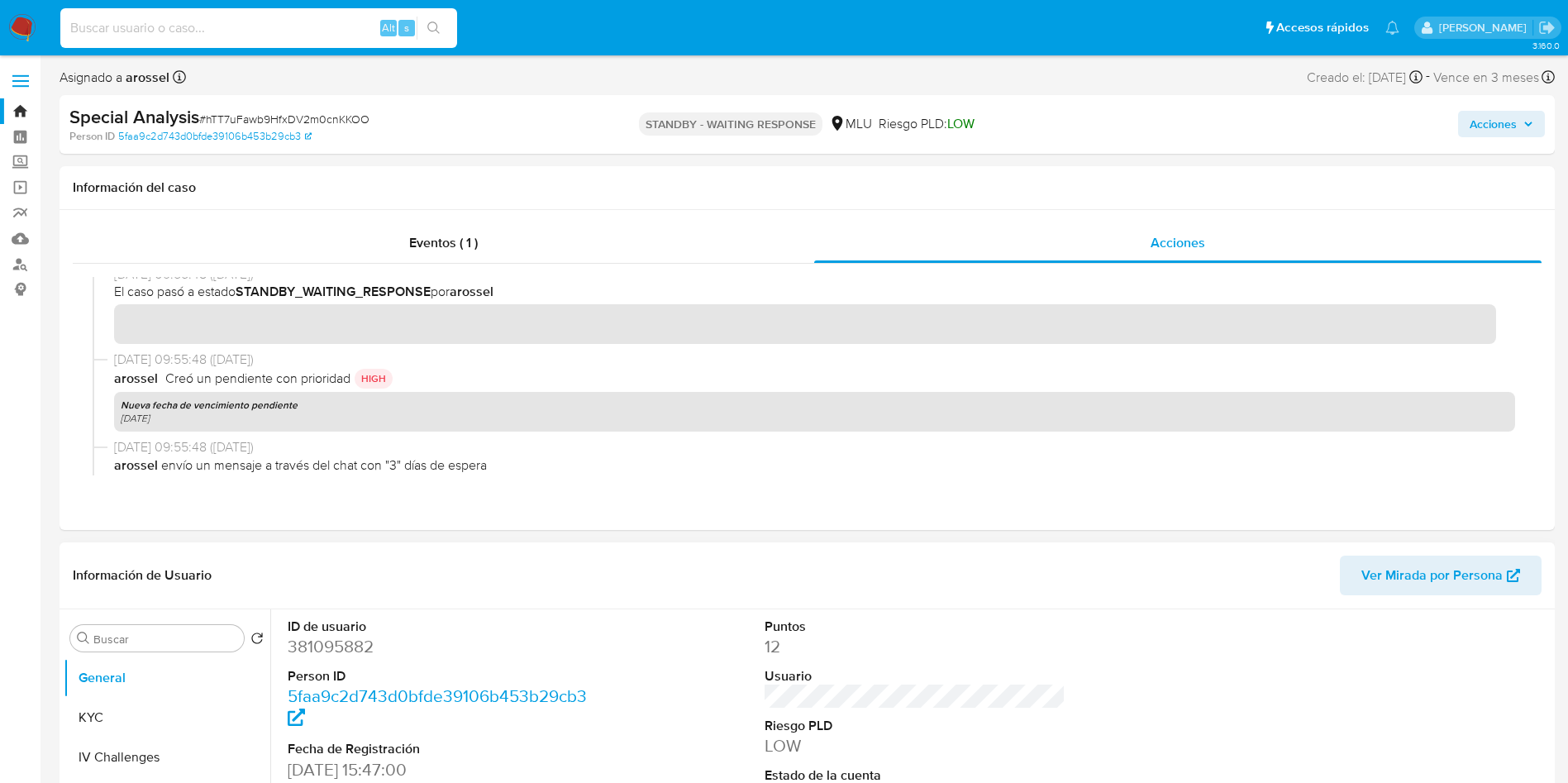
paste input "YIBPmedLHzXby3A5xs7oqisM"
type input "YIBPmedLHzXby3A5xs7oqisM"
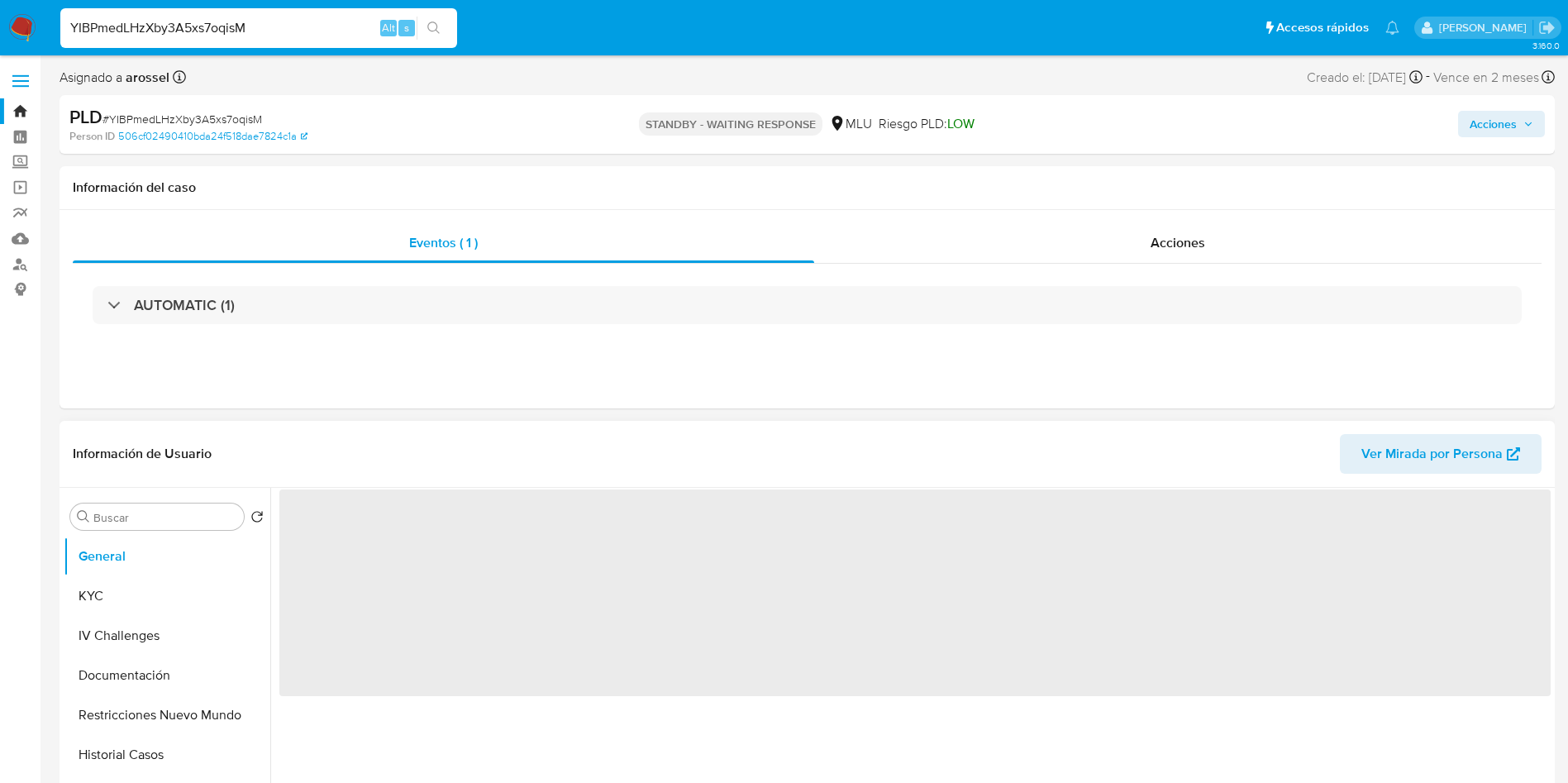
select select "10"
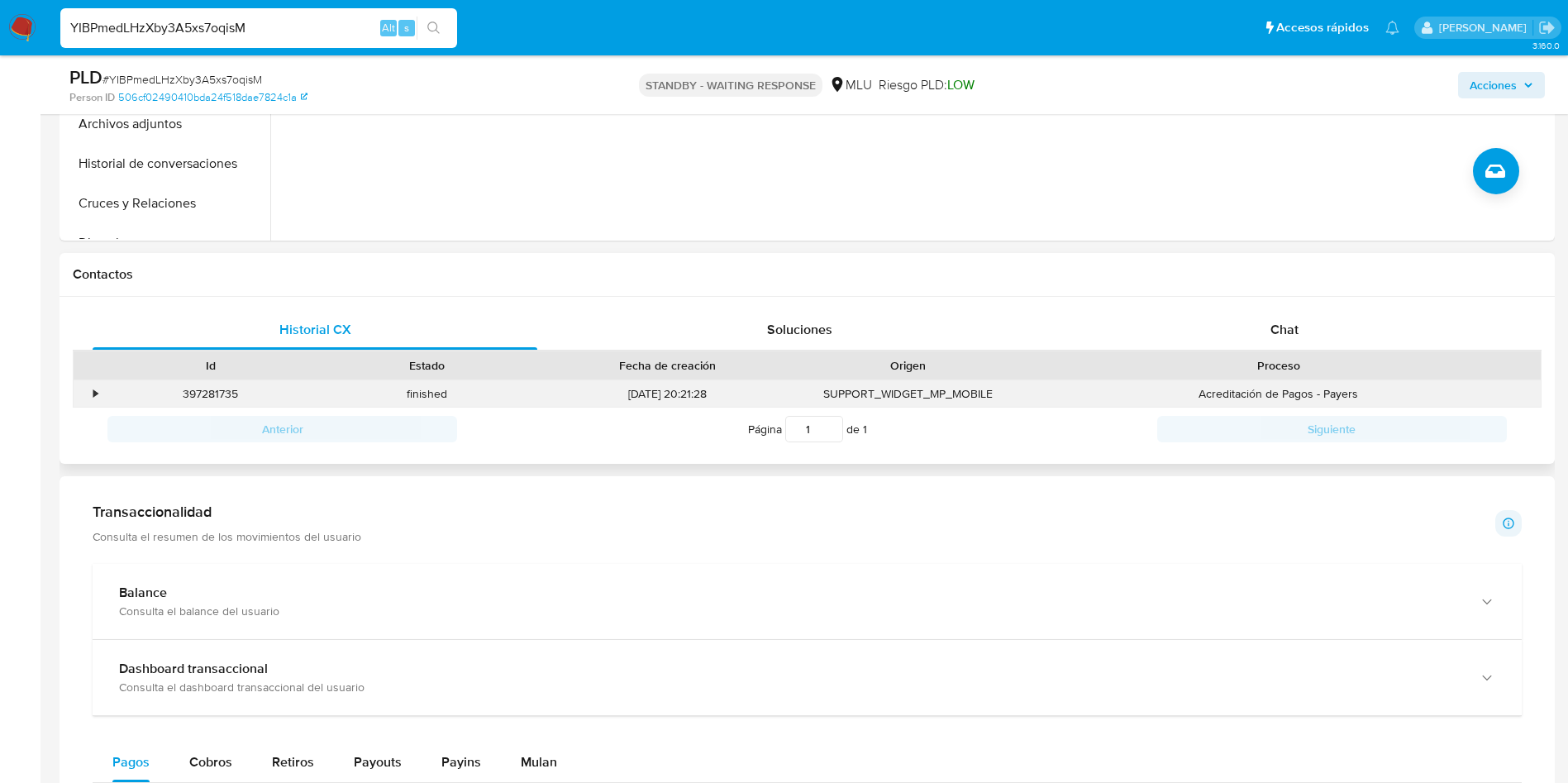
scroll to position [620, 0]
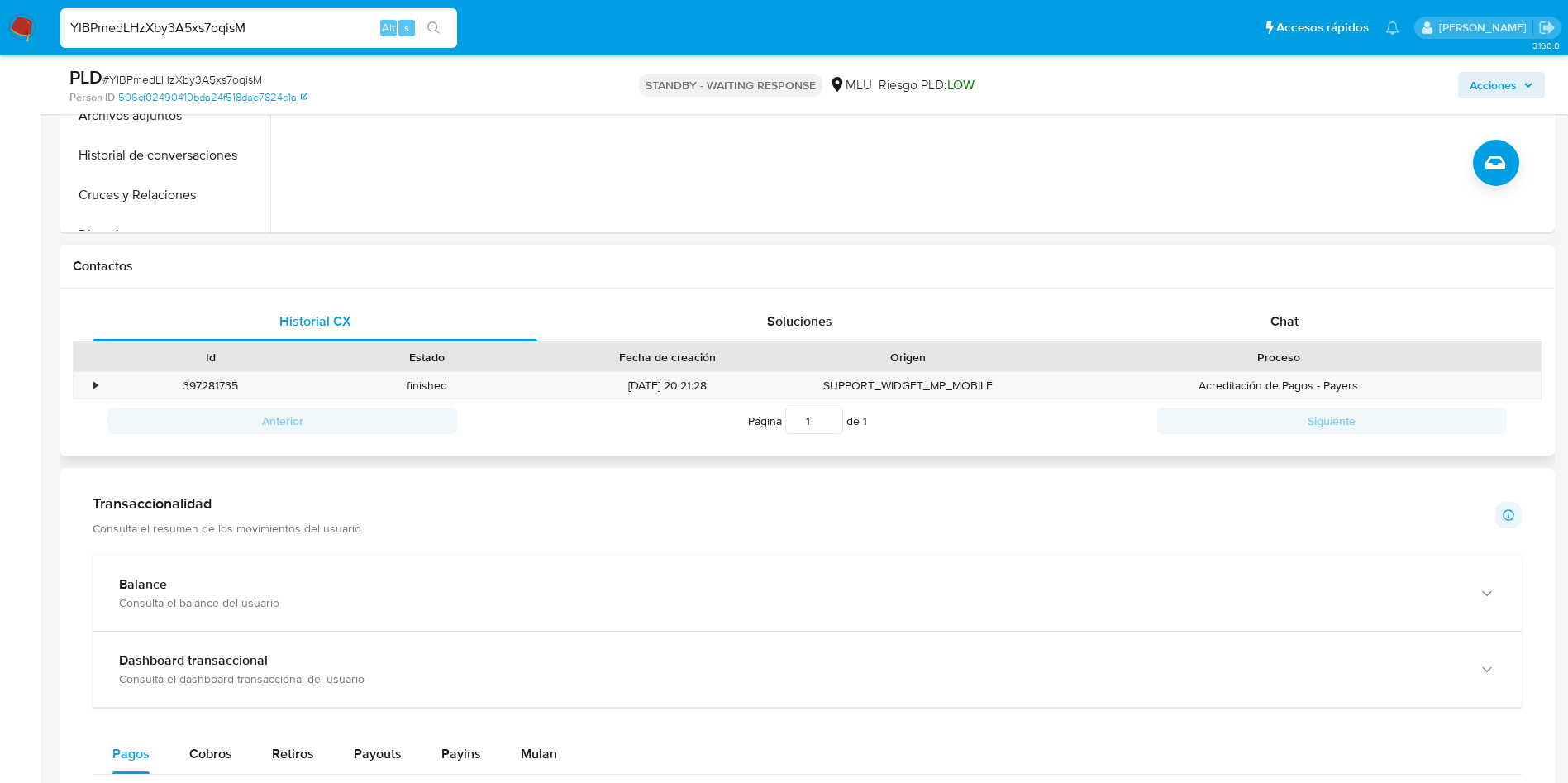
click at [1327, 300] on div "Historial CX Soluciones Chat Id Estado Fecha de creación Origen Proceso • 39728…" at bounding box center [807, 371] width 1496 height 167
click at [1307, 315] on div "Chat" at bounding box center [1284, 321] width 445 height 39
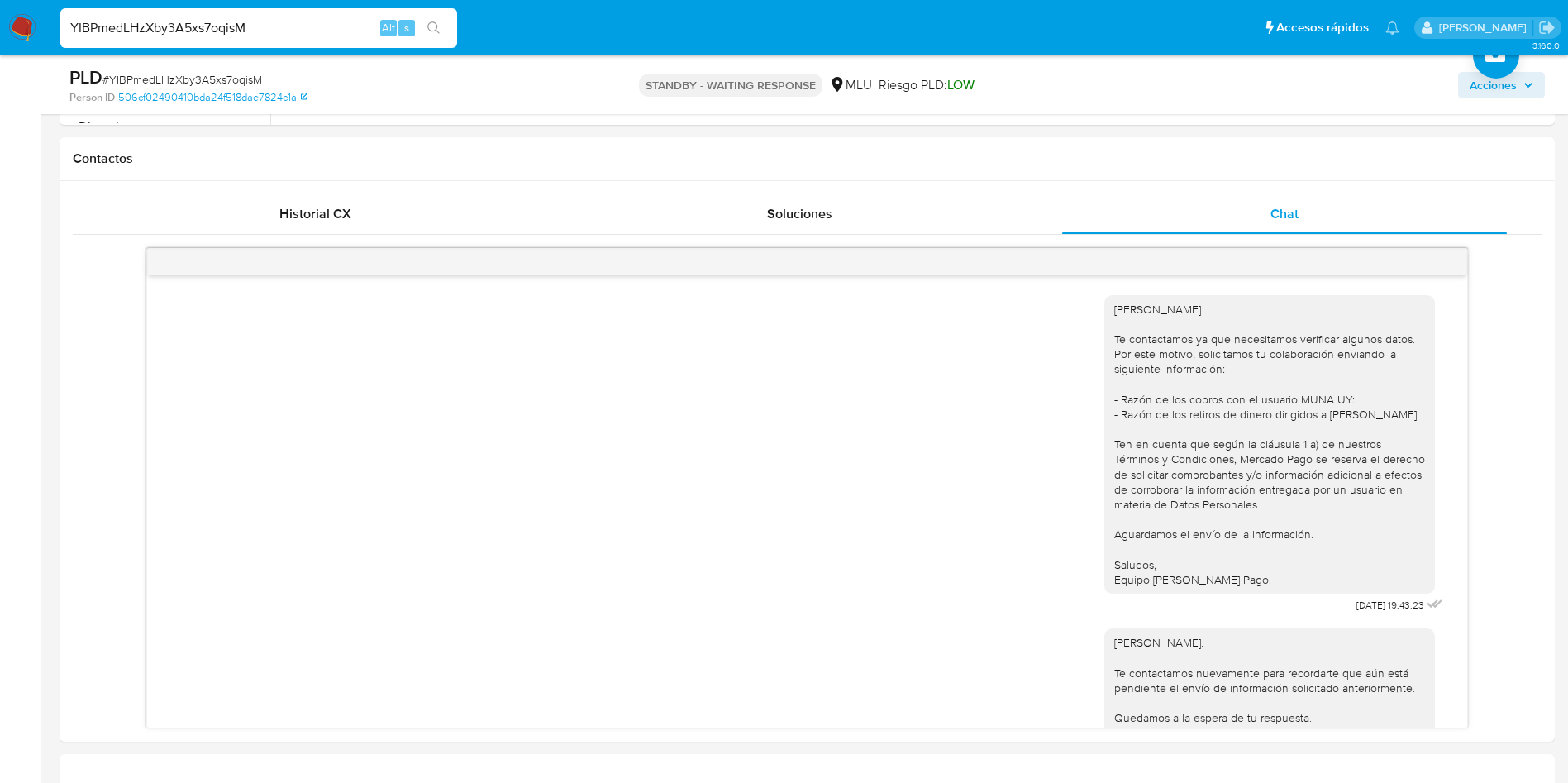
scroll to position [248, 0]
